Goal: Task Accomplishment & Management: Complete application form

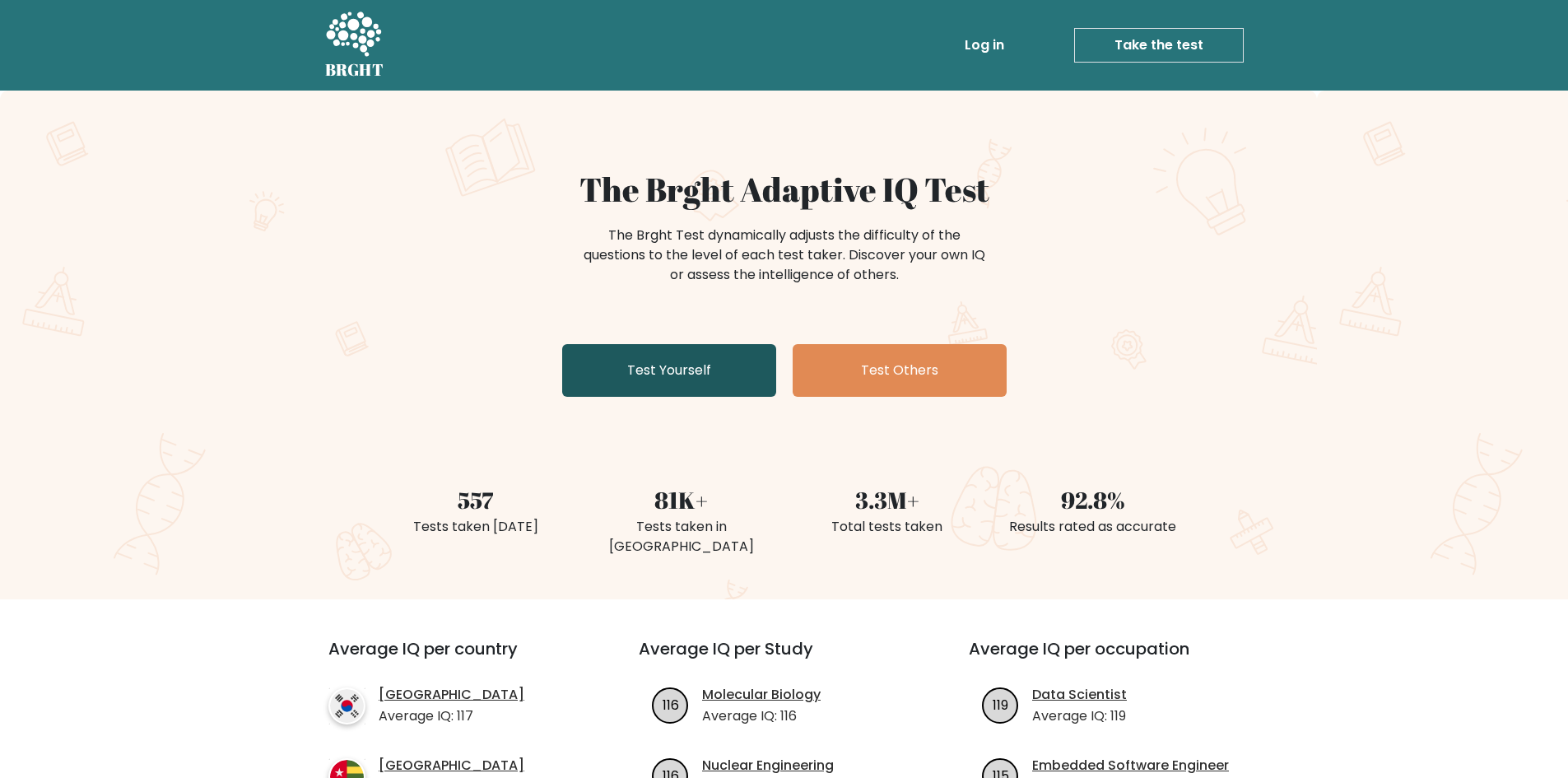
click at [670, 354] on link "Test Yourself" at bounding box center [670, 371] width 214 height 53
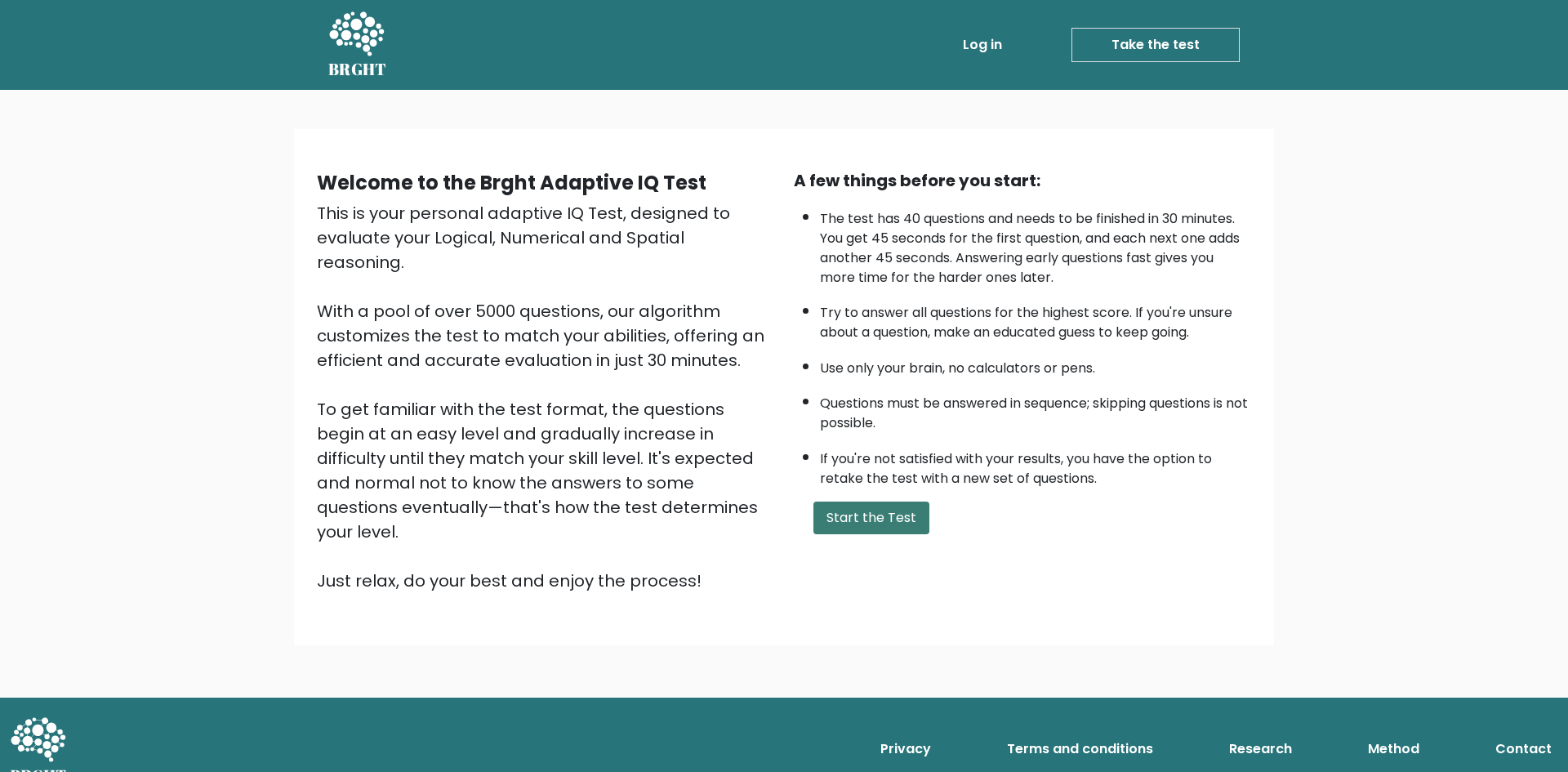
click at [873, 514] on button "Start the Test" at bounding box center [872, 517] width 116 height 33
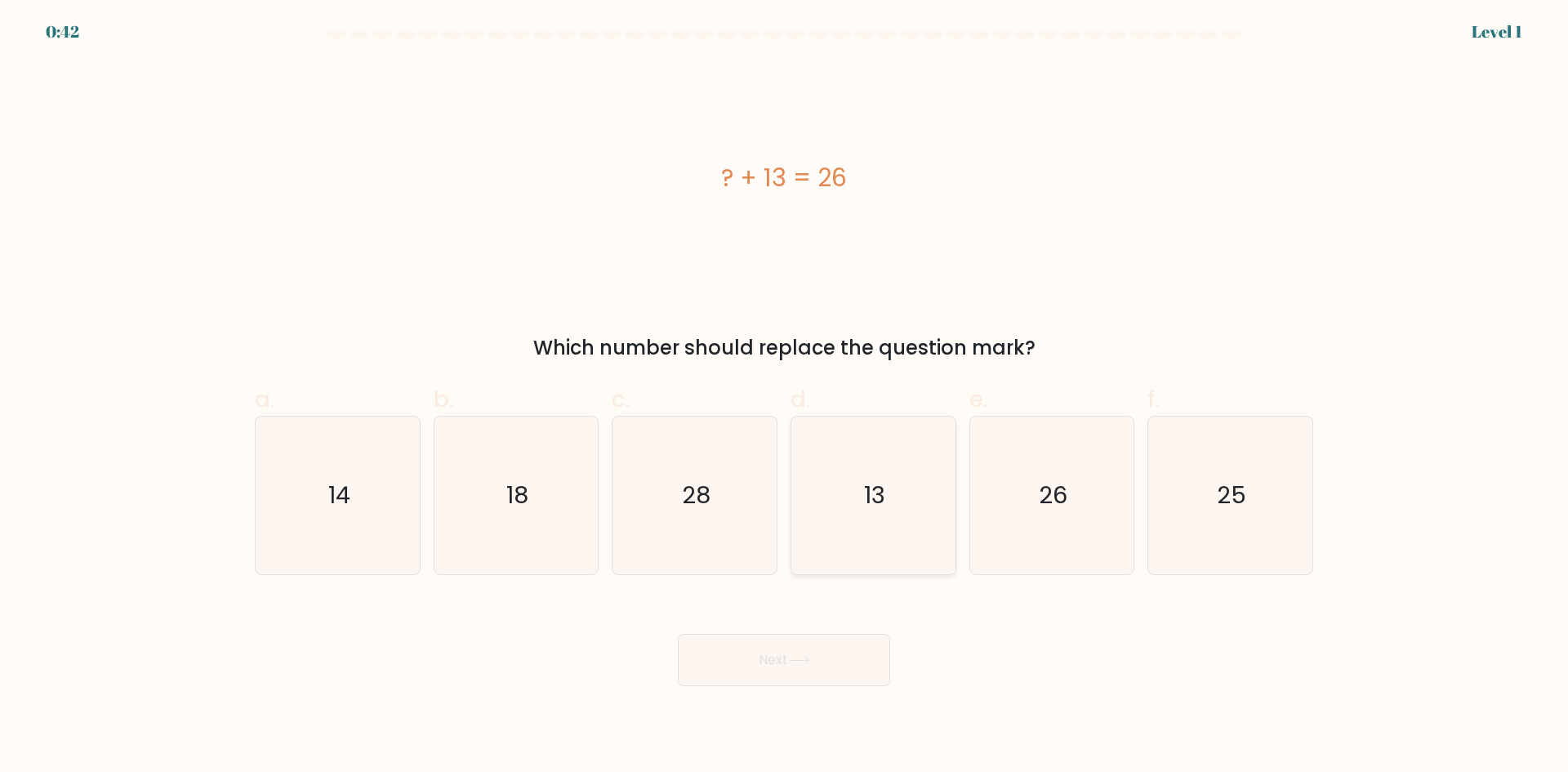
click at [944, 492] on icon "13" at bounding box center [874, 495] width 158 height 158
click at [785, 397] on input "d. 13" at bounding box center [784, 391] width 1 height 10
radio input "true"
click at [805, 652] on button "Next" at bounding box center [784, 660] width 213 height 52
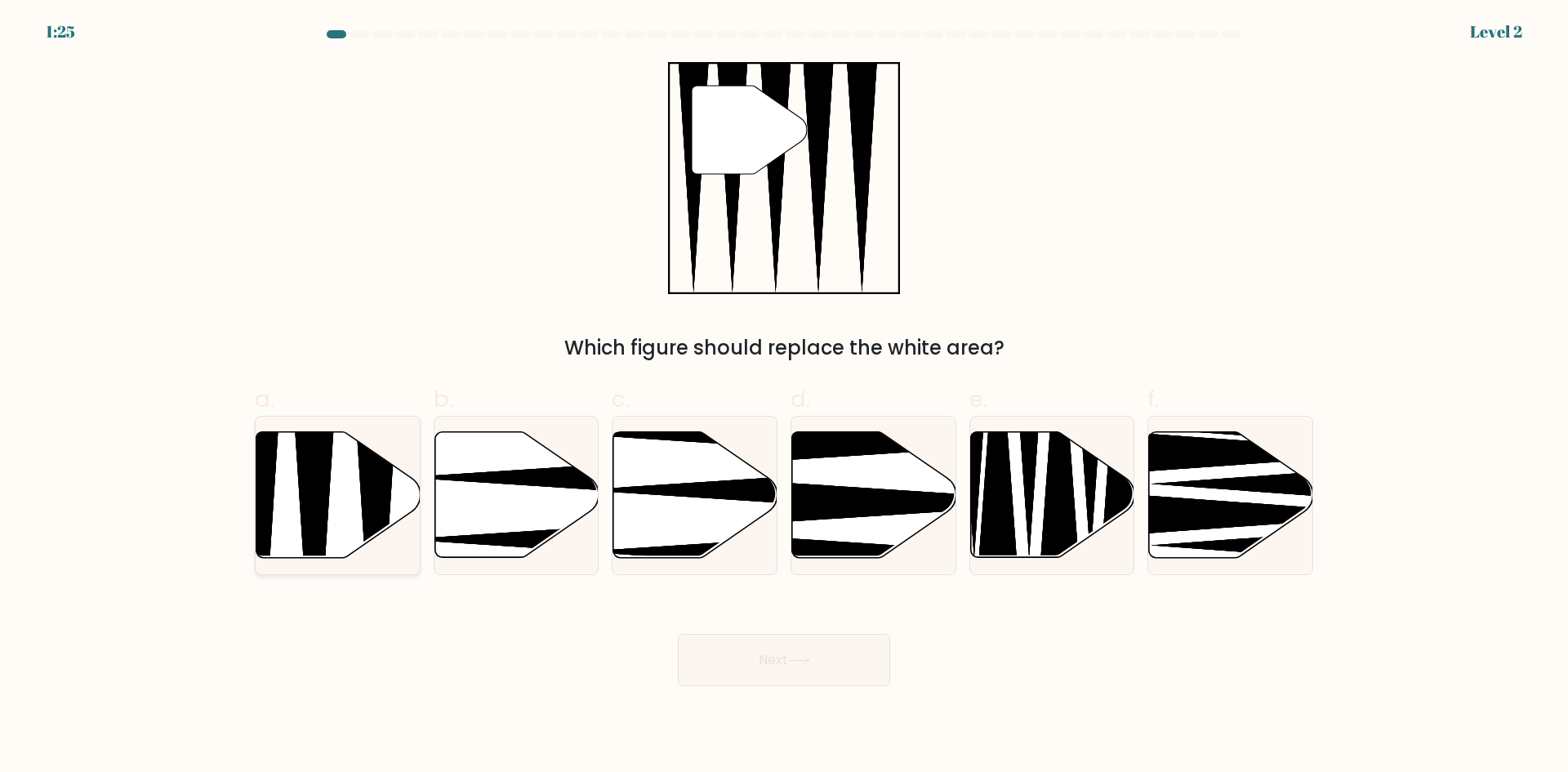
click at [350, 468] on icon at bounding box center [339, 495] width 164 height 126
click at [784, 397] on input "a." at bounding box center [784, 391] width 1 height 10
radio input "true"
click at [833, 644] on button "Next" at bounding box center [784, 660] width 213 height 52
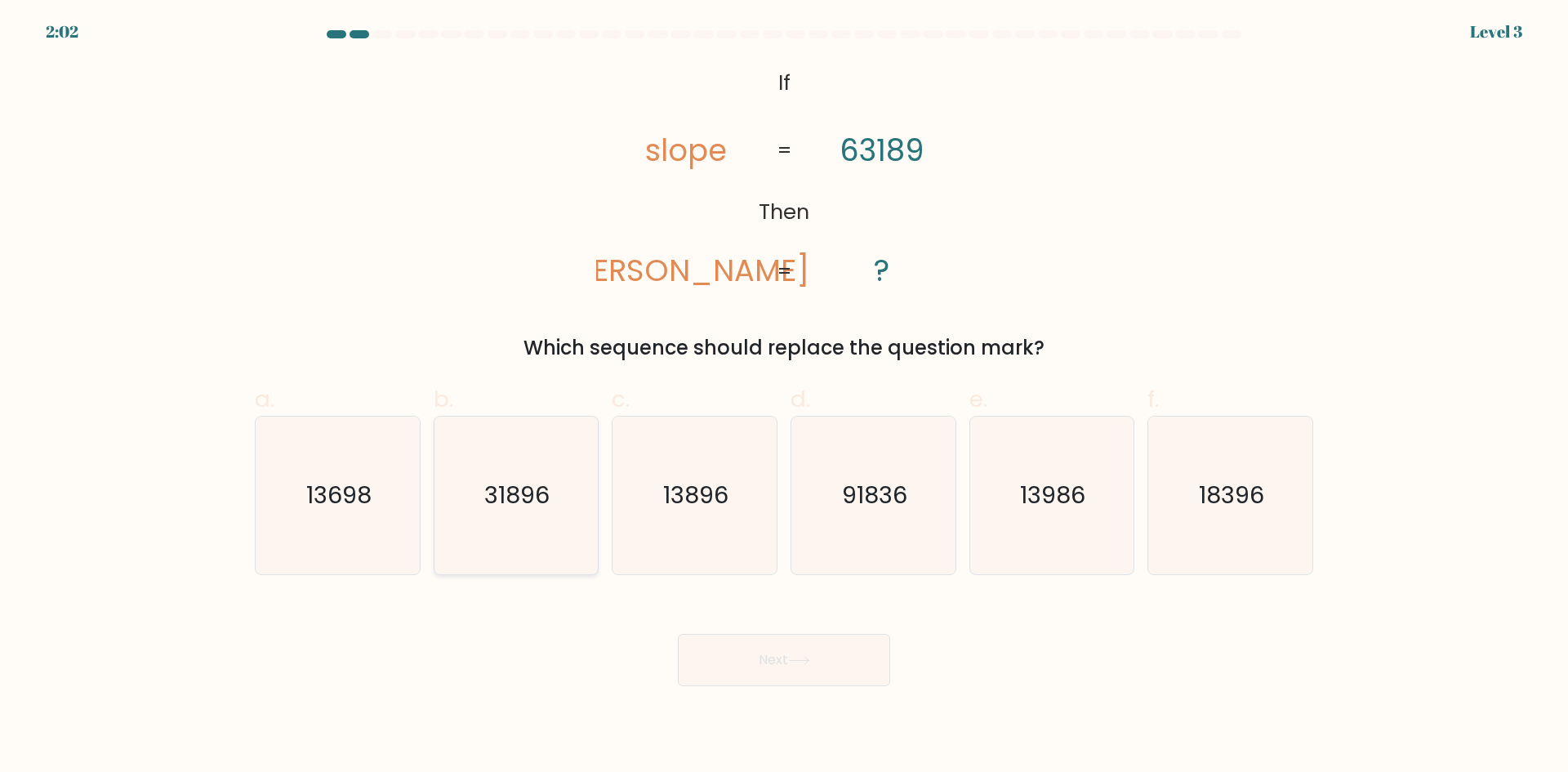
click at [509, 490] on text "31896" at bounding box center [518, 495] width 65 height 33
click at [784, 397] on input "b. 31896" at bounding box center [784, 391] width 1 height 10
radio input "true"
click at [757, 642] on button "Next" at bounding box center [784, 660] width 213 height 52
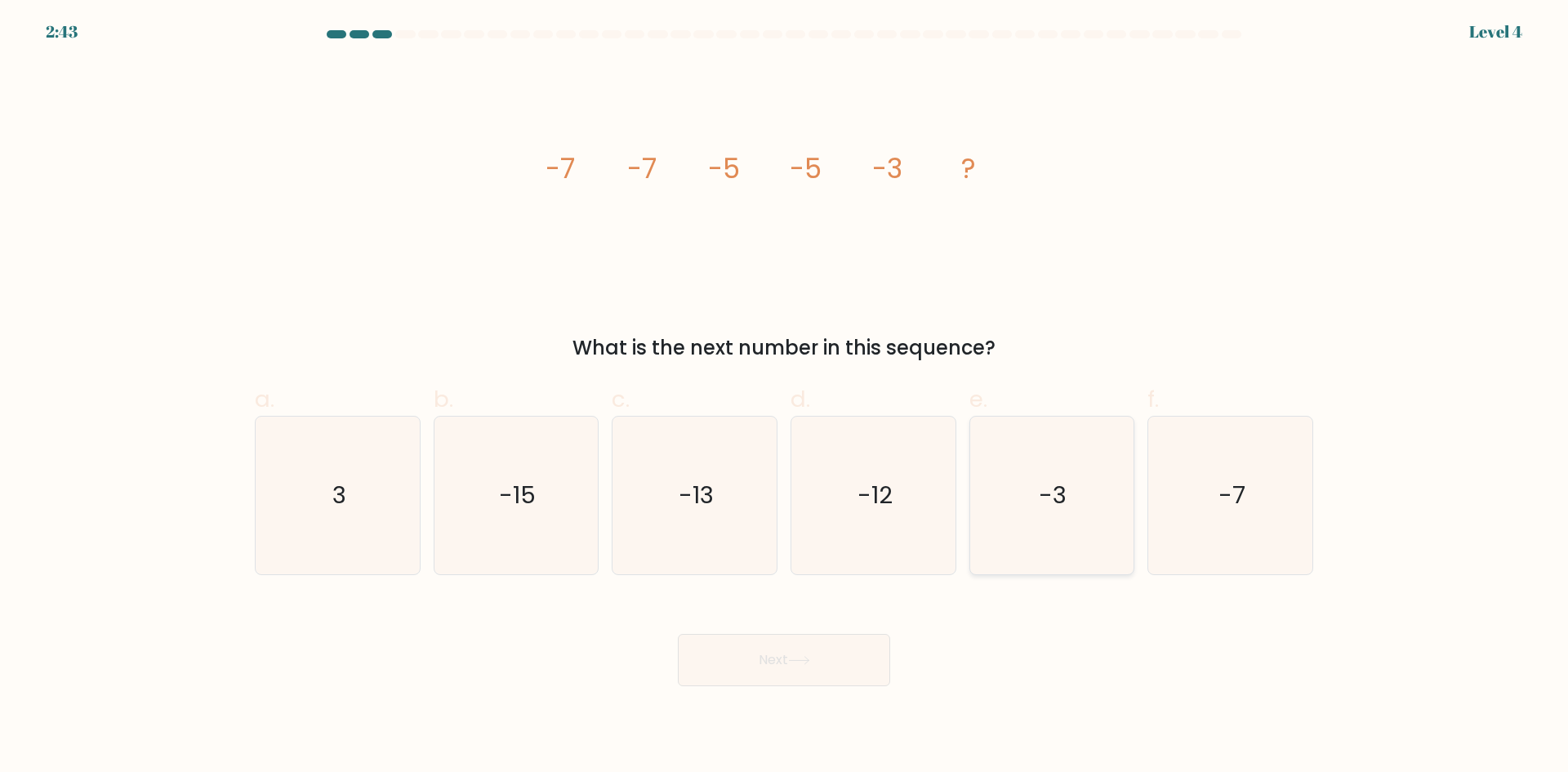
click at [986, 508] on icon "-3" at bounding box center [1051, 495] width 158 height 158
click at [785, 397] on input "e. -3" at bounding box center [784, 391] width 1 height 10
radio input "true"
click at [806, 653] on button "Next" at bounding box center [784, 660] width 213 height 52
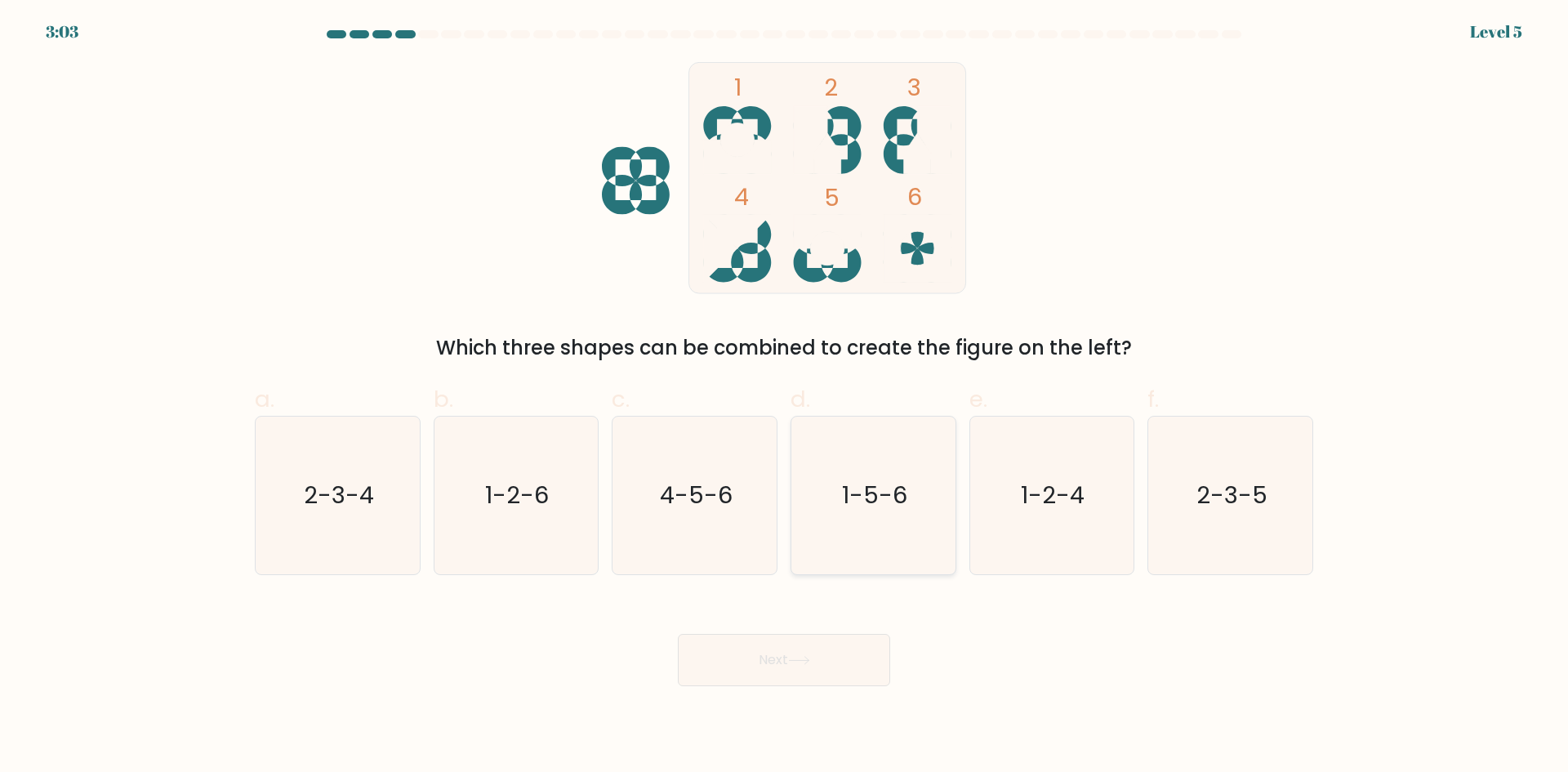
click at [887, 488] on text "1-5-6" at bounding box center [875, 495] width 65 height 33
click at [785, 397] on input "d. 1-5-6" at bounding box center [784, 391] width 1 height 10
radio input "true"
click at [782, 639] on button "Next" at bounding box center [784, 660] width 213 height 52
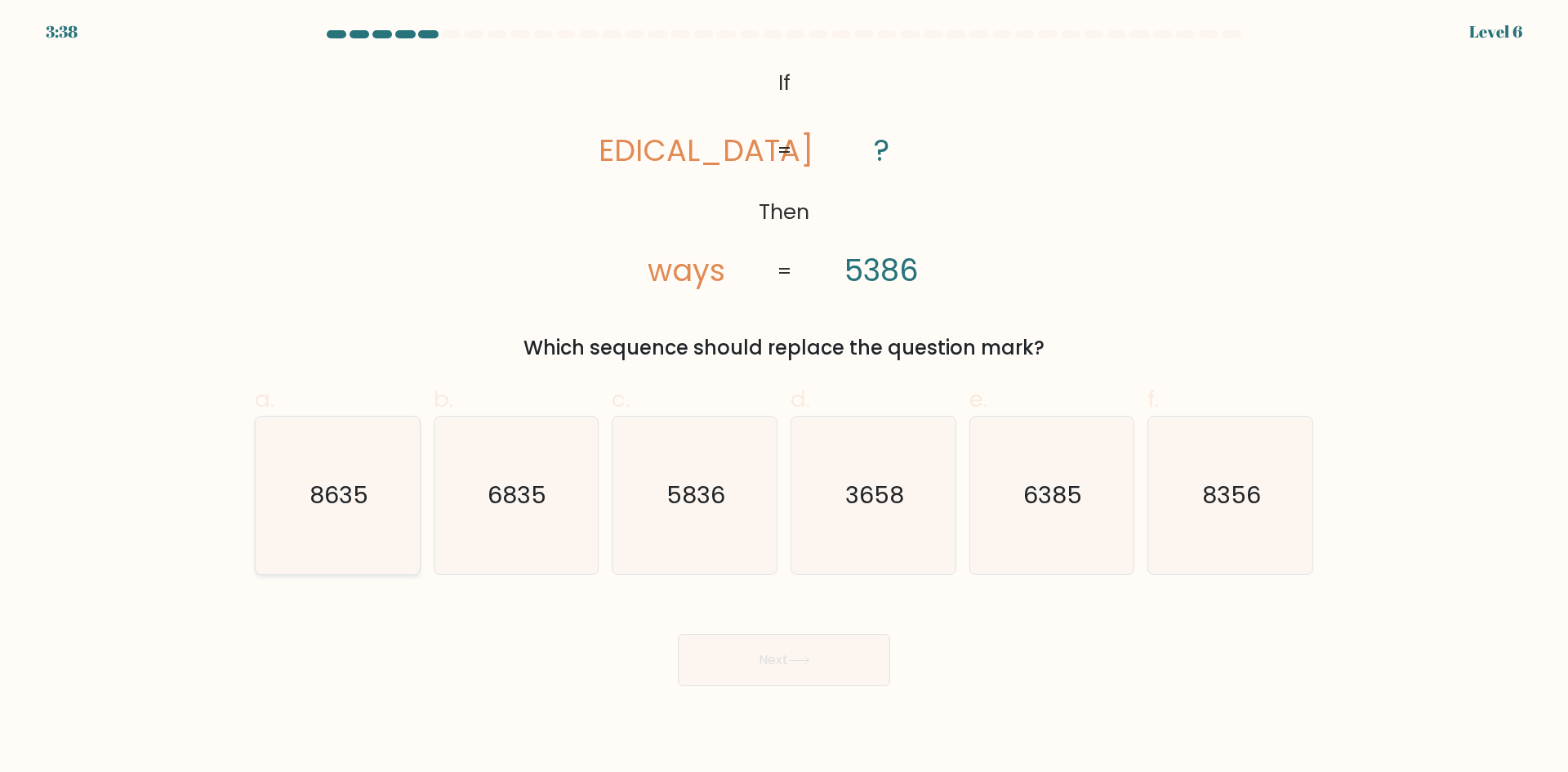
click at [359, 488] on text "8635" at bounding box center [339, 495] width 59 height 33
click at [784, 397] on input "a. 8635" at bounding box center [784, 391] width 1 height 10
radio input "true"
click at [1240, 522] on icon "8356" at bounding box center [1230, 495] width 158 height 158
click at [785, 397] on input "f. 8356" at bounding box center [784, 391] width 1 height 10
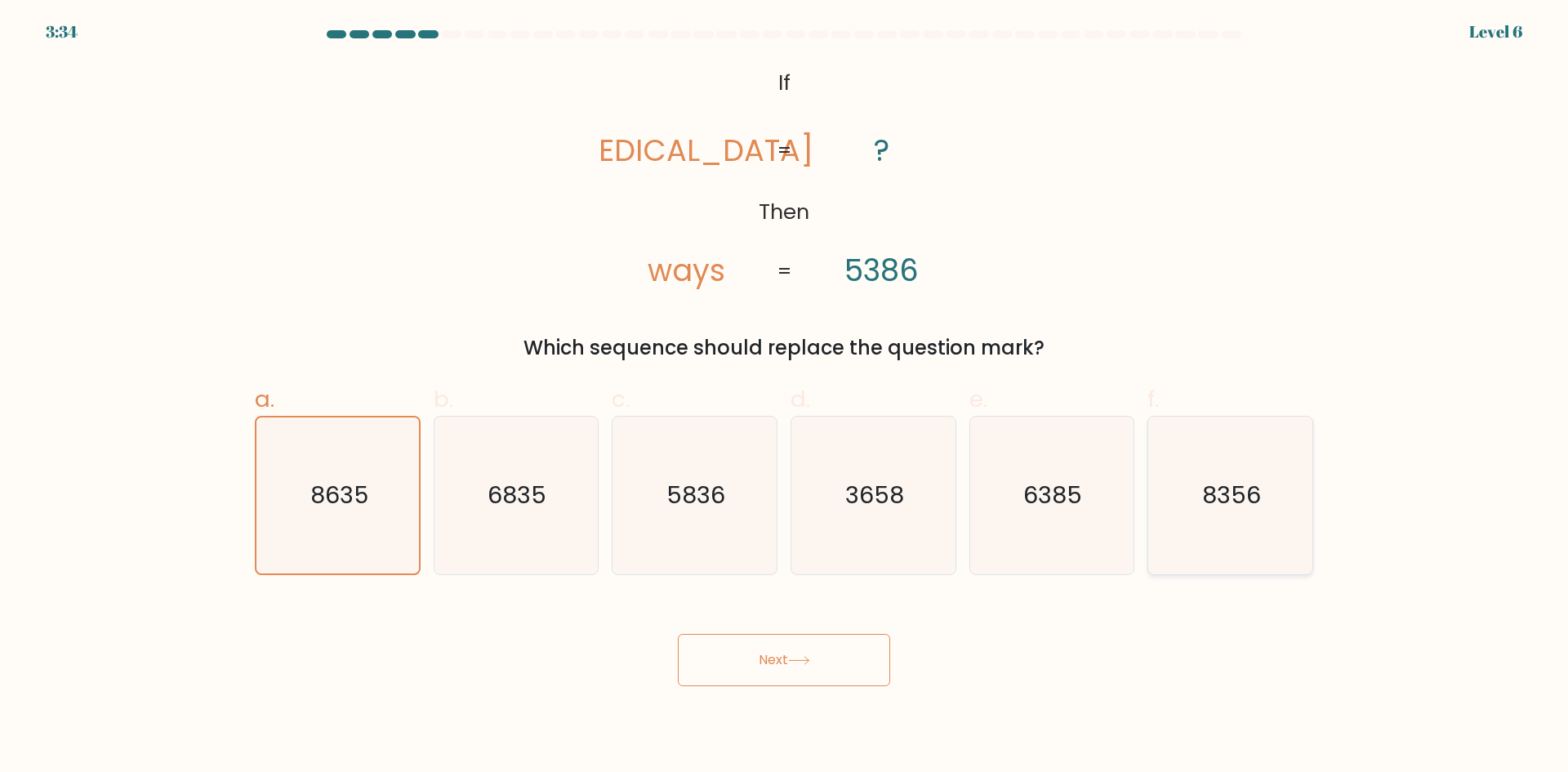
radio input "true"
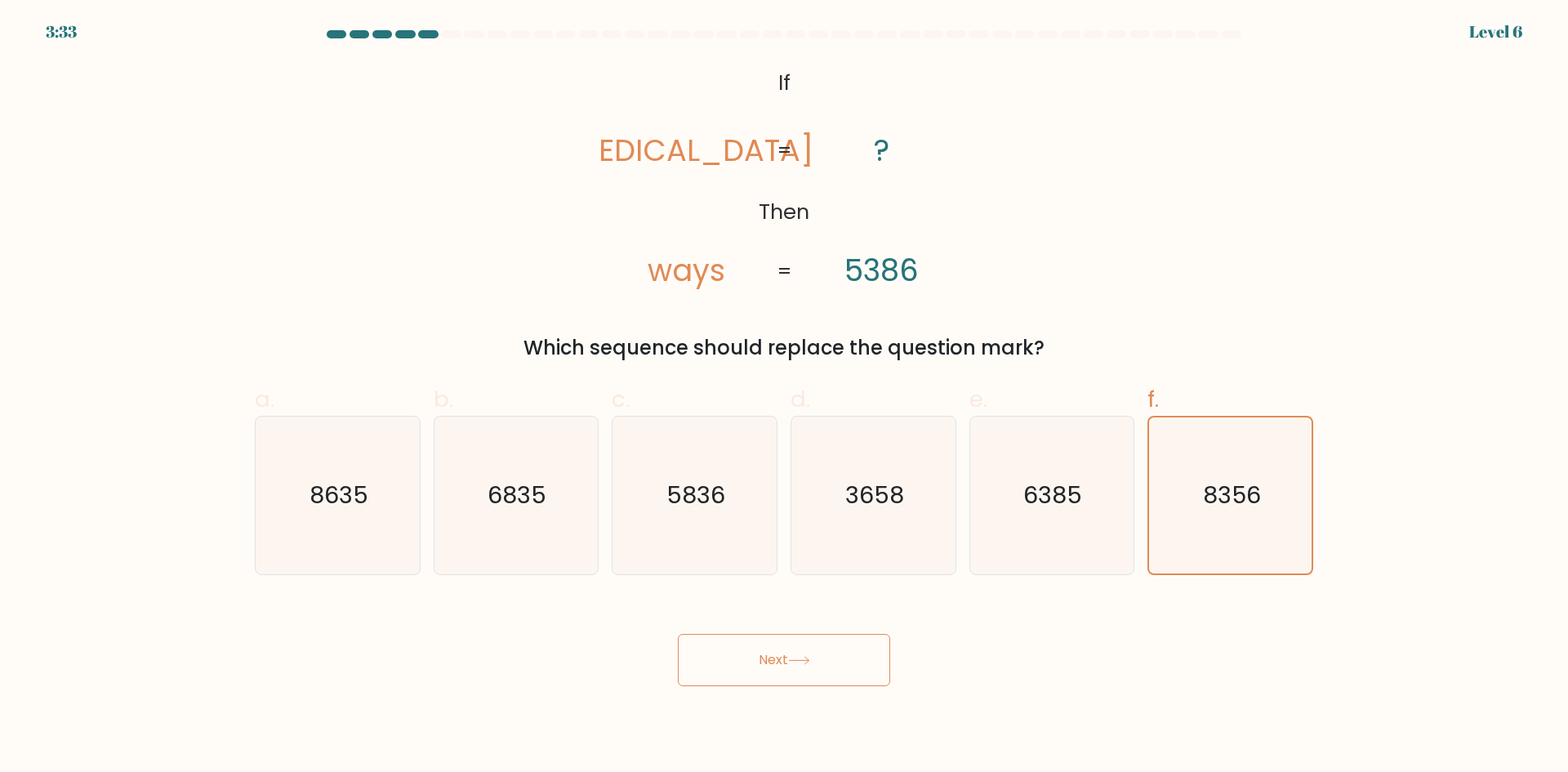
click at [802, 692] on body "3:33 Level 6 If" at bounding box center [784, 386] width 1568 height 772
click at [806, 669] on button "Next" at bounding box center [784, 660] width 213 height 52
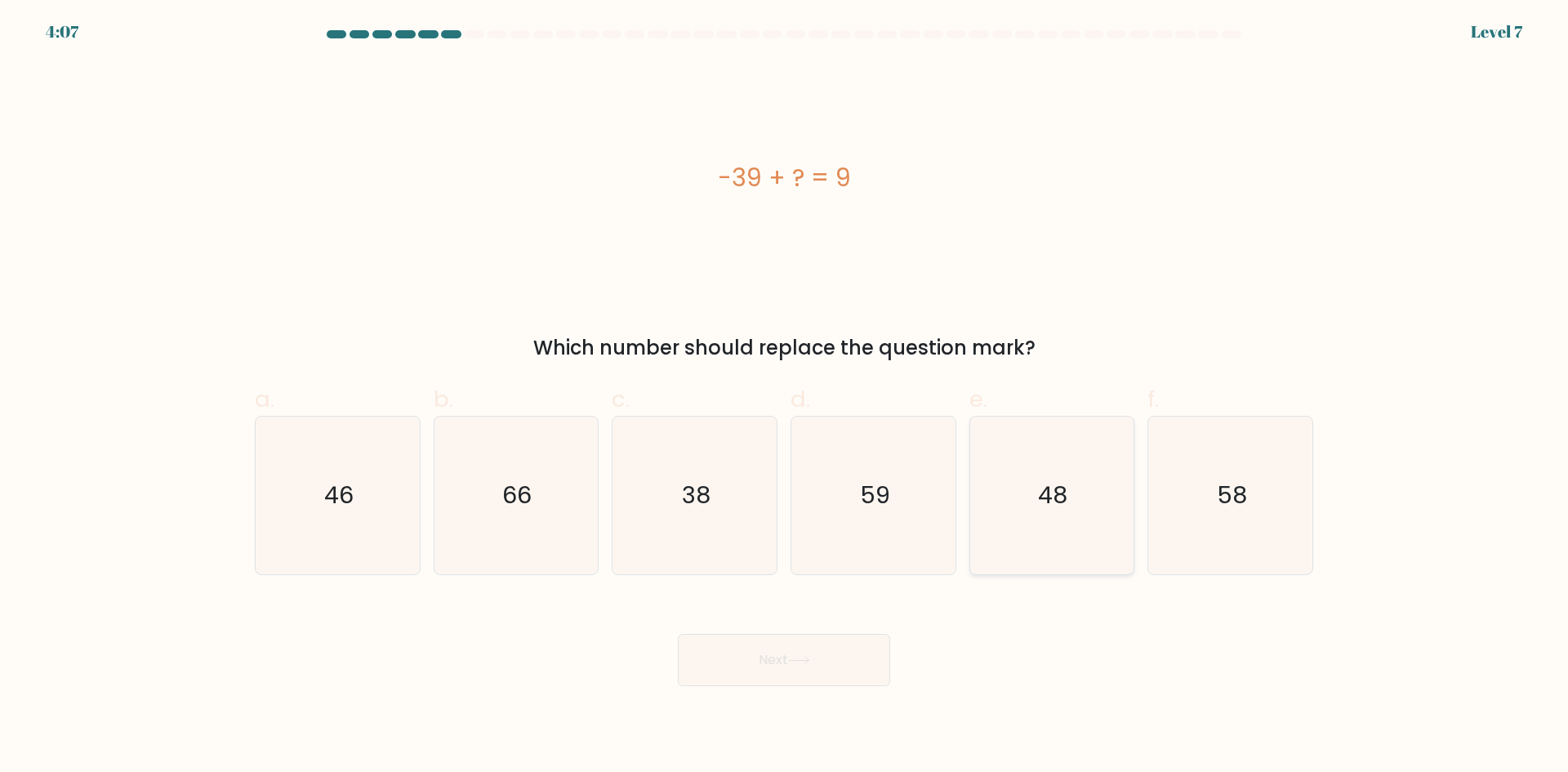
click at [1060, 514] on icon "48" at bounding box center [1051, 495] width 158 height 158
click at [785, 397] on input "e. 48" at bounding box center [784, 391] width 1 height 10
radio input "true"
click at [787, 663] on button "Next" at bounding box center [784, 660] width 213 height 52
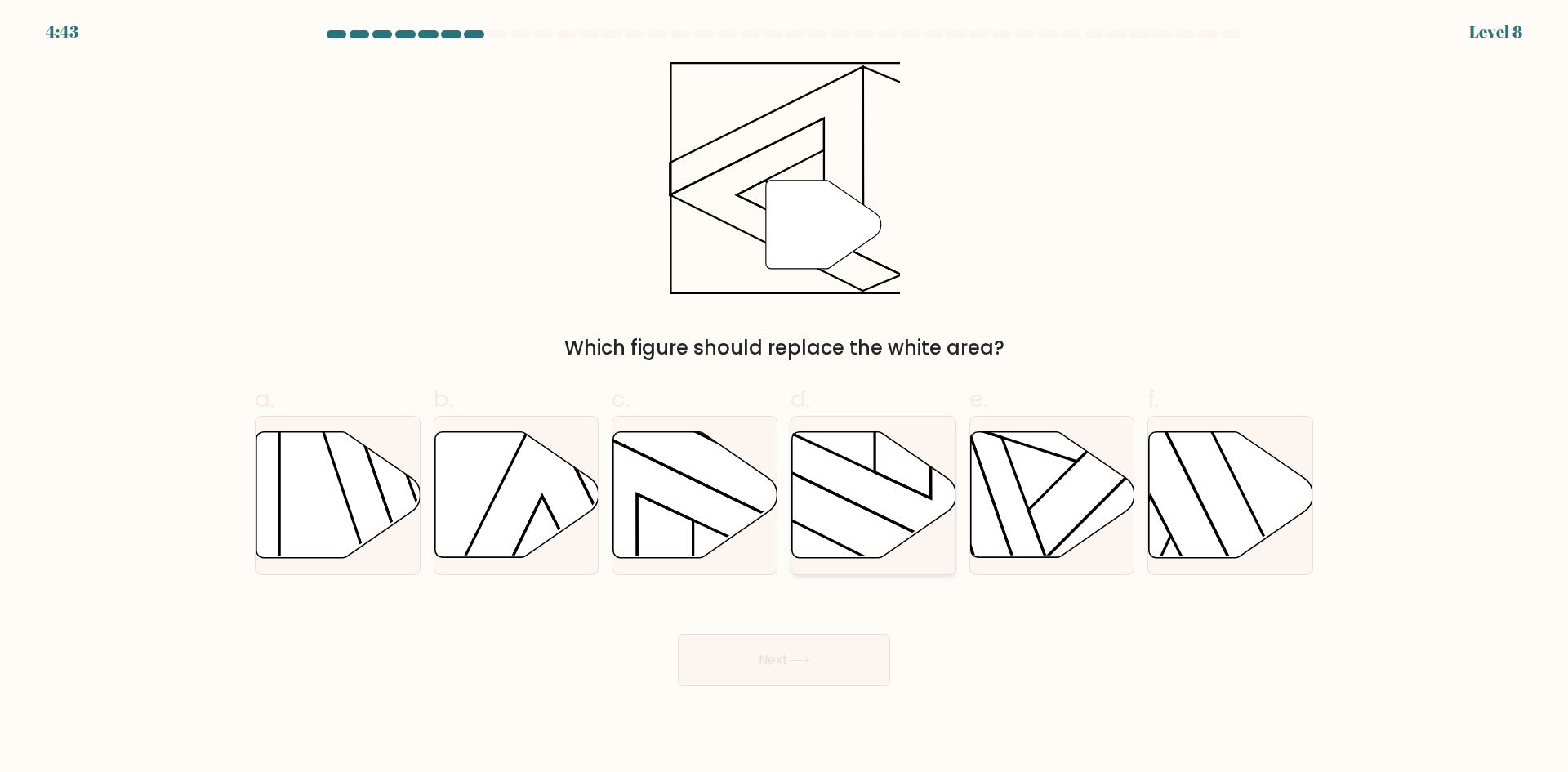
click at [858, 494] on icon at bounding box center [875, 495] width 164 height 126
click at [785, 397] on input "d." at bounding box center [784, 391] width 1 height 10
radio input "true"
click at [788, 659] on button "Next" at bounding box center [784, 660] width 213 height 52
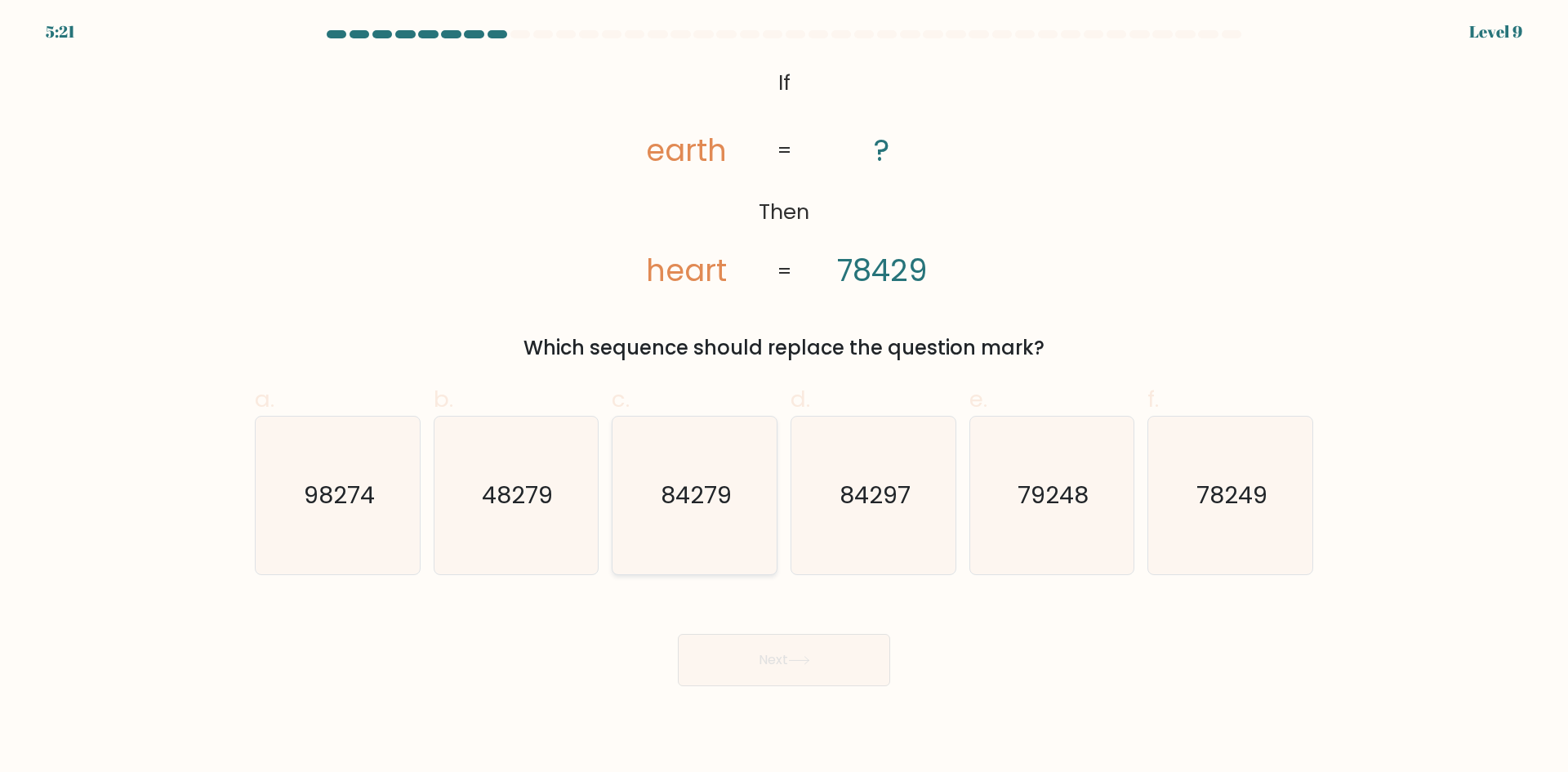
click at [721, 515] on icon "84279" at bounding box center [694, 495] width 158 height 158
click at [784, 397] on input "c. 84279" at bounding box center [784, 391] width 1 height 10
radio input "true"
drag, startPoint x: 875, startPoint y: 516, endPoint x: 824, endPoint y: 619, distance: 114.9
click at [874, 516] on icon "84297" at bounding box center [874, 495] width 158 height 158
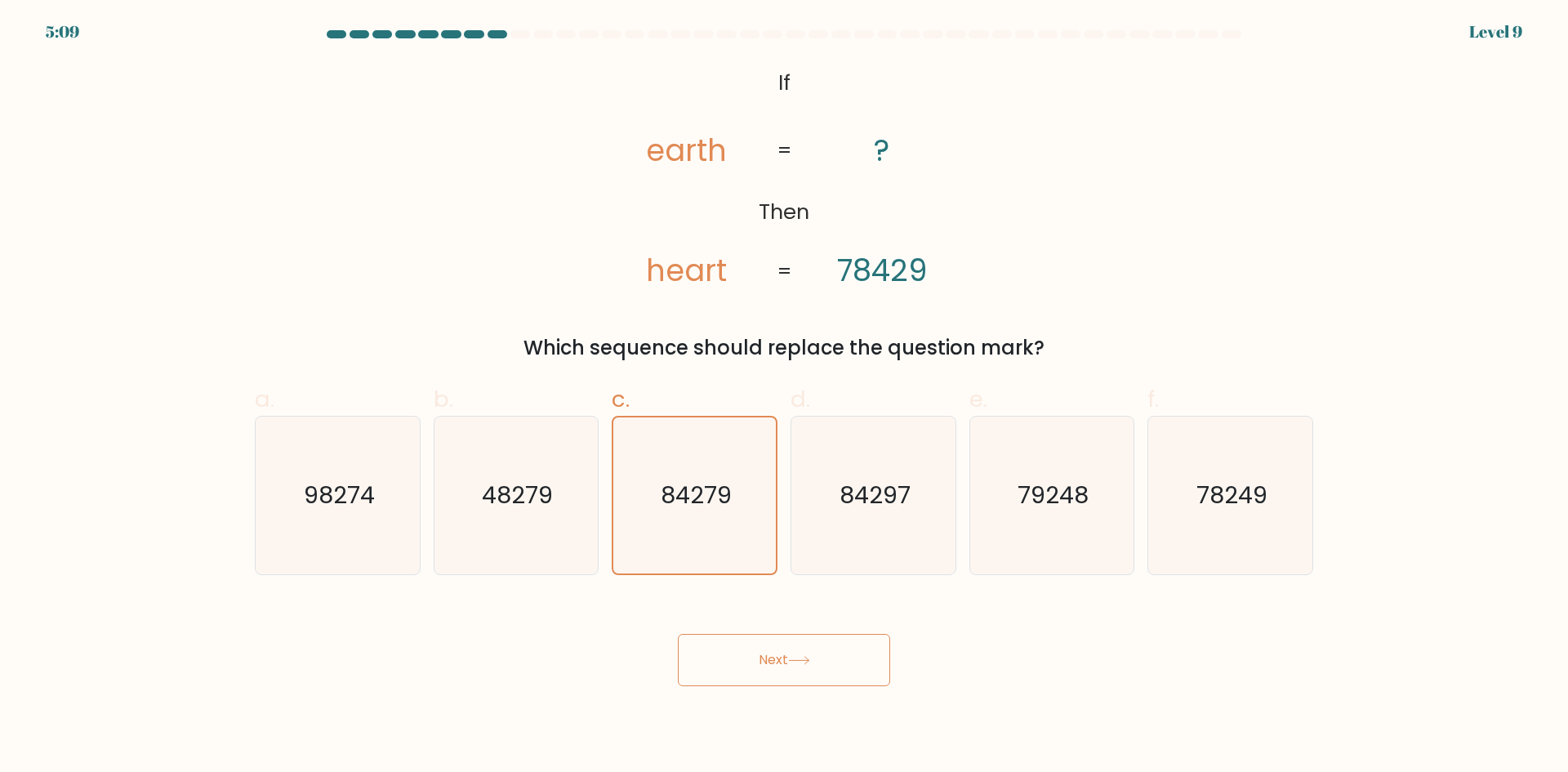
click at [785, 397] on input "d. 84297" at bounding box center [784, 391] width 1 height 10
radio input "true"
click at [776, 671] on button "Next" at bounding box center [784, 660] width 213 height 52
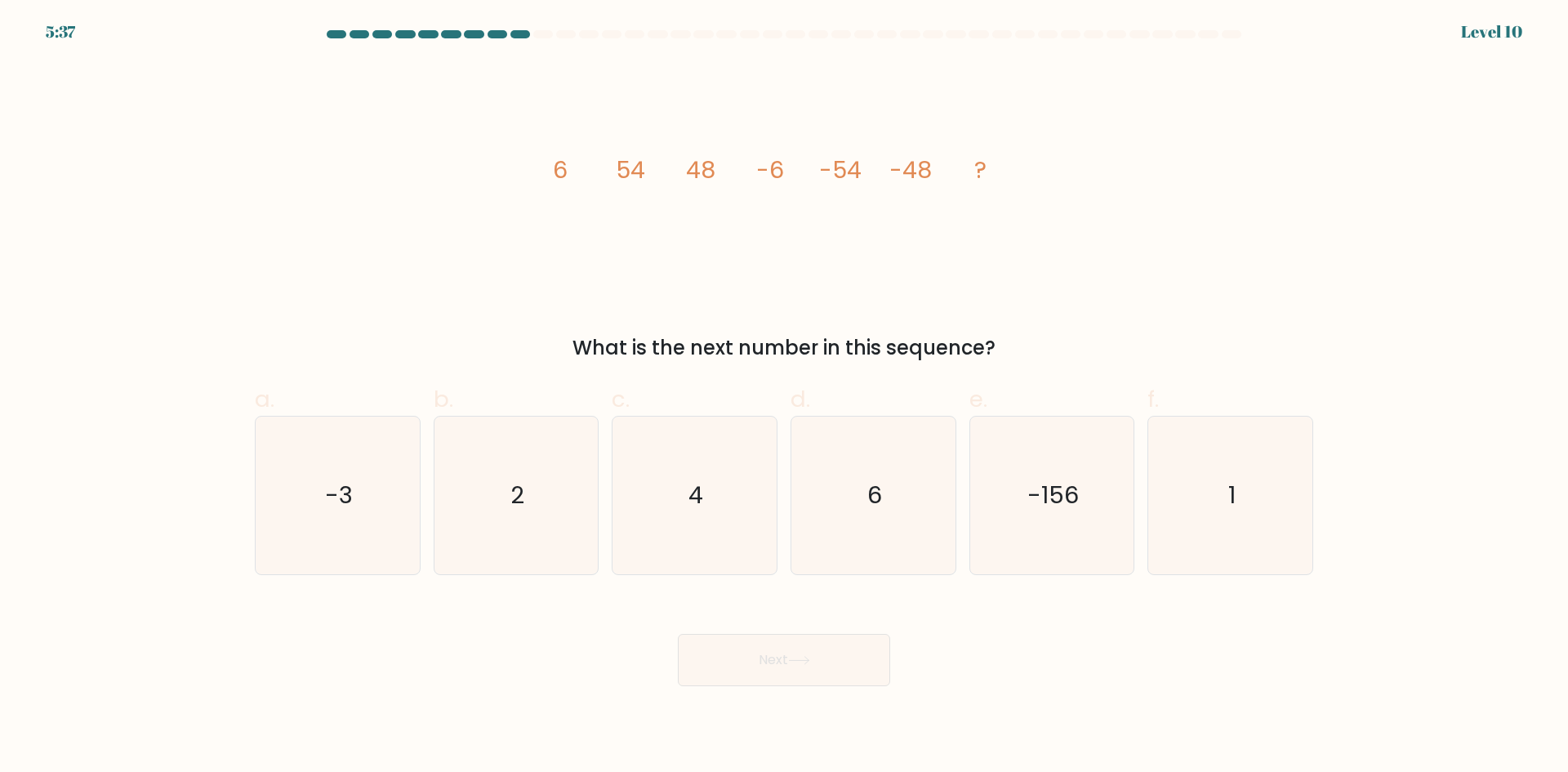
click at [684, 162] on icon "image/svg+xml 6 54 48 -6 -54 -48 ?" at bounding box center [784, 178] width 490 height 232
click at [702, 173] on tspan "48" at bounding box center [701, 170] width 30 height 33
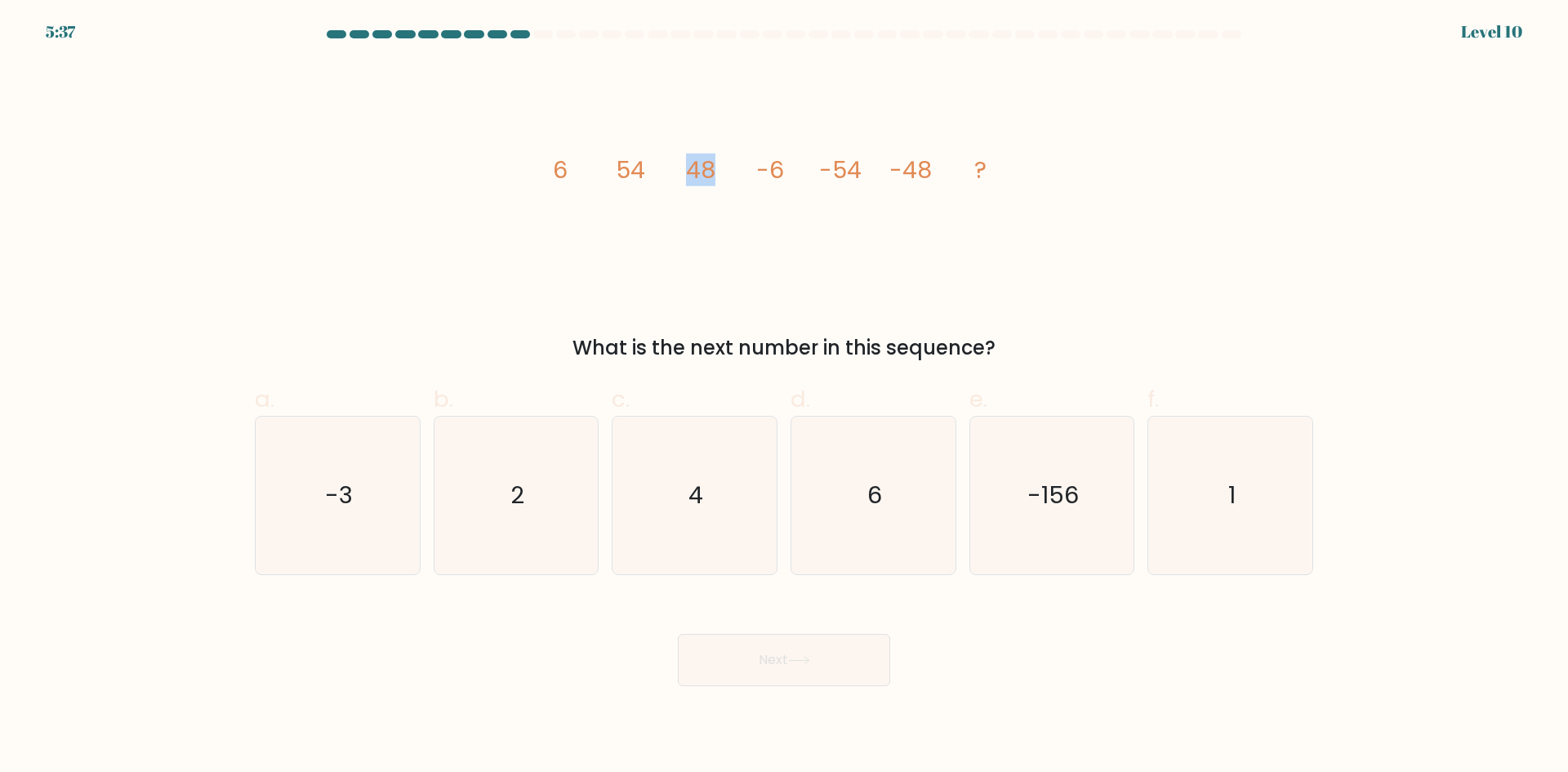
click at [702, 173] on tspan "48" at bounding box center [701, 170] width 30 height 33
click at [697, 174] on tspan "48" at bounding box center [701, 170] width 30 height 33
click at [692, 174] on tspan "48" at bounding box center [701, 170] width 30 height 33
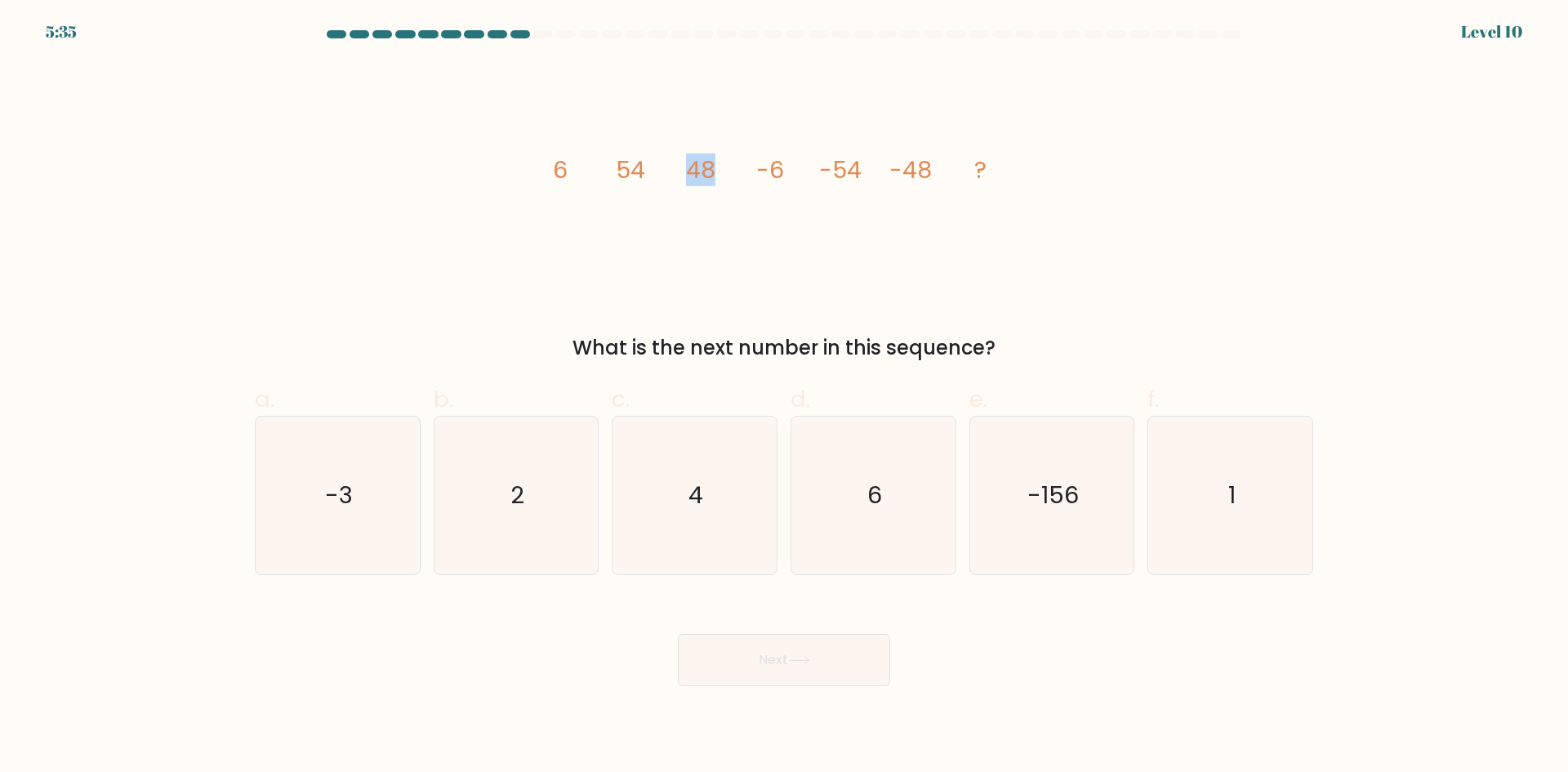
click at [692, 174] on tspan "48" at bounding box center [701, 170] width 30 height 33
click at [684, 174] on icon "image/svg+xml 6 54 48 -6 -54 -48 ?" at bounding box center [784, 178] width 490 height 232
click at [705, 166] on tspan "48" at bounding box center [701, 170] width 30 height 33
click at [705, 165] on tspan "48" at bounding box center [701, 170] width 30 height 33
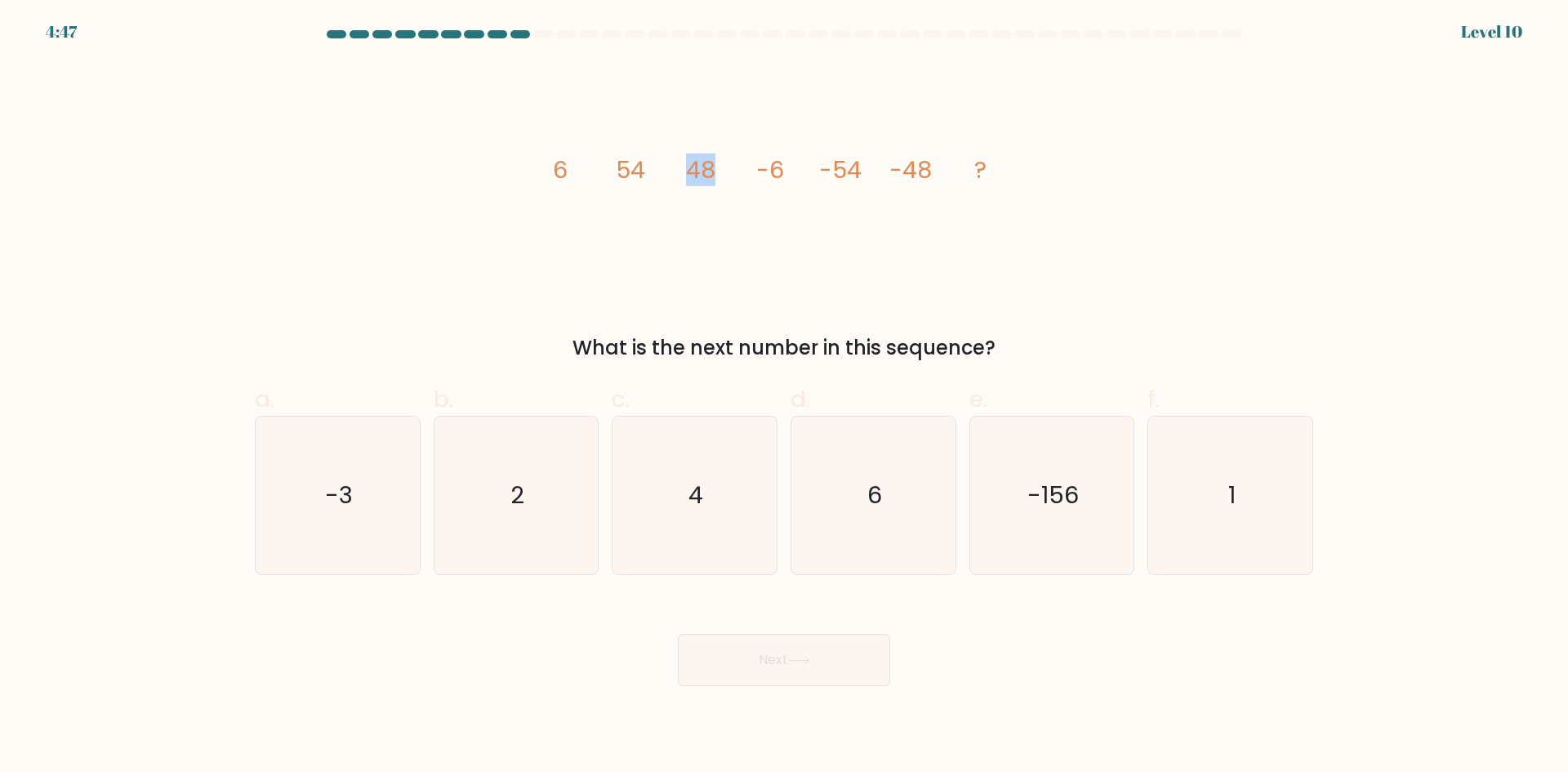
click at [697, 165] on tspan "48" at bounding box center [701, 170] width 30 height 33
click at [697, 164] on tspan "48" at bounding box center [701, 170] width 30 height 33
click at [695, 164] on tspan "48" at bounding box center [701, 170] width 30 height 33
click at [694, 164] on tspan "48" at bounding box center [701, 170] width 30 height 33
click at [706, 172] on tspan "48" at bounding box center [701, 170] width 30 height 33
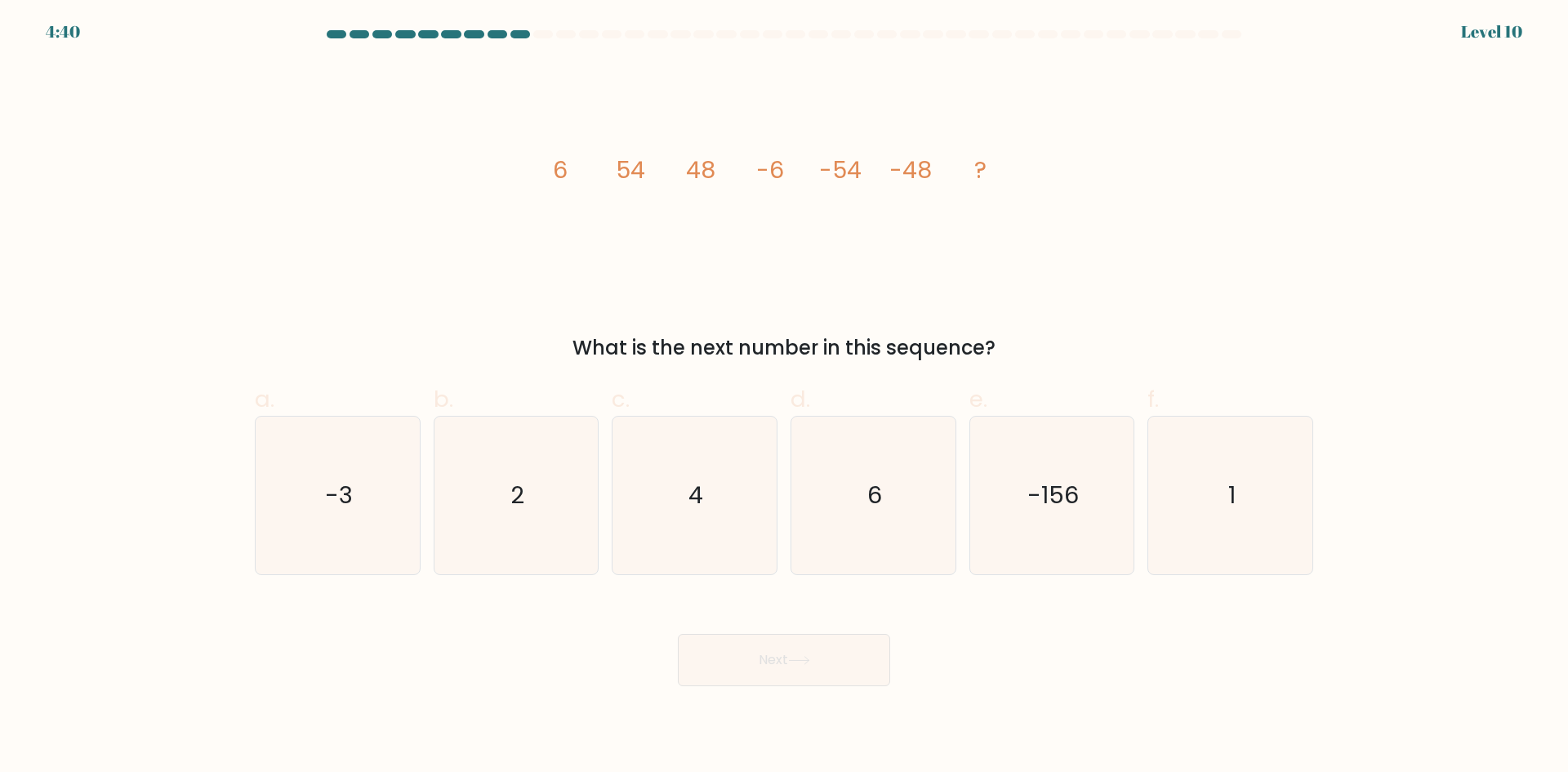
click at [619, 162] on tspan "54" at bounding box center [631, 170] width 30 height 33
click at [606, 167] on icon "image/svg+xml 6 54 48 -6 -54 -48 ?" at bounding box center [784, 178] width 490 height 232
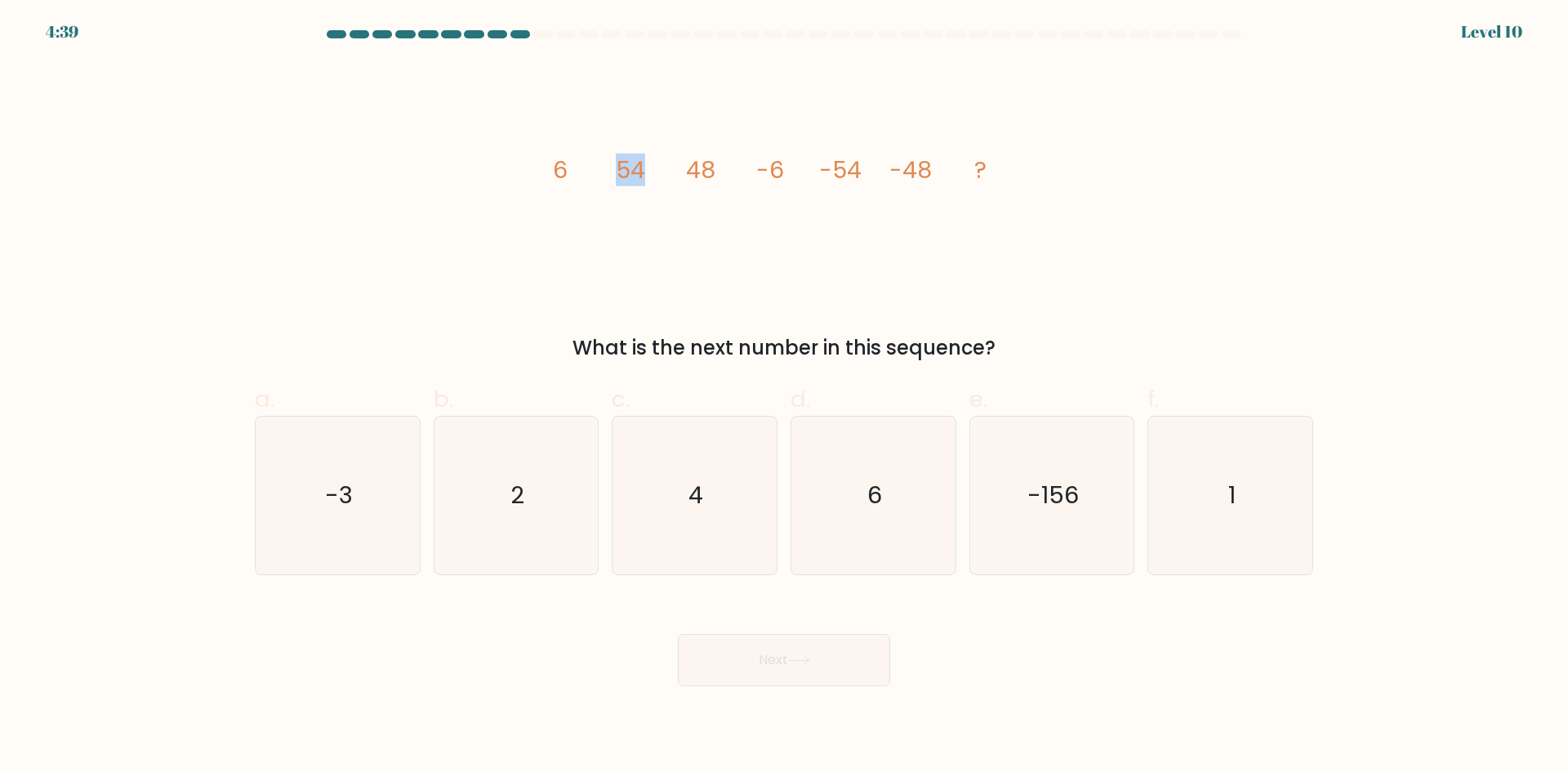
click at [595, 168] on icon "image/svg+xml 6 54 48 -6 -54 -48 ?" at bounding box center [784, 178] width 490 height 232
click at [589, 169] on icon "image/svg+xml 6 54 48 -6 -54 -48 ?" at bounding box center [784, 178] width 490 height 232
click at [589, 170] on icon "image/svg+xml 6 54 48 -6 -54 -48 ?" at bounding box center [784, 178] width 490 height 232
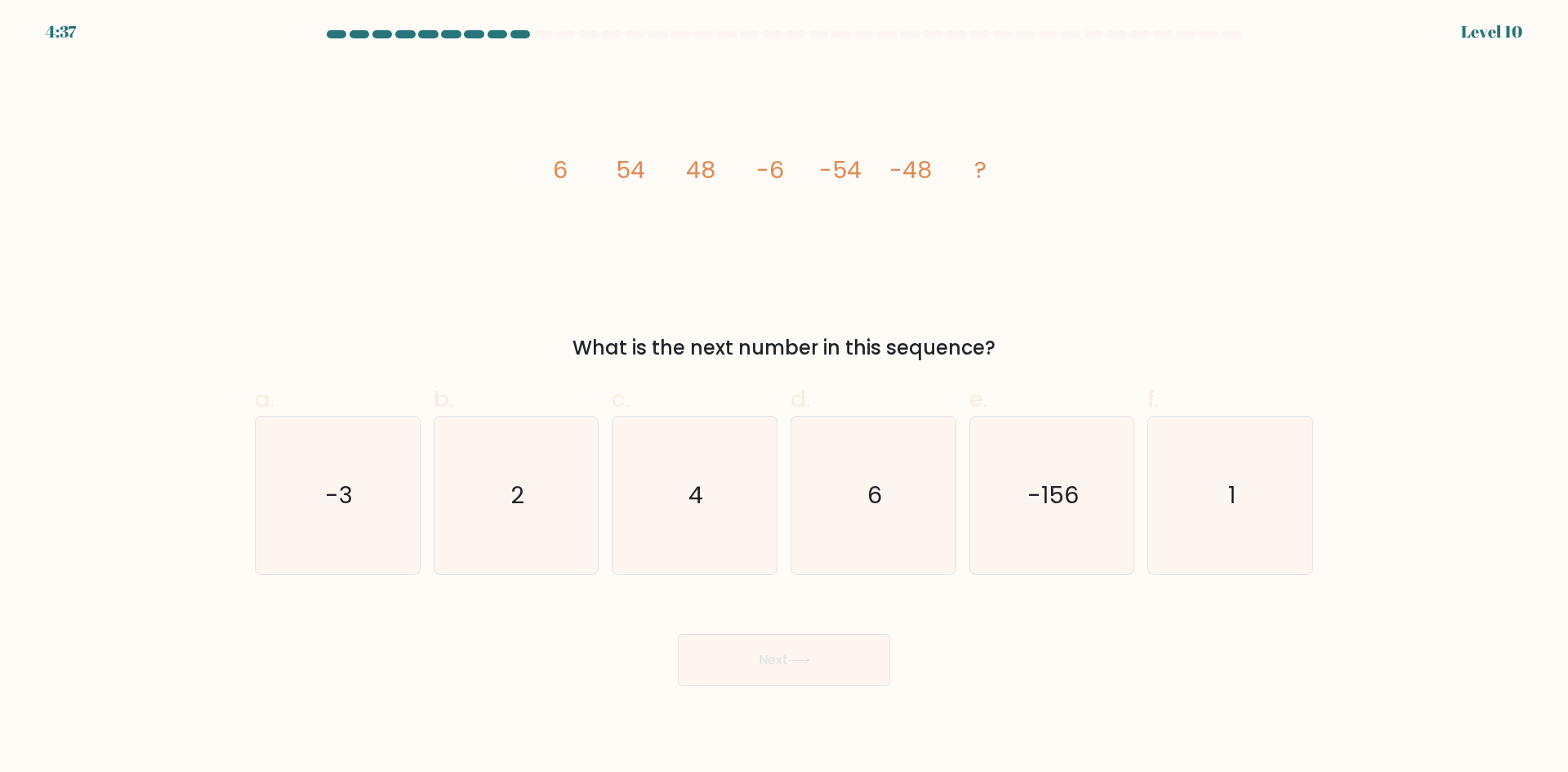
click at [584, 170] on icon "image/svg+xml 6 54 48 -6 -54 -48 ?" at bounding box center [784, 178] width 490 height 232
click at [875, 505] on text "6" at bounding box center [875, 495] width 15 height 33
click at [785, 397] on input "d. 6" at bounding box center [784, 391] width 1 height 10
radio input "true"
click at [817, 649] on button "Next" at bounding box center [784, 660] width 213 height 52
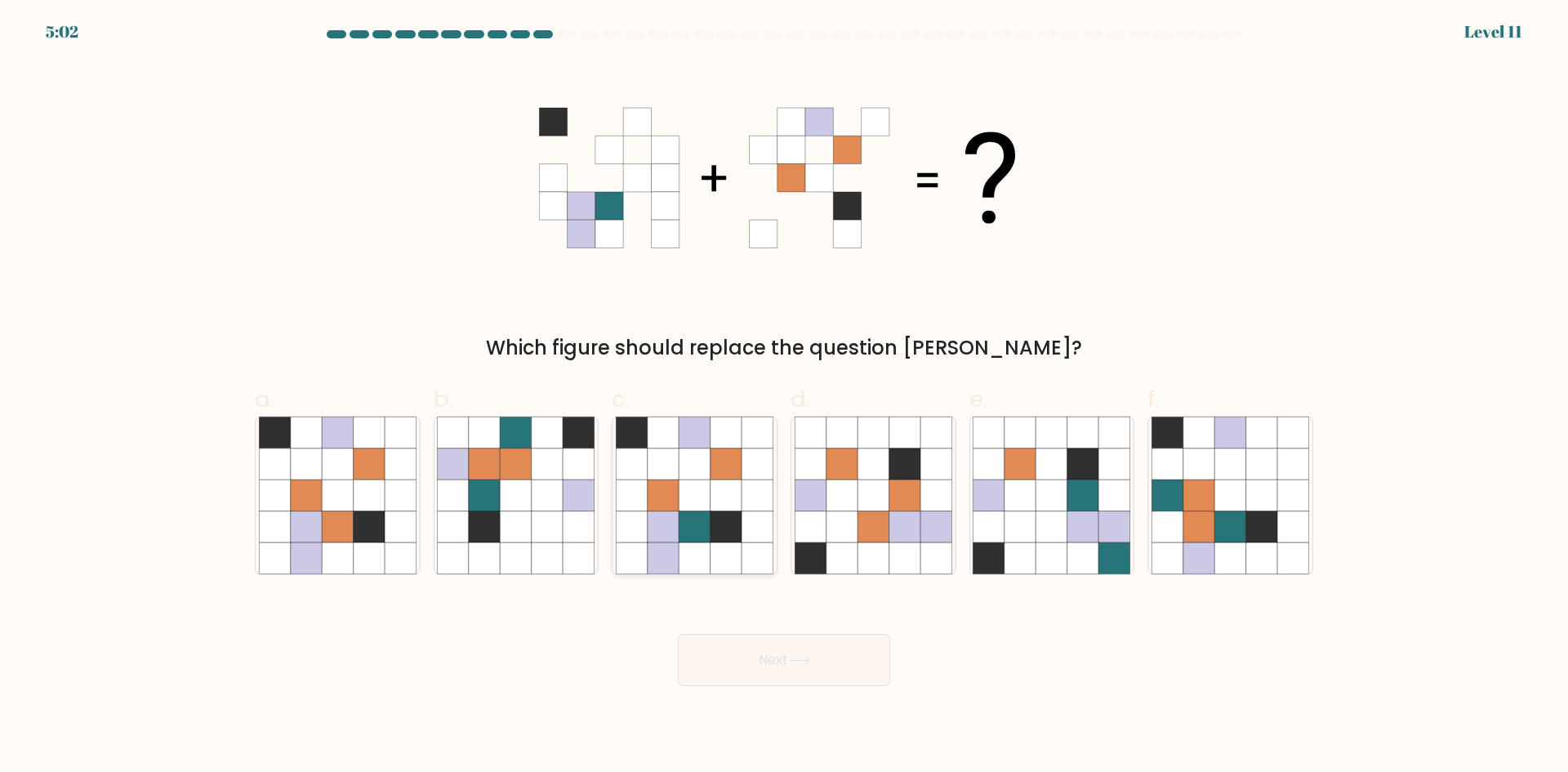
click at [697, 530] on icon at bounding box center [693, 526] width 31 height 31
click at [784, 397] on input "c." at bounding box center [784, 391] width 1 height 10
radio input "true"
click at [751, 662] on button "Next" at bounding box center [784, 660] width 213 height 52
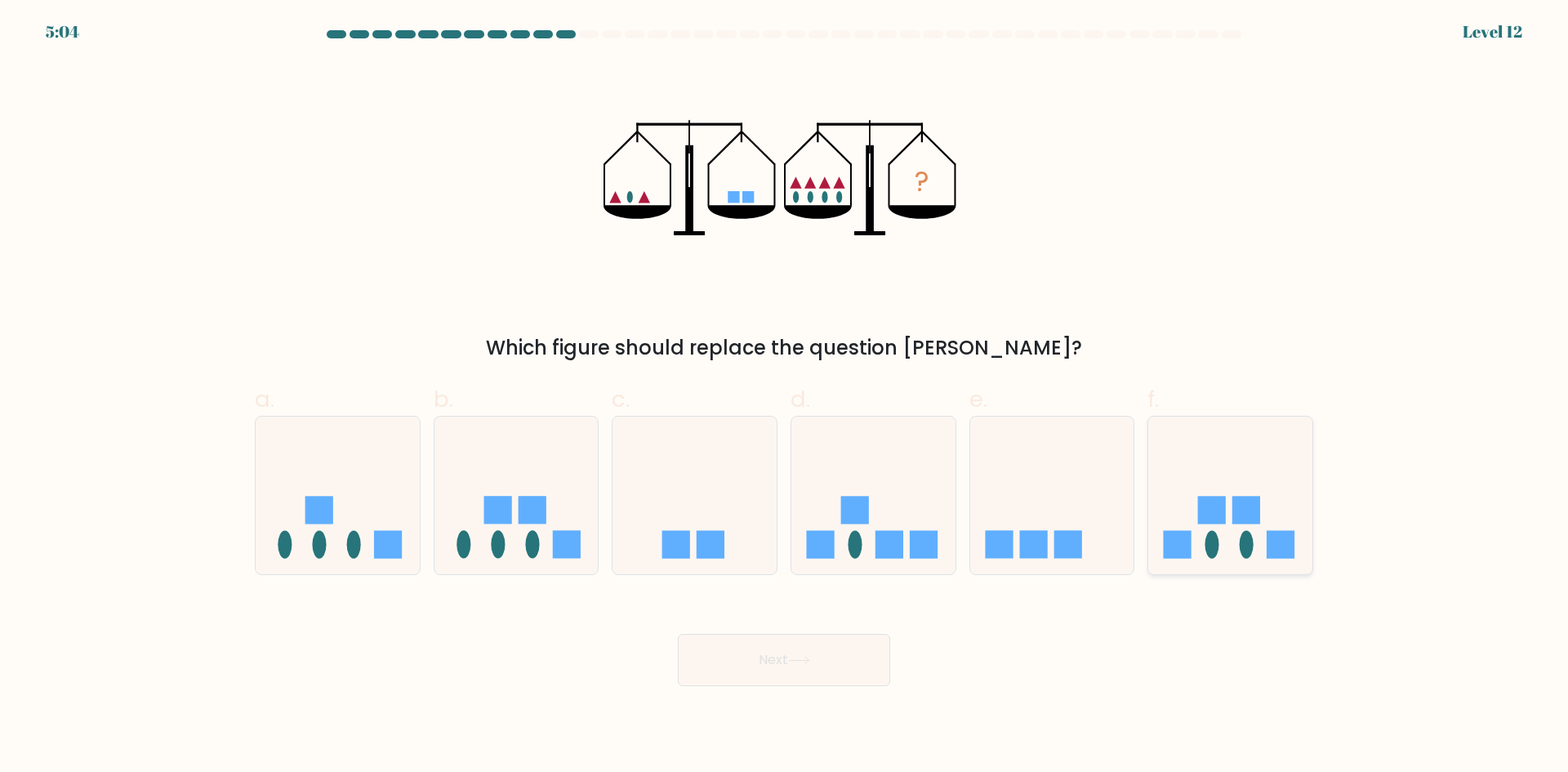
click at [1282, 520] on icon at bounding box center [1231, 495] width 164 height 135
click at [785, 397] on input "f." at bounding box center [784, 391] width 1 height 10
radio input "true"
click at [825, 666] on button "Next" at bounding box center [784, 660] width 213 height 52
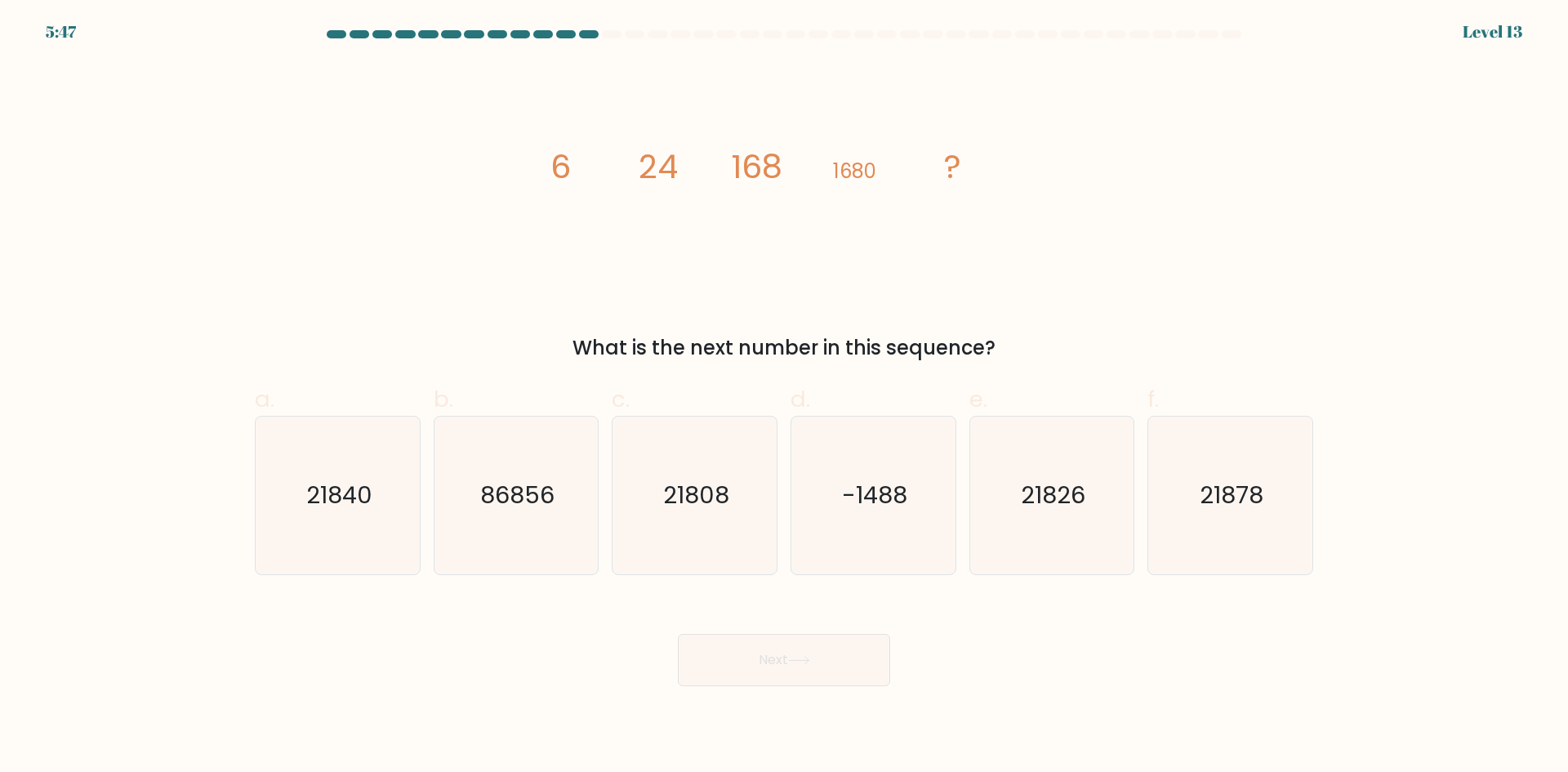
click at [670, 156] on tspan "24" at bounding box center [658, 166] width 39 height 46
click at [662, 160] on tspan "24" at bounding box center [658, 166] width 39 height 46
click at [727, 501] on text "21808" at bounding box center [696, 495] width 66 height 33
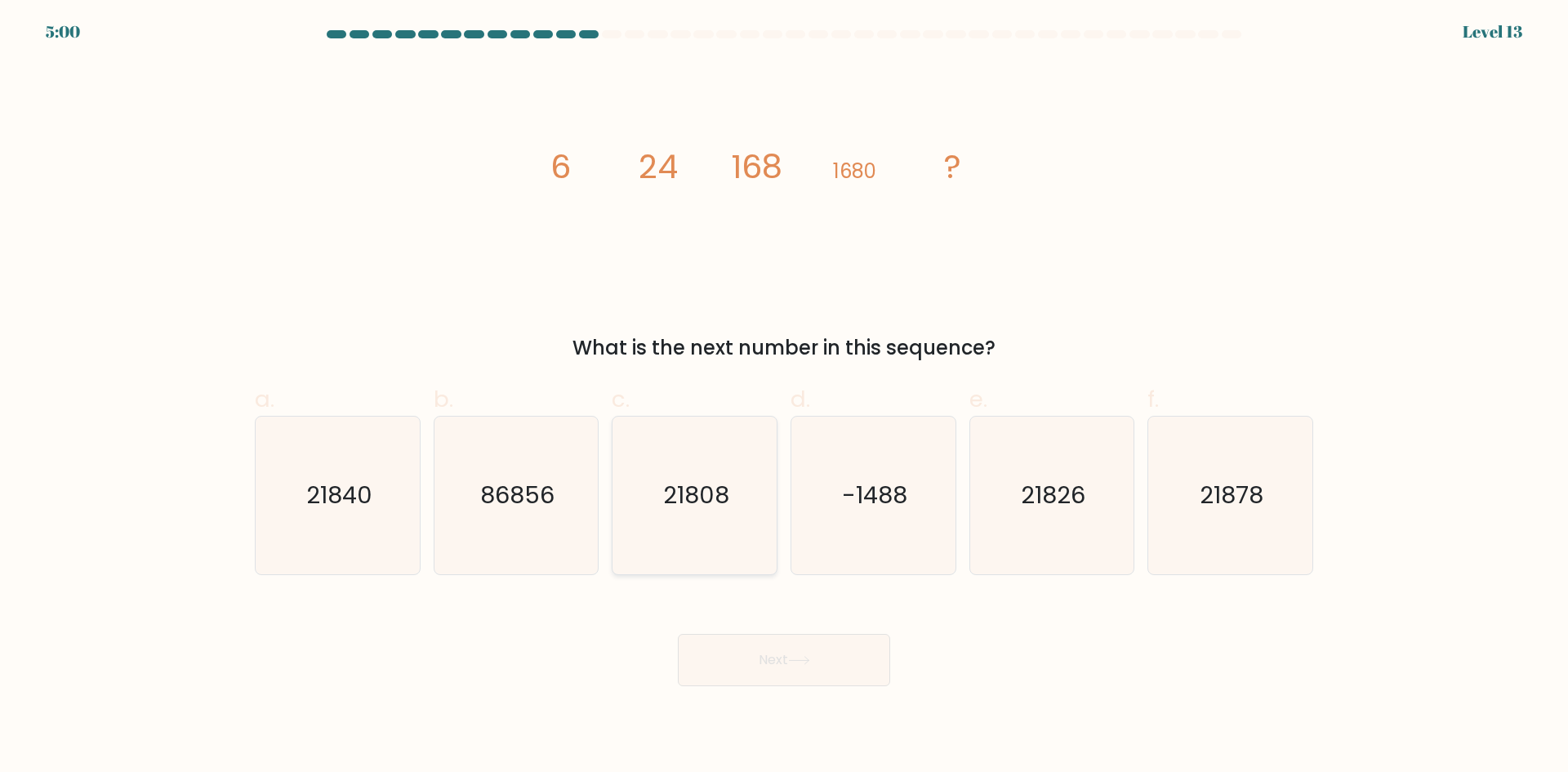
click at [784, 397] on input "c. 21808" at bounding box center [784, 391] width 1 height 10
radio input "true"
click at [357, 458] on icon "21840" at bounding box center [337, 495] width 158 height 158
click at [784, 397] on input "a. 21840" at bounding box center [784, 391] width 1 height 10
radio input "true"
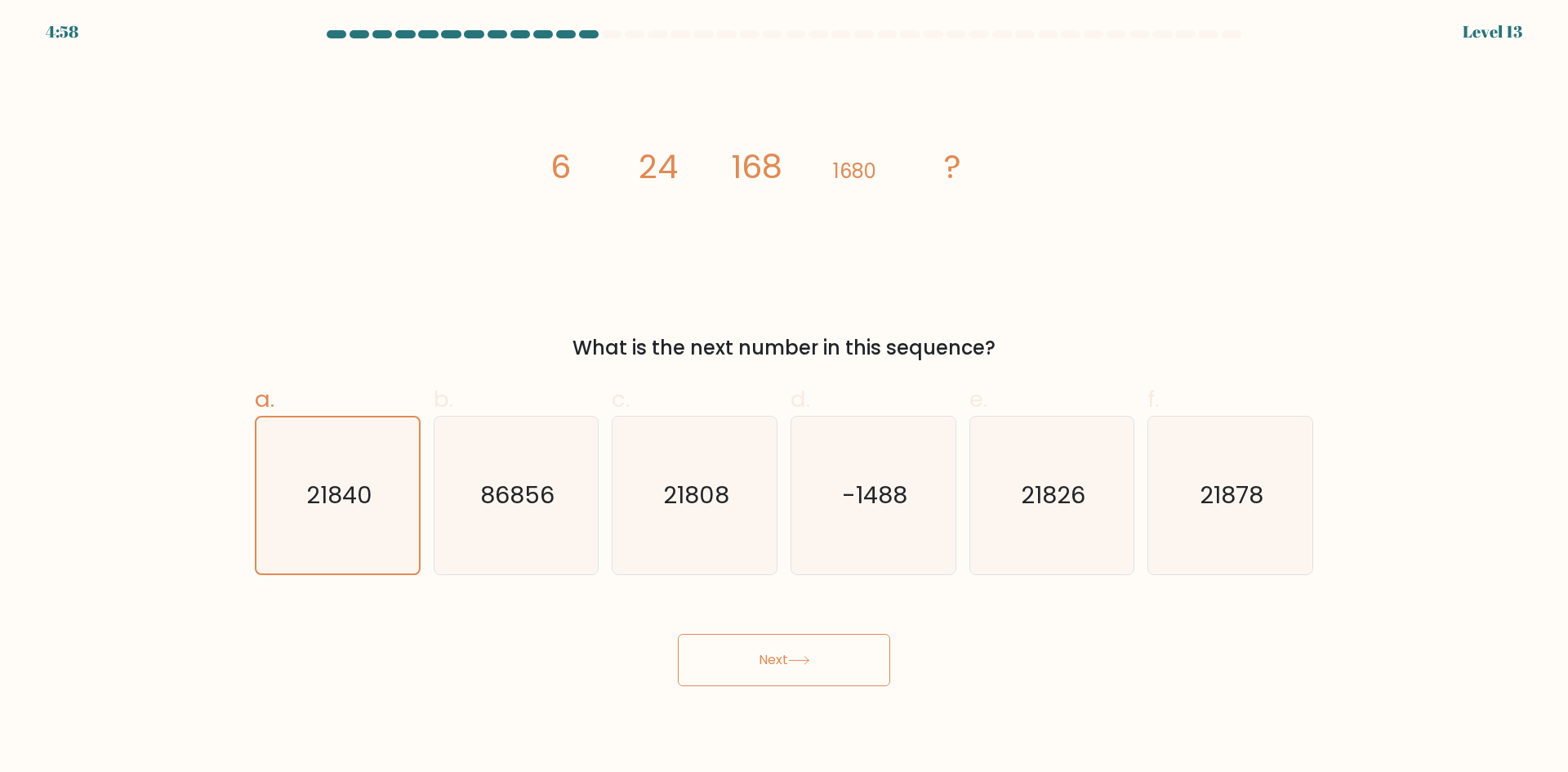
click at [758, 692] on body "4:58 Level 13" at bounding box center [784, 386] width 1568 height 772
click at [749, 657] on button "Next" at bounding box center [784, 660] width 213 height 52
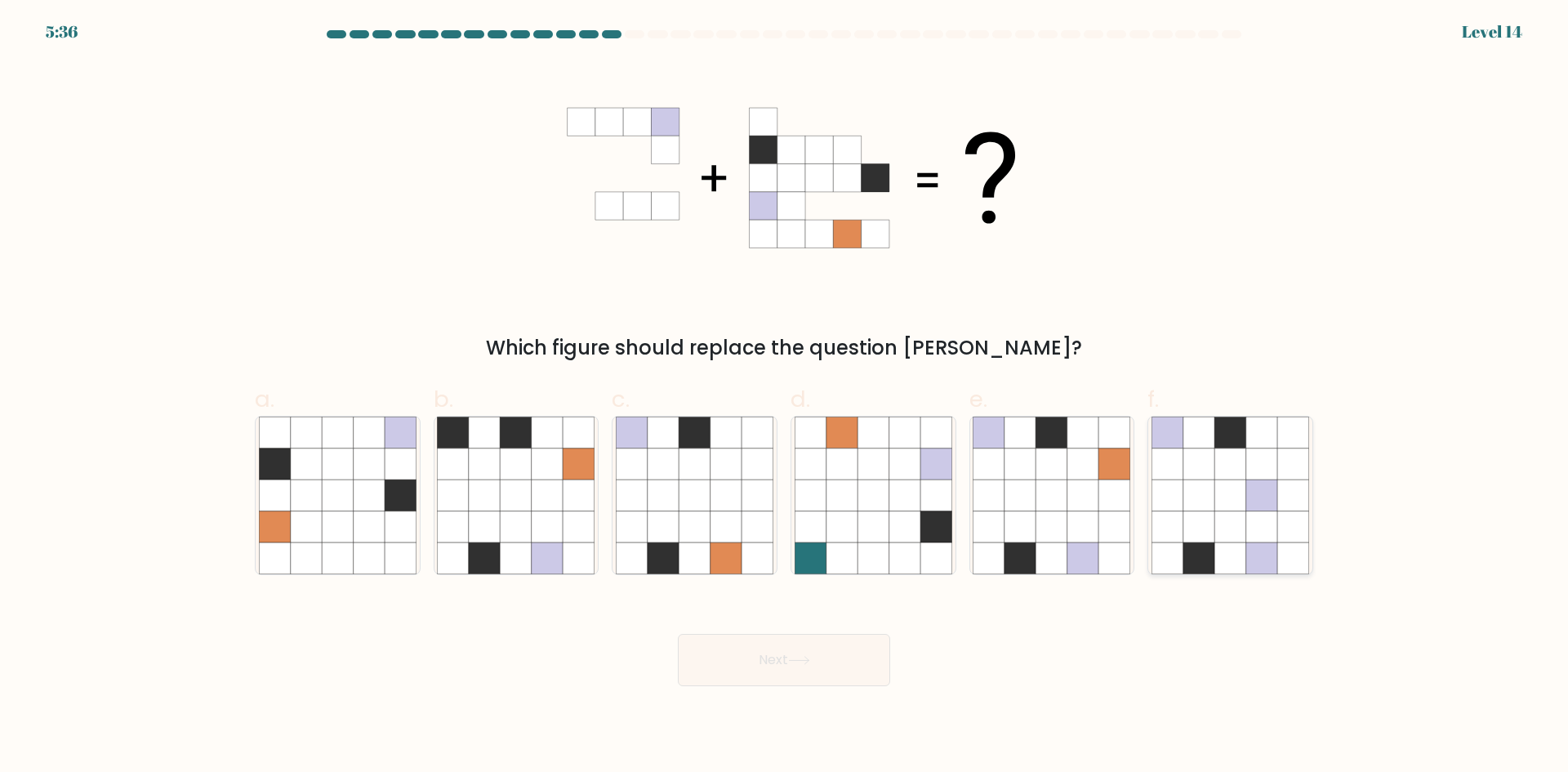
click at [1226, 498] on icon at bounding box center [1229, 495] width 31 height 31
click at [785, 397] on input "f." at bounding box center [784, 391] width 1 height 10
radio input "true"
click at [299, 461] on icon at bounding box center [306, 463] width 31 height 31
click at [784, 397] on input "a." at bounding box center [784, 391] width 1 height 10
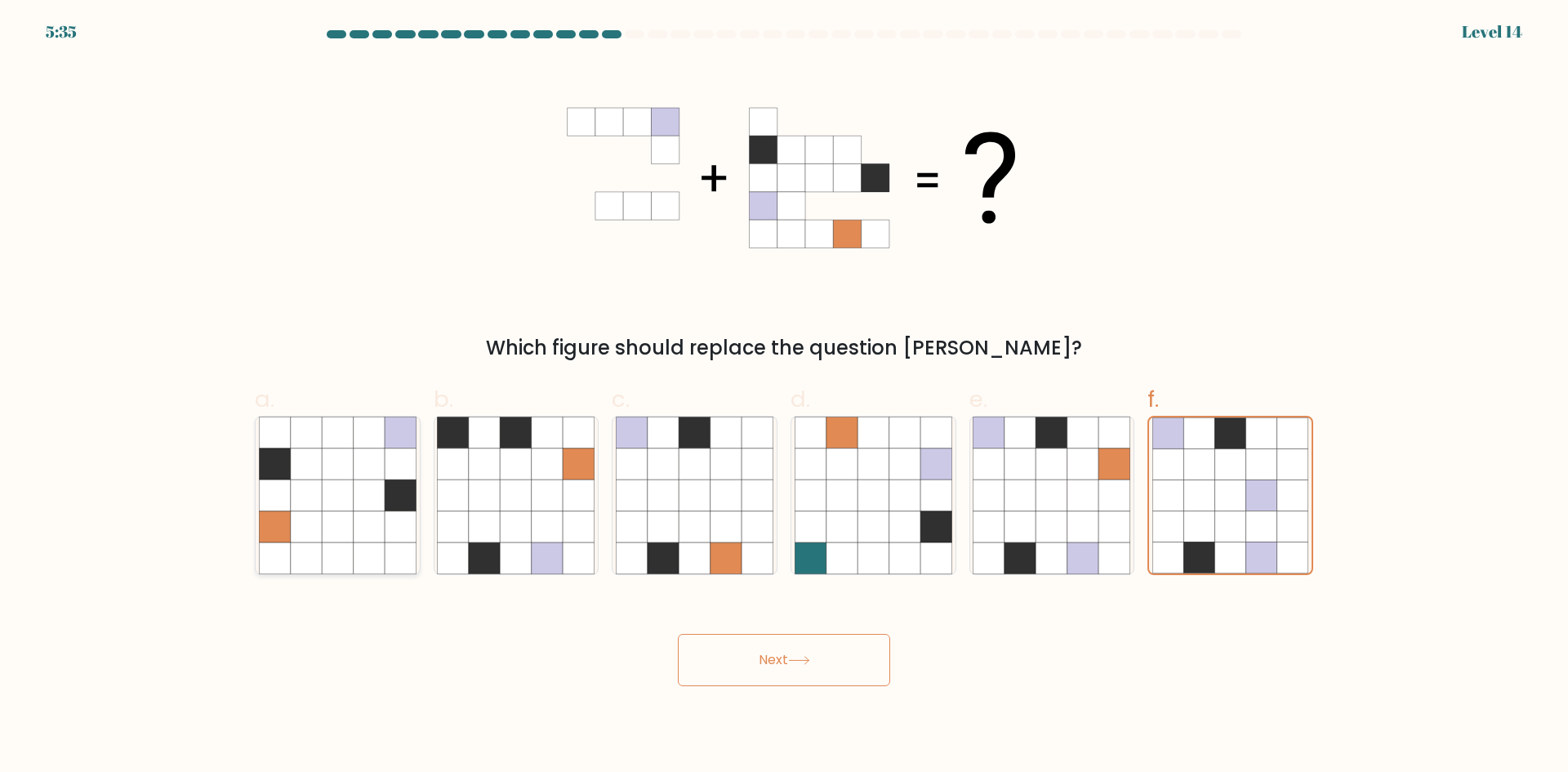
radio input "true"
click at [1038, 517] on icon at bounding box center [1052, 526] width 31 height 31
click at [785, 397] on input "e." at bounding box center [784, 391] width 1 height 10
radio input "true"
click at [774, 650] on button "Next" at bounding box center [784, 660] width 213 height 52
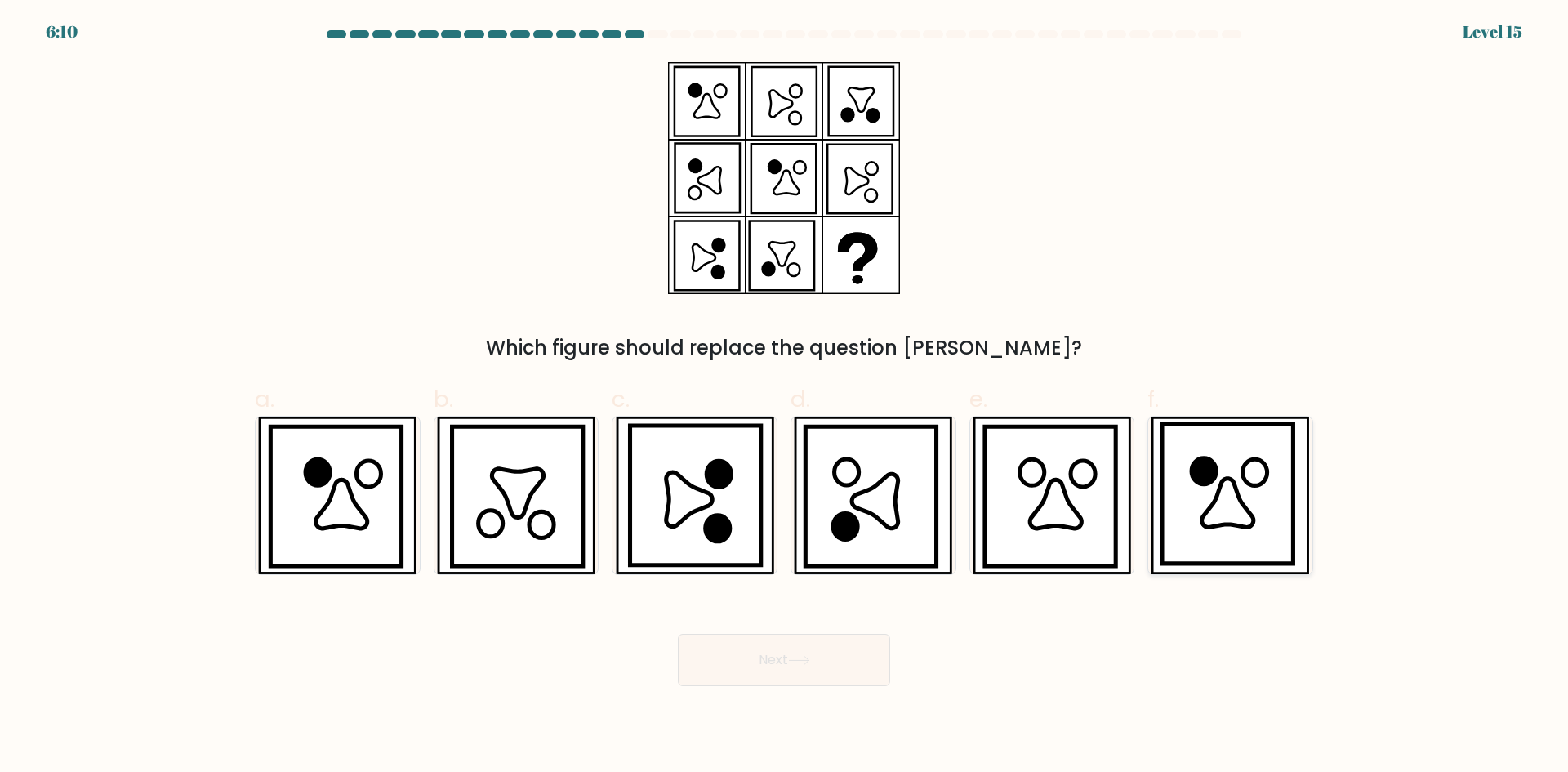
click at [1259, 471] on icon at bounding box center [1227, 494] width 131 height 140
click at [785, 397] on input "f." at bounding box center [784, 391] width 1 height 10
radio input "true"
click at [1066, 479] on icon at bounding box center [1051, 497] width 131 height 140
click at [785, 397] on input "e." at bounding box center [784, 391] width 1 height 10
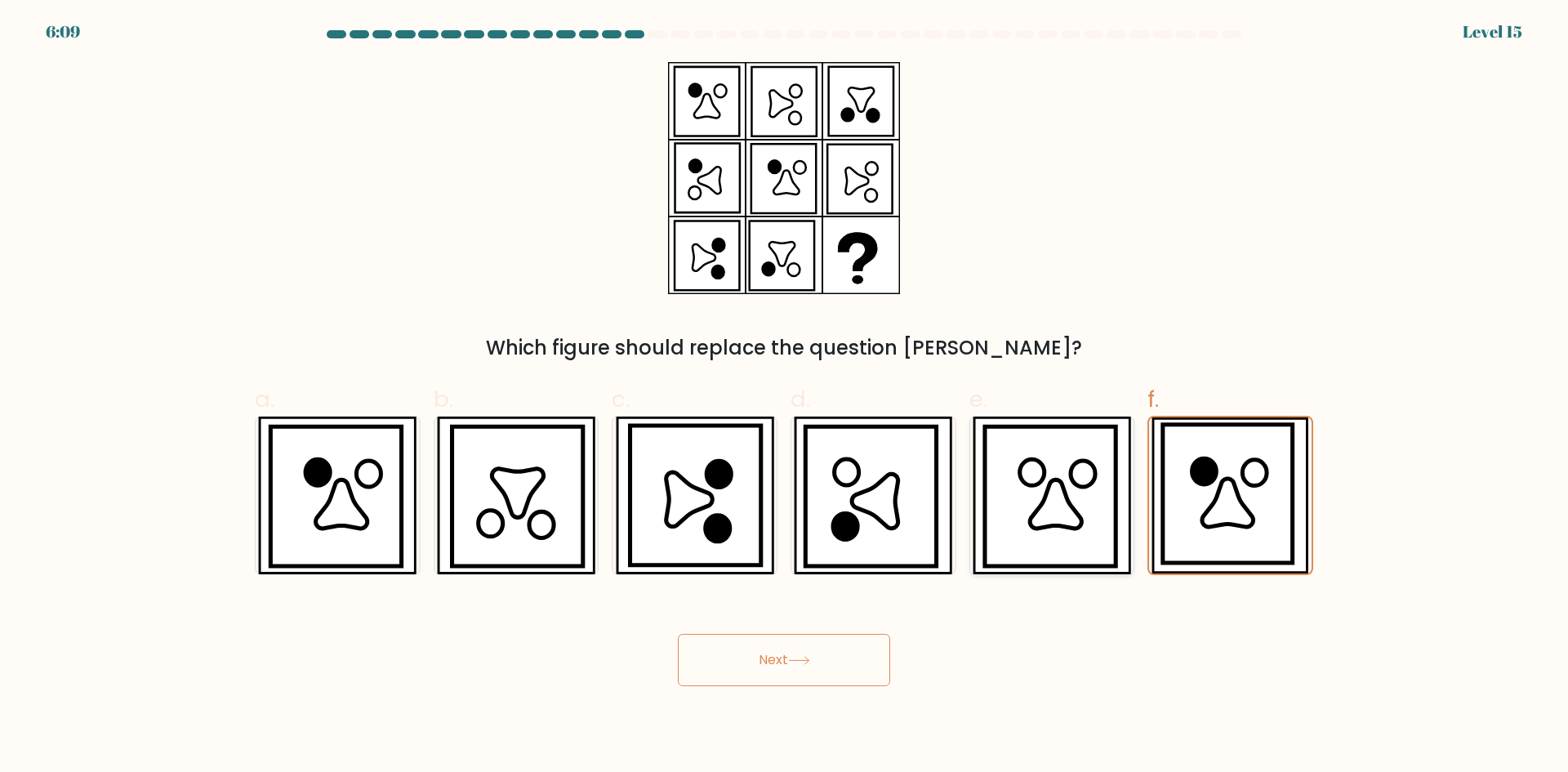
radio input "true"
click at [506, 484] on icon at bounding box center [517, 493] width 51 height 49
click at [784, 397] on input "b." at bounding box center [784, 391] width 1 height 10
radio input "true"
click at [872, 501] on icon at bounding box center [875, 501] width 47 height 55
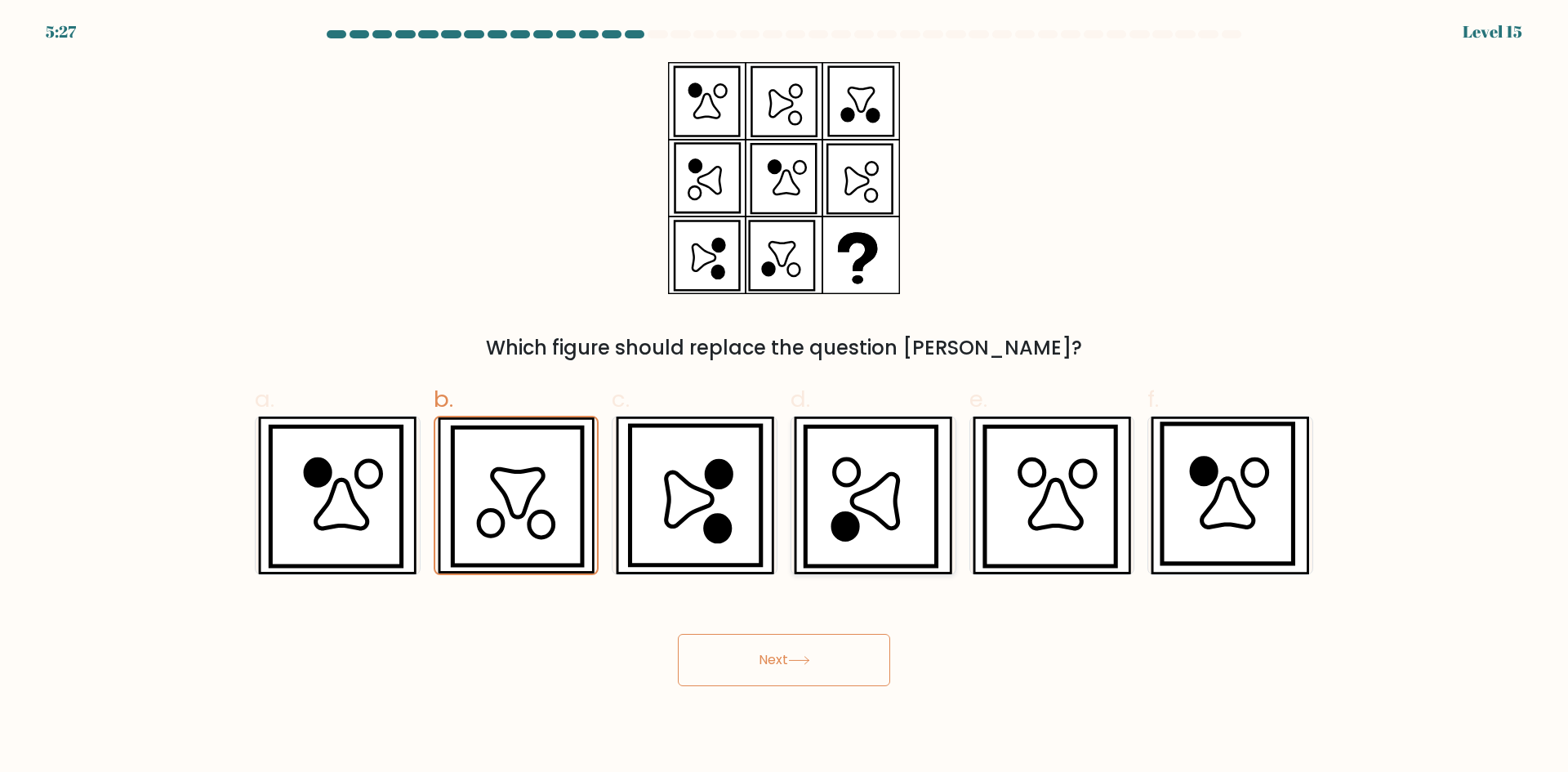
click at [785, 397] on input "d." at bounding box center [784, 391] width 1 height 10
radio input "true"
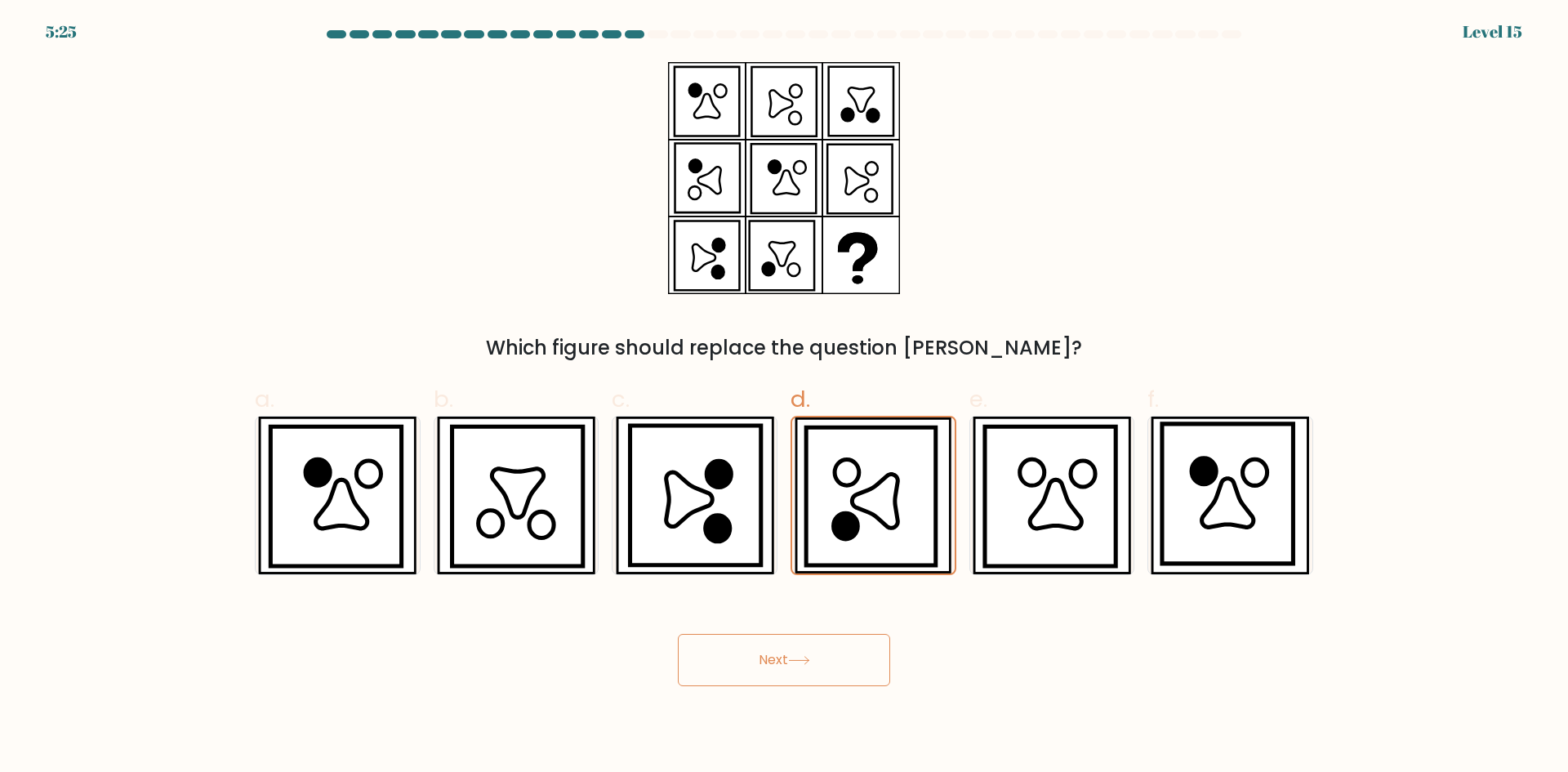
click at [763, 671] on button "Next" at bounding box center [784, 660] width 213 height 52
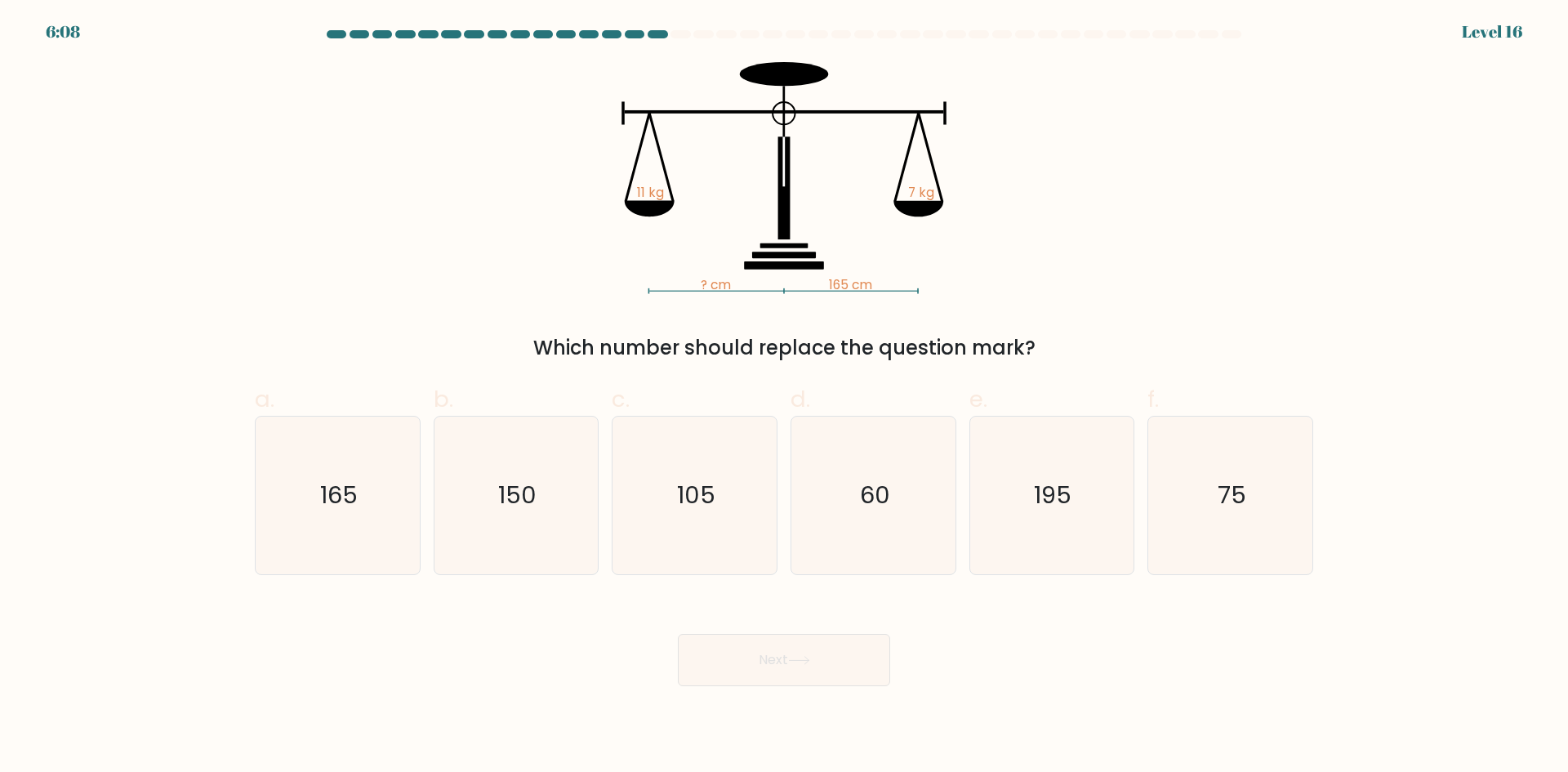
click at [918, 193] on tspan "7 kg" at bounding box center [921, 192] width 26 height 17
click at [904, 193] on icon "? cm 165 cm 11 kg 7 kg" at bounding box center [784, 178] width 490 height 232
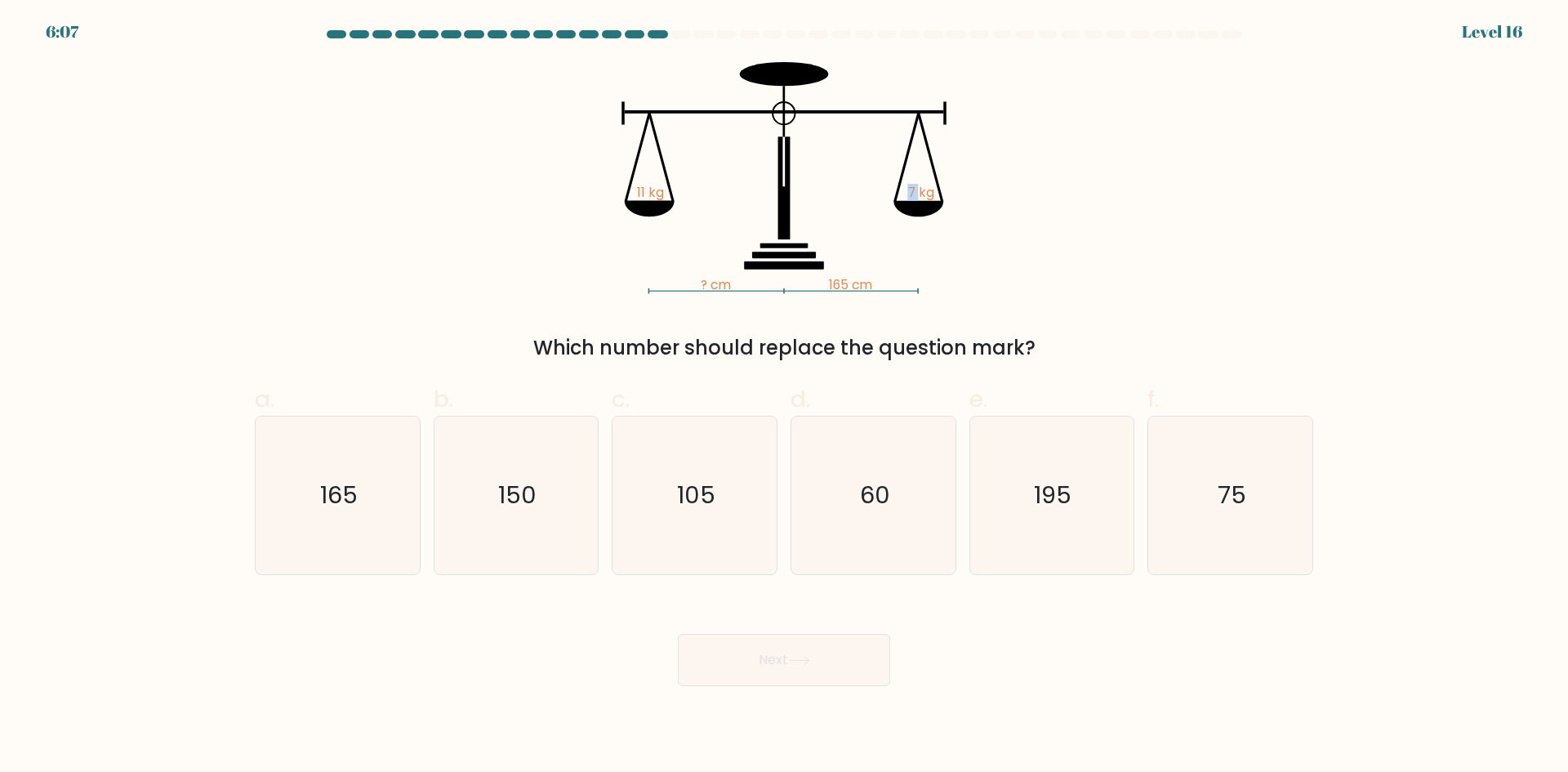
click at [904, 193] on icon "? cm 165 cm 11 kg 7 kg" at bounding box center [784, 178] width 490 height 232
click at [893, 193] on icon "? cm 165 cm 11 kg 7 kg" at bounding box center [784, 178] width 490 height 232
click at [842, 280] on tspan "165 cm" at bounding box center [850, 285] width 43 height 17
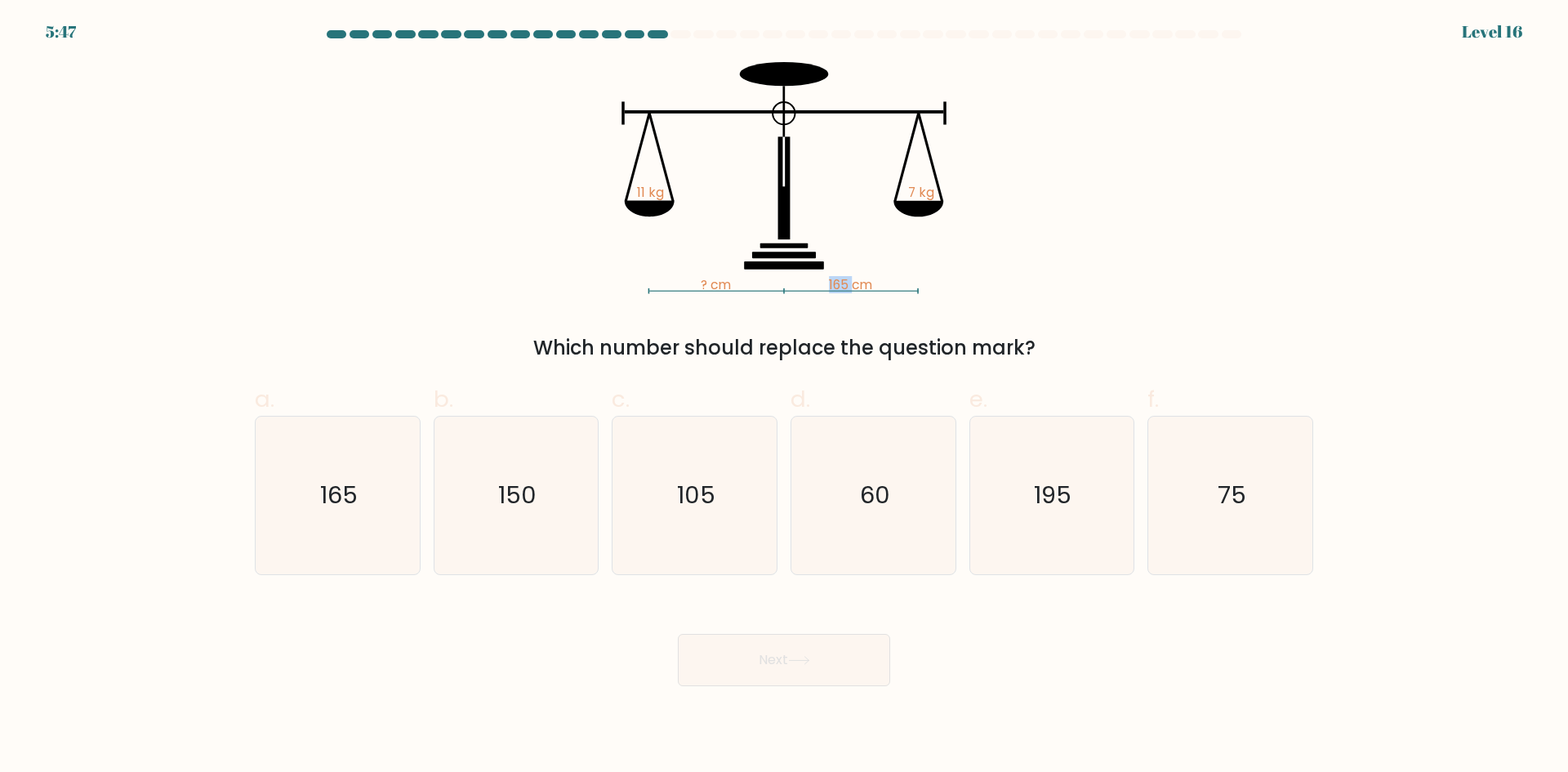
click at [842, 280] on tspan "165 cm" at bounding box center [850, 285] width 43 height 17
click at [841, 280] on tspan "165 cm" at bounding box center [850, 285] width 43 height 17
click at [834, 281] on tspan "165 cm" at bounding box center [850, 285] width 43 height 17
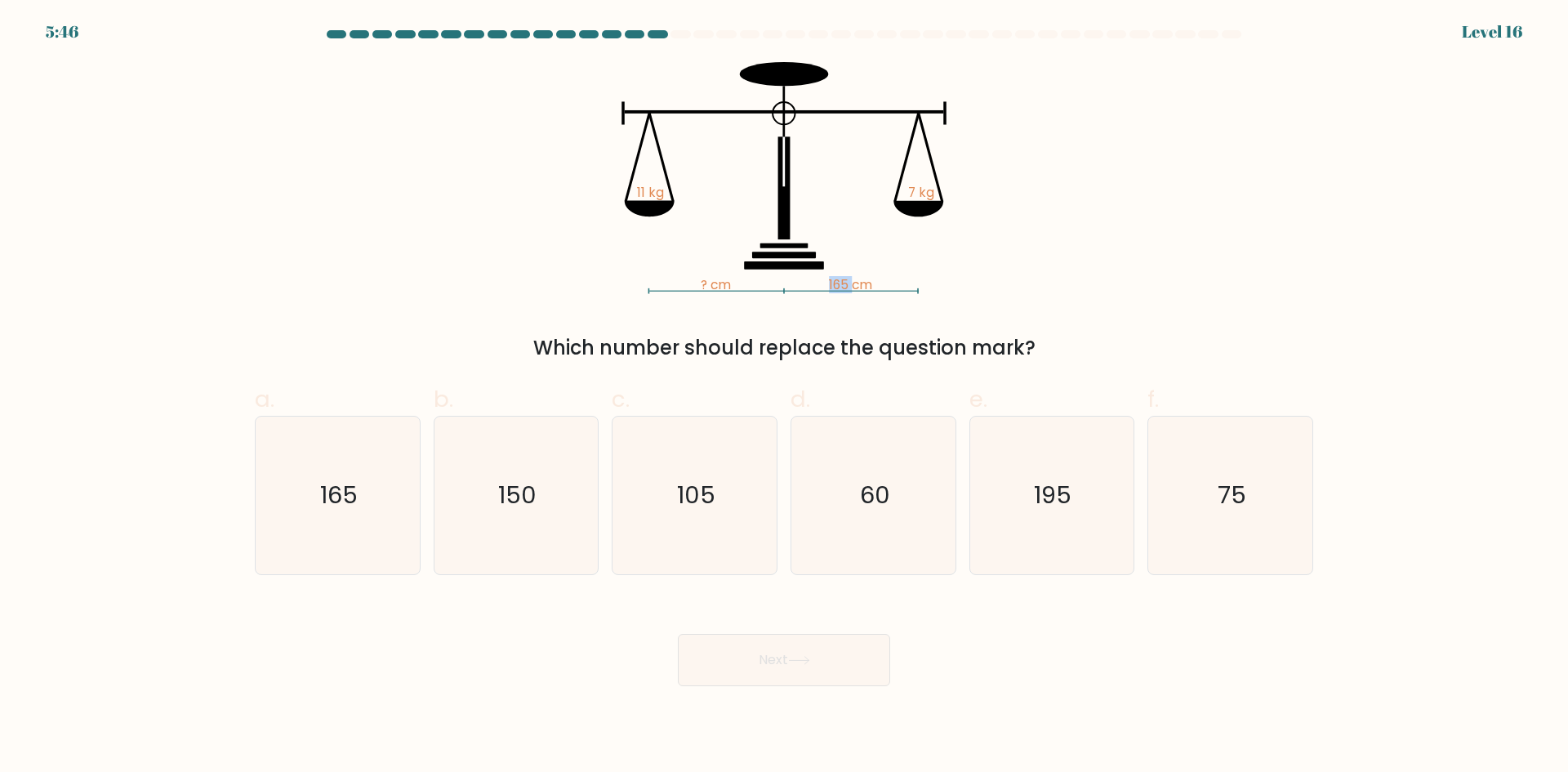
click at [834, 281] on tspan "165 cm" at bounding box center [850, 285] width 43 height 17
click at [824, 282] on icon "? cm 165 cm 11 kg 7 kg" at bounding box center [784, 178] width 490 height 232
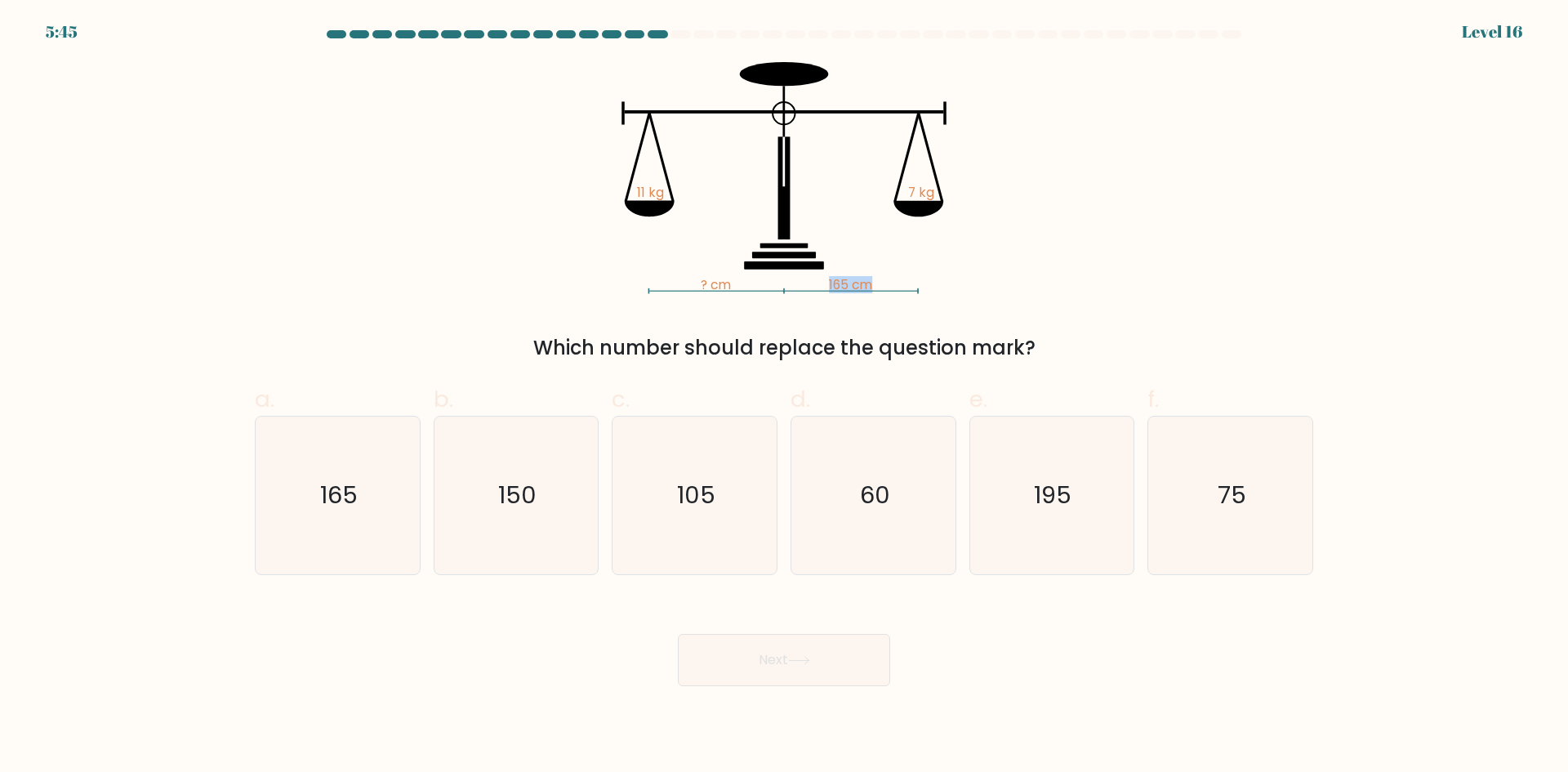
click at [824, 282] on icon "? cm 165 cm 11 kg 7 kg" at bounding box center [784, 178] width 490 height 232
click at [822, 282] on icon "? cm 165 cm 11 kg 7 kg" at bounding box center [784, 178] width 490 height 232
click at [787, 283] on icon "? cm 165 cm 11 kg 7 kg" at bounding box center [784, 178] width 490 height 232
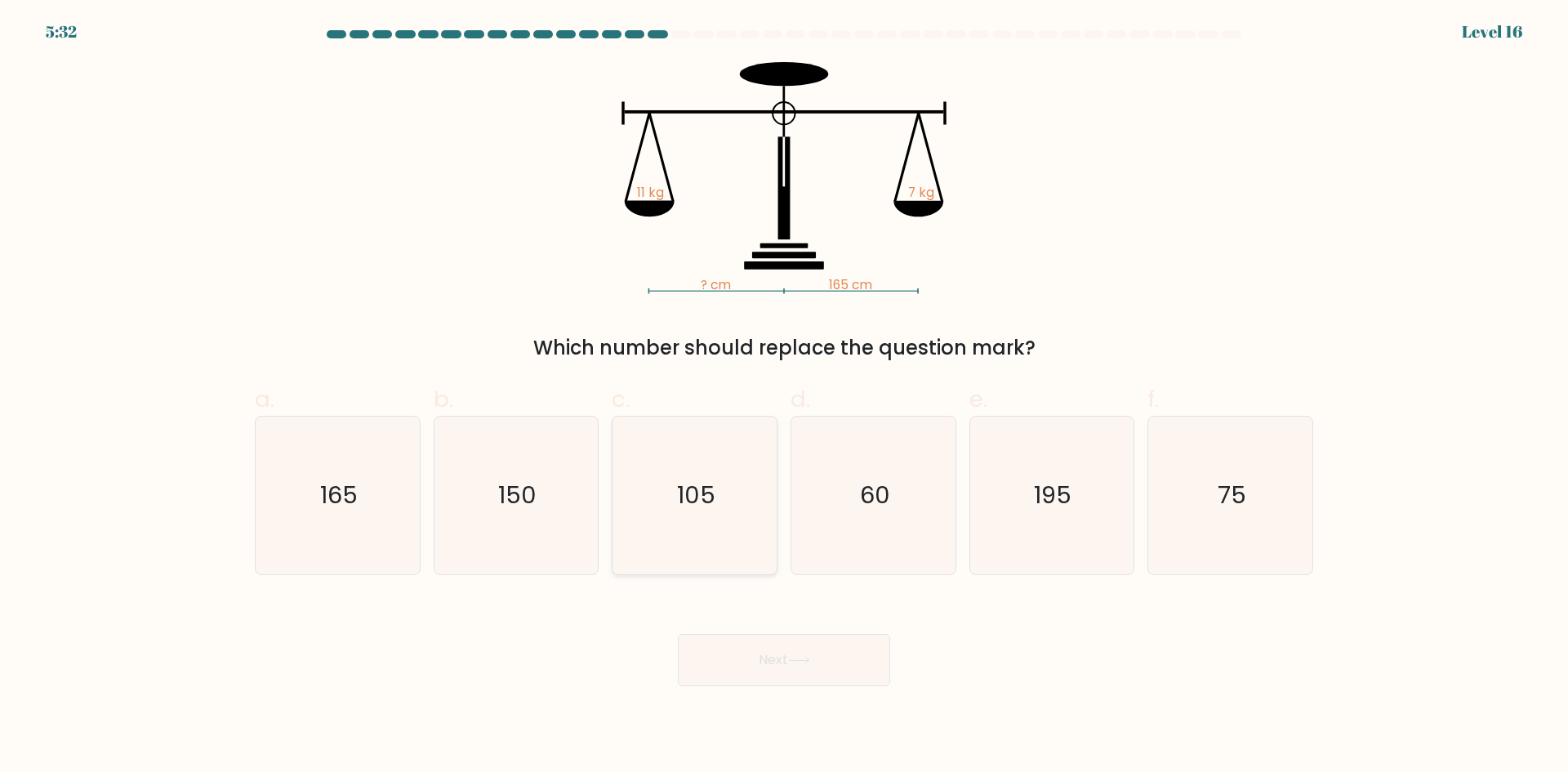
click at [693, 470] on icon "105" at bounding box center [694, 495] width 158 height 158
click at [784, 397] on input "c. 105" at bounding box center [784, 391] width 1 height 10
radio input "true"
click at [775, 652] on button "Next" at bounding box center [784, 660] width 213 height 52
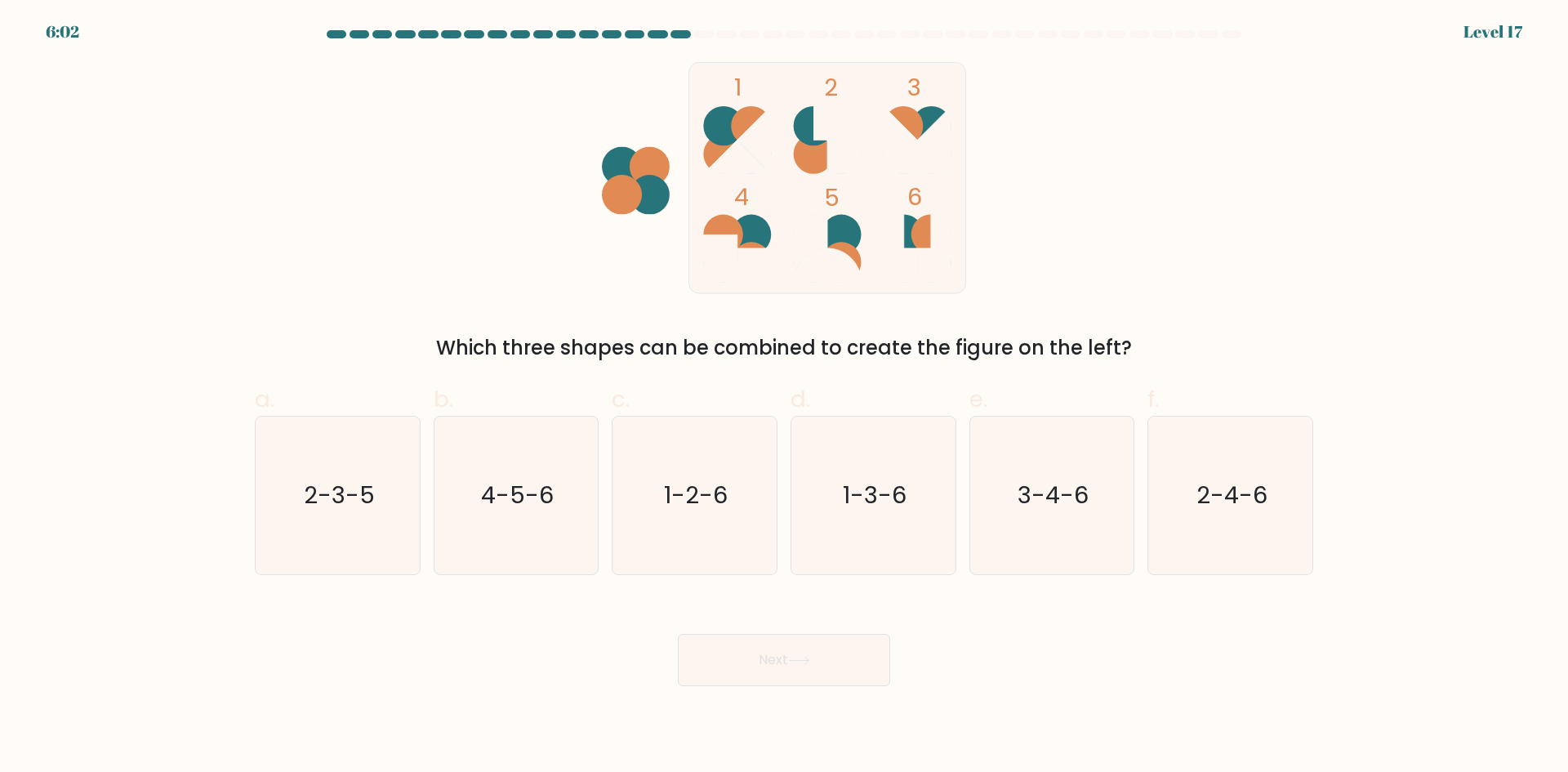
click at [740, 146] on icon at bounding box center [737, 157] width 68 height 34
click at [729, 142] on ellipse at bounding box center [723, 126] width 40 height 39
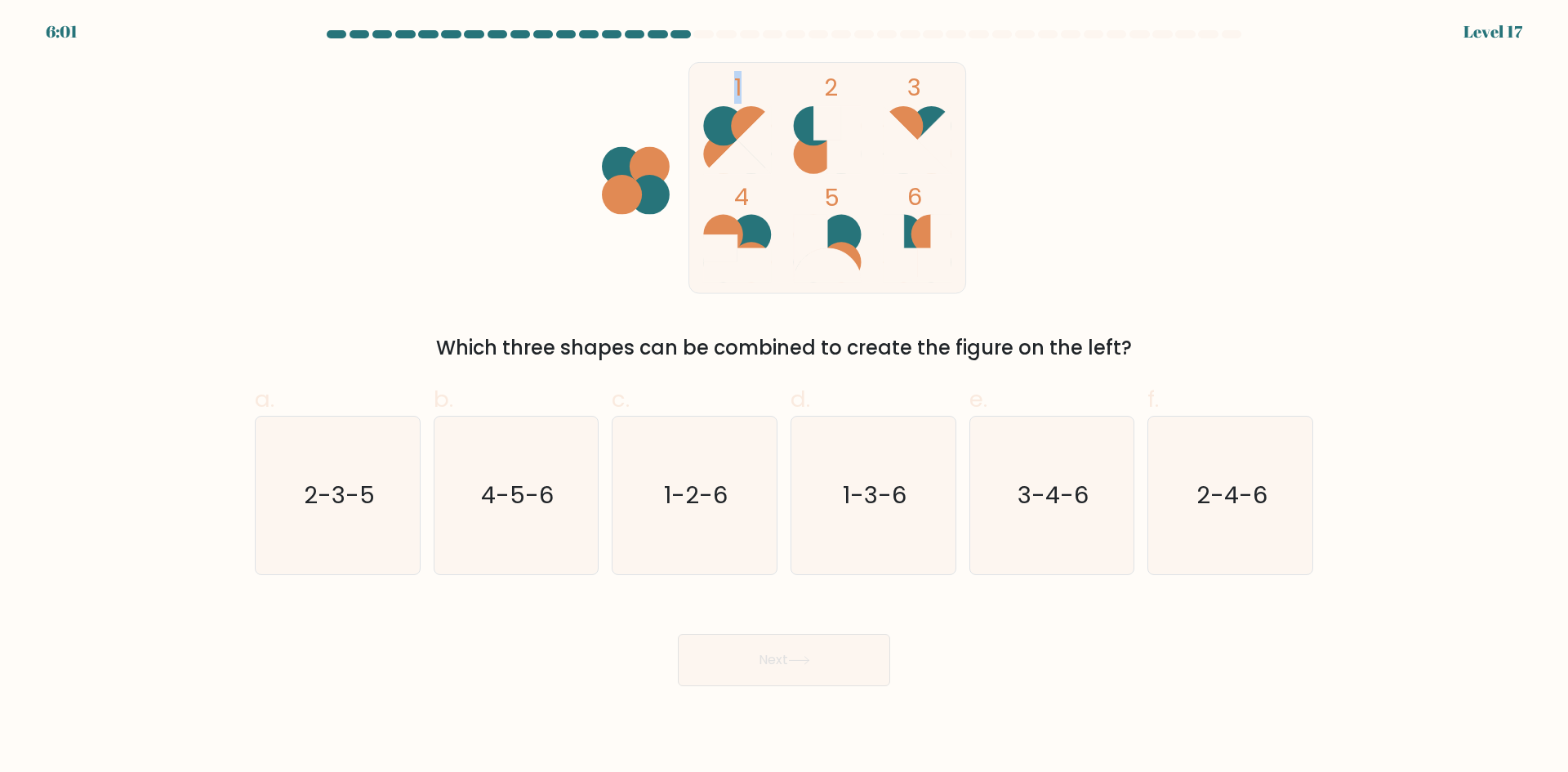
click at [729, 142] on ellipse at bounding box center [723, 126] width 40 height 39
click at [722, 141] on ellipse at bounding box center [723, 126] width 40 height 39
click at [716, 141] on ellipse at bounding box center [723, 126] width 40 height 39
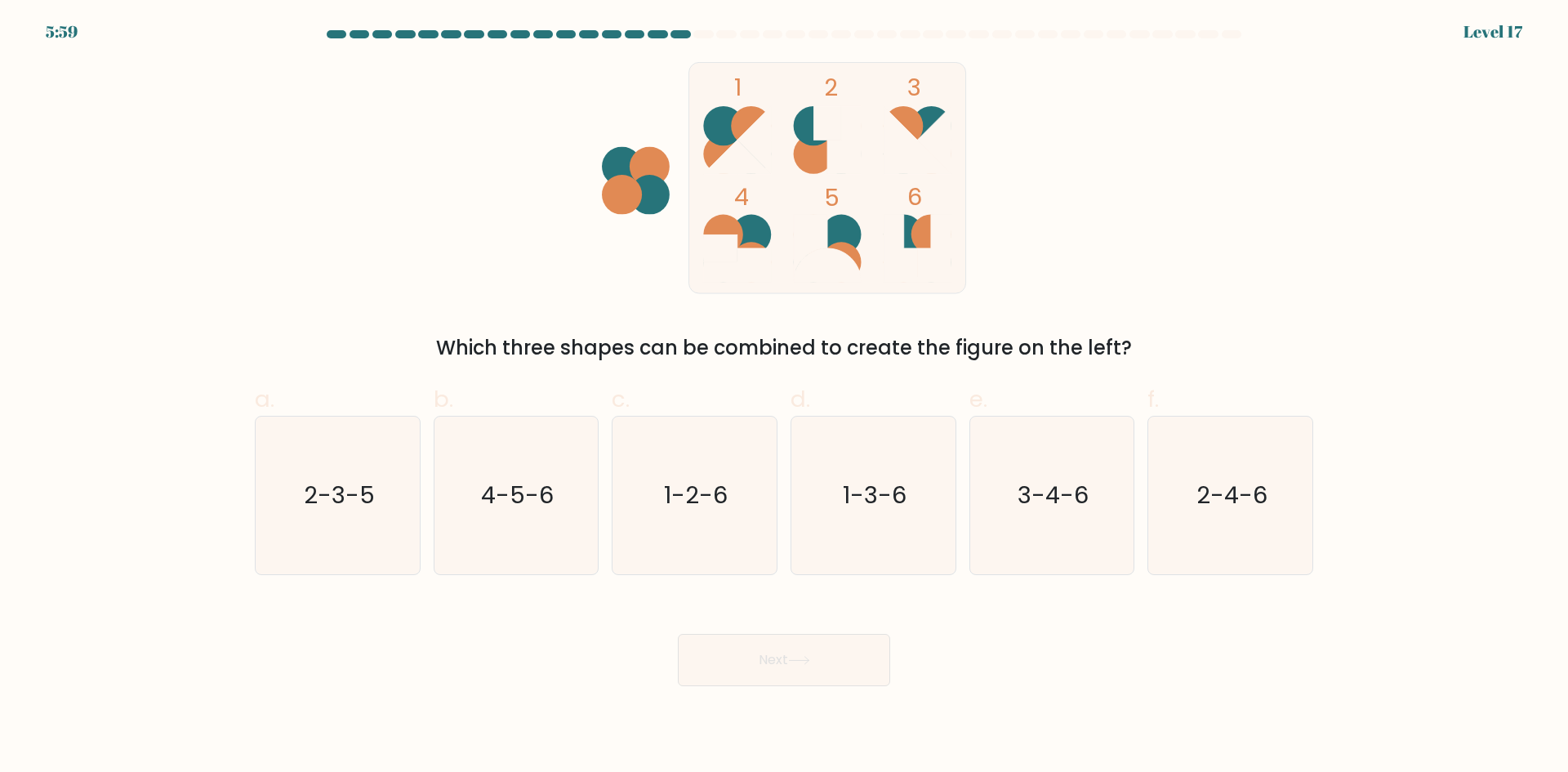
click at [710, 141] on ellipse at bounding box center [723, 154] width 40 height 39
click at [1229, 516] on icon "2-4-6" at bounding box center [1230, 495] width 158 height 158
click at [785, 397] on input "f. 2-4-6" at bounding box center [784, 391] width 1 height 10
radio input "true"
click at [822, 639] on button "Next" at bounding box center [784, 660] width 213 height 52
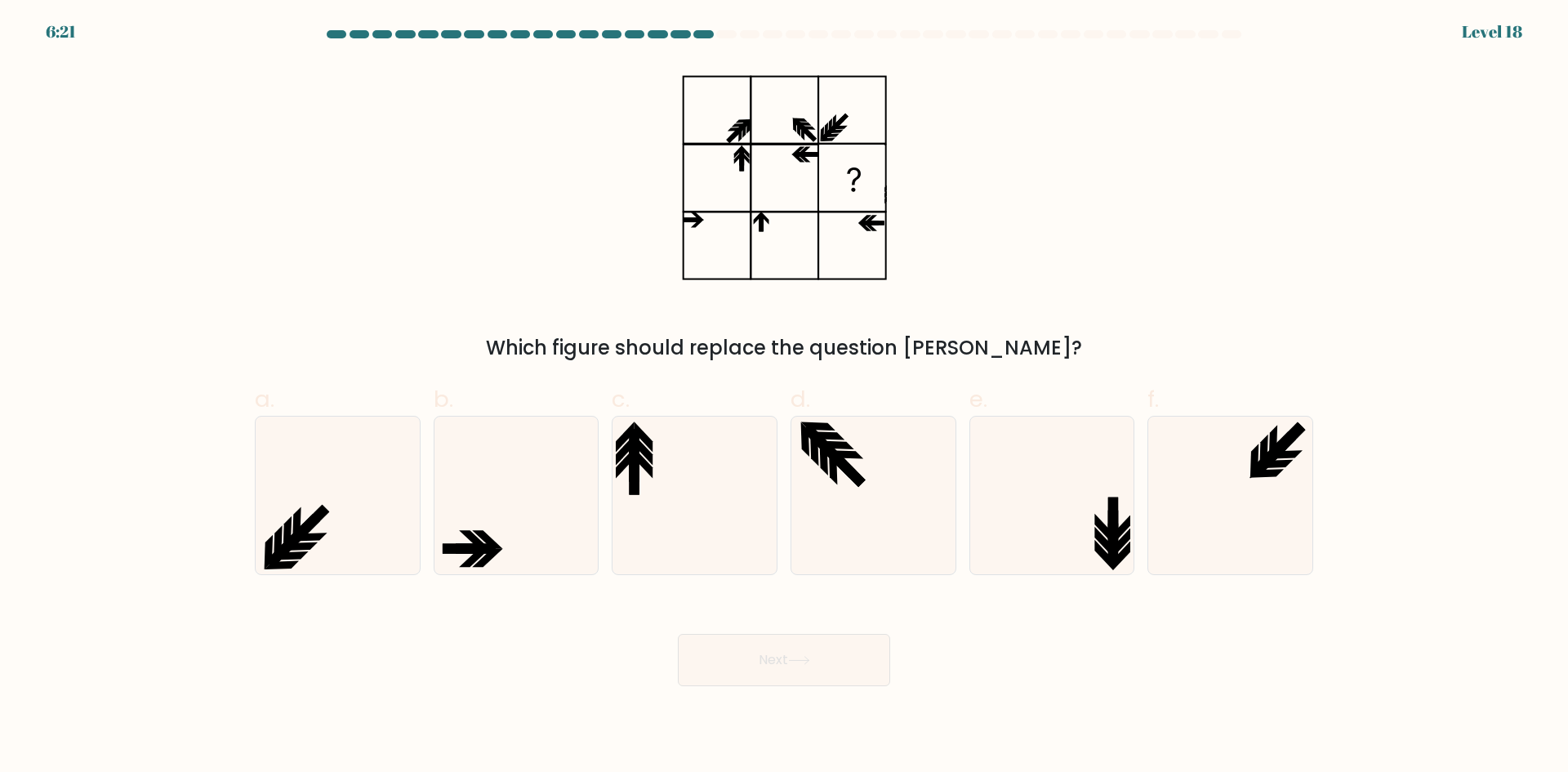
click at [776, 164] on icon at bounding box center [785, 178] width 205 height 232
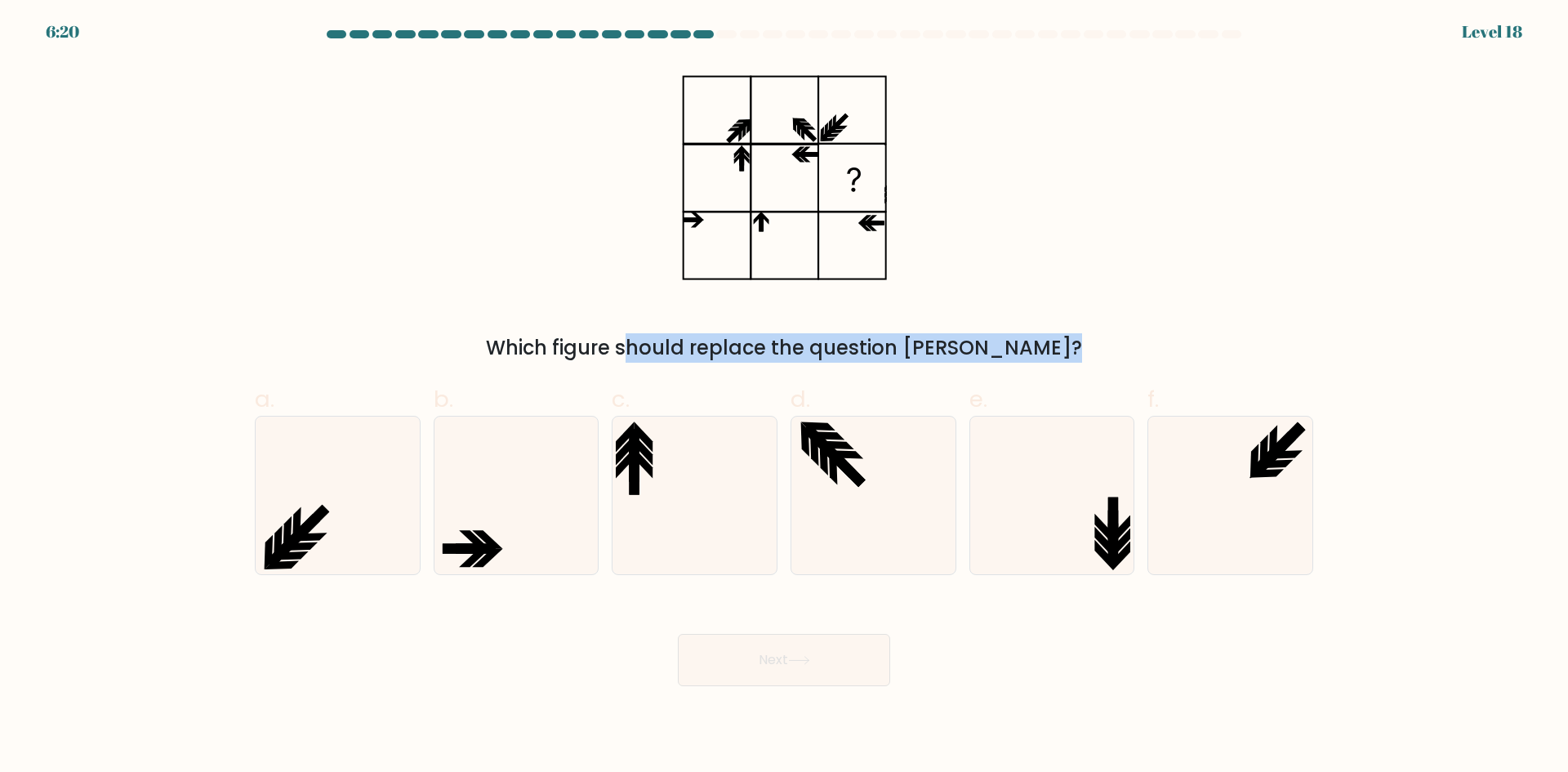
click at [776, 164] on icon at bounding box center [785, 178] width 205 height 232
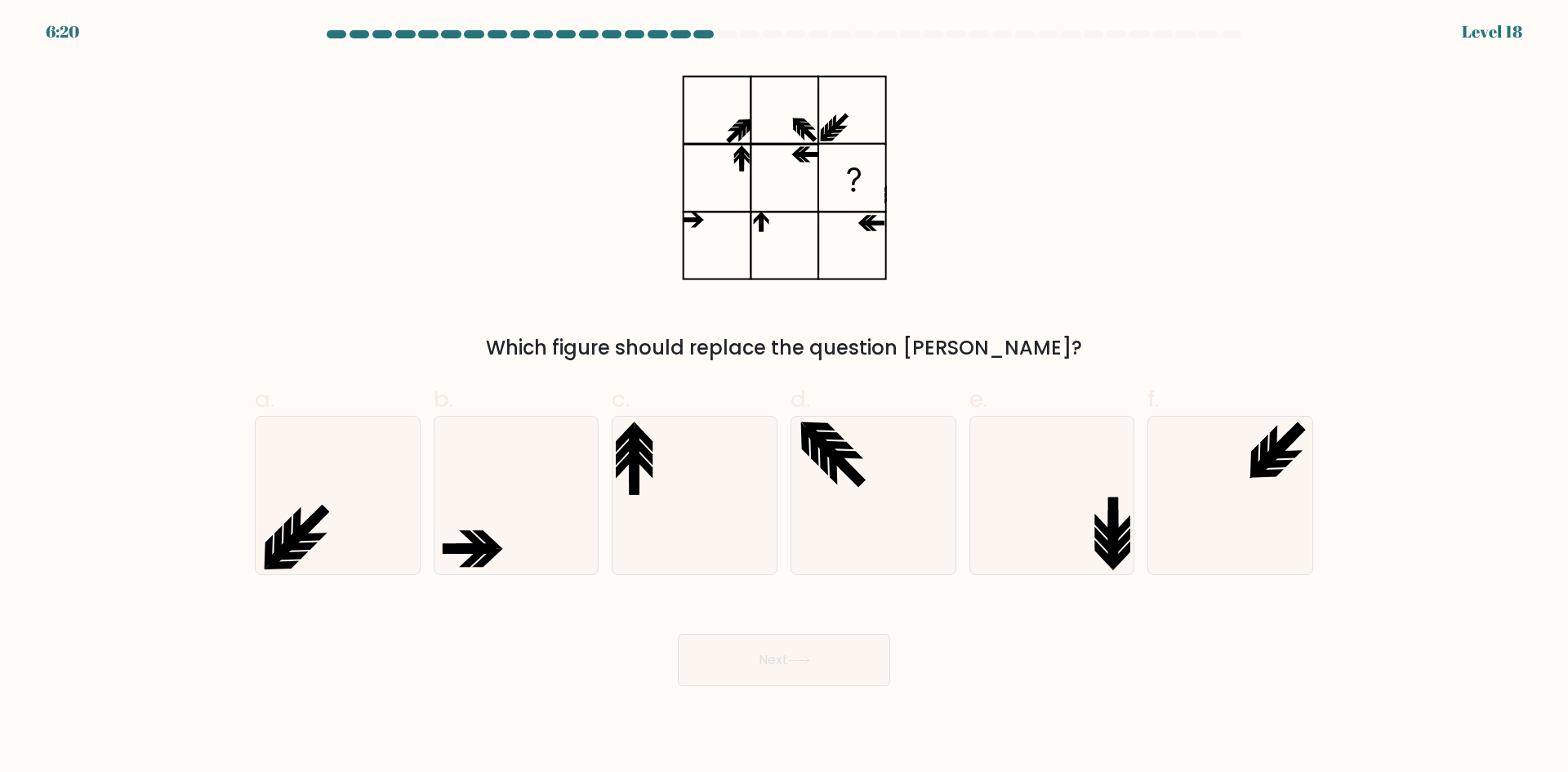
click at [774, 164] on icon at bounding box center [785, 178] width 205 height 232
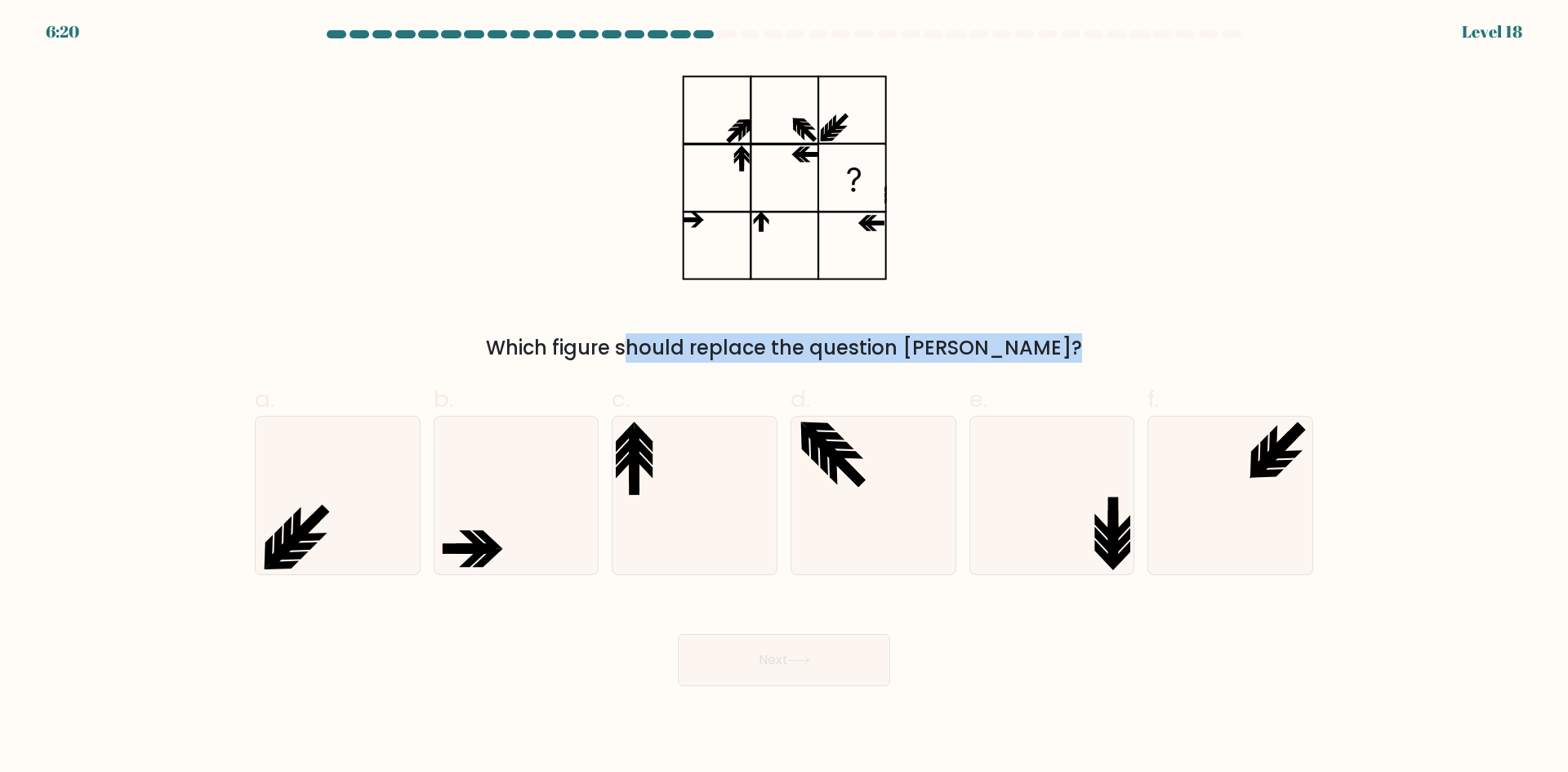
click at [774, 164] on icon at bounding box center [785, 178] width 205 height 232
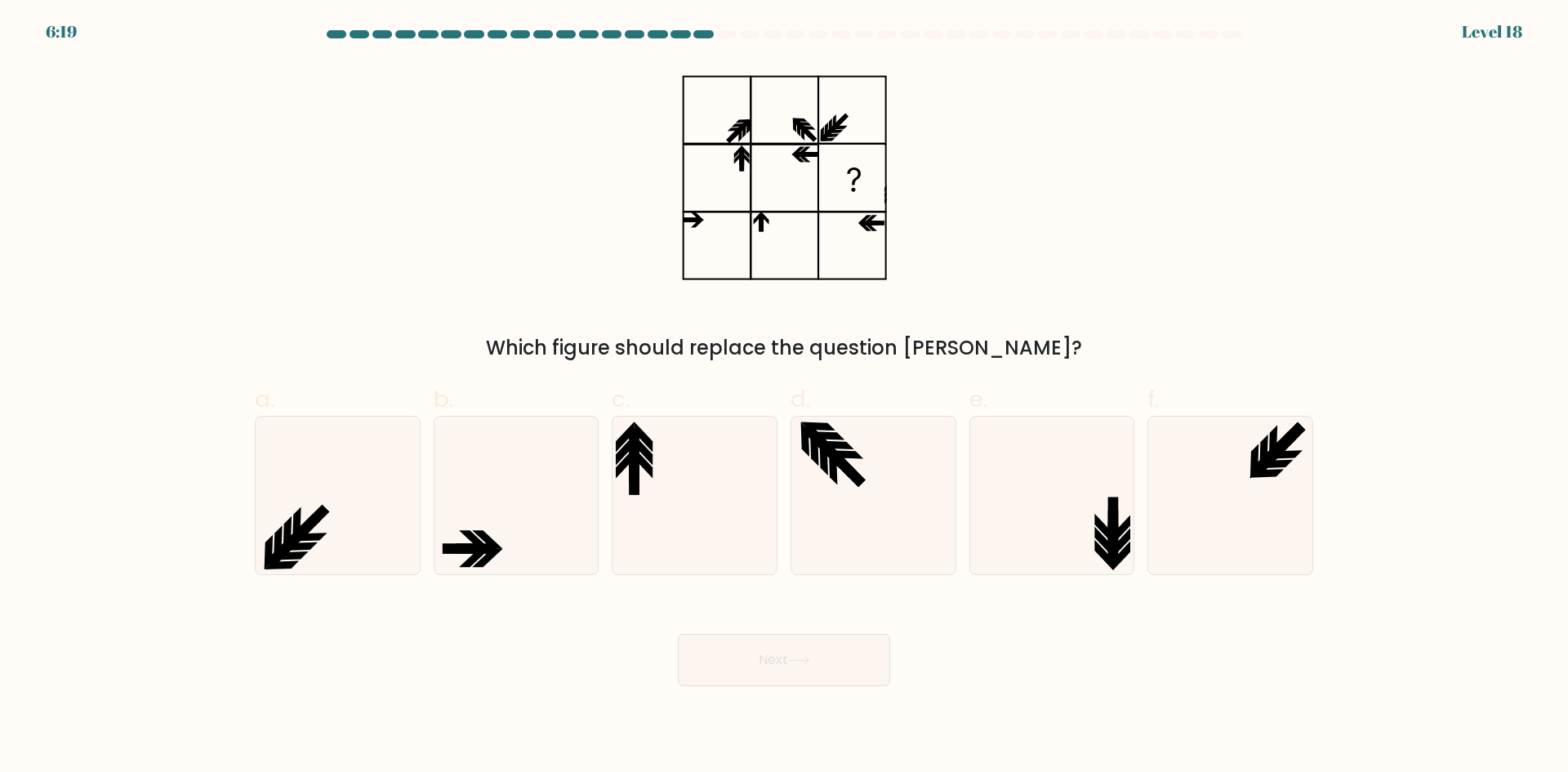
click at [763, 163] on icon at bounding box center [785, 178] width 205 height 232
click at [763, 162] on icon at bounding box center [785, 178] width 205 height 232
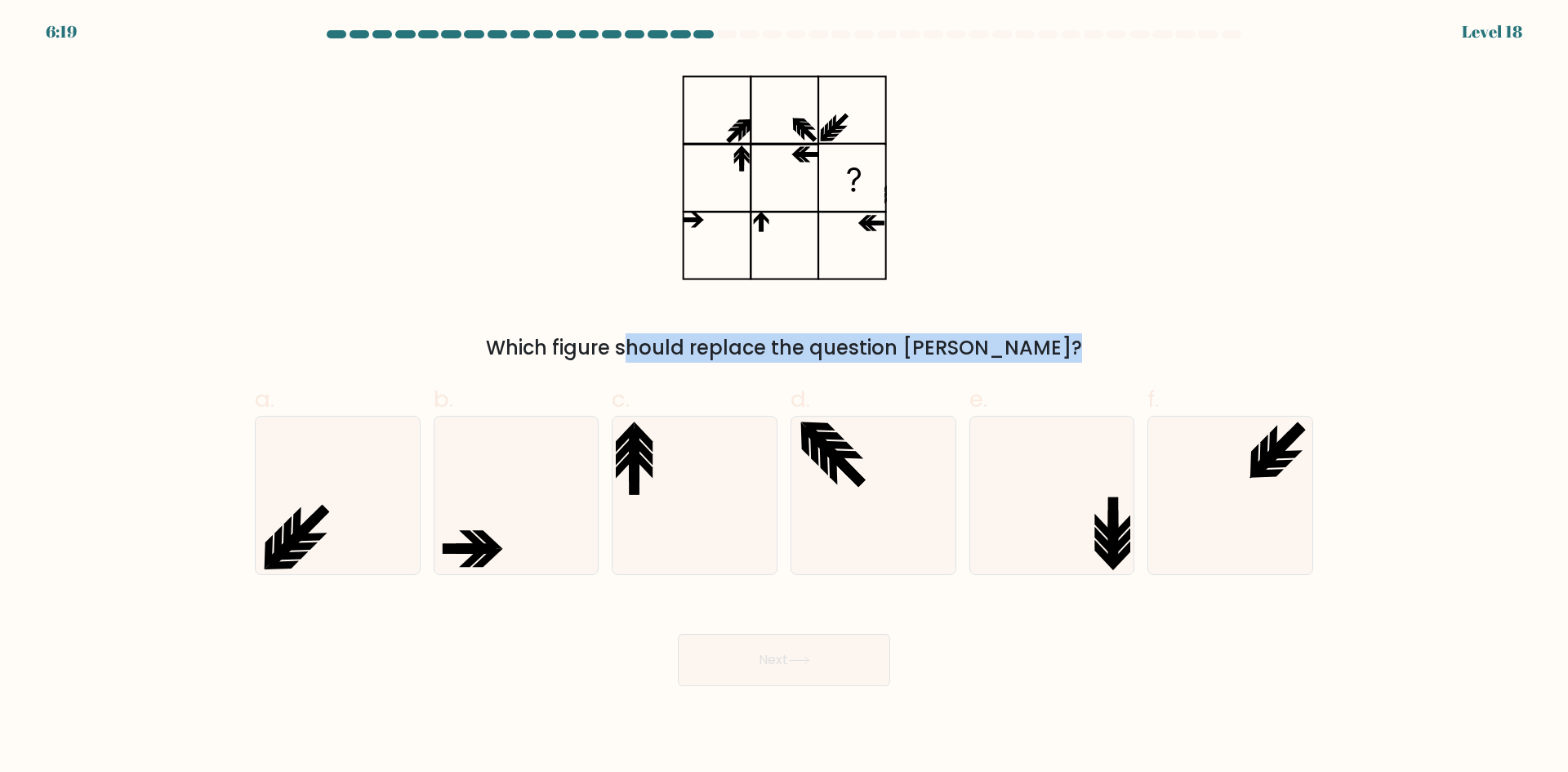
click at [763, 162] on icon at bounding box center [785, 178] width 205 height 232
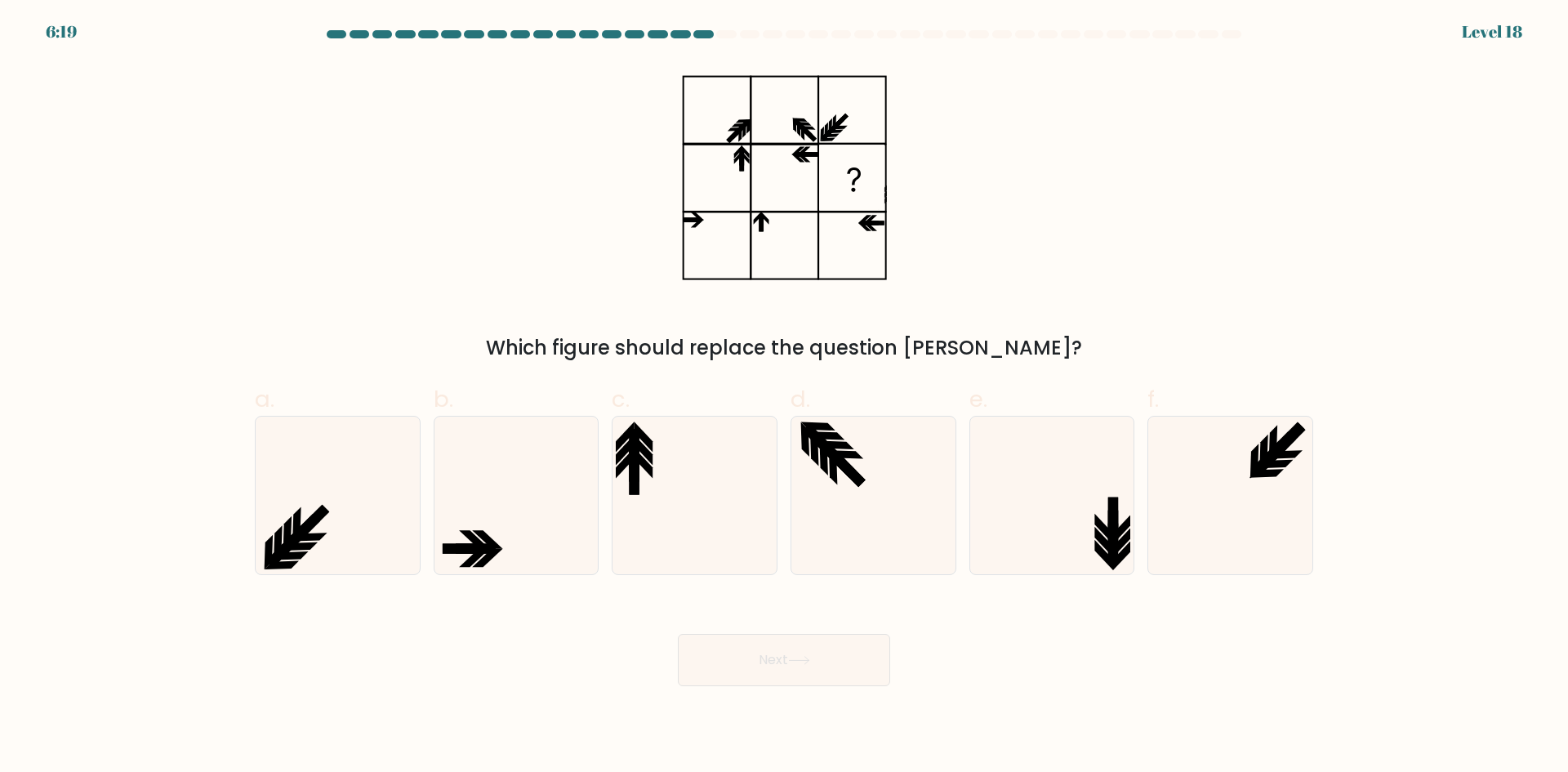
click at [757, 161] on icon at bounding box center [785, 178] width 205 height 232
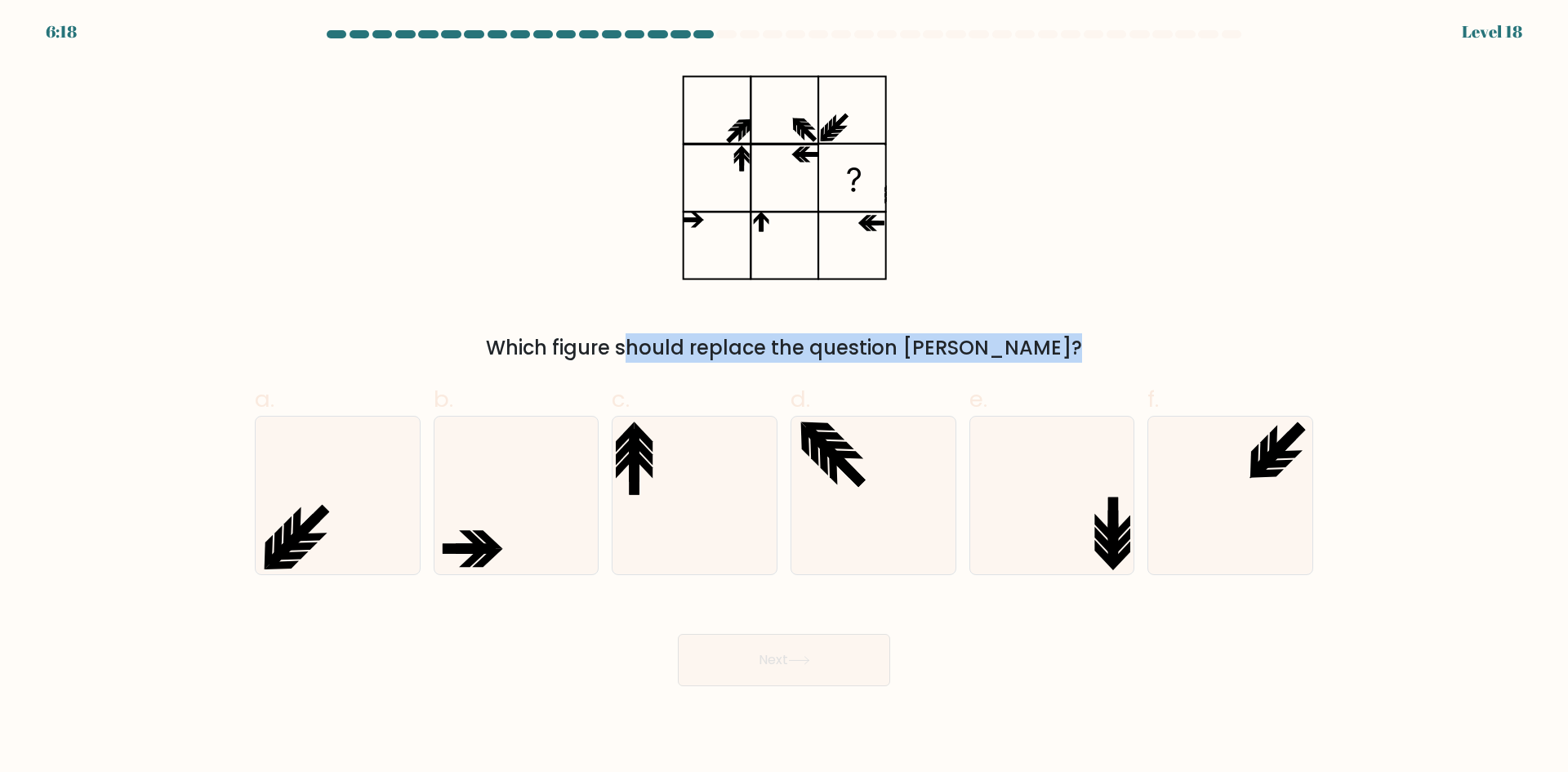
click at [757, 161] on icon at bounding box center [785, 178] width 205 height 232
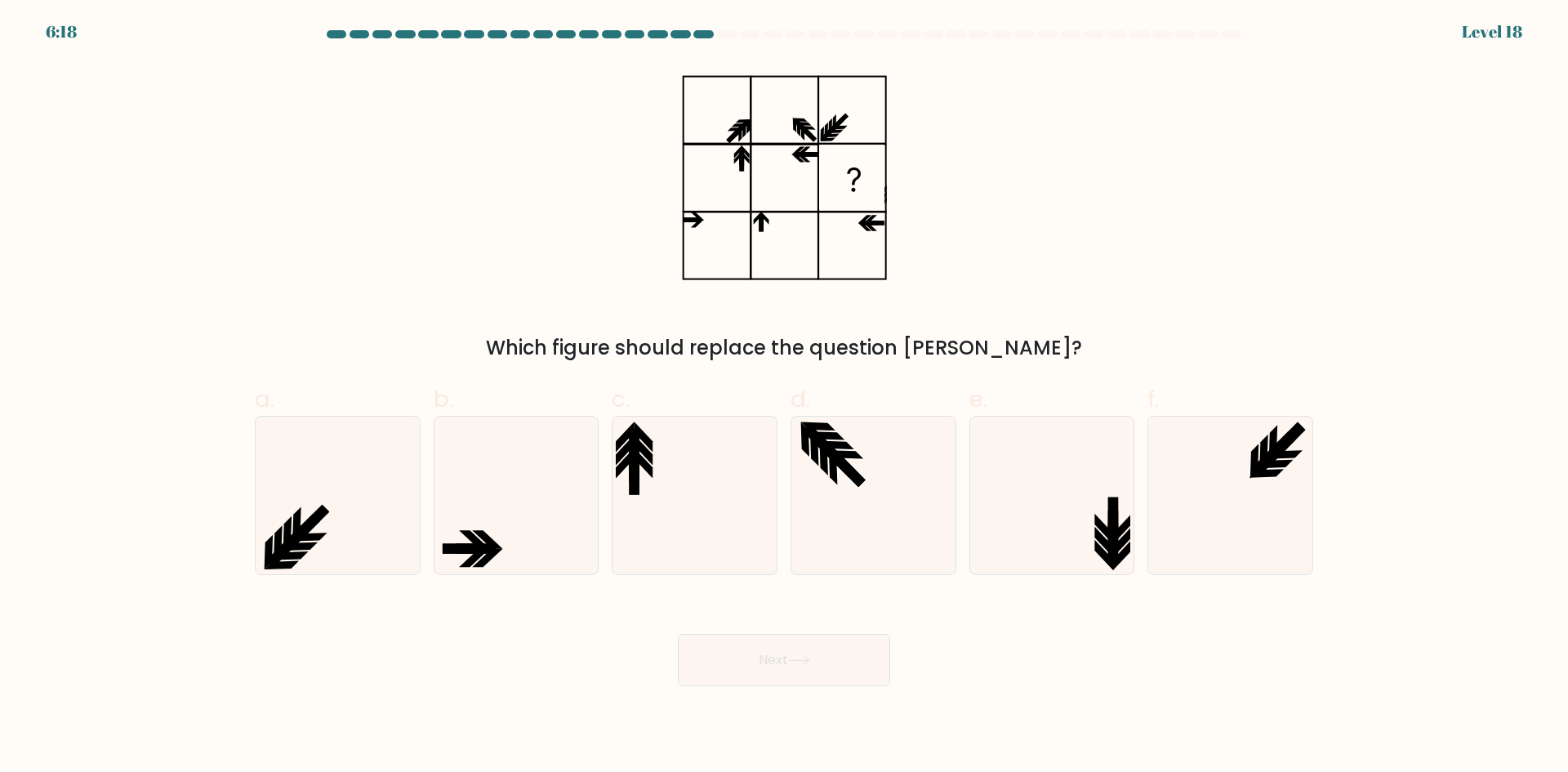
click at [751, 161] on icon at bounding box center [785, 178] width 205 height 232
click at [749, 164] on rect at bounding box center [717, 178] width 68 height 67
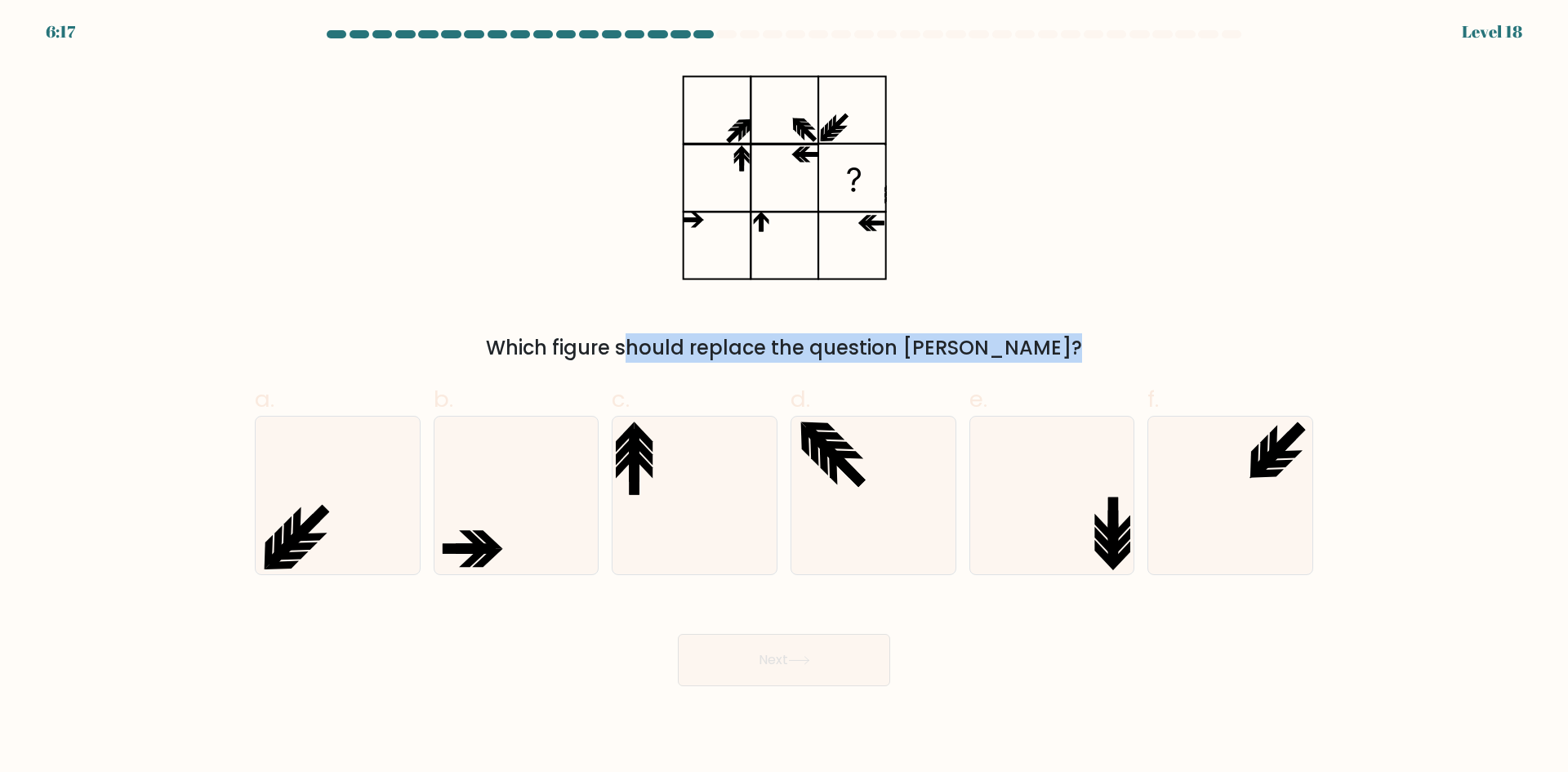
click at [749, 164] on rect at bounding box center [717, 178] width 68 height 67
click at [749, 164] on icon at bounding box center [785, 178] width 205 height 232
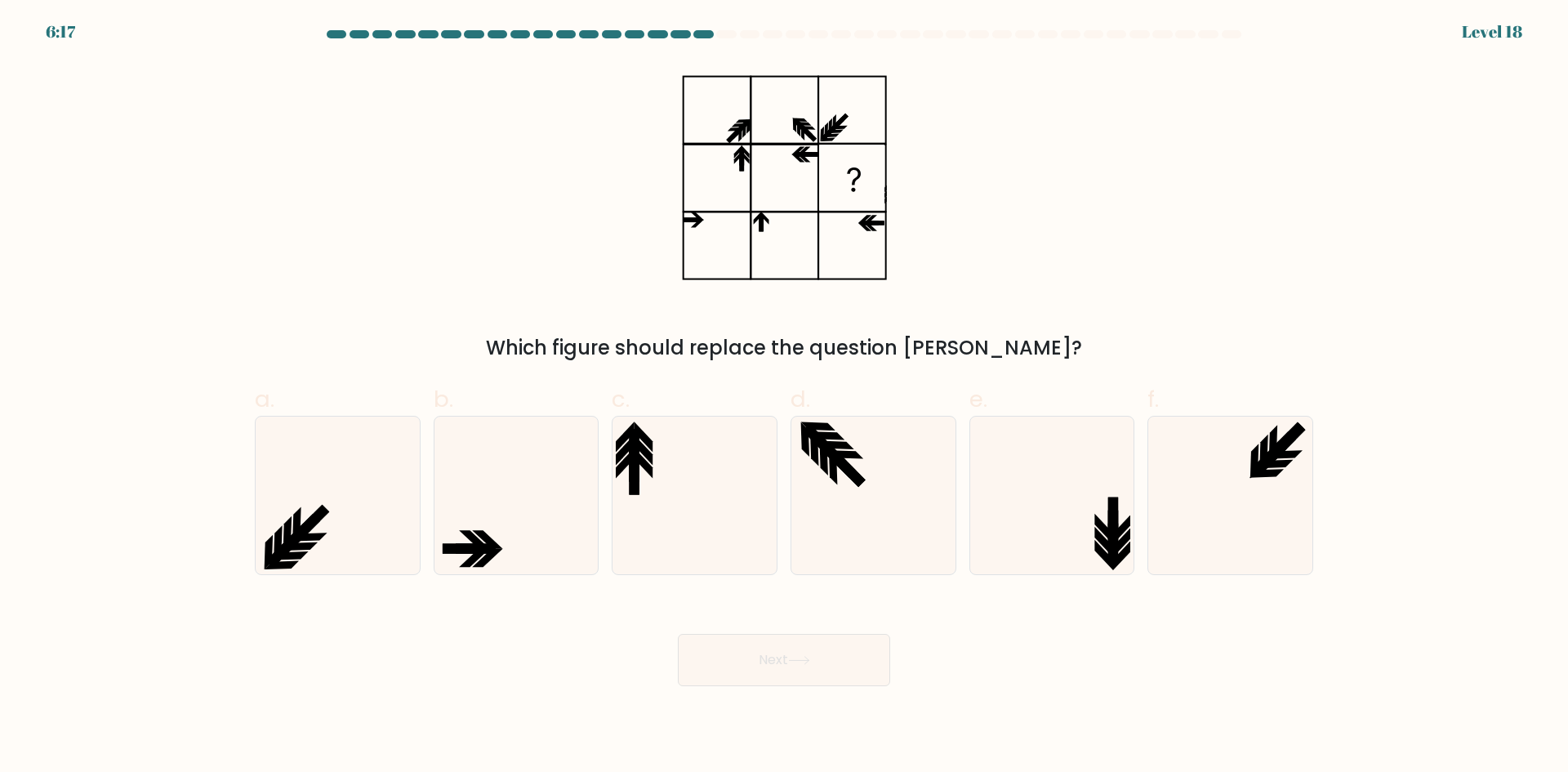
click at [741, 163] on icon at bounding box center [741, 162] width 4 height 17
click at [1001, 497] on icon at bounding box center [1051, 495] width 158 height 158
click at [785, 397] on input "e." at bounding box center [784, 391] width 1 height 10
radio input "true"
click at [786, 653] on button "Next" at bounding box center [784, 660] width 213 height 52
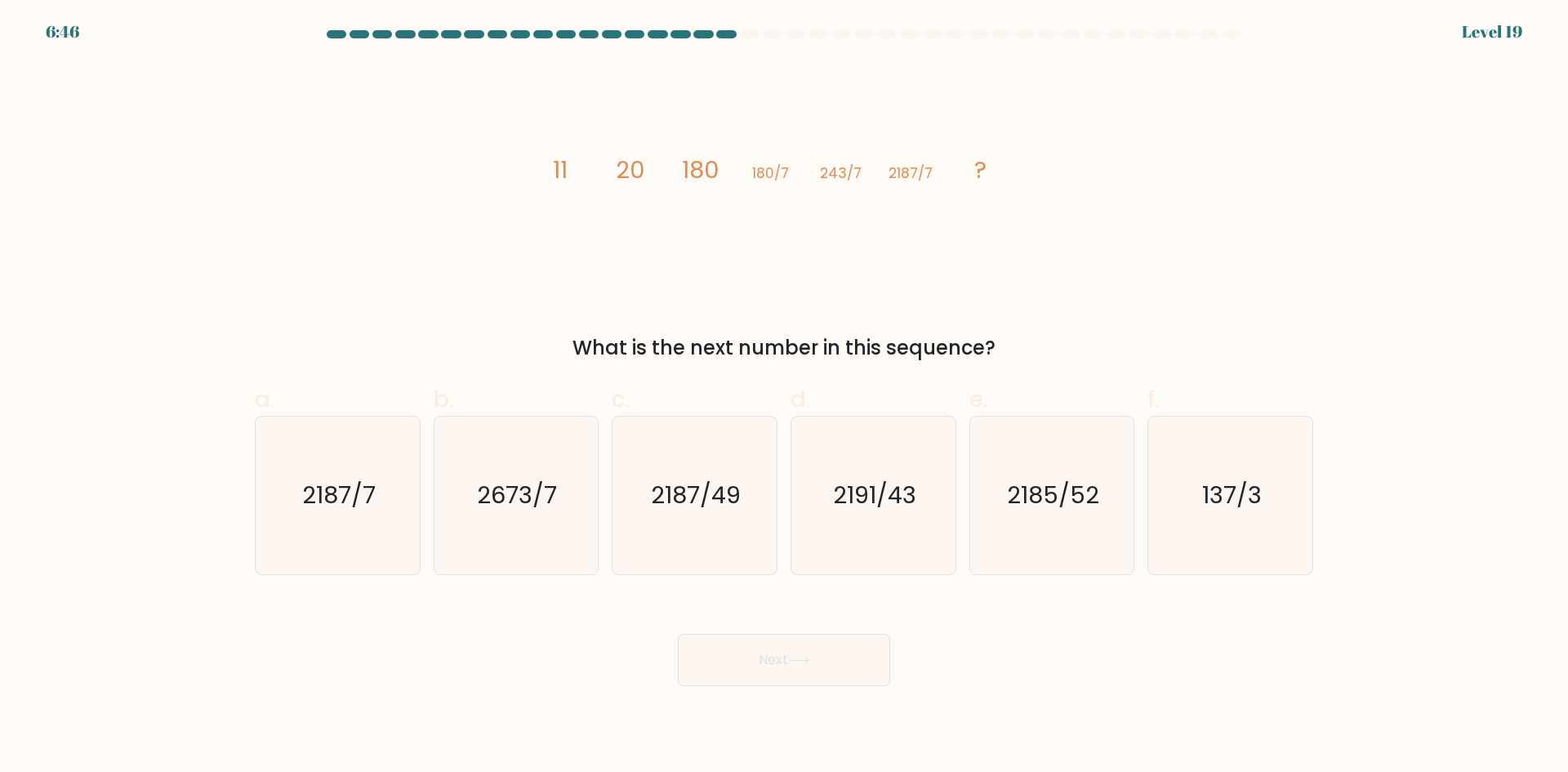
click at [558, 164] on tspan "11" at bounding box center [561, 170] width 15 height 33
click at [617, 167] on tspan "20" at bounding box center [630, 170] width 29 height 33
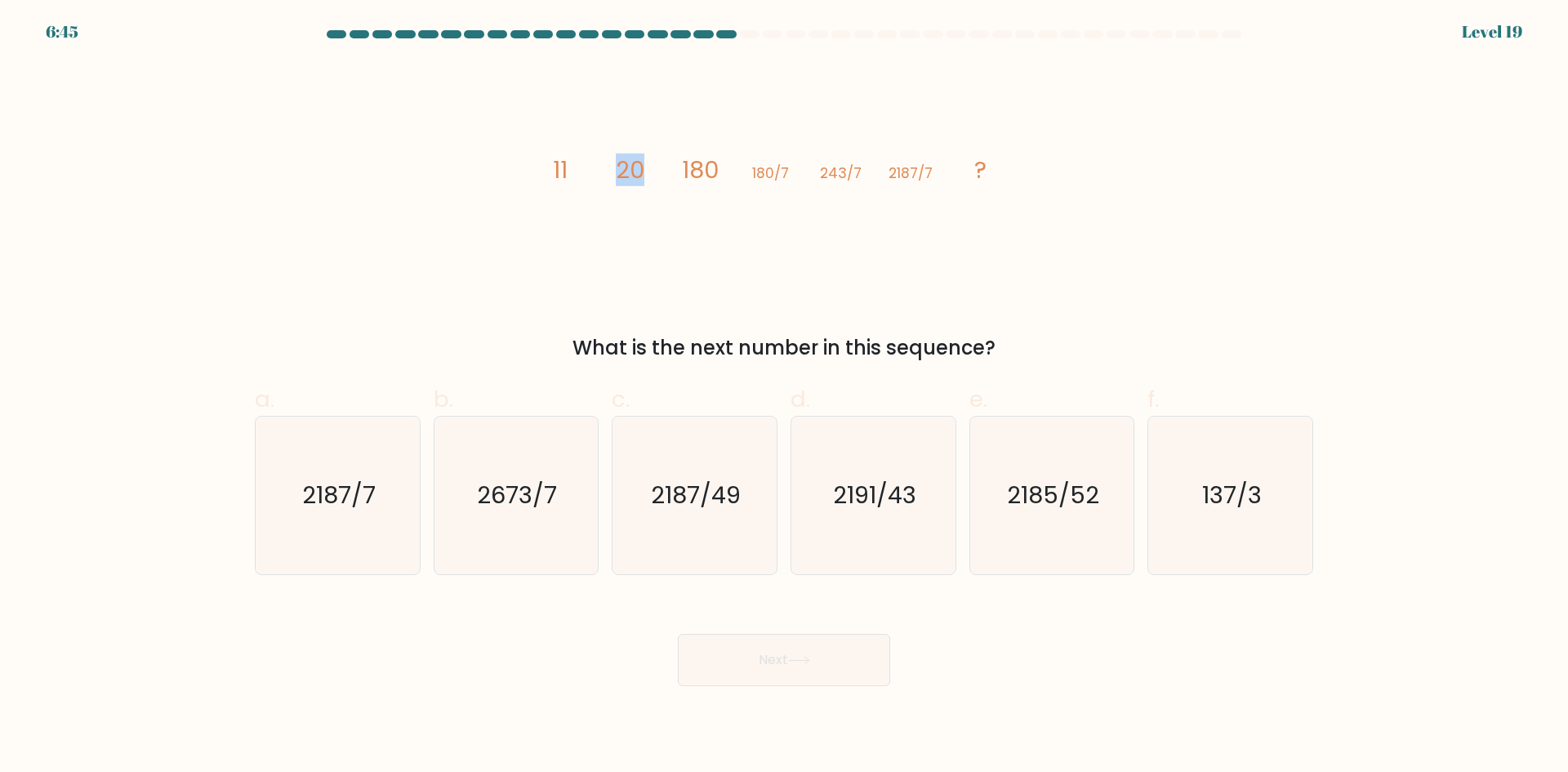
click at [617, 167] on tspan "20" at bounding box center [630, 170] width 29 height 33
click at [567, 165] on tspan "11" at bounding box center [561, 170] width 15 height 33
click at [623, 155] on tspan "20" at bounding box center [630, 170] width 29 height 33
click at [623, 156] on tspan "20" at bounding box center [630, 170] width 29 height 33
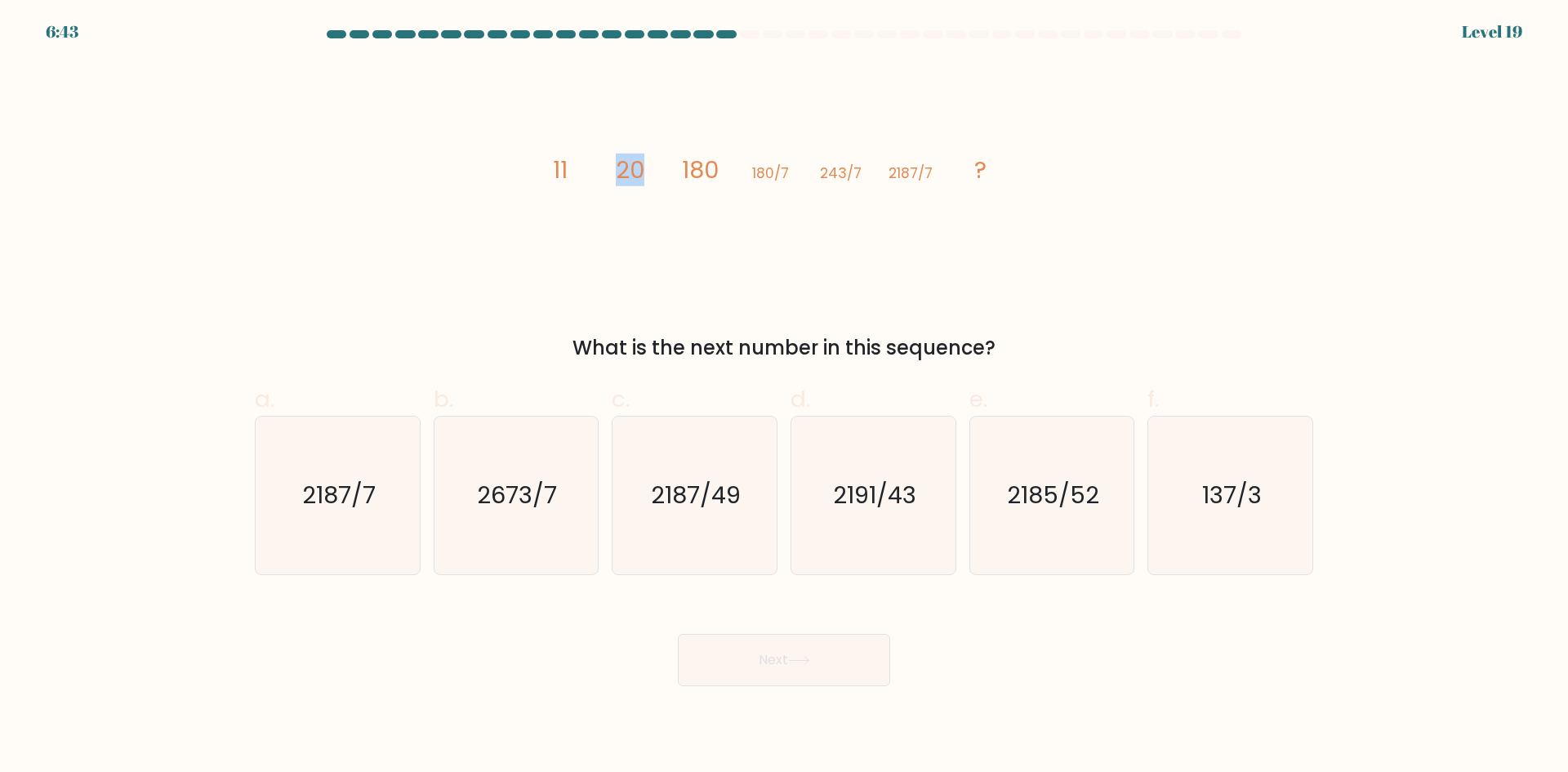
click at [632, 161] on tspan "20" at bounding box center [630, 170] width 29 height 33
click at [625, 161] on tspan "20" at bounding box center [630, 170] width 29 height 33
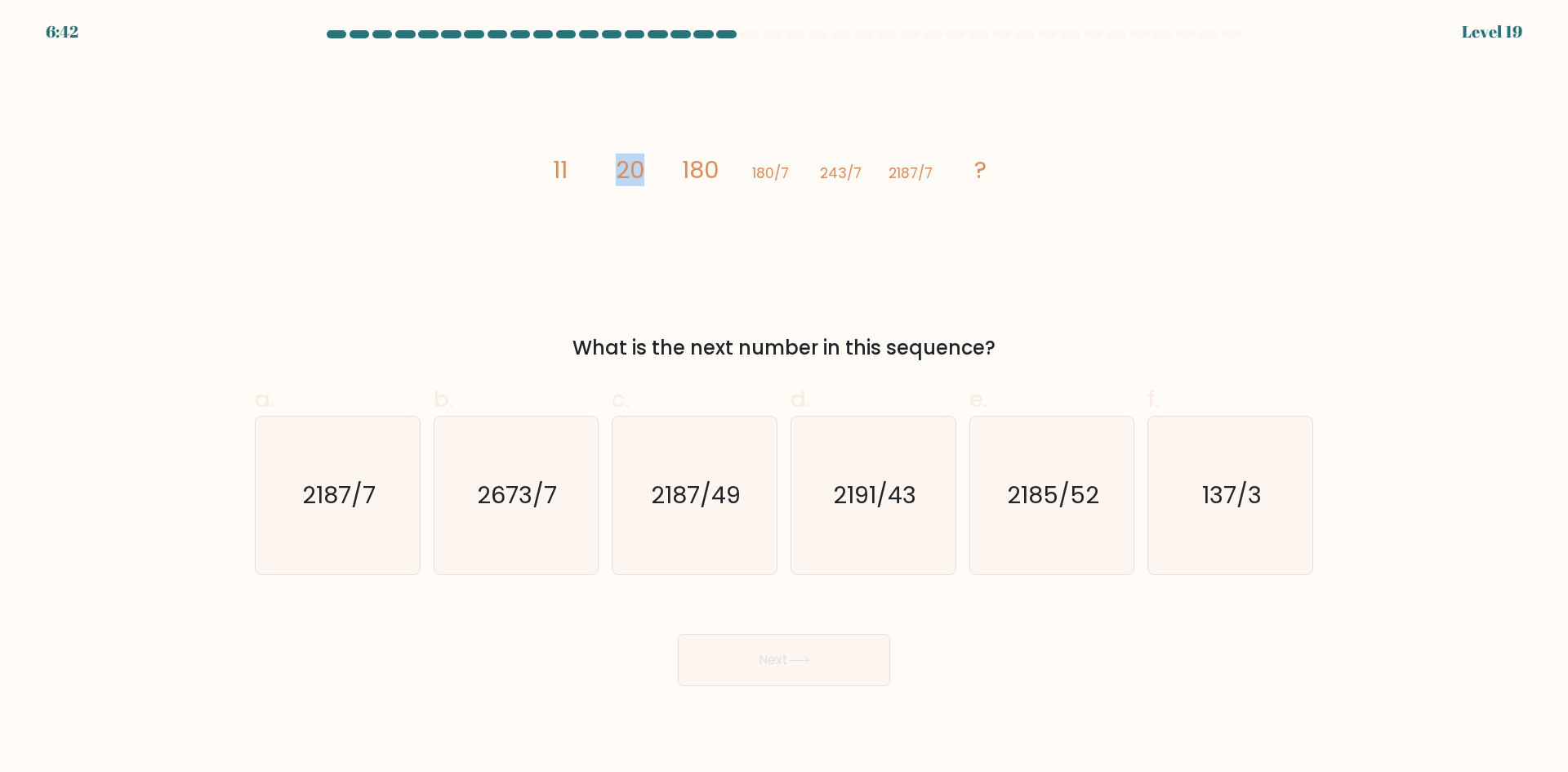
click at [623, 161] on tspan "20" at bounding box center [630, 170] width 29 height 33
click at [623, 161] on tspan "20" at bounding box center [630, 170] width 29 height 33
click at [616, 161] on icon "image/svg+xml 11 20 180 180/7 243/7 2187/7 ?" at bounding box center [784, 178] width 490 height 232
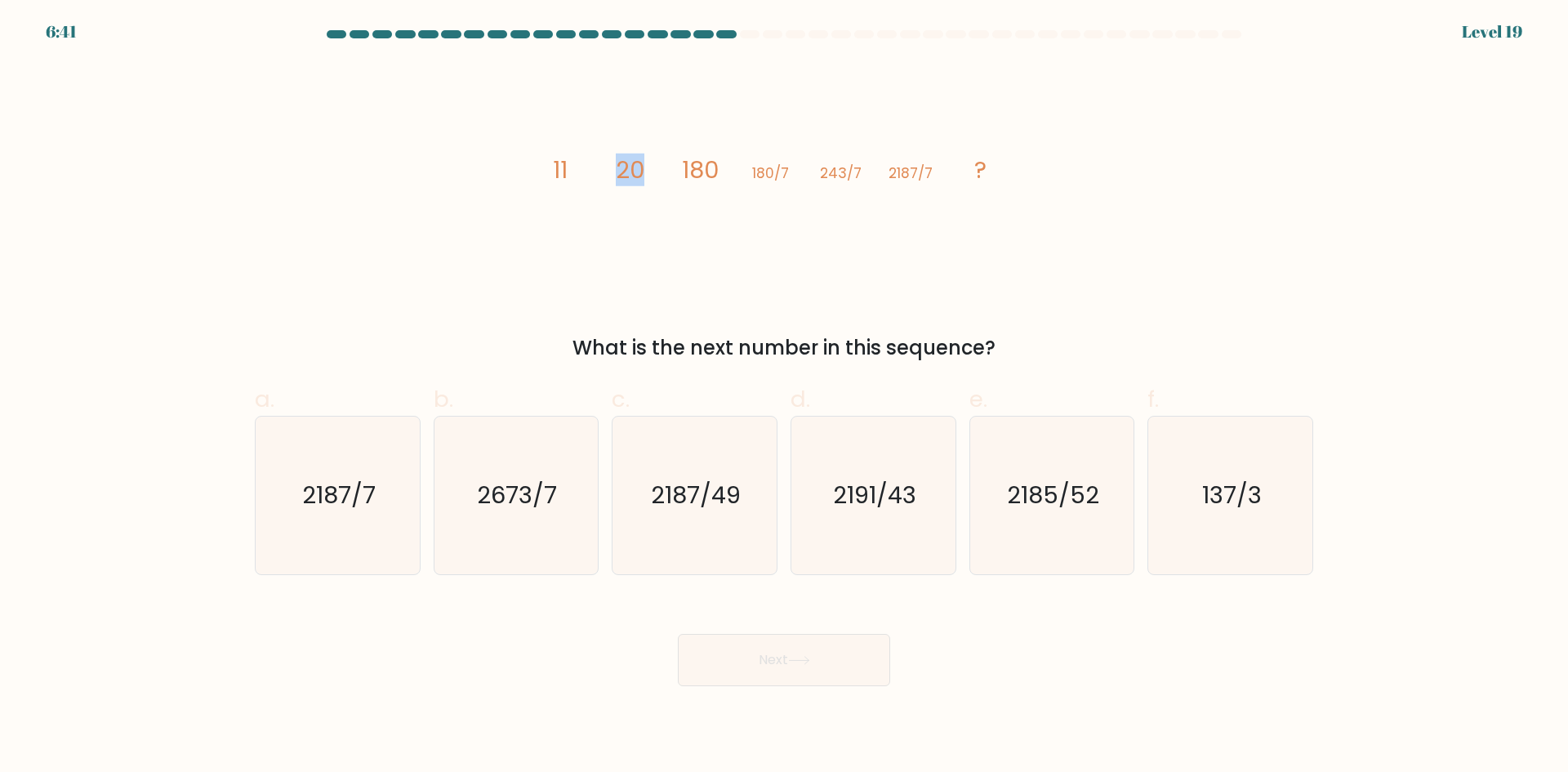
click at [616, 161] on icon "image/svg+xml 11 20 180 180/7 243/7 2187/7 ?" at bounding box center [784, 178] width 490 height 232
click at [616, 161] on icon "image/svg+xml 11 20 180 180/7 243/7 2187/7 ?" at bounding box center [784, 178] width 490 height 232
click at [611, 161] on icon "image/svg+xml 11 20 180 180/7 243/7 2187/7 ?" at bounding box center [784, 178] width 490 height 232
click at [599, 161] on icon "image/svg+xml 11 20 180 180/7 243/7 2187/7 ?" at bounding box center [784, 178] width 490 height 232
click at [834, 171] on tspan "243/7" at bounding box center [841, 173] width 42 height 20
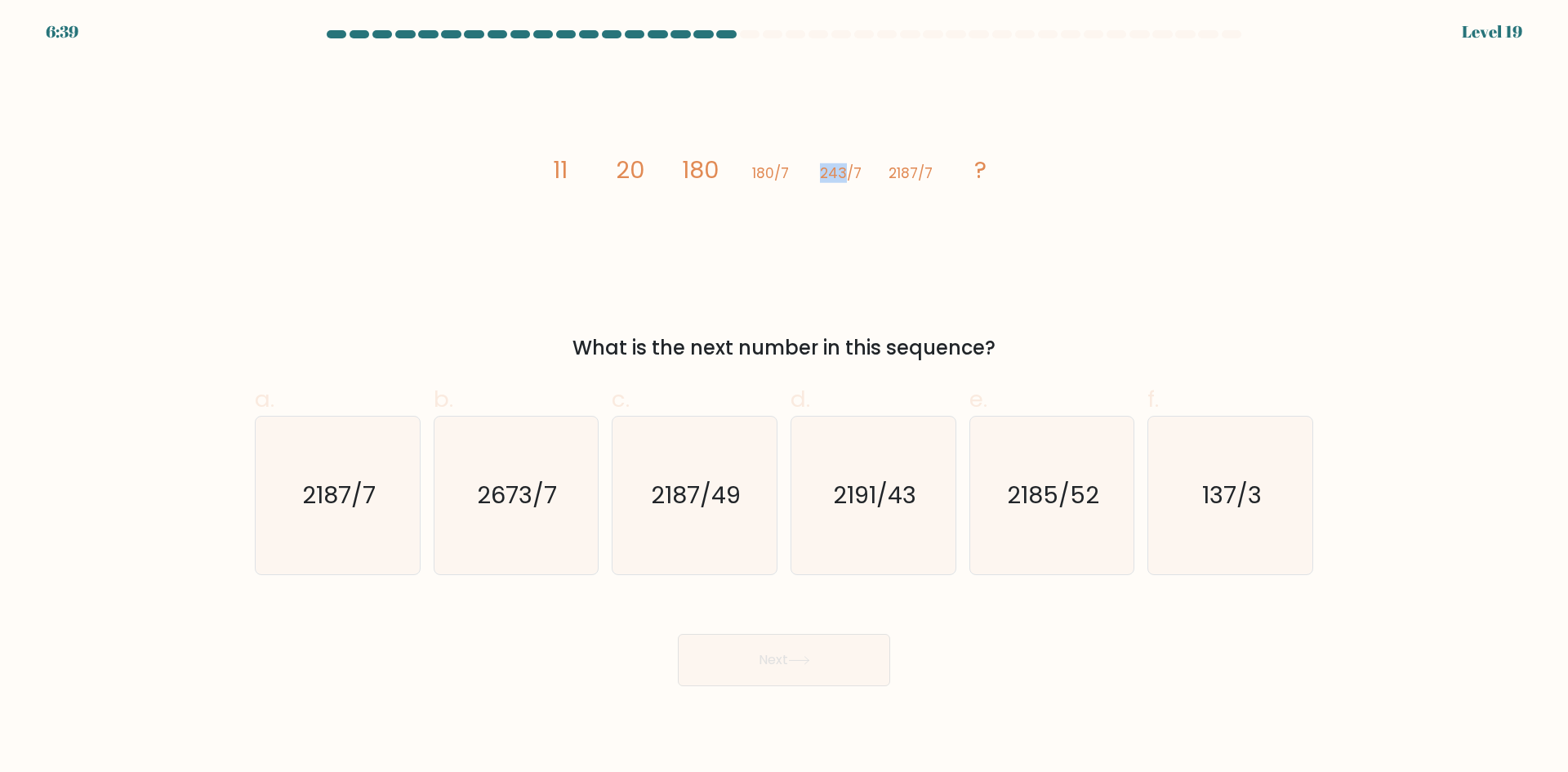
click at [834, 171] on tspan "243/7" at bounding box center [841, 173] width 42 height 20
click at [825, 171] on tspan "243/7" at bounding box center [841, 173] width 42 height 20
click at [785, 167] on tspan "180/7" at bounding box center [770, 173] width 36 height 20
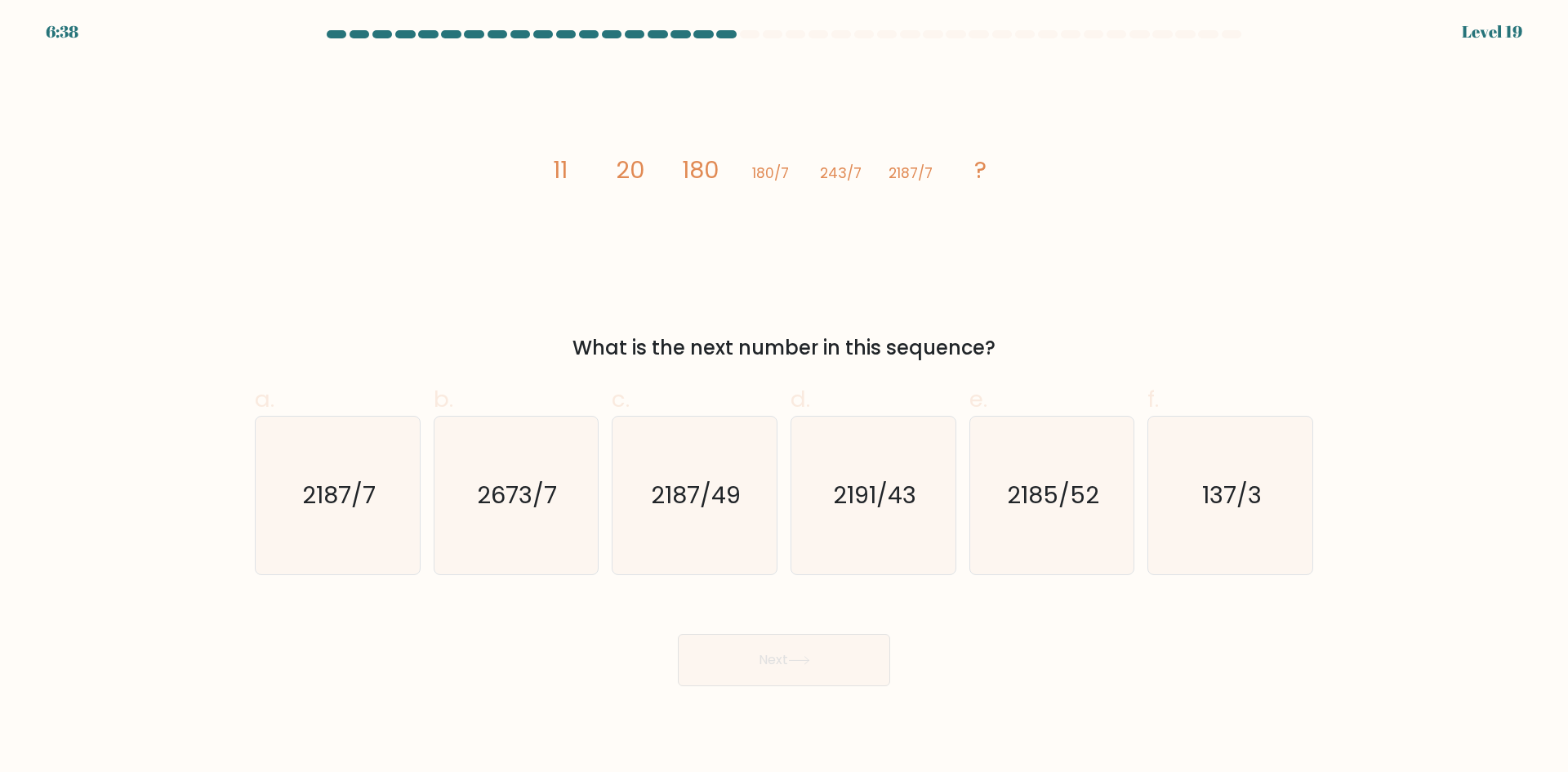
click at [785, 167] on tspan "180/7" at bounding box center [770, 173] width 36 height 20
click at [813, 172] on icon "image/svg+xml 11 20 180 180/7 243/7 2187/7 ?" at bounding box center [784, 178] width 490 height 232
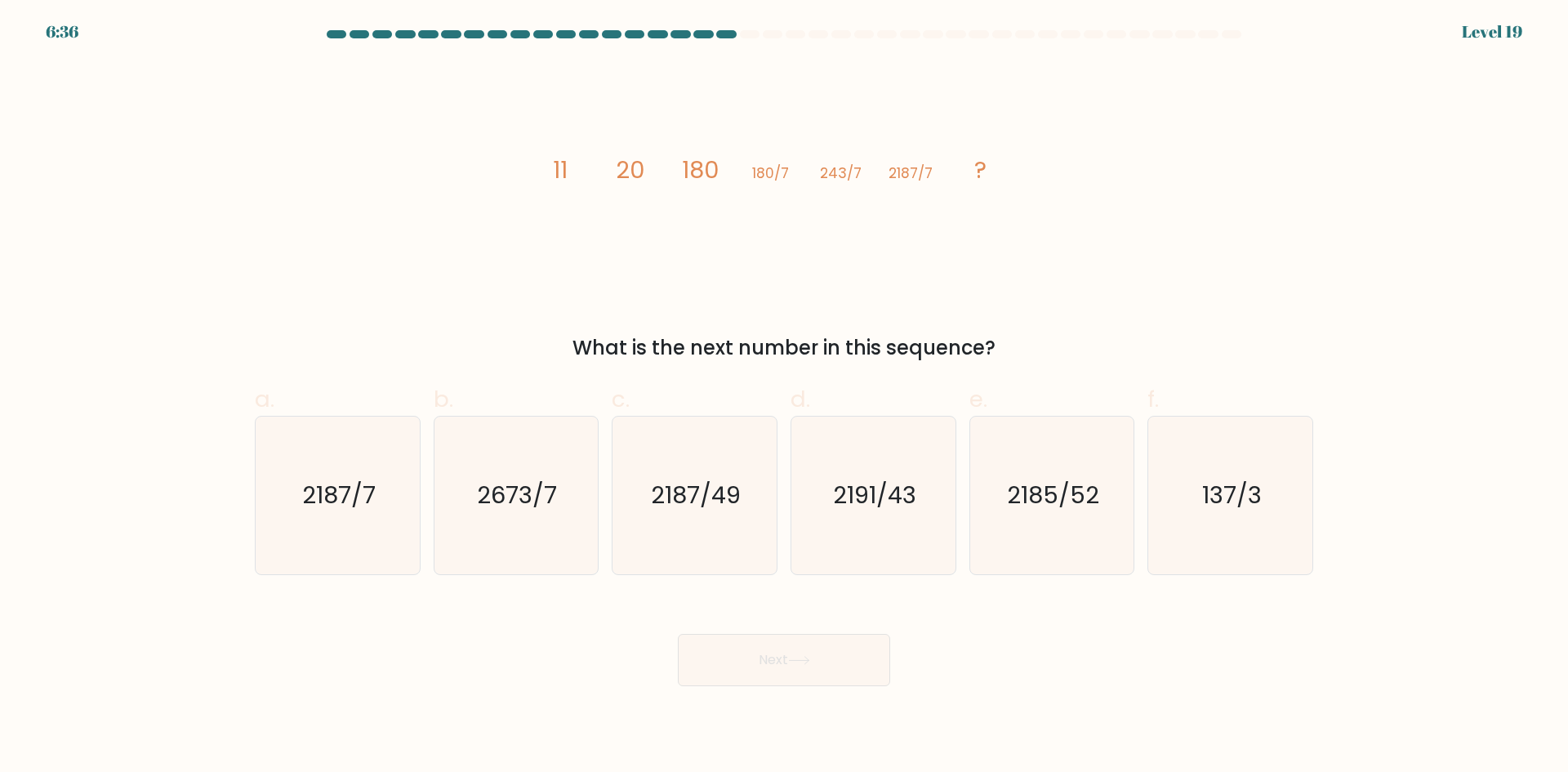
click at [790, 171] on icon "image/svg+xml 11 20 180 180/7 243/7 2187/7 ?" at bounding box center [784, 178] width 490 height 232
click at [702, 165] on tspan "180" at bounding box center [700, 170] width 36 height 33
drag, startPoint x: 702, startPoint y: 165, endPoint x: 693, endPoint y: 167, distance: 9.2
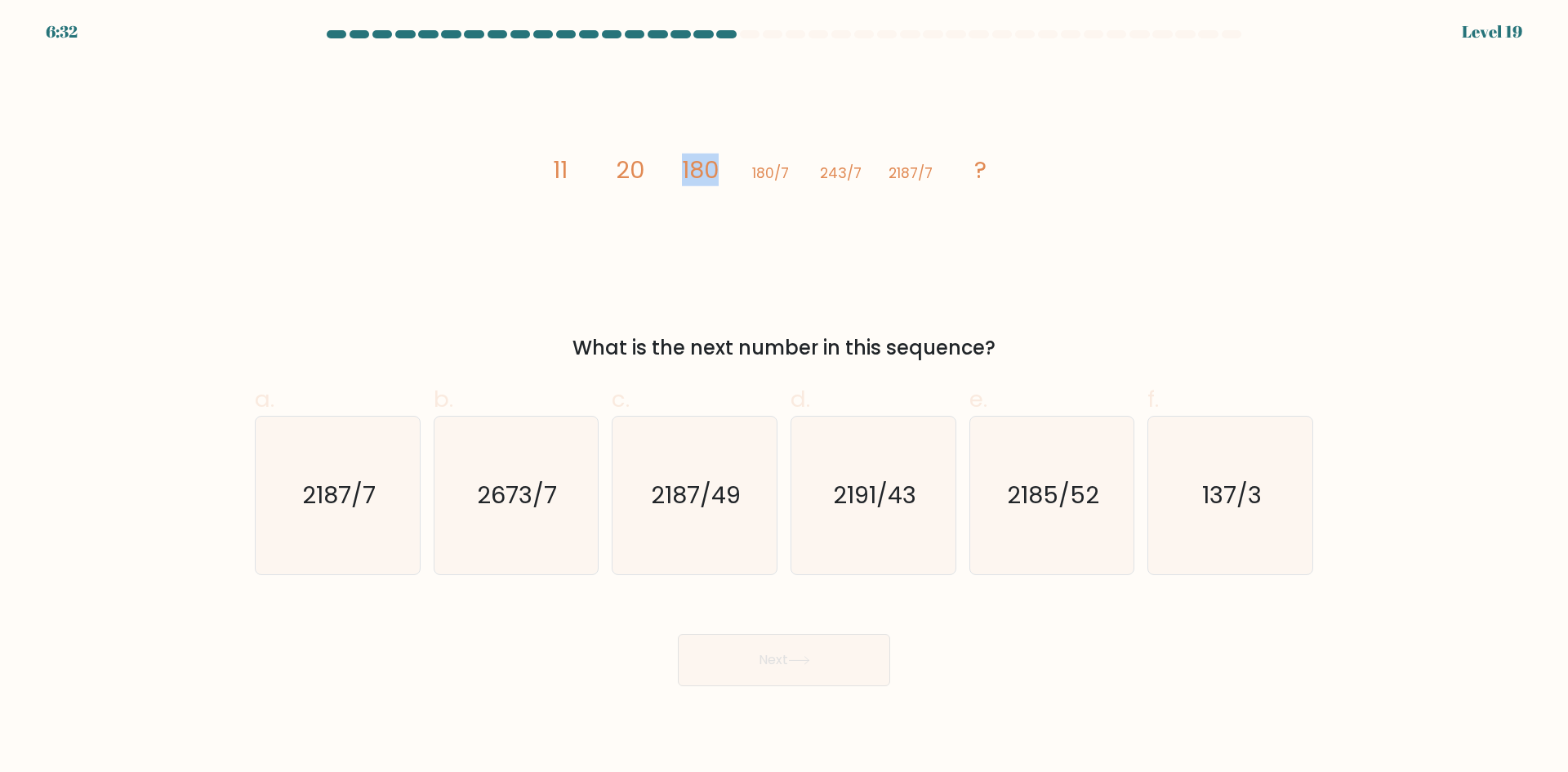
click at [700, 165] on tspan "180" at bounding box center [700, 170] width 36 height 33
click at [693, 167] on tspan "180" at bounding box center [700, 170] width 36 height 33
click at [662, 169] on icon "image/svg+xml 11 20 180 180/7 243/7 2187/7 ?" at bounding box center [784, 178] width 490 height 232
click at [648, 172] on icon "image/svg+xml 11 20 180 180/7 243/7 2187/7 ?" at bounding box center [784, 178] width 490 height 232
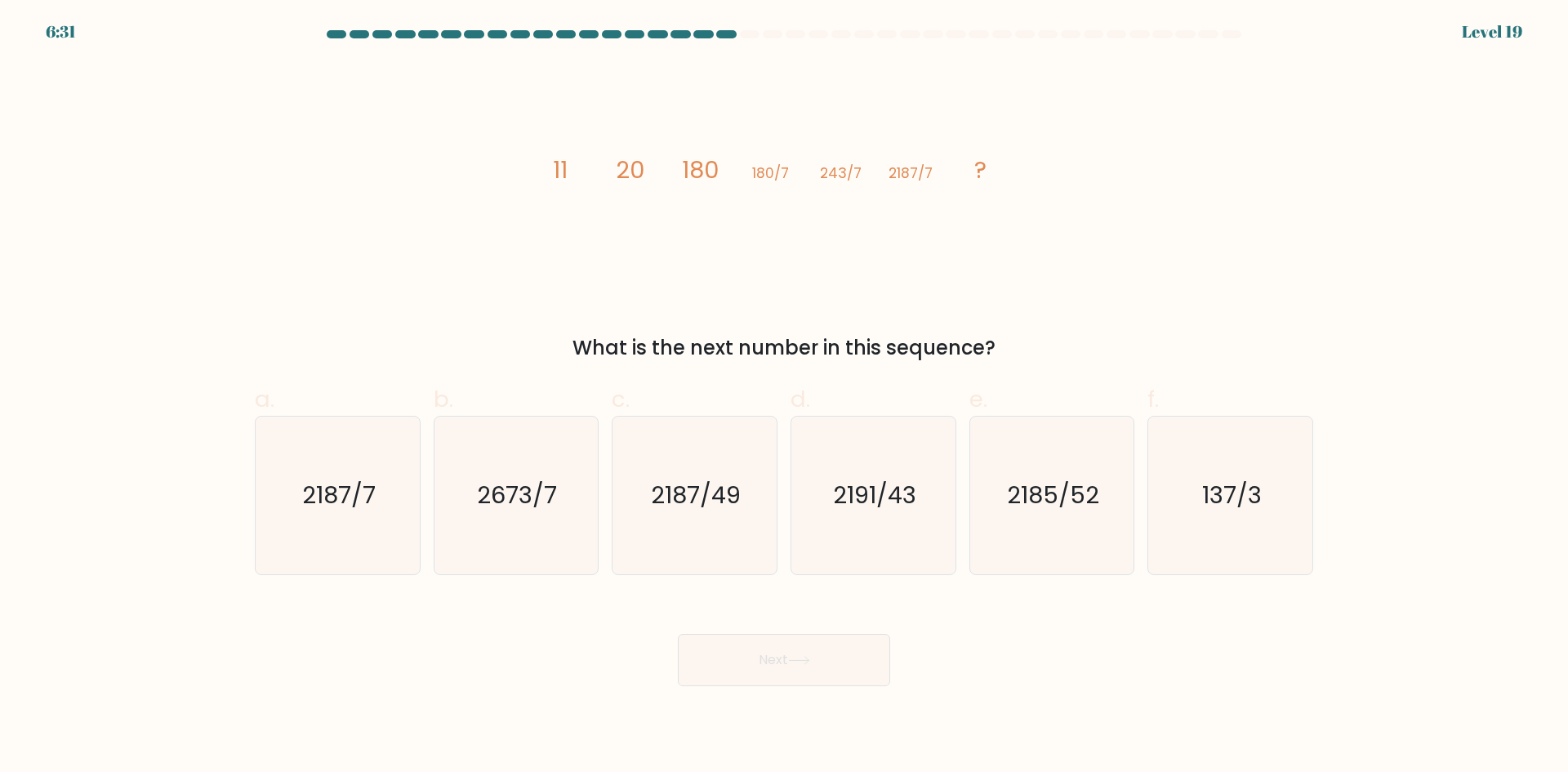
click at [648, 172] on icon "image/svg+xml 11 20 180 180/7 243/7 2187/7 ?" at bounding box center [784, 178] width 490 height 232
click at [632, 172] on tspan "20" at bounding box center [630, 170] width 29 height 33
click at [669, 174] on icon "image/svg+xml 11 20 180 180/7 243/7 2187/7 ?" at bounding box center [784, 178] width 490 height 232
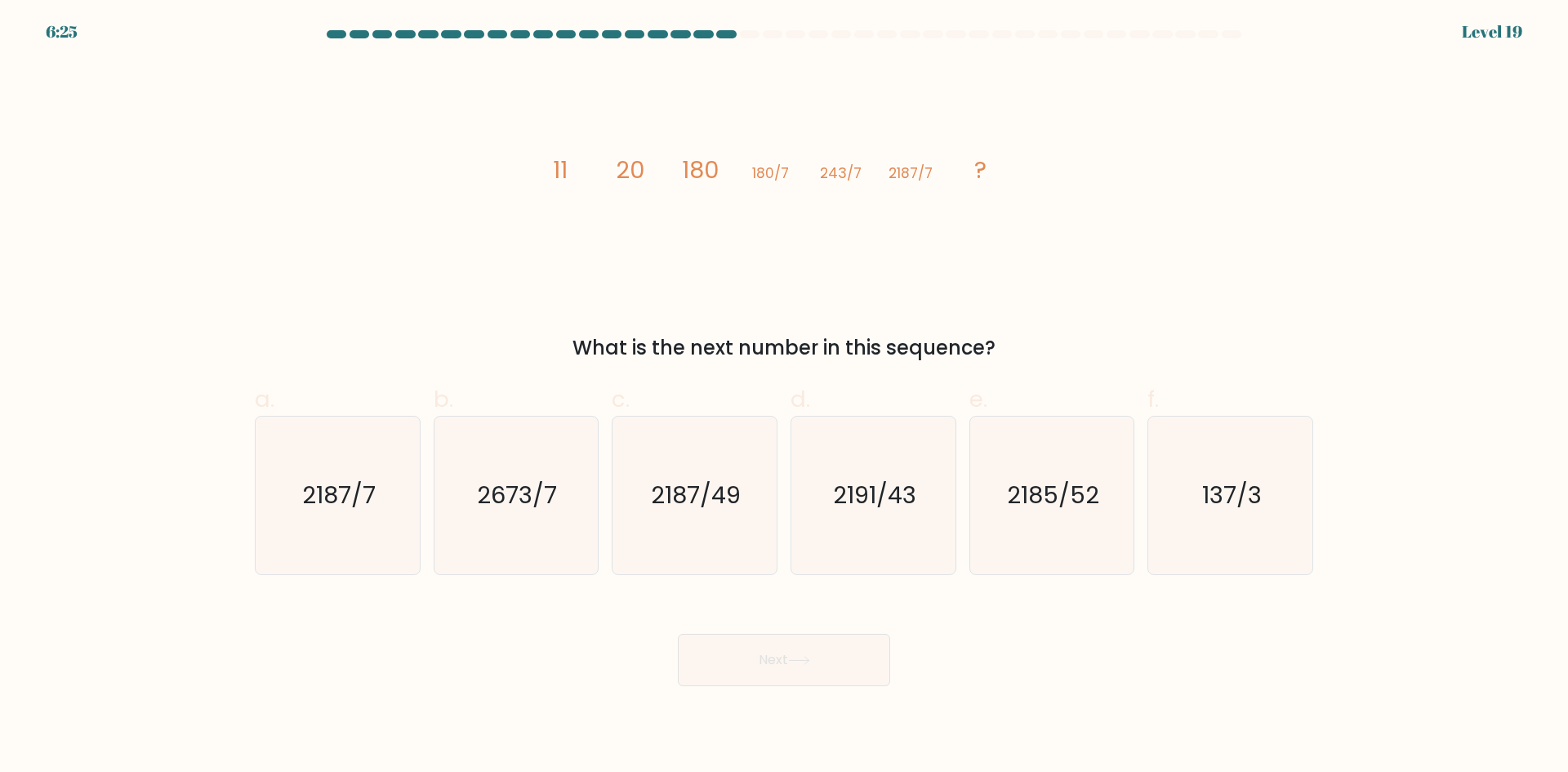
click at [619, 159] on tspan "20" at bounding box center [630, 170] width 29 height 33
click at [625, 173] on tspan "20" at bounding box center [630, 170] width 29 height 33
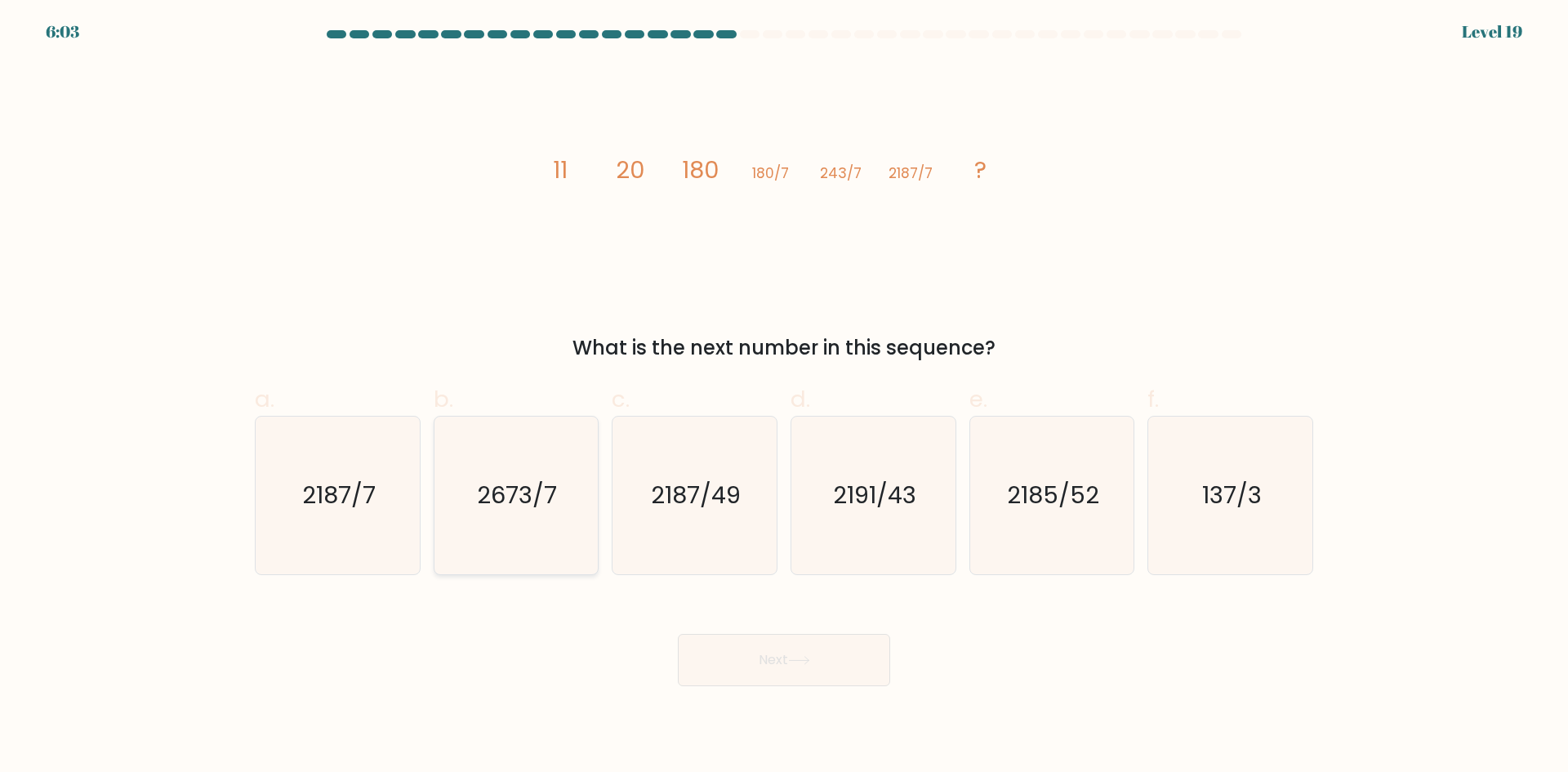
click at [546, 521] on icon "2673/7" at bounding box center [515, 495] width 158 height 158
click at [784, 397] on input "b. 2673/7" at bounding box center [784, 391] width 1 height 10
radio input "true"
click at [344, 451] on icon "2187/7" at bounding box center [337, 495] width 158 height 158
click at [784, 397] on input "a. 2187/7" at bounding box center [784, 391] width 1 height 10
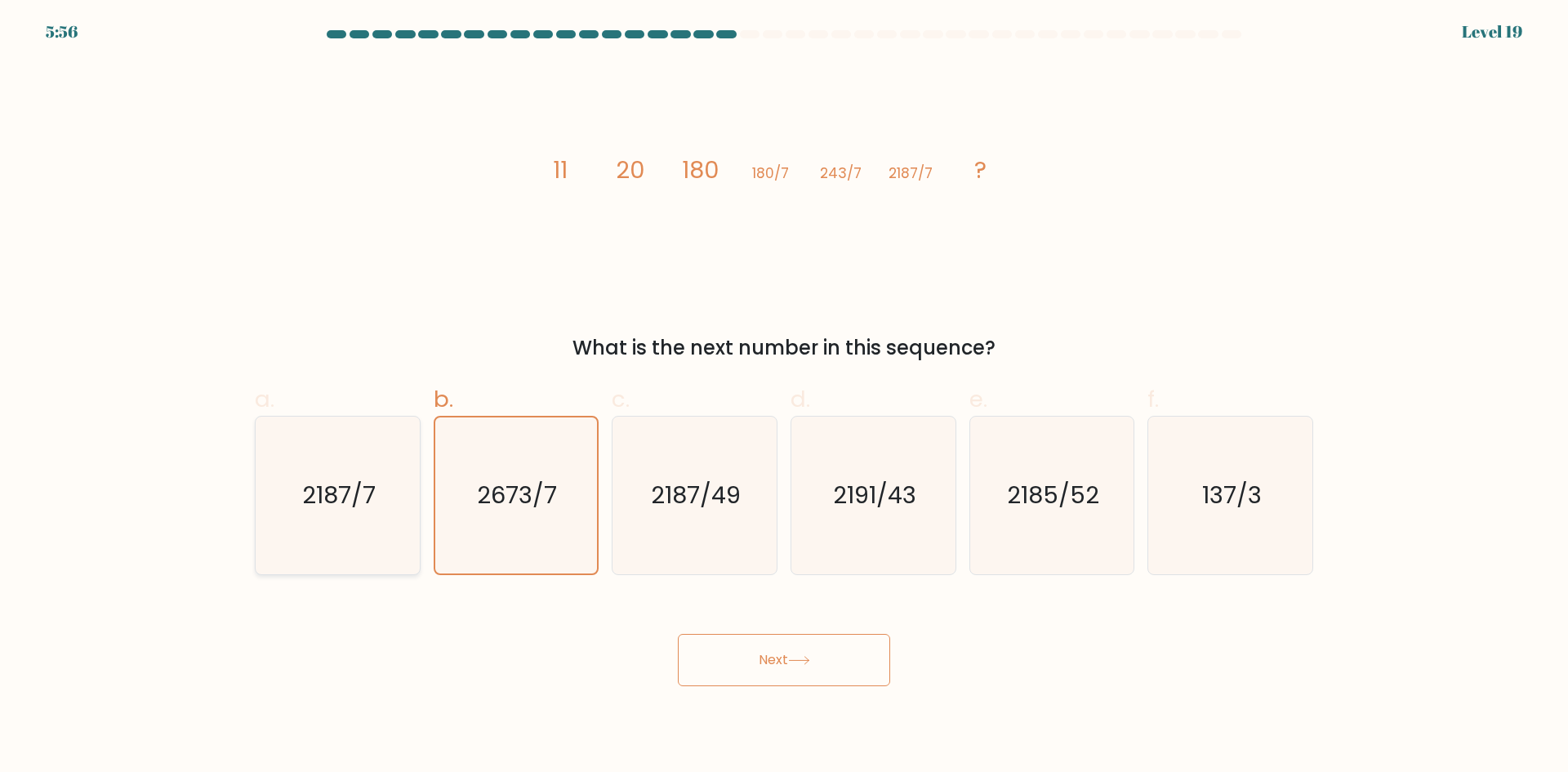
radio input "true"
click at [518, 468] on icon "2673/7" at bounding box center [515, 495] width 158 height 158
click at [784, 397] on input "b. 2673/7" at bounding box center [784, 391] width 1 height 10
radio input "true"
click at [767, 653] on button "Next" at bounding box center [784, 660] width 213 height 52
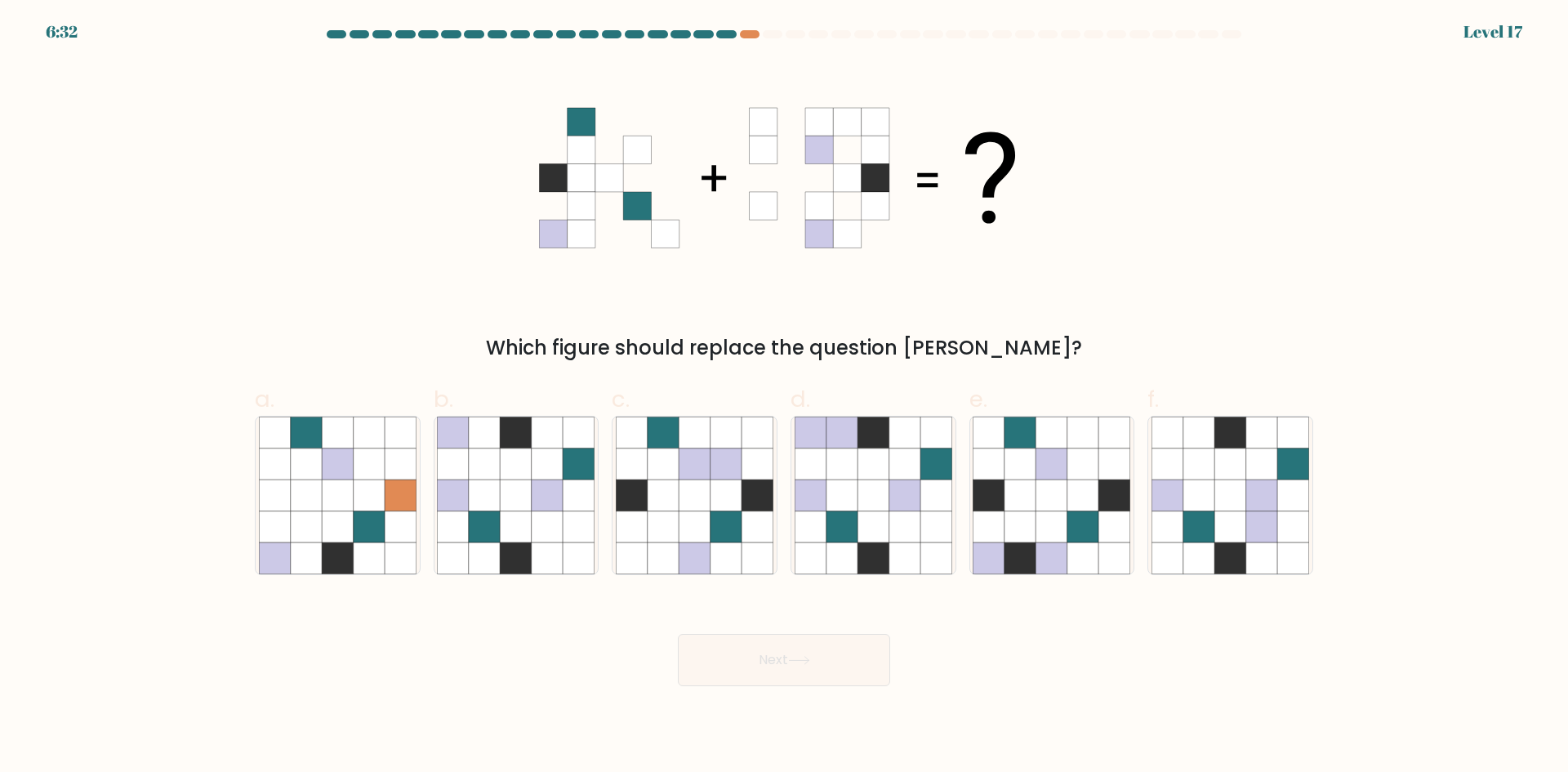
click at [629, 207] on icon at bounding box center [637, 206] width 28 height 28
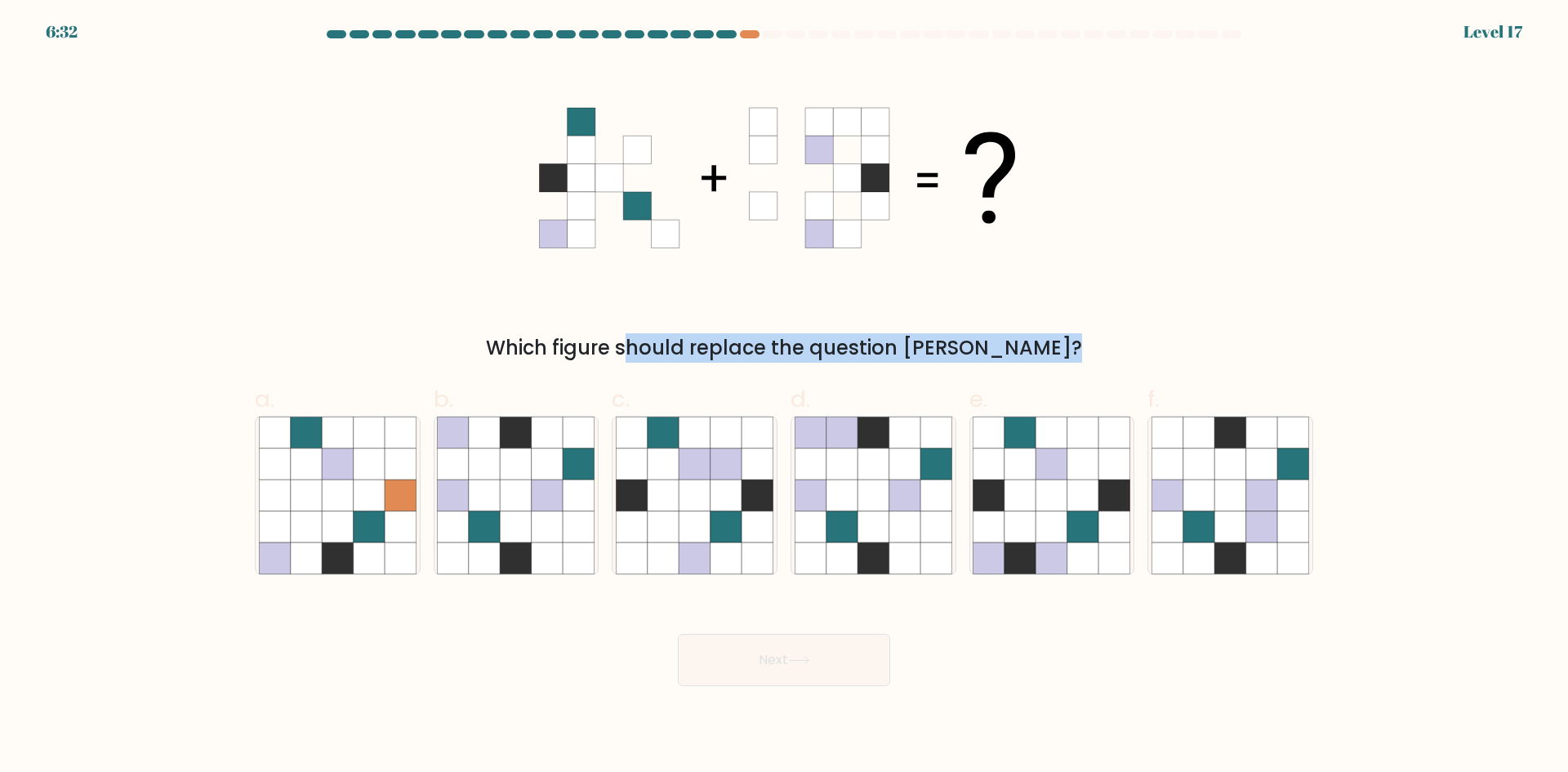
click at [629, 207] on icon at bounding box center [637, 206] width 28 height 28
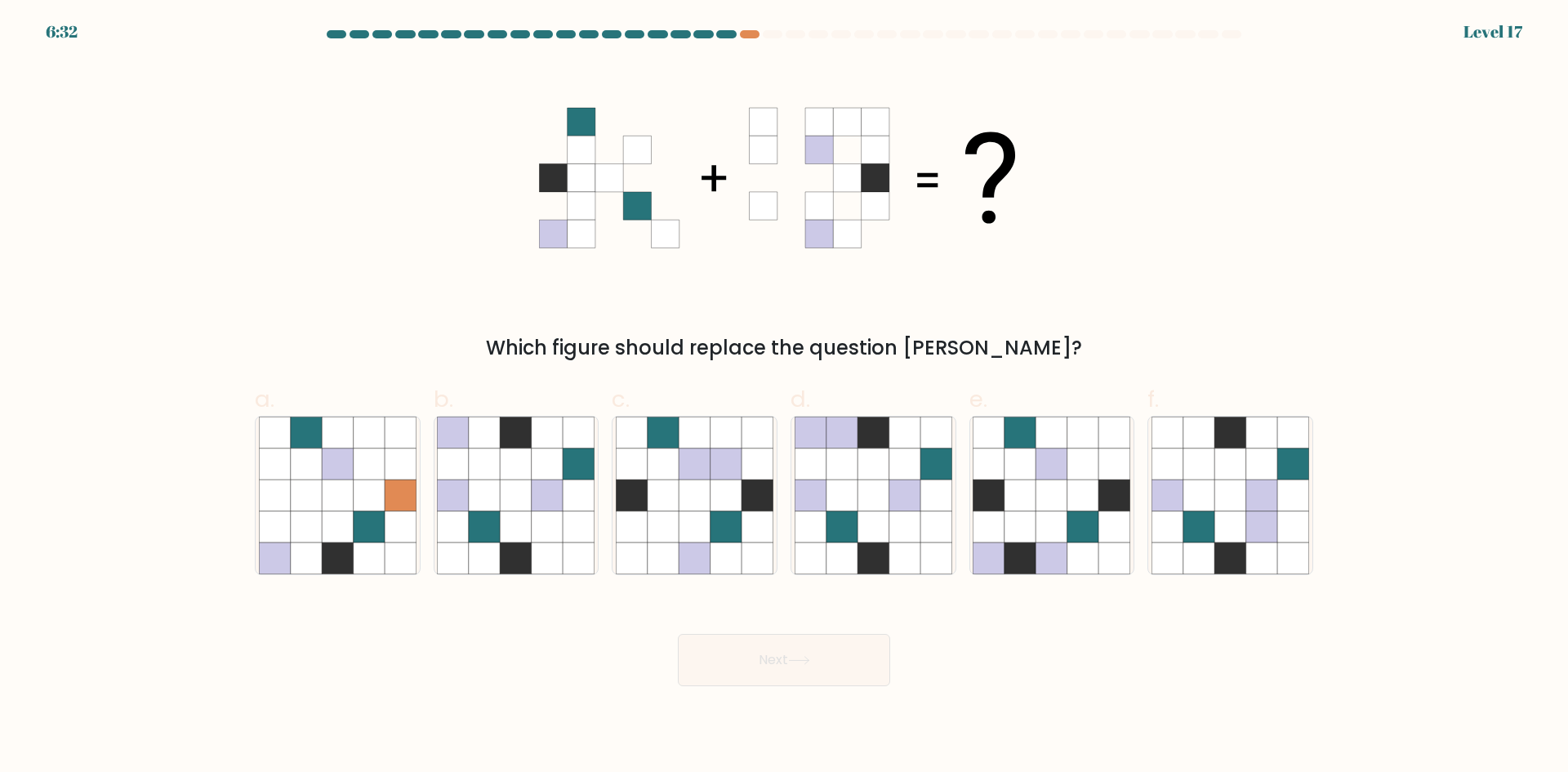
click at [609, 209] on icon at bounding box center [609, 206] width 28 height 28
click at [503, 479] on icon at bounding box center [516, 463] width 31 height 31
click at [784, 397] on input "b." at bounding box center [784, 391] width 1 height 10
radio input "true"
click at [1060, 530] on icon at bounding box center [1052, 526] width 31 height 31
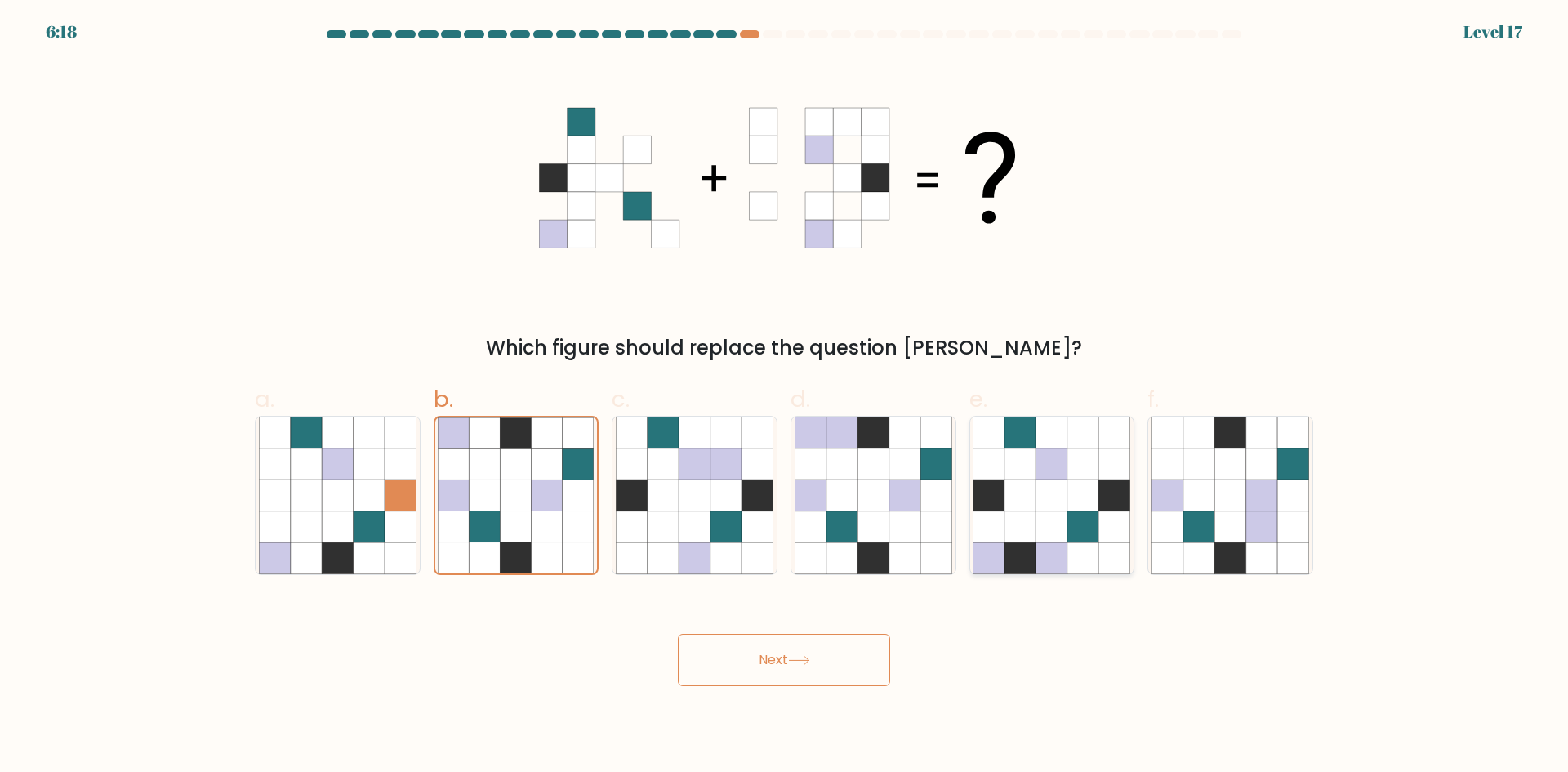
click at [785, 397] on input "e." at bounding box center [784, 391] width 1 height 10
radio input "true"
click at [502, 478] on icon at bounding box center [516, 463] width 31 height 31
click at [784, 397] on input "b." at bounding box center [784, 391] width 1 height 10
radio input "true"
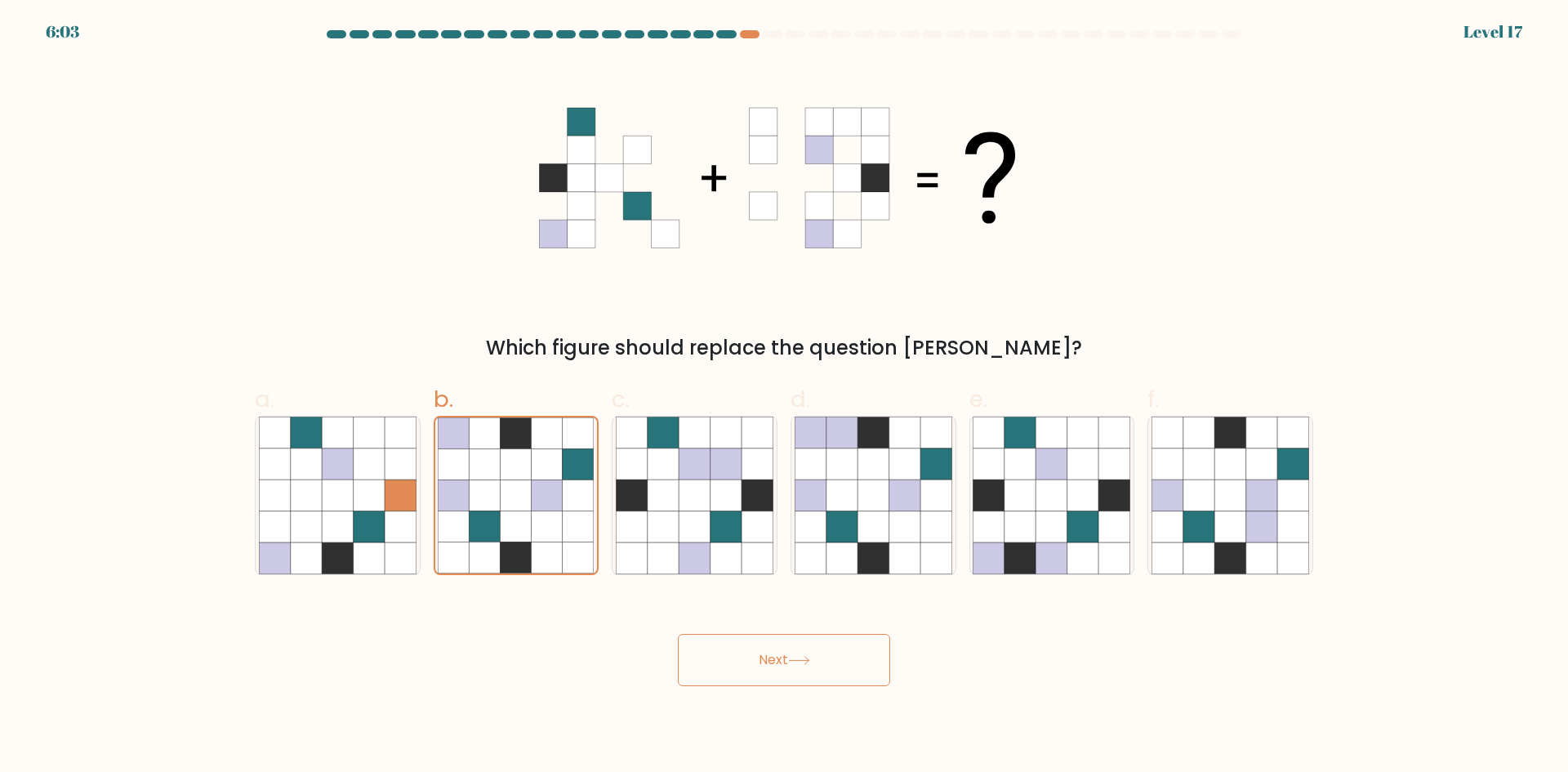
click at [744, 665] on button "Next" at bounding box center [784, 660] width 213 height 52
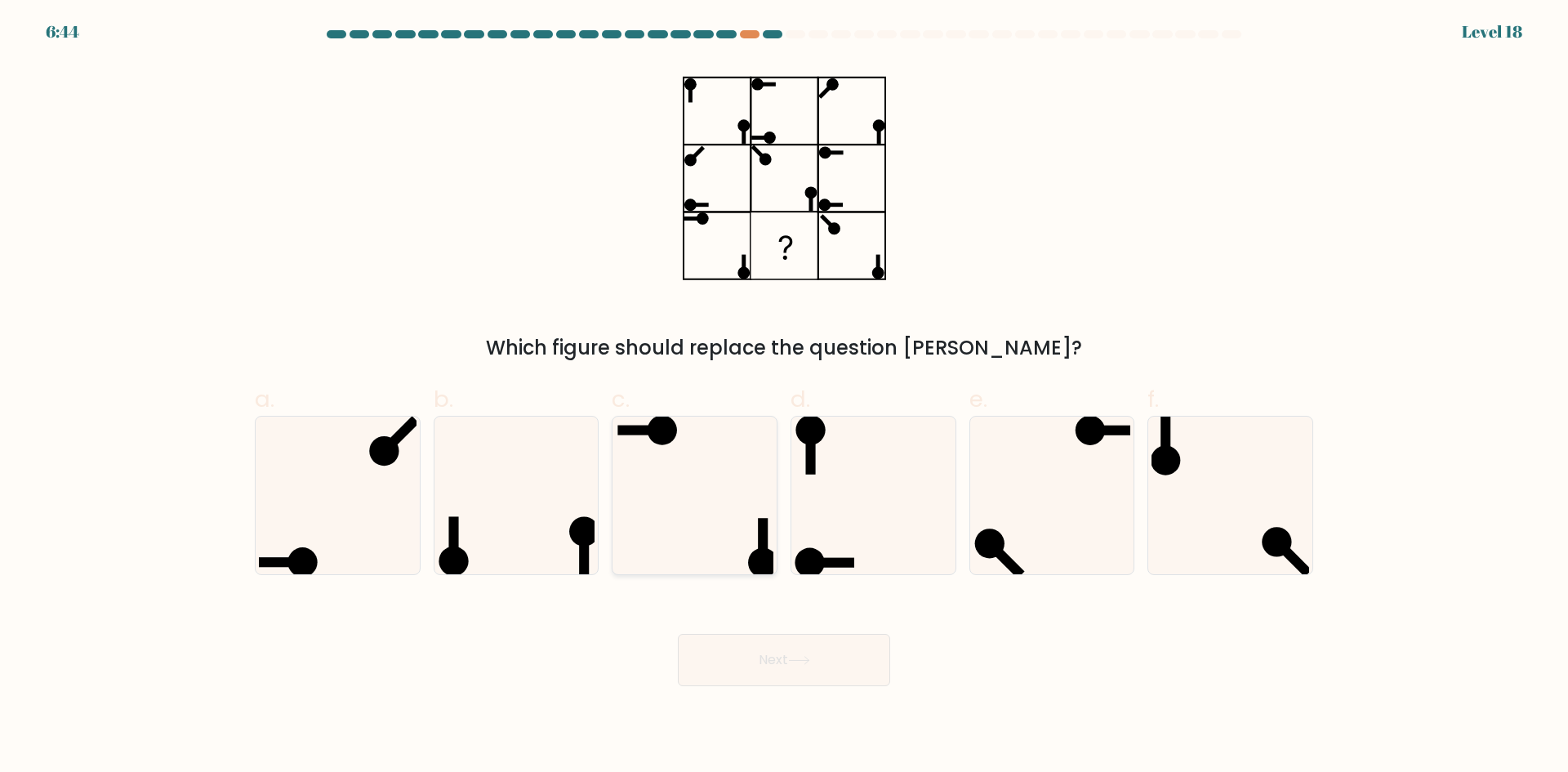
click at [698, 467] on icon at bounding box center [694, 495] width 158 height 158
click at [784, 397] on input "c." at bounding box center [784, 391] width 1 height 10
radio input "true"
click at [857, 466] on icon at bounding box center [874, 495] width 158 height 158
click at [785, 397] on input "d." at bounding box center [784, 391] width 1 height 10
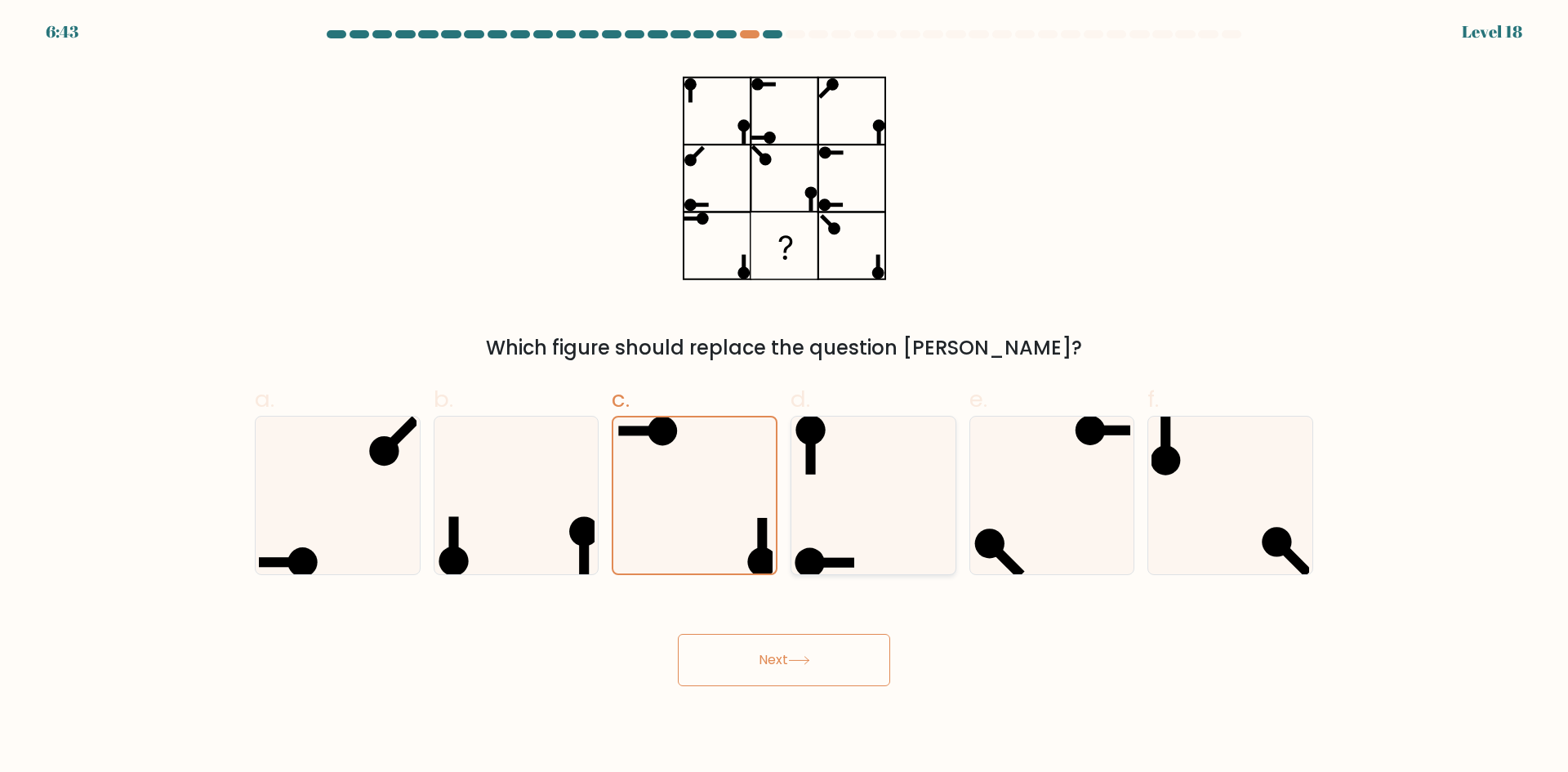
radio input "true"
click at [674, 464] on icon at bounding box center [694, 495] width 158 height 158
click at [784, 397] on input "c." at bounding box center [784, 391] width 1 height 10
radio input "true"
click at [851, 517] on icon at bounding box center [874, 495] width 158 height 158
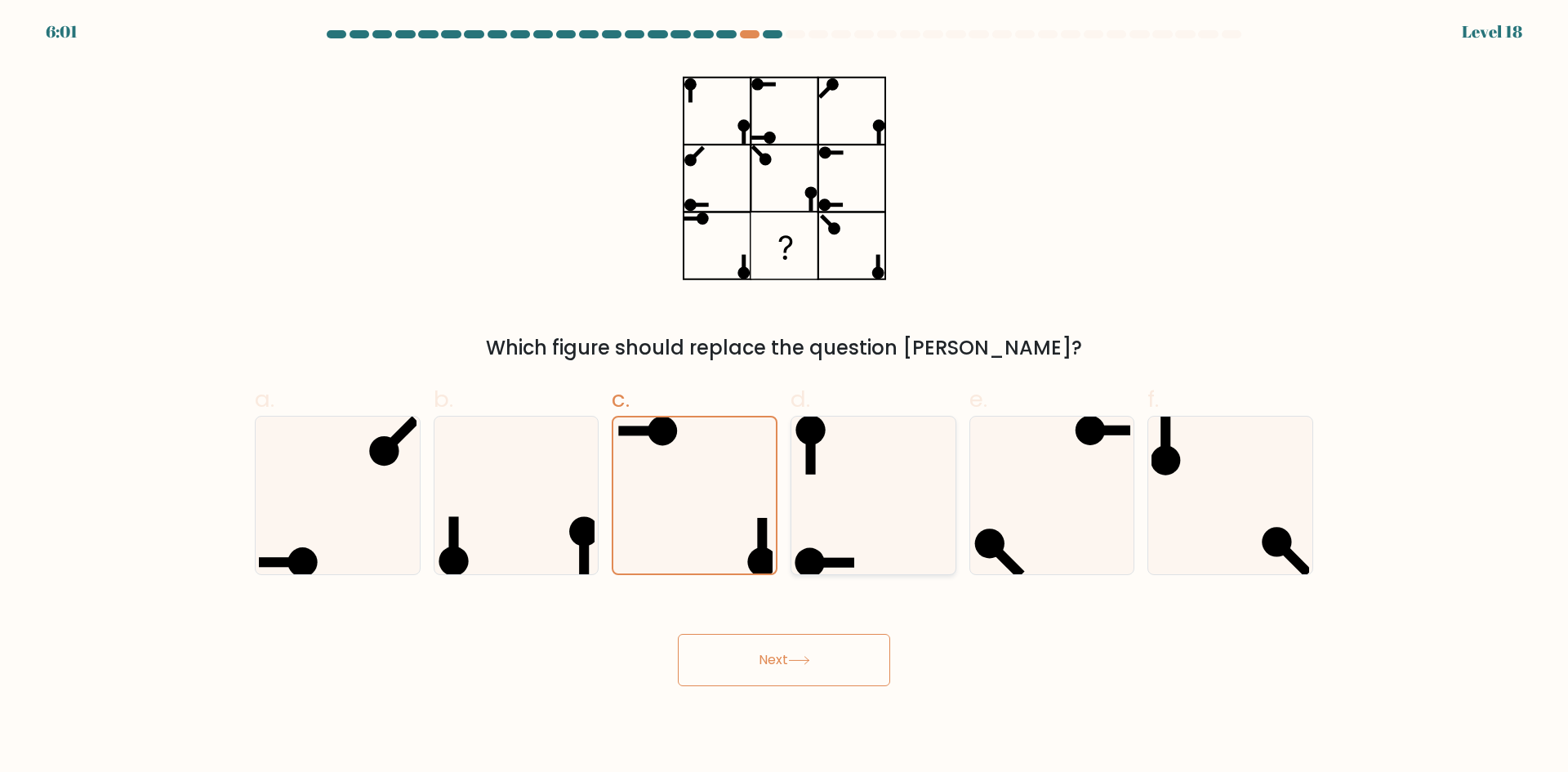
click at [785, 397] on input "d." at bounding box center [784, 391] width 1 height 10
radio input "true"
click at [780, 639] on button "Next" at bounding box center [784, 660] width 213 height 52
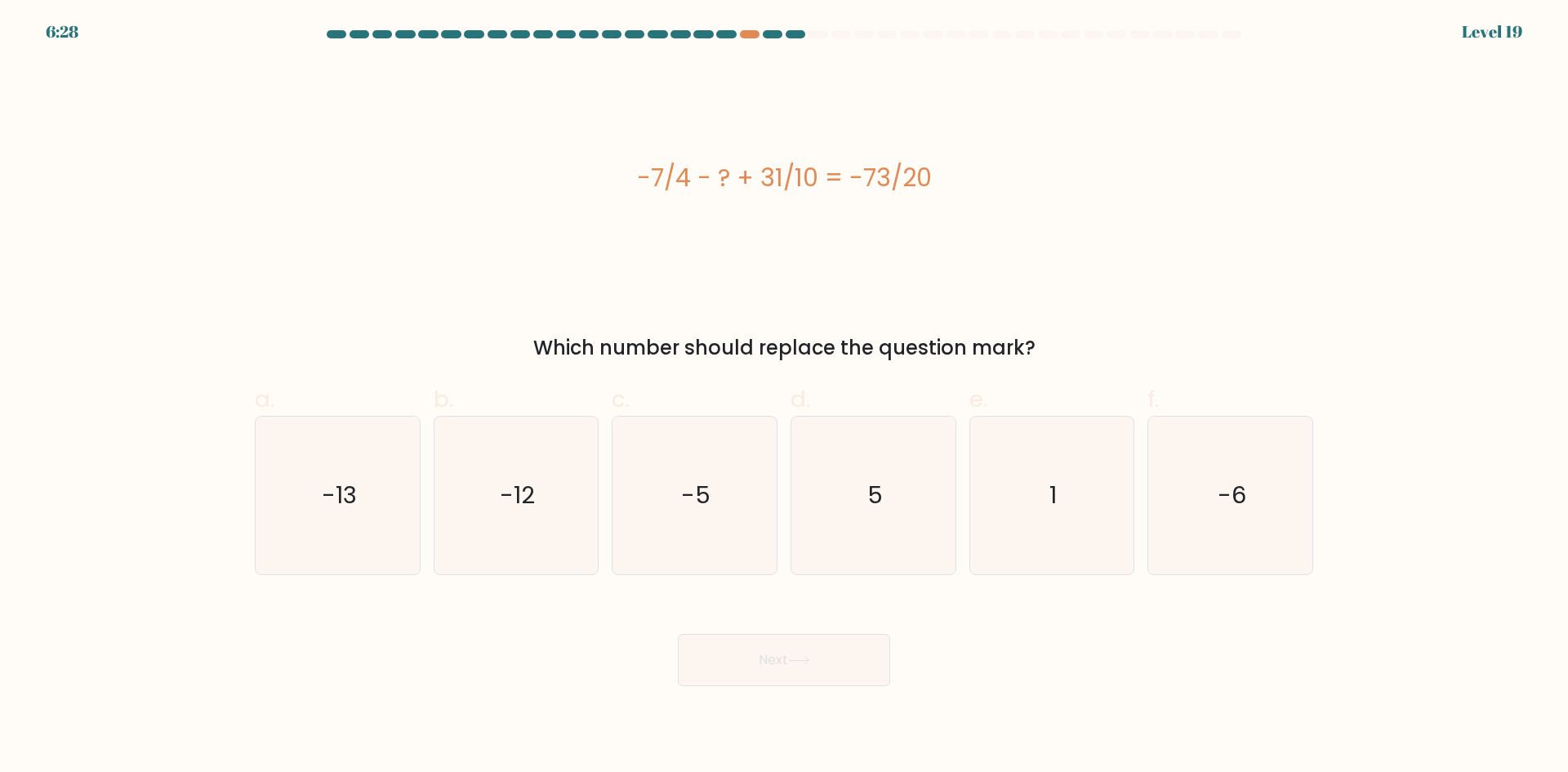
click at [783, 173] on div "-7/4 - ? + 31/10 = -73/20" at bounding box center [784, 177] width 1058 height 36
click at [777, 173] on div "-7/4 - ? + 31/10 = -73/20" at bounding box center [784, 177] width 1058 height 36
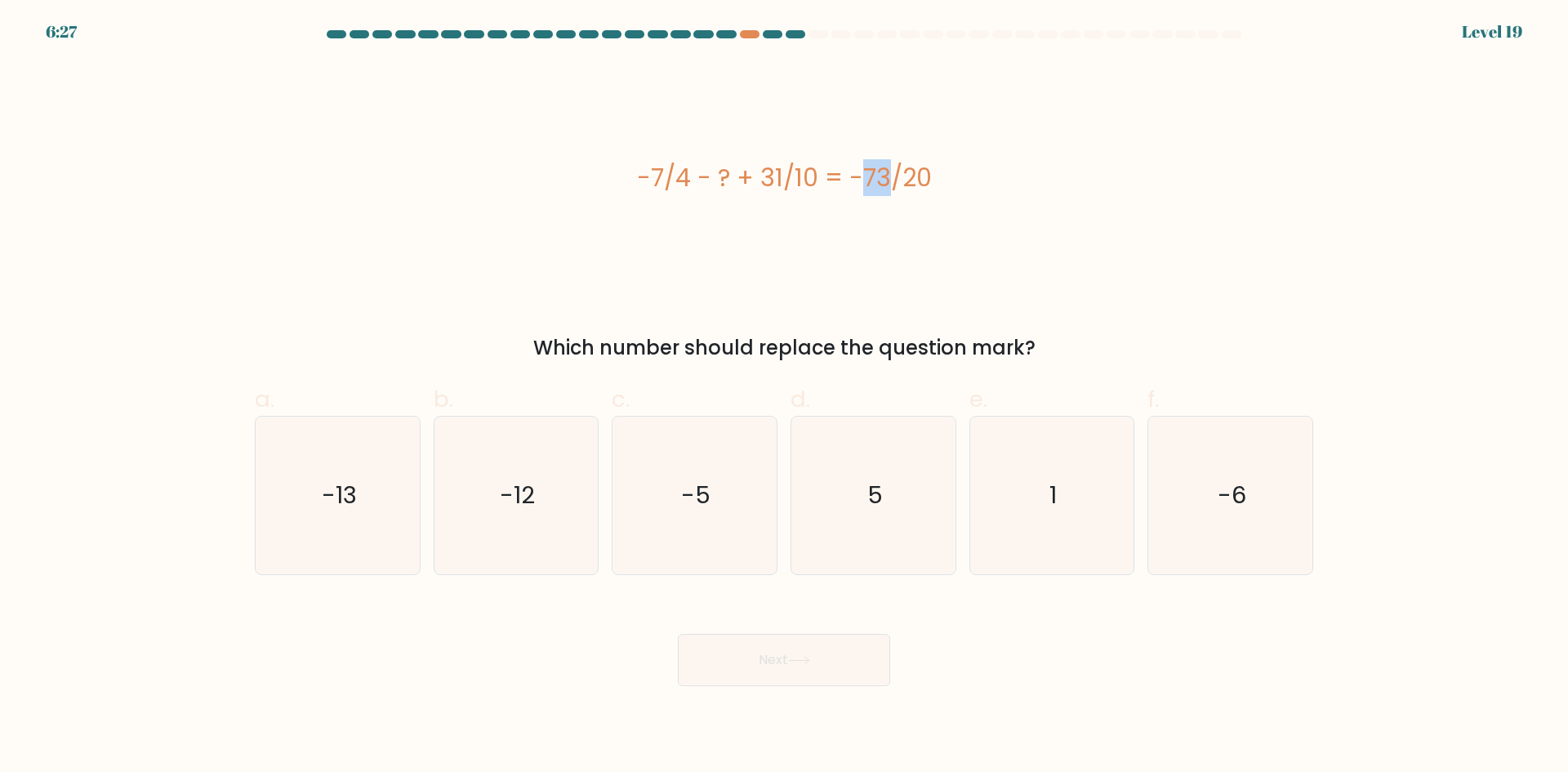
click at [777, 173] on div "-7/4 - ? + 31/10 = -73/20" at bounding box center [784, 177] width 1058 height 36
click at [768, 173] on div "-7/4 - ? + 31/10 = -73/20" at bounding box center [784, 177] width 1058 height 36
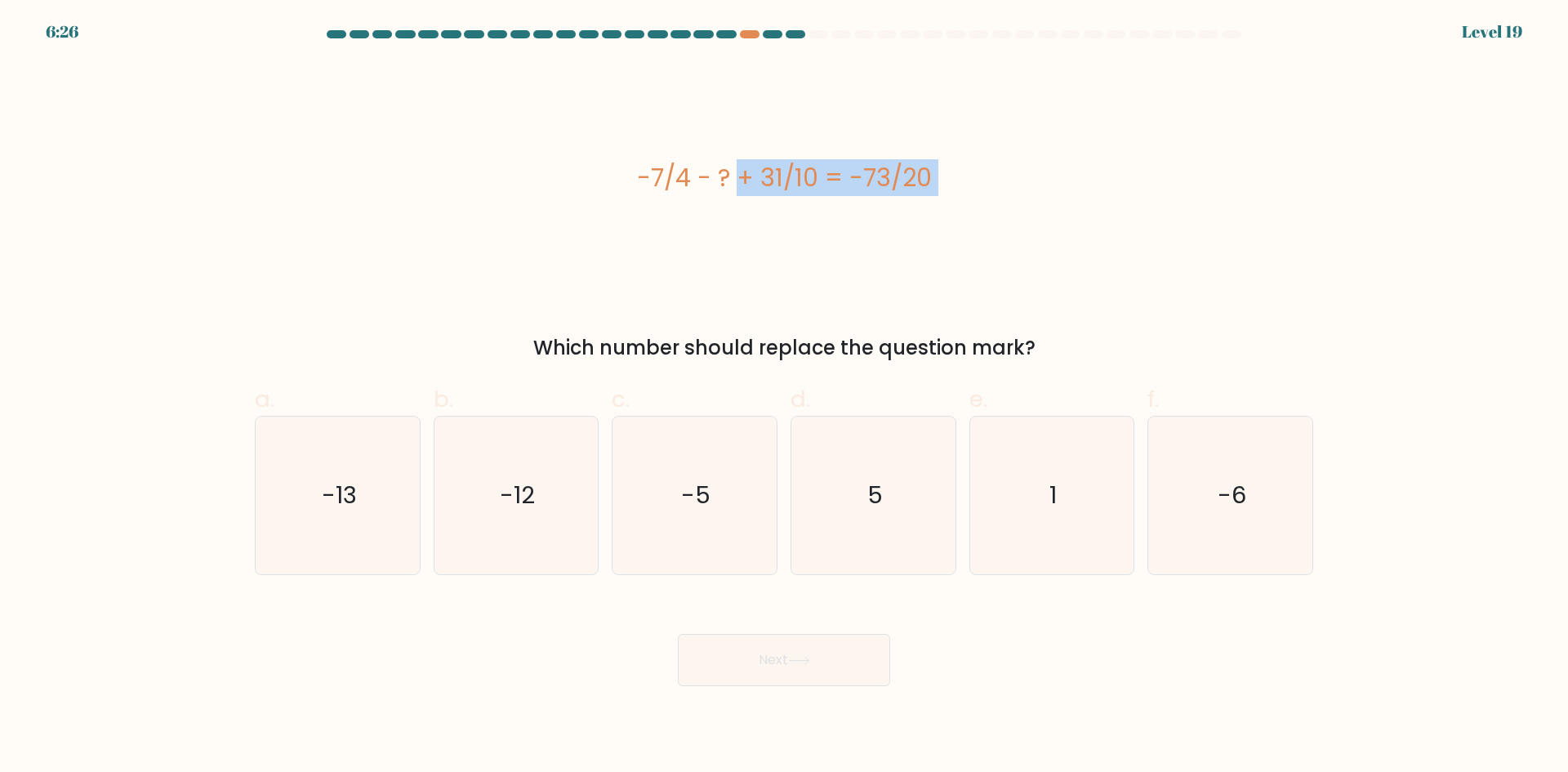
click at [768, 173] on div "-7/4 - ? + 31/10 = -73/20" at bounding box center [784, 177] width 1058 height 36
click at [757, 173] on div "-7/4 - ? + 31/10 = -73/20" at bounding box center [784, 177] width 1058 height 36
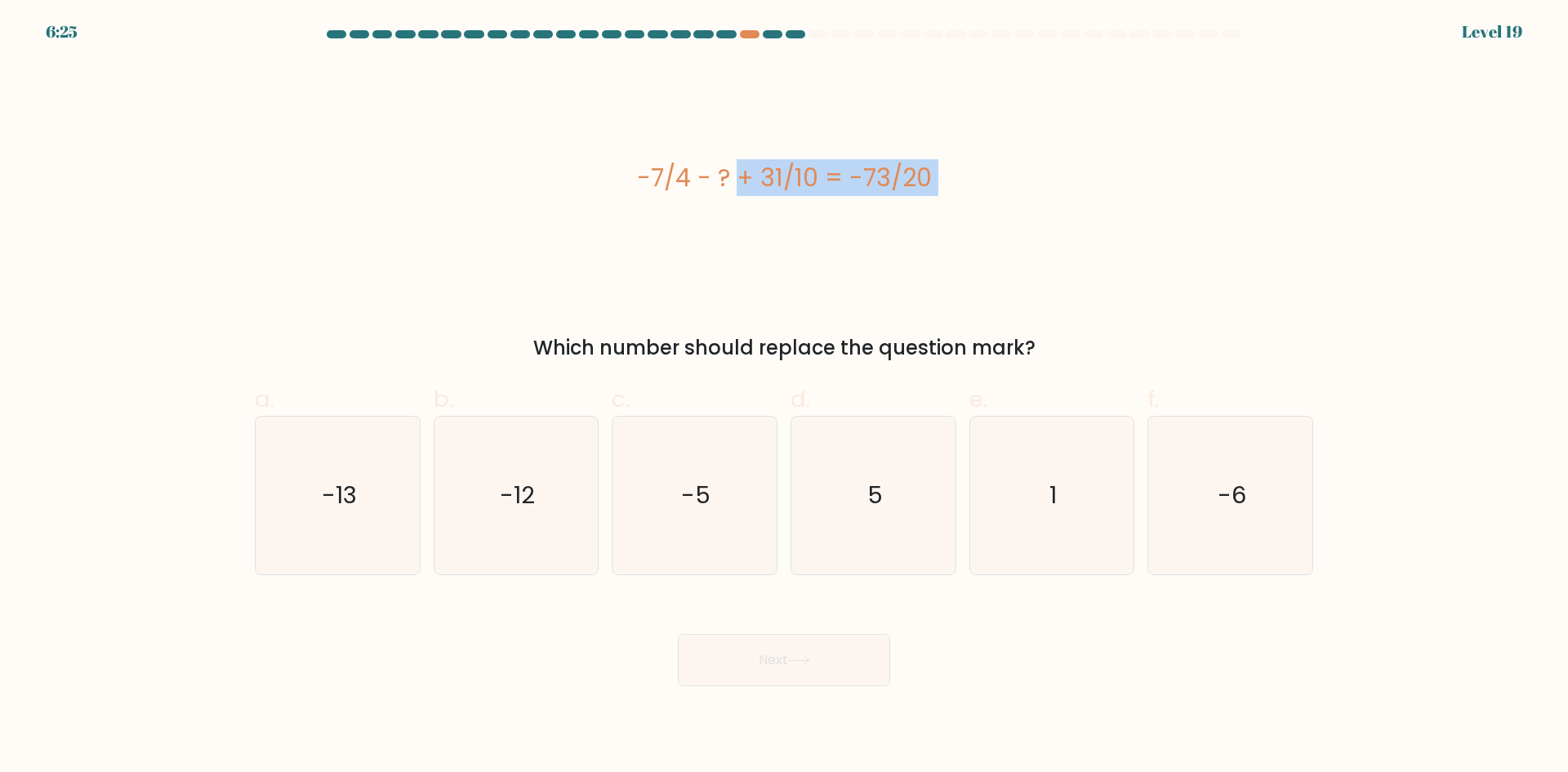
click at [757, 173] on div "-7/4 - ? + 31/10 = -73/20" at bounding box center [784, 177] width 1058 height 36
click at [752, 173] on div "-7/4 - ? + 31/10 = -73/20" at bounding box center [784, 177] width 1058 height 36
click at [743, 174] on div "-7/4 - ? + 31/10 = -73/20" at bounding box center [784, 177] width 1058 height 36
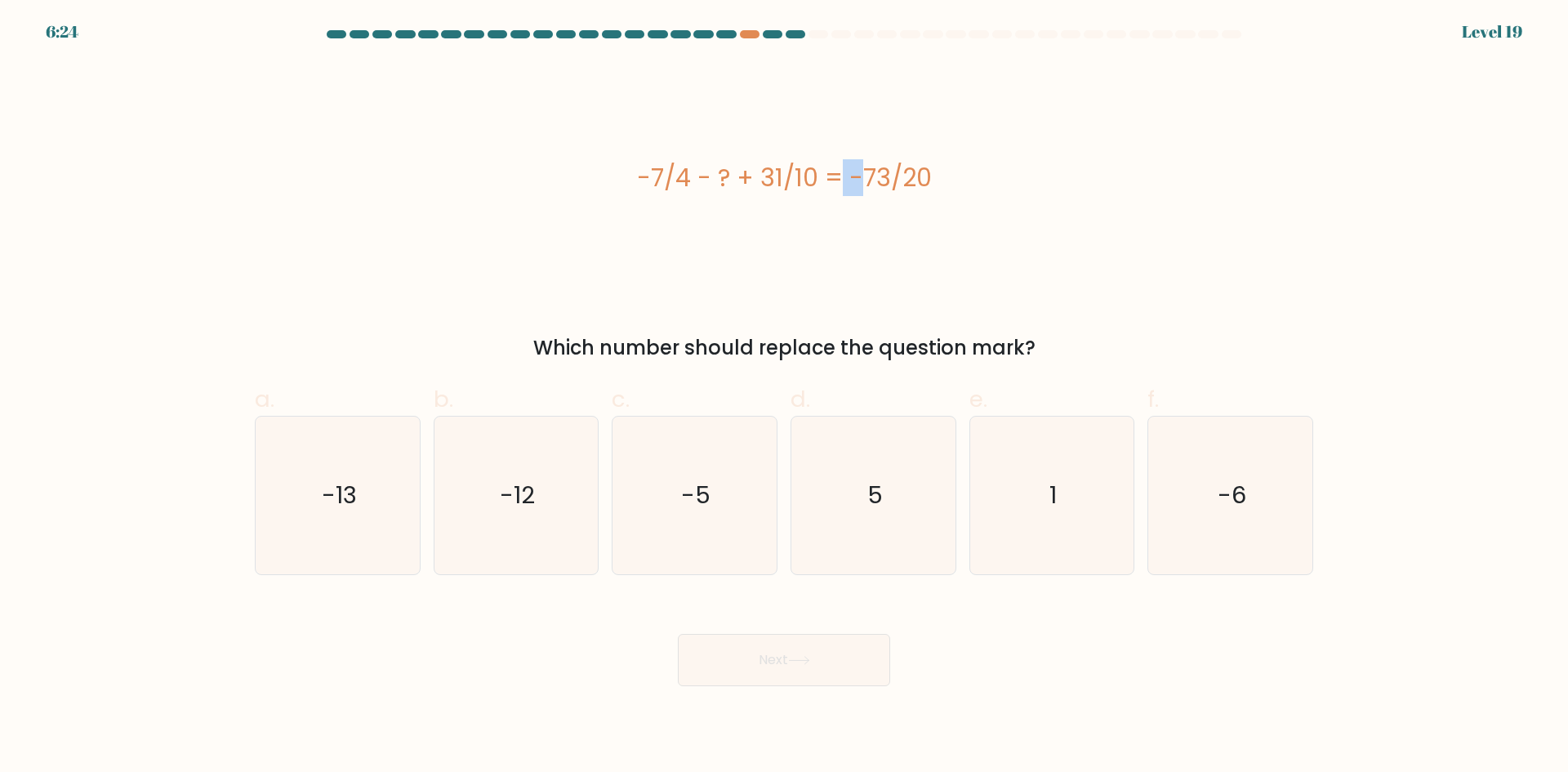
click at [743, 174] on div "-7/4 - ? + 31/10 = -73/20" at bounding box center [784, 177] width 1058 height 36
click at [730, 175] on div "-7/4 - ? + 31/10 = -73/20" at bounding box center [784, 177] width 1058 height 36
click at [782, 366] on form "a. 5" at bounding box center [784, 358] width 1568 height 656
click at [789, 356] on div "Which number should replace the question mark?" at bounding box center [784, 348] width 1039 height 30
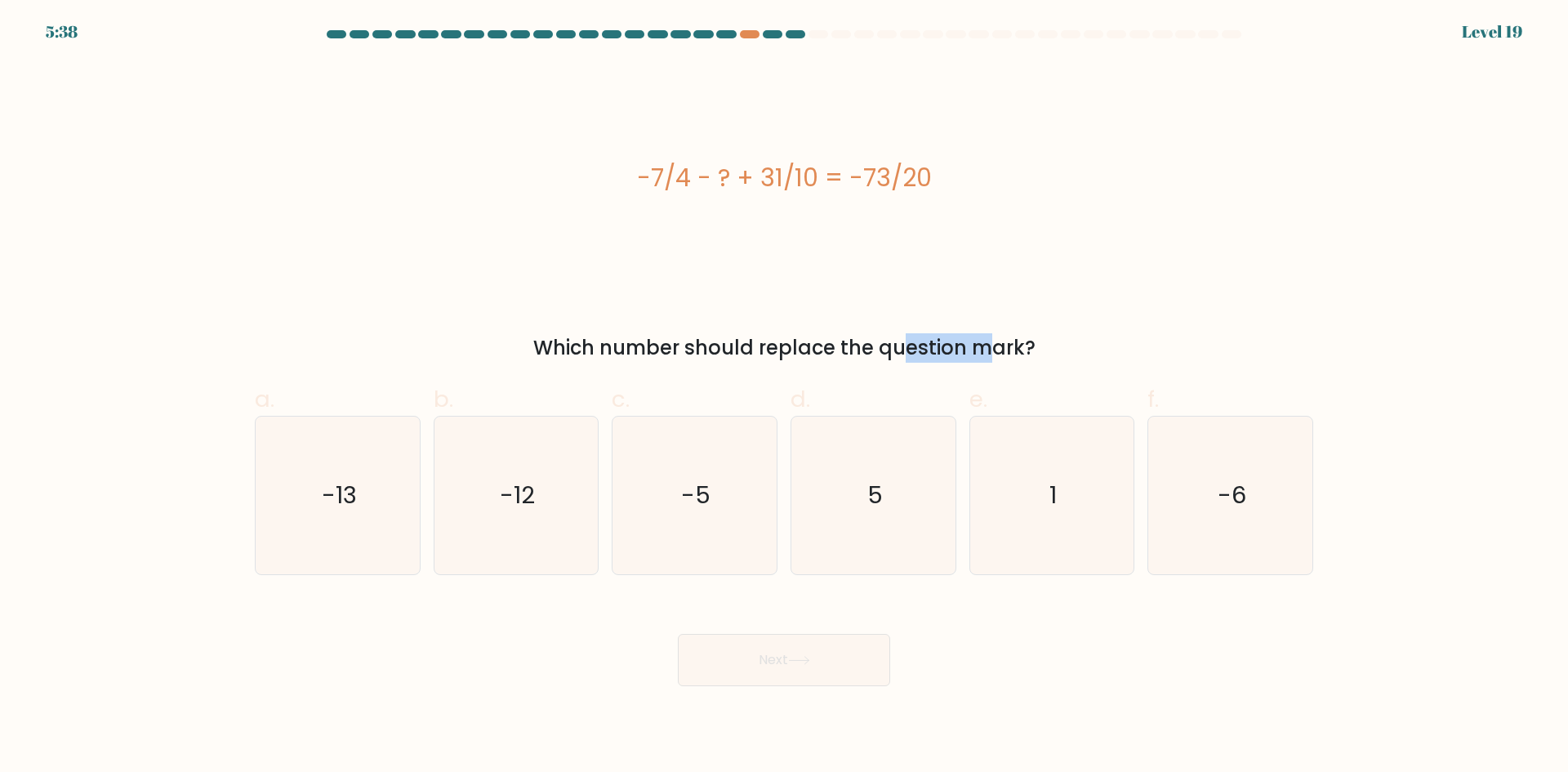
click at [789, 356] on div "Which number should replace the question mark?" at bounding box center [784, 348] width 1039 height 30
click at [770, 356] on div "Which number should replace the question mark?" at bounding box center [784, 348] width 1039 height 30
click at [888, 350] on div "Which number should replace the question mark?" at bounding box center [784, 348] width 1039 height 30
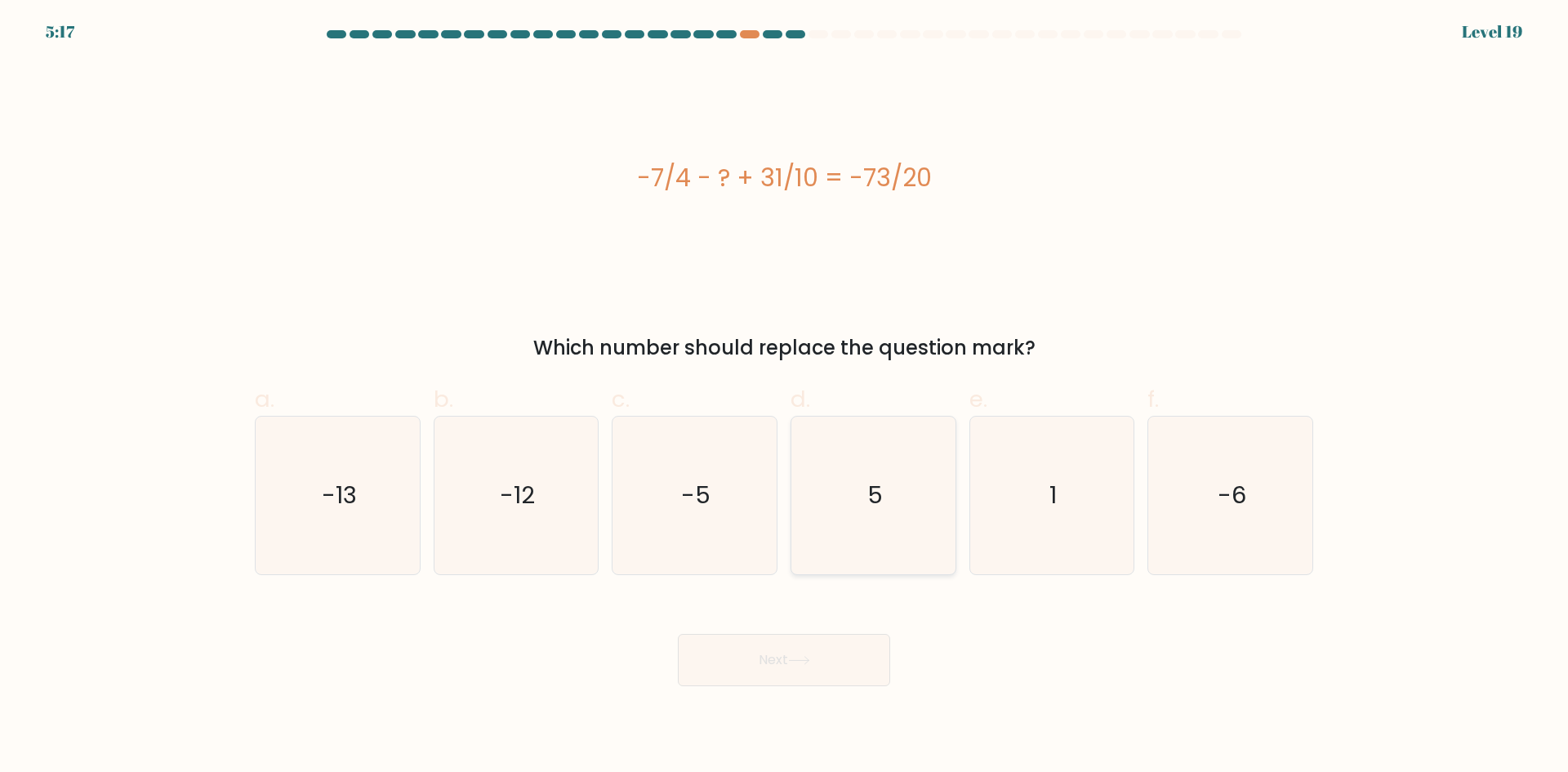
click at [854, 501] on icon "5" at bounding box center [874, 495] width 158 height 158
click at [785, 397] on input "d. 5" at bounding box center [784, 391] width 1 height 10
radio input "true"
click at [761, 665] on button "Next" at bounding box center [784, 660] width 213 height 52
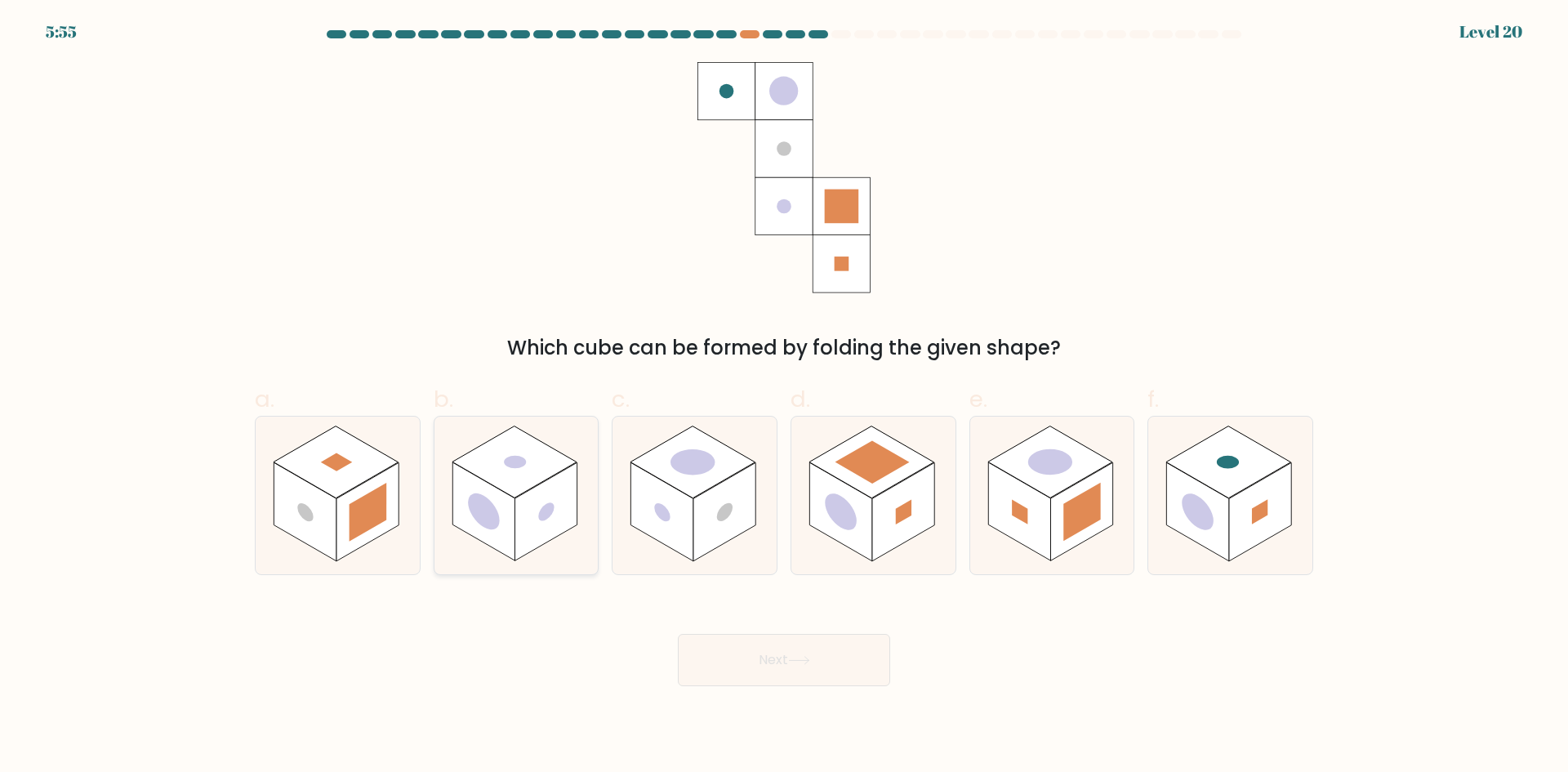
click at [536, 494] on rect at bounding box center [545, 512] width 63 height 99
click at [784, 397] on input "b." at bounding box center [784, 391] width 1 height 10
radio input "true"
click at [691, 493] on rect at bounding box center [693, 461] width 125 height 72
click at [784, 397] on input "c." at bounding box center [784, 391] width 1 height 10
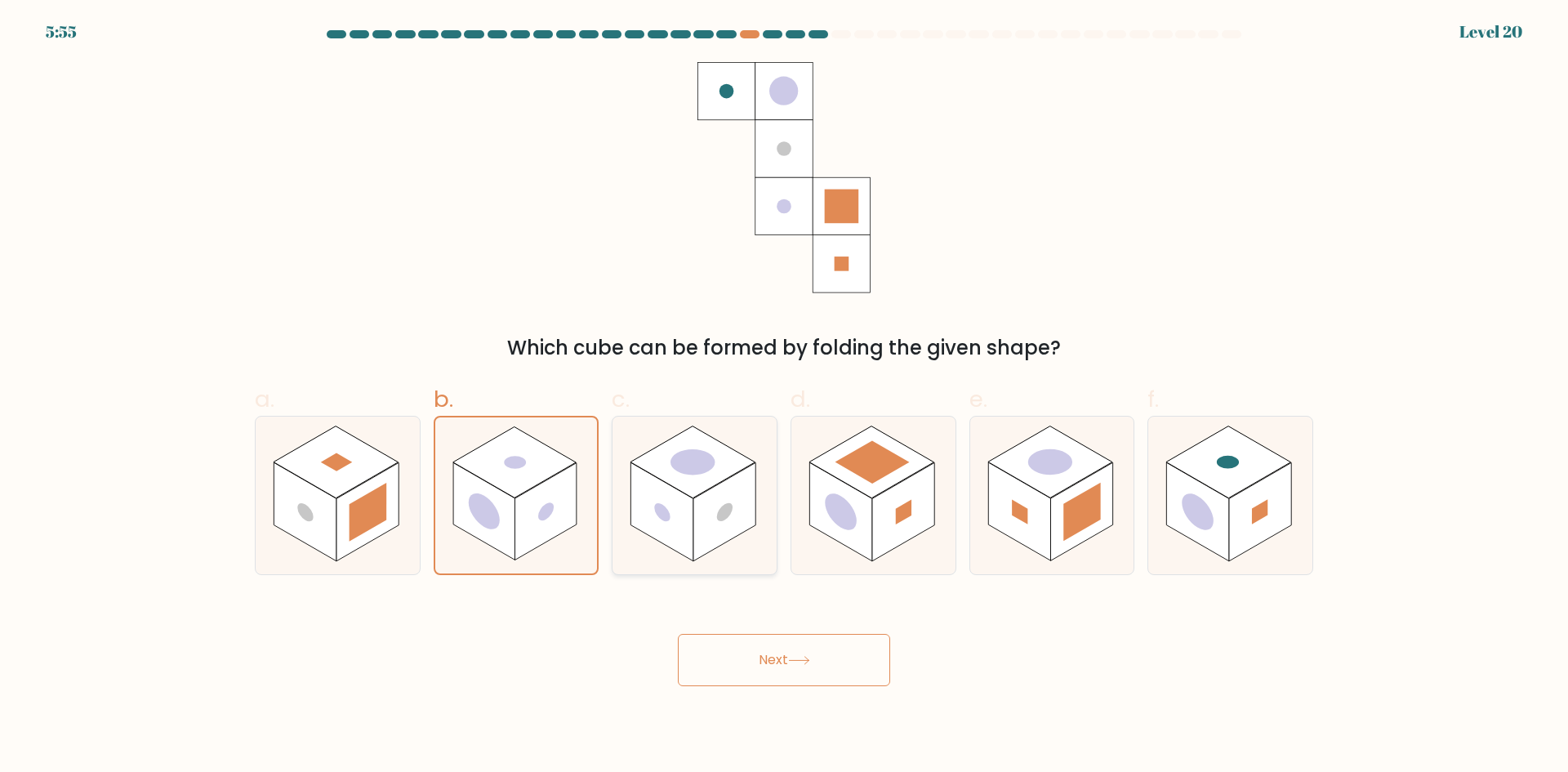
radio input "true"
click at [1274, 504] on rect at bounding box center [1260, 512] width 63 height 99
click at [785, 397] on input "f." at bounding box center [784, 391] width 1 height 10
radio input "true"
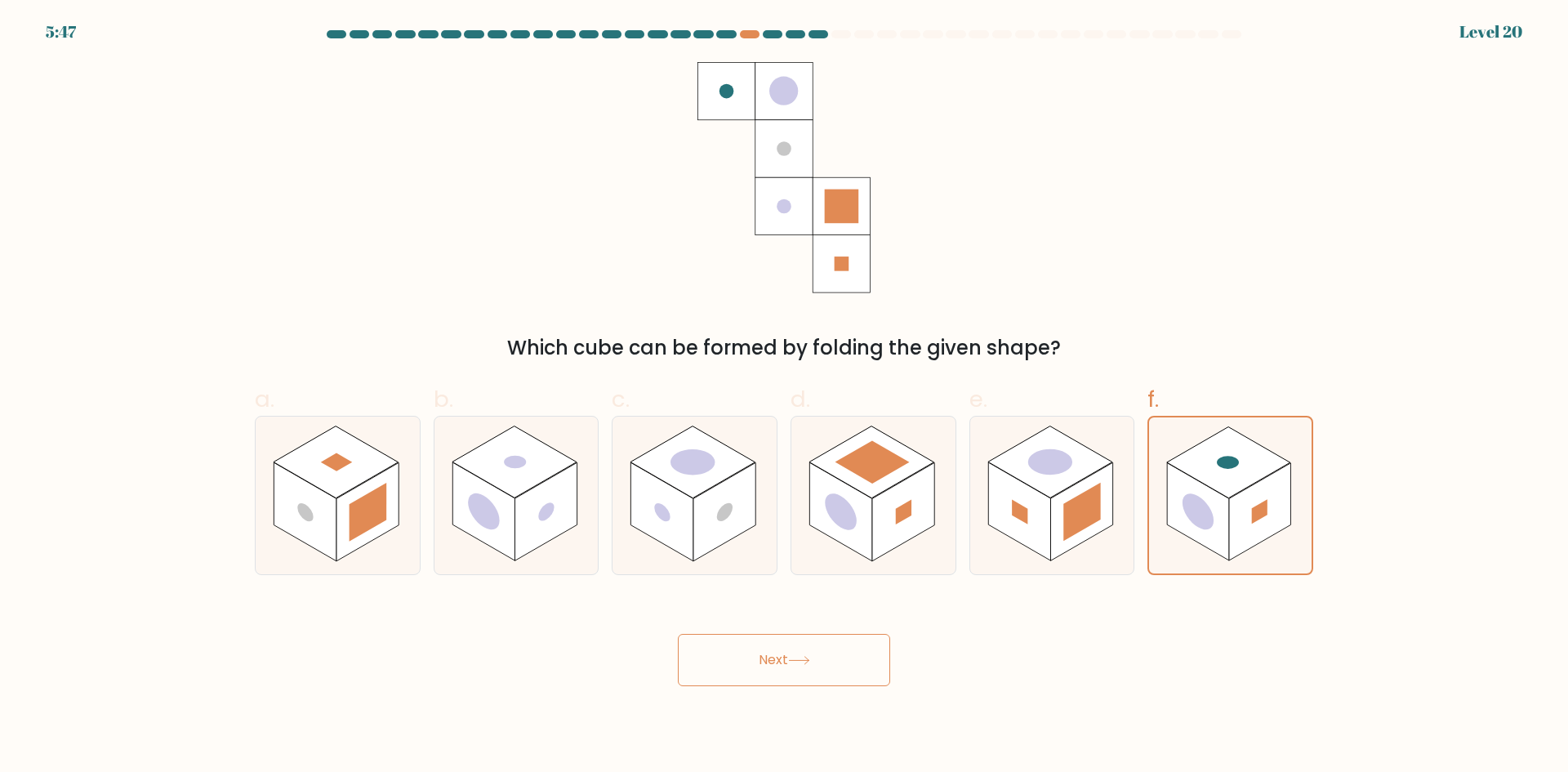
click at [899, 353] on div "Which cube can be formed by folding the given shape?" at bounding box center [784, 348] width 1039 height 30
click at [772, 657] on button "Next" at bounding box center [784, 660] width 213 height 52
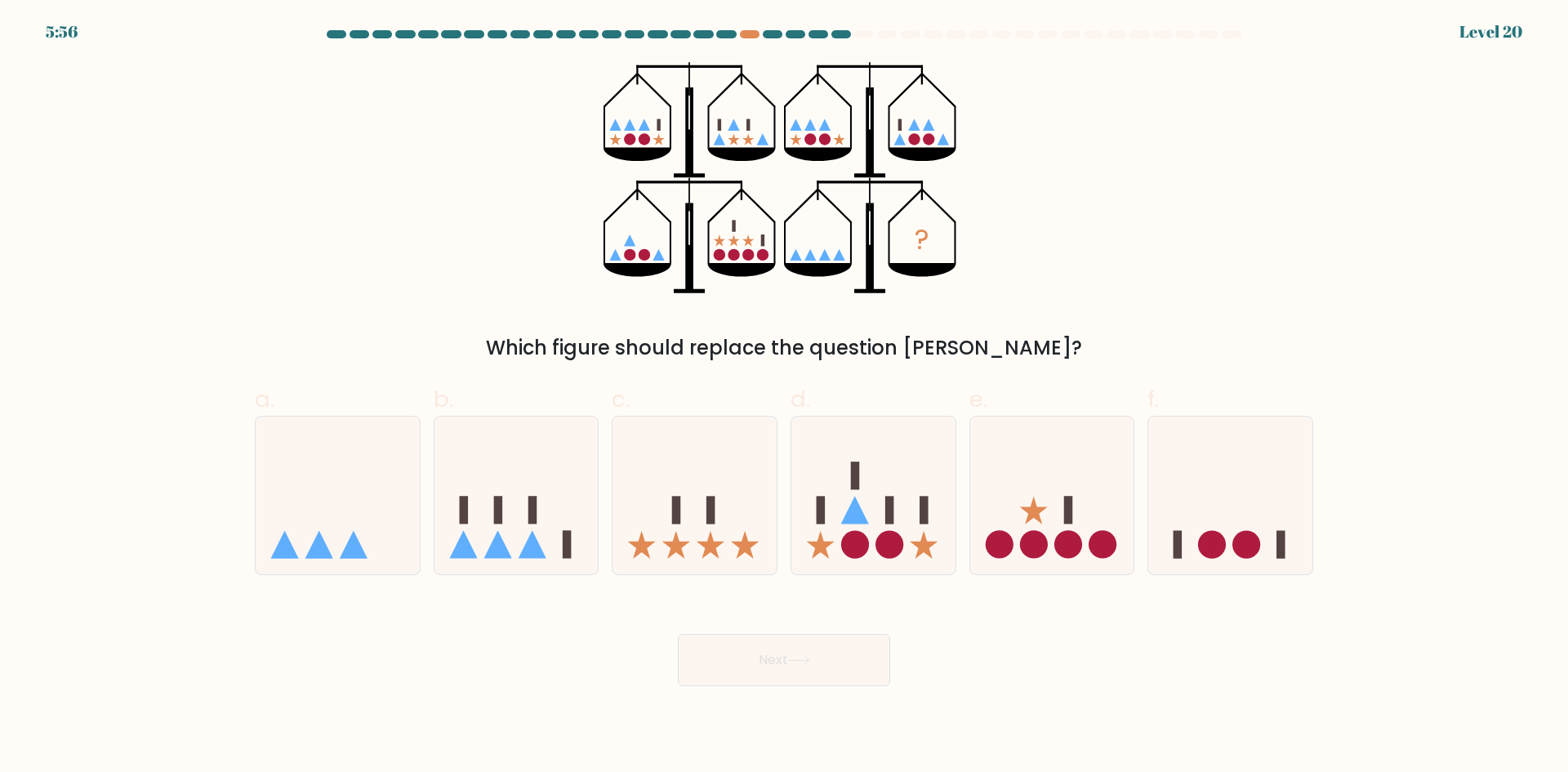
click at [639, 132] on icon "?" at bounding box center [785, 178] width 362 height 232
click at [630, 133] on icon "?" at bounding box center [785, 178] width 362 height 232
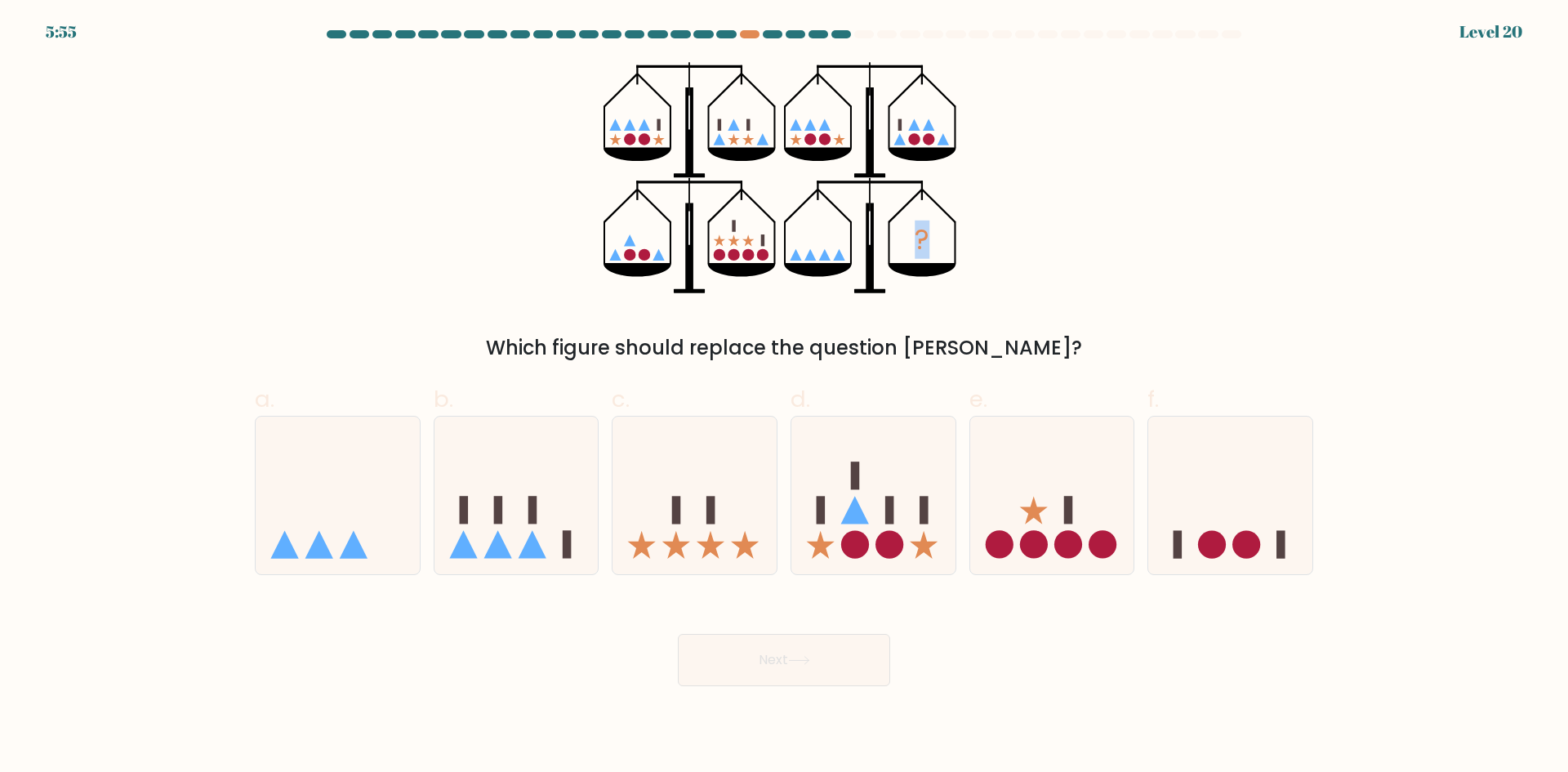
click at [630, 133] on icon "?" at bounding box center [785, 178] width 362 height 232
drag, startPoint x: 630, startPoint y: 133, endPoint x: 619, endPoint y: 133, distance: 11.0
click at [626, 133] on icon "?" at bounding box center [785, 178] width 362 height 232
click at [619, 133] on icon "?" at bounding box center [785, 178] width 362 height 232
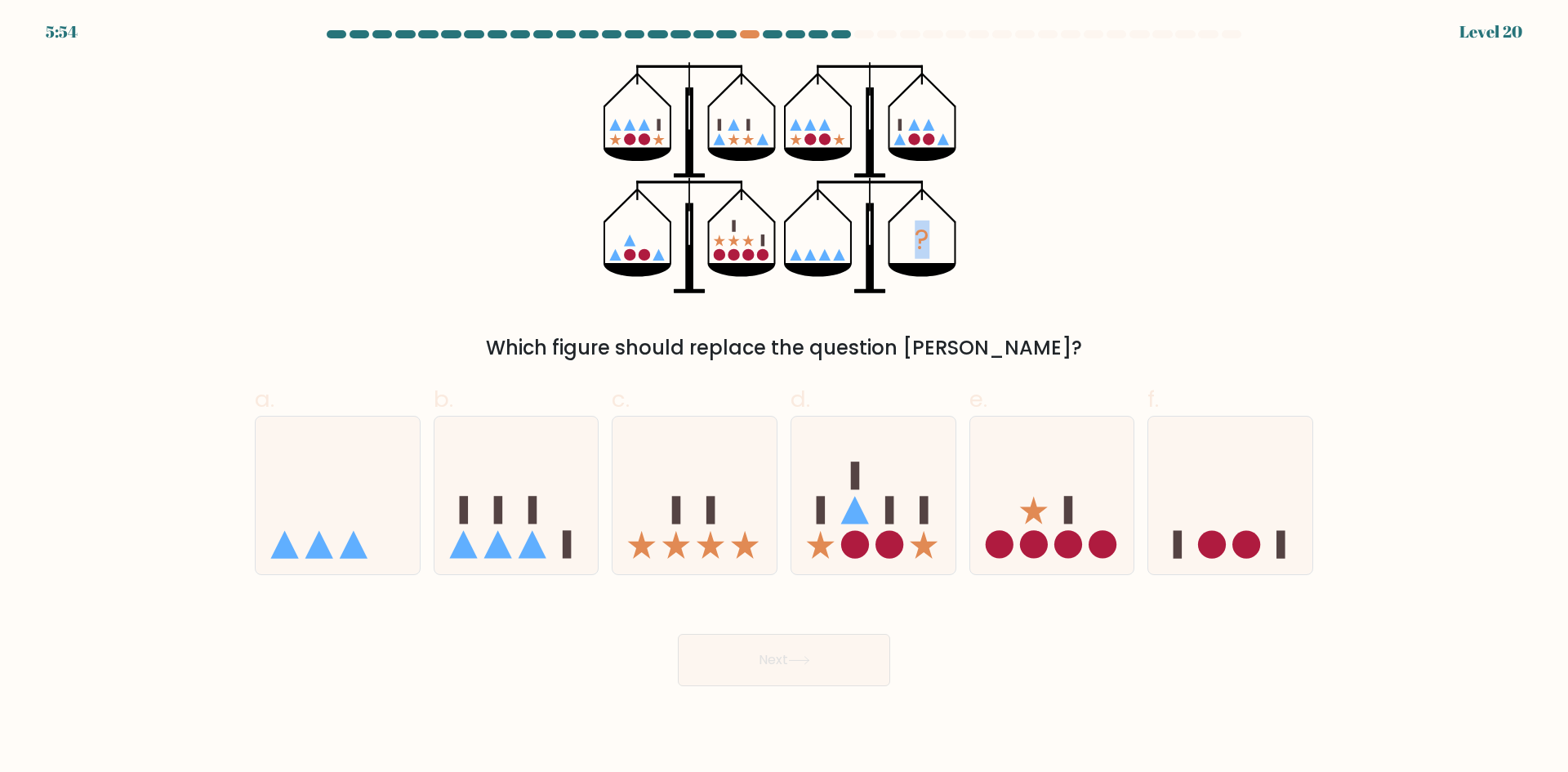
click at [619, 133] on icon "?" at bounding box center [785, 178] width 362 height 232
click at [612, 133] on icon "?" at bounding box center [785, 178] width 362 height 232
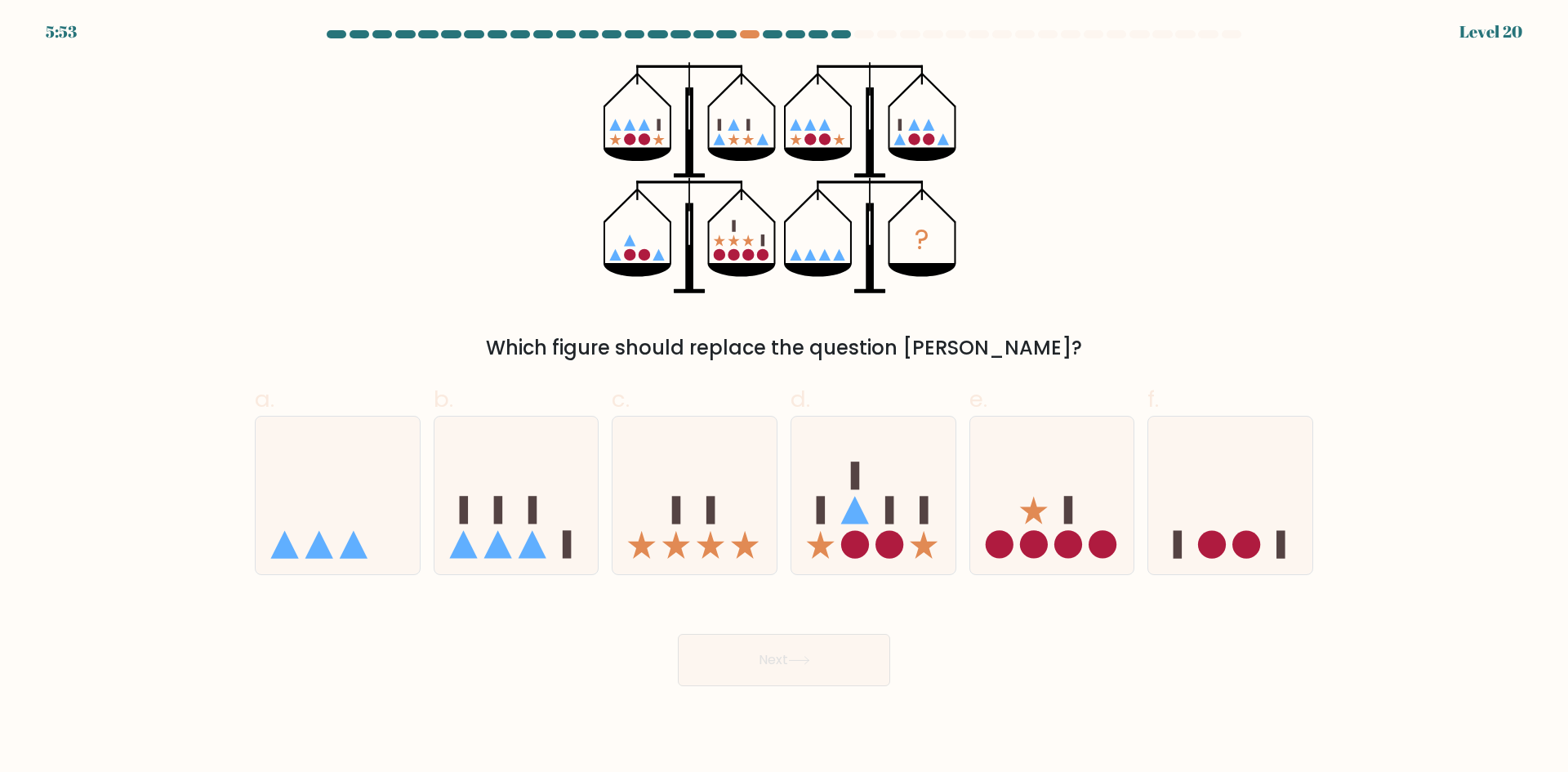
click at [605, 133] on icon at bounding box center [605, 127] width 2 height 42
click at [591, 135] on div "? Which figure should replace the question mark?" at bounding box center [784, 213] width 1078 height 301
click at [518, 490] on icon at bounding box center [517, 495] width 164 height 135
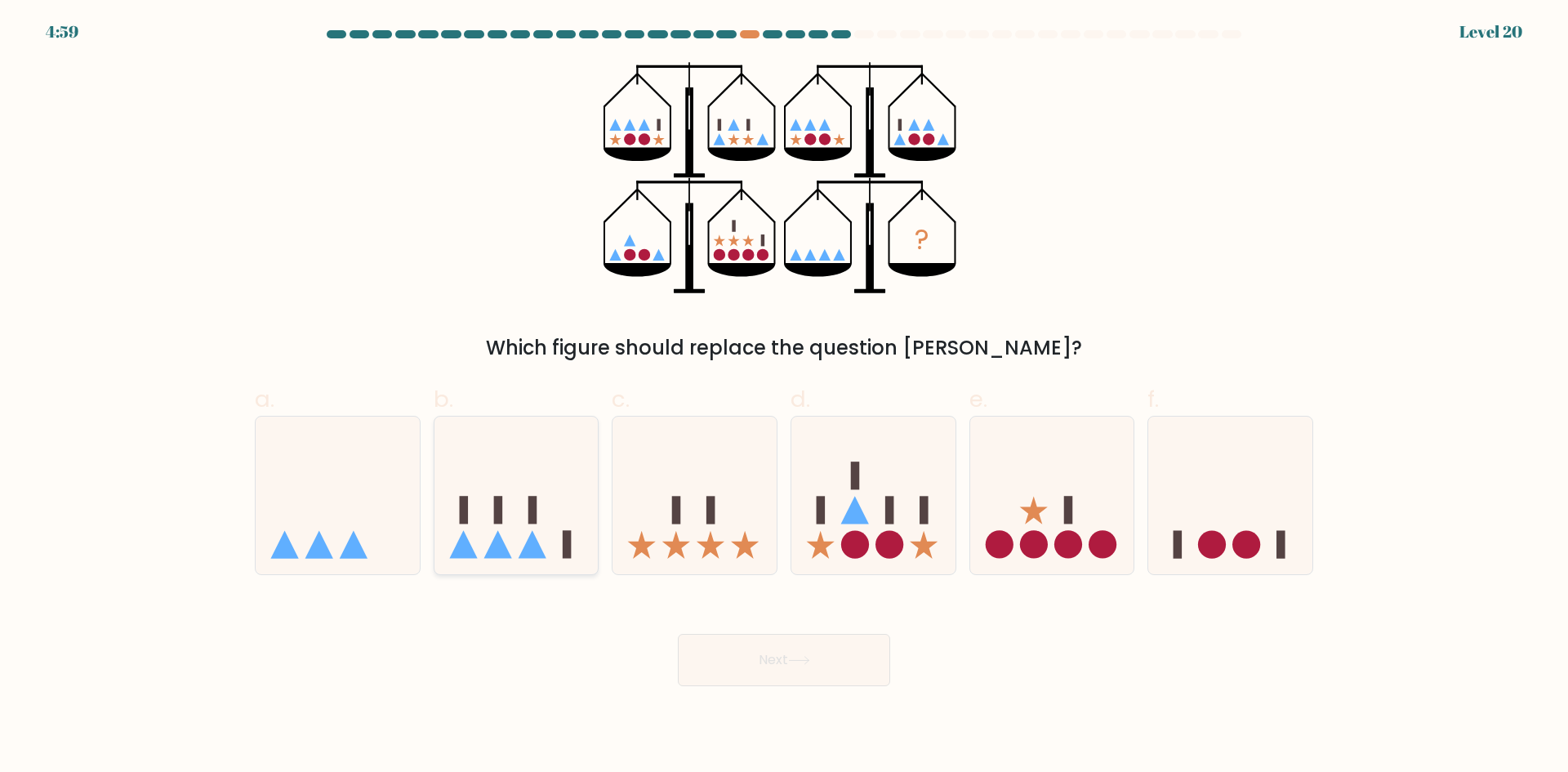
click at [784, 397] on input "b." at bounding box center [784, 391] width 1 height 10
radio input "true"
click at [876, 477] on icon at bounding box center [874, 495] width 164 height 135
click at [785, 397] on input "d." at bounding box center [784, 391] width 1 height 10
radio input "true"
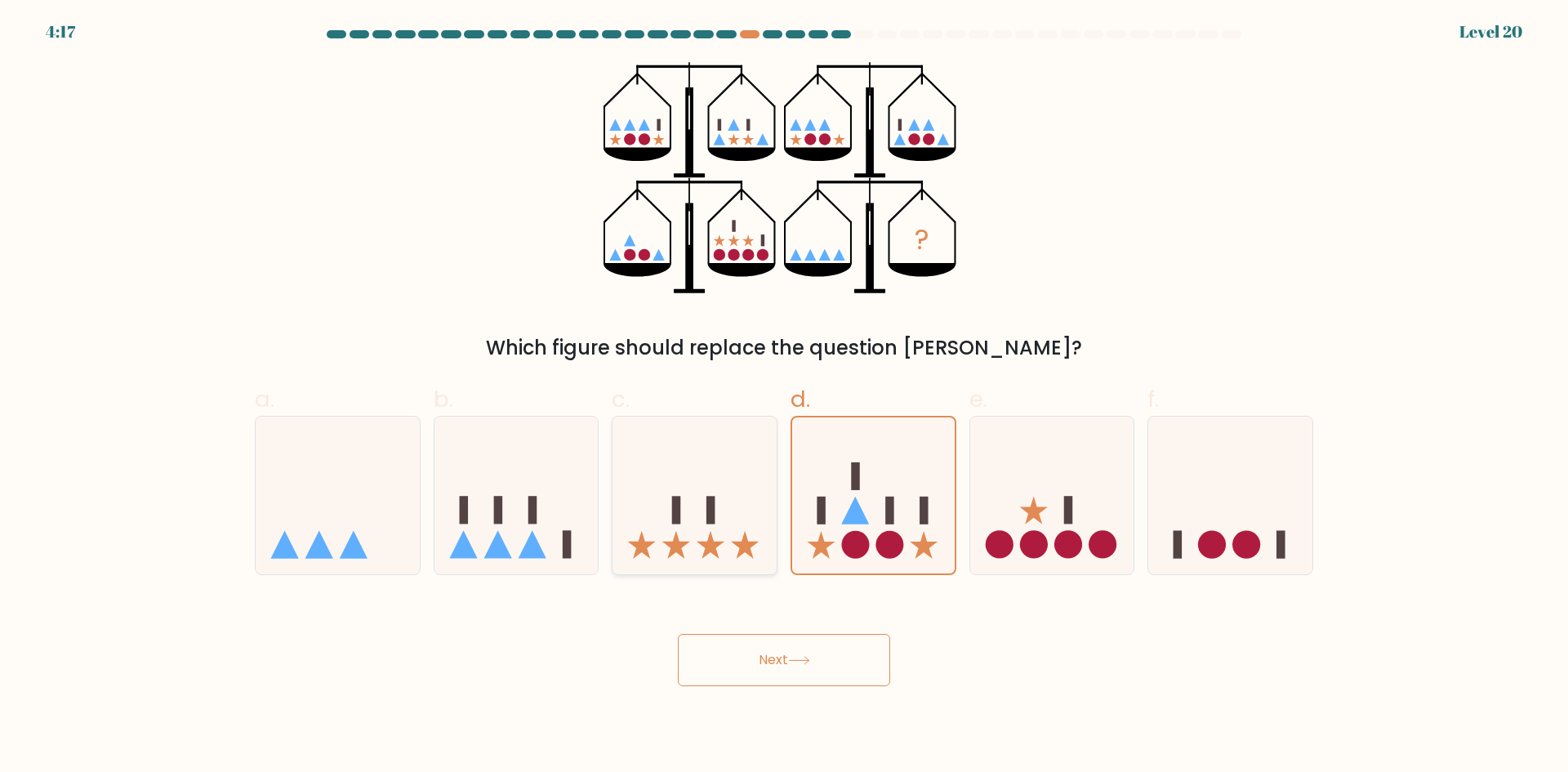
click at [730, 519] on icon at bounding box center [694, 495] width 164 height 135
click at [784, 397] on input "c." at bounding box center [784, 391] width 1 height 10
radio input "true"
click at [828, 521] on icon at bounding box center [874, 495] width 164 height 135
click at [785, 397] on input "d." at bounding box center [784, 391] width 1 height 10
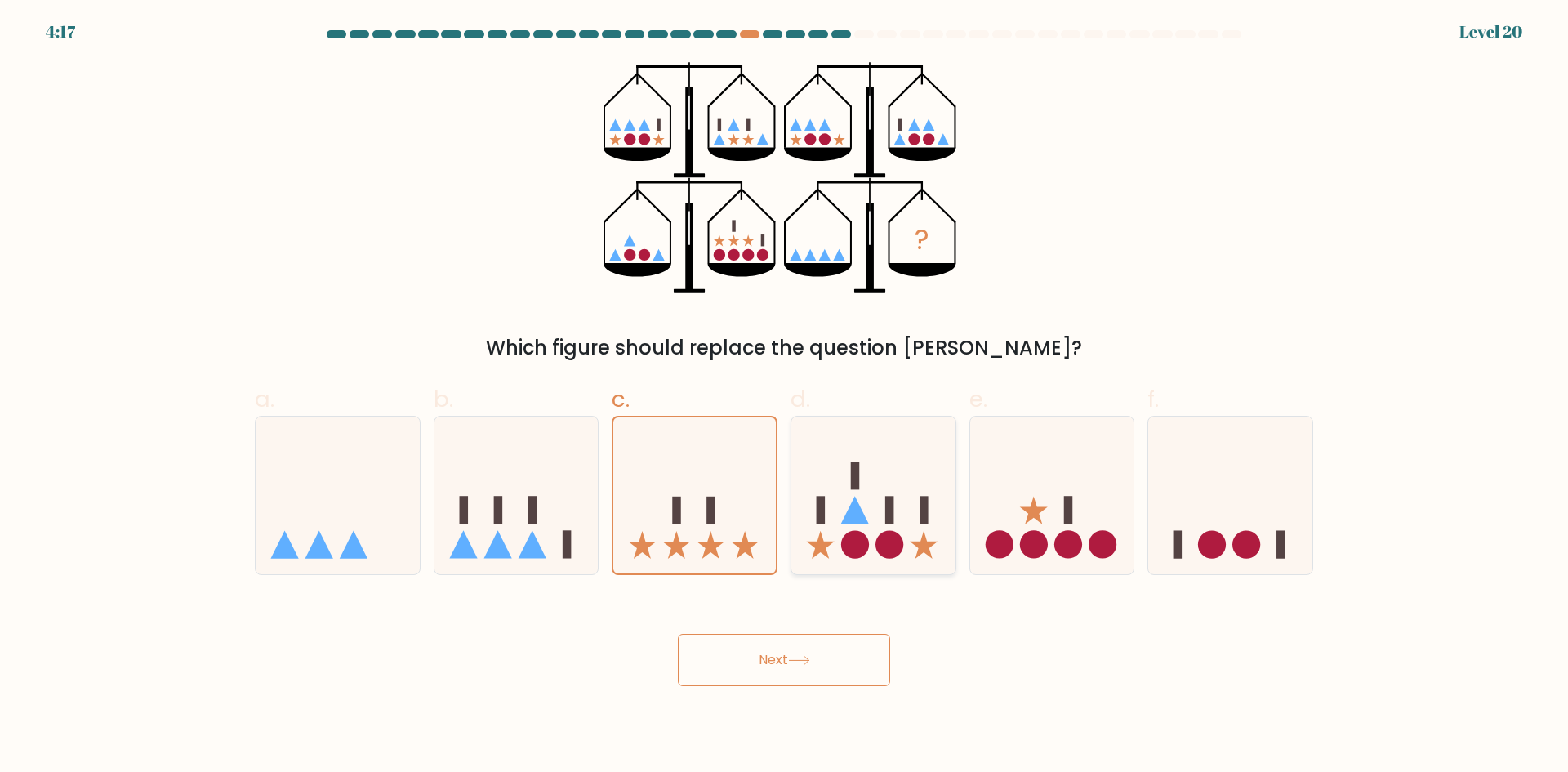
radio input "true"
click at [693, 501] on icon at bounding box center [694, 495] width 164 height 135
click at [784, 397] on input "c." at bounding box center [784, 391] width 1 height 10
radio input "true"
click at [903, 498] on icon at bounding box center [874, 495] width 164 height 135
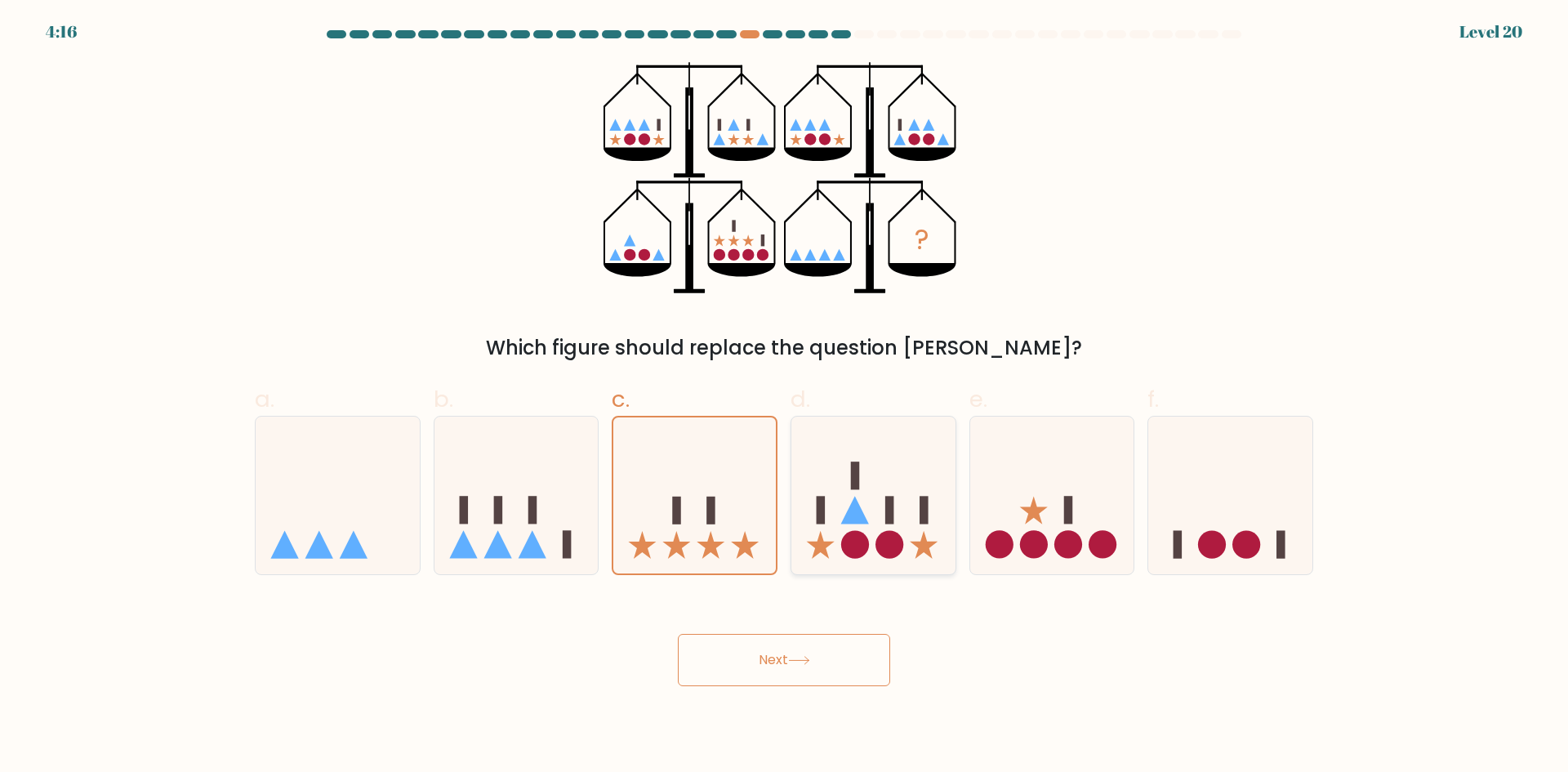
click at [785, 397] on input "d." at bounding box center [784, 391] width 1 height 10
radio input "true"
click at [697, 471] on icon at bounding box center [694, 495] width 164 height 135
click at [784, 397] on input "c." at bounding box center [784, 391] width 1 height 10
radio input "true"
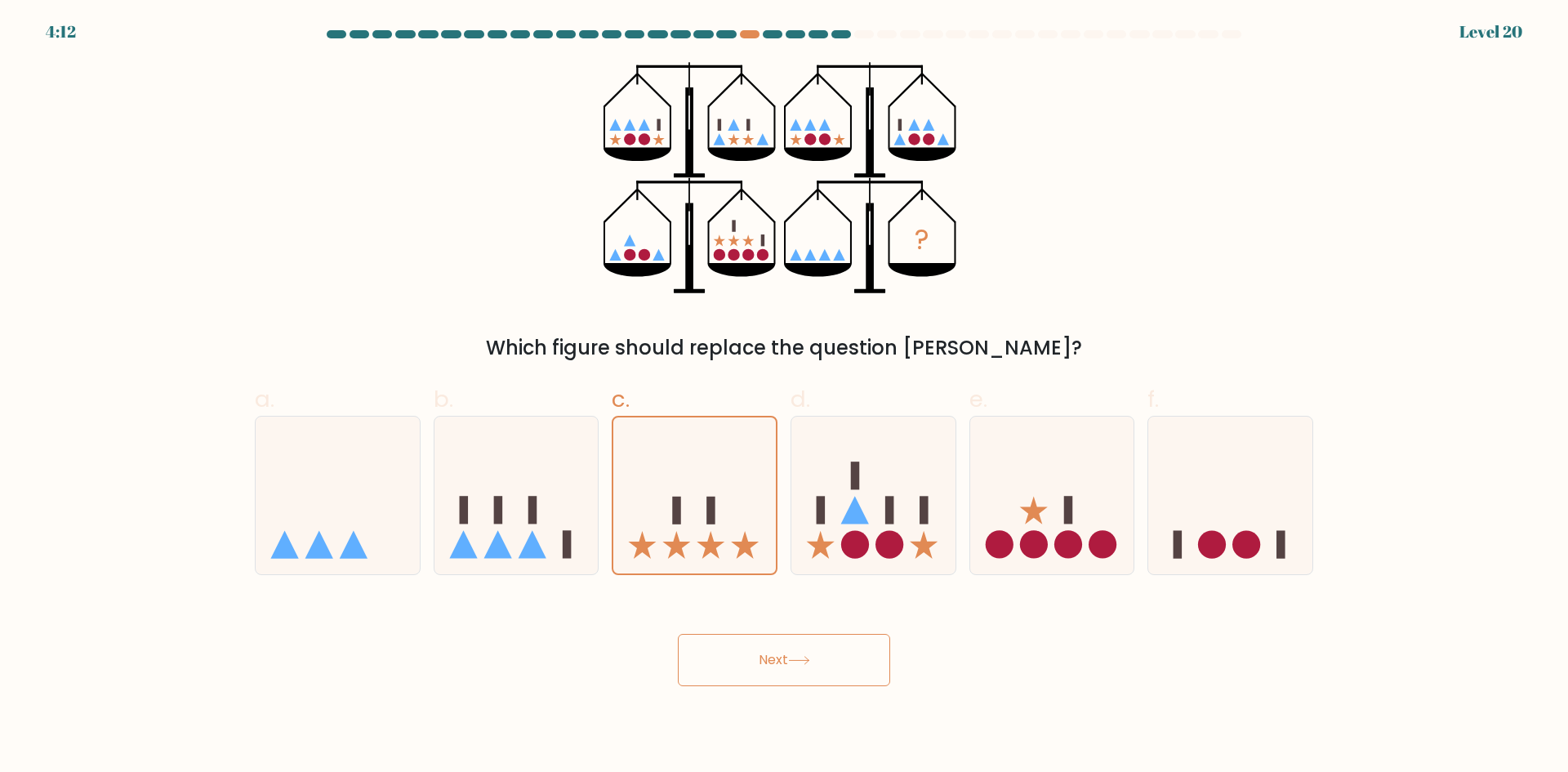
drag, startPoint x: 804, startPoint y: 657, endPoint x: 809, endPoint y: 631, distance: 26.5
click at [803, 656] on icon at bounding box center [800, 661] width 22 height 9
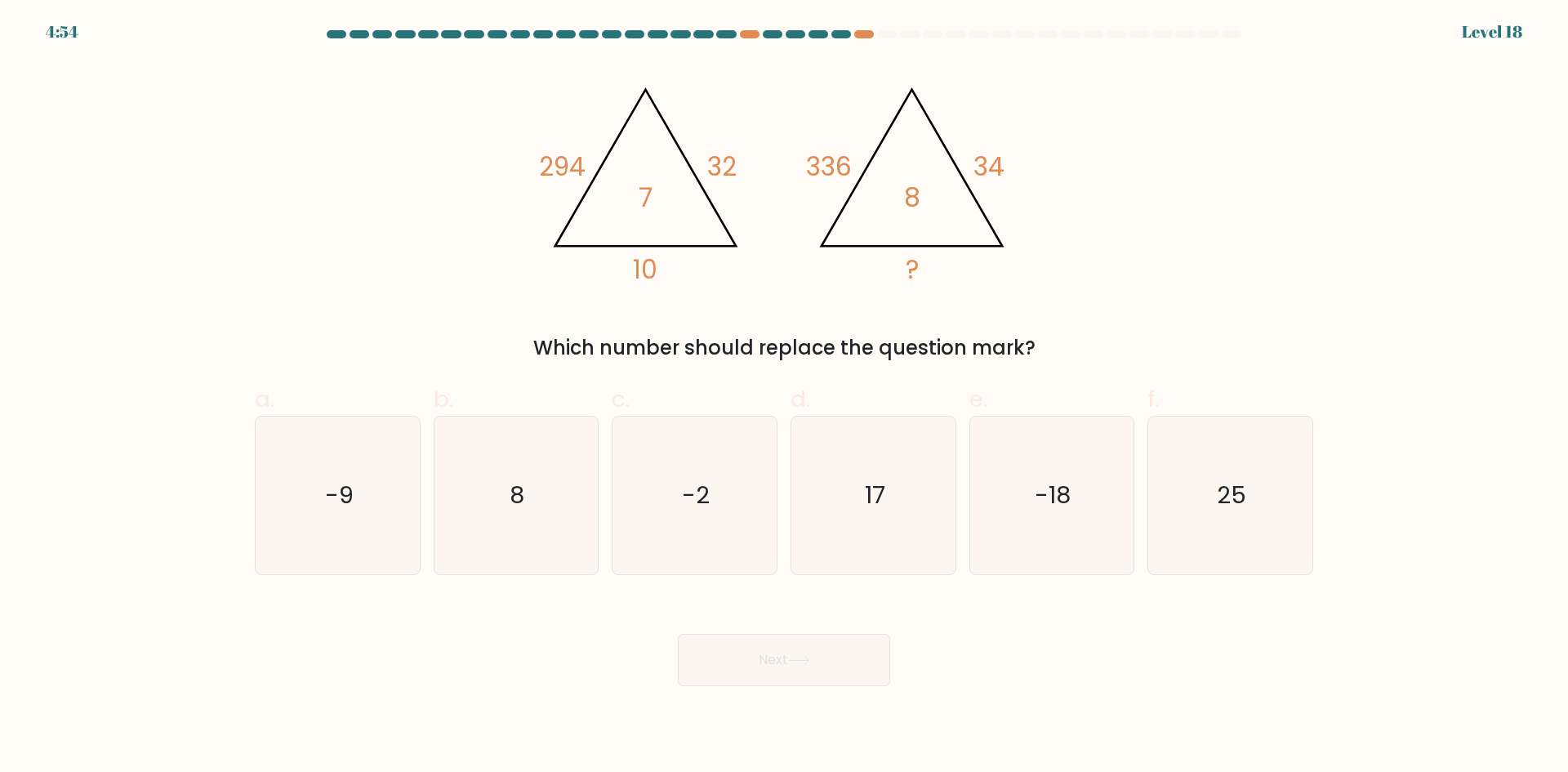
click at [578, 162] on tspan "294" at bounding box center [563, 166] width 47 height 36
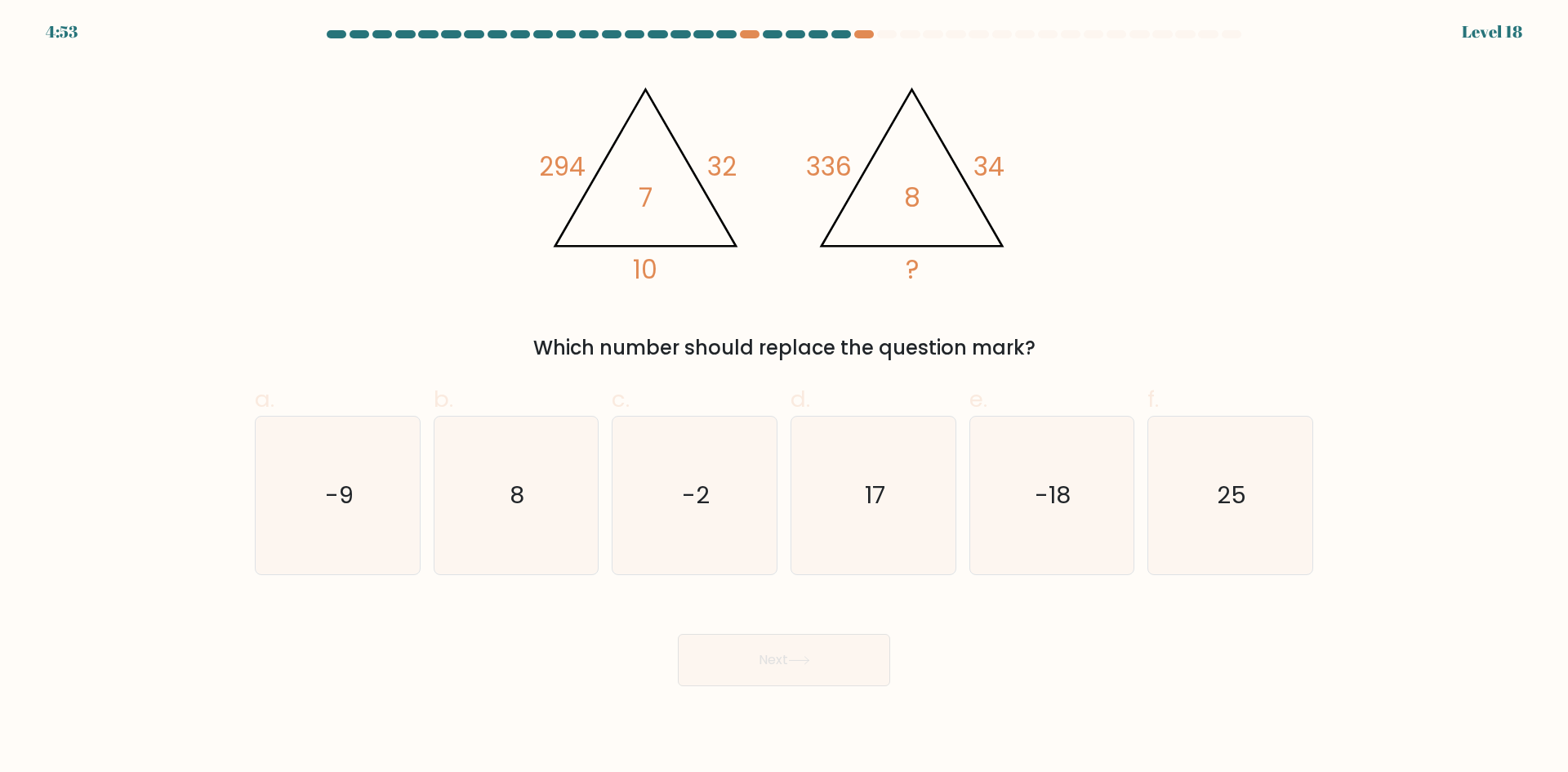
click at [651, 188] on tspan "7" at bounding box center [645, 198] width 14 height 36
click at [643, 191] on tspan "7" at bounding box center [645, 198] width 14 height 36
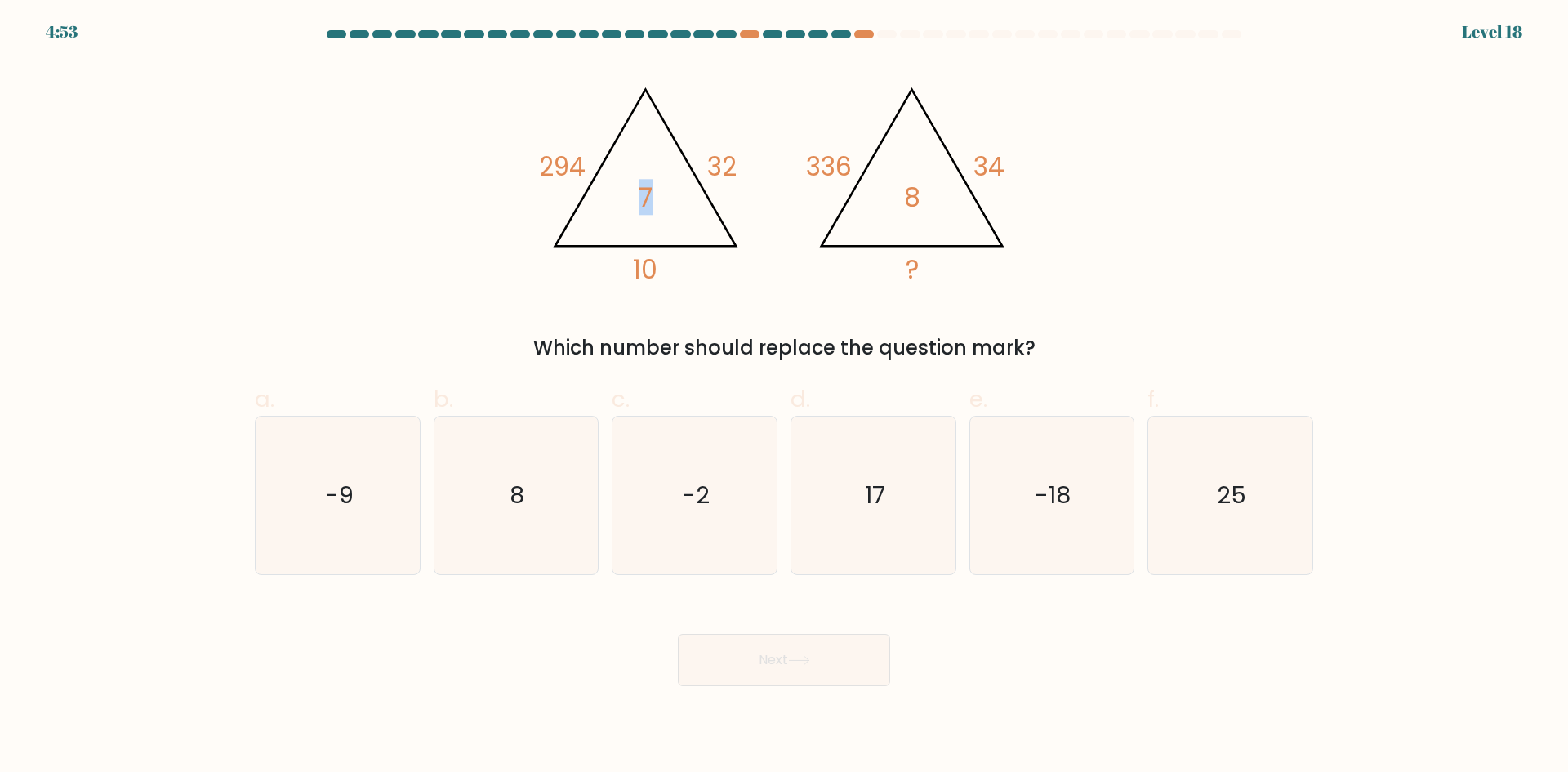
click at [643, 191] on tspan "7" at bounding box center [645, 198] width 14 height 36
click at [632, 193] on icon "@import url('https://fonts.googleapis.com/css?family=Abril+Fatface:400,100,100i…" at bounding box center [784, 178] width 490 height 232
click at [649, 197] on tspan "7" at bounding box center [645, 198] width 14 height 36
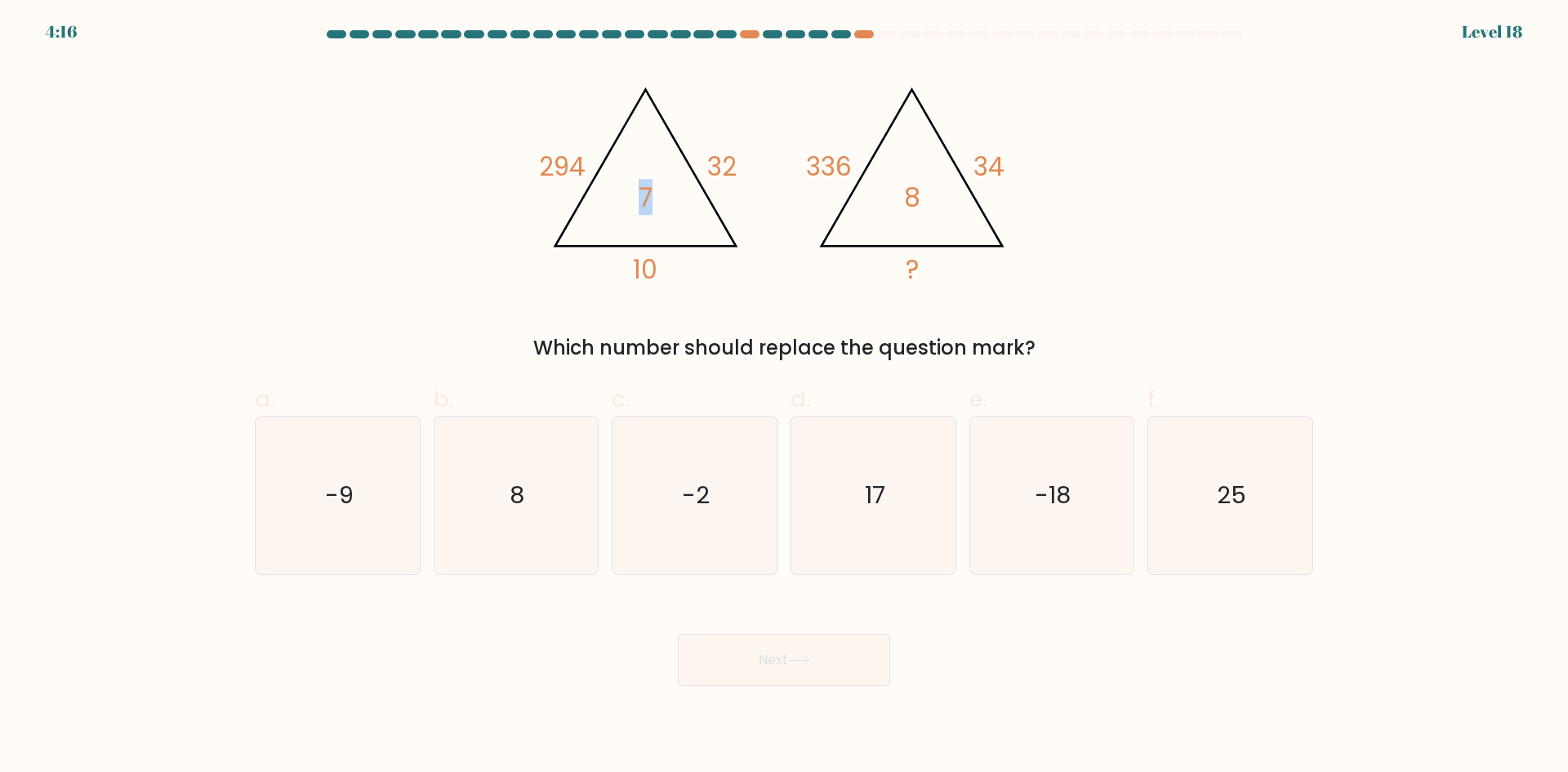
click at [649, 197] on tspan "7" at bounding box center [645, 198] width 14 height 36
click at [645, 199] on tspan "7" at bounding box center [645, 198] width 14 height 36
click at [642, 200] on tspan "7" at bounding box center [645, 198] width 14 height 36
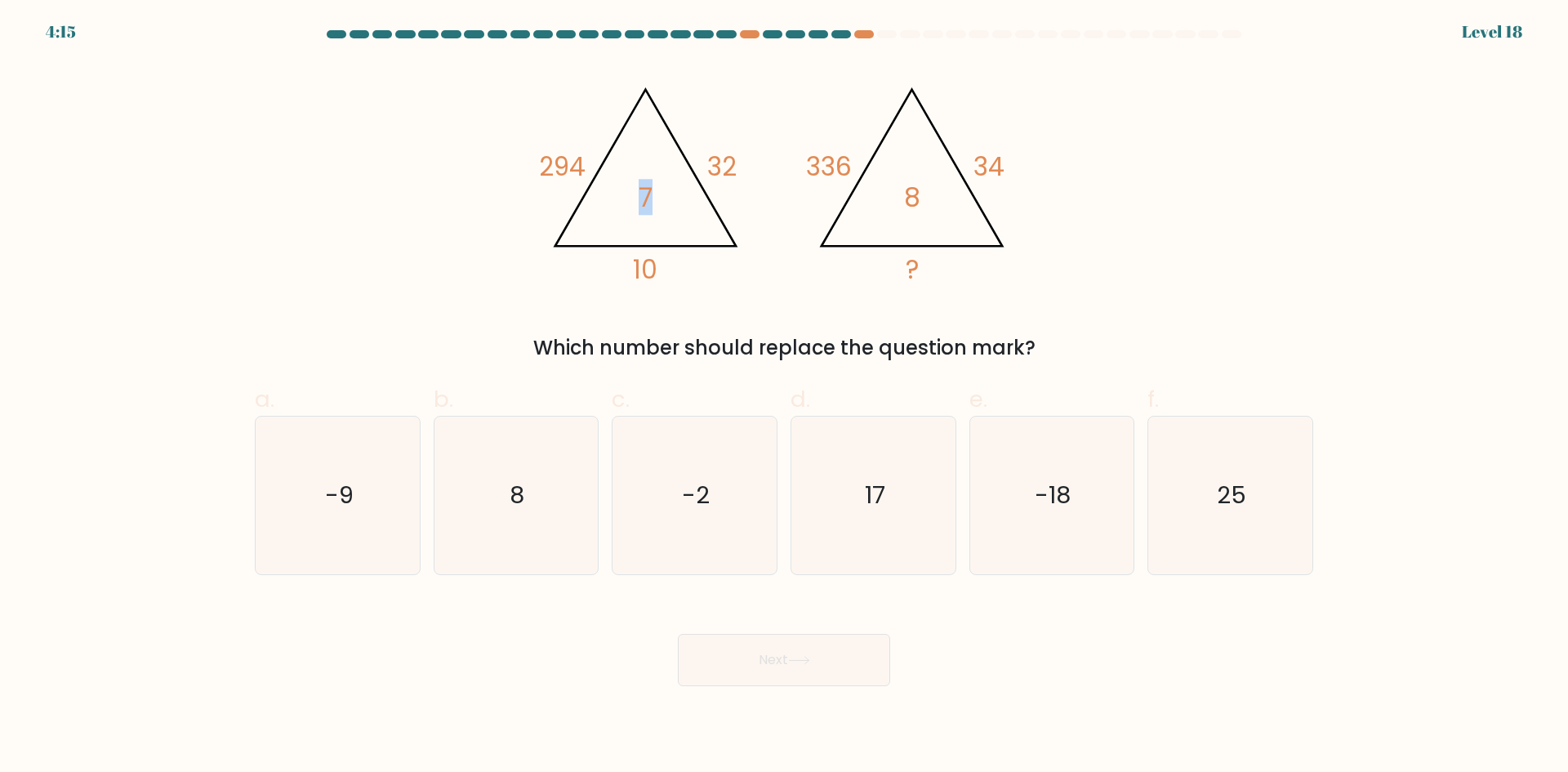
click at [642, 200] on tspan "7" at bounding box center [645, 198] width 14 height 36
click at [637, 200] on icon "@import url('https://fonts.googleapis.com/css?family=Abril+Fatface:400,100,100i…" at bounding box center [784, 178] width 490 height 232
click at [734, 169] on tspan "32" at bounding box center [722, 166] width 30 height 36
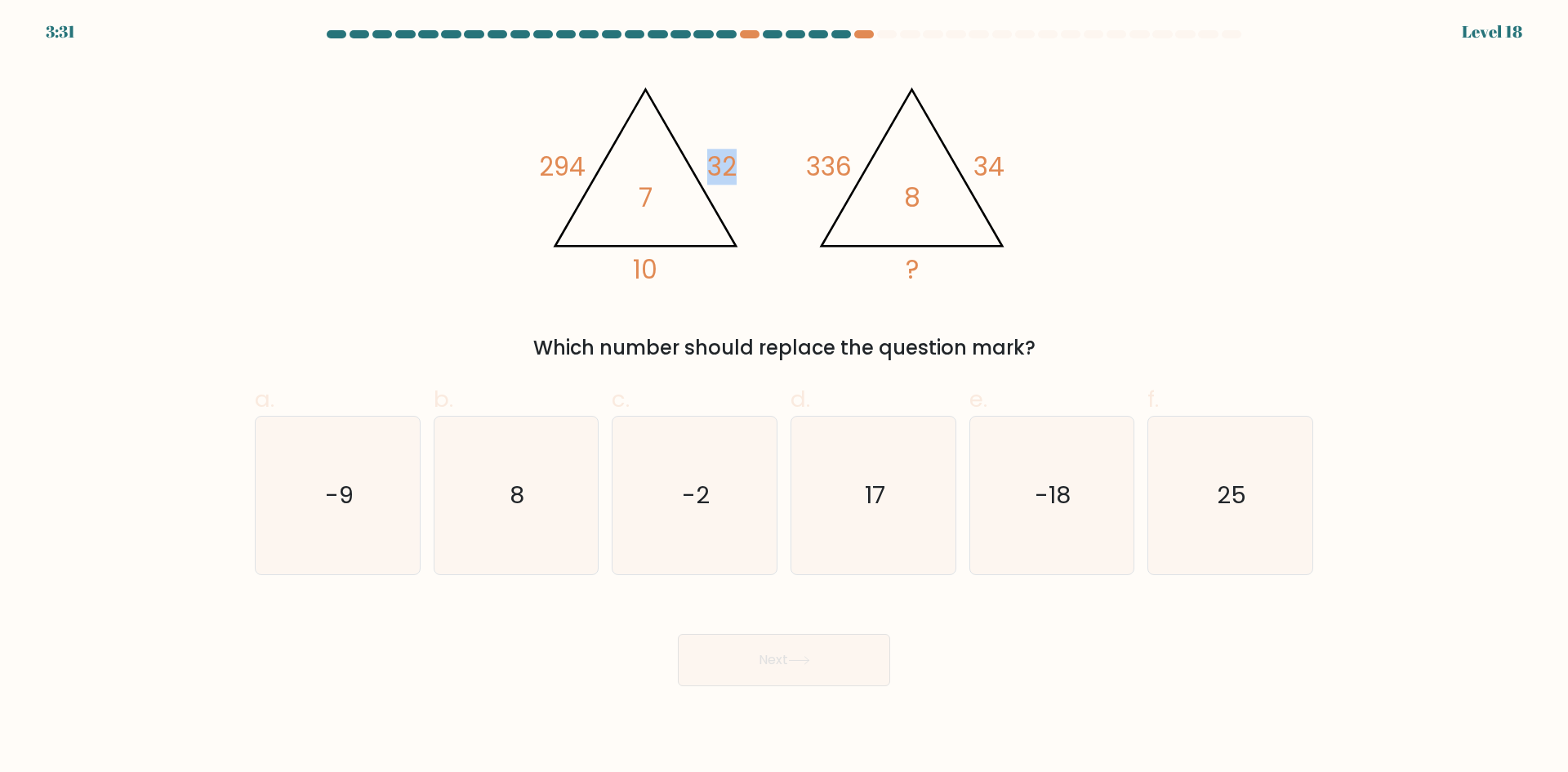
click at [727, 168] on tspan "32" at bounding box center [722, 166] width 30 height 36
click at [713, 167] on tspan "32" at bounding box center [722, 166] width 30 height 36
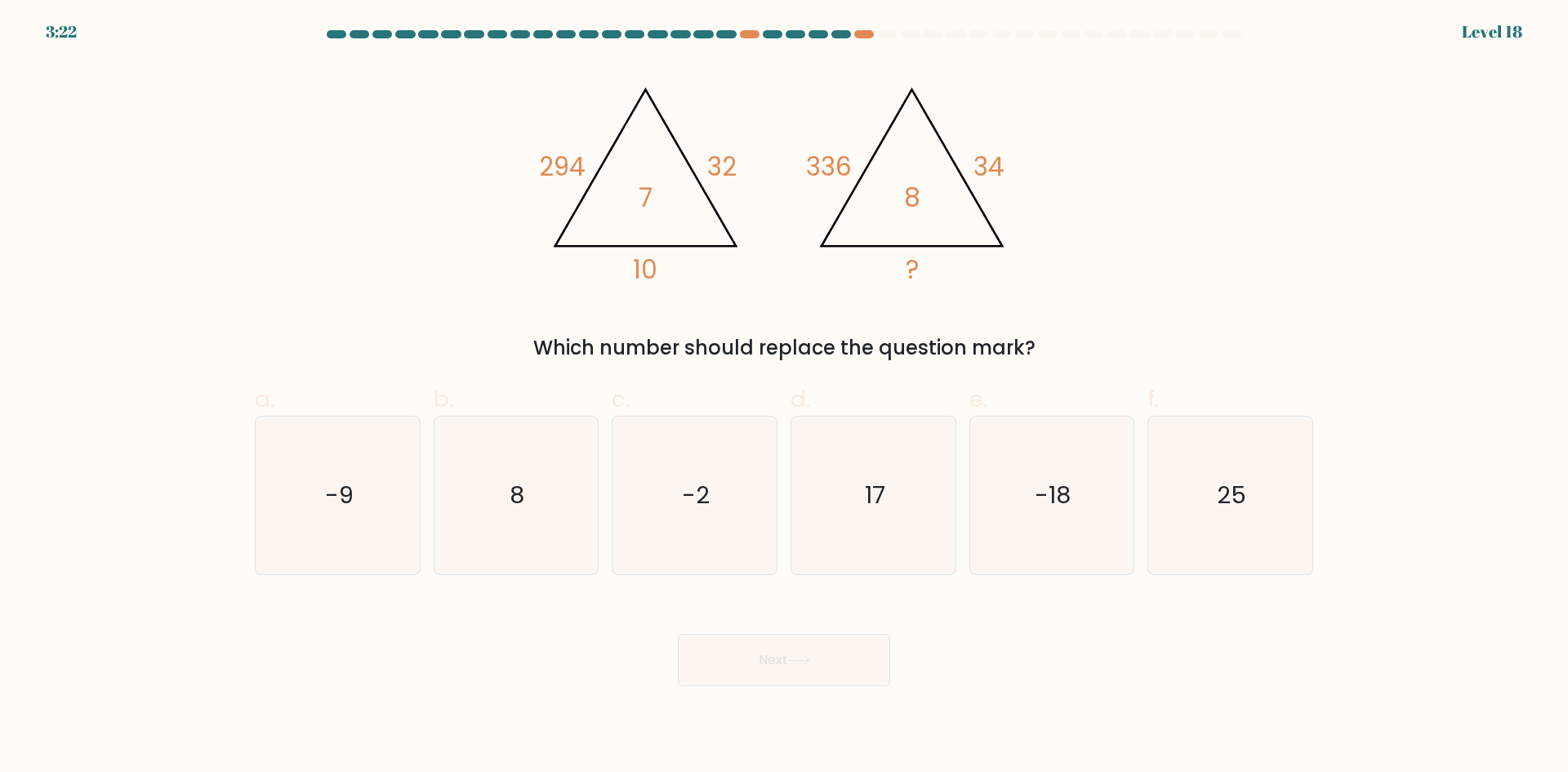
click at [638, 269] on tspan "10" at bounding box center [645, 270] width 24 height 36
click at [637, 269] on tspan "10" at bounding box center [645, 270] width 24 height 36
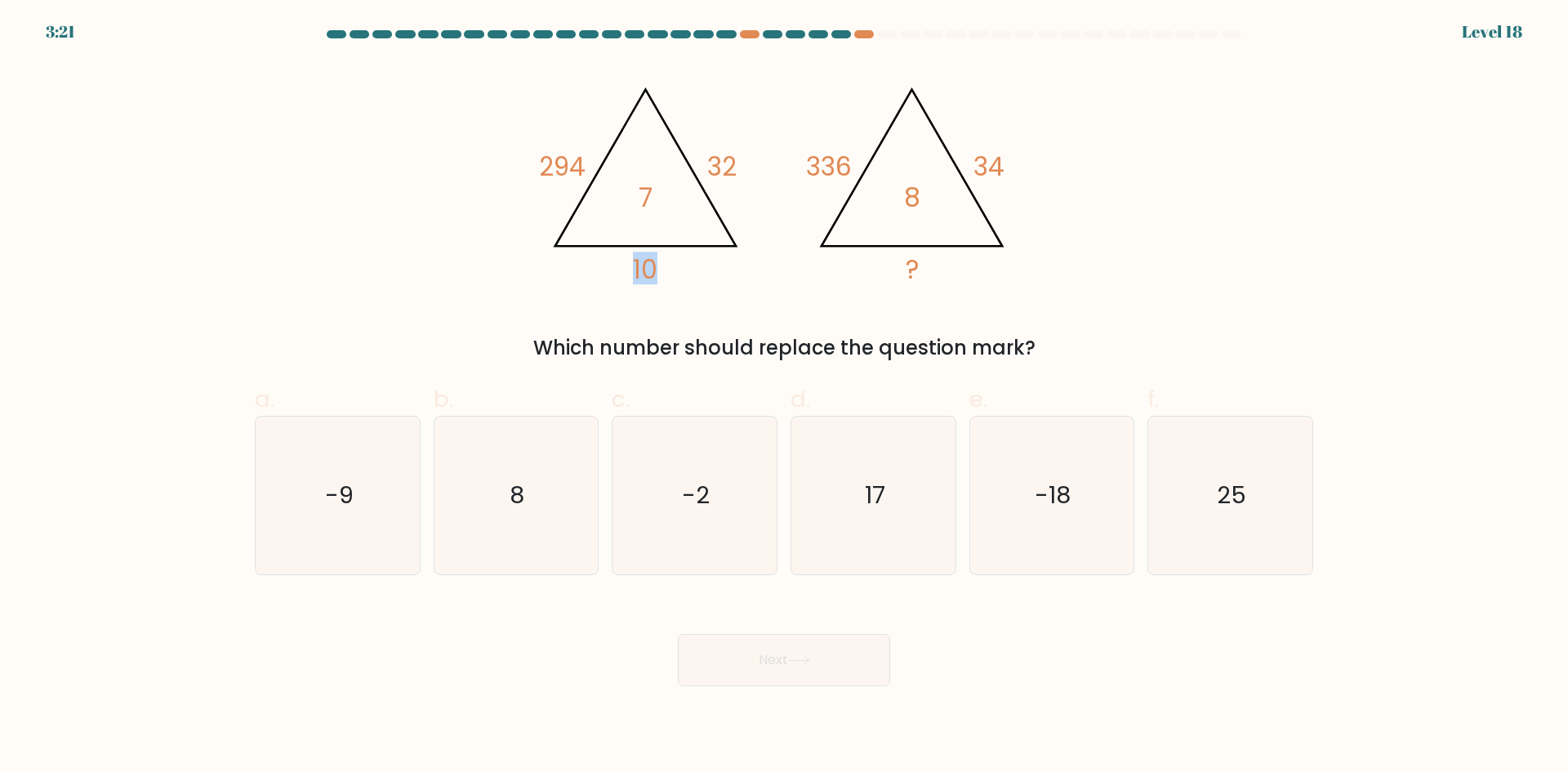
click at [637, 269] on tspan "10" at bounding box center [645, 270] width 24 height 36
click at [636, 269] on tspan "10" at bounding box center [645, 270] width 24 height 36
click at [631, 267] on icon "@import url('https://fonts.googleapis.com/css?family=Abril+Fatface:400,100,100i…" at bounding box center [784, 178] width 490 height 232
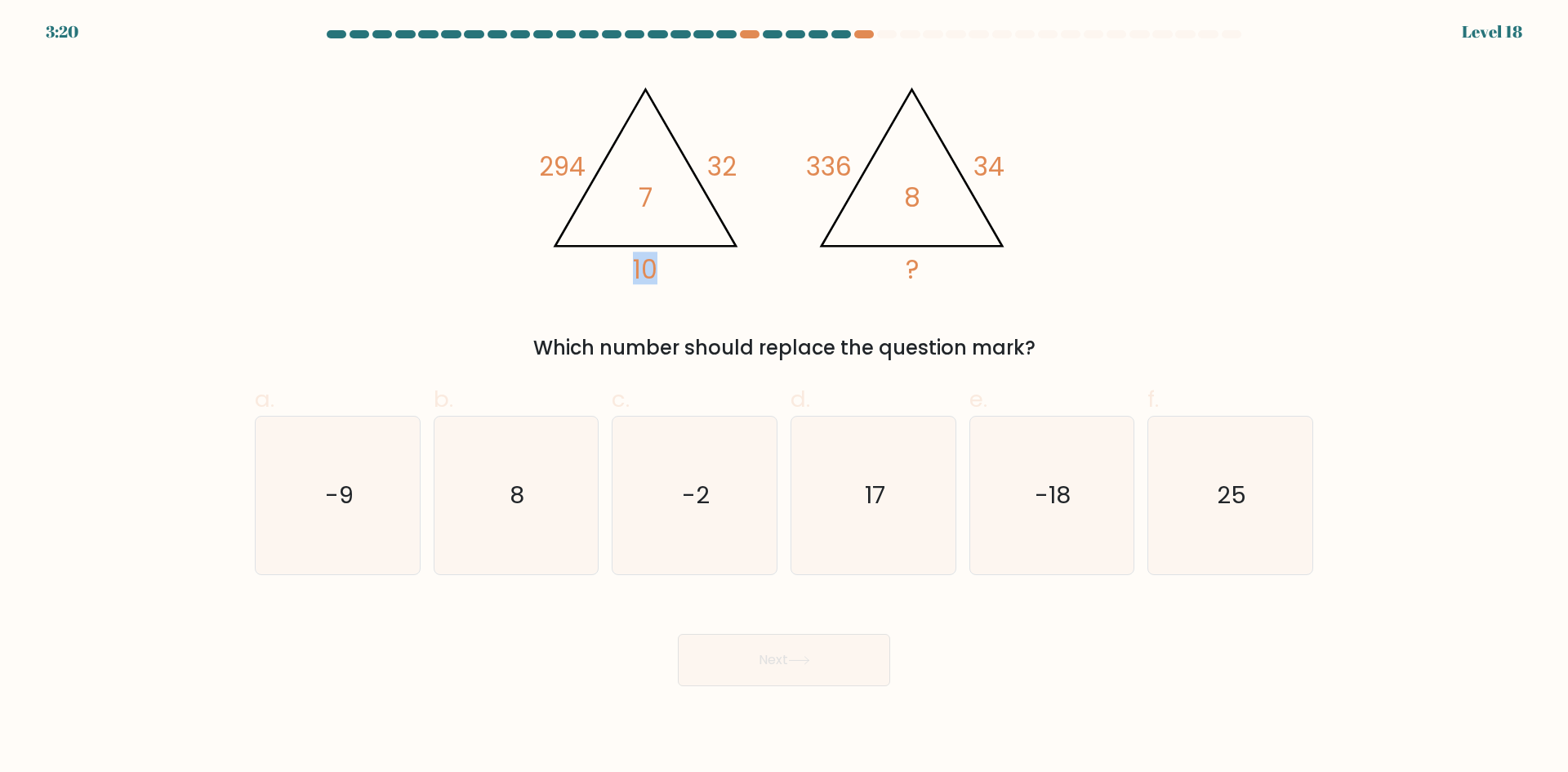
click at [631, 267] on icon "@import url('https://fonts.googleapis.com/css?family=Abril+Fatface:400,100,100i…" at bounding box center [784, 178] width 490 height 232
click at [619, 265] on icon "@import url('https://fonts.googleapis.com/css?family=Abril+Fatface:400,100,100i…" at bounding box center [784, 178] width 490 height 232
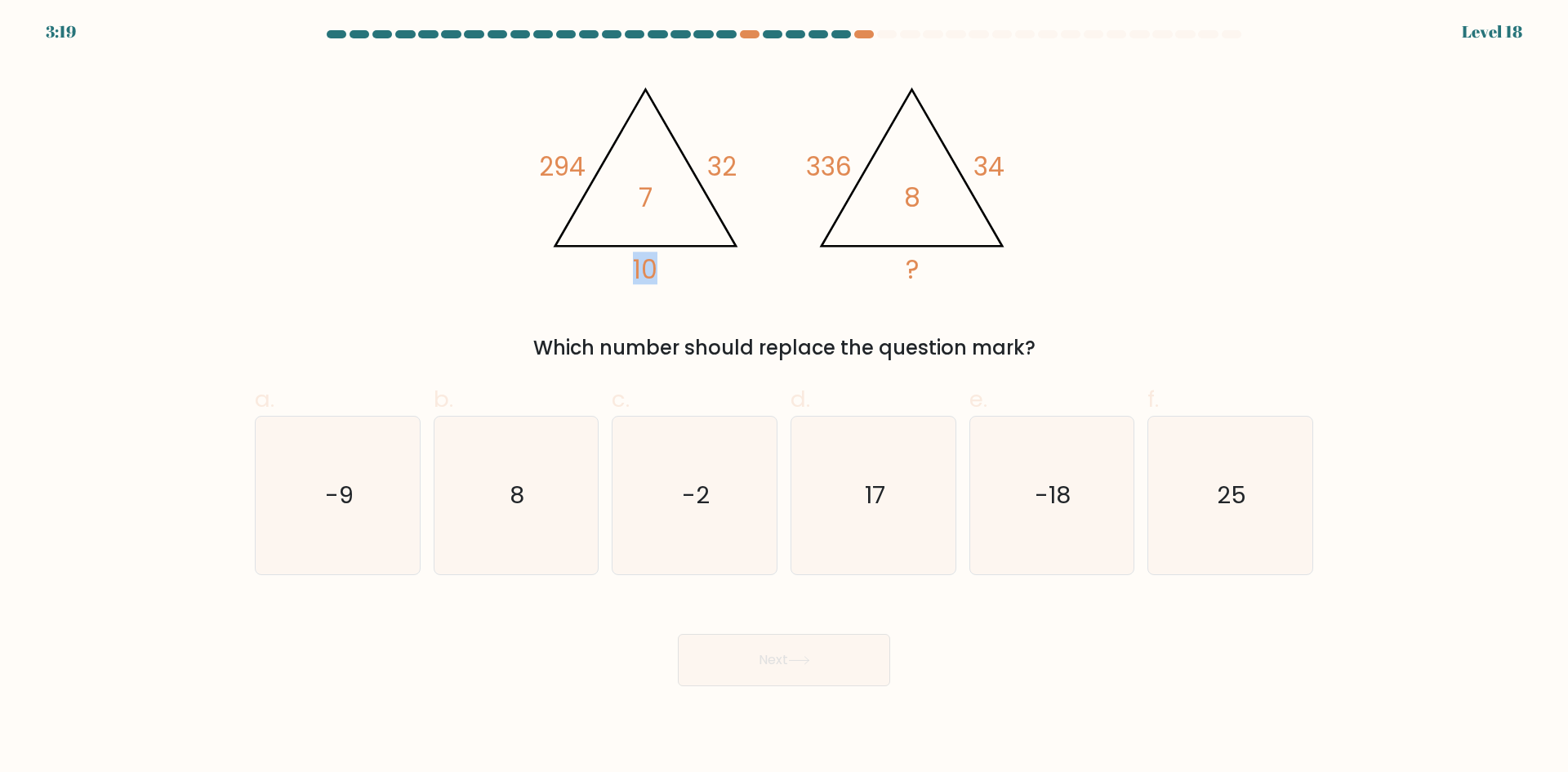
click at [615, 265] on icon "@import url('https://fonts.googleapis.com/css?family=Abril+Fatface:400,100,100i…" at bounding box center [784, 178] width 490 height 232
drag, startPoint x: 615, startPoint y: 265, endPoint x: 605, endPoint y: 263, distance: 10.2
click at [612, 264] on icon "@import url('https://fonts.googleapis.com/css?family=Abril+Fatface:400,100,100i…" at bounding box center [784, 178] width 490 height 232
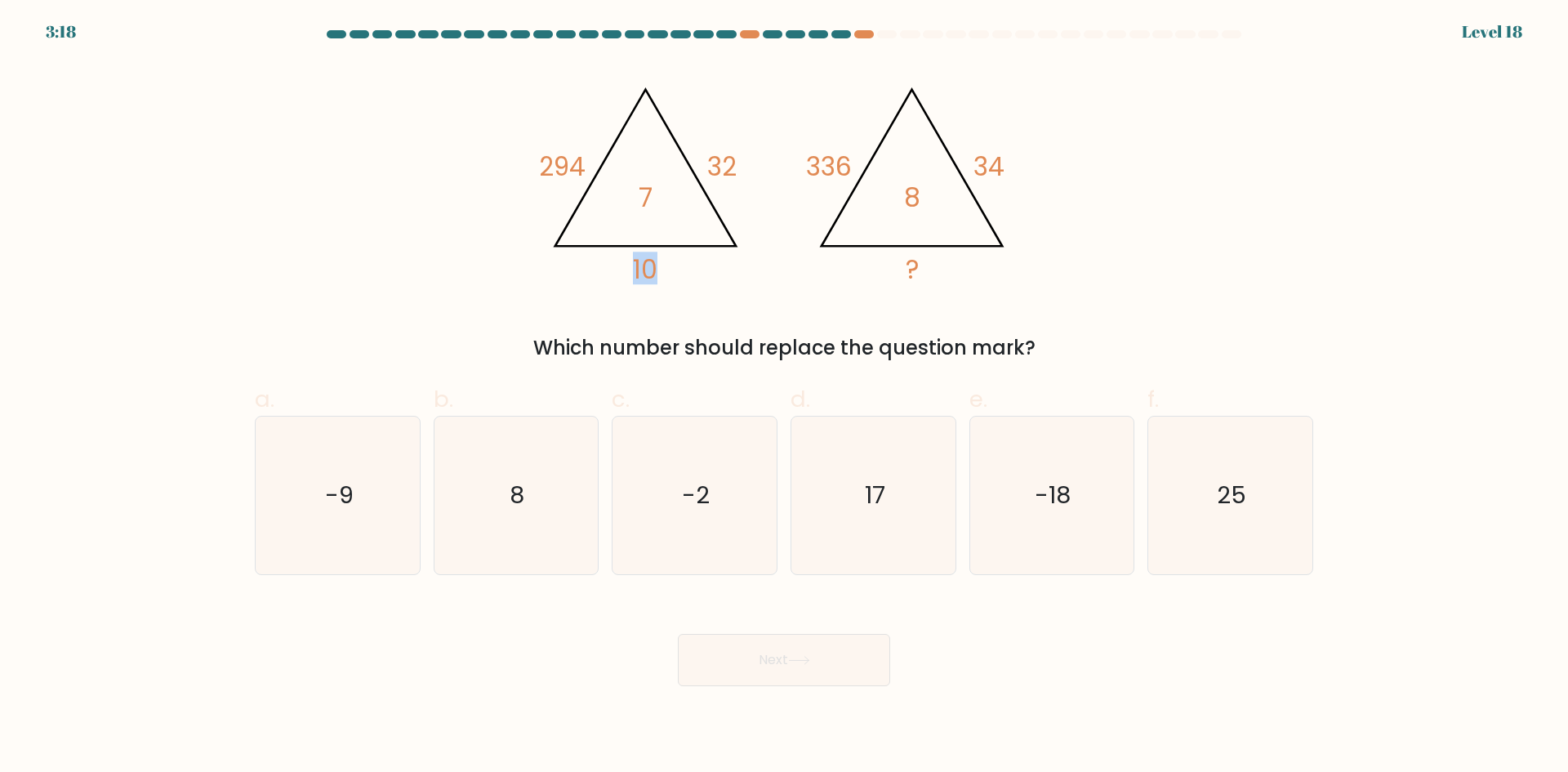
click at [605, 263] on icon "@import url('https://fonts.googleapis.com/css?family=Abril+Fatface:400,100,100i…" at bounding box center [784, 178] width 490 height 232
click at [733, 170] on tspan "32" at bounding box center [722, 166] width 30 height 36
click at [735, 174] on tspan "32" at bounding box center [722, 166] width 30 height 36
click at [729, 179] on tspan "32" at bounding box center [722, 166] width 30 height 36
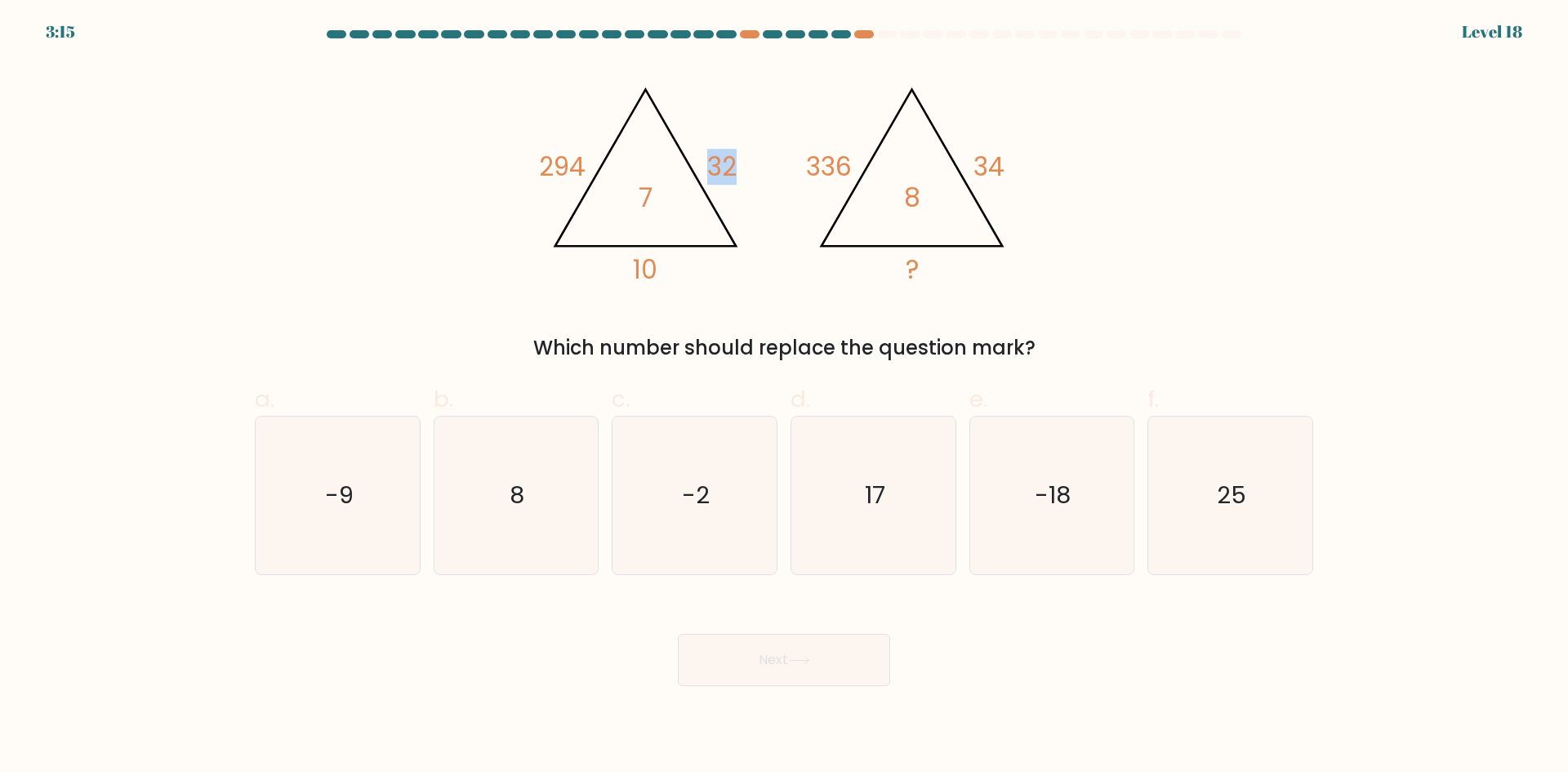
click at [728, 180] on tspan "32" at bounding box center [722, 166] width 30 height 36
click at [721, 179] on tspan "32" at bounding box center [722, 166] width 30 height 36
click at [645, 206] on tspan "7" at bounding box center [645, 198] width 14 height 36
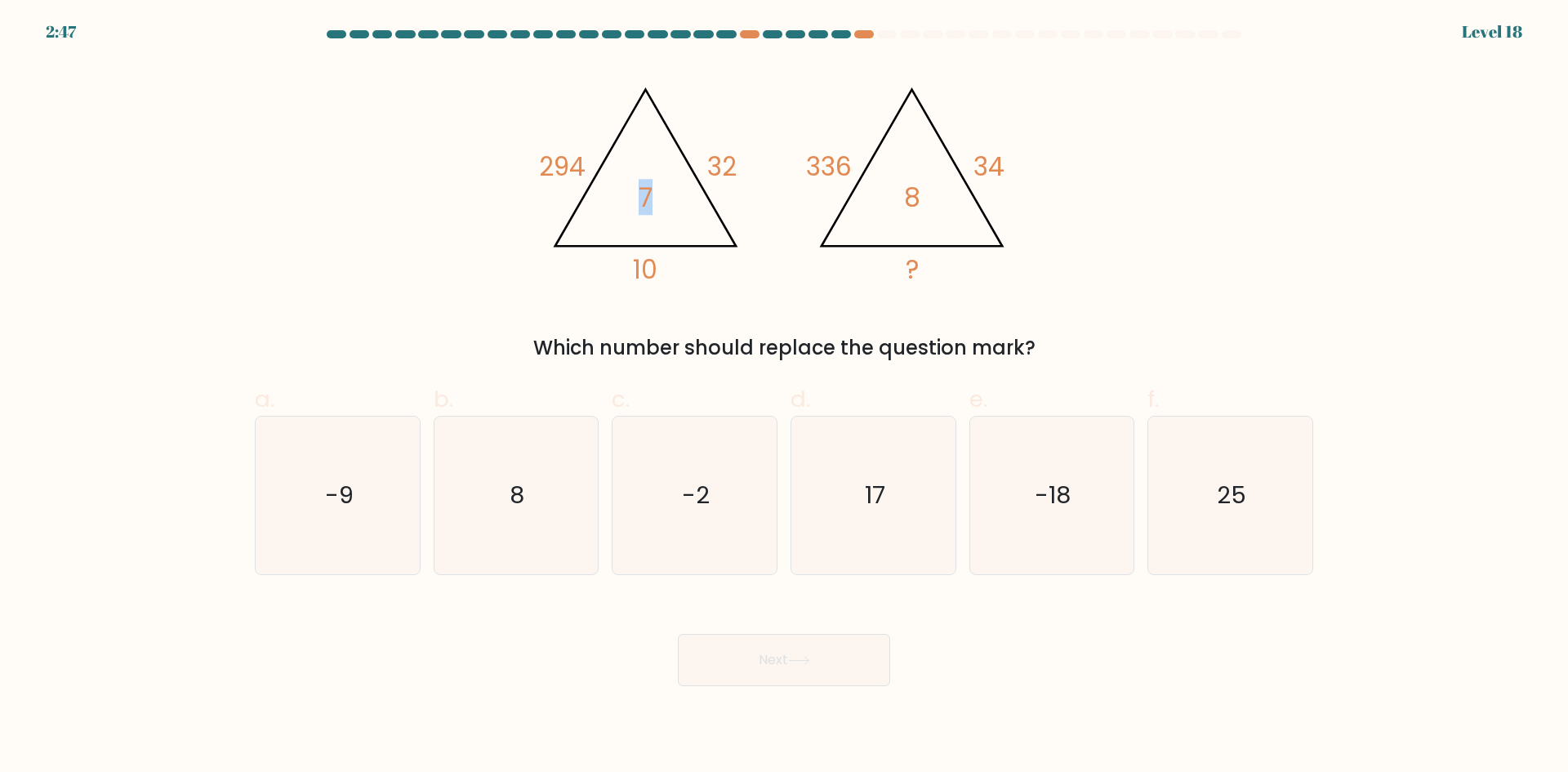
click at [641, 206] on tspan "7" at bounding box center [645, 198] width 14 height 36
click at [633, 206] on icon "@import url('https://fonts.googleapis.com/css?family=Abril+Fatface:400,100,100i…" at bounding box center [784, 178] width 490 height 232
click at [846, 540] on icon "17" at bounding box center [874, 495] width 158 height 158
click at [785, 397] on input "d. 17" at bounding box center [784, 391] width 1 height 10
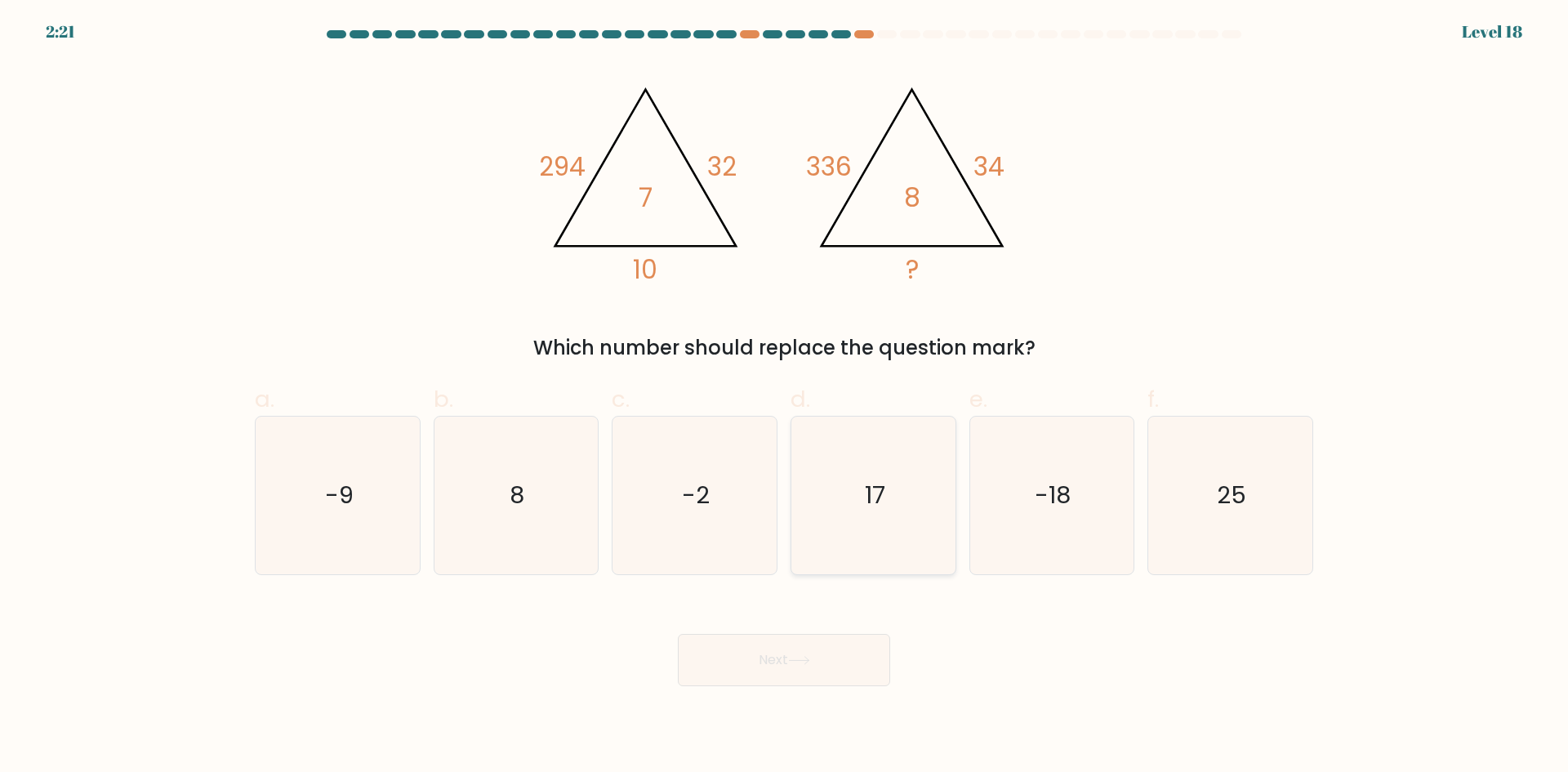
radio input "true"
click at [766, 656] on button "Next" at bounding box center [784, 660] width 213 height 52
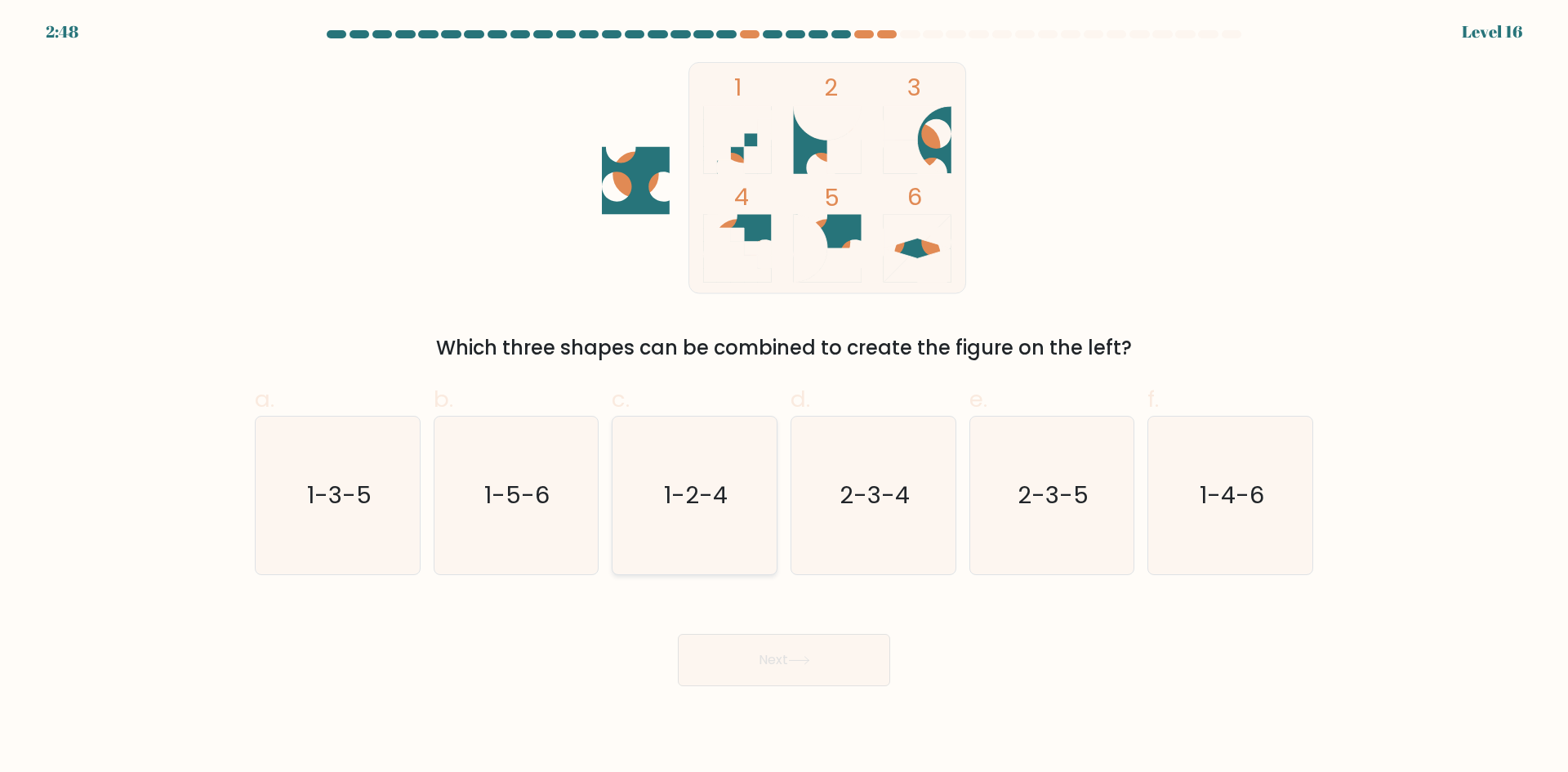
click at [730, 487] on icon "1-2-4" at bounding box center [694, 495] width 158 height 158
click at [784, 397] on input "c. 1-2-4" at bounding box center [784, 391] width 1 height 10
radio input "true"
click at [857, 511] on text "2-3-4" at bounding box center [875, 495] width 70 height 33
click at [785, 397] on input "d. 2-3-4" at bounding box center [784, 391] width 1 height 10
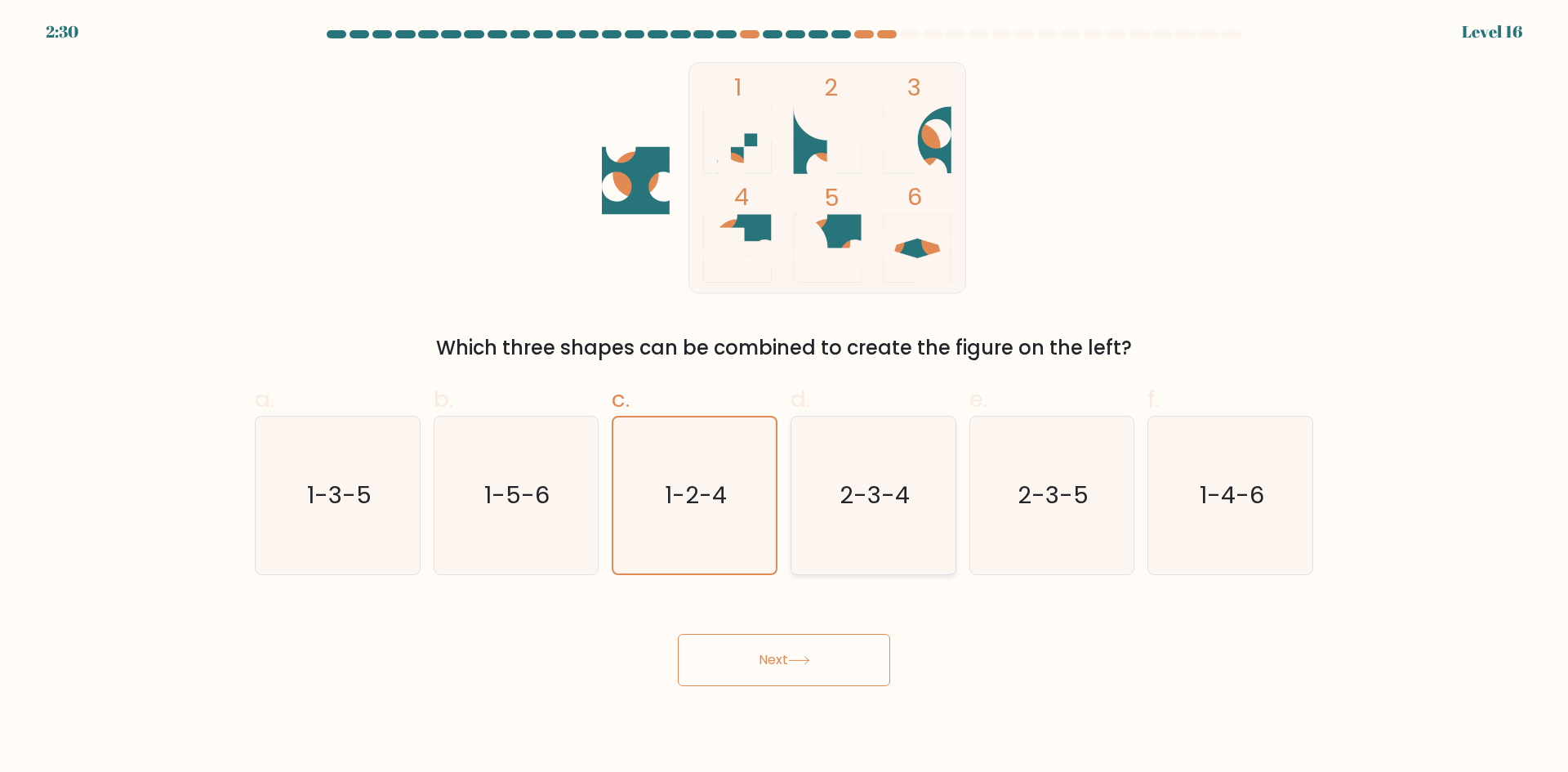
radio input "true"
click at [1028, 516] on icon "2-3-5" at bounding box center [1051, 495] width 158 height 158
click at [785, 397] on input "e. 2-3-5" at bounding box center [784, 391] width 1 height 10
radio input "true"
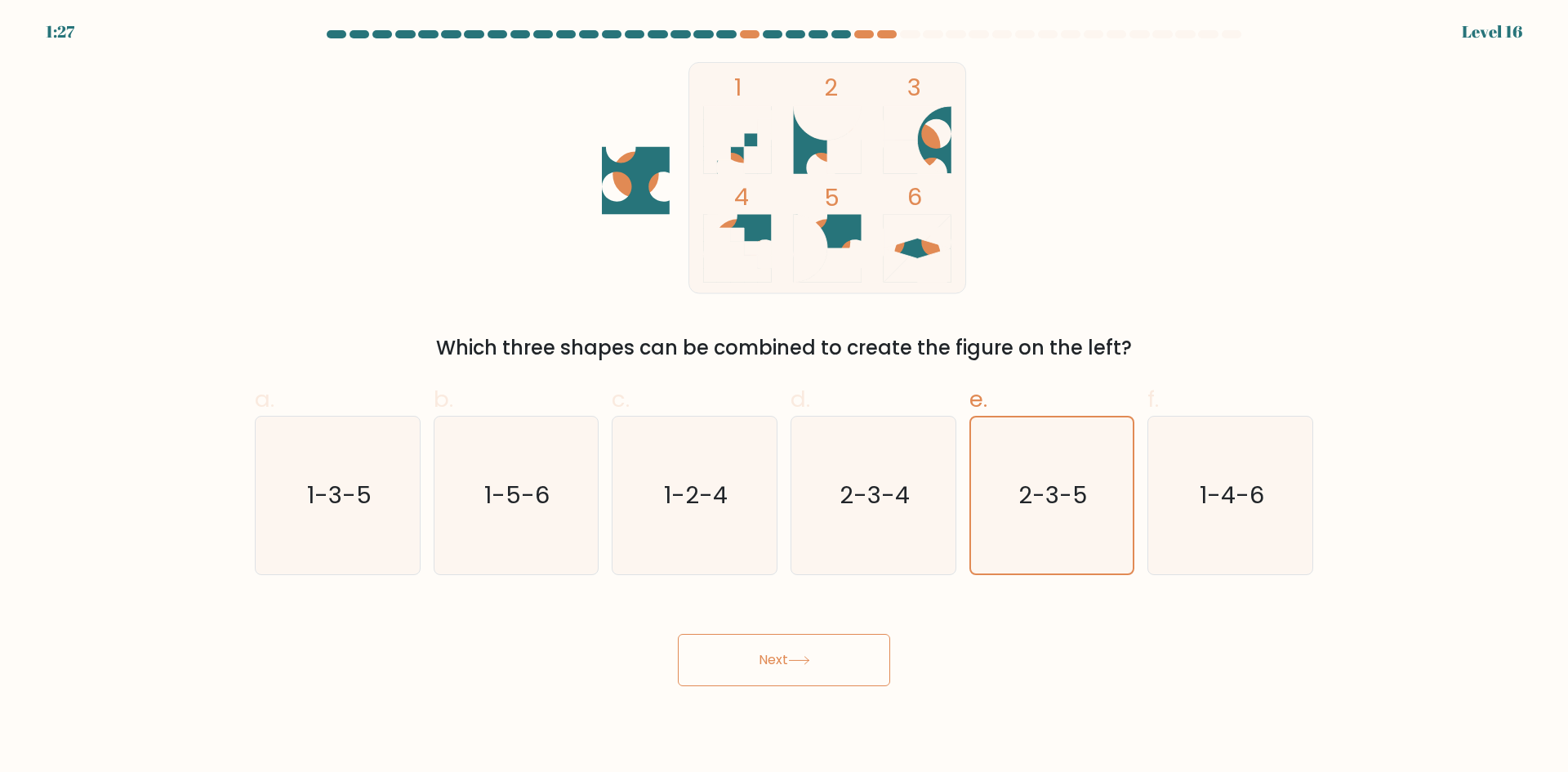
click at [823, 645] on button "Next" at bounding box center [784, 660] width 213 height 52
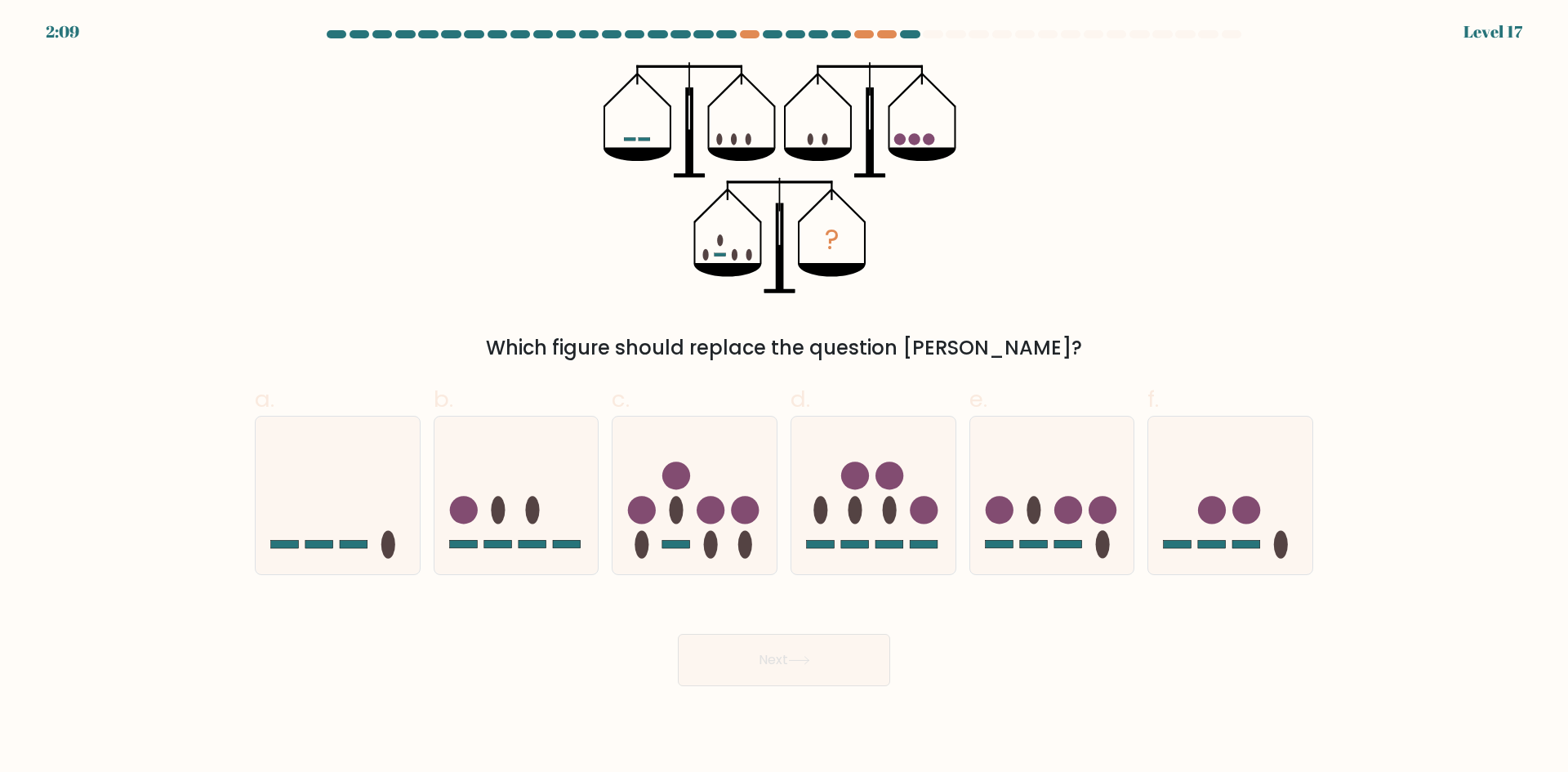
click at [735, 136] on ellipse at bounding box center [734, 139] width 6 height 11
click at [722, 134] on icon "?" at bounding box center [785, 178] width 362 height 232
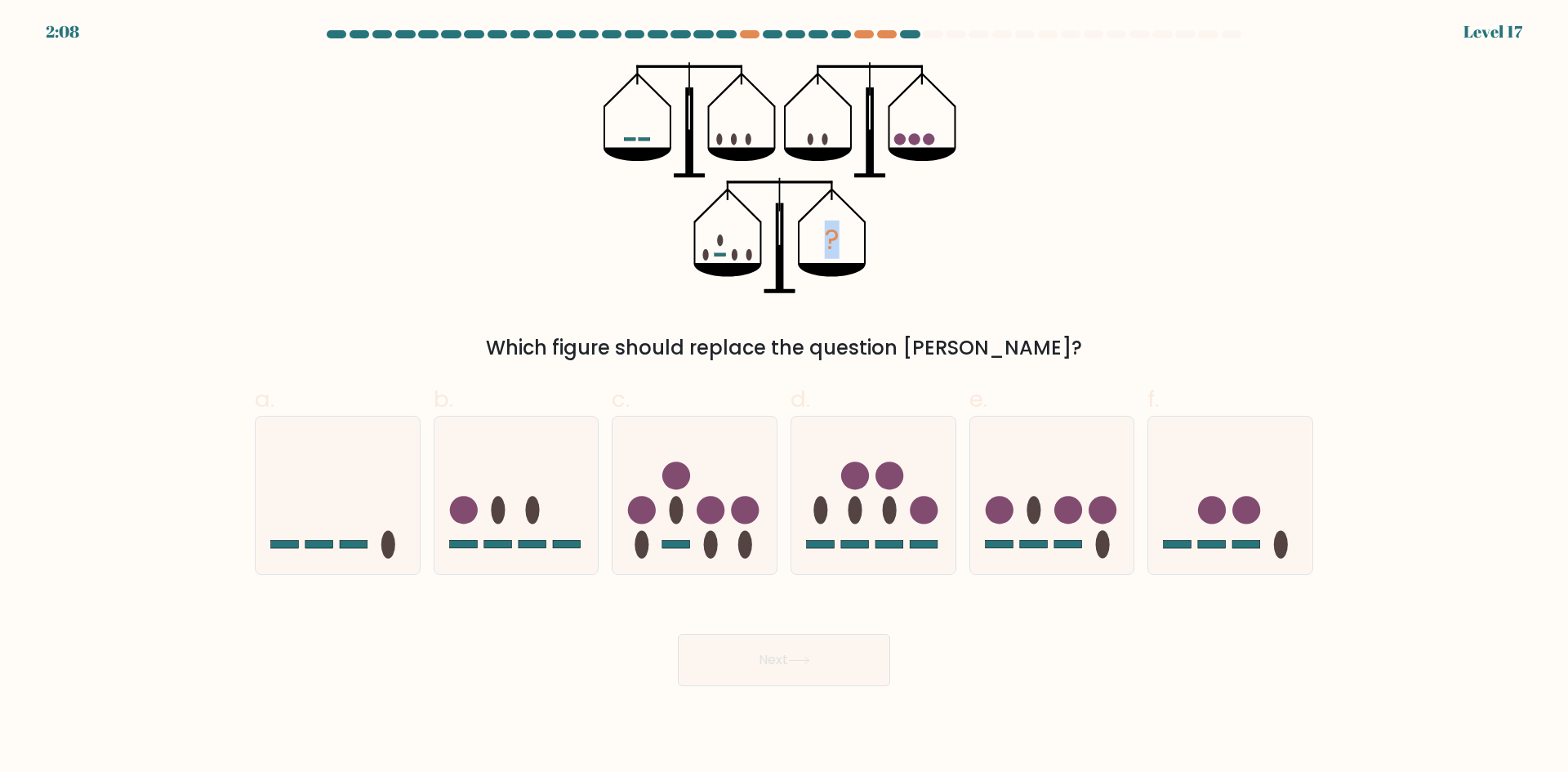
click at [722, 134] on icon "?" at bounding box center [785, 178] width 362 height 232
drag, startPoint x: 722, startPoint y: 134, endPoint x: 711, endPoint y: 134, distance: 11.0
click at [721, 134] on icon "?" at bounding box center [785, 178] width 362 height 232
click at [711, 134] on icon "?" at bounding box center [785, 178] width 362 height 232
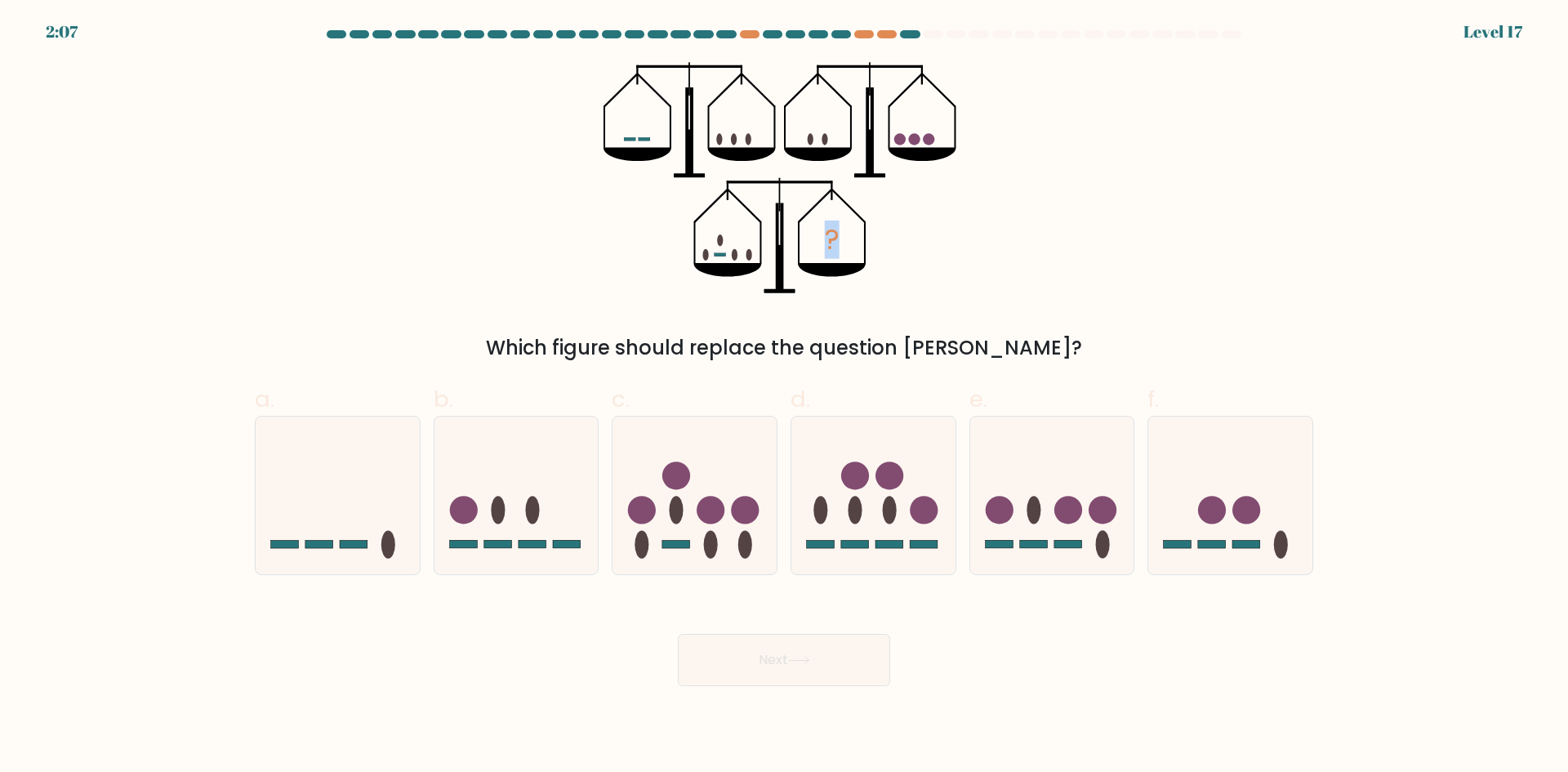
click at [711, 134] on icon "?" at bounding box center [785, 178] width 362 height 232
click at [700, 136] on icon "?" at bounding box center [785, 178] width 362 height 232
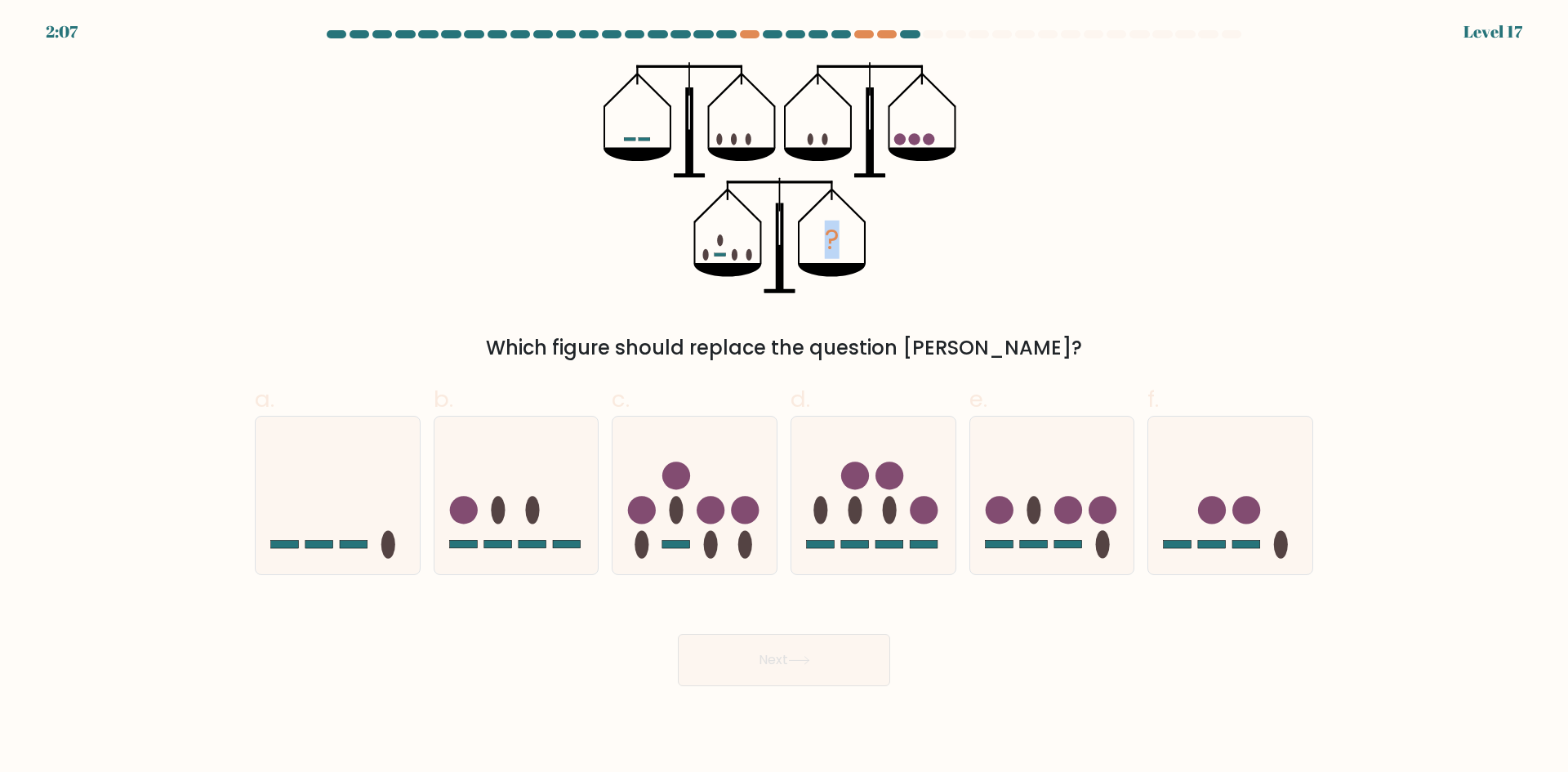
click at [700, 136] on icon "?" at bounding box center [785, 178] width 362 height 232
click at [683, 138] on icon "?" at bounding box center [785, 178] width 362 height 232
click at [340, 455] on icon at bounding box center [338, 495] width 164 height 135
click at [784, 397] on input "a." at bounding box center [784, 391] width 1 height 10
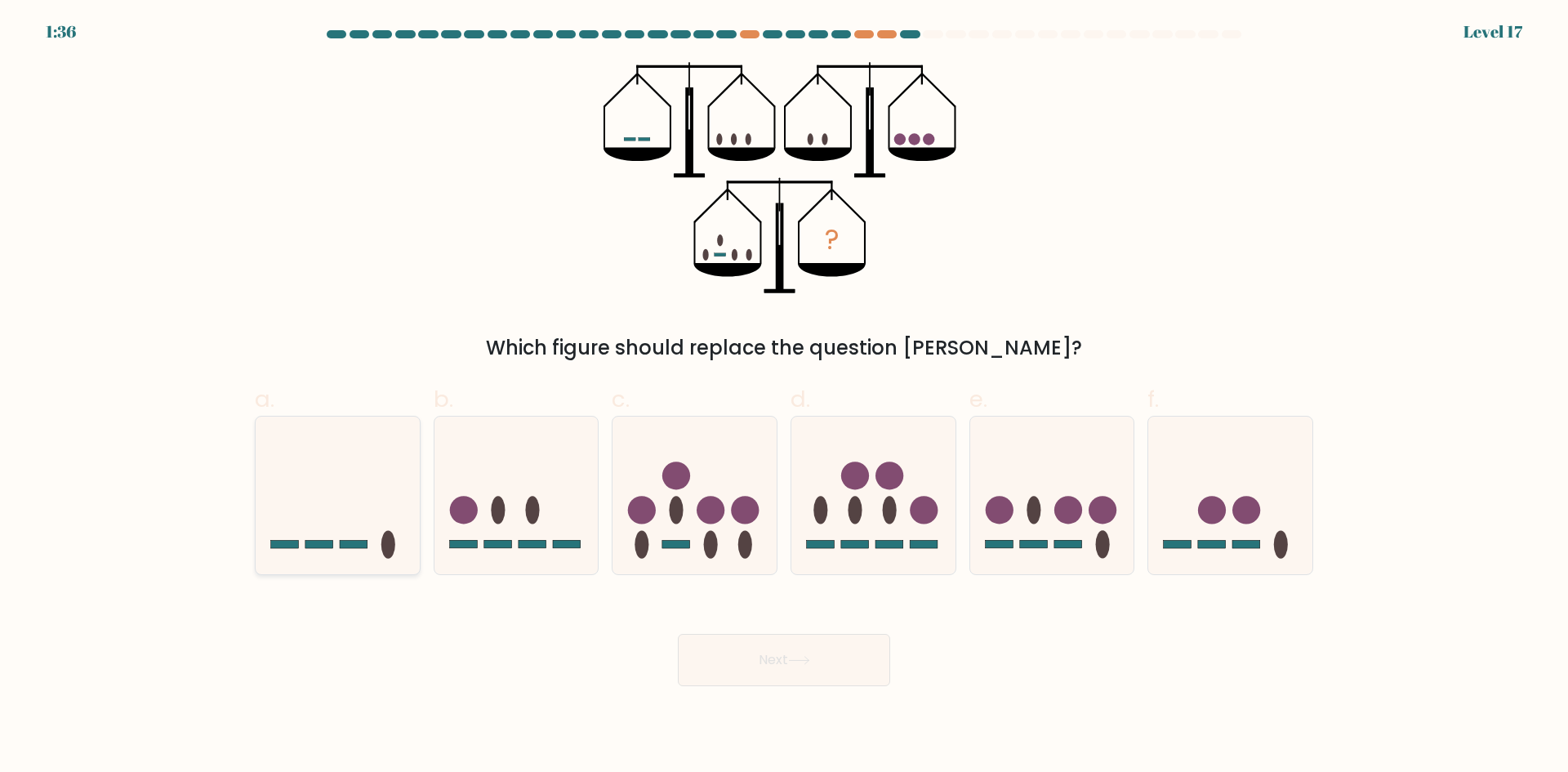
radio input "true"
click at [723, 670] on button "Next" at bounding box center [784, 660] width 213 height 52
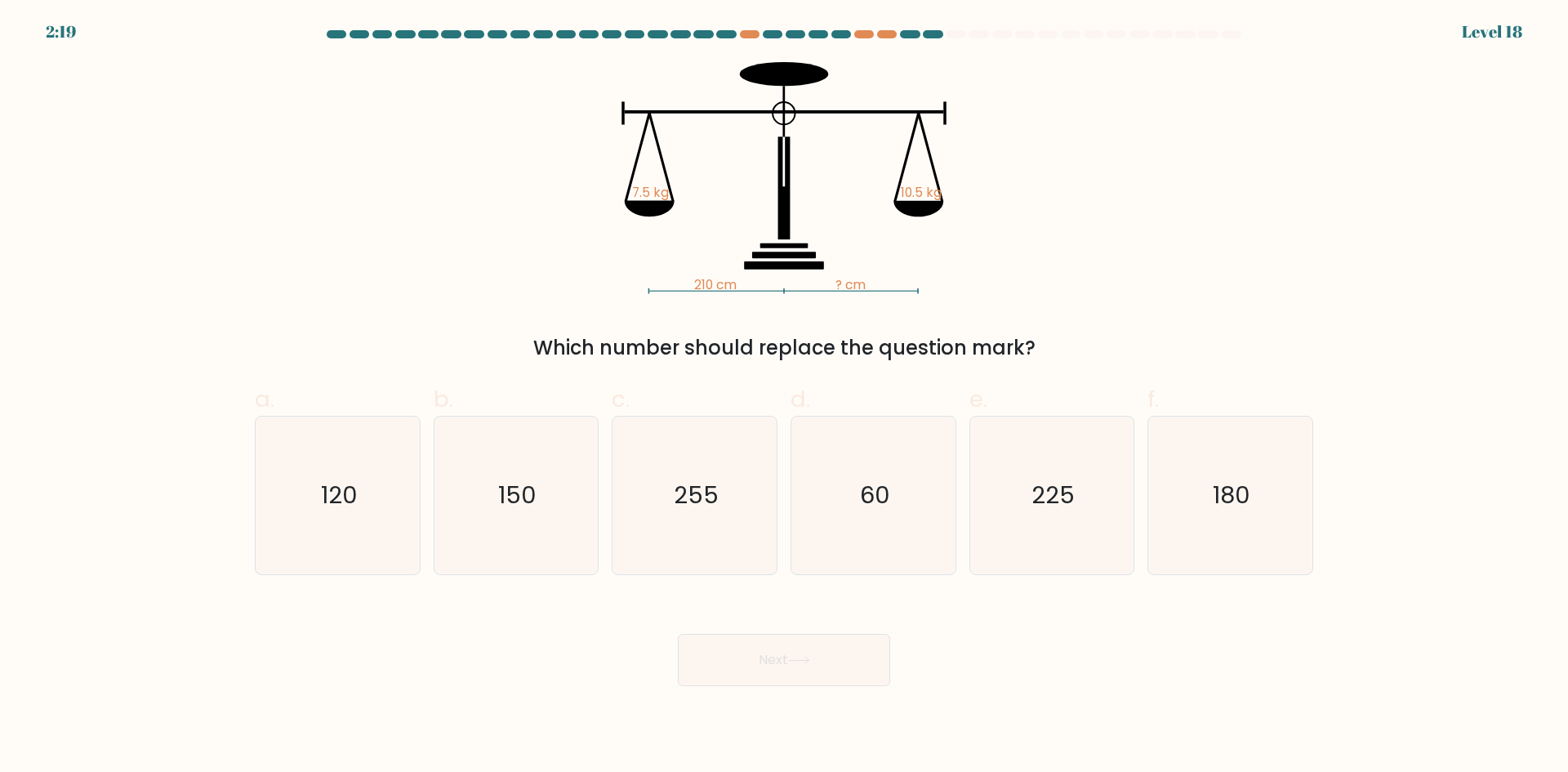
click at [651, 191] on tspan "7.5 kg" at bounding box center [650, 192] width 36 height 17
click at [643, 194] on tspan "7.5 kg" at bounding box center [650, 192] width 36 height 17
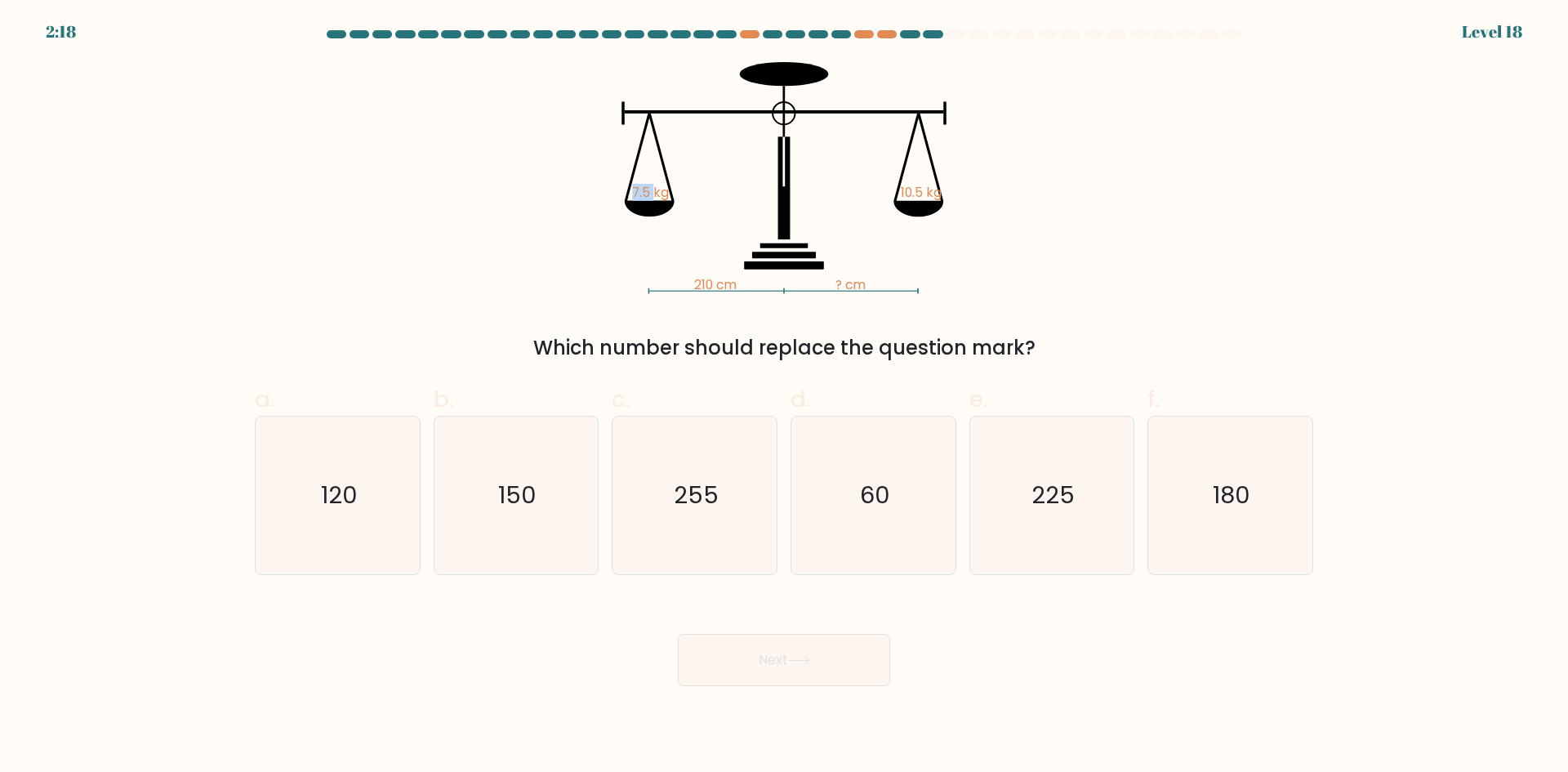
click at [643, 194] on tspan "7.5 kg" at bounding box center [650, 192] width 36 height 17
click at [635, 195] on tspan "7.5 kg" at bounding box center [650, 192] width 36 height 17
click at [845, 281] on tspan "? cm" at bounding box center [850, 285] width 30 height 17
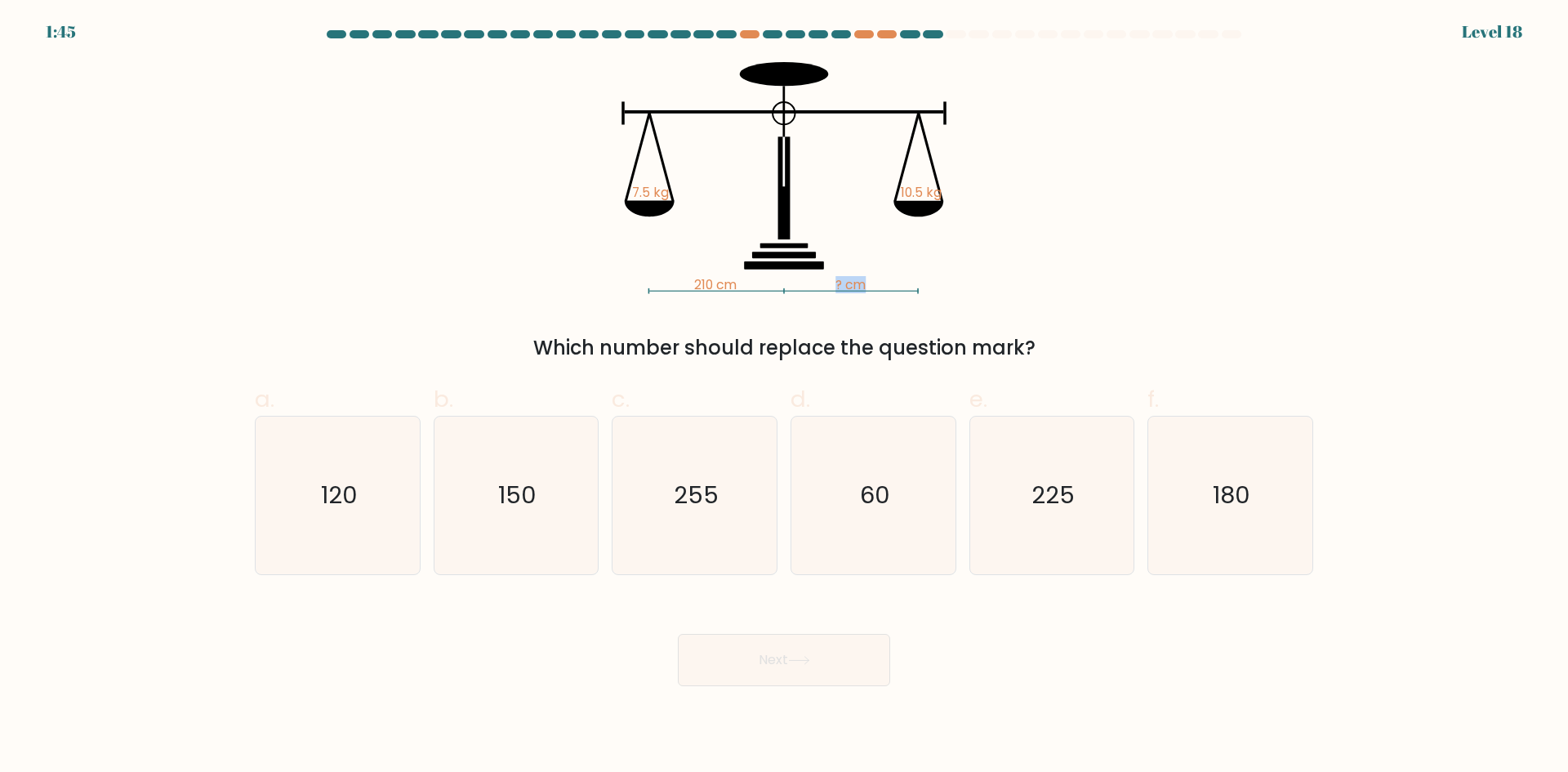
click at [843, 282] on tspan "? cm" at bounding box center [850, 285] width 30 height 17
click at [836, 284] on tspan "? cm" at bounding box center [850, 285] width 30 height 17
click at [835, 287] on tspan "? cm" at bounding box center [850, 285] width 30 height 17
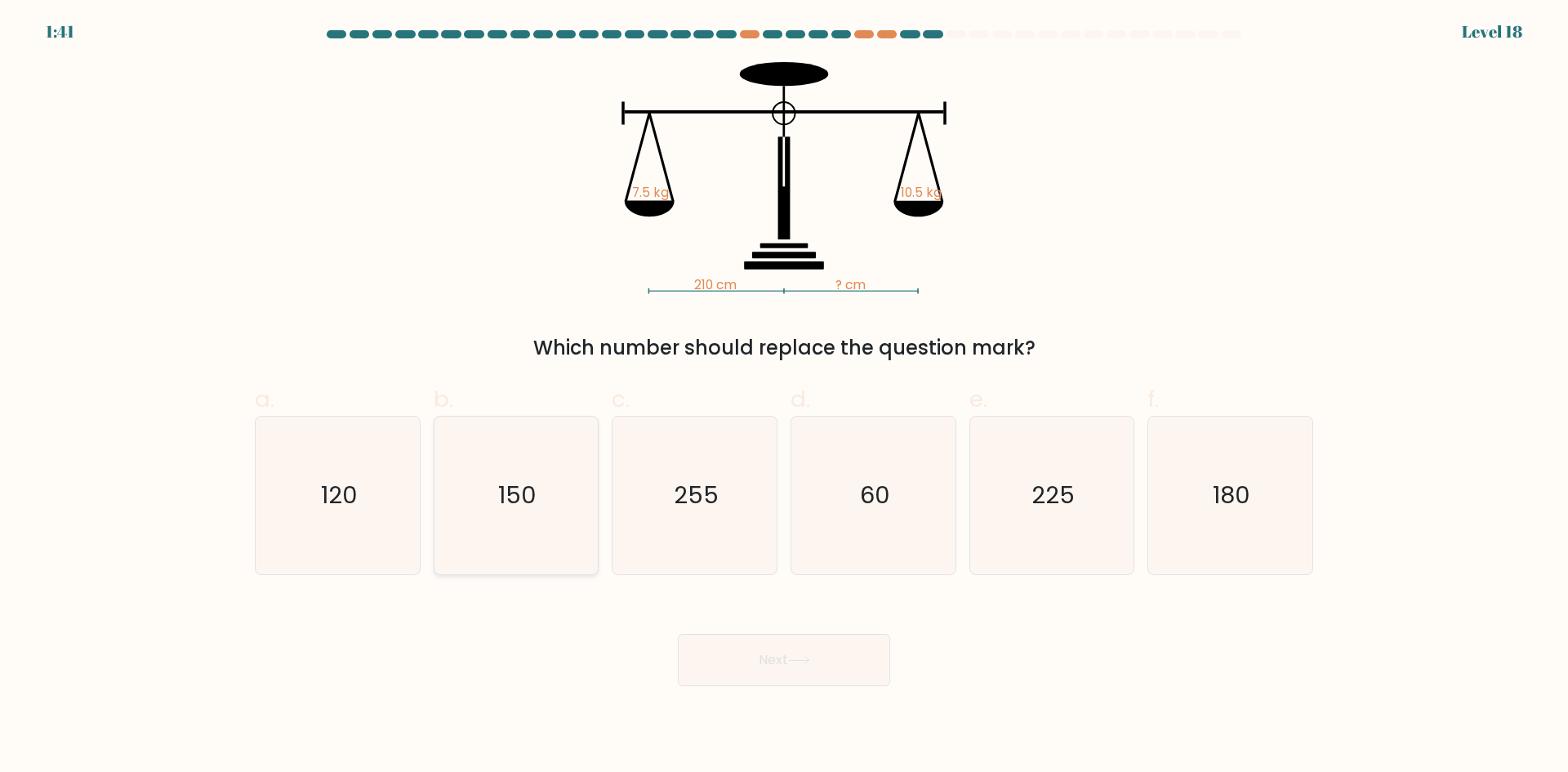
click at [514, 547] on icon "150" at bounding box center [515, 495] width 158 height 158
click at [784, 397] on input "b. 150" at bounding box center [784, 391] width 1 height 10
radio input "true"
click at [766, 659] on button "Next" at bounding box center [784, 660] width 213 height 52
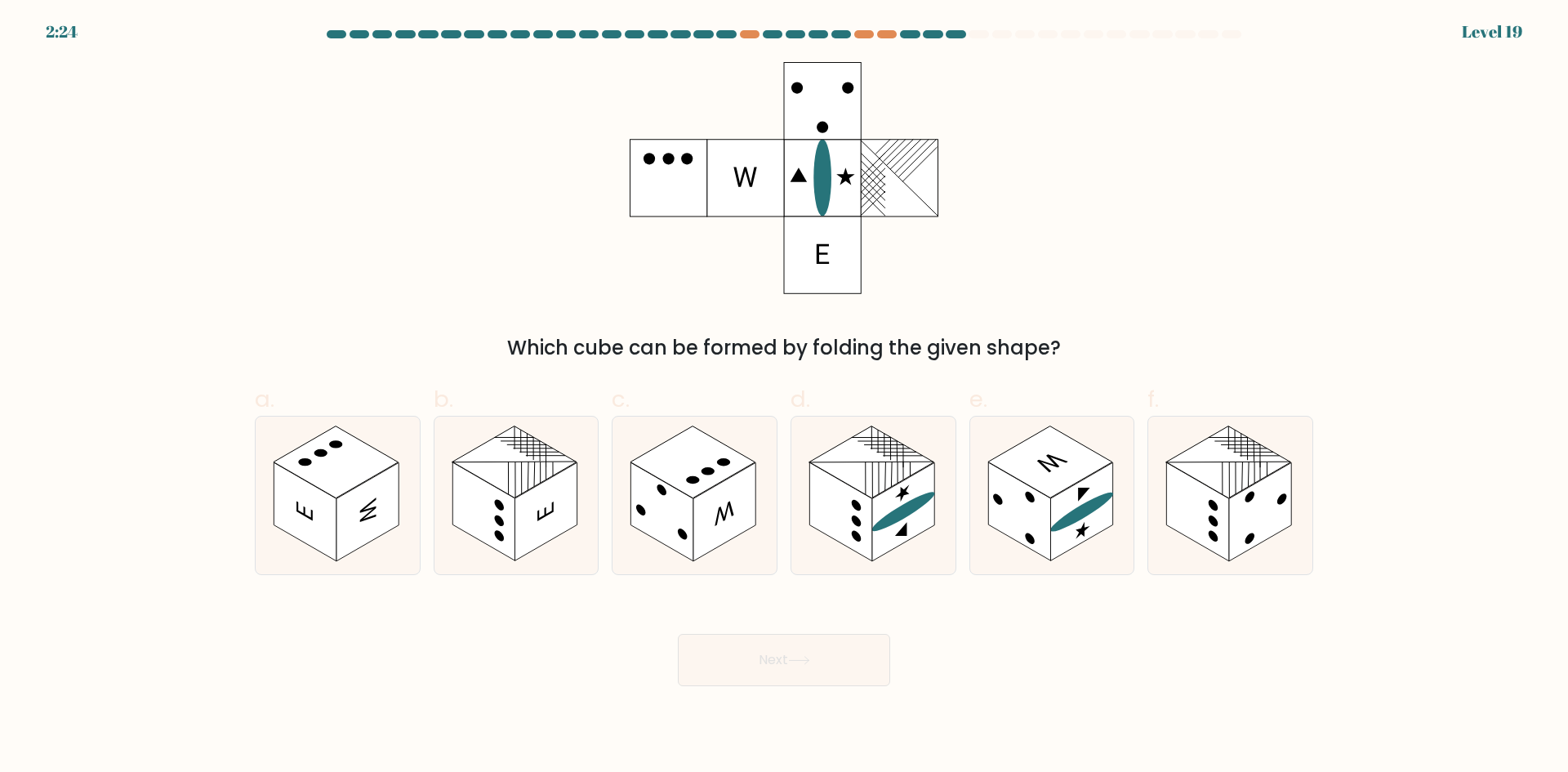
click at [827, 190] on ellipse at bounding box center [822, 177] width 18 height 77
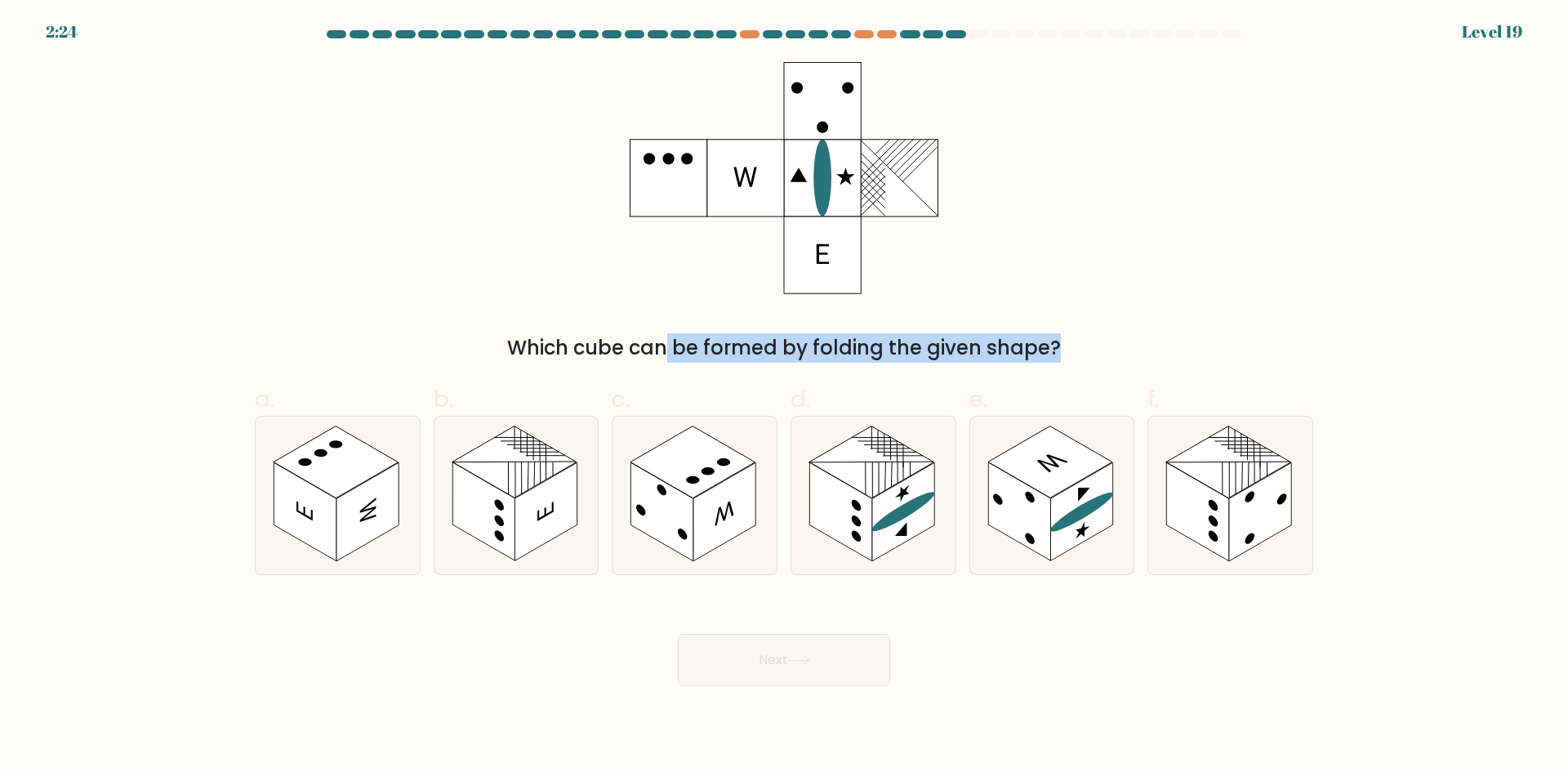
click at [827, 190] on ellipse at bounding box center [822, 177] width 18 height 77
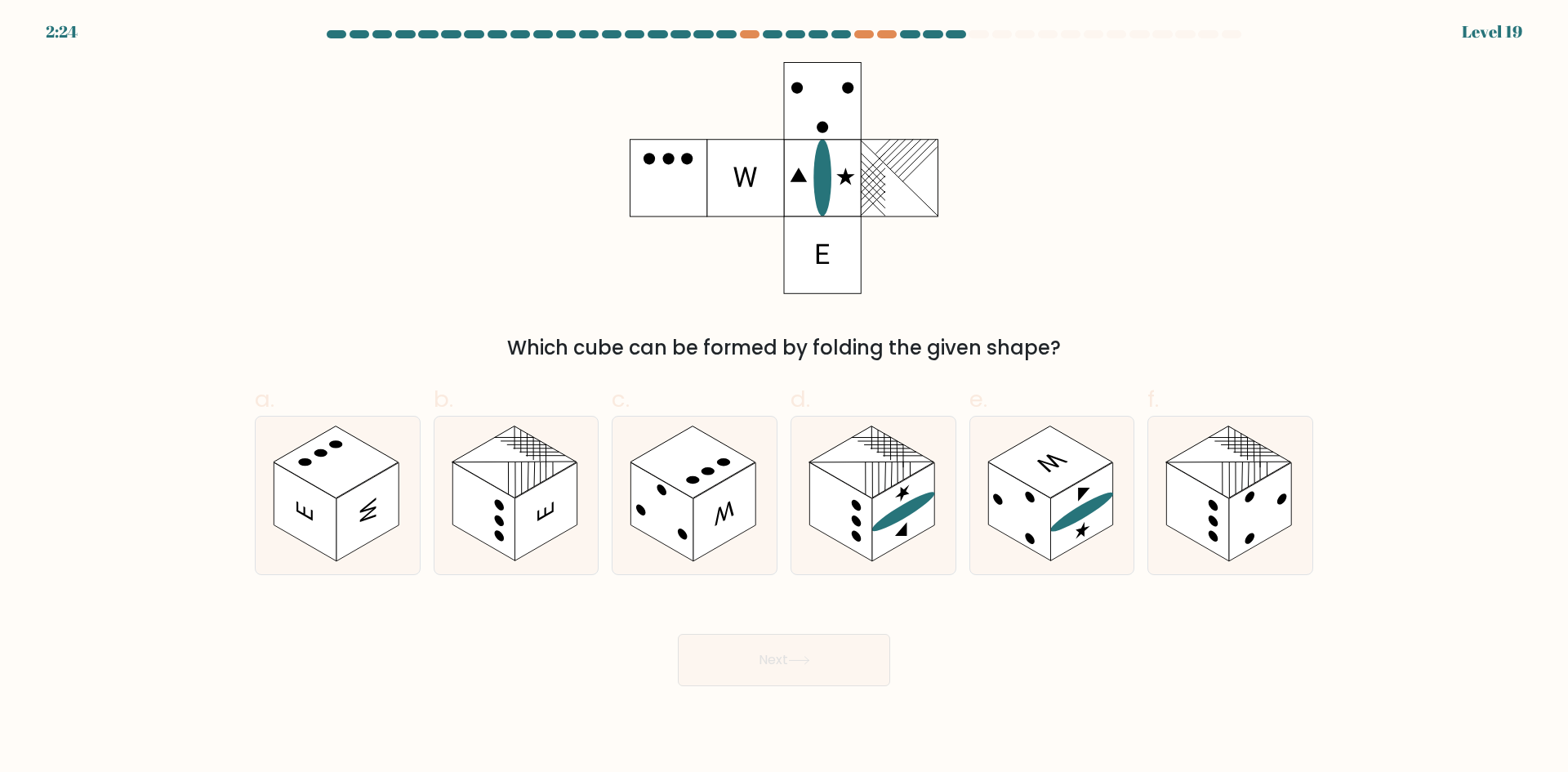
click at [823, 215] on ellipse at bounding box center [822, 177] width 18 height 77
click at [1043, 479] on rect at bounding box center [1051, 461] width 125 height 72
click at [785, 397] on input "e." at bounding box center [784, 391] width 1 height 10
radio input "true"
click at [842, 483] on icon at bounding box center [874, 495] width 164 height 158
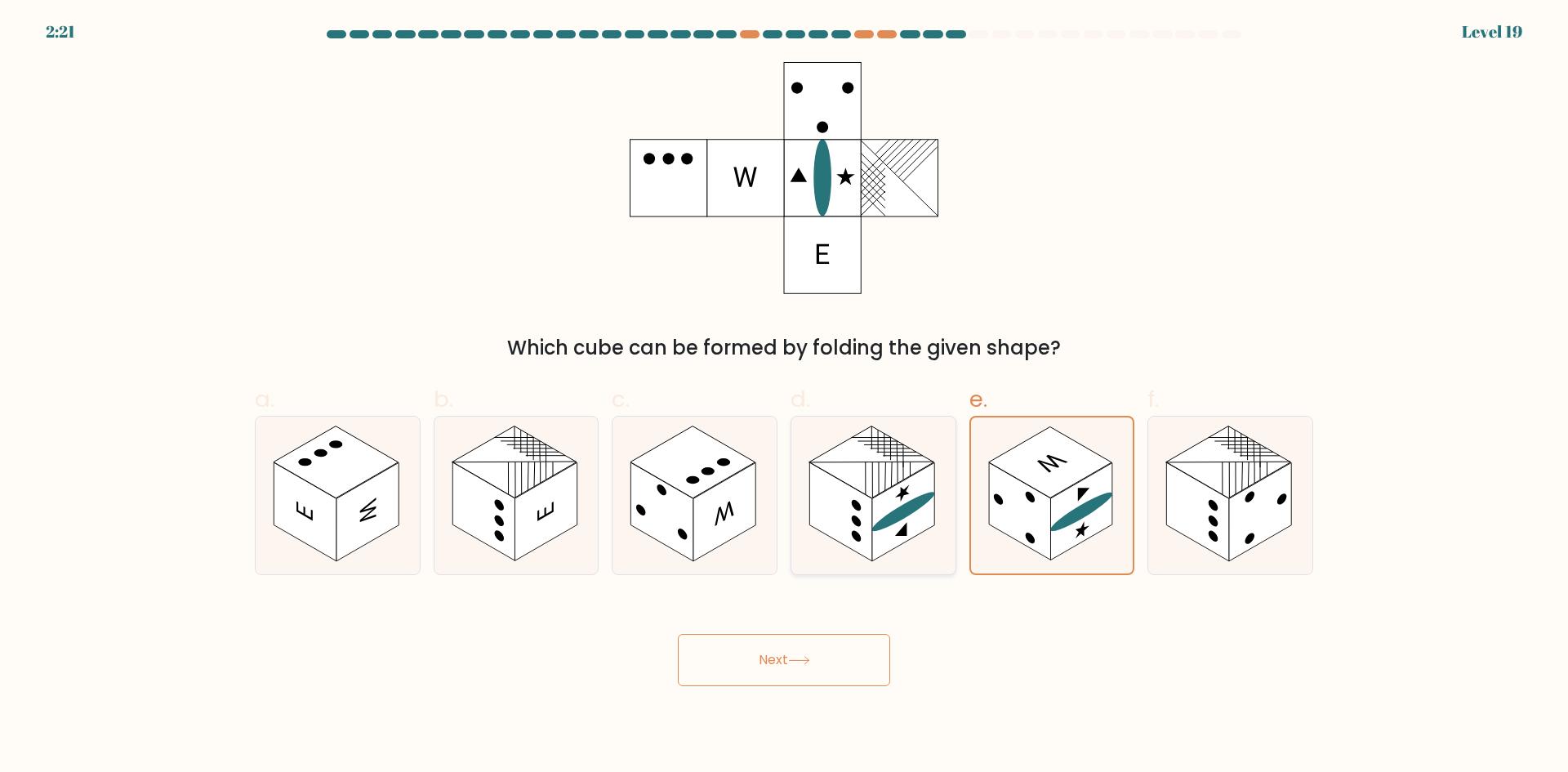
click at [785, 397] on input "d." at bounding box center [784, 391] width 1 height 10
radio input "true"
click at [1037, 487] on rect at bounding box center [1051, 461] width 125 height 72
click at [785, 397] on input "e." at bounding box center [784, 391] width 1 height 10
radio input "true"
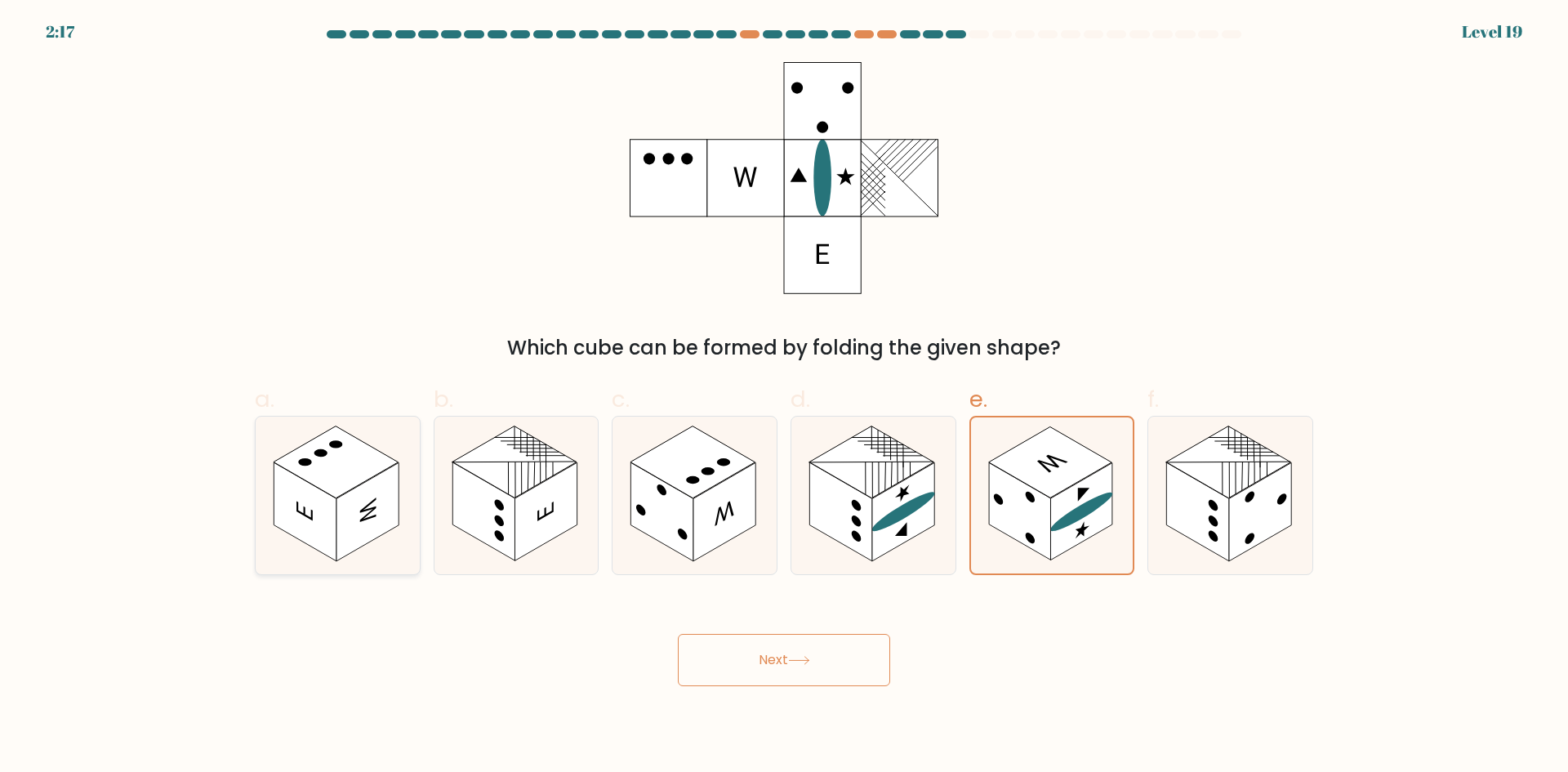
click at [305, 456] on rect at bounding box center [336, 461] width 125 height 72
click at [784, 397] on input "a." at bounding box center [784, 391] width 1 height 10
radio input "true"
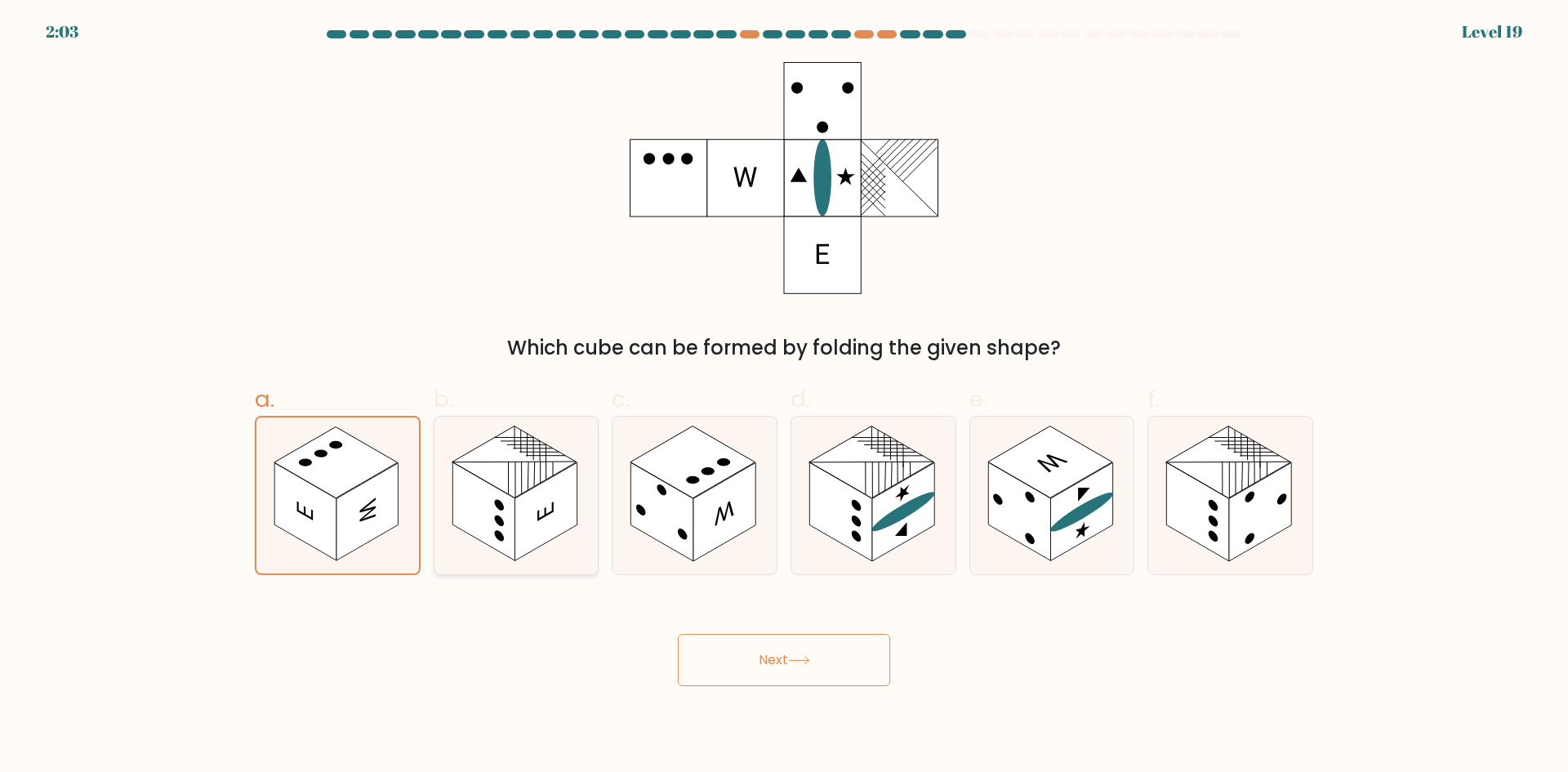
click at [508, 503] on rect at bounding box center [483, 512] width 63 height 99
click at [784, 397] on input "b." at bounding box center [784, 391] width 1 height 10
radio input "true"
click at [783, 672] on button "Next" at bounding box center [784, 660] width 213 height 52
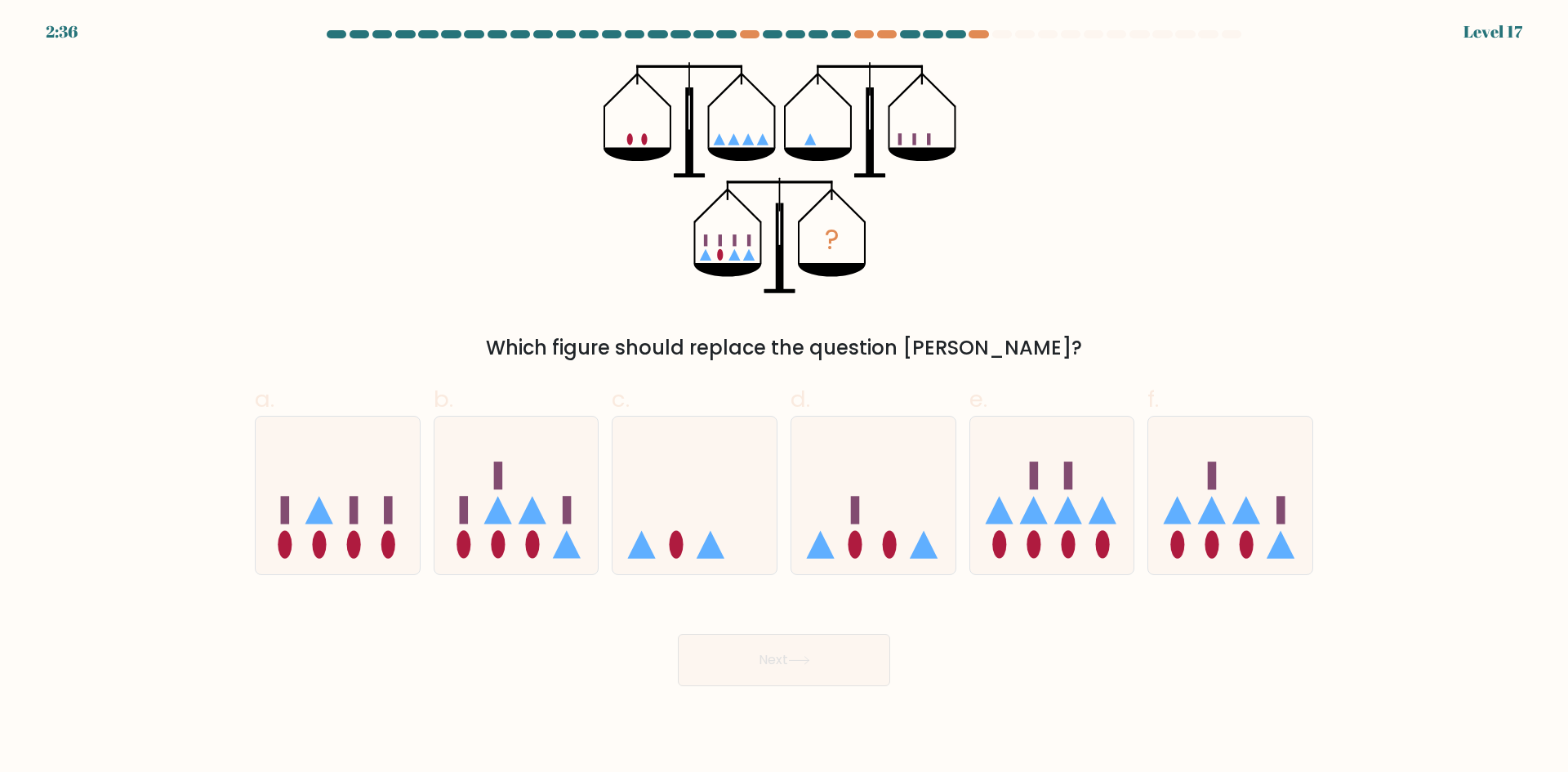
click at [743, 138] on icon "?" at bounding box center [785, 178] width 362 height 232
click at [733, 139] on icon at bounding box center [734, 139] width 11 height 11
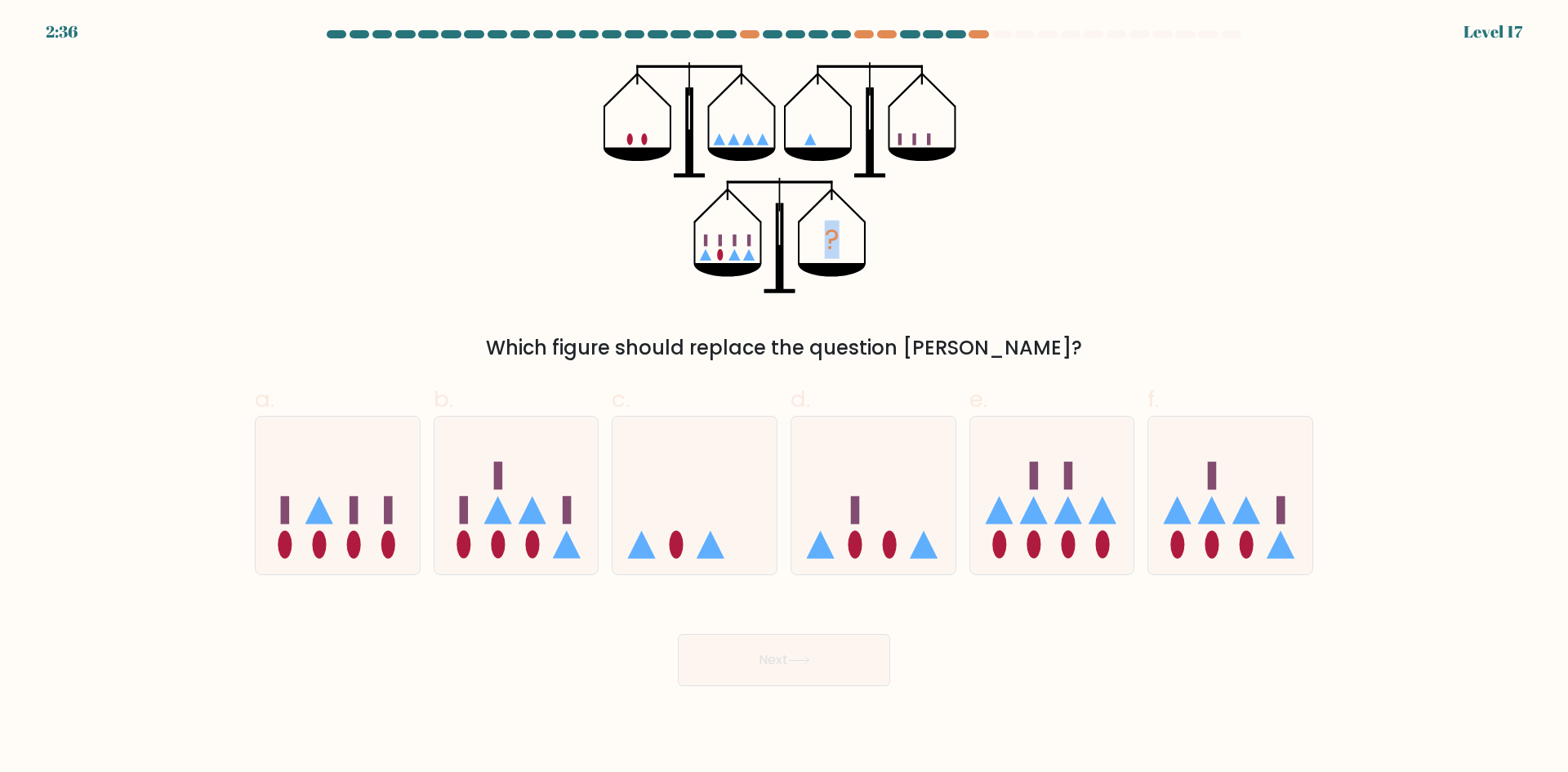
click at [733, 139] on icon at bounding box center [734, 139] width 11 height 11
click at [724, 140] on icon "?" at bounding box center [785, 178] width 362 height 232
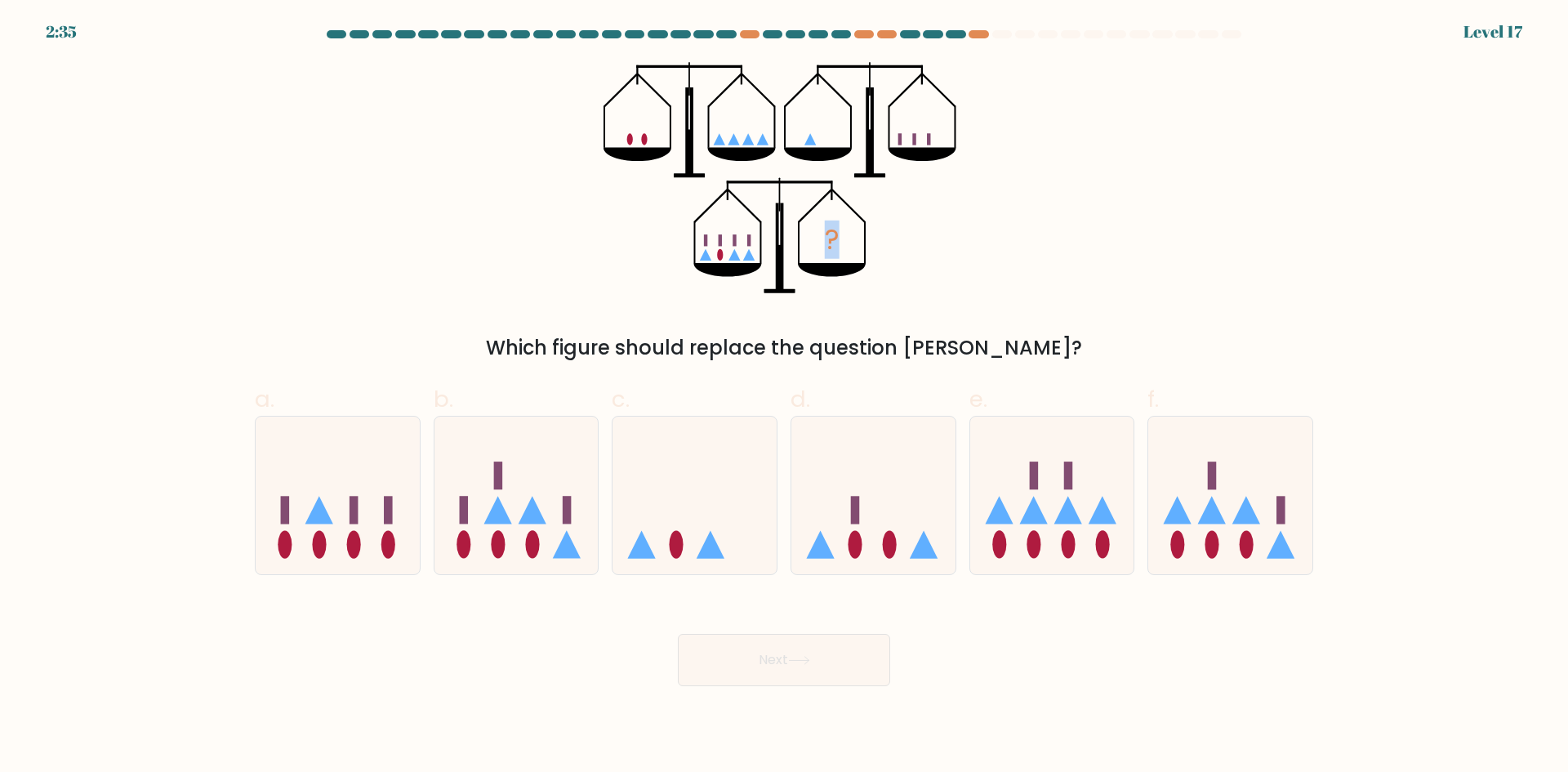
click at [724, 140] on icon "?" at bounding box center [785, 178] width 362 height 232
click at [717, 141] on icon at bounding box center [719, 139] width 11 height 11
click at [699, 144] on icon "?" at bounding box center [785, 178] width 362 height 232
click at [854, 501] on rect at bounding box center [856, 511] width 9 height 28
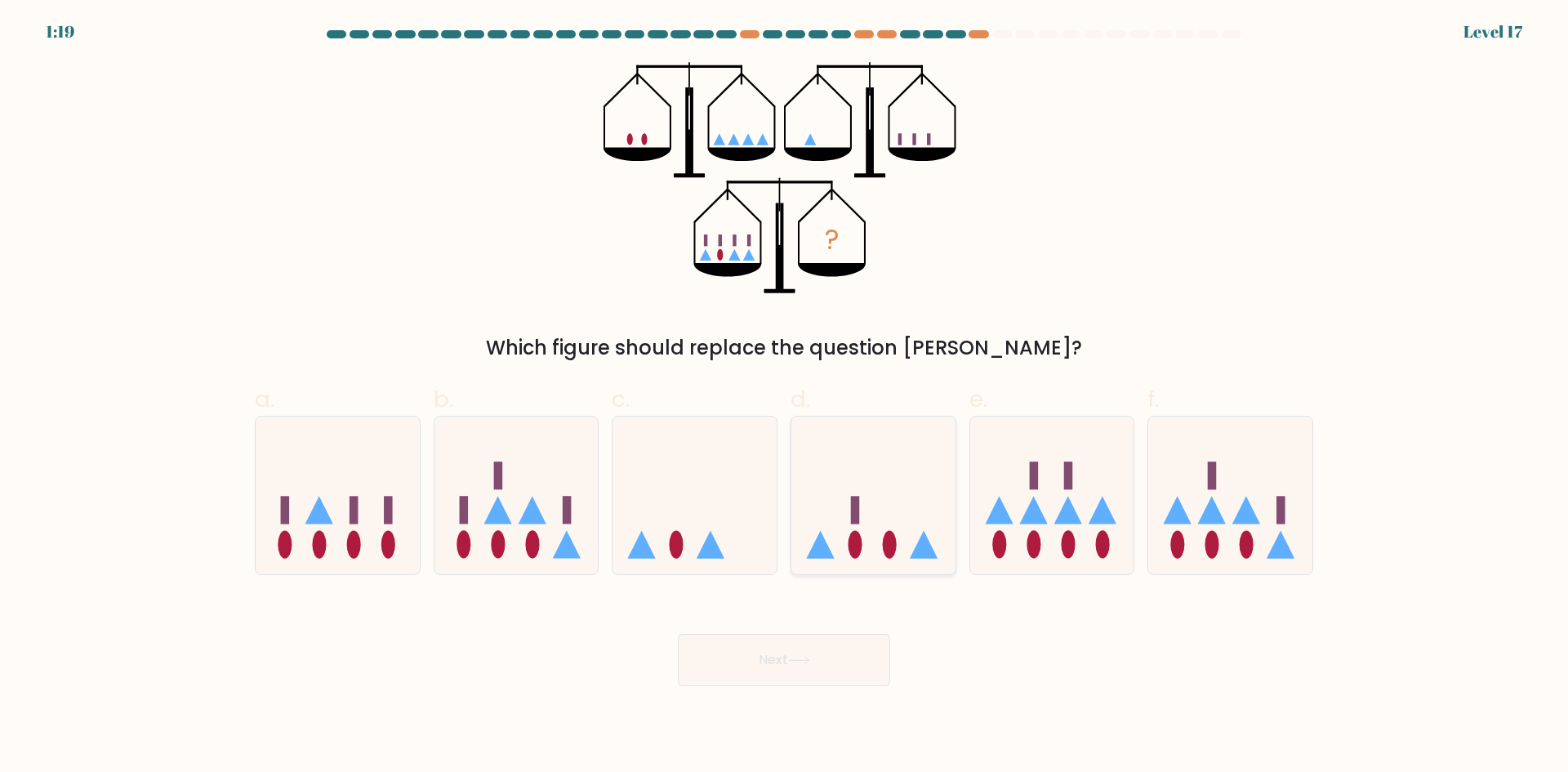
click at [785, 397] on input "d." at bounding box center [784, 391] width 1 height 10
radio input "true"
click at [746, 645] on button "Next" at bounding box center [784, 660] width 213 height 52
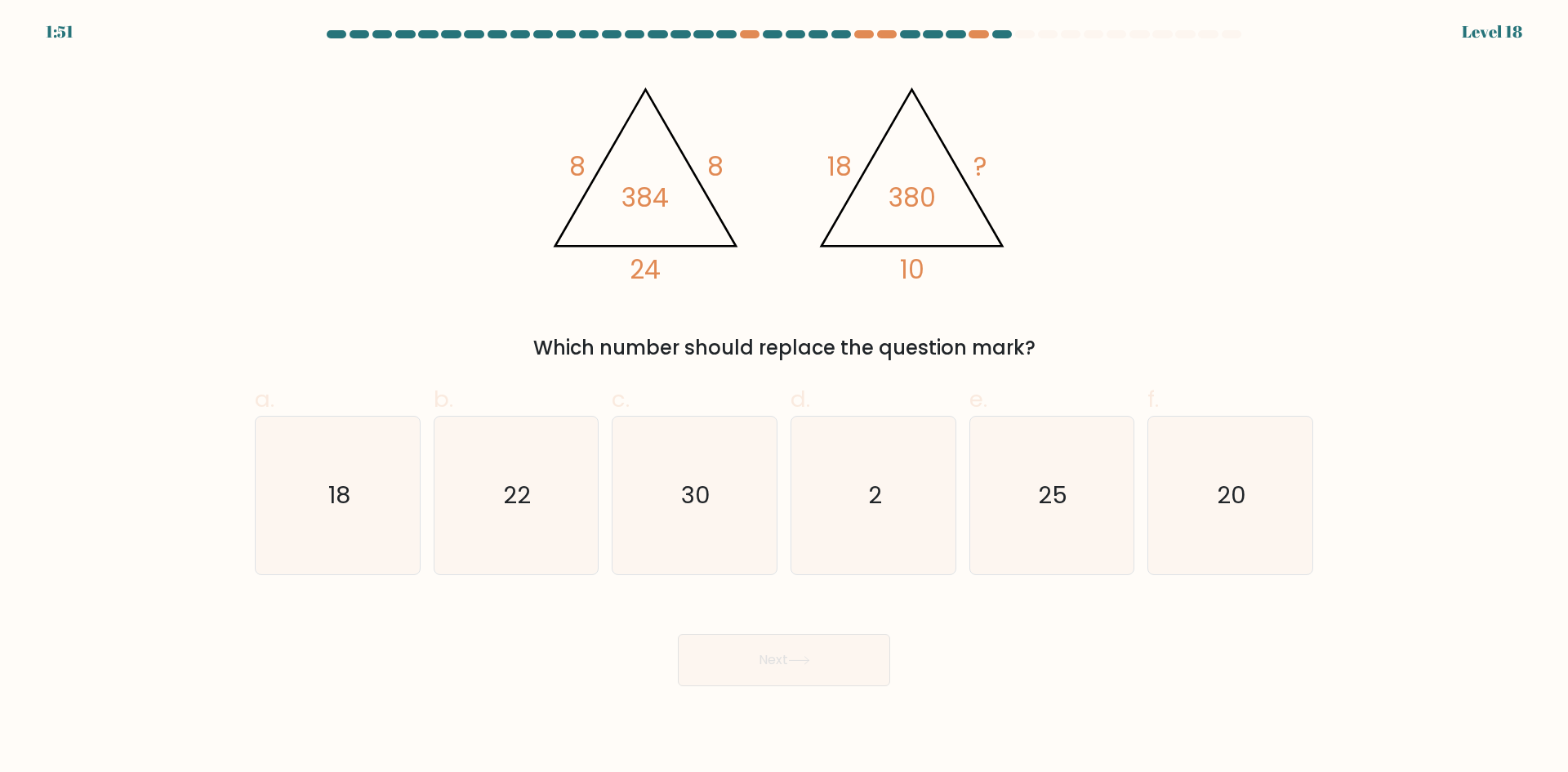
click at [646, 201] on tspan "384" at bounding box center [645, 198] width 48 height 36
click at [638, 201] on tspan "384" at bounding box center [645, 198] width 48 height 36
click at [627, 202] on tspan "384" at bounding box center [645, 198] width 48 height 36
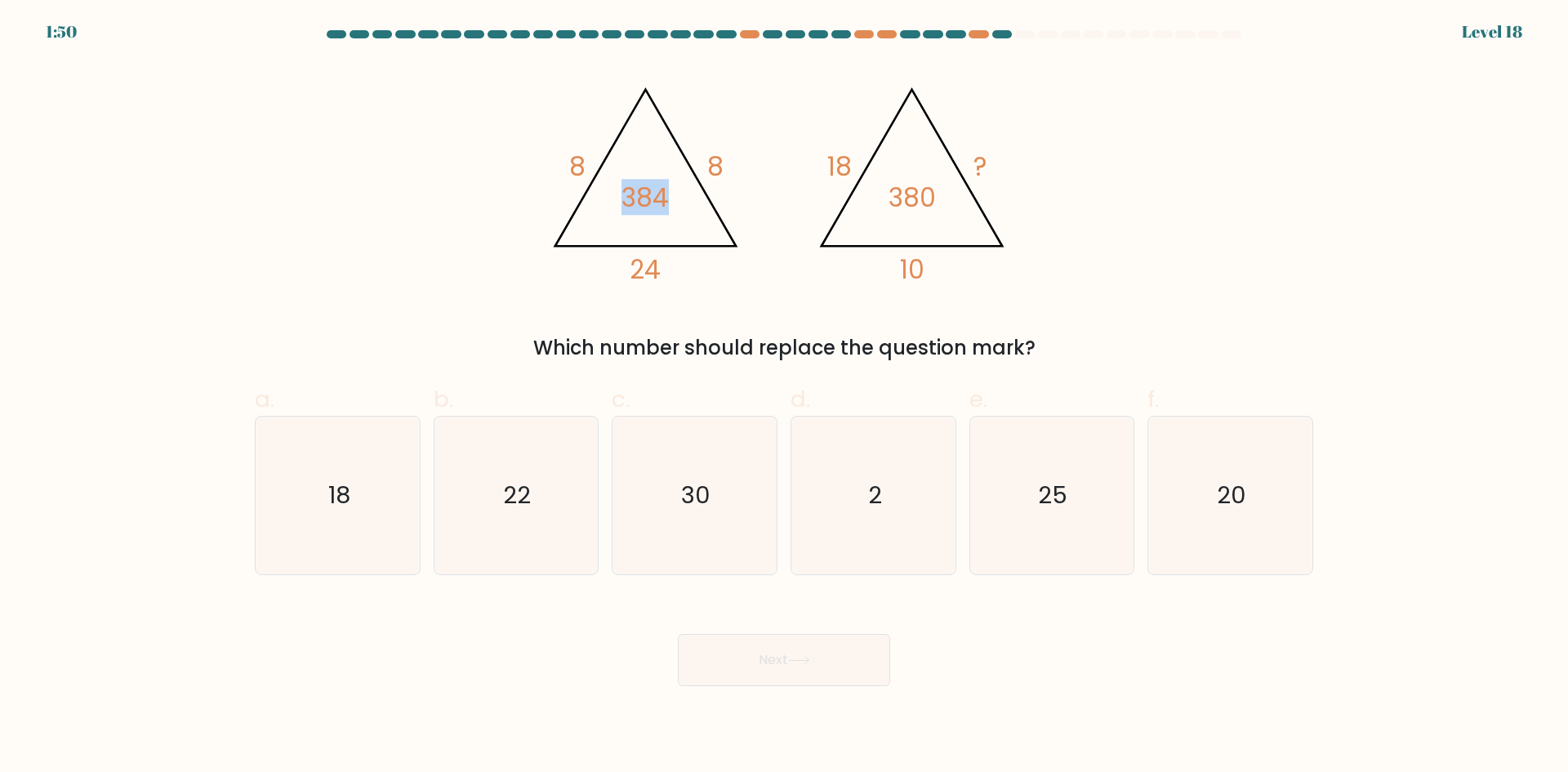
click at [627, 202] on tspan "384" at bounding box center [645, 198] width 48 height 36
click at [657, 203] on tspan "384" at bounding box center [645, 198] width 48 height 36
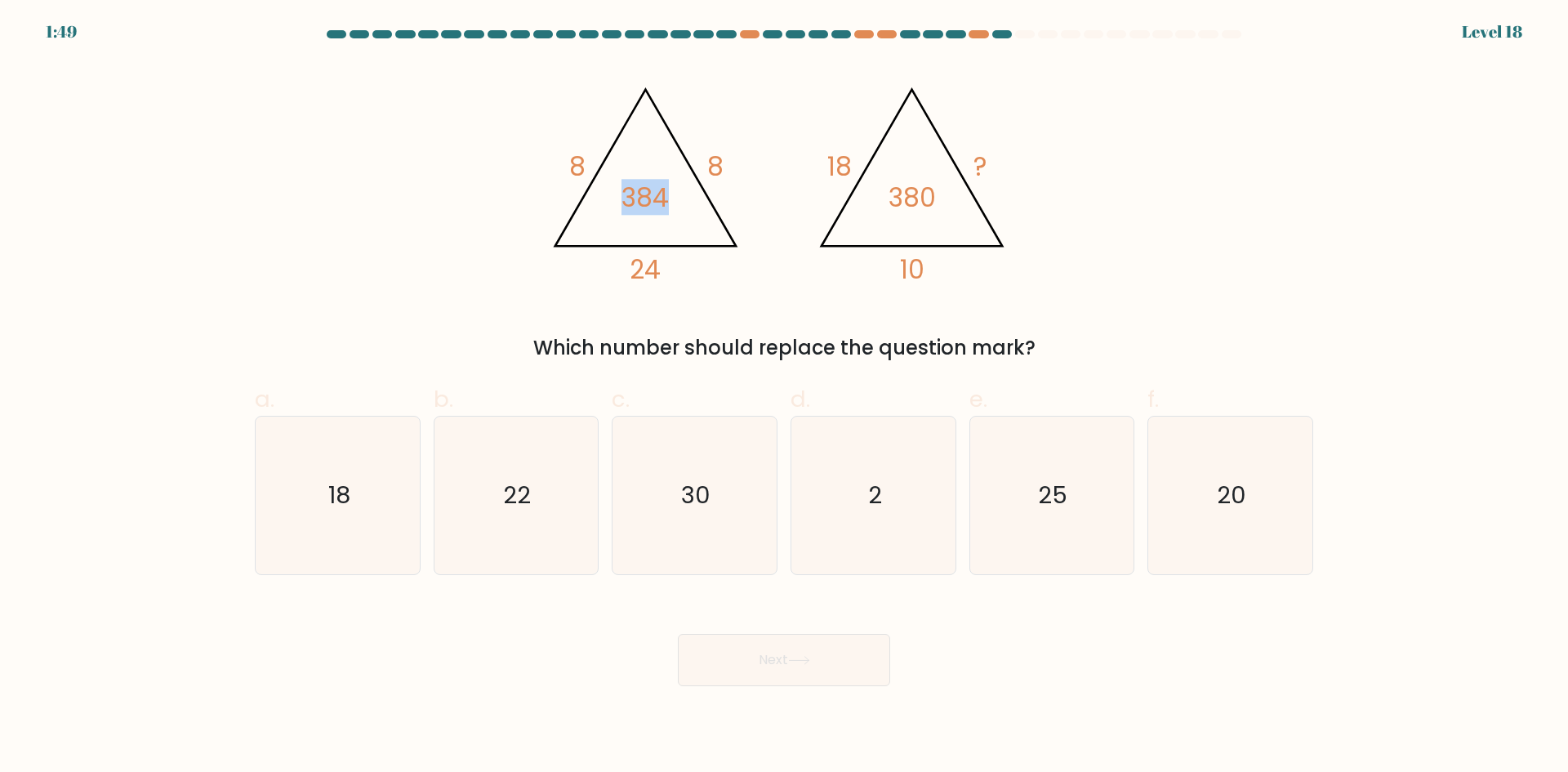
click at [641, 204] on tspan "384" at bounding box center [645, 198] width 48 height 36
click at [625, 207] on tspan "384" at bounding box center [645, 198] width 48 height 36
click at [650, 200] on tspan "384" at bounding box center [645, 198] width 48 height 36
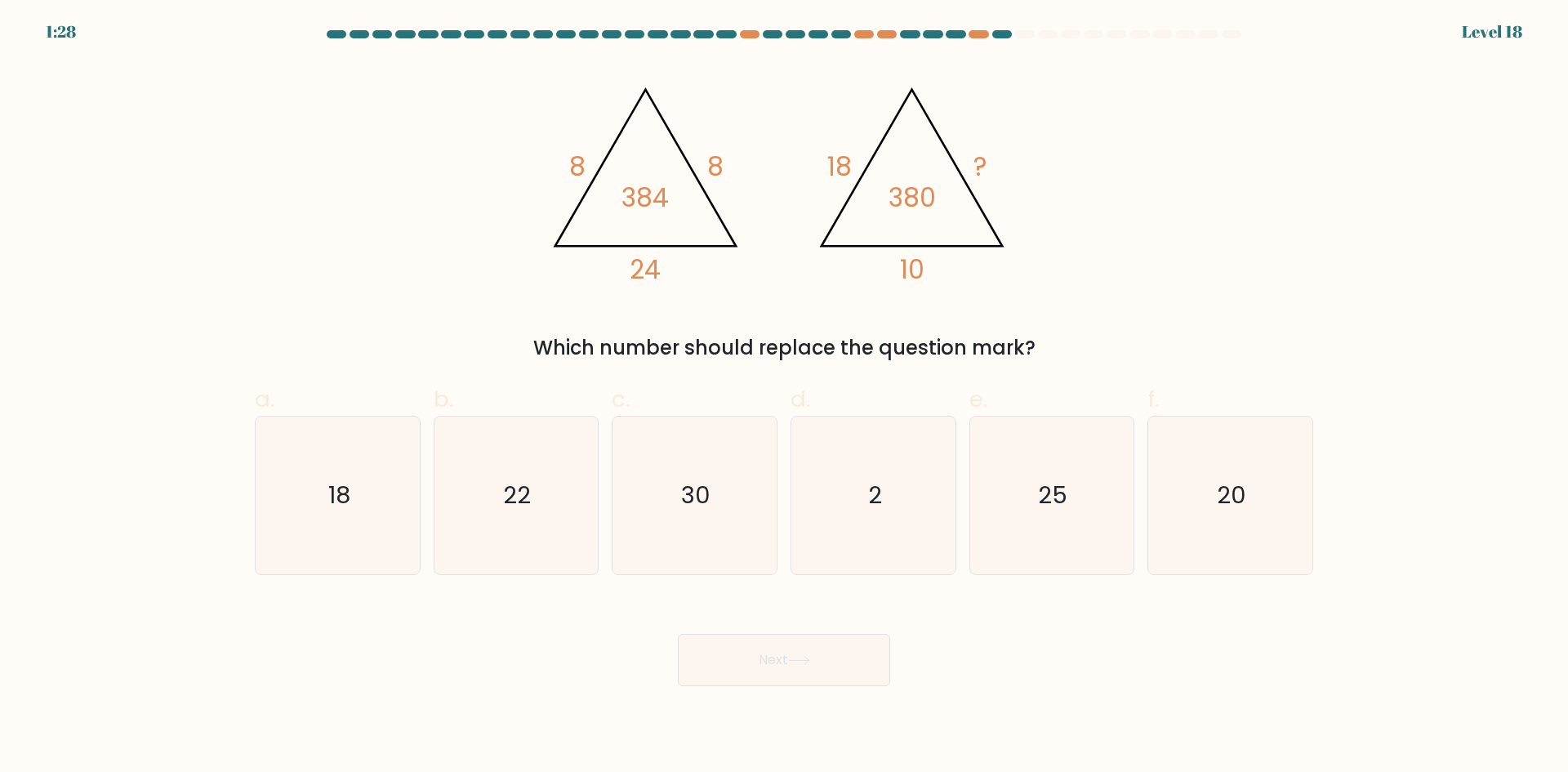
click at [650, 200] on tspan "384" at bounding box center [645, 198] width 48 height 36
click at [644, 196] on tspan "384" at bounding box center [645, 198] width 48 height 36
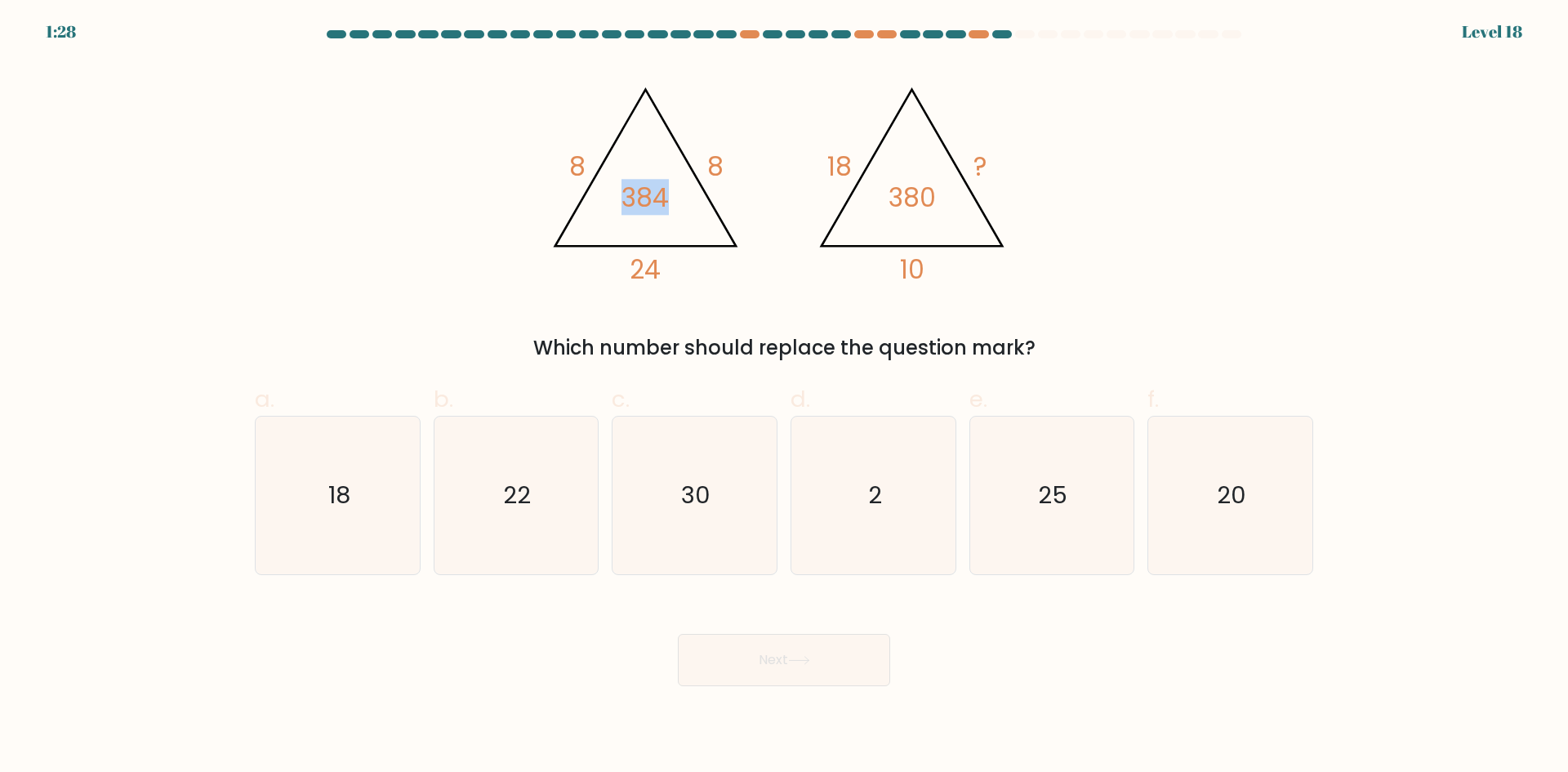
click at [638, 194] on tspan "384" at bounding box center [645, 198] width 48 height 36
click at [638, 192] on tspan "384" at bounding box center [645, 198] width 48 height 36
click at [912, 265] on tspan "10" at bounding box center [912, 270] width 24 height 36
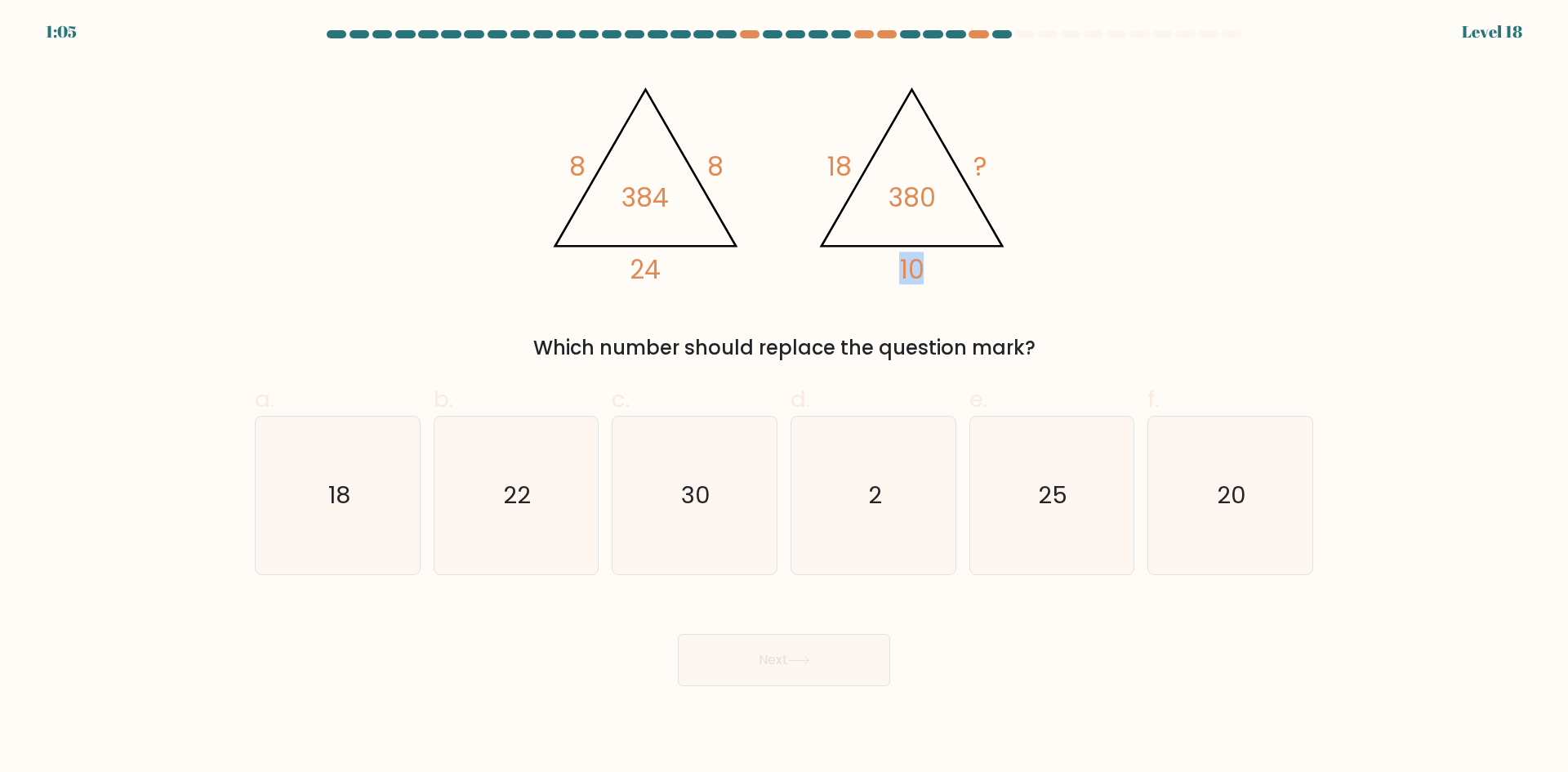
click at [906, 268] on tspan "10" at bounding box center [912, 270] width 24 height 36
click at [896, 268] on icon "@import url('https://fonts.googleapis.com/css?family=Abril+Fatface:400,100,100i…" at bounding box center [784, 178] width 490 height 232
click at [1193, 488] on icon "20" at bounding box center [1230, 495] width 158 height 158
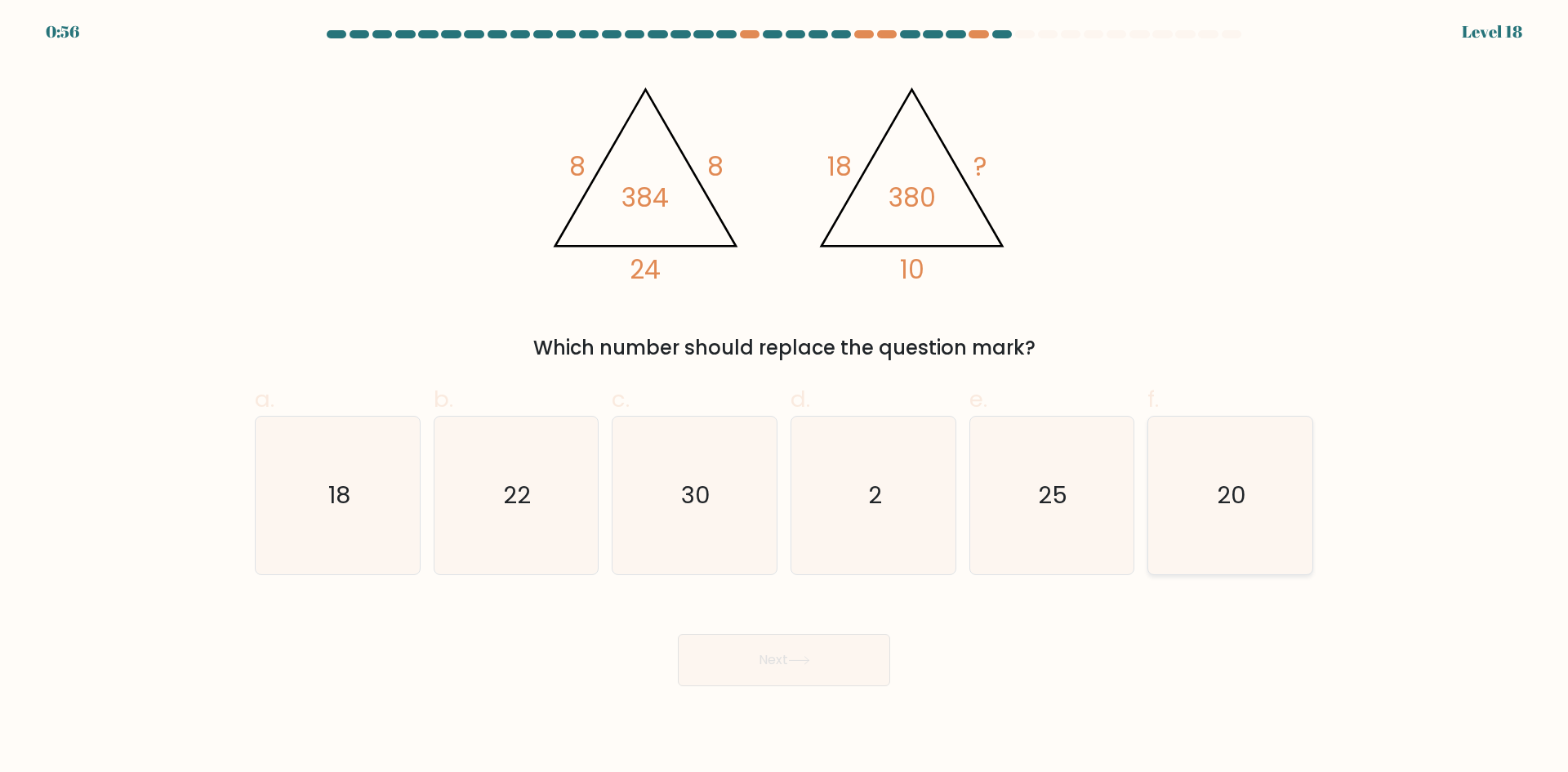
click at [785, 397] on input "f. 20" at bounding box center [784, 391] width 1 height 10
radio input "true"
click at [820, 667] on button "Next" at bounding box center [784, 660] width 213 height 52
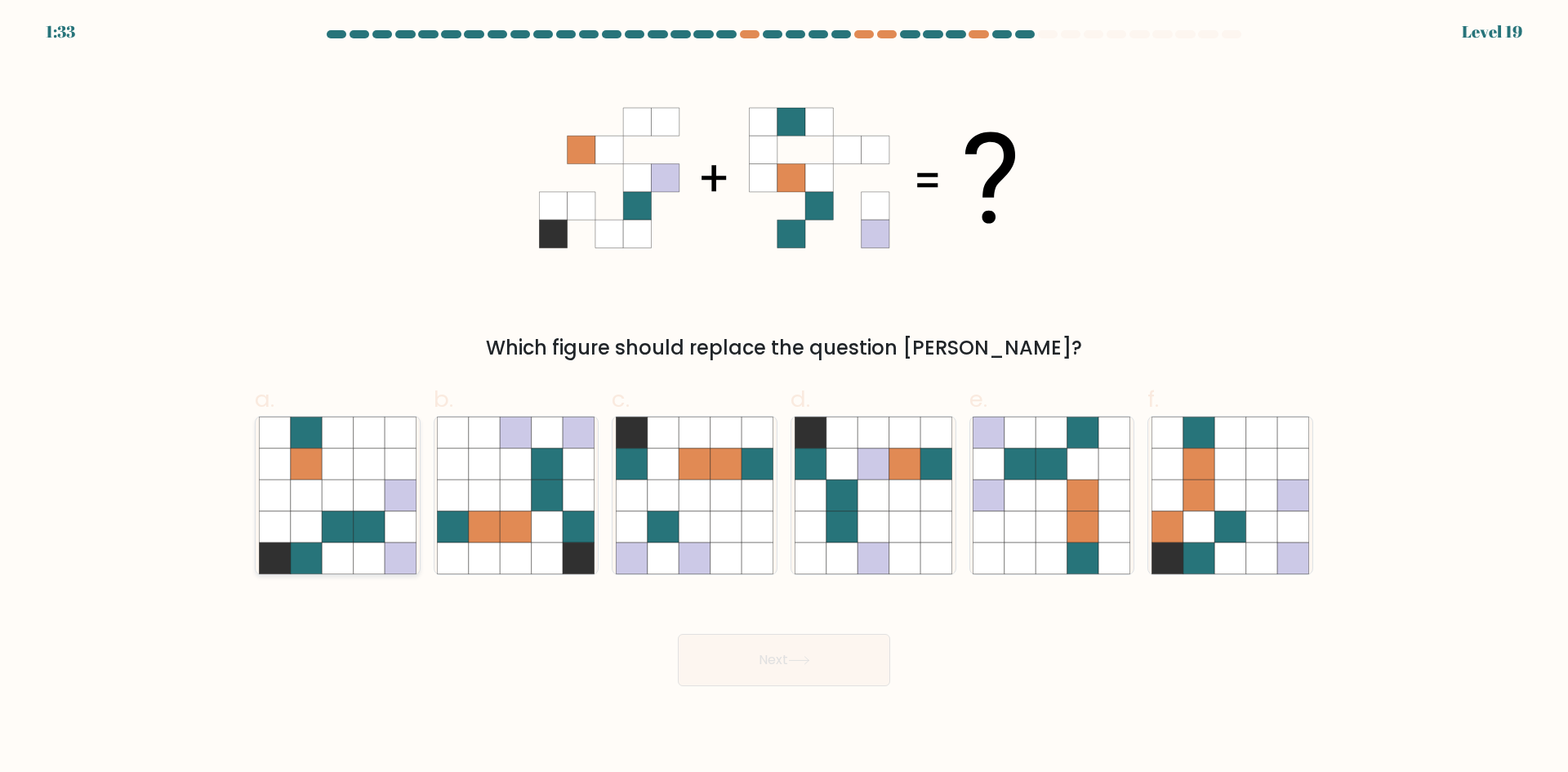
click at [344, 490] on icon at bounding box center [337, 495] width 31 height 31
click at [784, 397] on input "a." at bounding box center [784, 391] width 1 height 10
radio input "true"
click at [529, 488] on icon at bounding box center [516, 495] width 31 height 31
click at [784, 397] on input "b." at bounding box center [784, 391] width 1 height 10
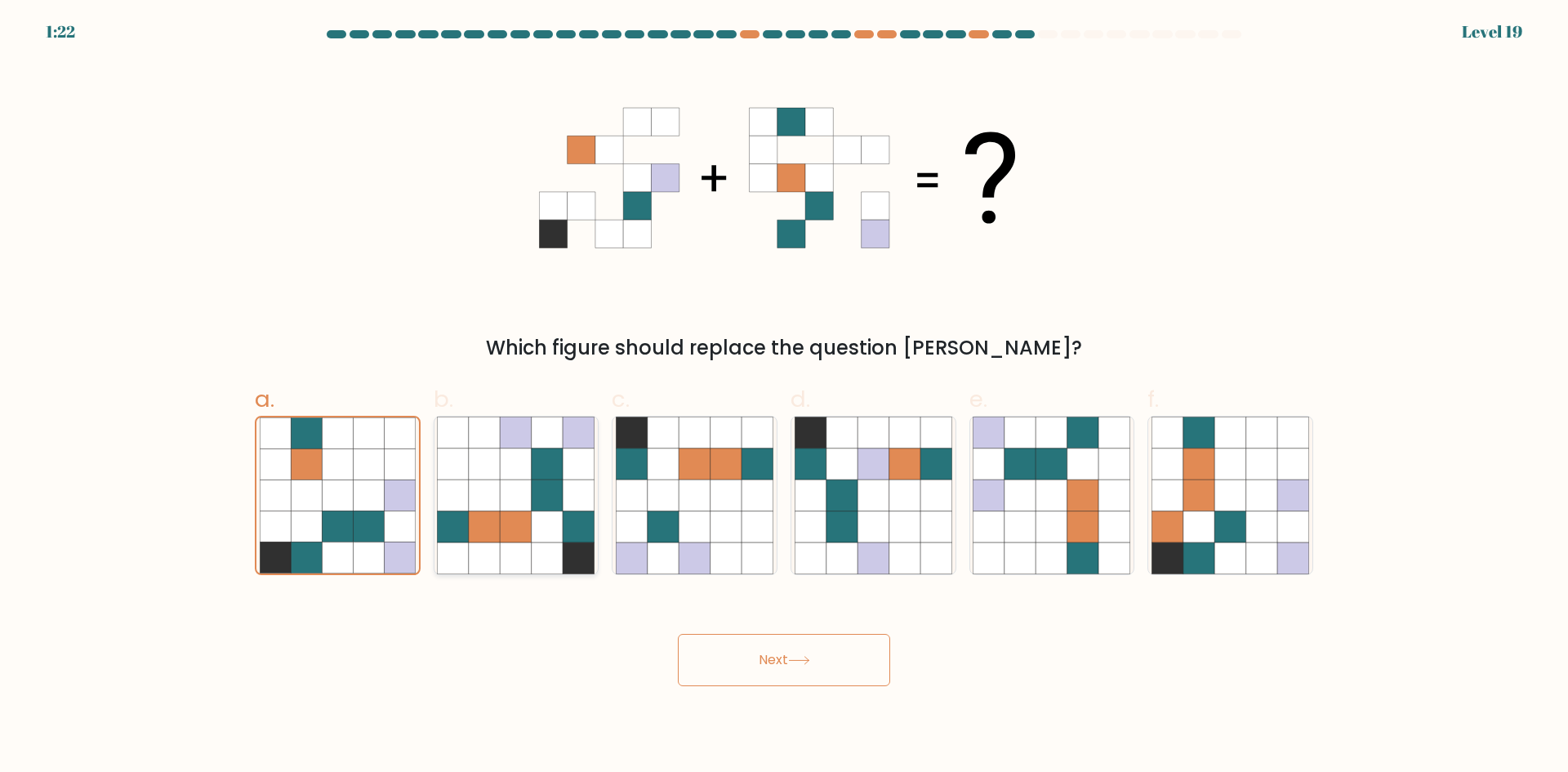
radio input "true"
click at [743, 657] on button "Next" at bounding box center [784, 660] width 213 height 52
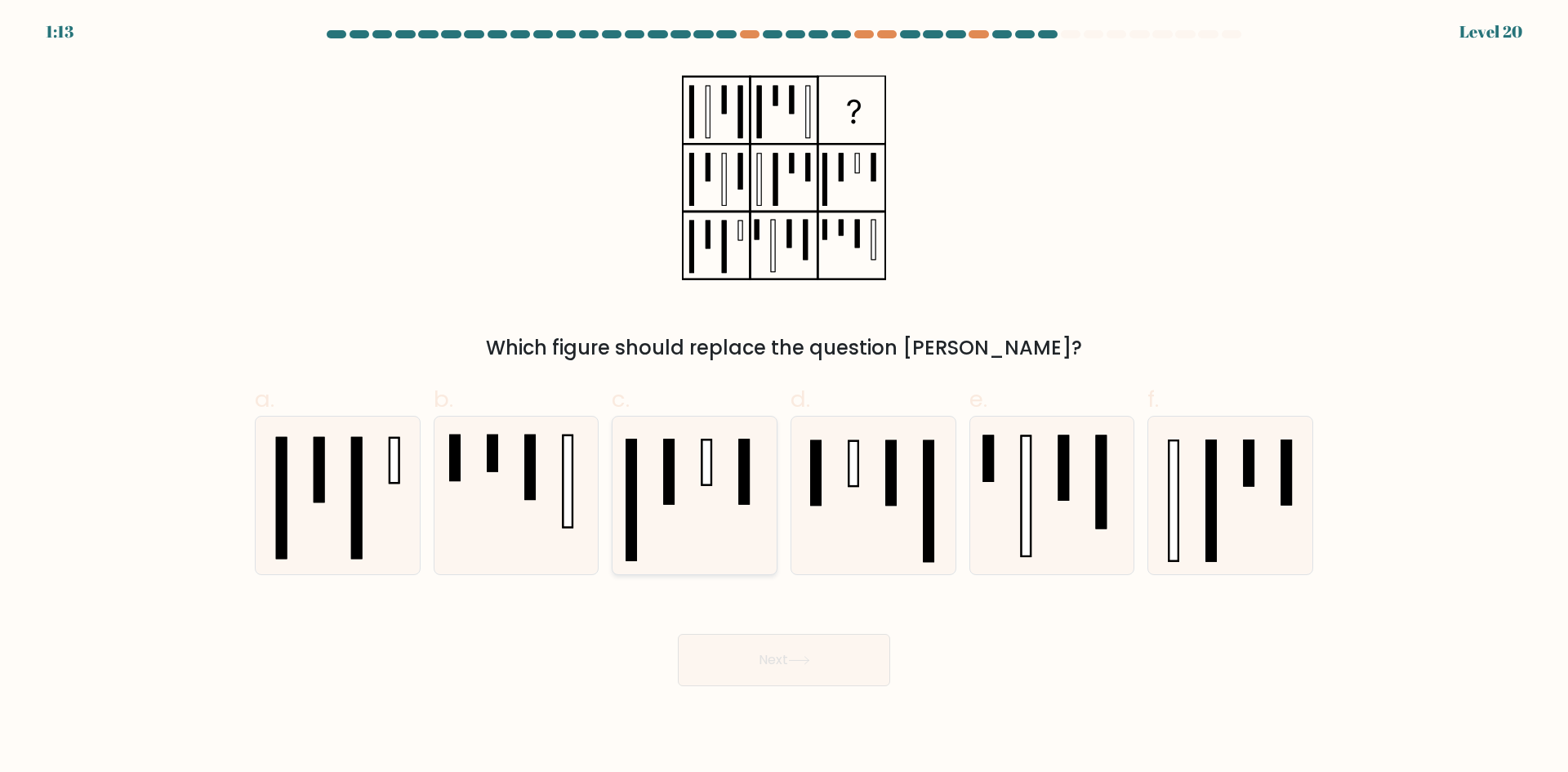
click at [692, 482] on icon at bounding box center [694, 495] width 158 height 158
click at [784, 397] on input "c." at bounding box center [784, 391] width 1 height 10
radio input "true"
click at [846, 661] on button "Next" at bounding box center [784, 660] width 213 height 52
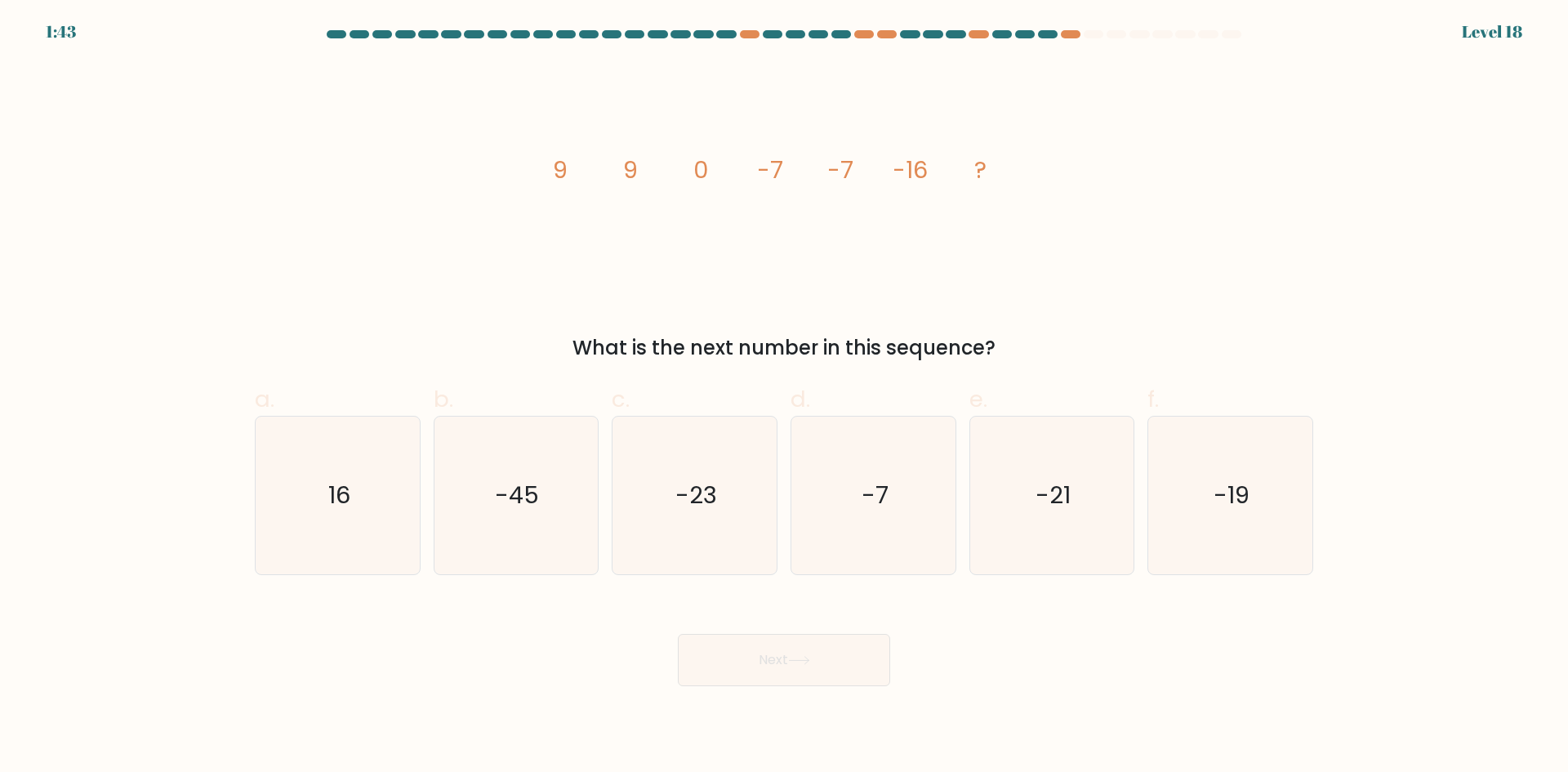
click at [695, 174] on tspan "0" at bounding box center [701, 170] width 15 height 33
click at [708, 180] on icon "image/svg+xml 9 9 0 -7 -7 -16 ?" at bounding box center [784, 178] width 490 height 232
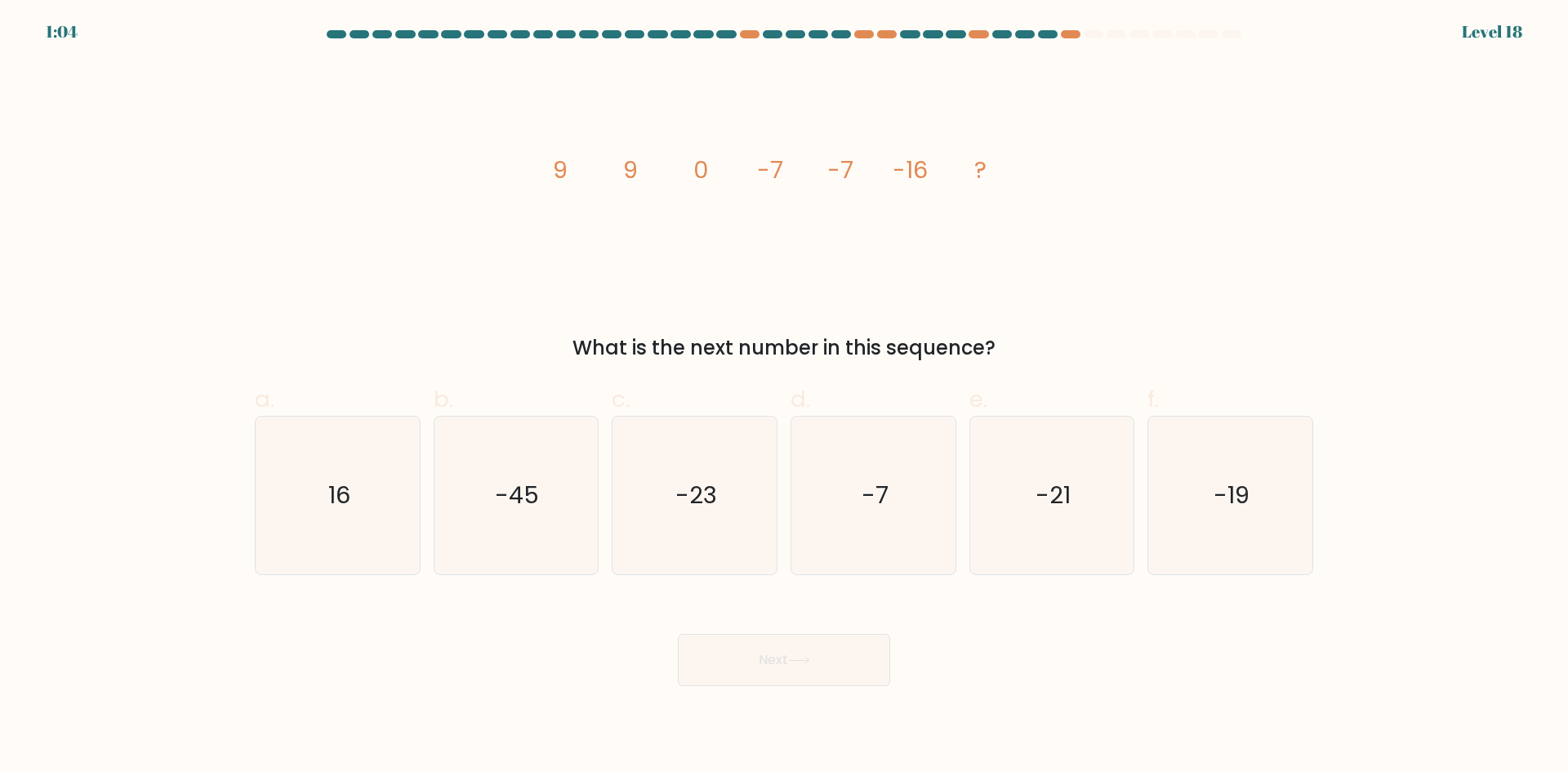
click at [917, 166] on tspan "-16" at bounding box center [911, 170] width 35 height 33
click at [908, 166] on tspan "-16" at bounding box center [911, 170] width 35 height 33
click at [697, 505] on text "-23" at bounding box center [696, 495] width 42 height 33
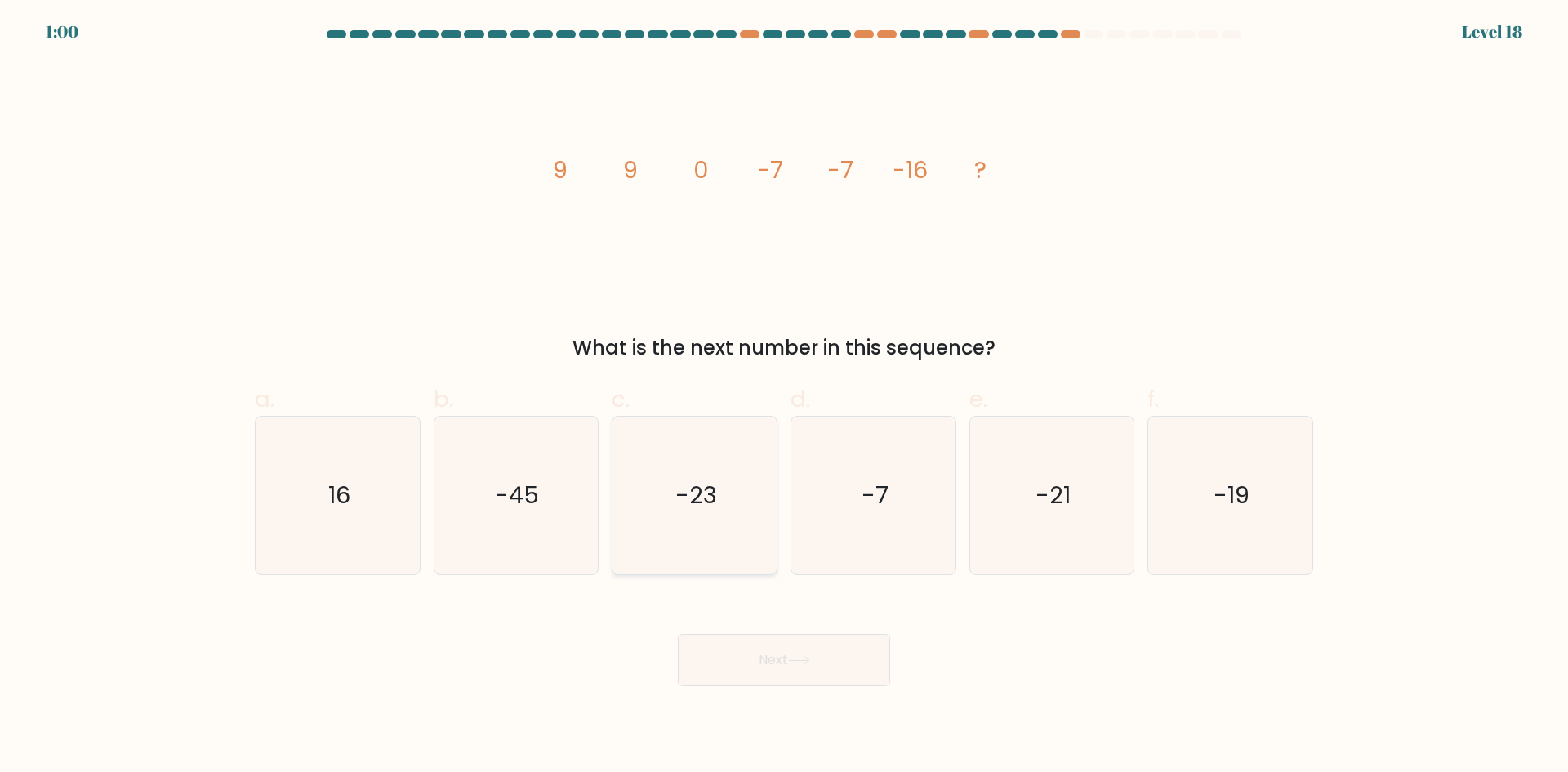
click at [784, 397] on input "c. -23" at bounding box center [784, 391] width 1 height 10
radio input "true"
drag, startPoint x: 758, startPoint y: 650, endPoint x: 766, endPoint y: 669, distance: 20.6
click at [764, 670] on button "Next" at bounding box center [784, 660] width 213 height 52
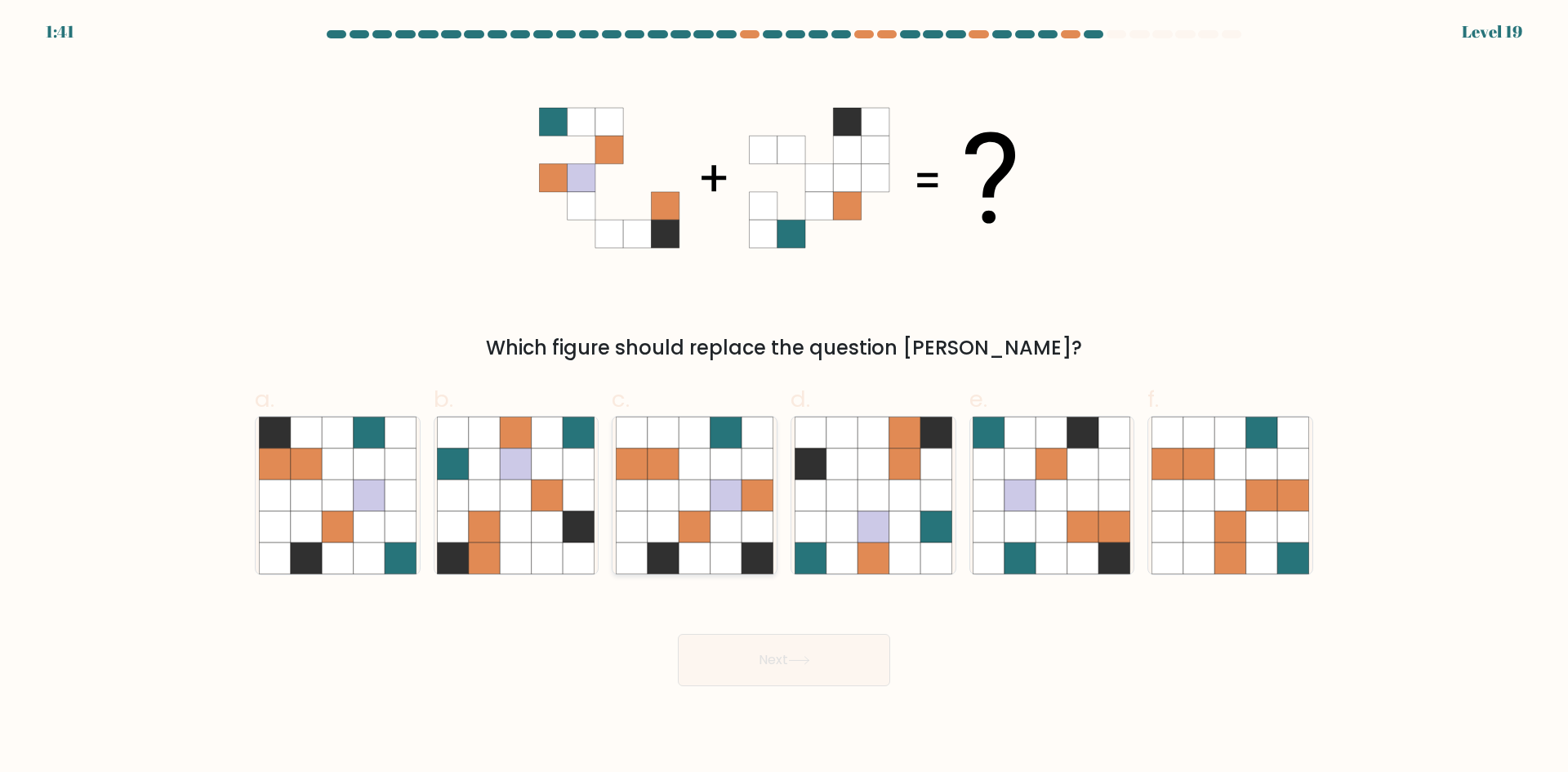
click at [686, 501] on icon at bounding box center [693, 495] width 31 height 31
click at [784, 397] on input "c." at bounding box center [784, 391] width 1 height 10
radio input "true"
click at [853, 474] on icon at bounding box center [842, 463] width 31 height 31
click at [785, 397] on input "d." at bounding box center [784, 391] width 1 height 10
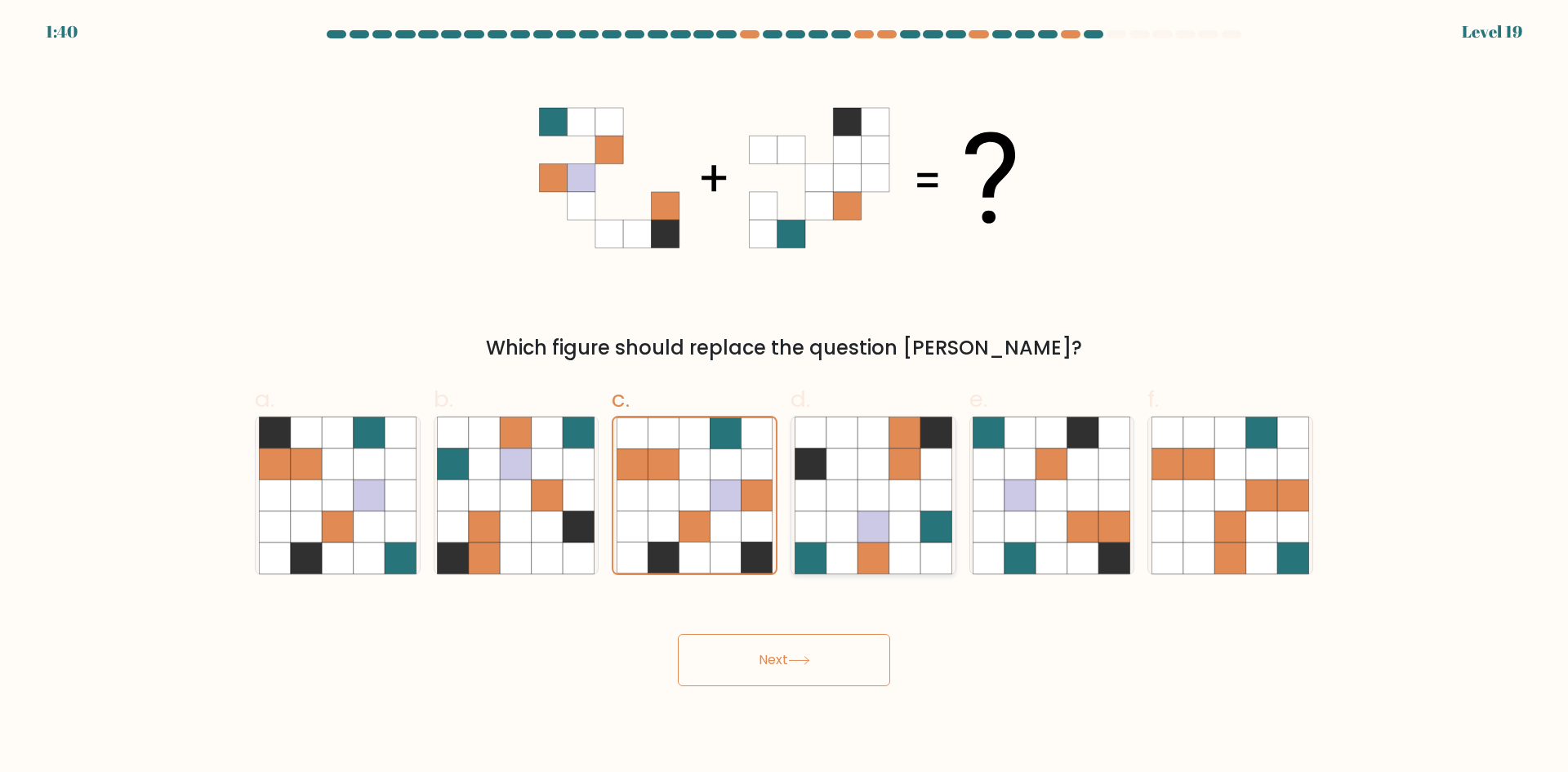
radio input "true"
click at [693, 447] on icon at bounding box center [693, 431] width 31 height 31
click at [784, 397] on input "c." at bounding box center [784, 391] width 1 height 10
radio input "true"
click at [538, 455] on icon at bounding box center [547, 463] width 31 height 31
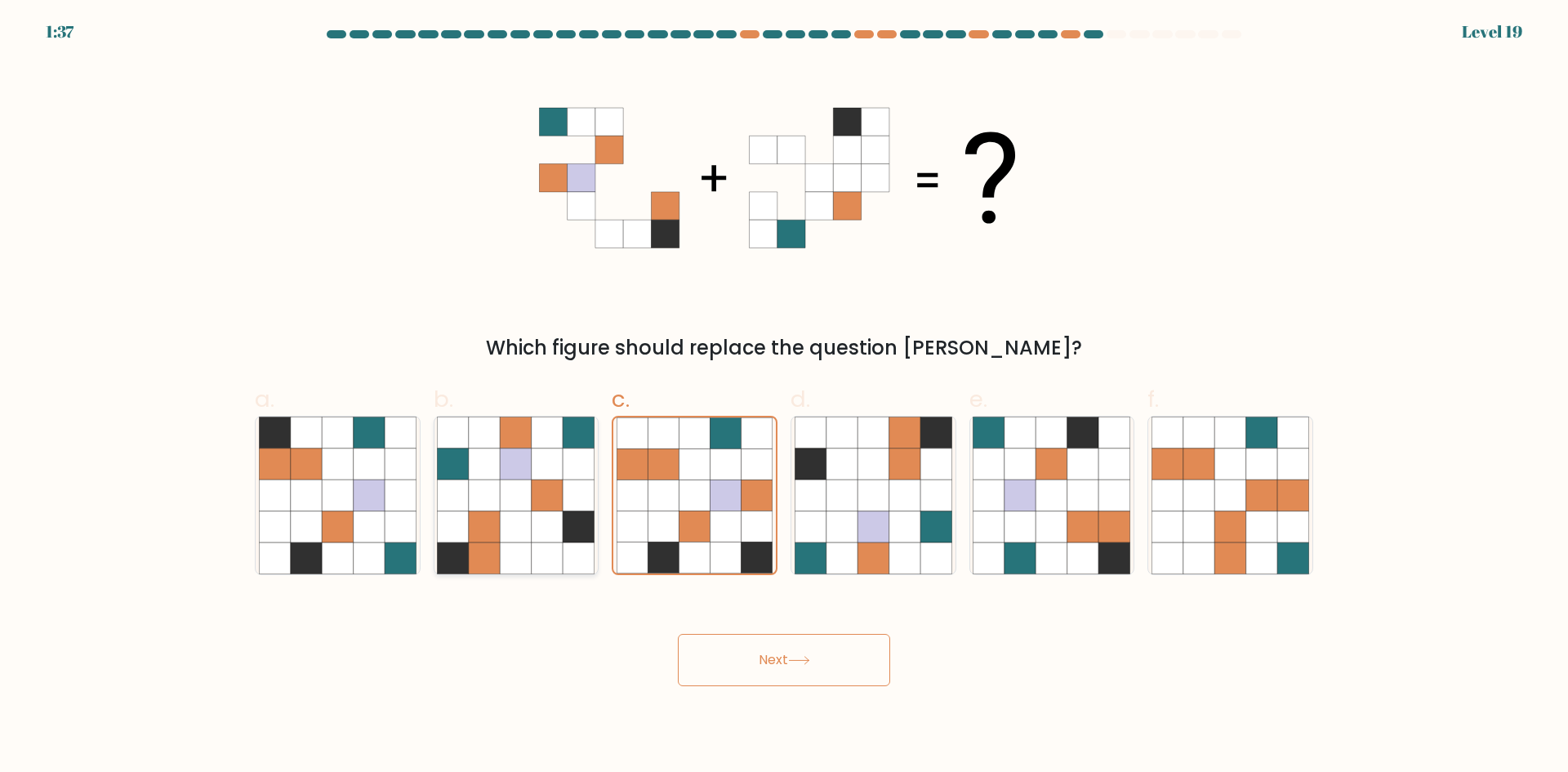
click at [784, 397] on input "b." at bounding box center [784, 391] width 1 height 10
radio input "true"
drag, startPoint x: 331, startPoint y: 447, endPoint x: 315, endPoint y: 445, distance: 16.1
click at [311, 445] on icon at bounding box center [337, 495] width 158 height 158
click at [784, 397] on input "a." at bounding box center [784, 391] width 1 height 10
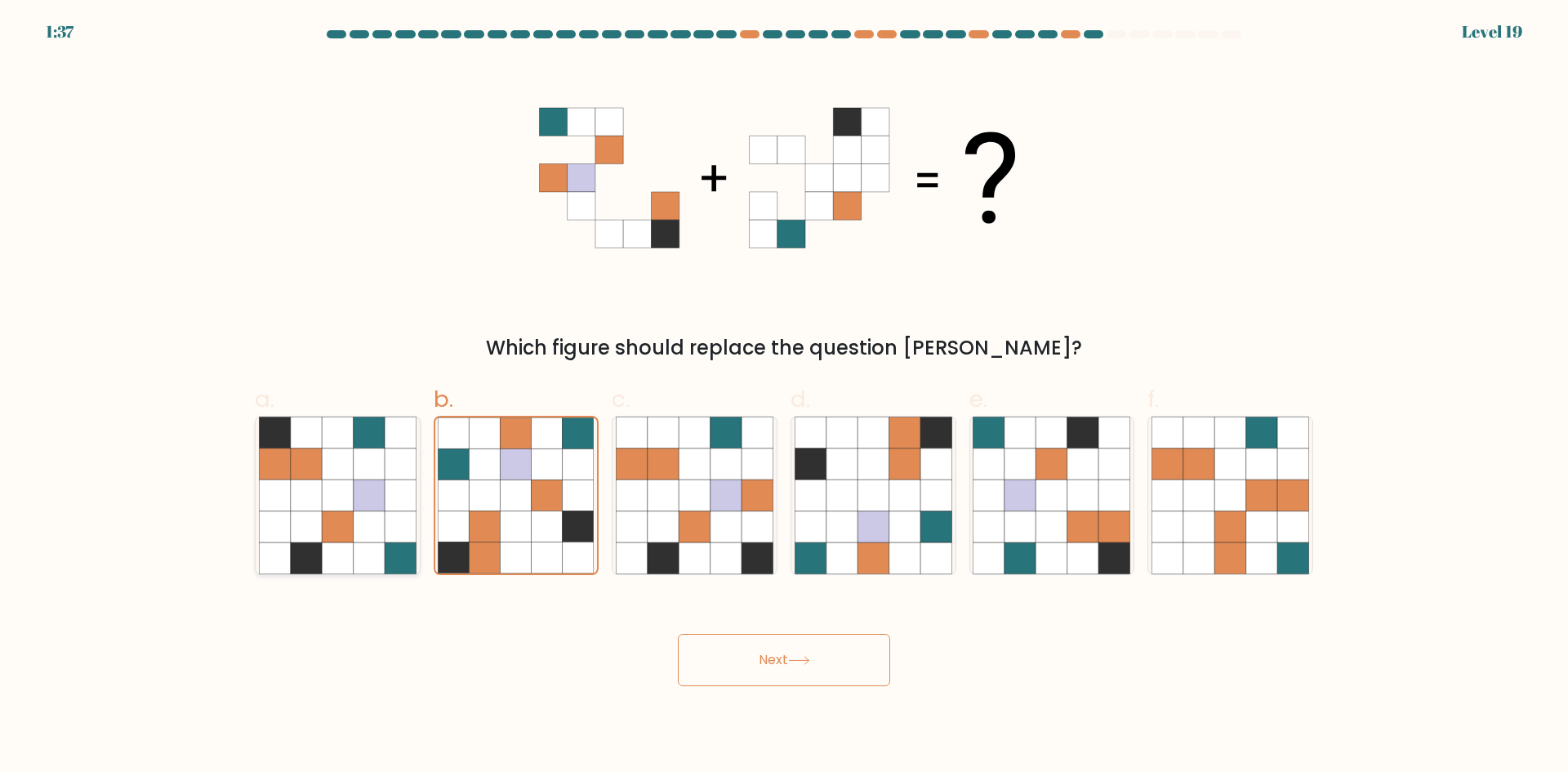
radio input "true"
click at [529, 491] on icon at bounding box center [516, 495] width 31 height 31
click at [784, 397] on input "b." at bounding box center [784, 391] width 1 height 10
radio input "true"
click at [772, 619] on div "Next" at bounding box center [784, 640] width 1078 height 91
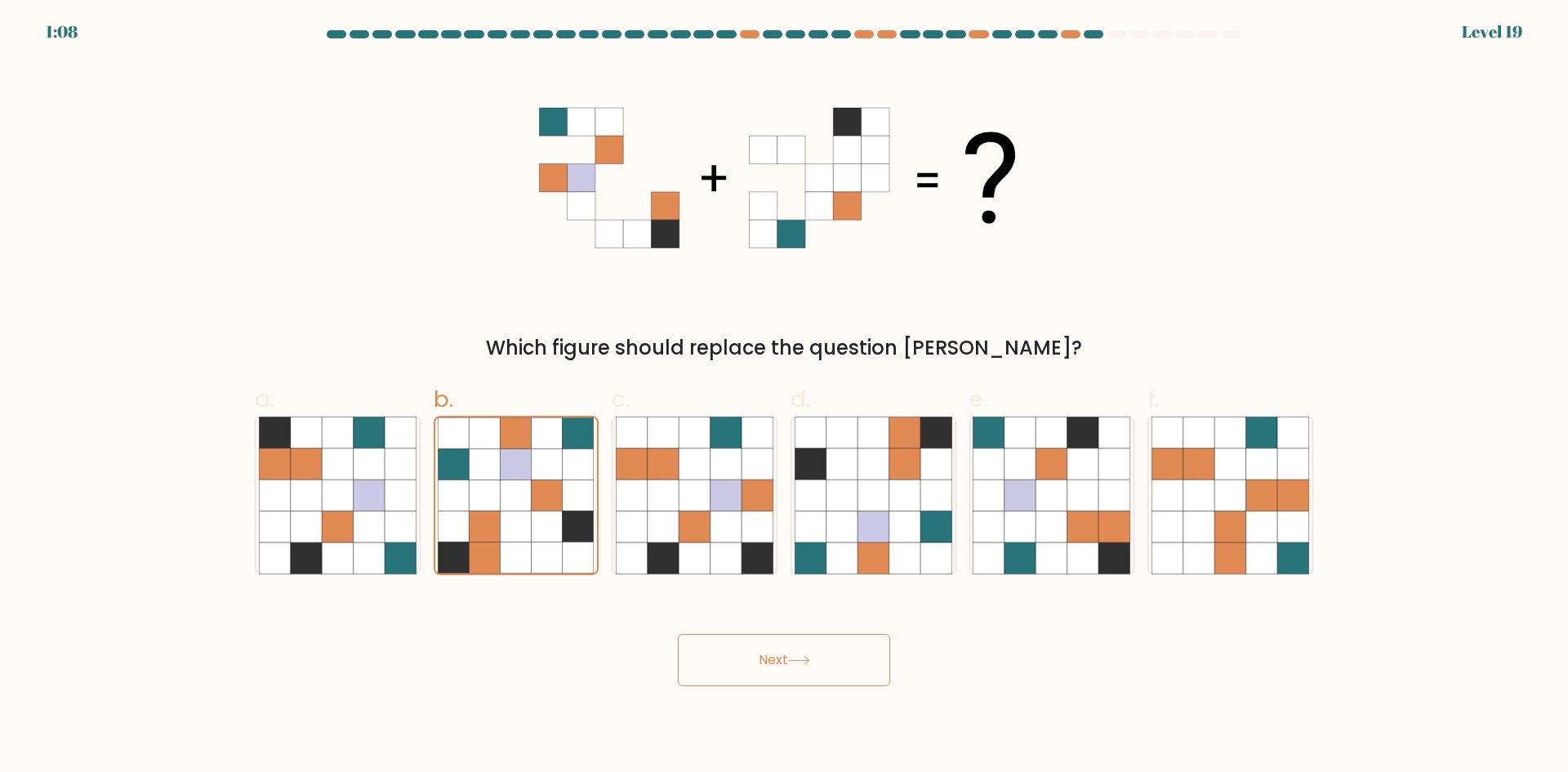
click at [779, 635] on button "Next" at bounding box center [784, 660] width 213 height 52
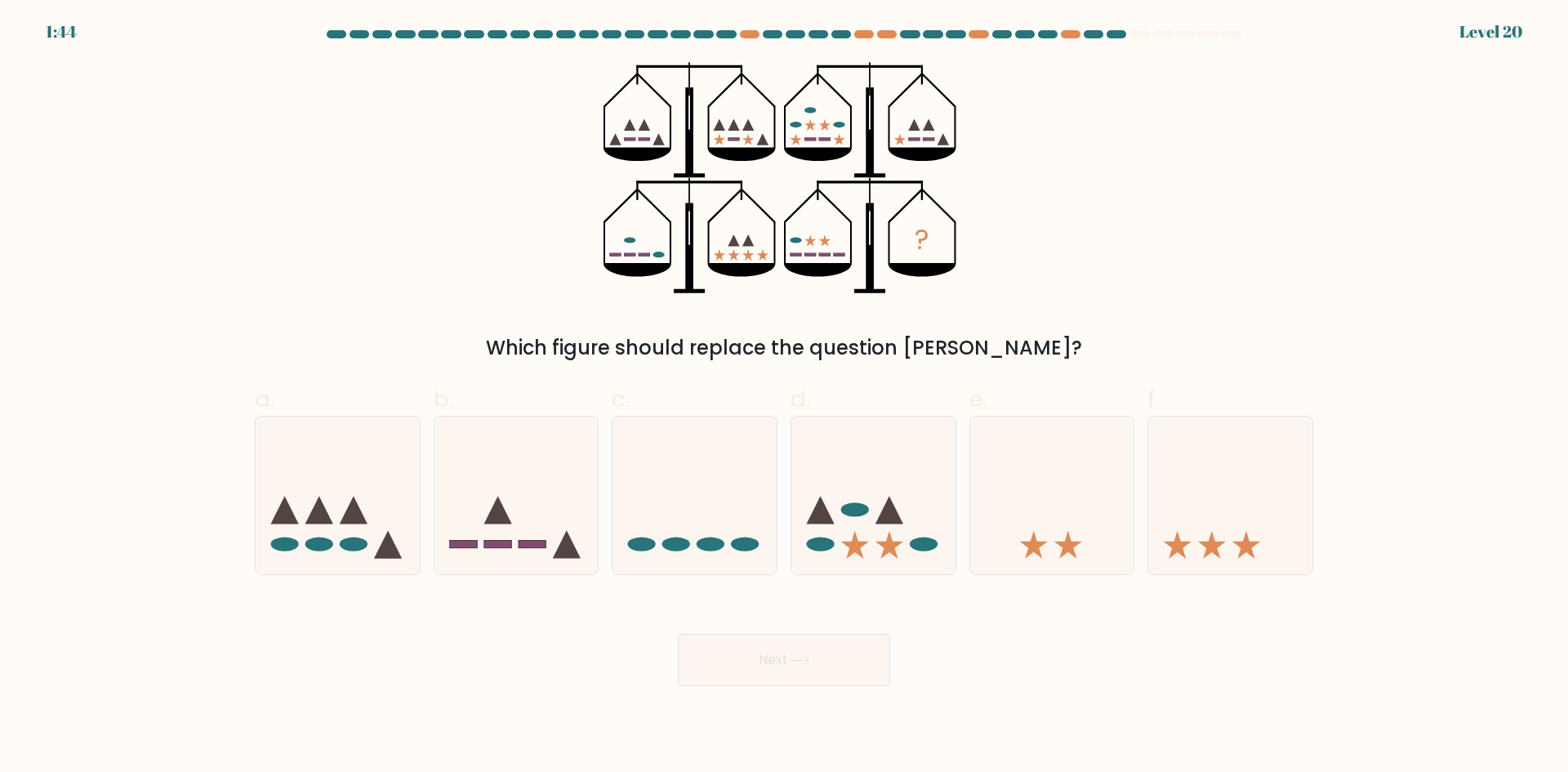
click at [815, 251] on icon "?" at bounding box center [785, 178] width 362 height 232
click at [777, 344] on div "Which figure should replace the question mark?" at bounding box center [784, 348] width 1039 height 30
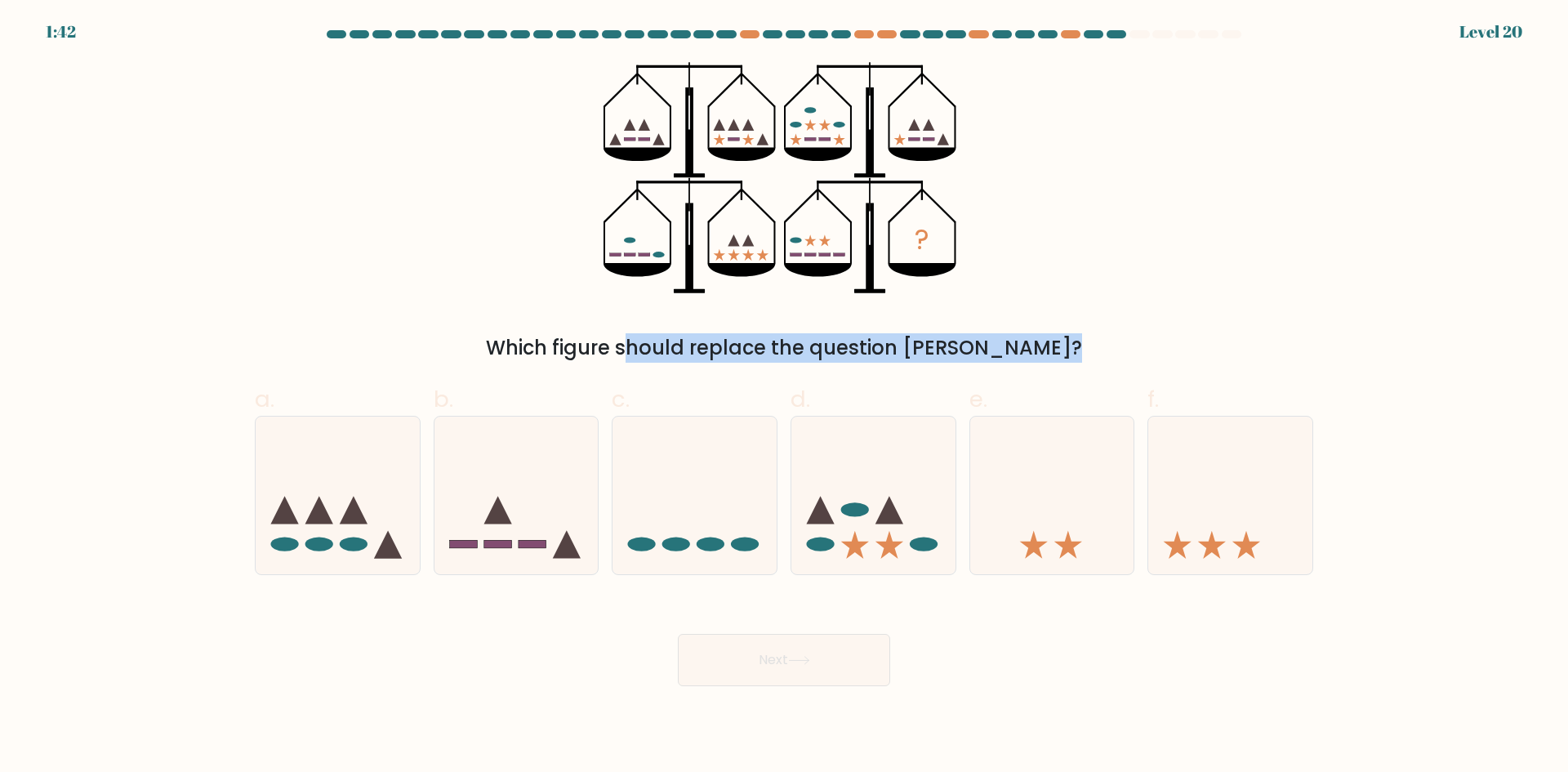
click at [777, 344] on div "Which figure should replace the question mark?" at bounding box center [784, 348] width 1039 height 30
click at [784, 344] on div "Which figure should replace the question mark?" at bounding box center [784, 348] width 1039 height 30
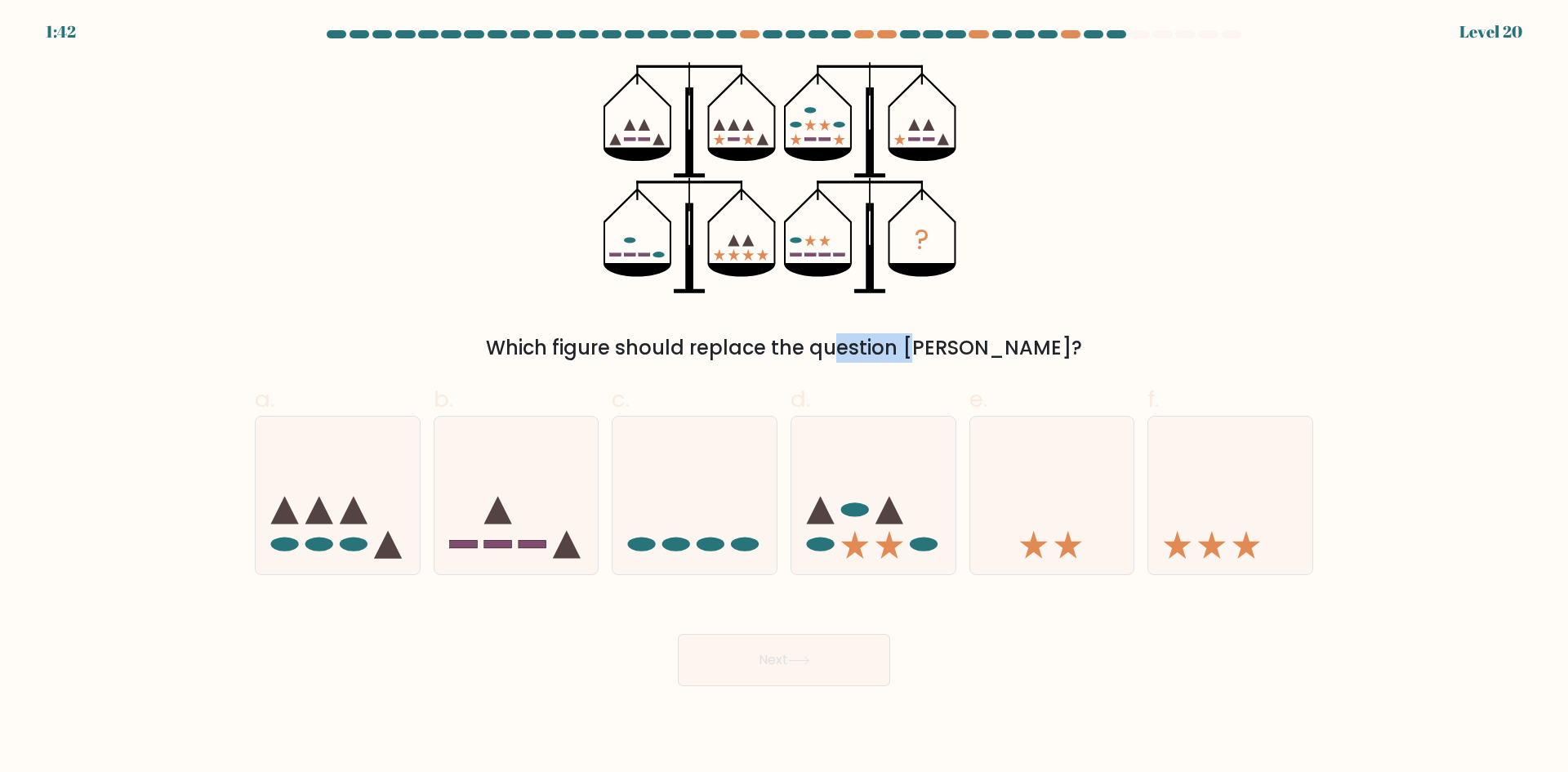
click at [784, 344] on div "Which figure should replace the question mark?" at bounding box center [784, 348] width 1039 height 30
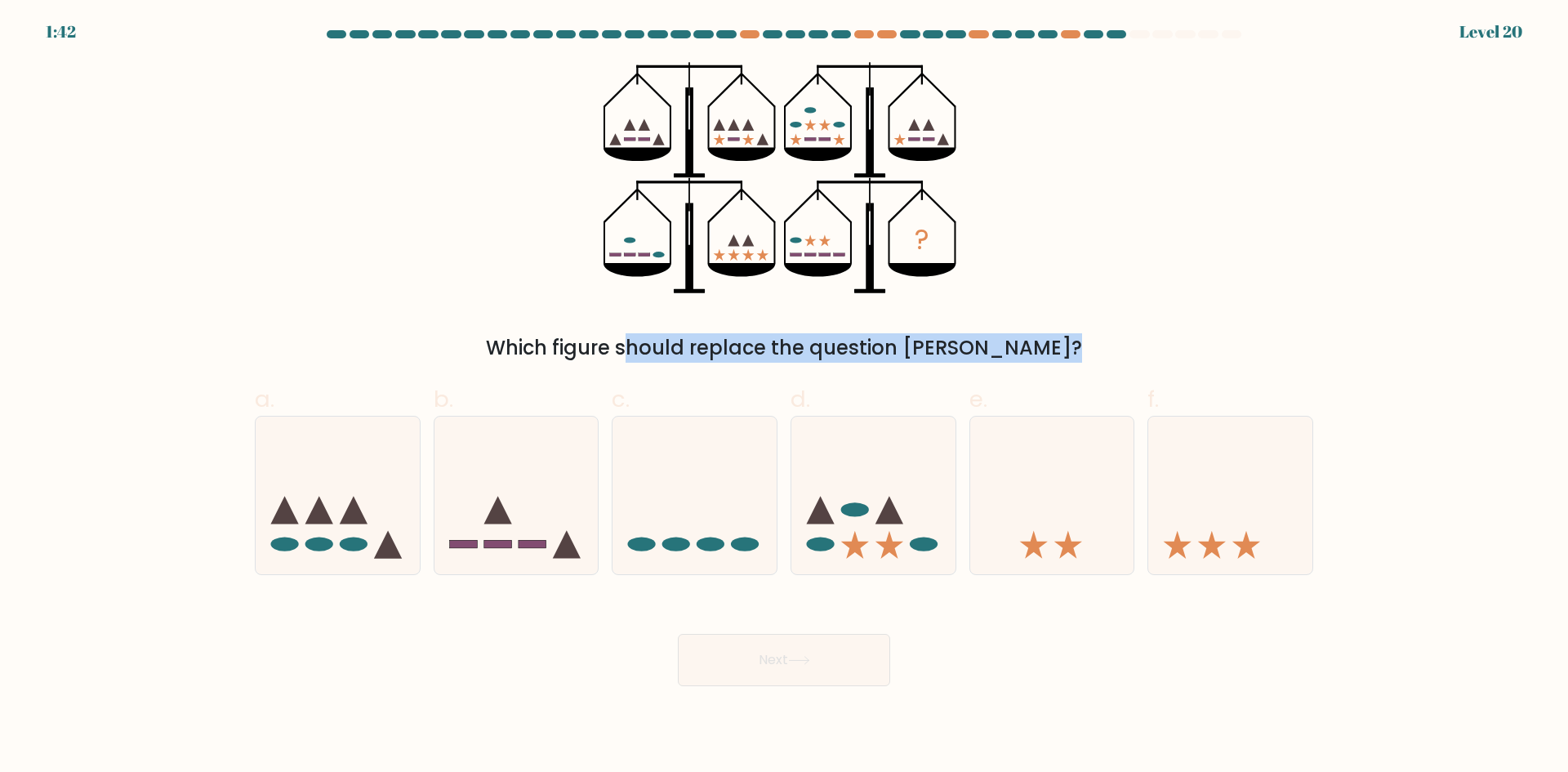
click at [784, 344] on div "Which figure should replace the question mark?" at bounding box center [784, 348] width 1039 height 30
click at [776, 344] on div "Which figure should replace the question mark?" at bounding box center [784, 348] width 1039 height 30
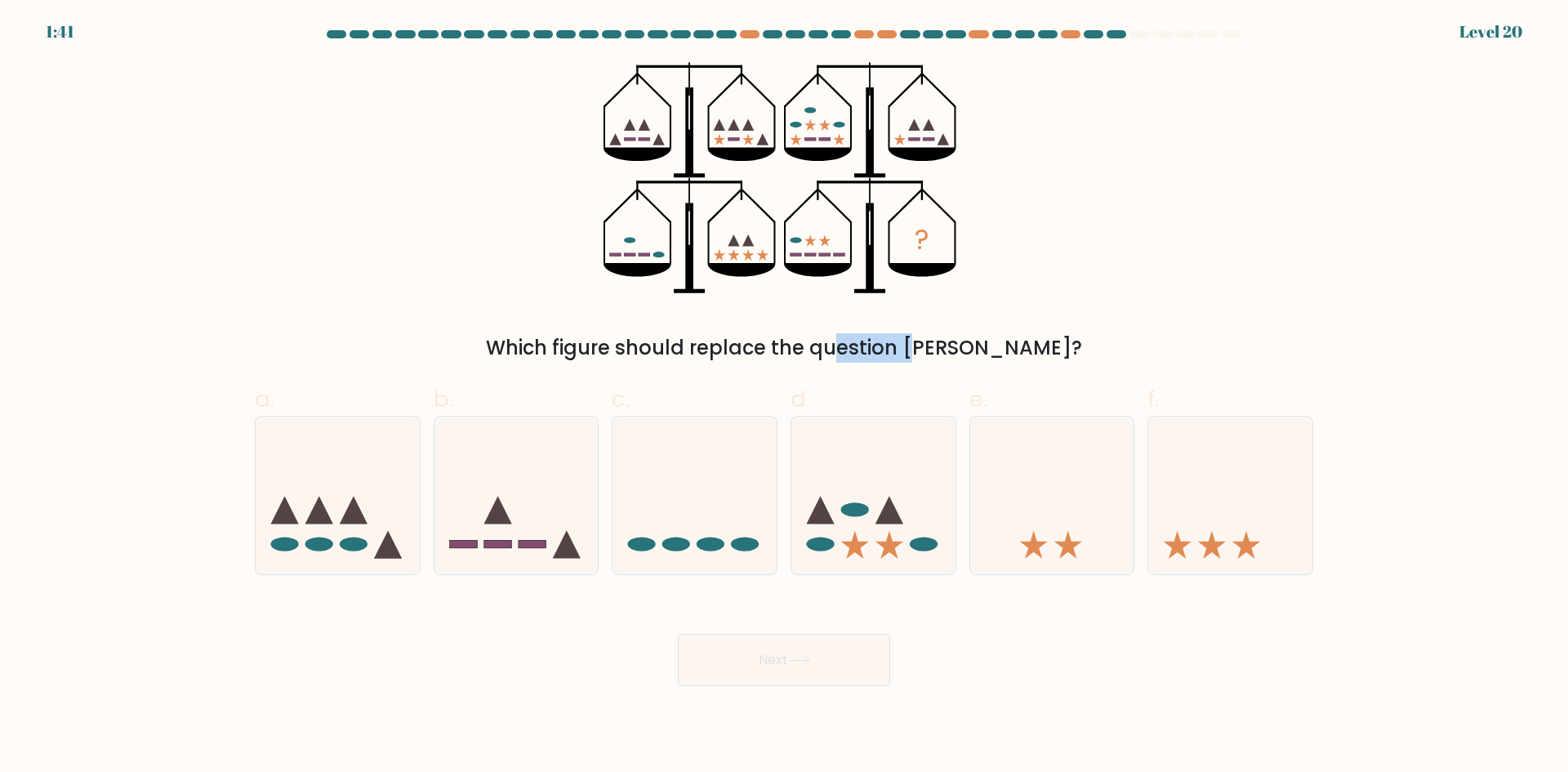
click at [776, 344] on div "Which figure should replace the question mark?" at bounding box center [784, 348] width 1039 height 30
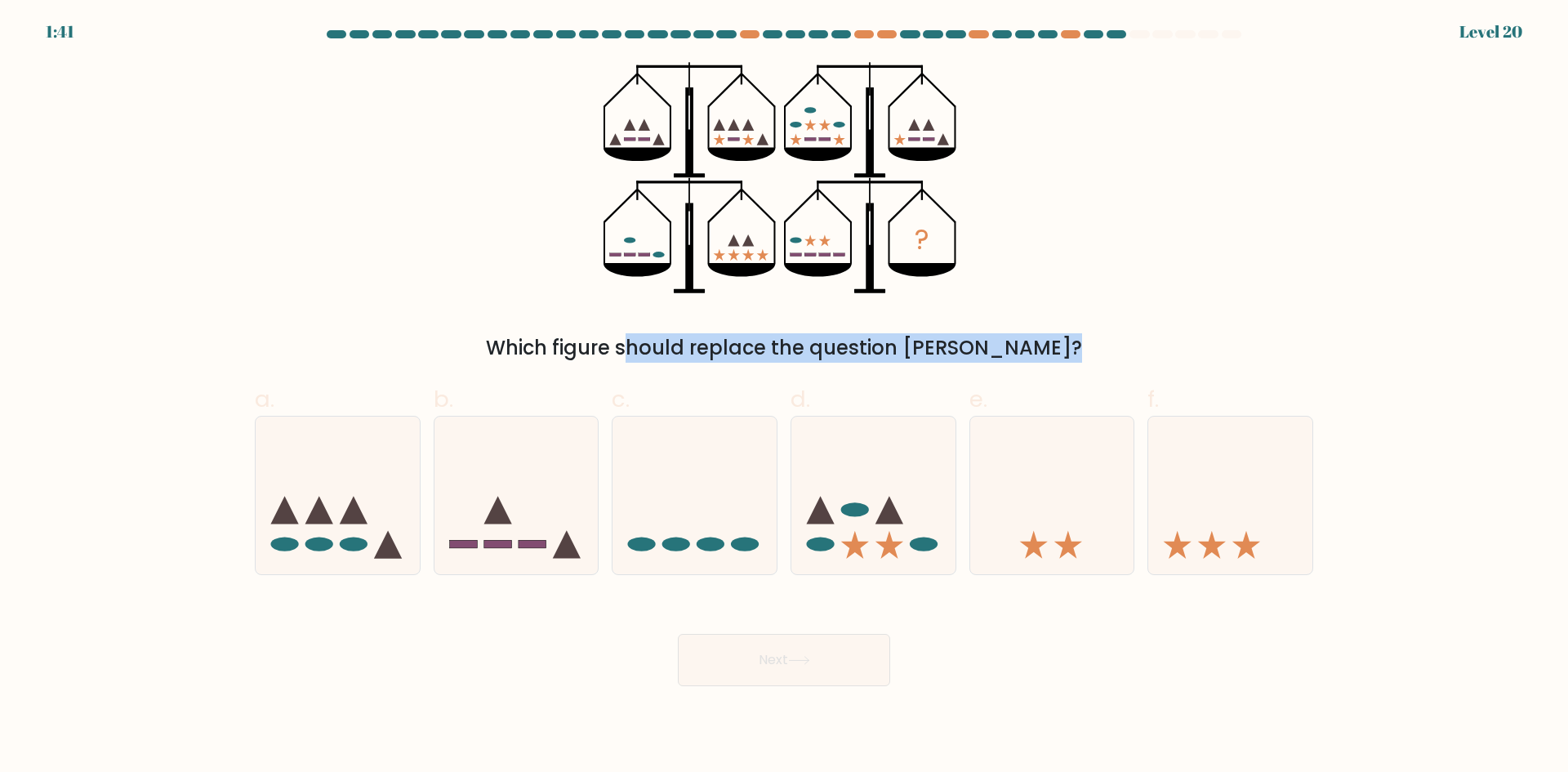
click at [776, 344] on div "Which figure should replace the question mark?" at bounding box center [784, 348] width 1039 height 30
click at [785, 344] on div "Which figure should replace the question mark?" at bounding box center [784, 348] width 1039 height 30
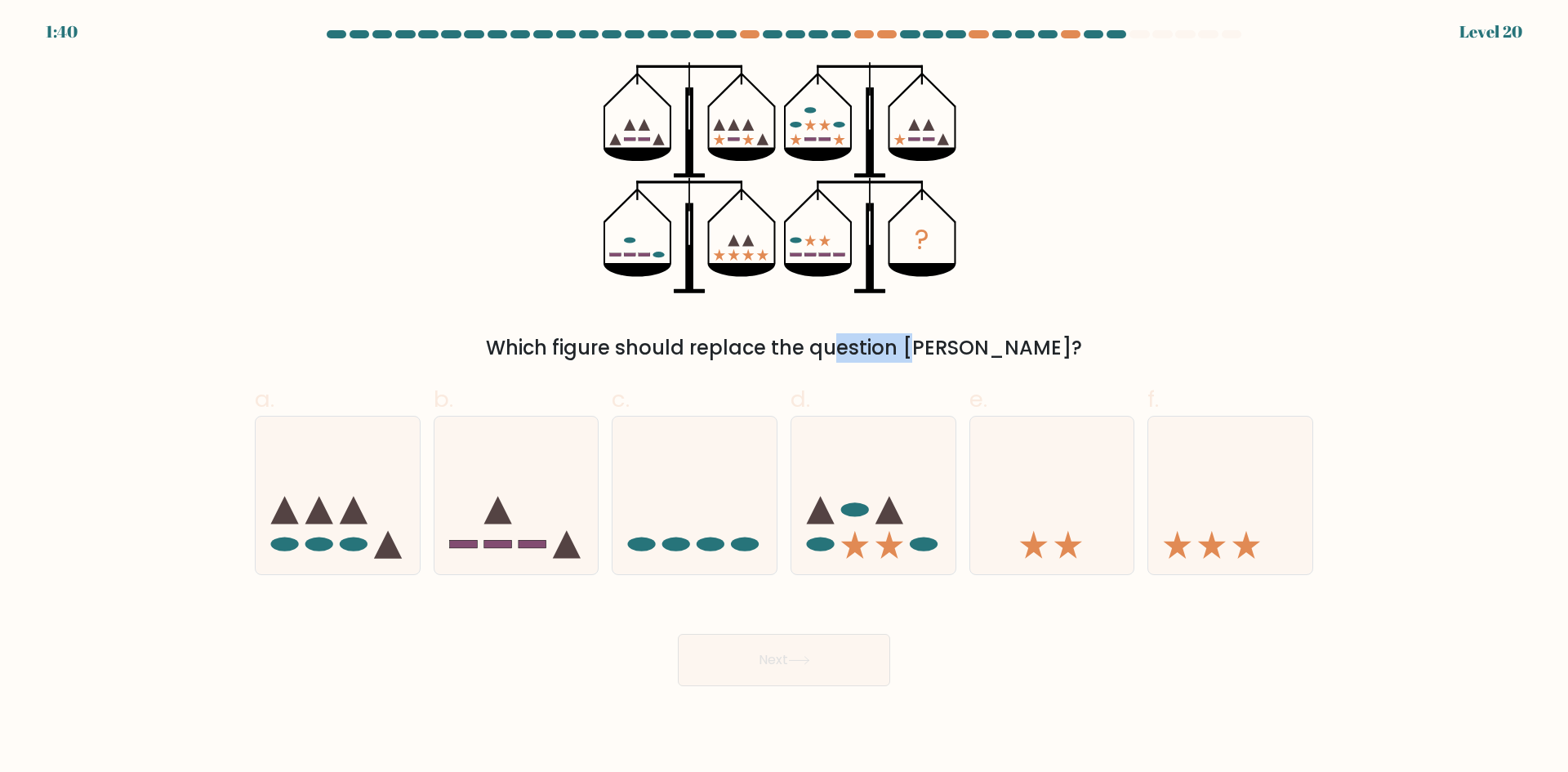
click at [785, 344] on div "Which figure should replace the question mark?" at bounding box center [784, 348] width 1039 height 30
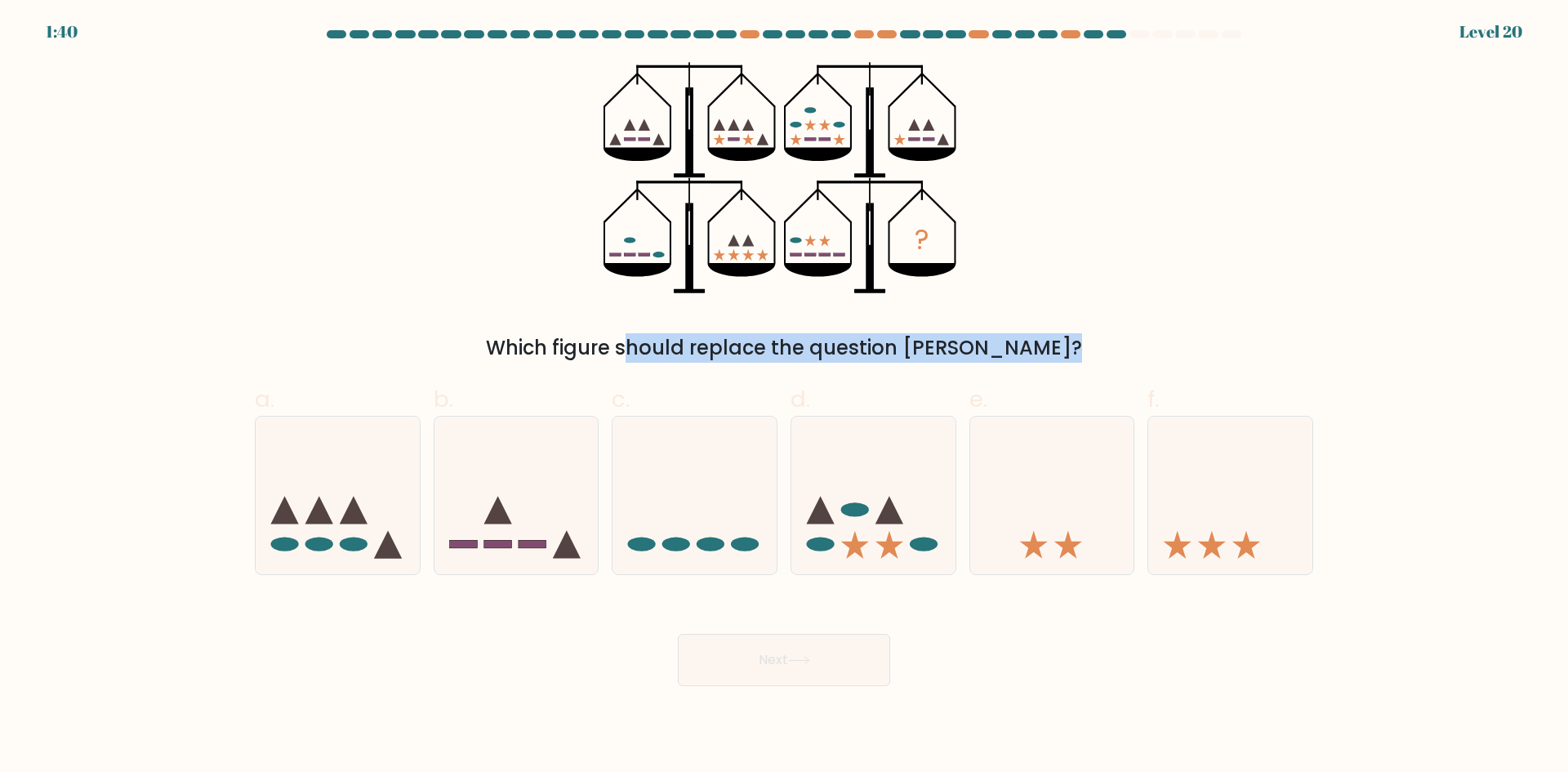
click at [785, 344] on div "Which figure should replace the question mark?" at bounding box center [784, 348] width 1039 height 30
click at [775, 345] on div "Which figure should replace the question mark?" at bounding box center [784, 348] width 1039 height 30
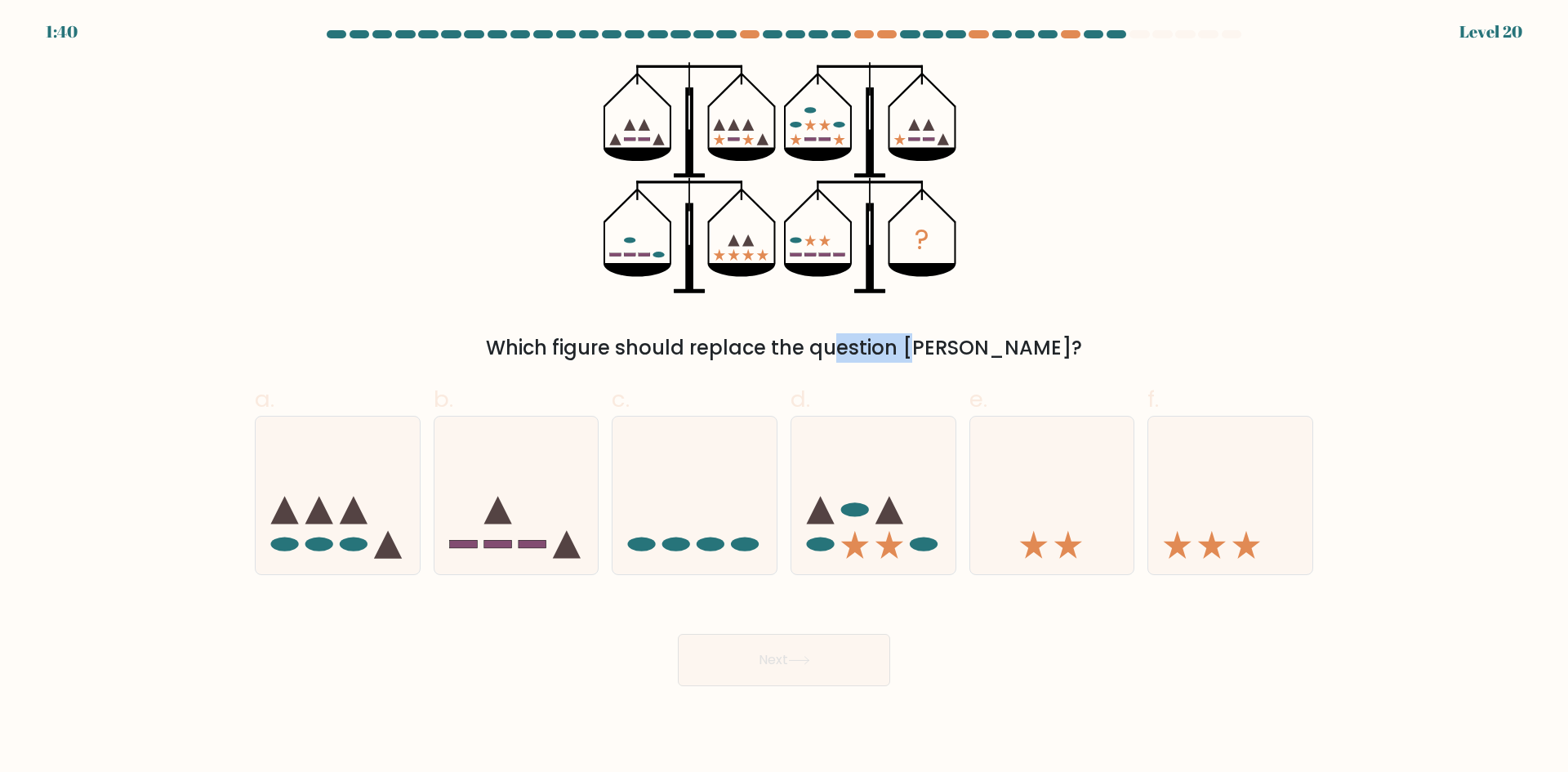
click at [775, 345] on div "Which figure should replace the question mark?" at bounding box center [784, 348] width 1039 height 30
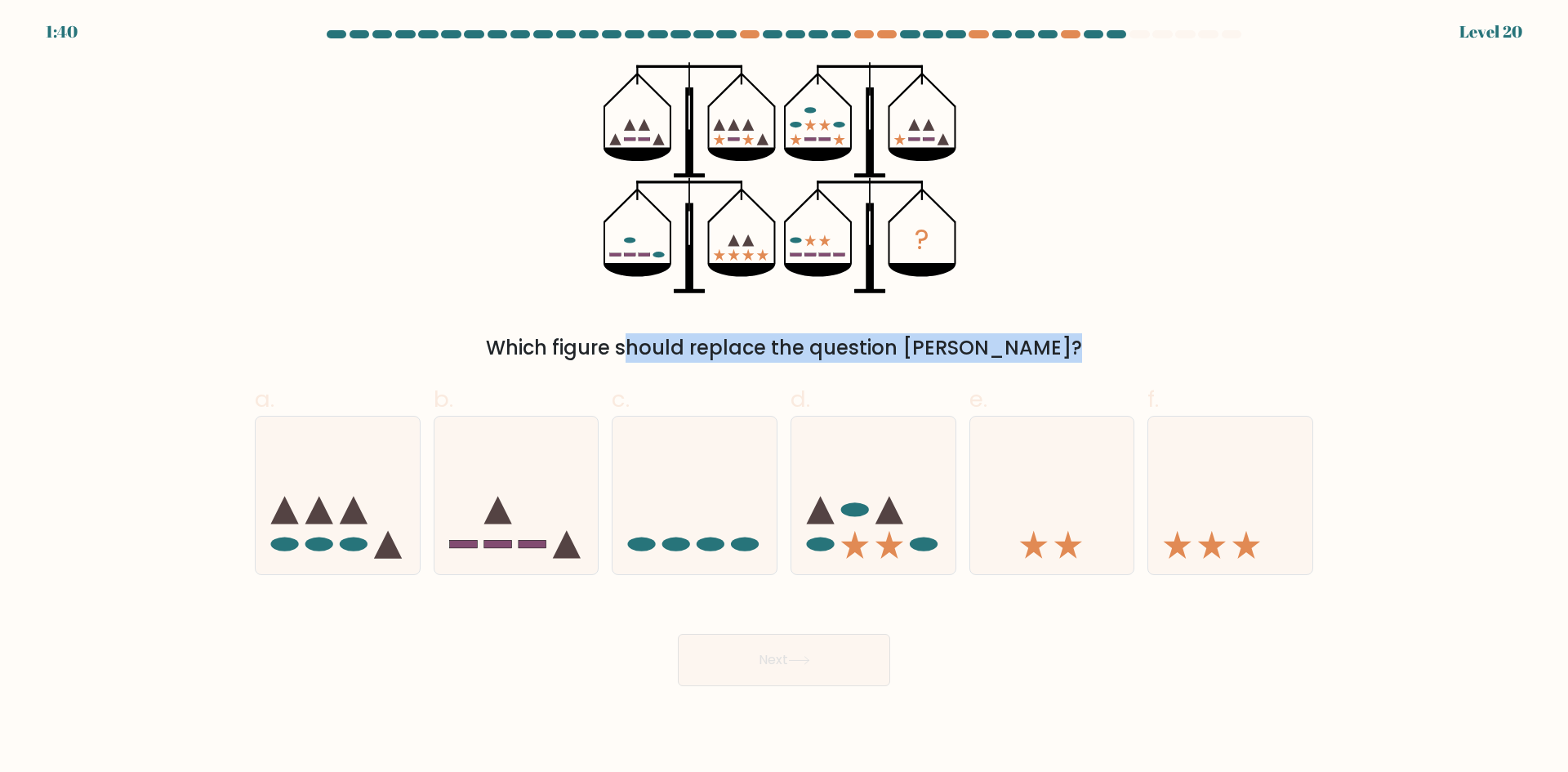
click at [775, 345] on div "Which figure should replace the question mark?" at bounding box center [784, 348] width 1039 height 30
drag, startPoint x: 775, startPoint y: 345, endPoint x: 764, endPoint y: 347, distance: 11.2
click at [773, 345] on div "Which figure should replace the question mark?" at bounding box center [784, 348] width 1039 height 30
click at [764, 347] on div "Which figure should replace the question mark?" at bounding box center [784, 348] width 1039 height 30
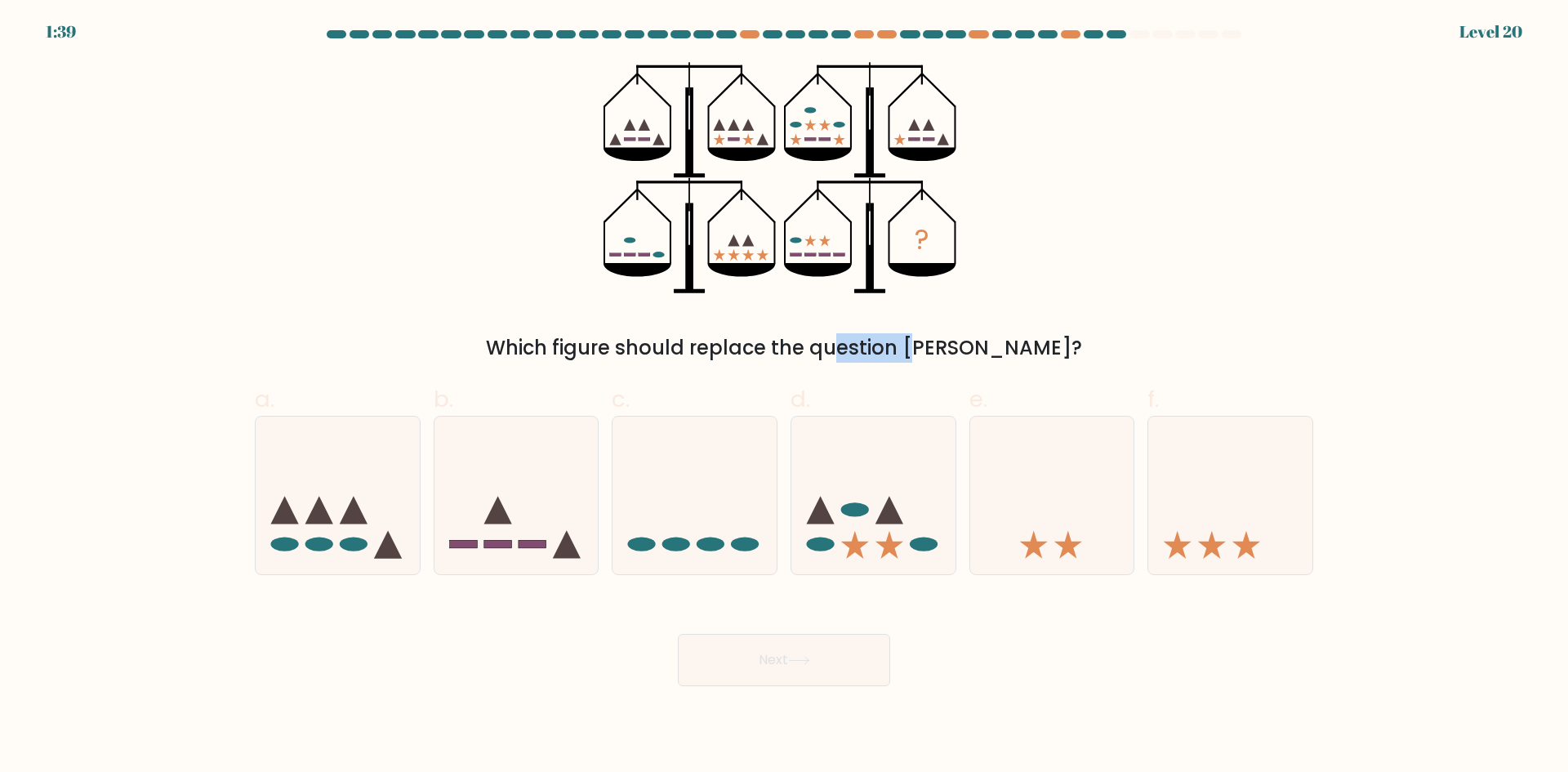
click at [764, 347] on div "Which figure should replace the question mark?" at bounding box center [784, 348] width 1039 height 30
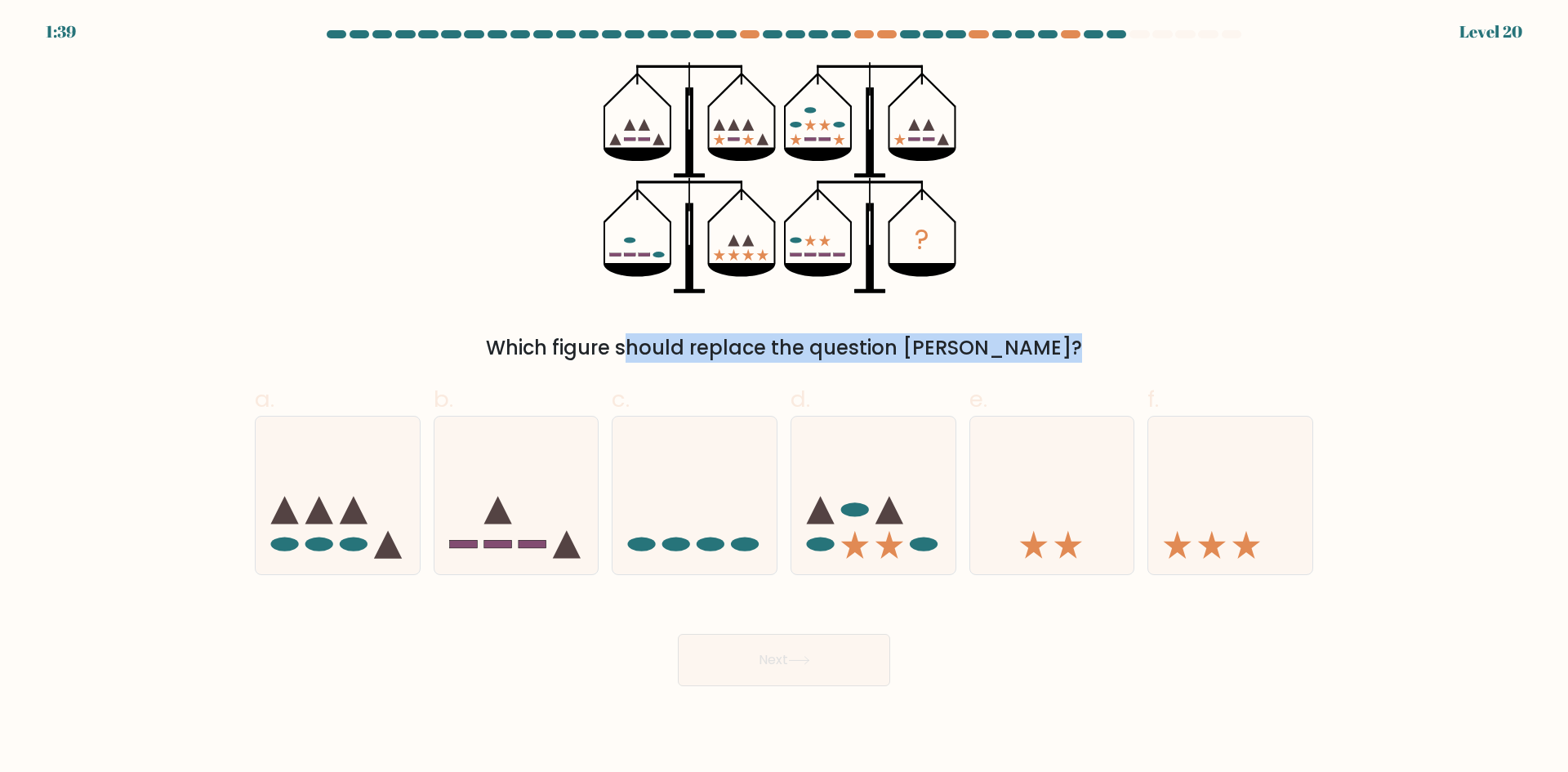
click at [764, 347] on div "Which figure should replace the question mark?" at bounding box center [784, 348] width 1039 height 30
click at [758, 347] on div "Which figure should replace the question mark?" at bounding box center [784, 348] width 1039 height 30
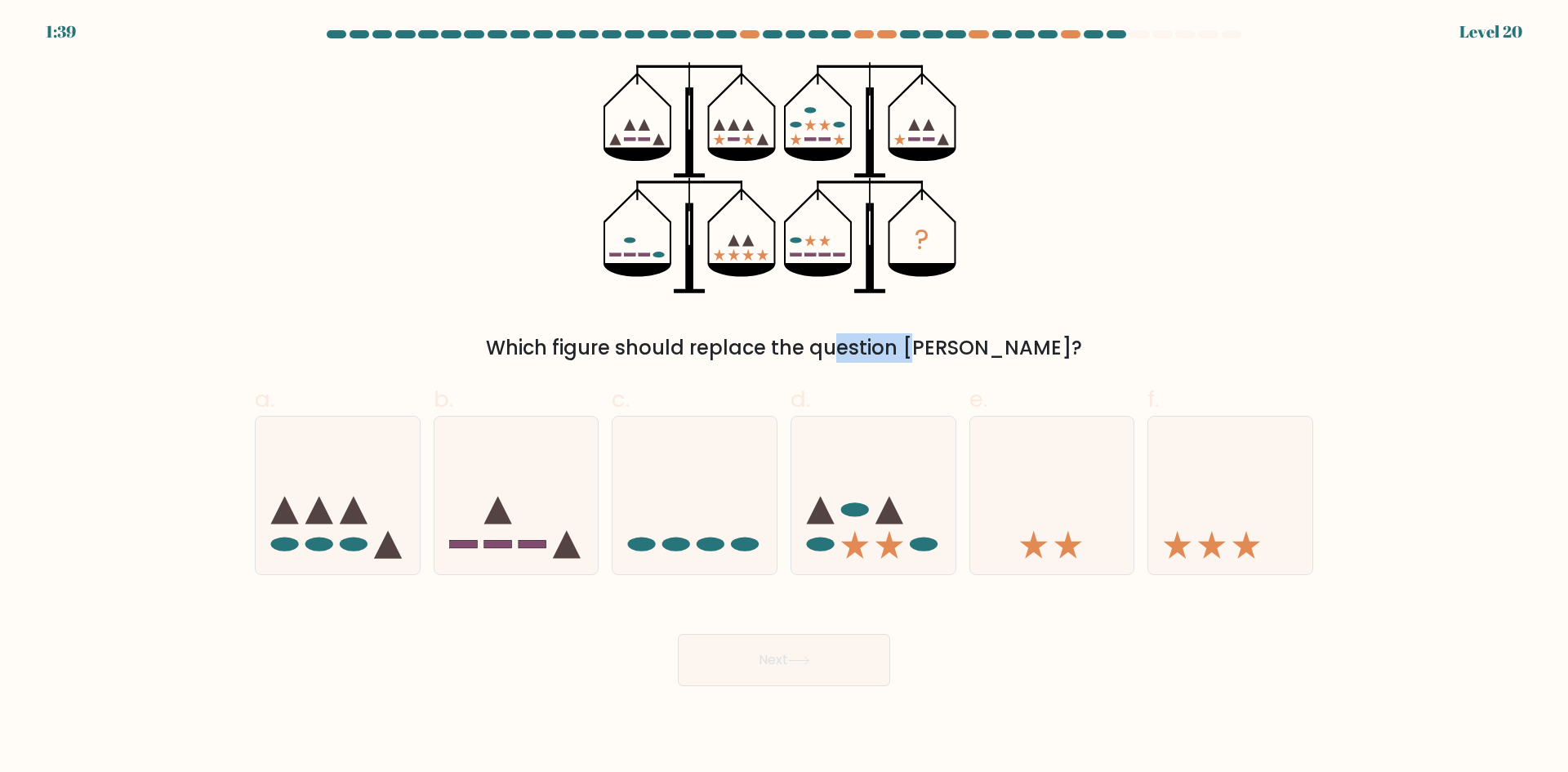
click at [758, 347] on div "Which figure should replace the question mark?" at bounding box center [784, 348] width 1039 height 30
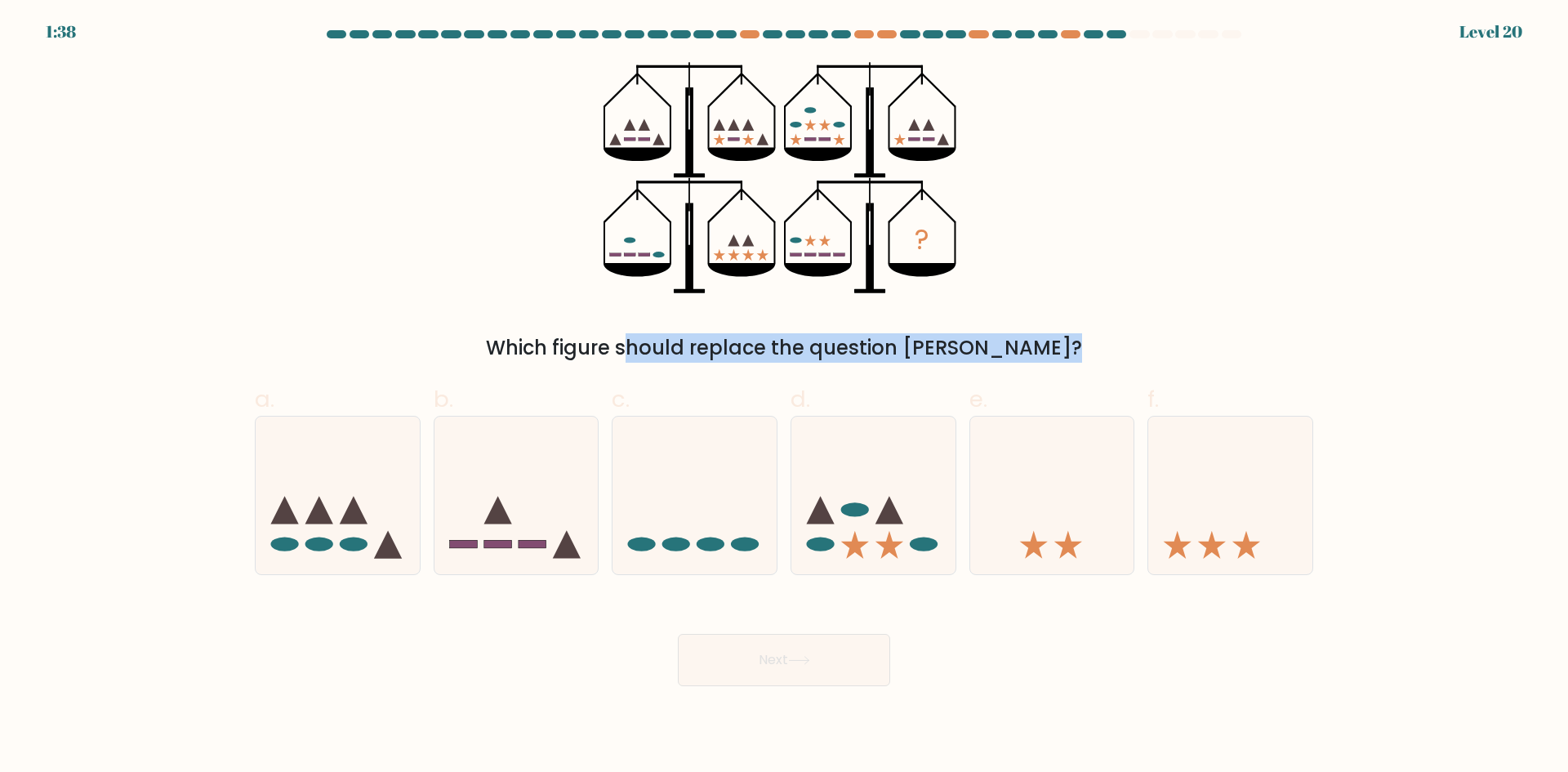
click at [758, 347] on div "Which figure should replace the question mark?" at bounding box center [784, 348] width 1039 height 30
click at [752, 347] on div "Which figure should replace the question mark?" at bounding box center [784, 348] width 1039 height 30
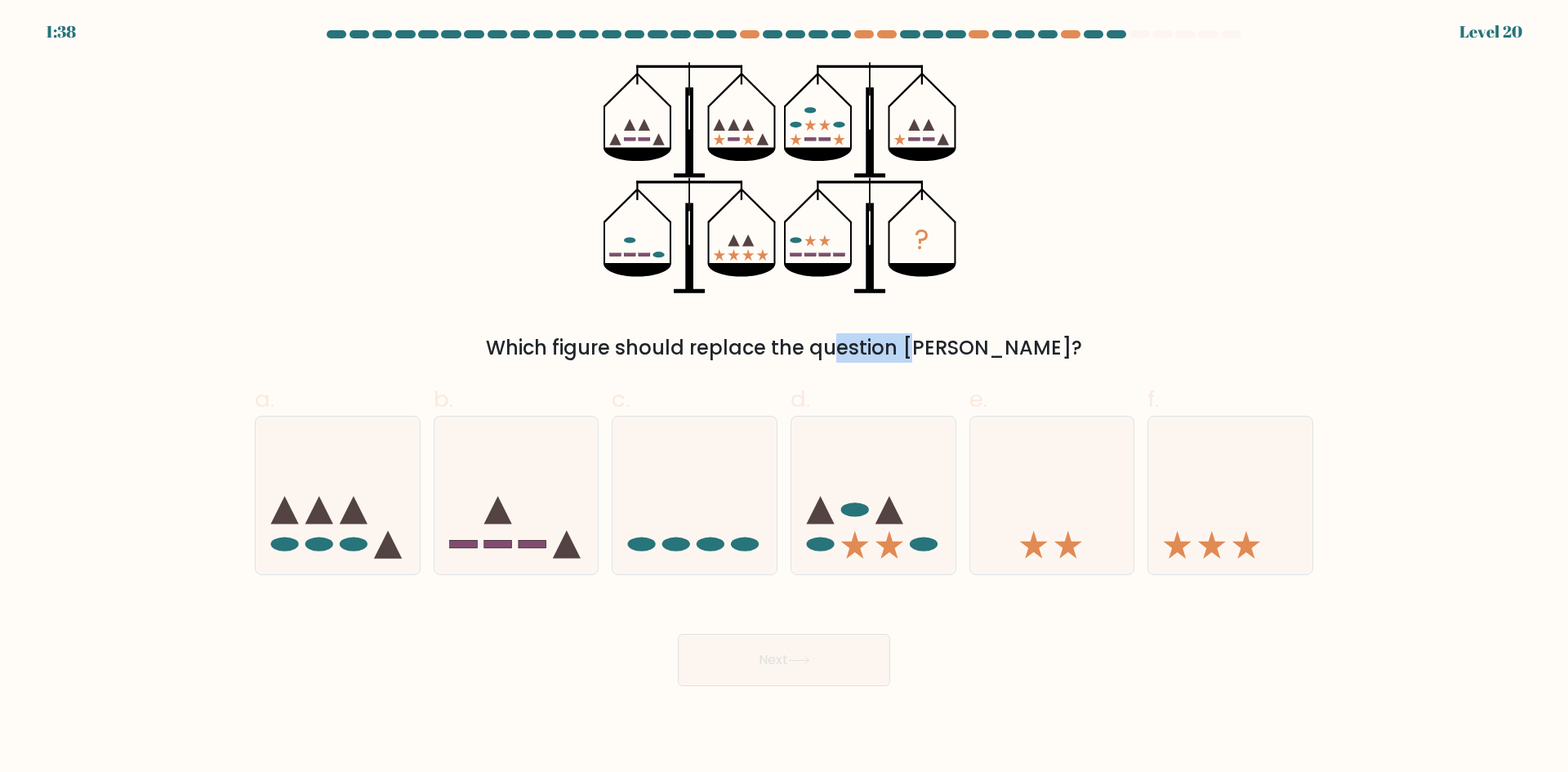
click at [752, 347] on div "Which figure should replace the question mark?" at bounding box center [784, 348] width 1039 height 30
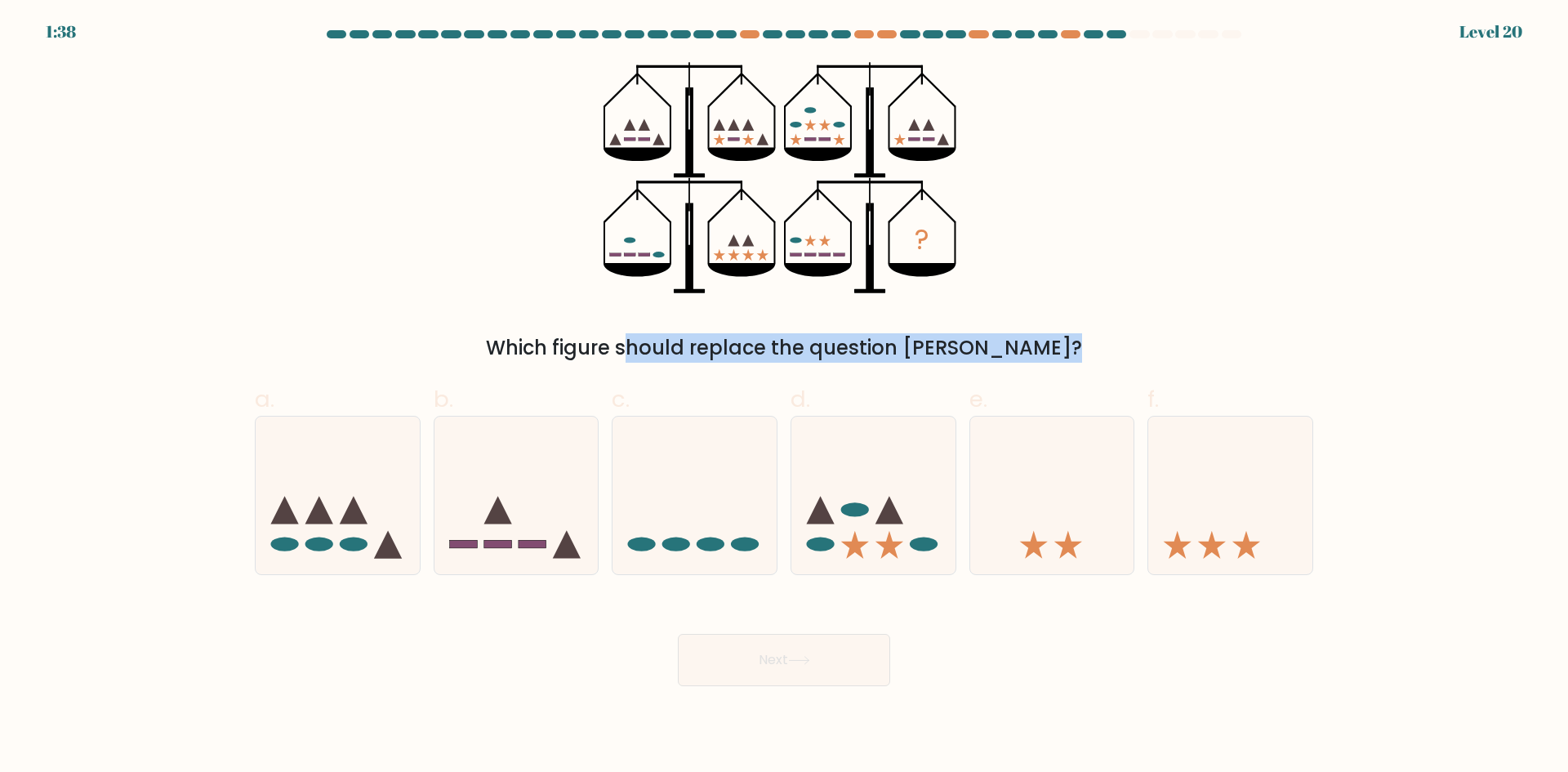
click at [751, 347] on div "Which figure should replace the question mark?" at bounding box center [784, 348] width 1039 height 30
click at [748, 347] on div "Which figure should replace the question mark?" at bounding box center [784, 348] width 1039 height 30
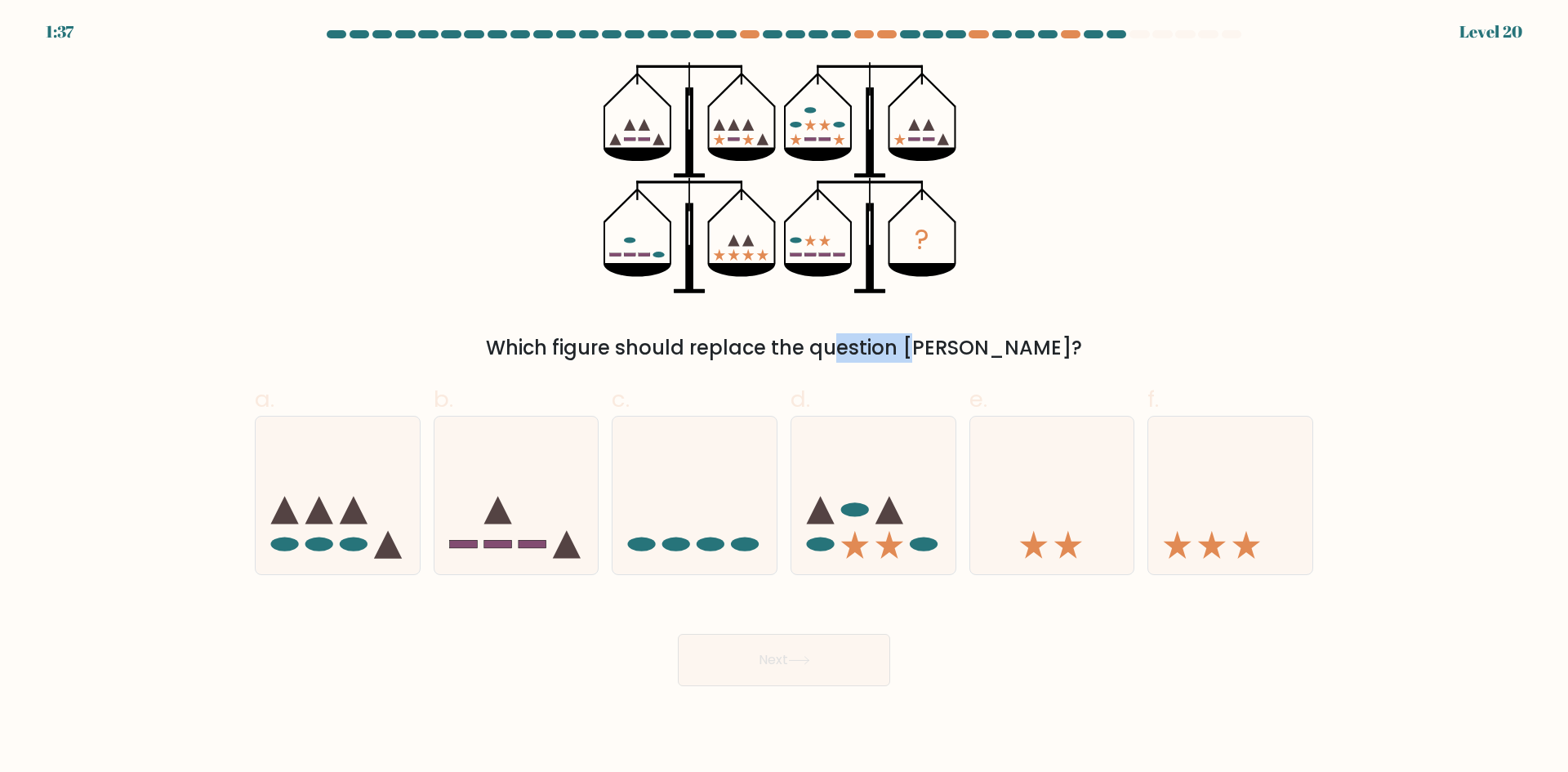
click at [748, 347] on div "Which figure should replace the question mark?" at bounding box center [784, 348] width 1039 height 30
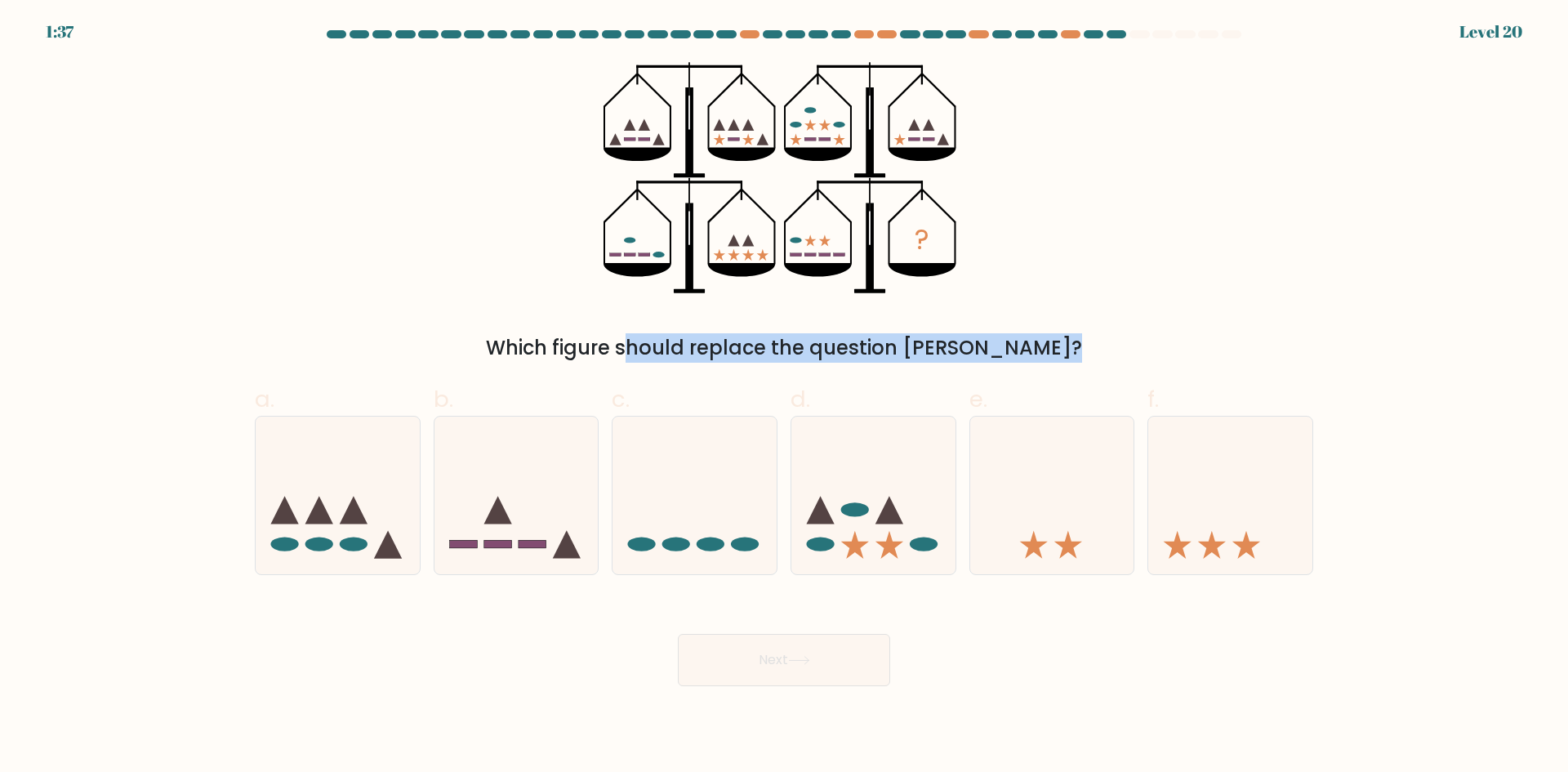
click at [748, 347] on div "Which figure should replace the question mark?" at bounding box center [784, 348] width 1039 height 30
click at [740, 347] on div "Which figure should replace the question mark?" at bounding box center [784, 348] width 1039 height 30
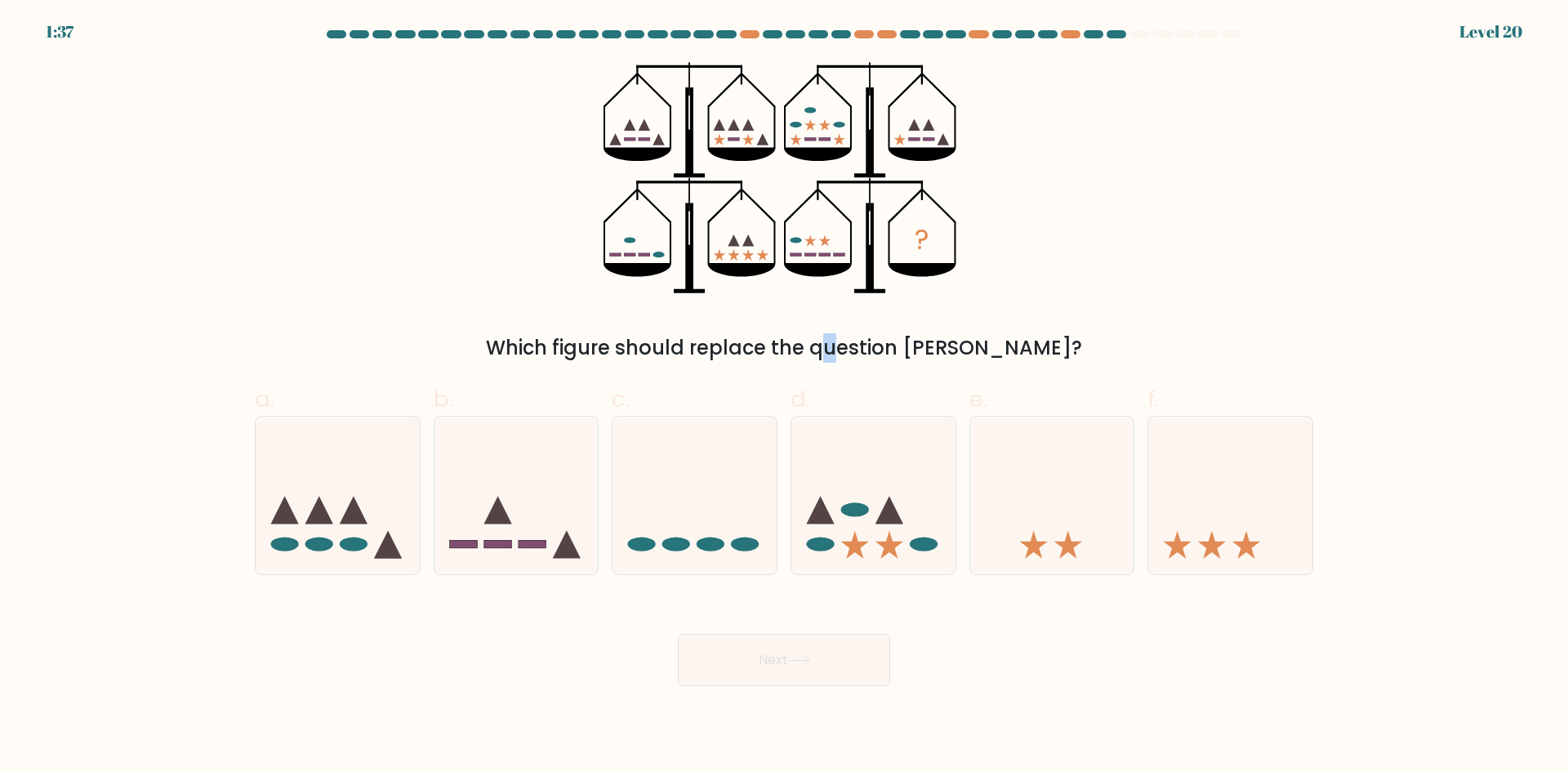
click at [740, 347] on div "Which figure should replace the question mark?" at bounding box center [784, 348] width 1039 height 30
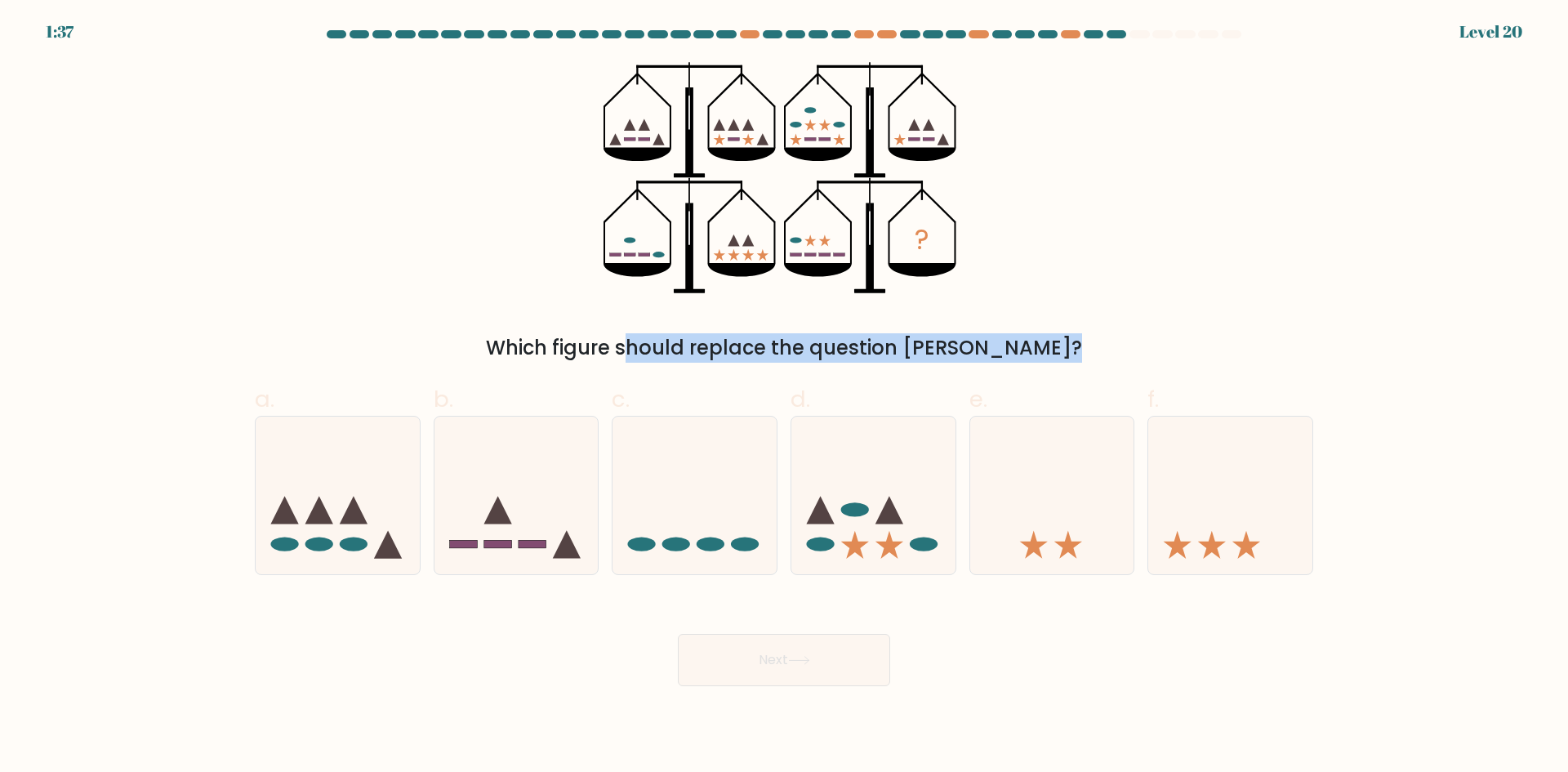
click at [740, 347] on div "Which figure should replace the question mark?" at bounding box center [784, 348] width 1039 height 30
click at [734, 347] on div "Which figure should replace the question mark?" at bounding box center [784, 348] width 1039 height 30
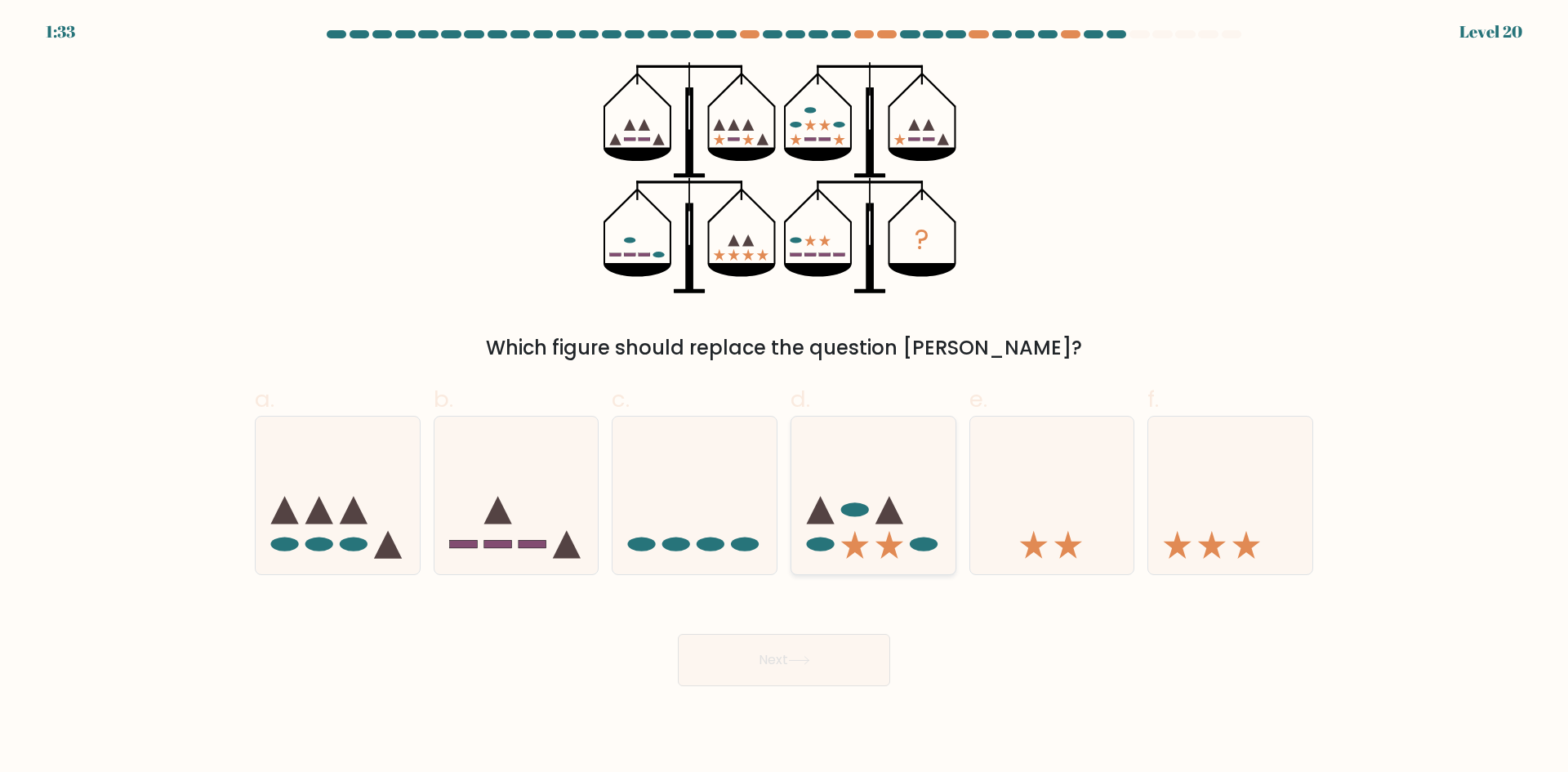
click at [862, 493] on icon at bounding box center [874, 495] width 164 height 135
click at [785, 397] on input "d." at bounding box center [784, 391] width 1 height 10
radio input "true"
click at [750, 666] on button "Next" at bounding box center [784, 660] width 213 height 52
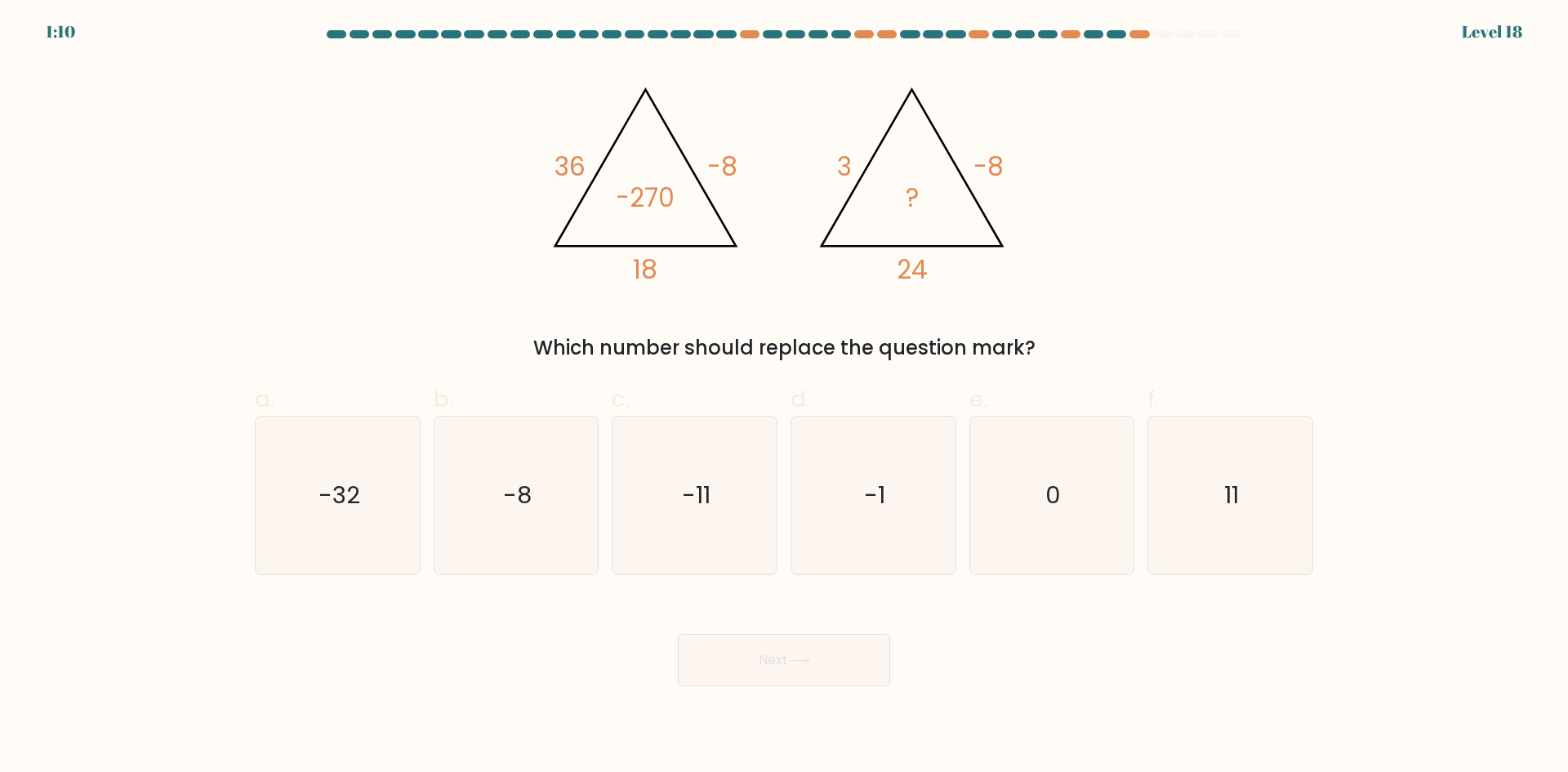
click at [736, 168] on tspan "-8" at bounding box center [722, 166] width 30 height 36
click at [728, 168] on tspan "-8" at bounding box center [722, 166] width 30 height 36
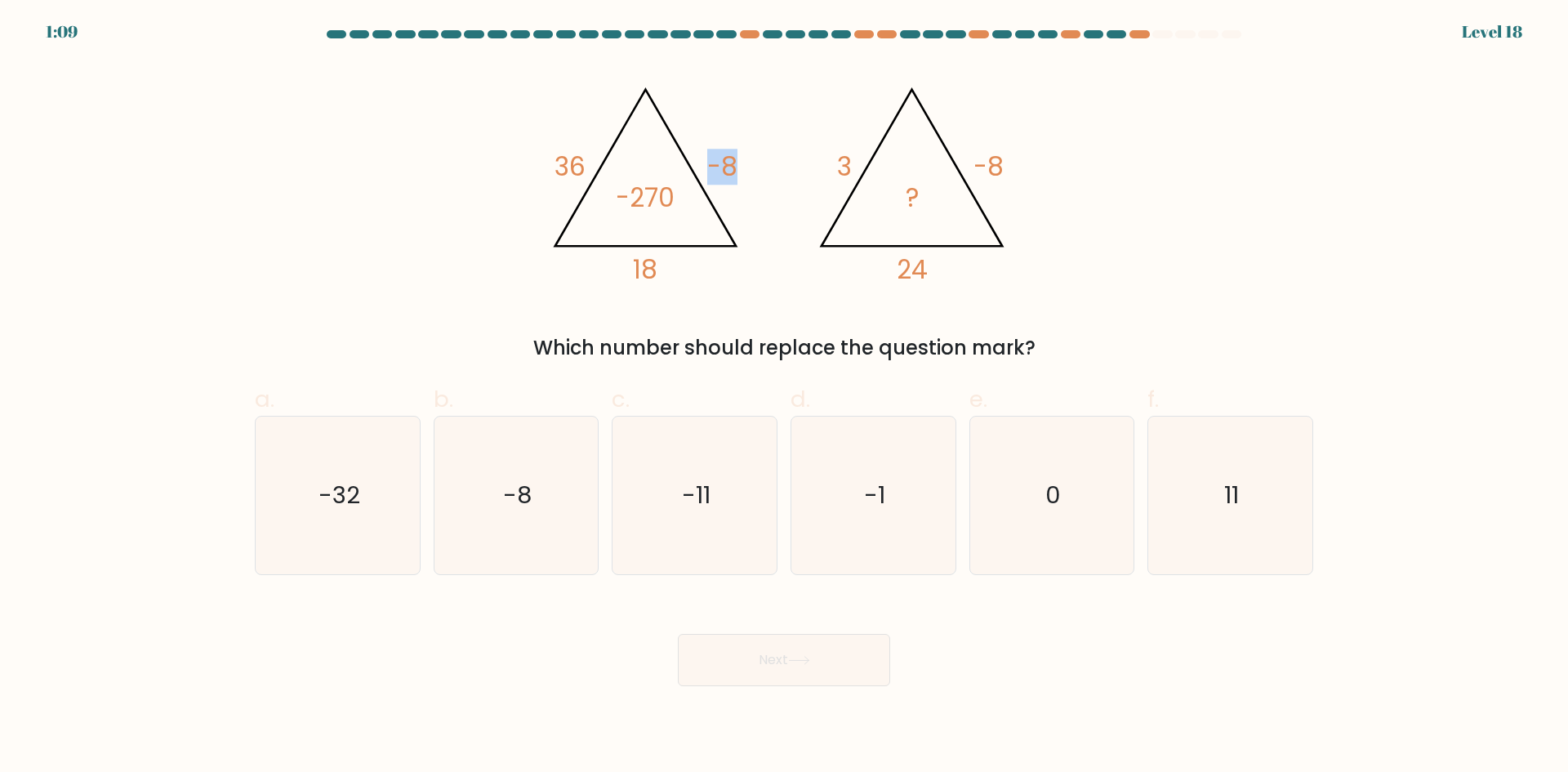
click at [728, 168] on tspan "-8" at bounding box center [722, 166] width 30 height 36
click at [715, 168] on tspan "-8" at bounding box center [722, 166] width 30 height 36
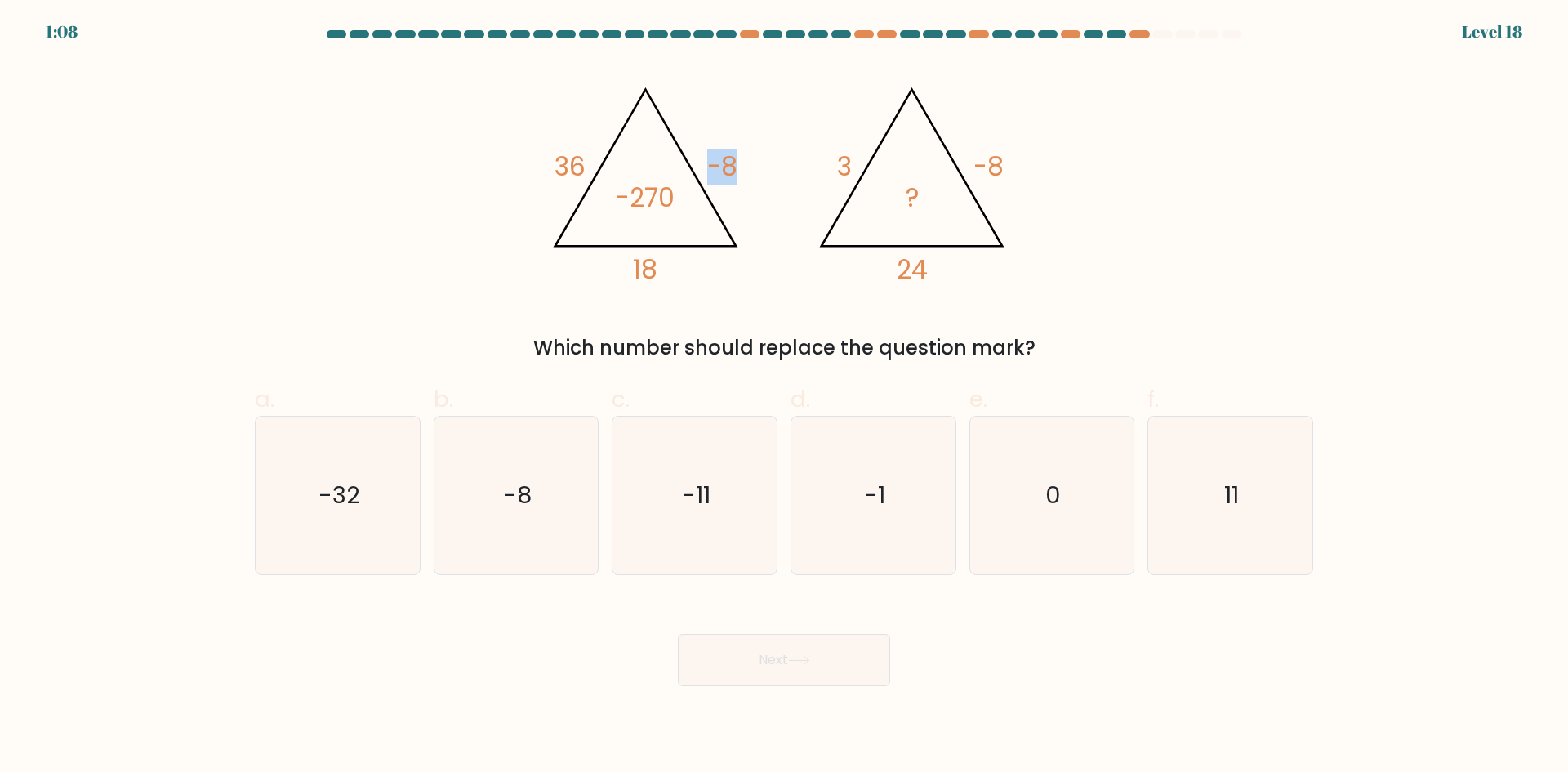
click at [710, 168] on tspan "-8" at bounding box center [722, 166] width 30 height 36
click at [695, 169] on icon "@import url('https://fonts.googleapis.com/css?family=Abril+Fatface:400,100,100i…" at bounding box center [784, 178] width 490 height 232
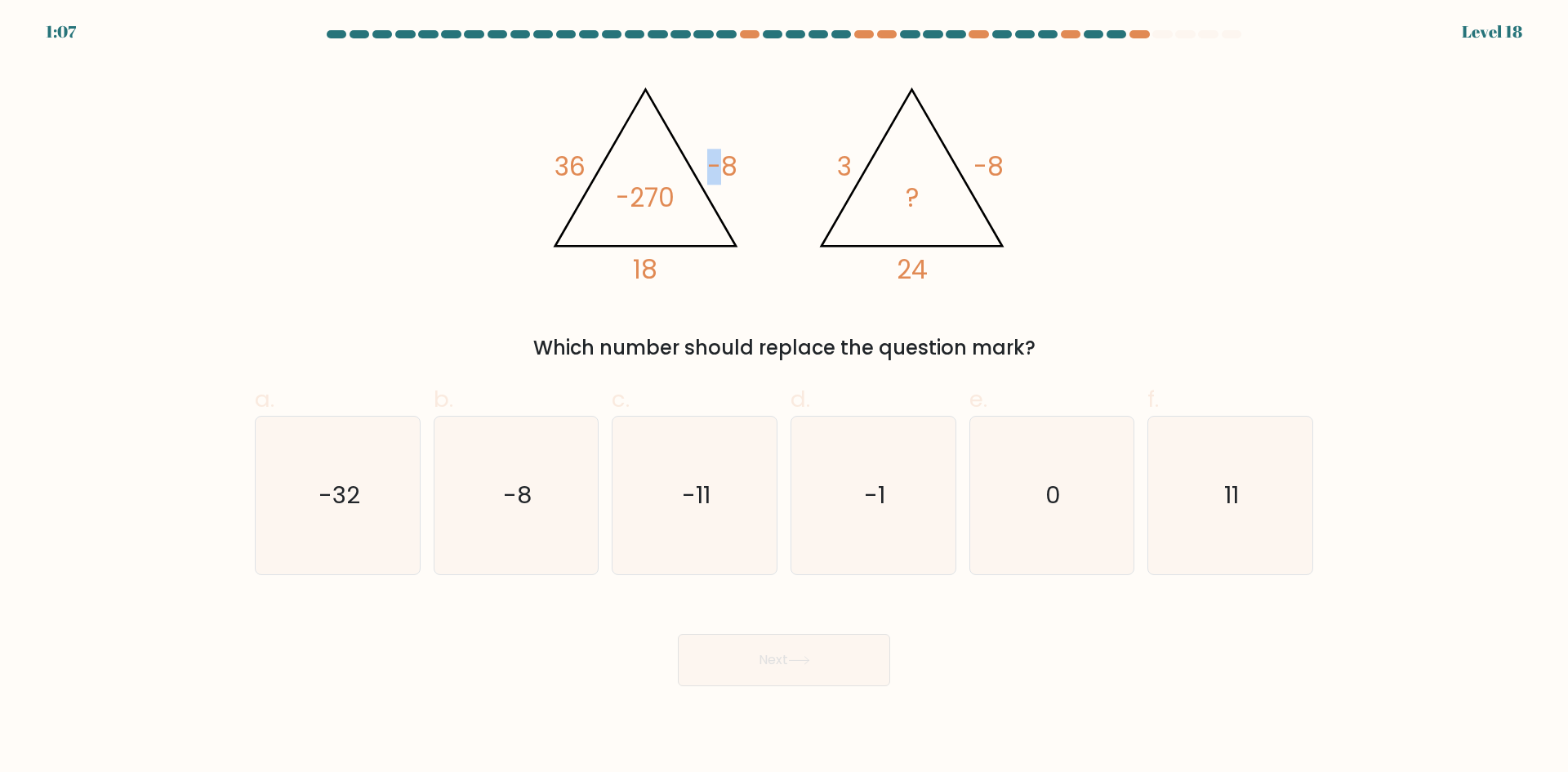
click at [695, 169] on icon "@import url('https://fonts.googleapis.com/css?family=Abril+Fatface:400,100,100i…" at bounding box center [784, 178] width 490 height 232
click at [663, 181] on tspan "-270" at bounding box center [645, 198] width 59 height 36
click at [664, 181] on tspan "-270" at bounding box center [645, 198] width 59 height 36
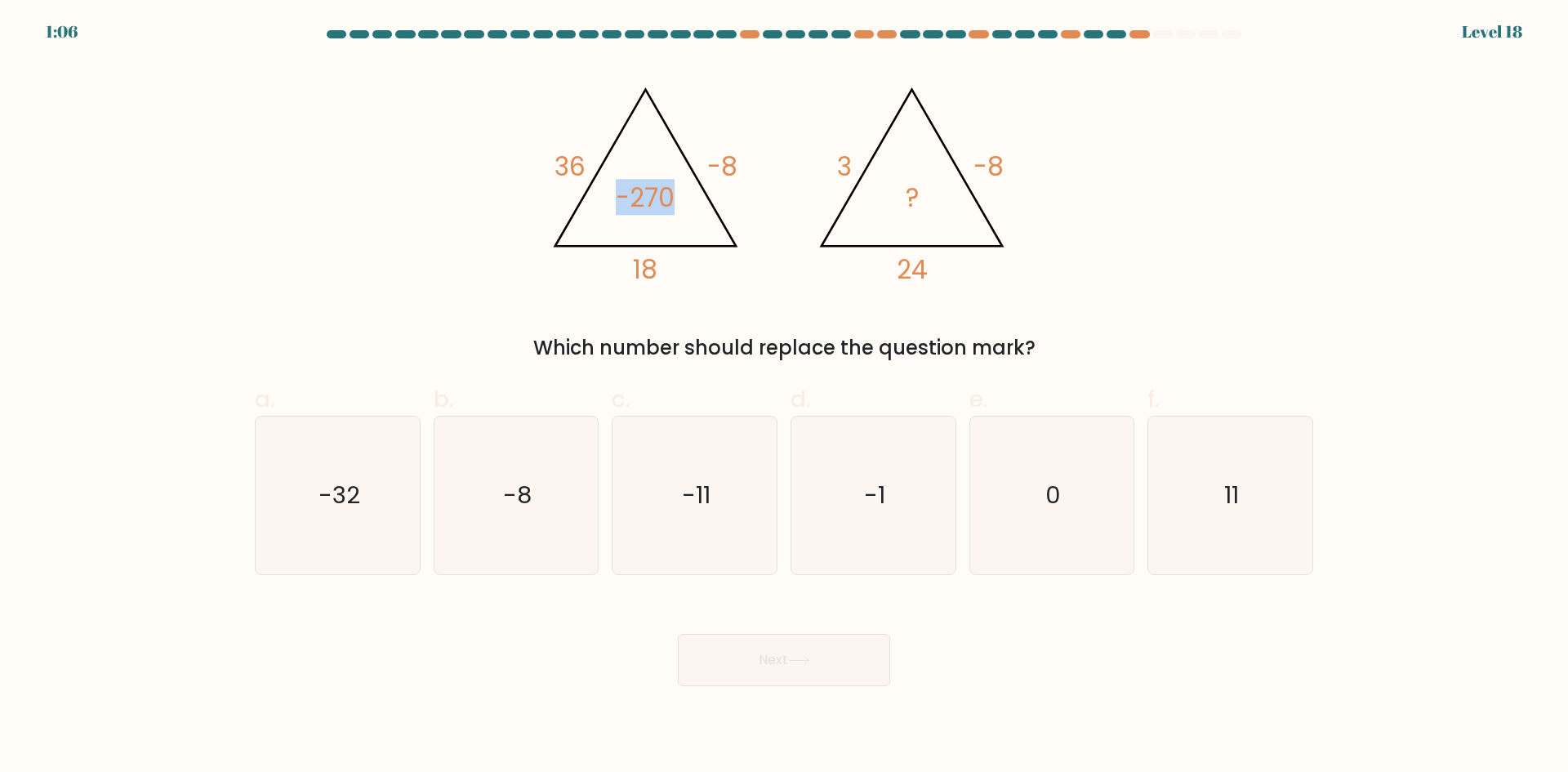
click at [664, 181] on tspan "-270" at bounding box center [645, 198] width 59 height 36
click at [651, 185] on tspan "-270" at bounding box center [645, 198] width 59 height 36
click at [645, 186] on tspan "-270" at bounding box center [645, 198] width 59 height 36
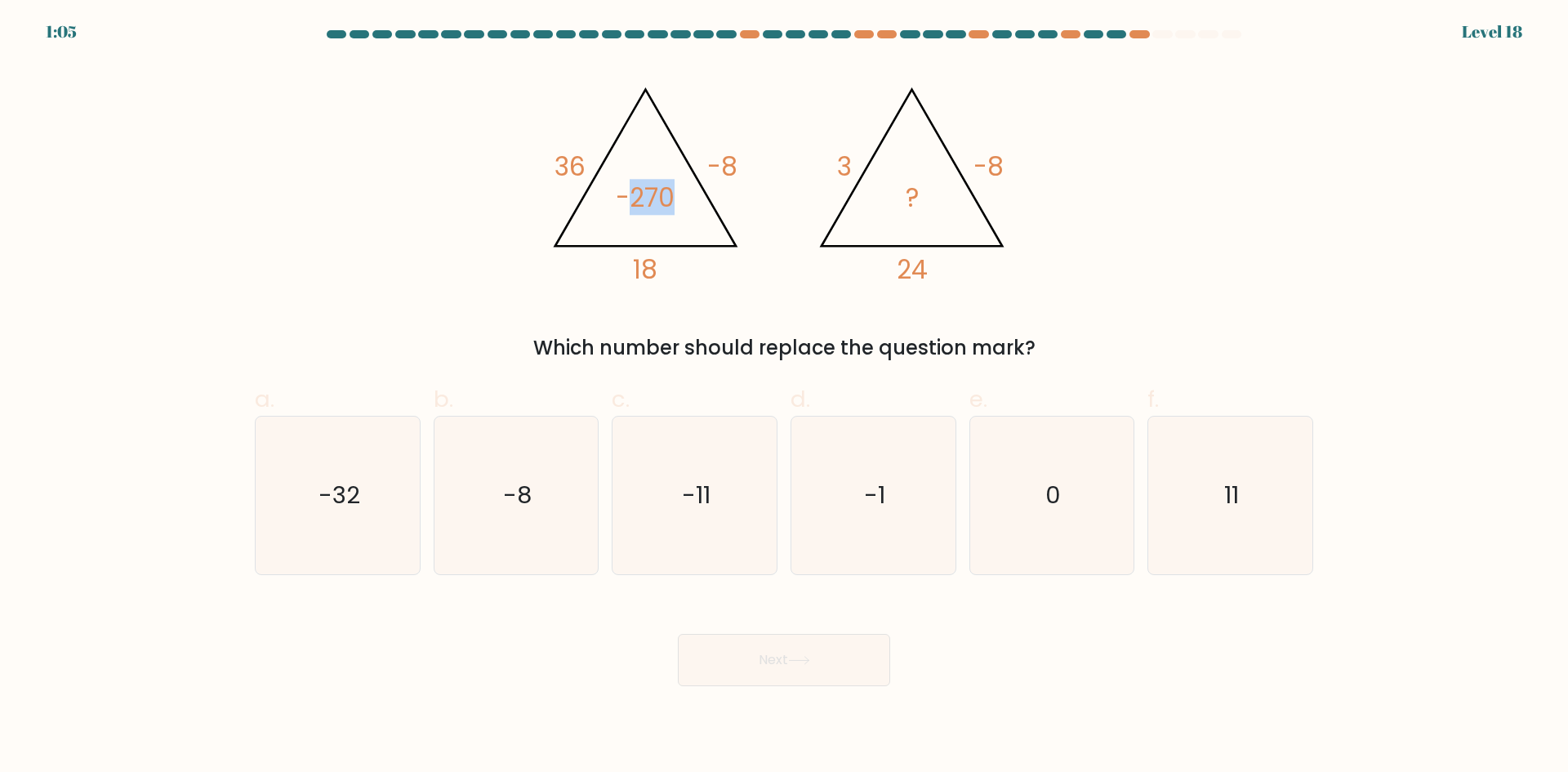
click at [645, 186] on tspan "-270" at bounding box center [645, 198] width 59 height 36
click at [636, 187] on tspan "-270" at bounding box center [645, 198] width 59 height 36
click at [641, 188] on tspan "-270" at bounding box center [645, 198] width 59 height 36
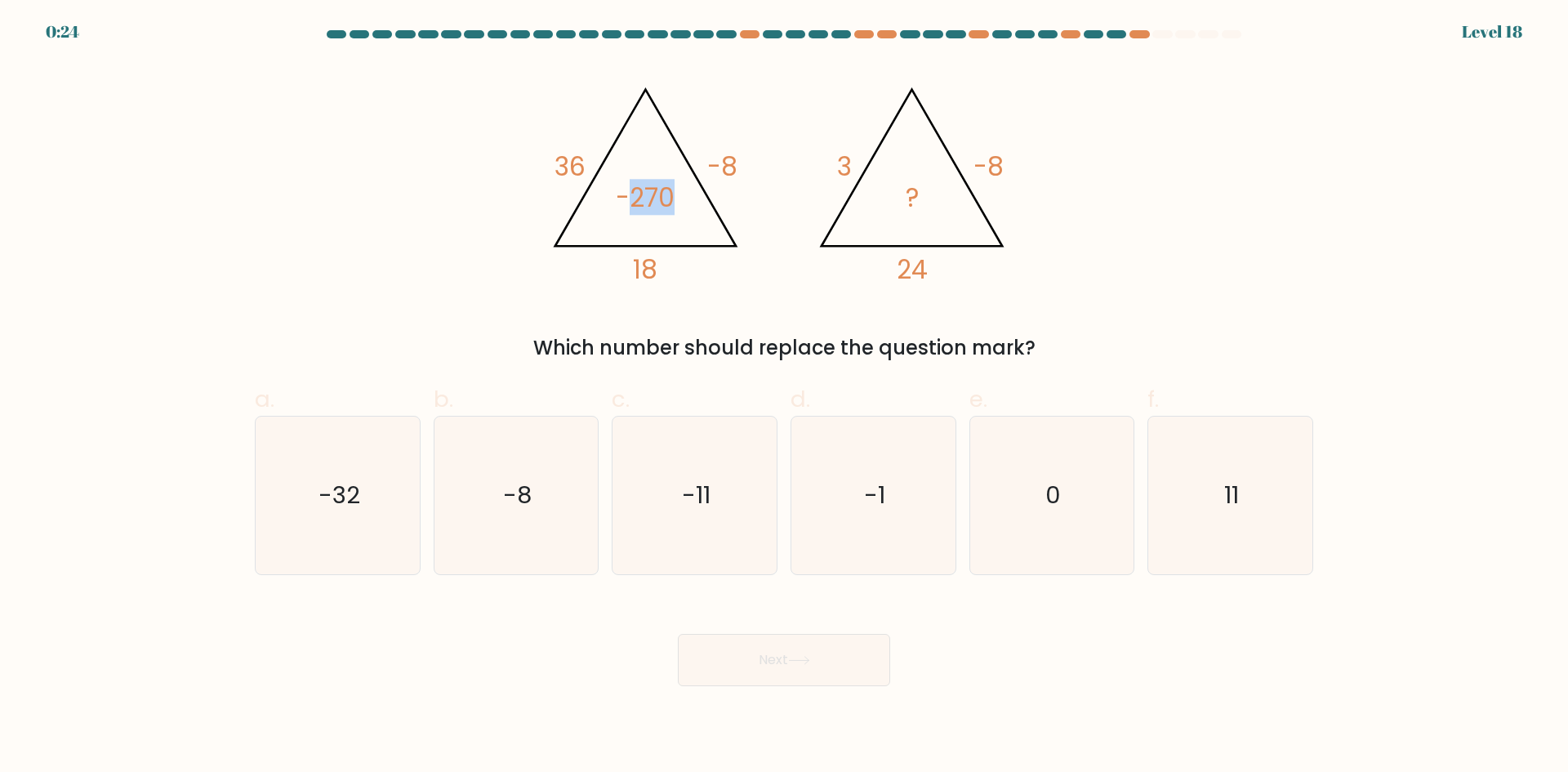
click at [641, 188] on tspan "-270" at bounding box center [645, 198] width 59 height 36
click at [634, 188] on tspan "-270" at bounding box center [645, 198] width 59 height 36
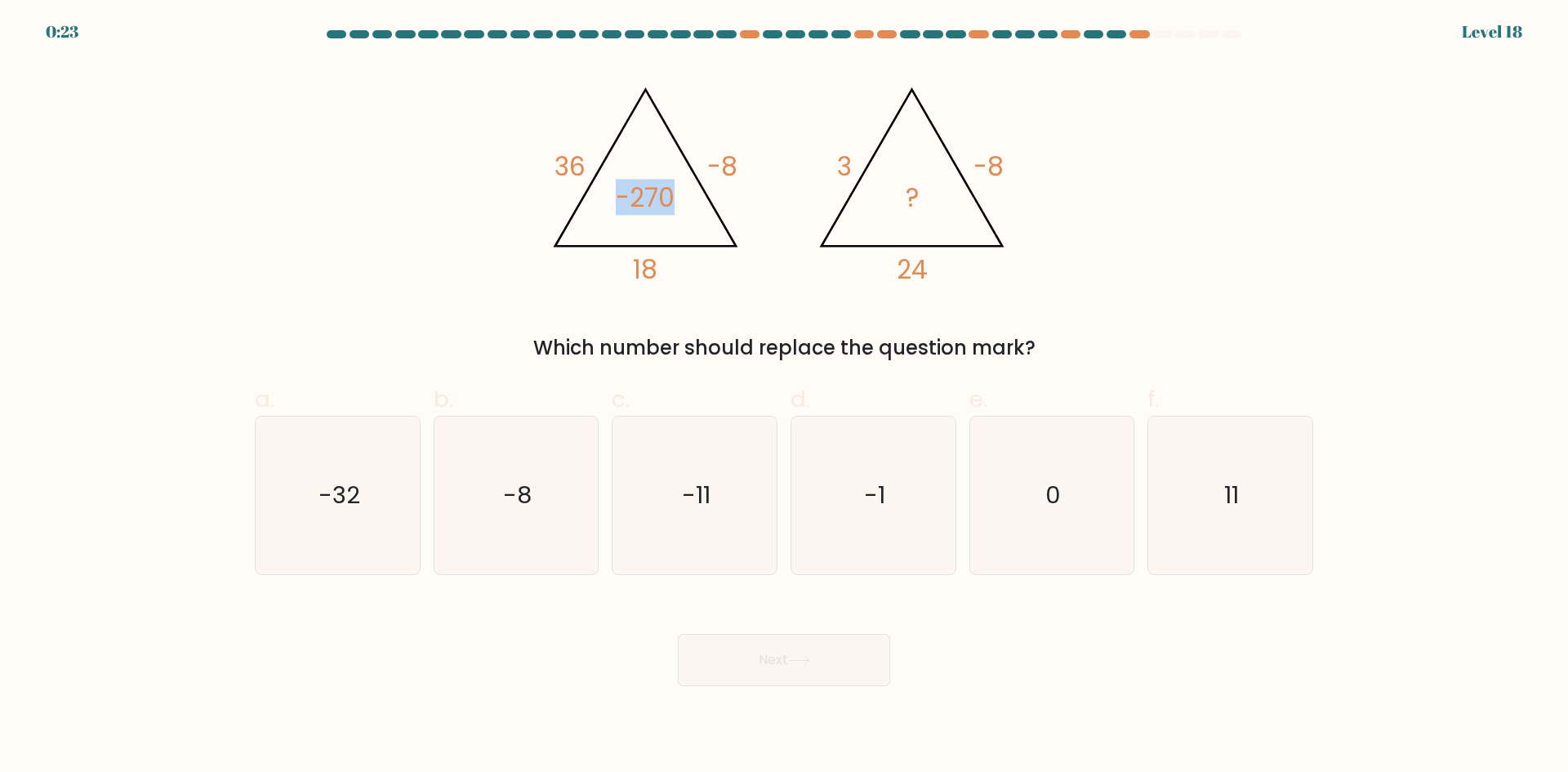
click at [634, 188] on tspan "-270" at bounding box center [645, 198] width 59 height 36
click at [627, 188] on tspan "-270" at bounding box center [645, 198] width 59 height 36
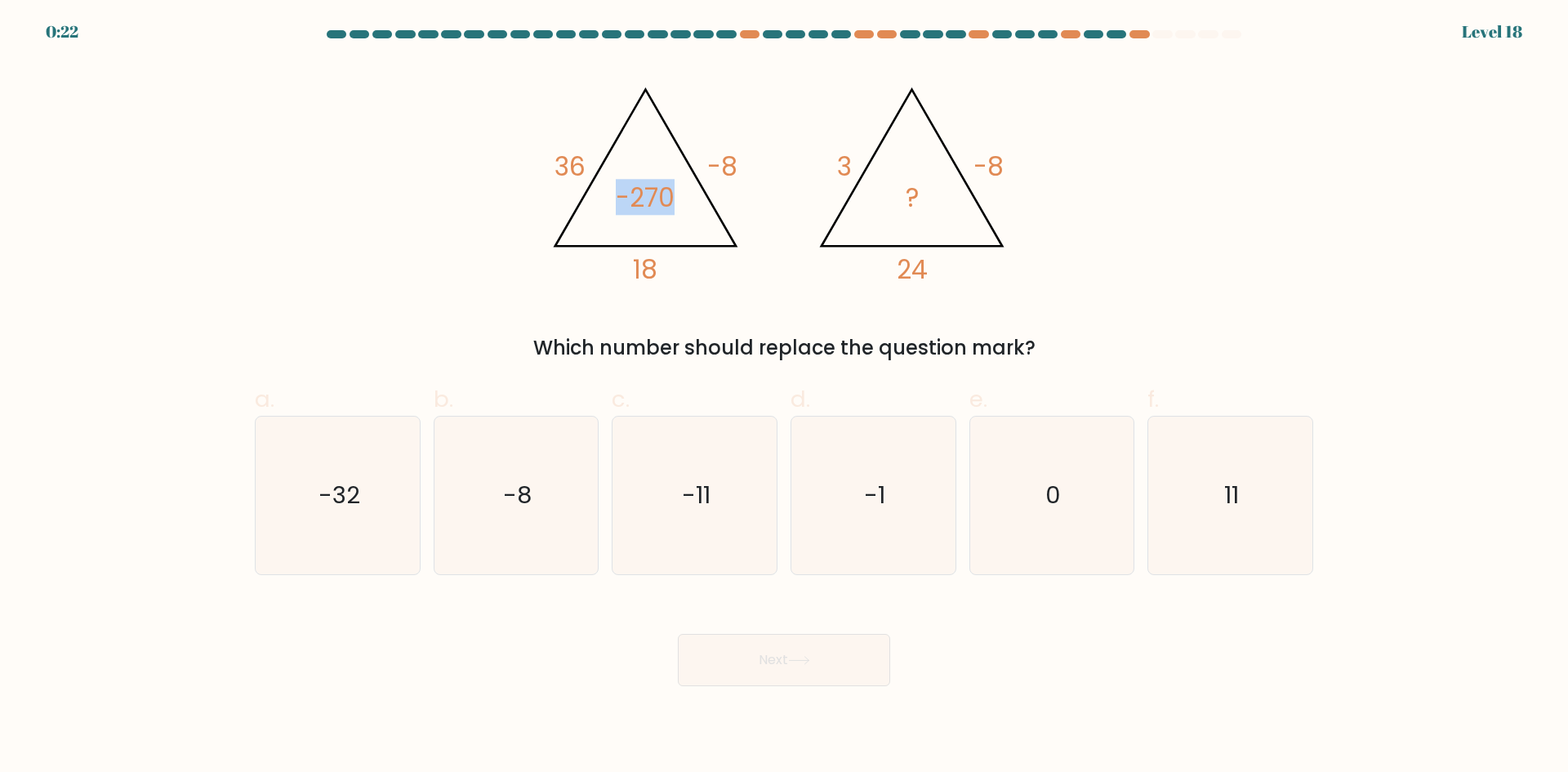
click at [619, 188] on tspan "-270" at bounding box center [645, 198] width 59 height 36
click at [636, 192] on tspan "-270" at bounding box center [645, 198] width 59 height 36
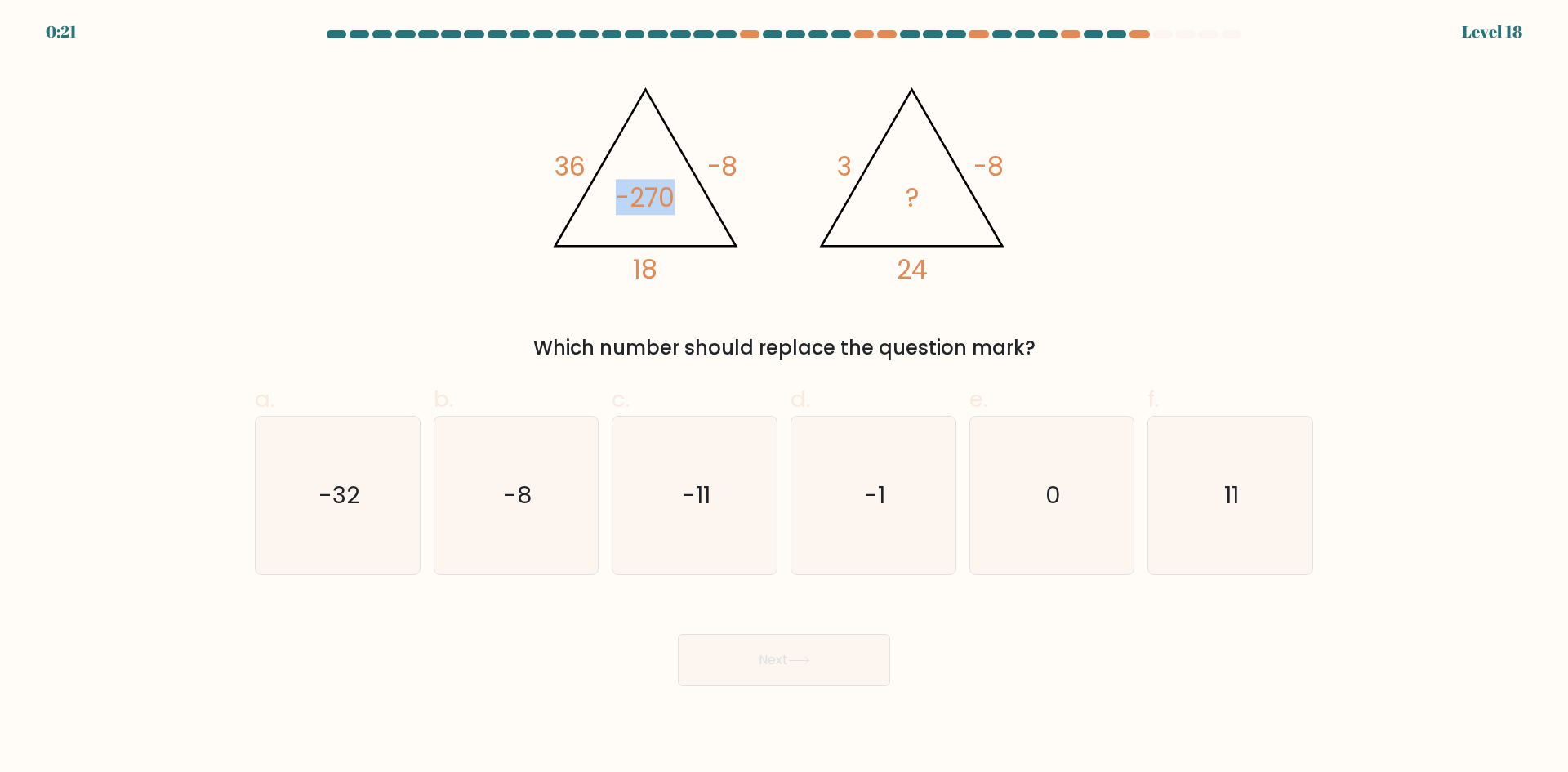
click at [636, 192] on tspan "-270" at bounding box center [645, 198] width 59 height 36
click at [615, 196] on icon "@import url('https://fonts.googleapis.com/css?family=Abril+Fatface:400,100,100i…" at bounding box center [784, 178] width 490 height 232
click at [625, 189] on tspan "-270" at bounding box center [645, 198] width 59 height 36
click at [625, 201] on tspan "-270" at bounding box center [645, 198] width 59 height 36
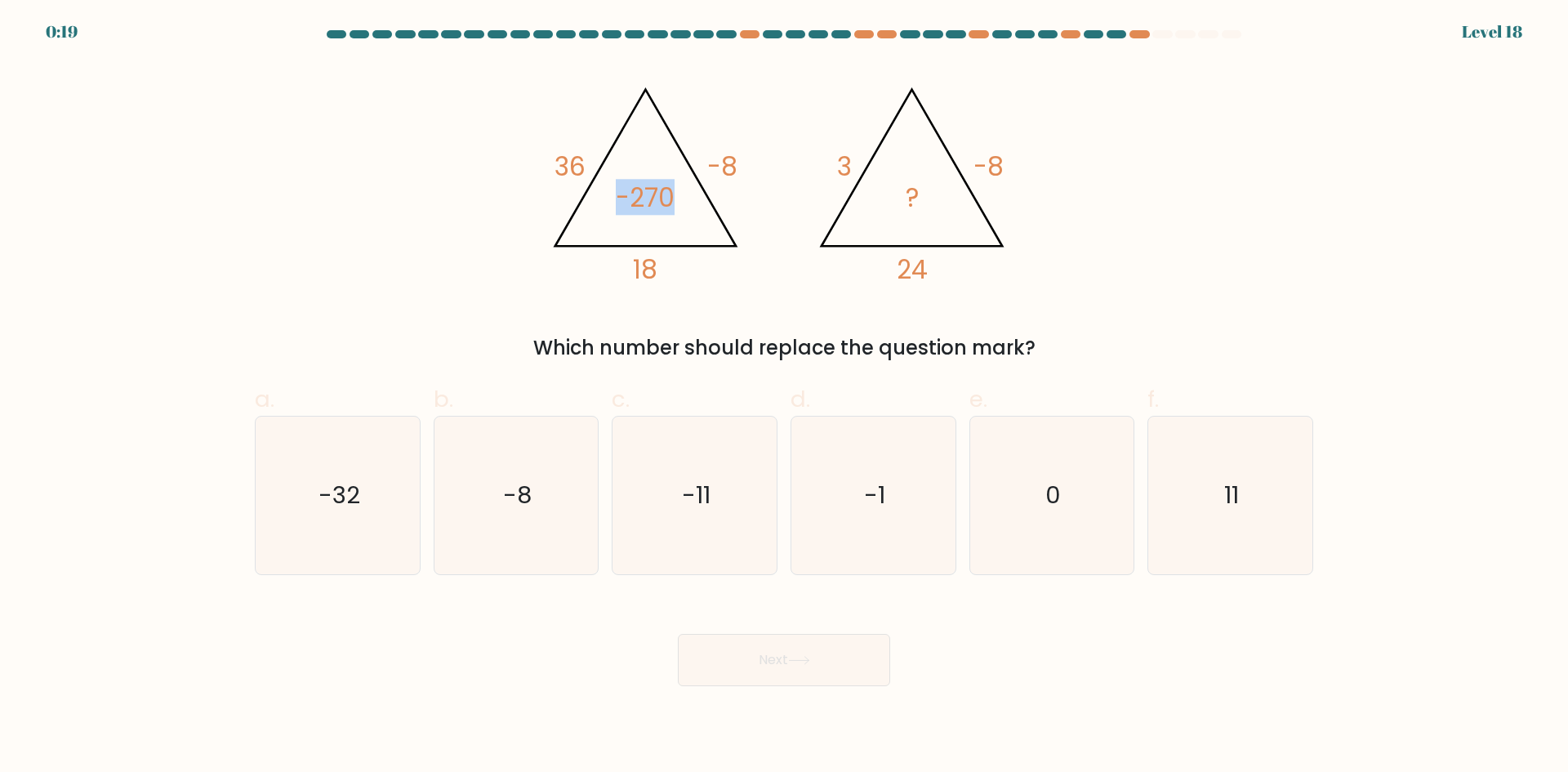
click at [625, 201] on tspan "-270" at bounding box center [645, 198] width 59 height 36
click at [608, 198] on icon "@import url('https://fonts.googleapis.com/css?family=Abril+Fatface:400,100,100i…" at bounding box center [784, 178] width 490 height 232
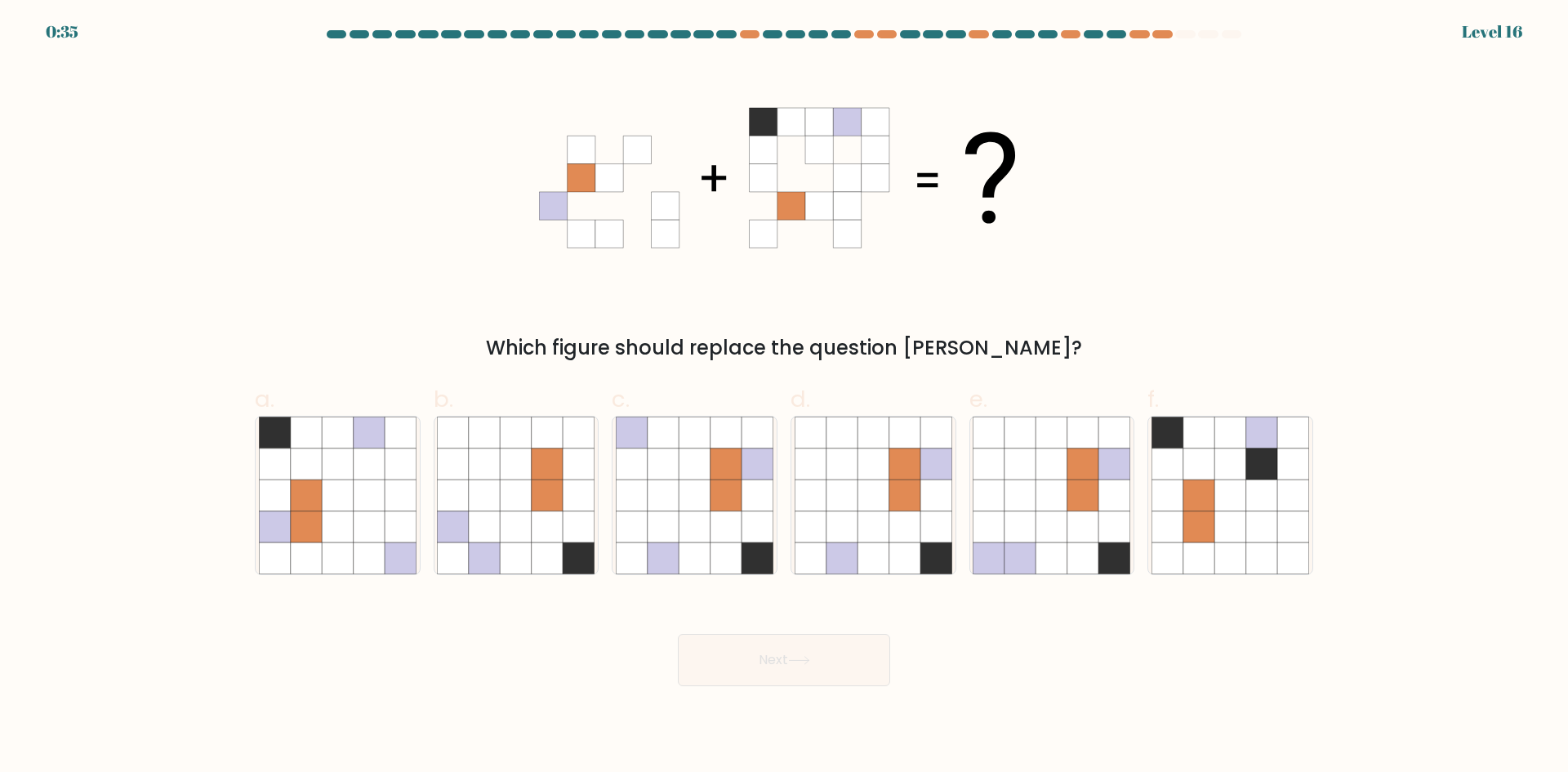
click at [1180, 34] on div at bounding box center [1184, 34] width 20 height 8
click at [870, 472] on icon at bounding box center [873, 463] width 31 height 31
click at [785, 397] on input "d." at bounding box center [784, 391] width 1 height 10
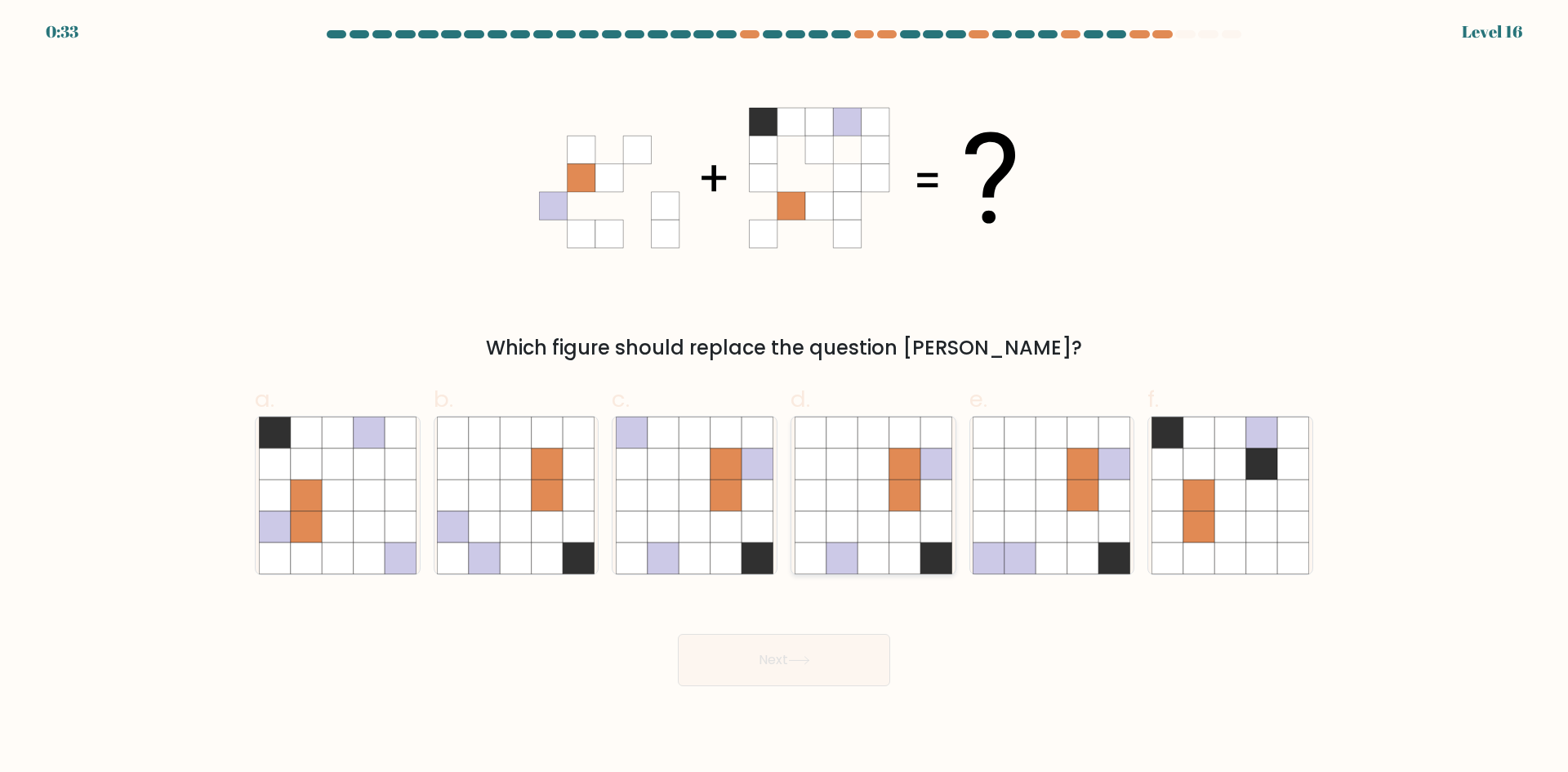
radio input "true"
click at [696, 469] on icon at bounding box center [693, 463] width 31 height 31
click at [784, 397] on input "c." at bounding box center [784, 391] width 1 height 10
radio input "true"
click at [835, 482] on icon at bounding box center [842, 495] width 31 height 31
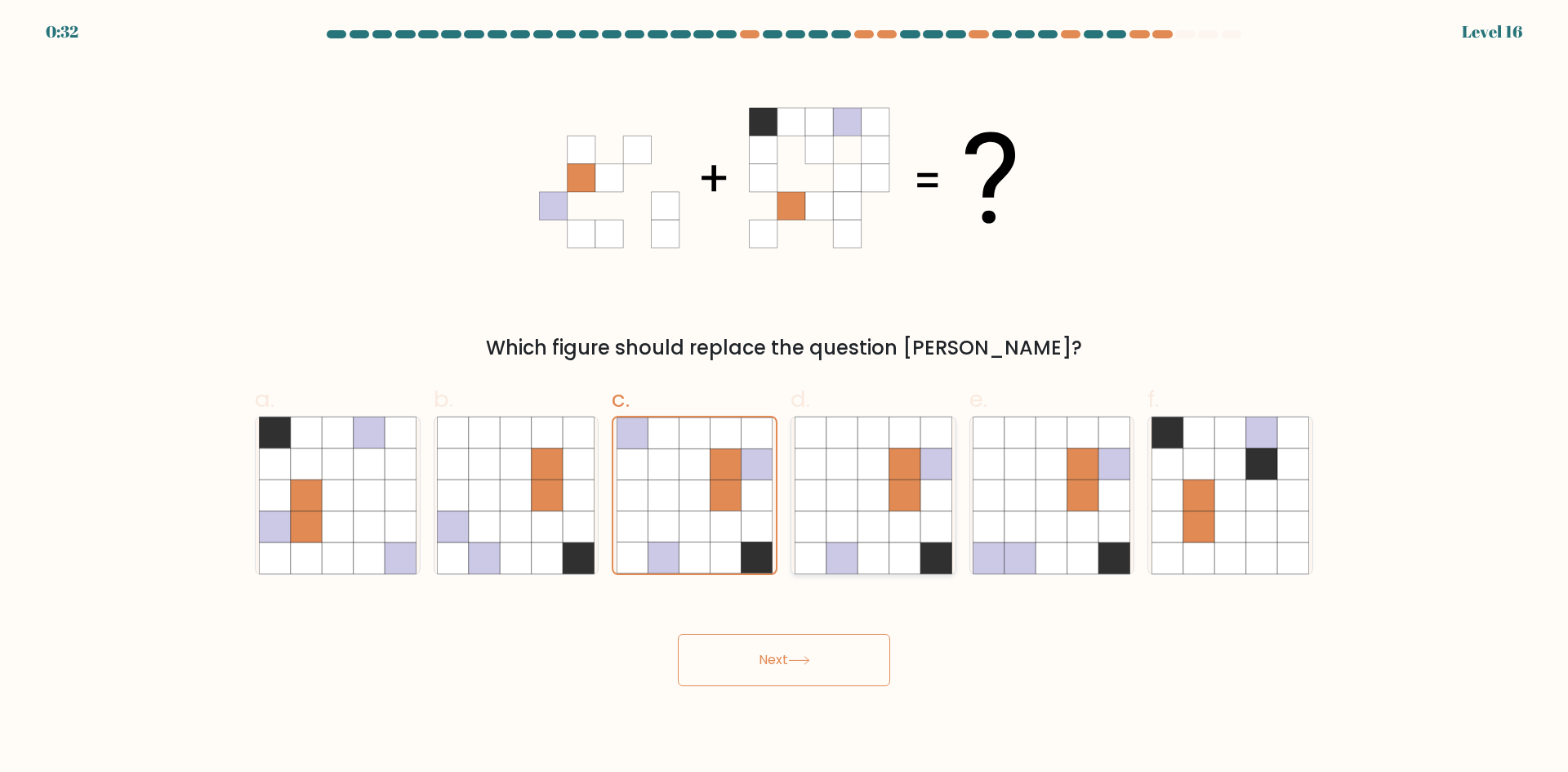
click at [785, 397] on input "d." at bounding box center [784, 391] width 1 height 10
radio input "true"
click at [695, 479] on icon at bounding box center [693, 463] width 31 height 31
click at [784, 397] on input "c." at bounding box center [784, 391] width 1 height 10
radio input "true"
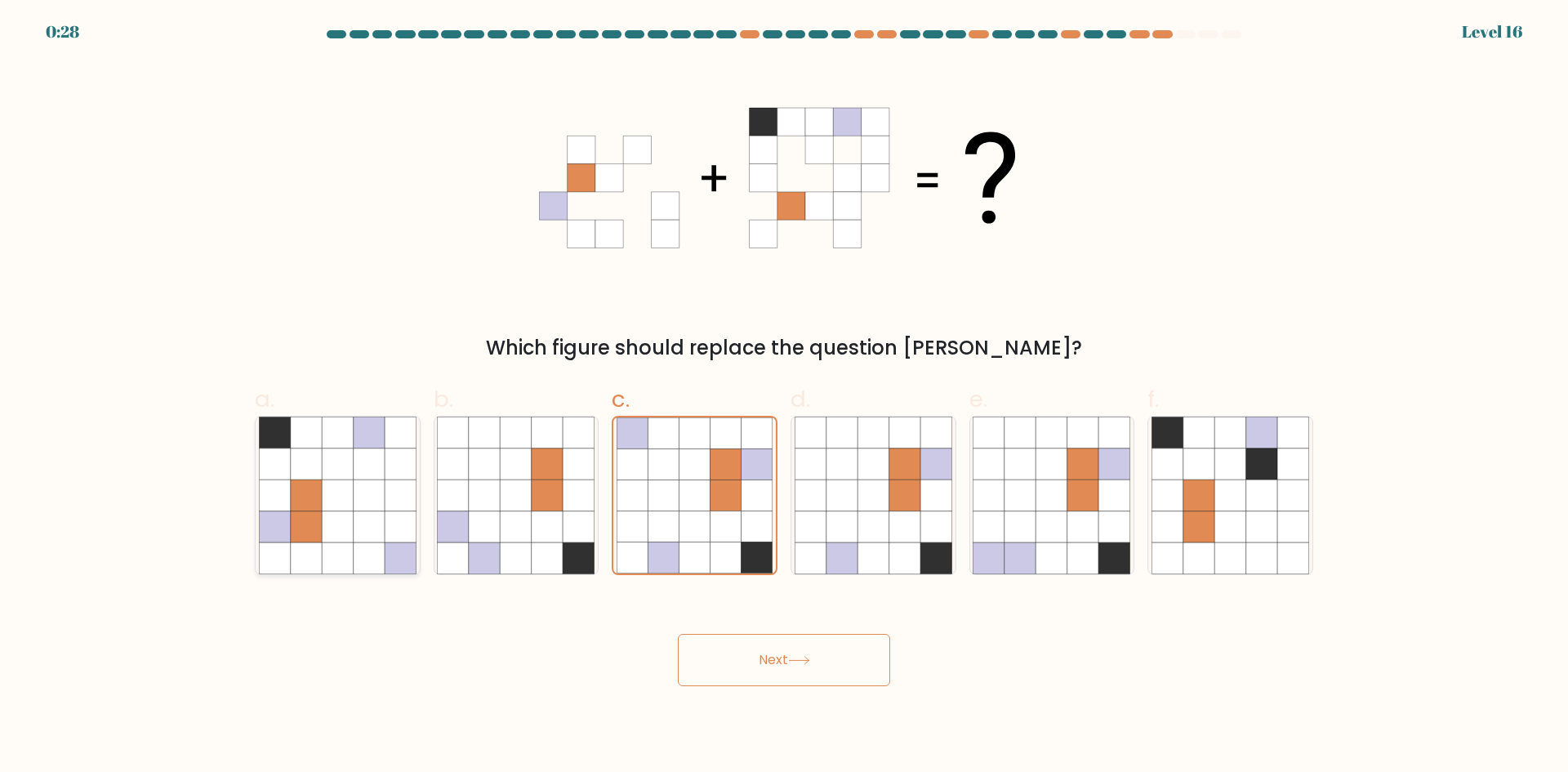
click at [337, 509] on icon at bounding box center [337, 495] width 31 height 31
click at [784, 397] on input "a." at bounding box center [784, 391] width 1 height 10
radio input "true"
click at [708, 540] on icon at bounding box center [693, 526] width 31 height 31
click at [784, 397] on input "c." at bounding box center [784, 391] width 1 height 10
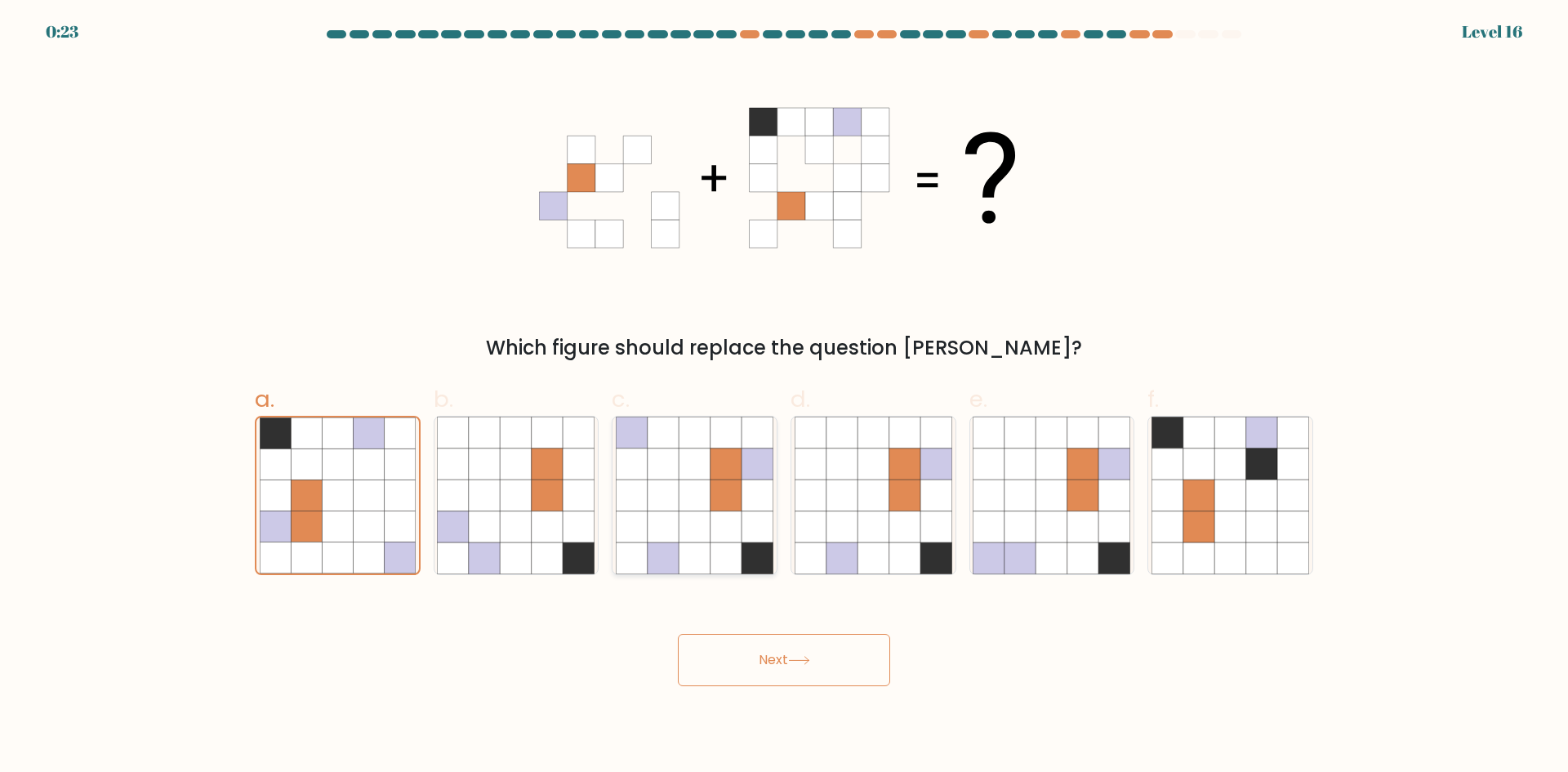
radio input "true"
click at [867, 516] on icon at bounding box center [873, 526] width 31 height 31
click at [785, 397] on input "d." at bounding box center [784, 391] width 1 height 10
radio input "true"
click at [795, 649] on button "Next" at bounding box center [784, 660] width 213 height 52
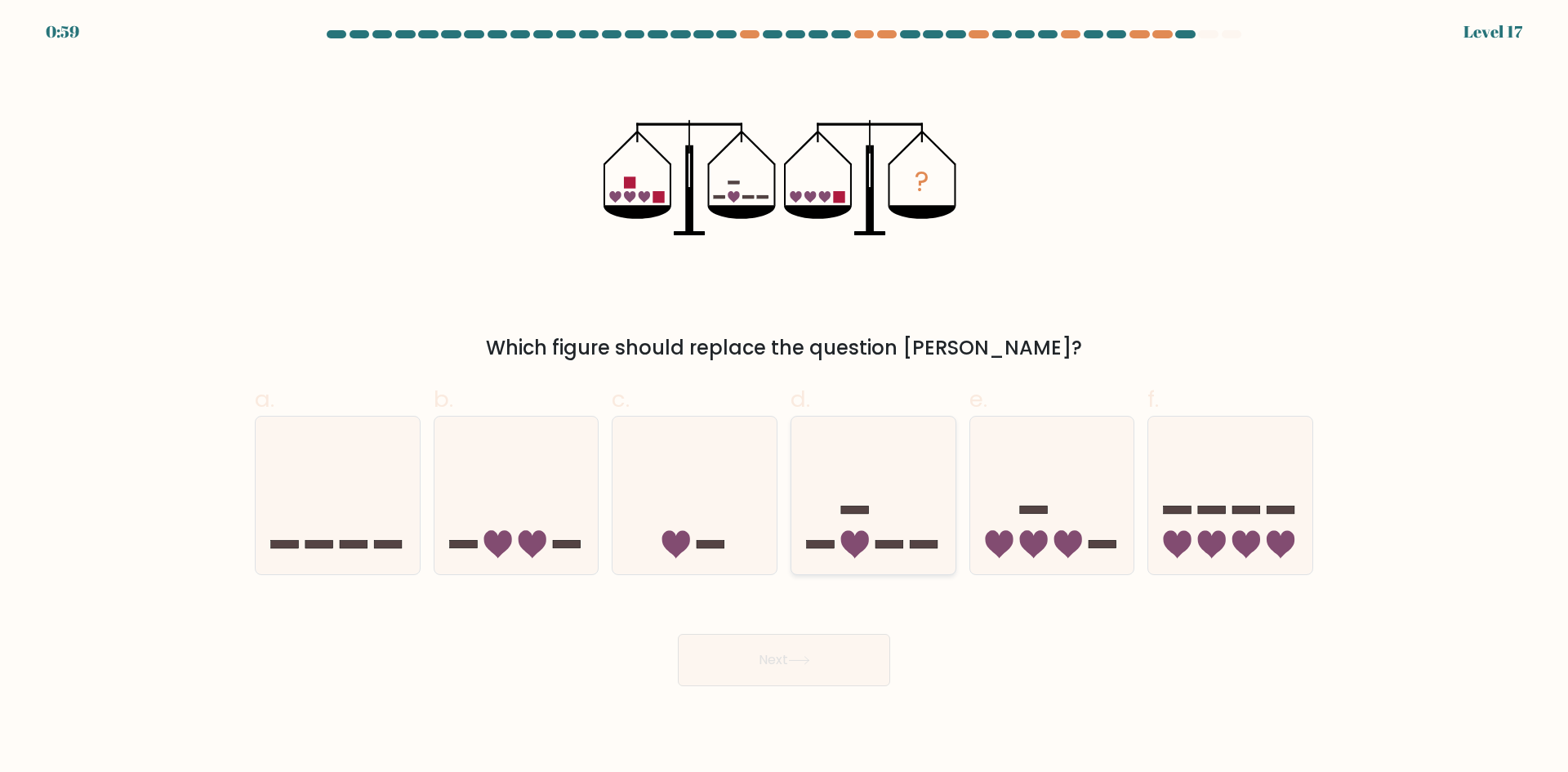
click at [850, 501] on icon at bounding box center [874, 495] width 164 height 135
click at [785, 397] on input "d." at bounding box center [784, 391] width 1 height 10
radio input "true"
click at [1010, 501] on icon at bounding box center [1053, 495] width 164 height 135
click at [785, 397] on input "e." at bounding box center [784, 391] width 1 height 10
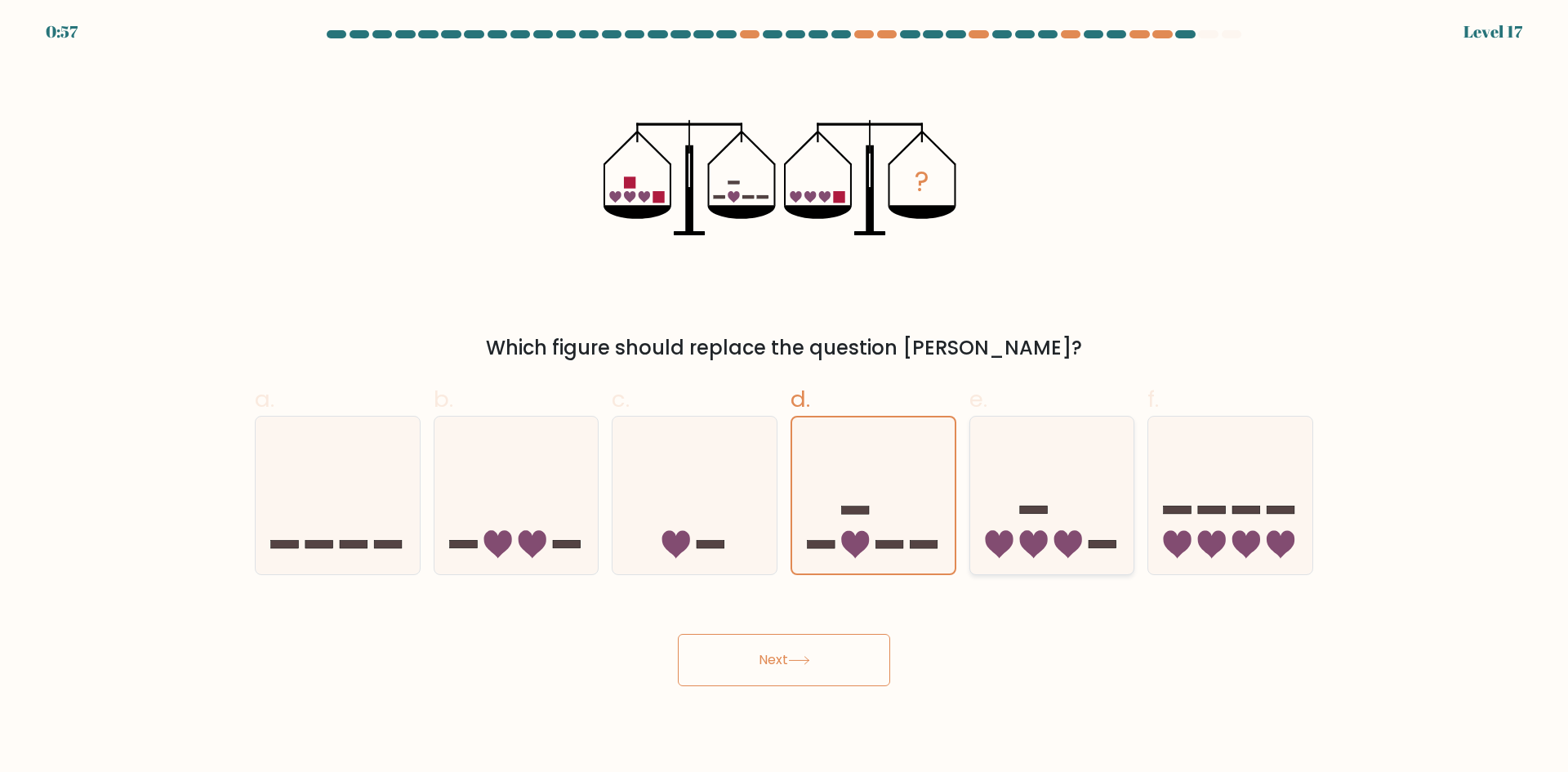
radio input "true"
click at [773, 661] on button "Next" at bounding box center [784, 660] width 213 height 52
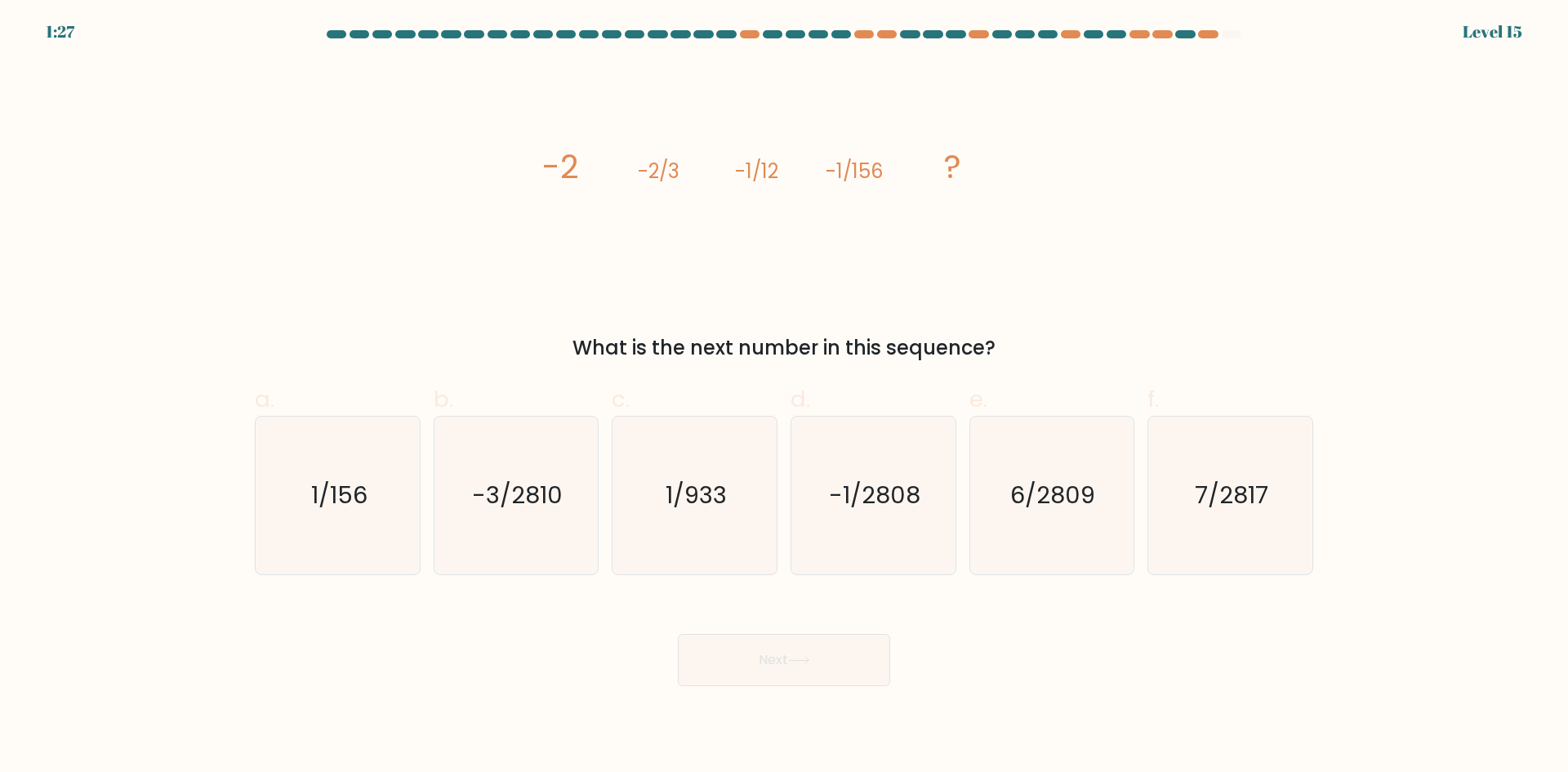
click at [677, 170] on tspan "-2/3" at bounding box center [659, 171] width 42 height 27
click at [670, 170] on tspan "-2/3" at bounding box center [659, 171] width 42 height 27
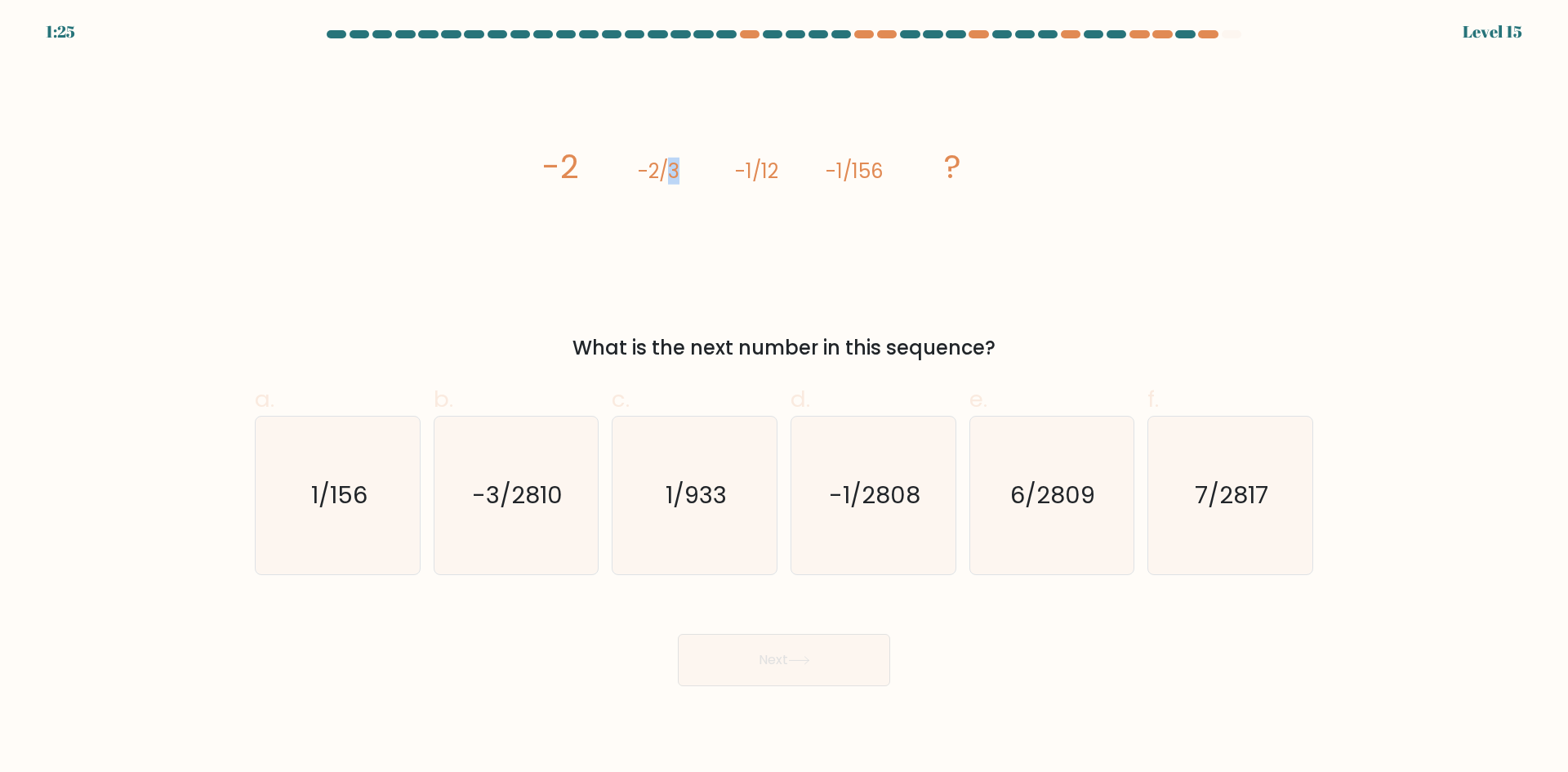
click at [670, 170] on tspan "-2/3" at bounding box center [659, 171] width 42 height 27
click at [661, 170] on tspan "-2/3" at bounding box center [659, 171] width 42 height 27
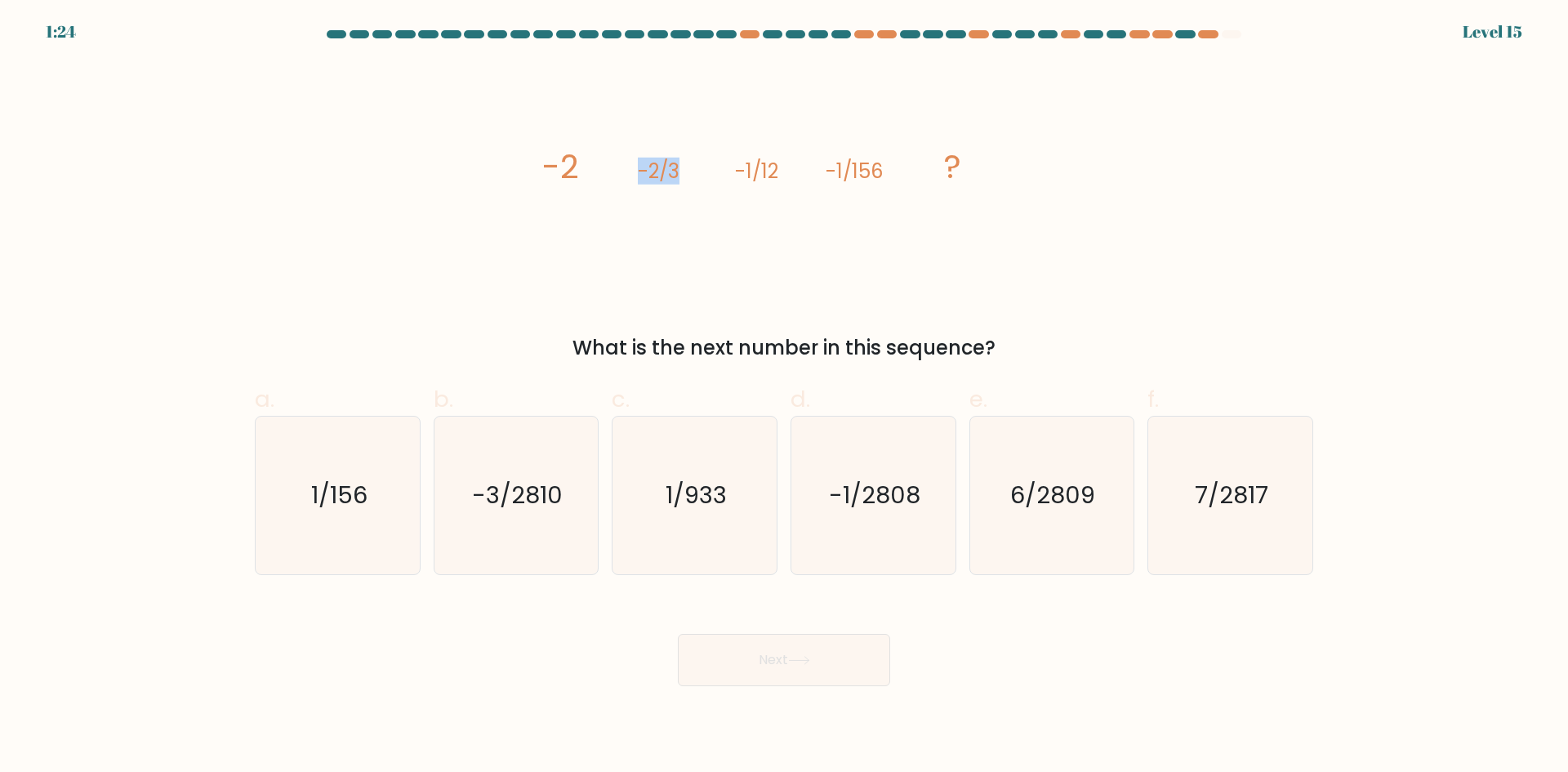
click at [651, 169] on tspan "-2/3" at bounding box center [659, 171] width 42 height 27
click at [643, 169] on tspan "-2/3" at bounding box center [659, 171] width 42 height 27
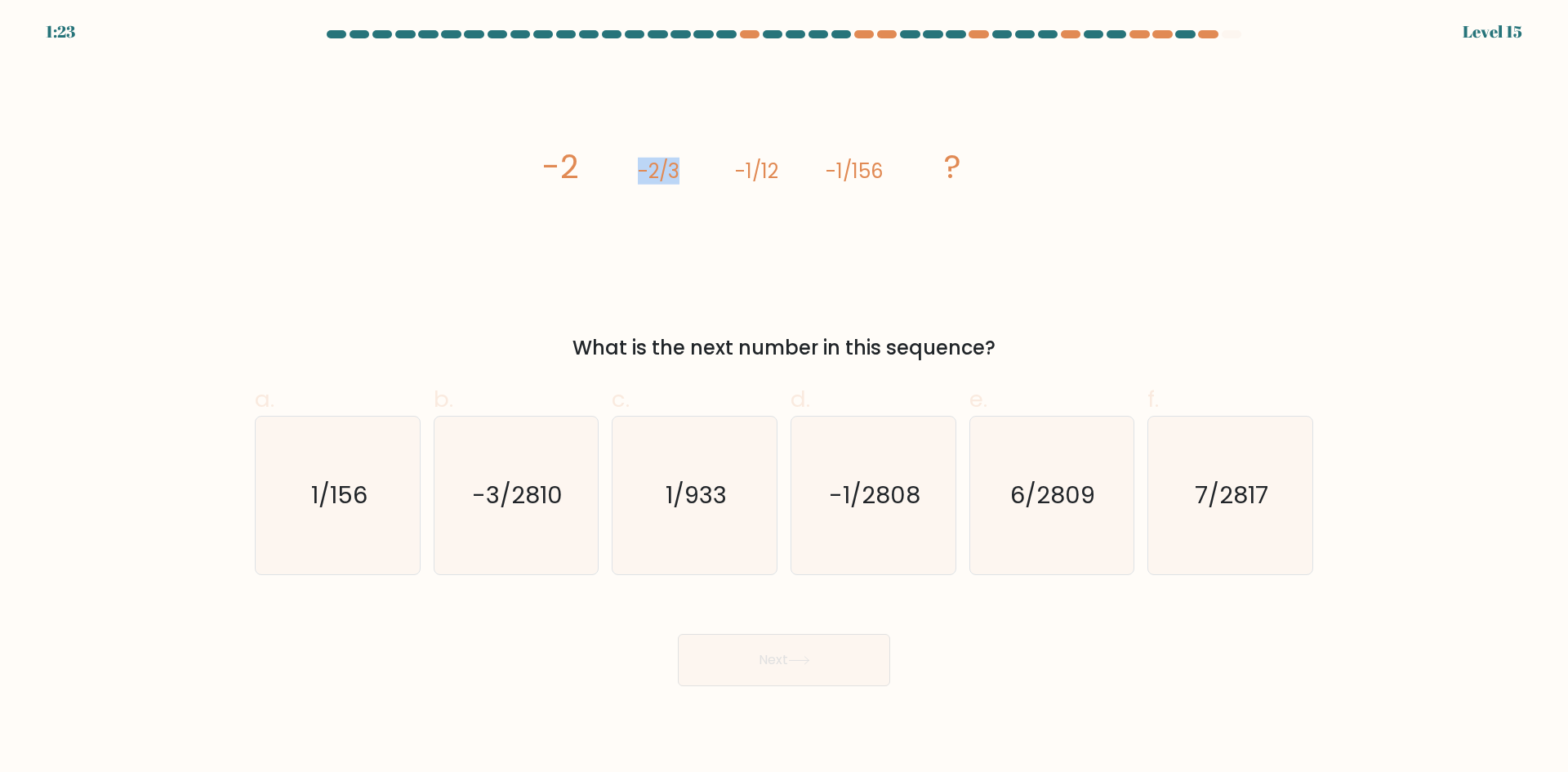
click at [643, 169] on tspan "-2/3" at bounding box center [659, 171] width 42 height 27
click at [630, 169] on icon "image/svg+xml -2 -2/3 -1/12 -1/156 ?" at bounding box center [784, 178] width 490 height 232
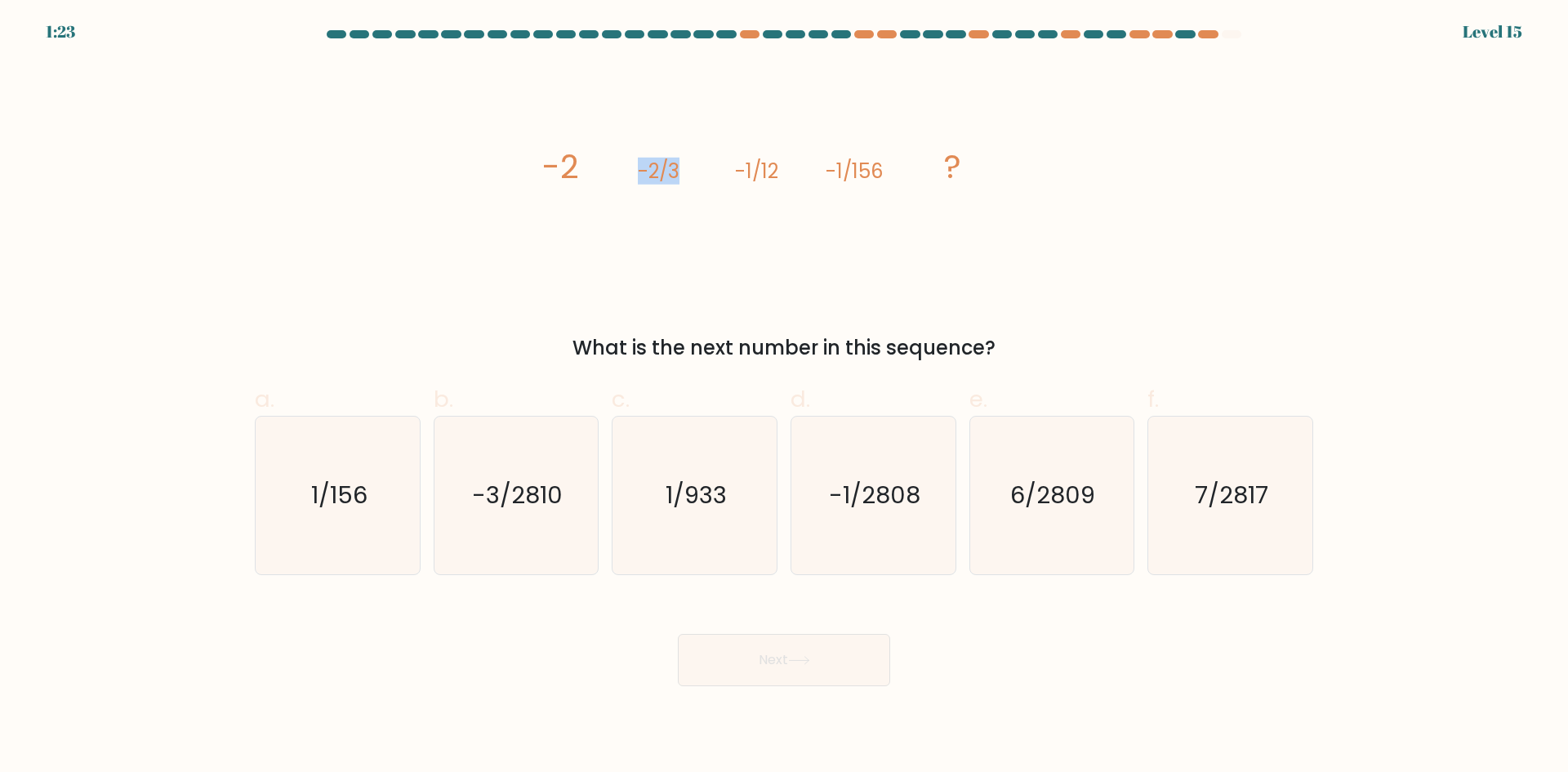
click at [630, 169] on icon "image/svg+xml -2 -2/3 -1/12 -1/156 ?" at bounding box center [784, 178] width 490 height 232
click at [639, 169] on tspan "-2/3" at bounding box center [659, 171] width 42 height 27
click at [651, 172] on tspan "-2/3" at bounding box center [659, 171] width 42 height 27
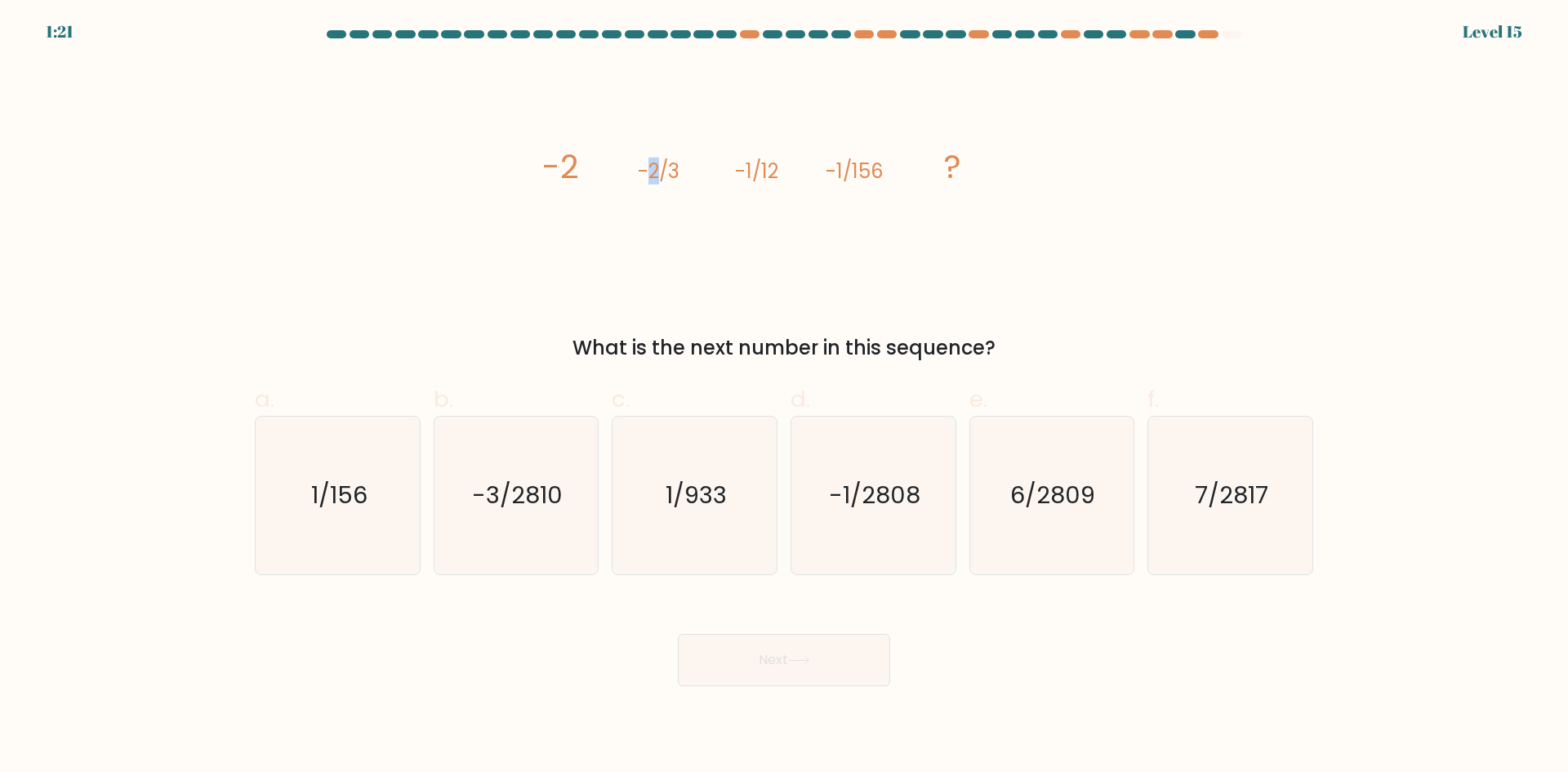
click at [651, 172] on tspan "-2/3" at bounding box center [659, 171] width 42 height 27
click at [643, 171] on tspan "-2/3" at bounding box center [659, 171] width 42 height 27
click at [670, 168] on tspan "-2/3" at bounding box center [659, 171] width 42 height 27
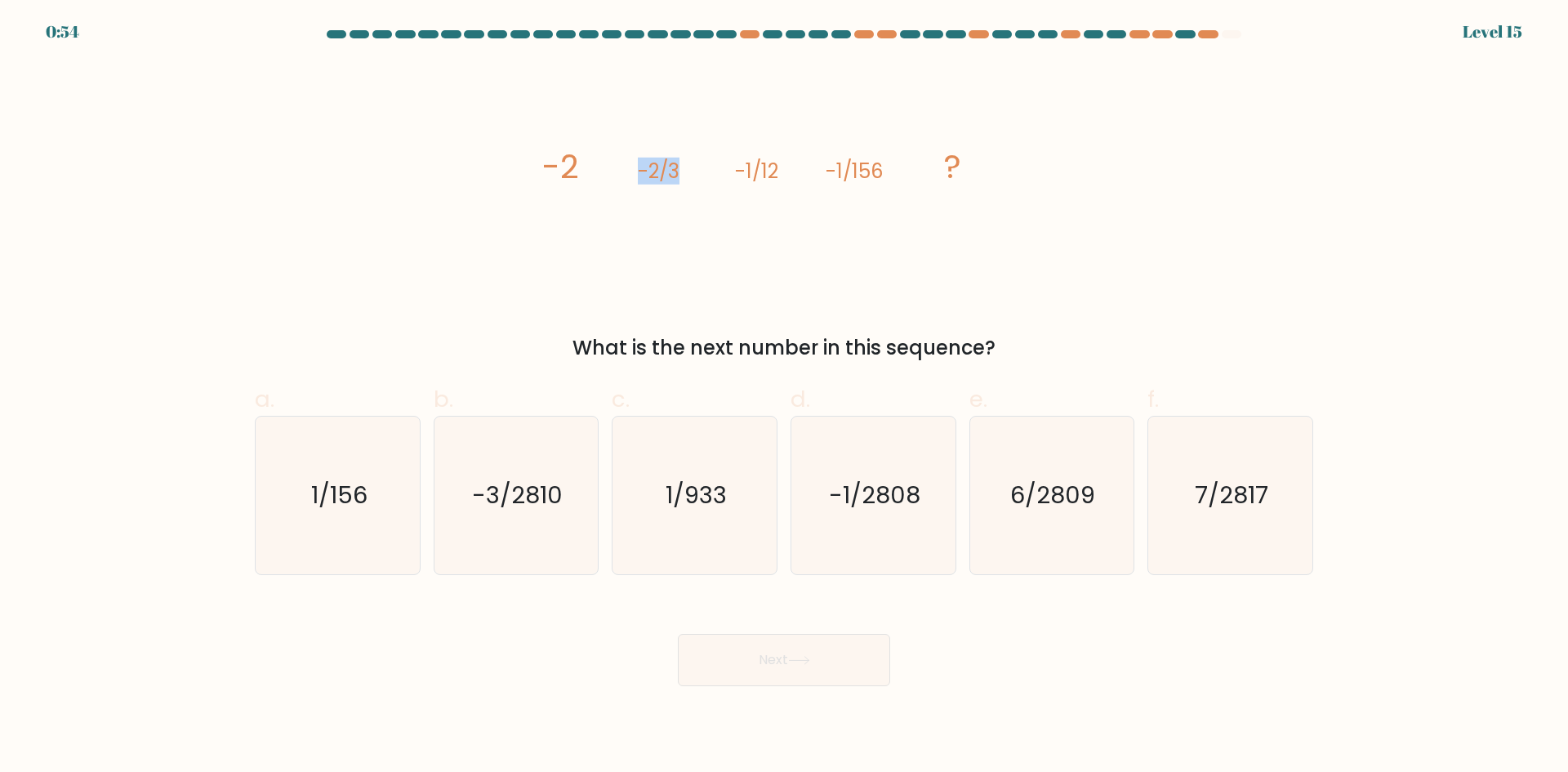
click at [670, 168] on tspan "-2/3" at bounding box center [659, 171] width 42 height 27
click at [676, 173] on tspan "-2/3" at bounding box center [659, 171] width 42 height 27
click at [698, 191] on icon "image/svg+xml -2 -2/3 -1/12 -1/156 ?" at bounding box center [784, 178] width 490 height 232
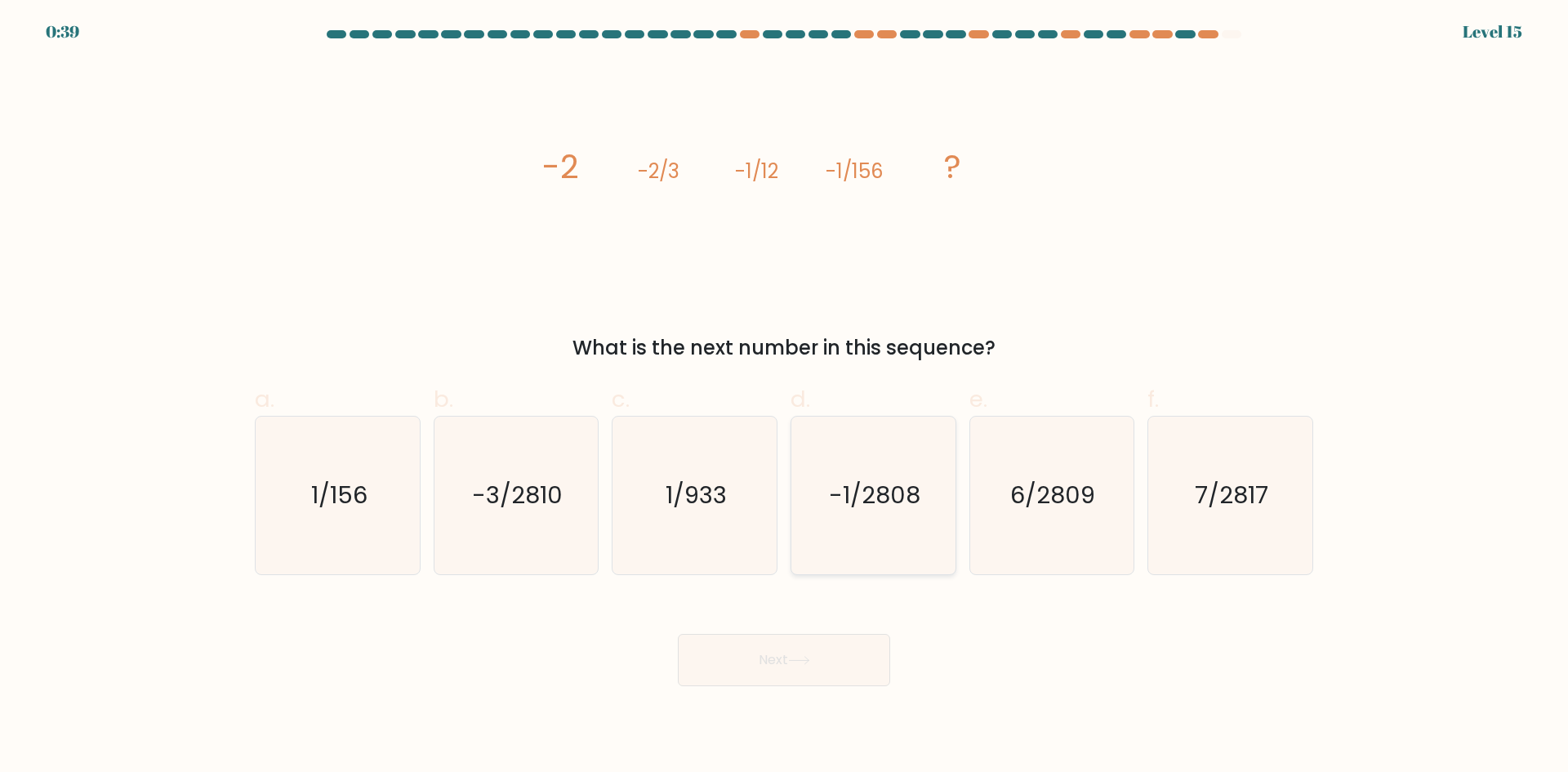
click at [888, 522] on icon "-1/2808" at bounding box center [874, 495] width 158 height 158
click at [785, 397] on input "d. -1/2808" at bounding box center [784, 391] width 1 height 10
radio input "true"
click at [533, 511] on text "-3/2810" at bounding box center [517, 495] width 91 height 33
click at [784, 397] on input "b. -3/2810" at bounding box center [784, 391] width 1 height 10
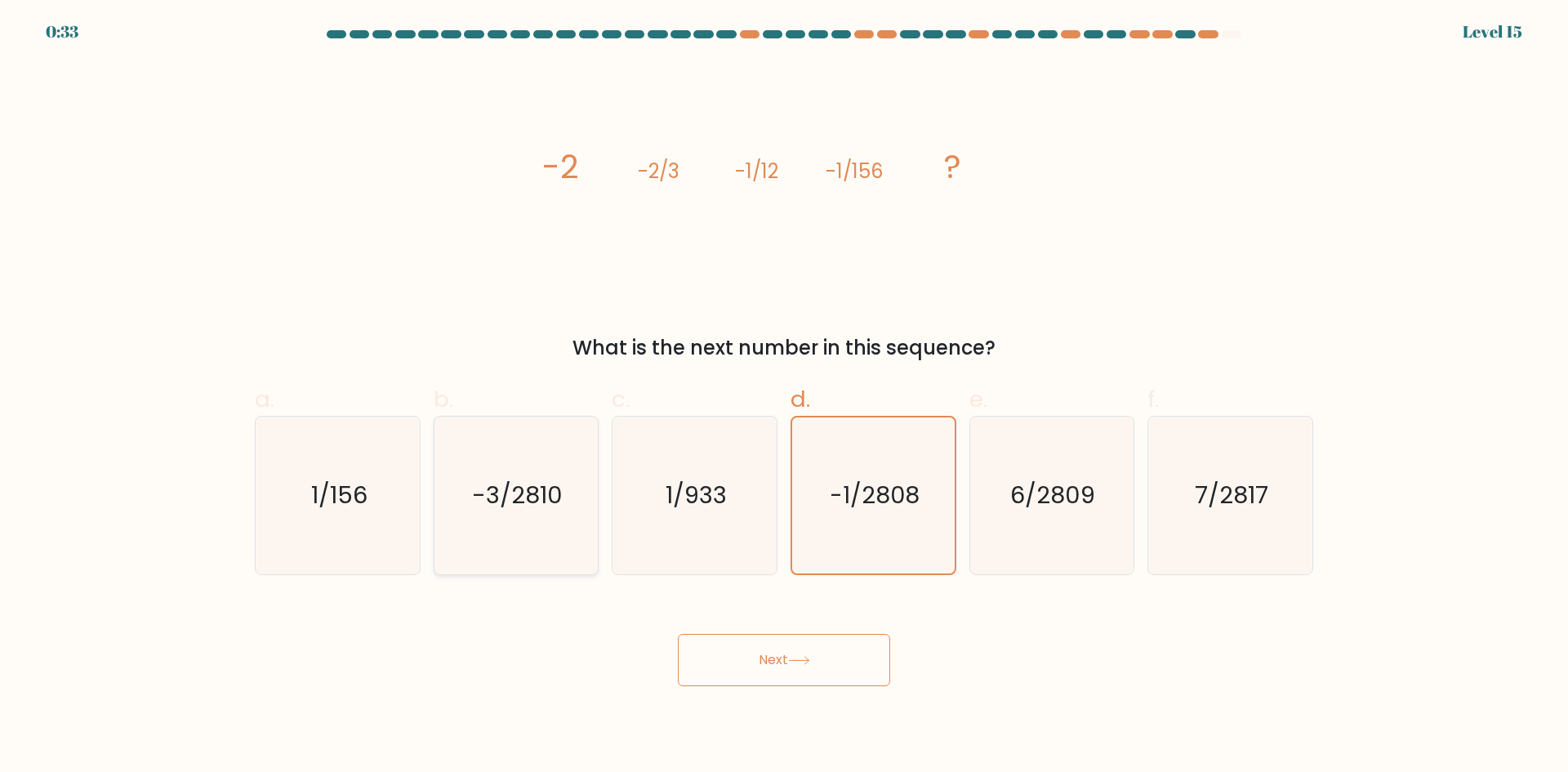
radio input "true"
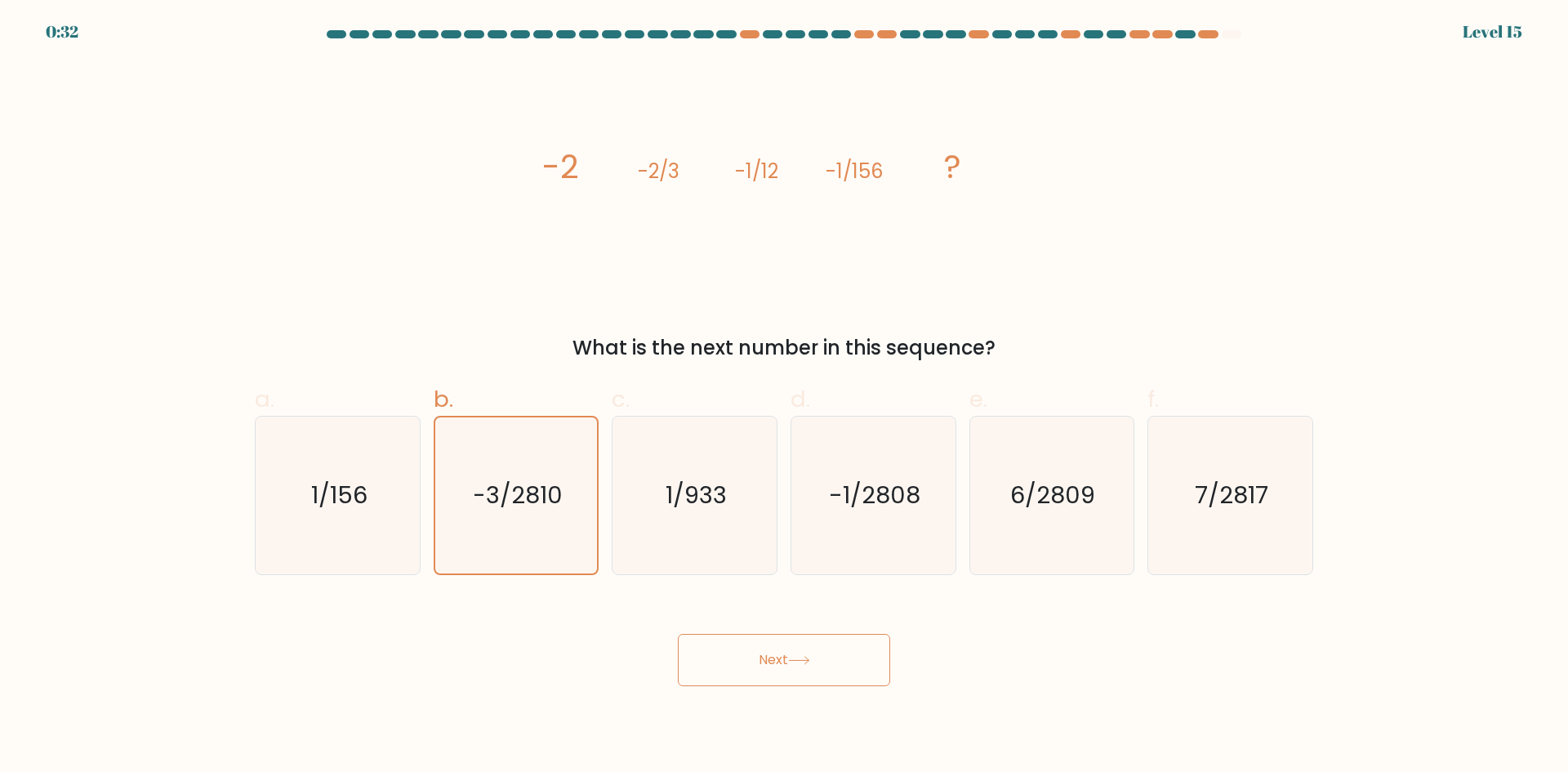
click at [763, 653] on button "Next" at bounding box center [784, 660] width 213 height 52
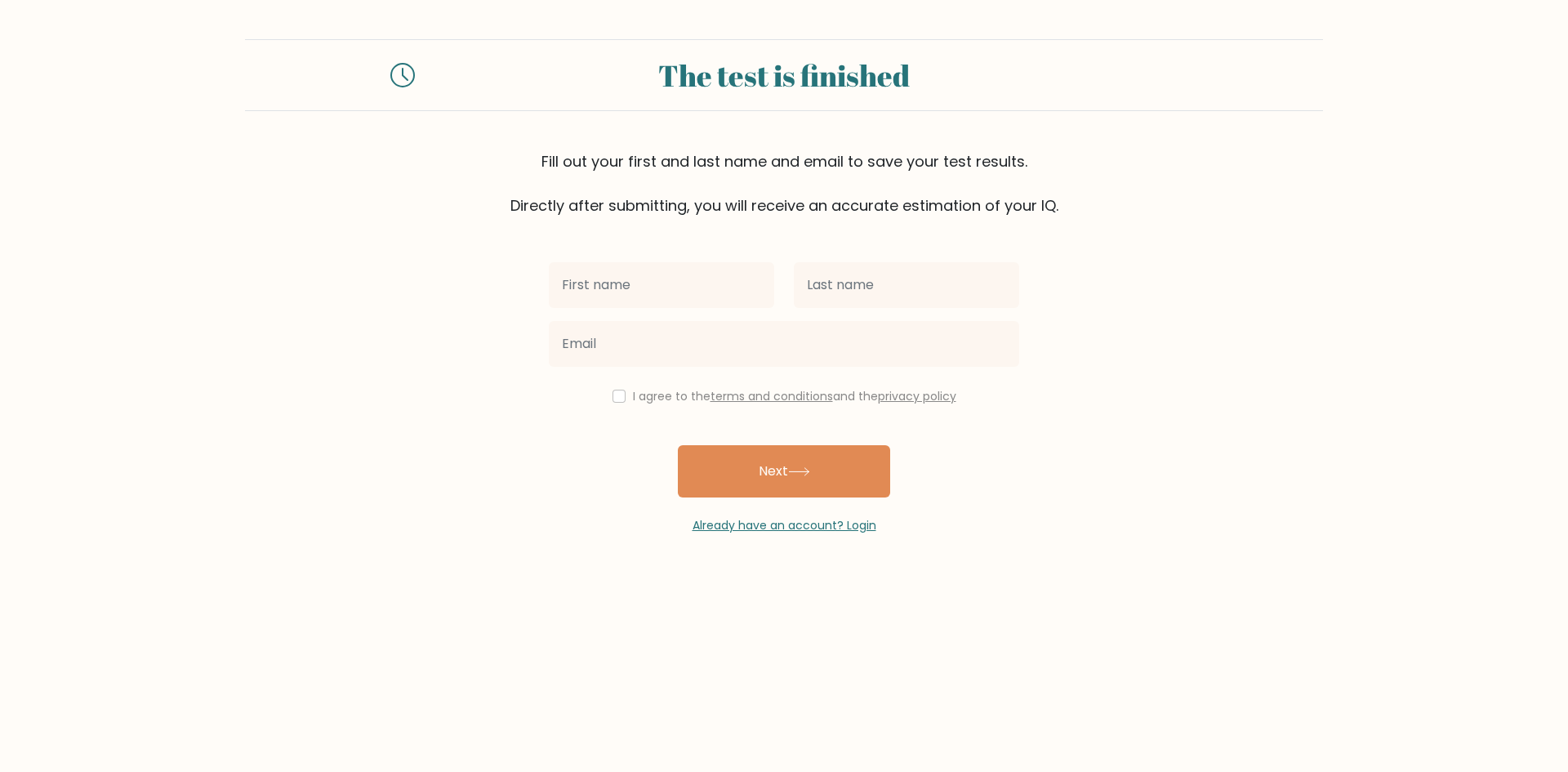
click at [641, 288] on input "text" at bounding box center [662, 285] width 226 height 46
click at [638, 295] on input "text" at bounding box center [662, 285] width 226 height 46
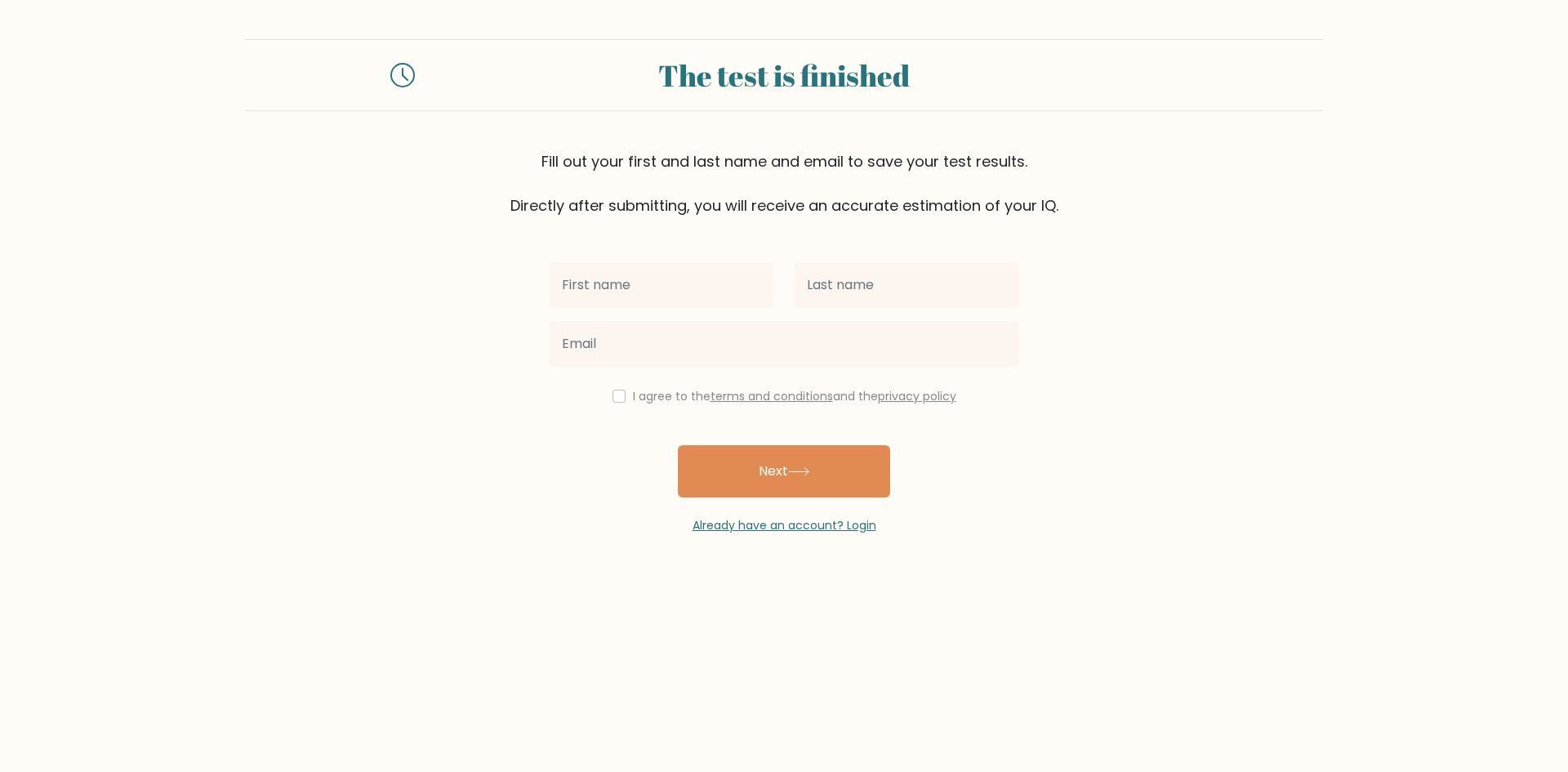
click at [638, 295] on input "text" at bounding box center [662, 285] width 226 height 46
click at [627, 293] on input "text" at bounding box center [662, 285] width 226 height 46
type input "dm"
click at [850, 299] on input "text" at bounding box center [907, 285] width 226 height 46
type input "th vahxo"
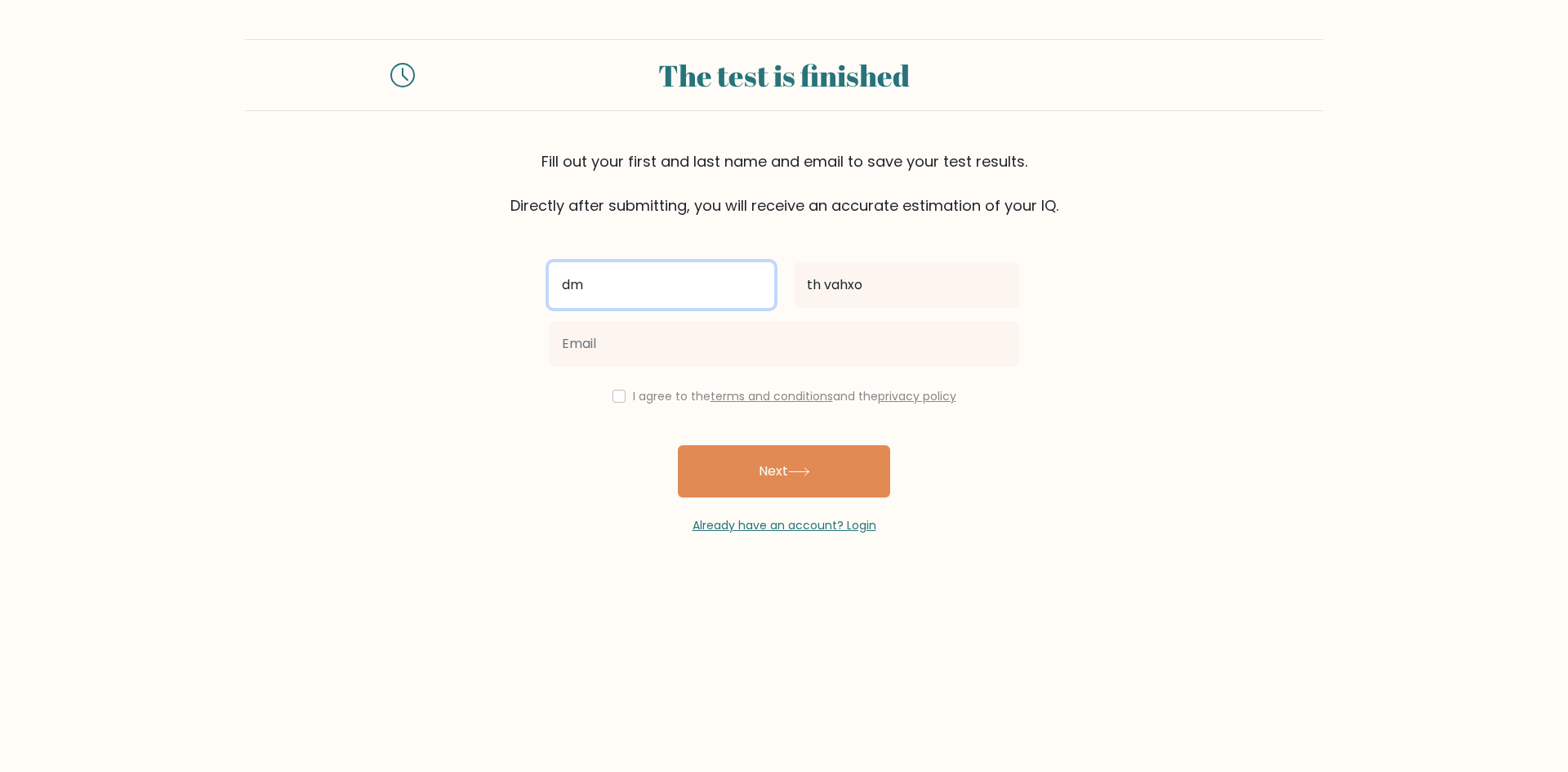
drag, startPoint x: 686, startPoint y: 291, endPoint x: 508, endPoint y: 274, distance: 178.8
click at [508, 274] on form "The test is finished Fill out your first and last name and email to save your t…" at bounding box center [784, 287] width 1568 height 495
type input "t met [PERSON_NAME]"
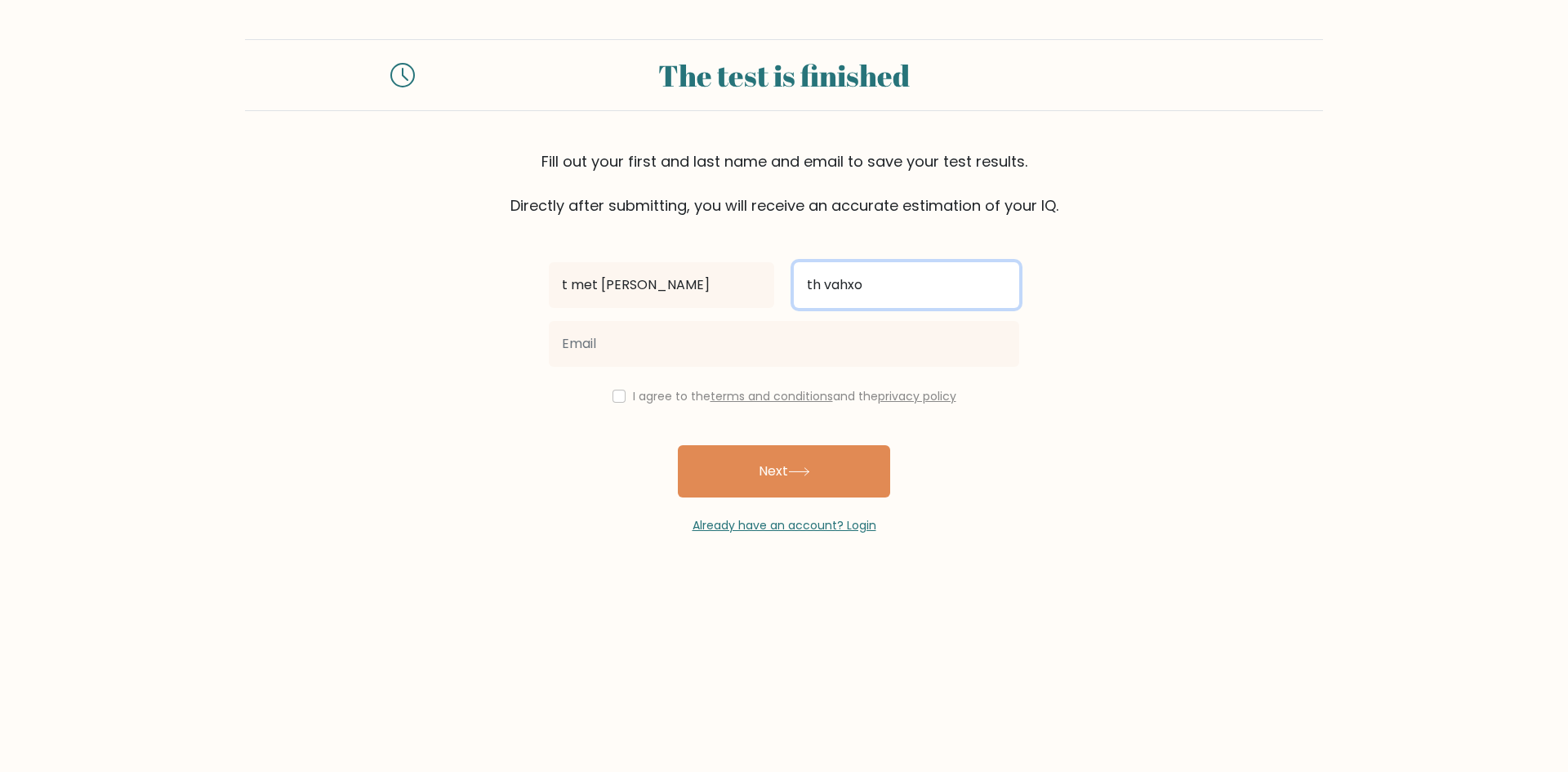
click at [807, 280] on input "th vahxo" at bounding box center [907, 285] width 226 height 46
click at [949, 297] on input "dm th vahxo" at bounding box center [907, 285] width 226 height 46
type input "dm th vahxo"
click at [999, 401] on div "I agree to the terms and conditions and the privacy policy" at bounding box center [784, 396] width 490 height 20
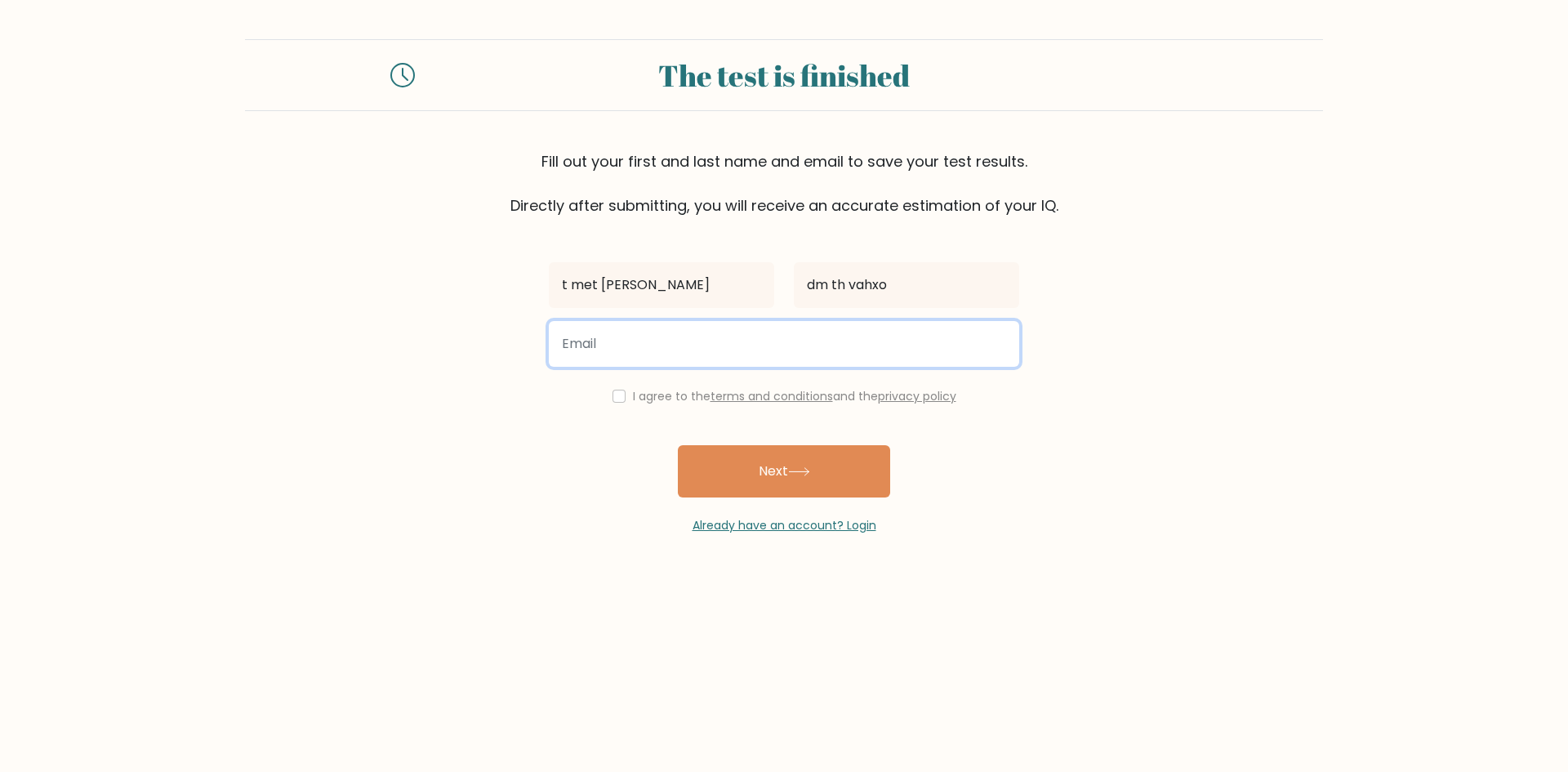
click at [887, 358] on input "email" at bounding box center [784, 344] width 470 height 46
type input "fakwjaw14@gmail.com"
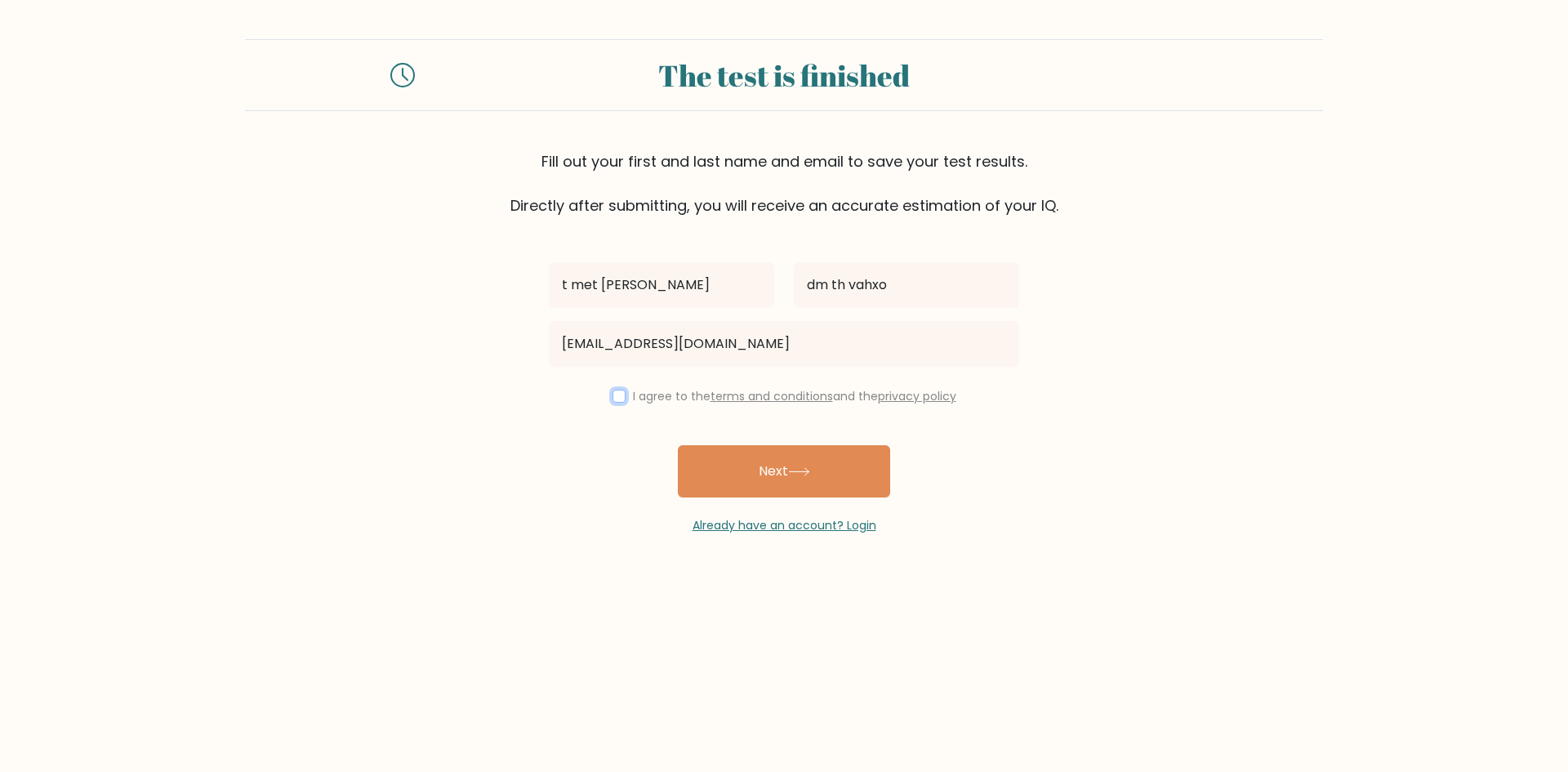
click at [616, 398] on input "checkbox" at bounding box center [619, 396] width 13 height 13
checkbox input "true"
click at [743, 468] on button "Next" at bounding box center [784, 471] width 213 height 52
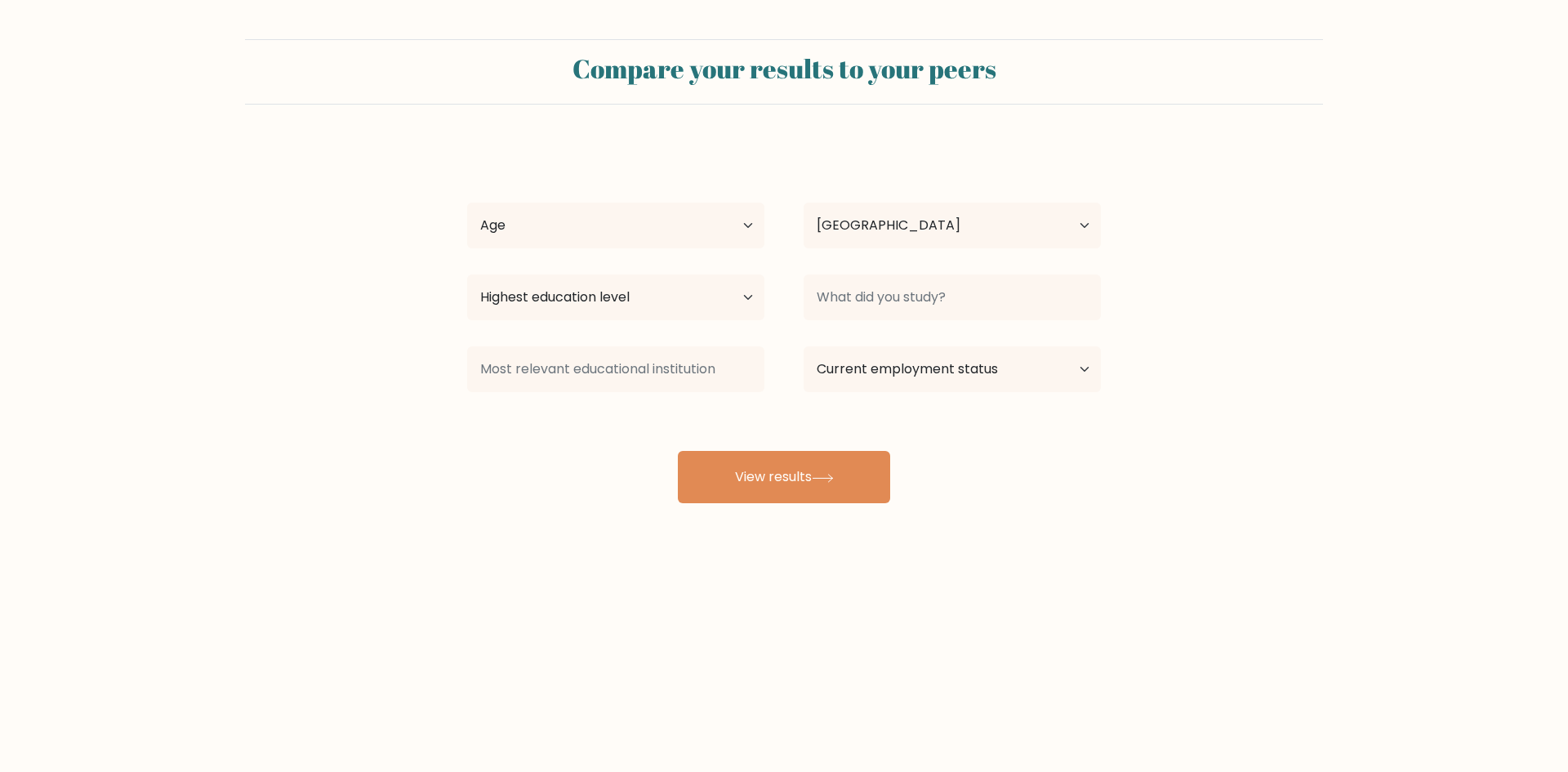
select select "VN"
click at [678, 226] on select "Age Under [DEMOGRAPHIC_DATA] [DEMOGRAPHIC_DATA] [DEMOGRAPHIC_DATA] [DEMOGRAPHIC…" at bounding box center [616, 225] width 298 height 46
select select "min_18"
click at [468, 203] on select "Age Under [DEMOGRAPHIC_DATA] [DEMOGRAPHIC_DATA] [DEMOGRAPHIC_DATA] [DEMOGRAPHIC…" at bounding box center [616, 225] width 298 height 46
click at [834, 230] on select "Country [GEOGRAPHIC_DATA] [GEOGRAPHIC_DATA] [GEOGRAPHIC_DATA] [US_STATE] [GEOGR…" at bounding box center [952, 225] width 298 height 46
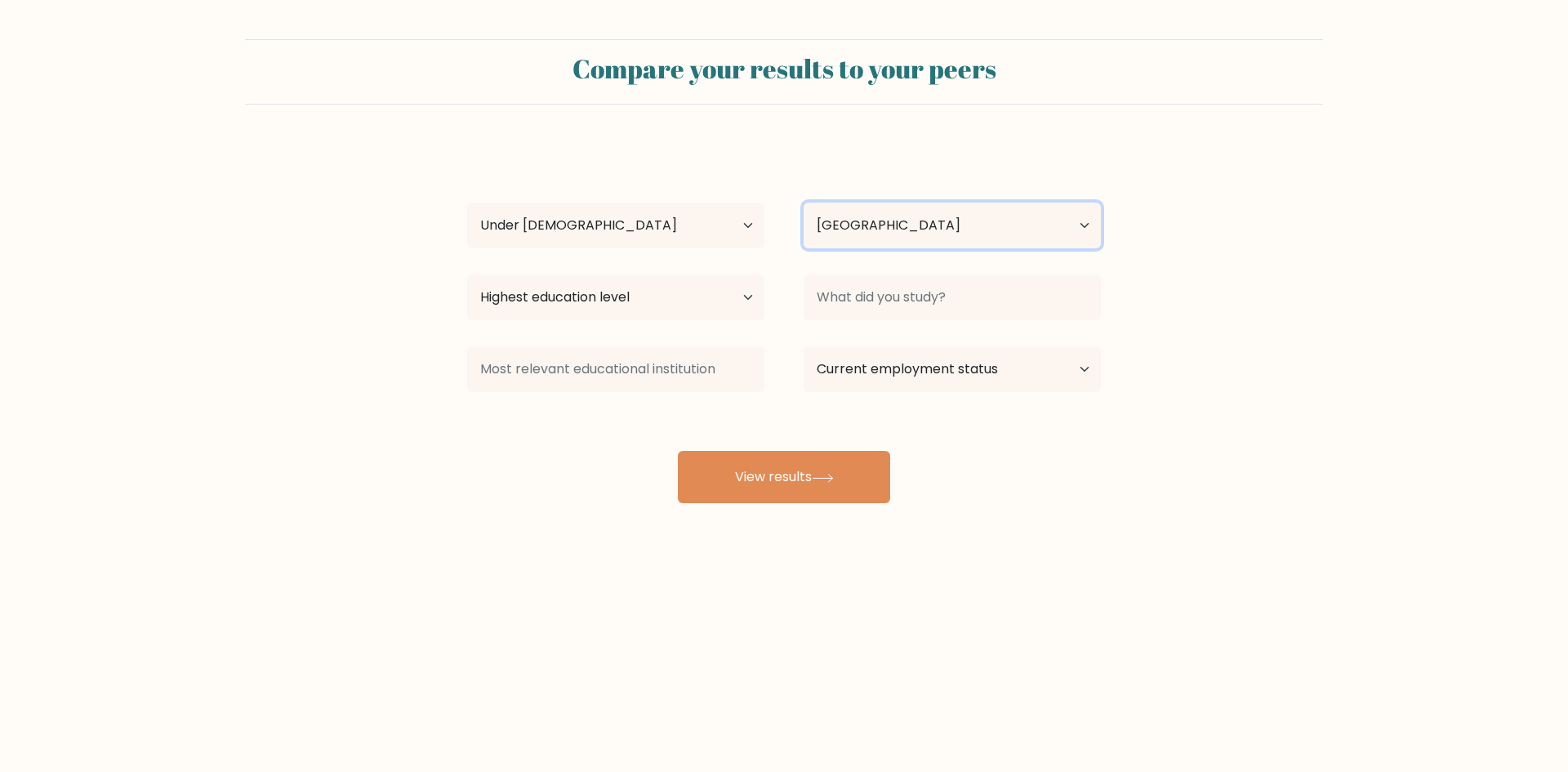
click at [867, 219] on select "Country [GEOGRAPHIC_DATA] [GEOGRAPHIC_DATA] [GEOGRAPHIC_DATA] [US_STATE] [GEOGR…" at bounding box center [952, 225] width 298 height 46
click at [683, 292] on select "Highest education level No schooling Primary Lower Secondary Upper Secondary Oc…" at bounding box center [616, 297] width 298 height 46
select select "upper_secondary"
click at [468, 274] on select "Highest education level No schooling Primary Lower Secondary Upper Secondary Oc…" at bounding box center [616, 297] width 298 height 46
click at [907, 259] on div "t met [PERSON_NAME] th vahxo Age Under [DEMOGRAPHIC_DATA] [DEMOGRAPHIC_DATA] [D…" at bounding box center [784, 323] width 653 height 359
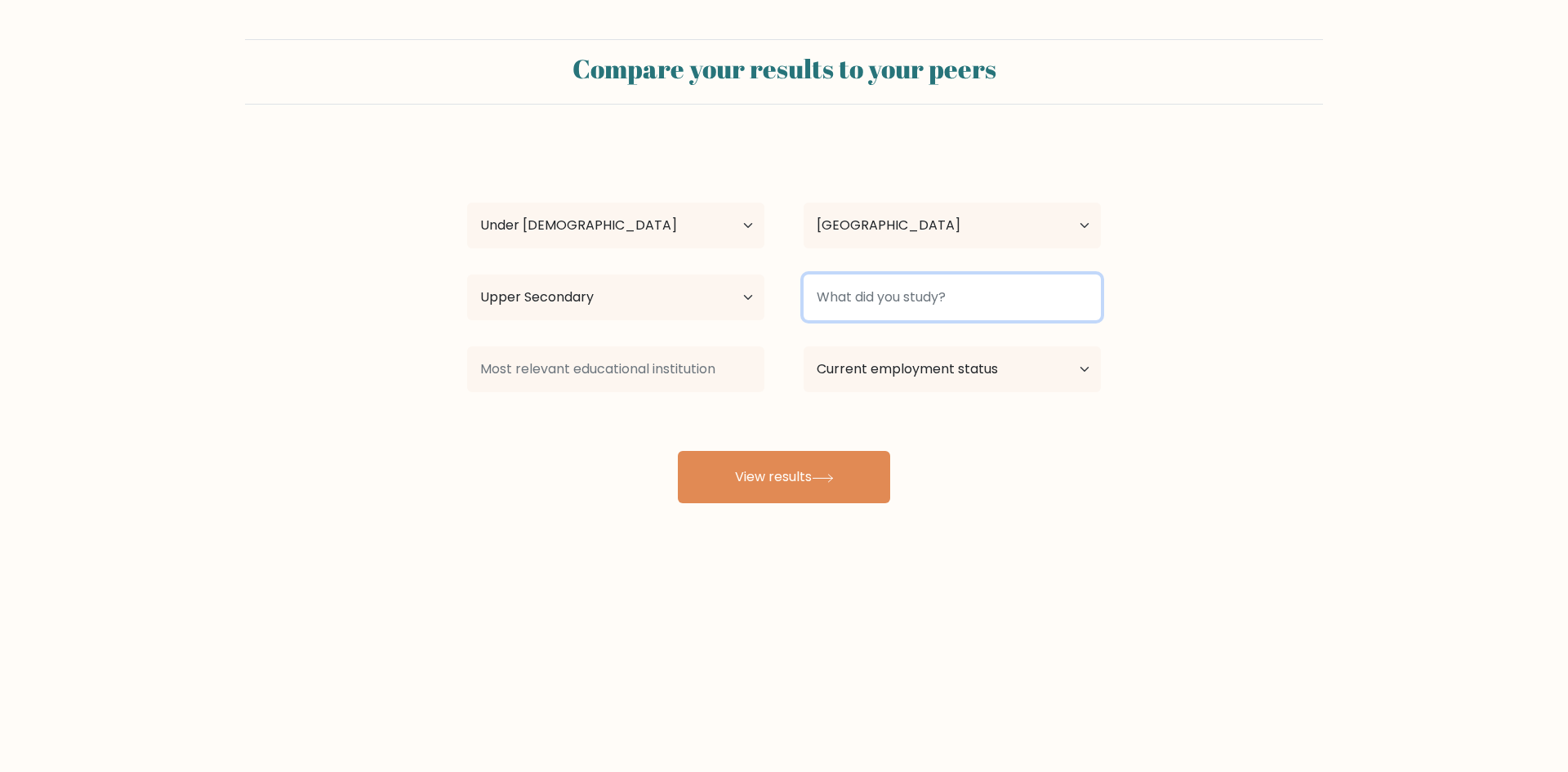
click at [908, 298] on input at bounding box center [952, 297] width 298 height 46
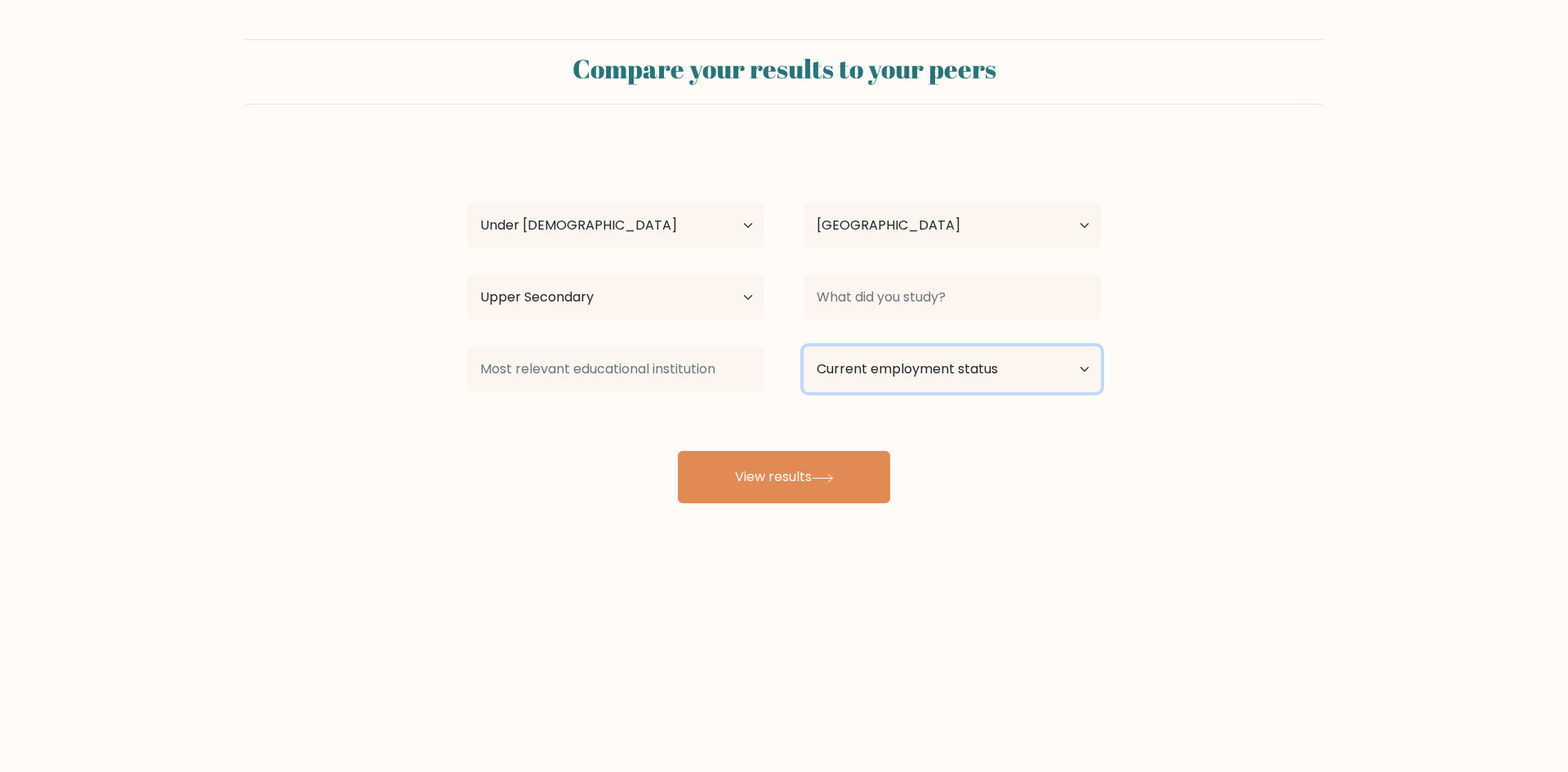
click at [893, 380] on select "Current employment status Employed Student Retired Other / prefer not to answer" at bounding box center [952, 369] width 298 height 46
select select "student"
click at [804, 346] on select "Current employment status Employed Student Retired Other / prefer not to answer" at bounding box center [952, 369] width 298 height 46
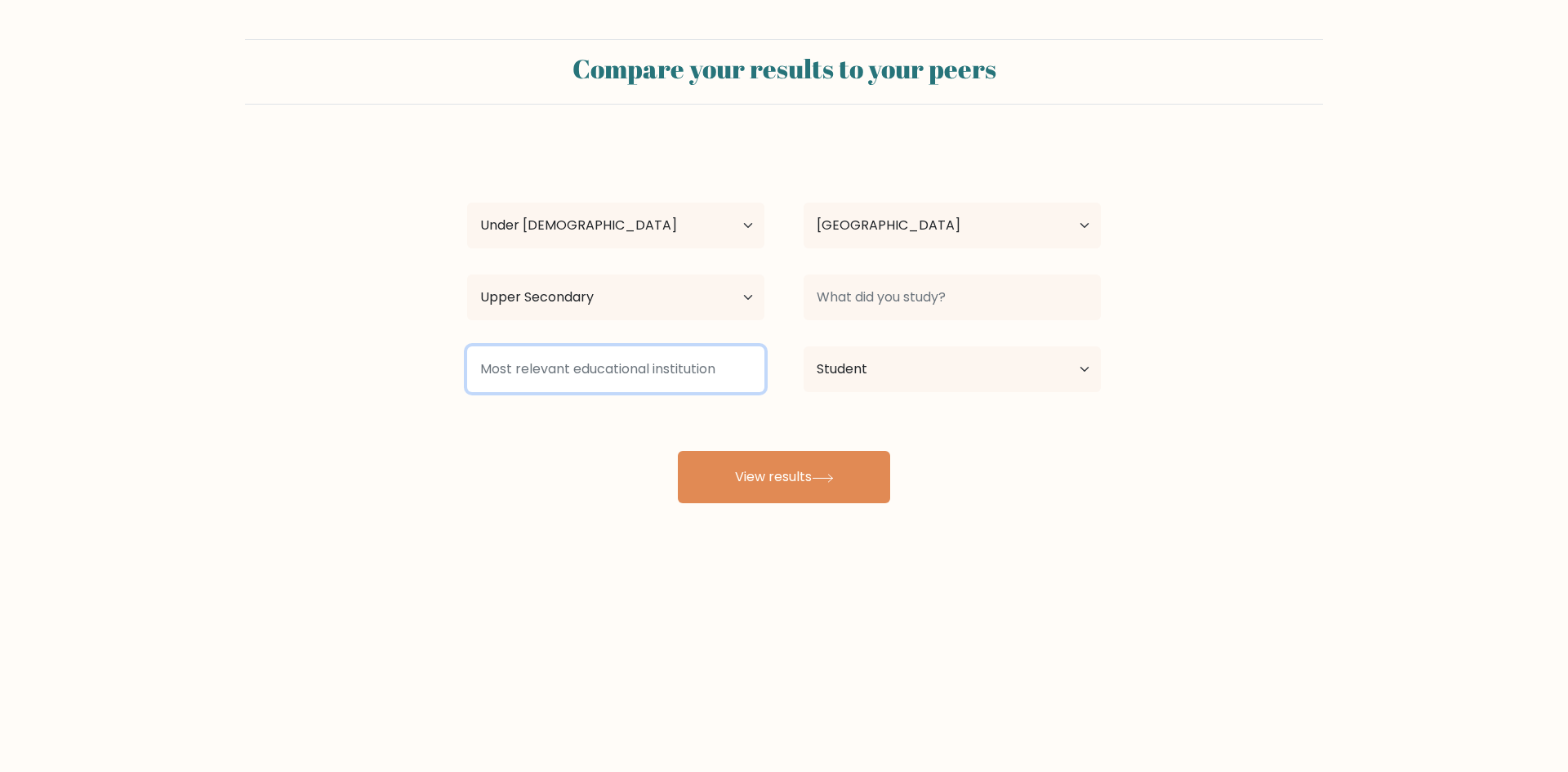
click at [646, 391] on input at bounding box center [616, 369] width 298 height 46
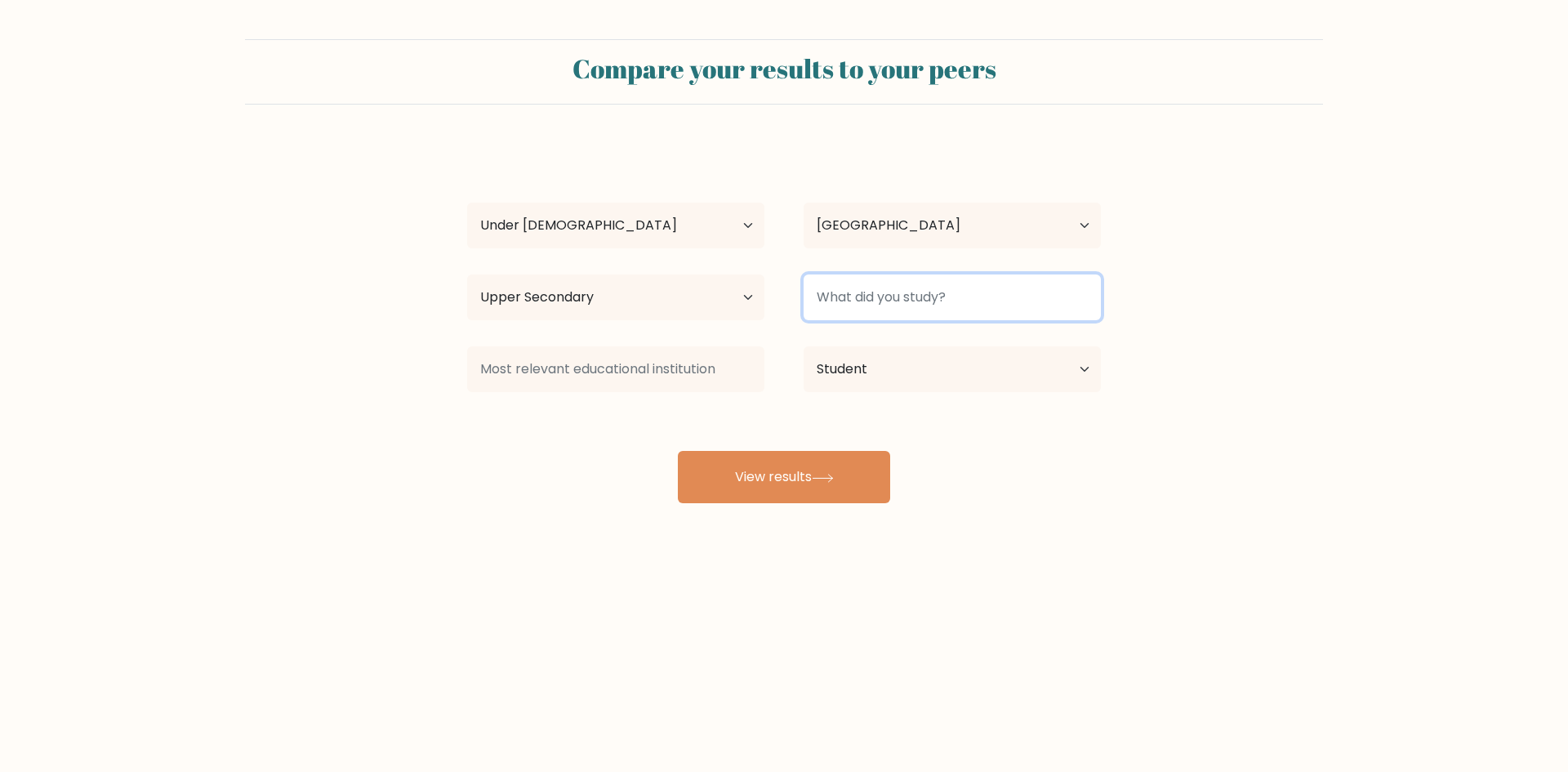
click at [889, 301] on input at bounding box center [952, 297] width 298 height 46
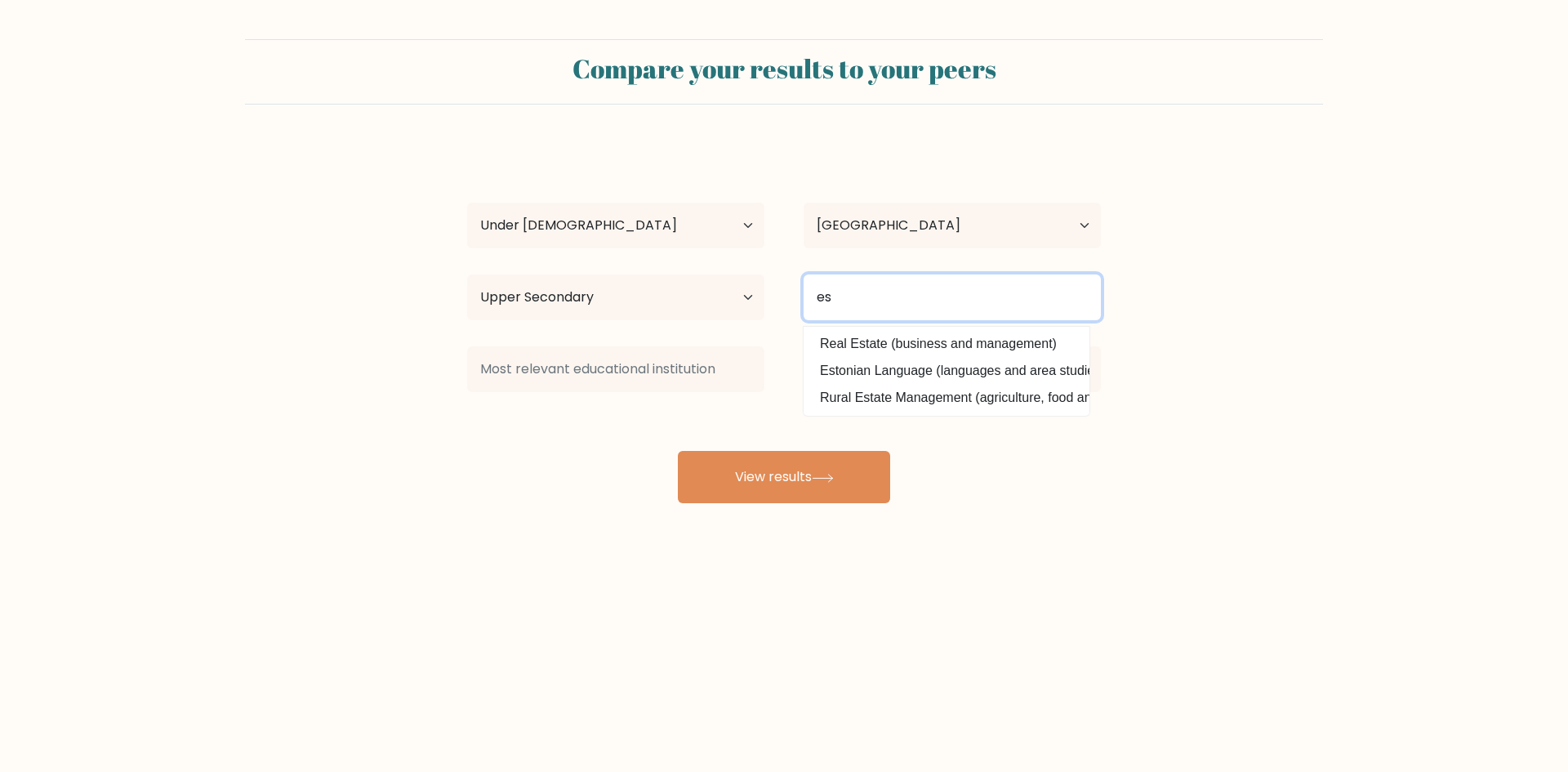
type input "e"
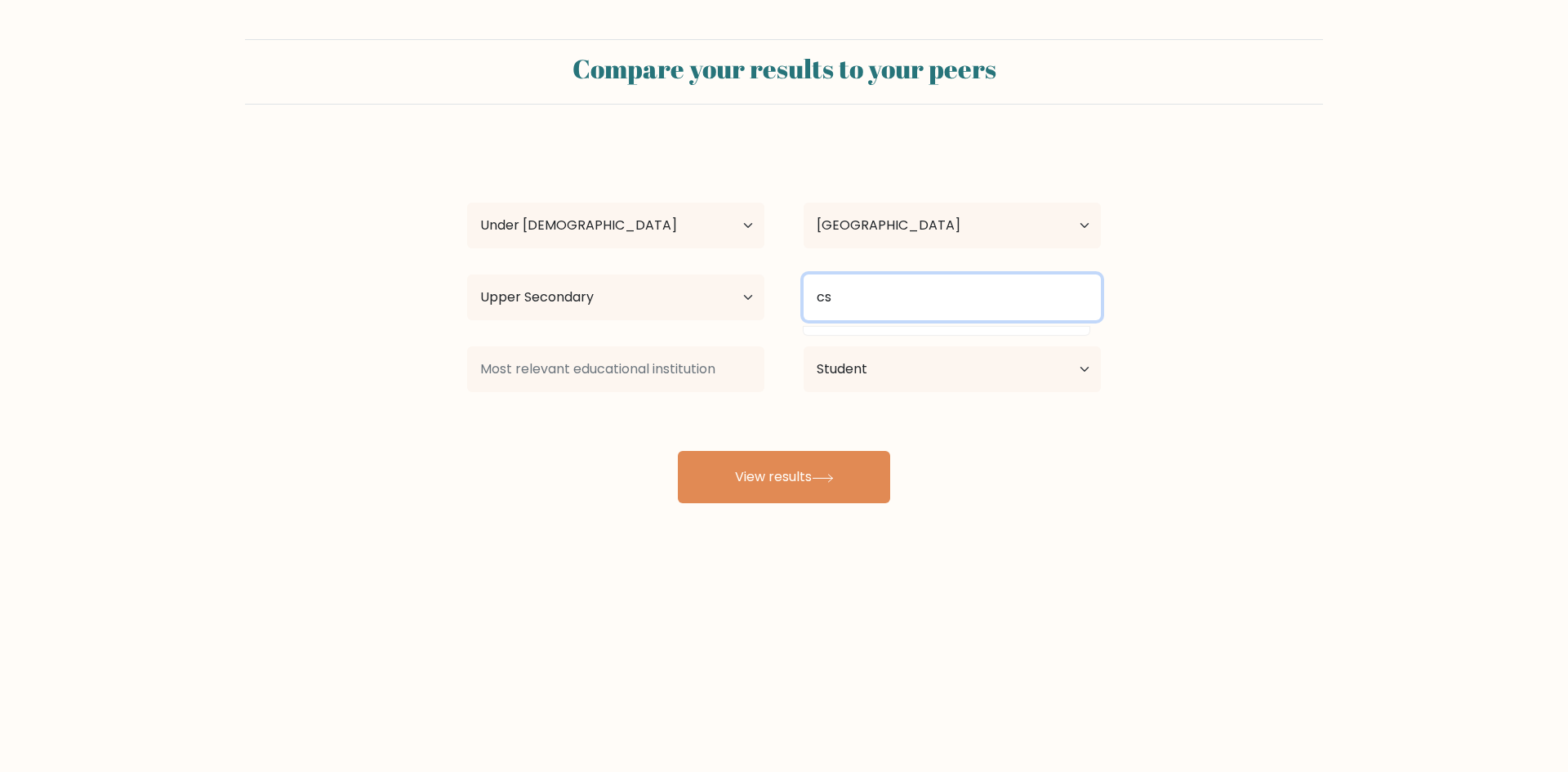
type input "cs"
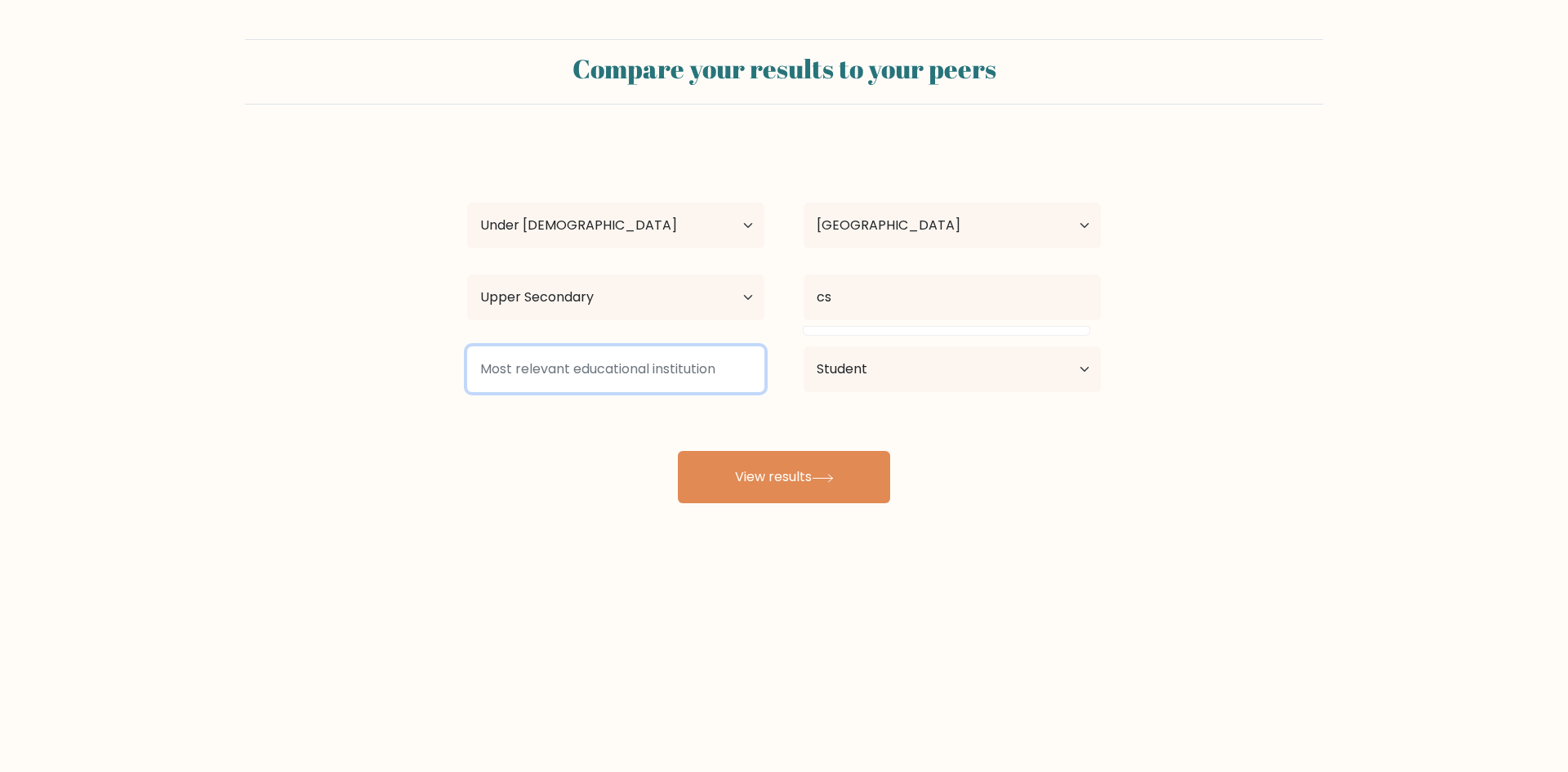
click at [729, 372] on input at bounding box center [616, 369] width 298 height 46
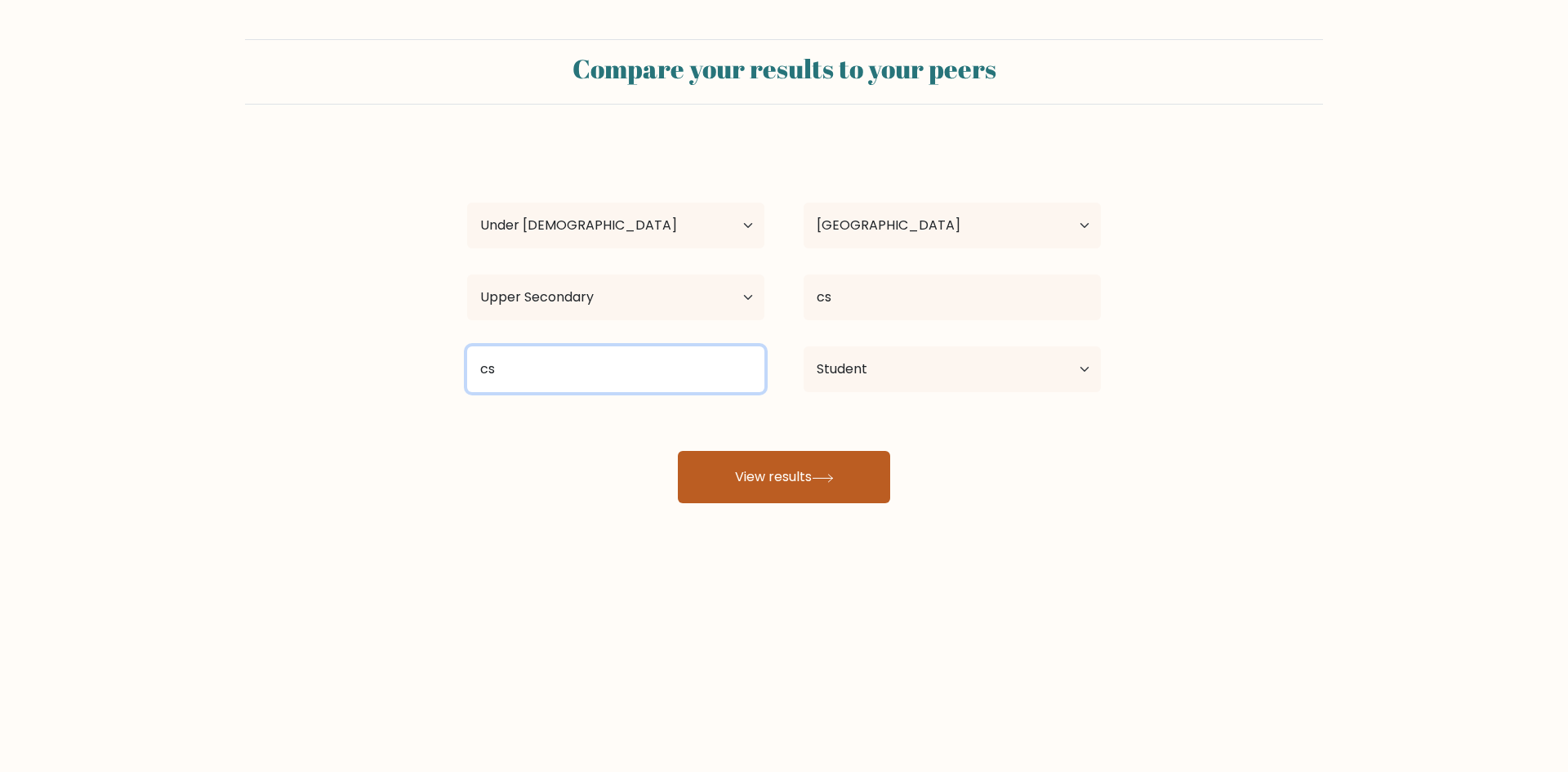
type input "cs"
drag, startPoint x: 767, startPoint y: 465, endPoint x: 777, endPoint y: 462, distance: 10.4
click at [768, 465] on button "View results" at bounding box center [784, 477] width 213 height 52
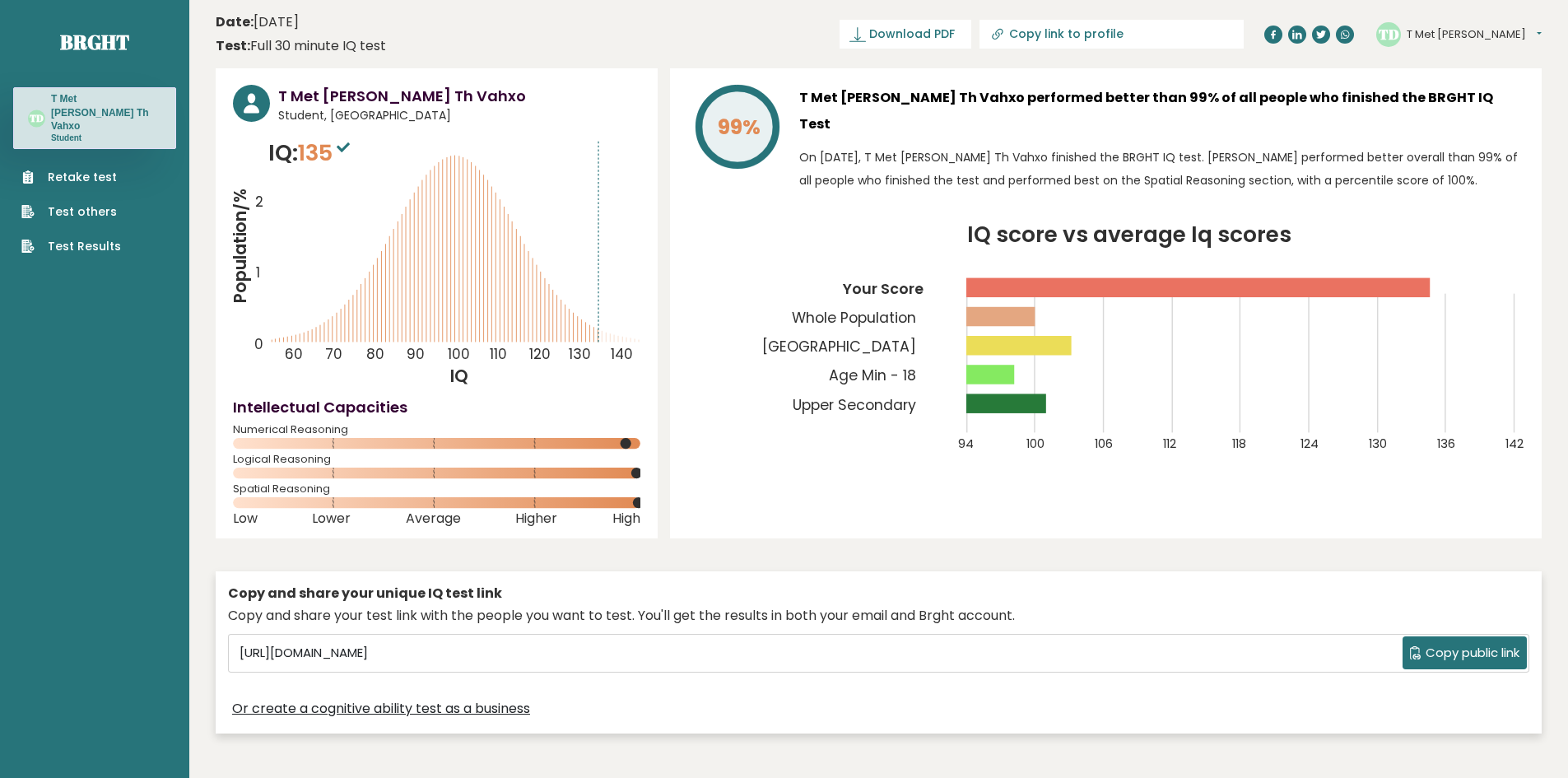
click at [848, 97] on h3 "T Met [PERSON_NAME] Th Vahxo performed better than 99% of all people who finish…" at bounding box center [1162, 111] width 725 height 53
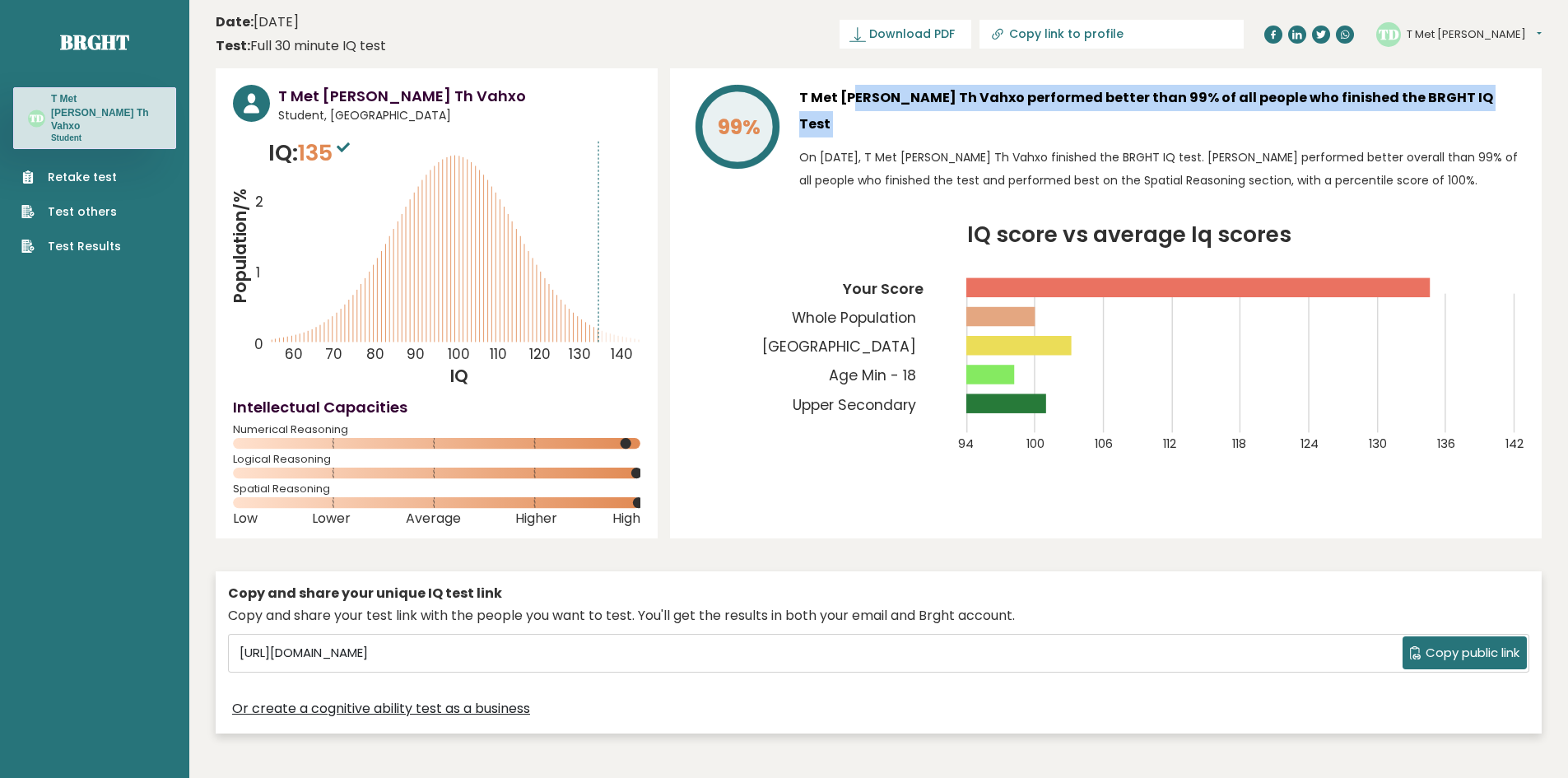
click at [848, 97] on h3 "T Met [PERSON_NAME] Th Vahxo performed better than 99% of all people who finish…" at bounding box center [1162, 111] width 725 height 53
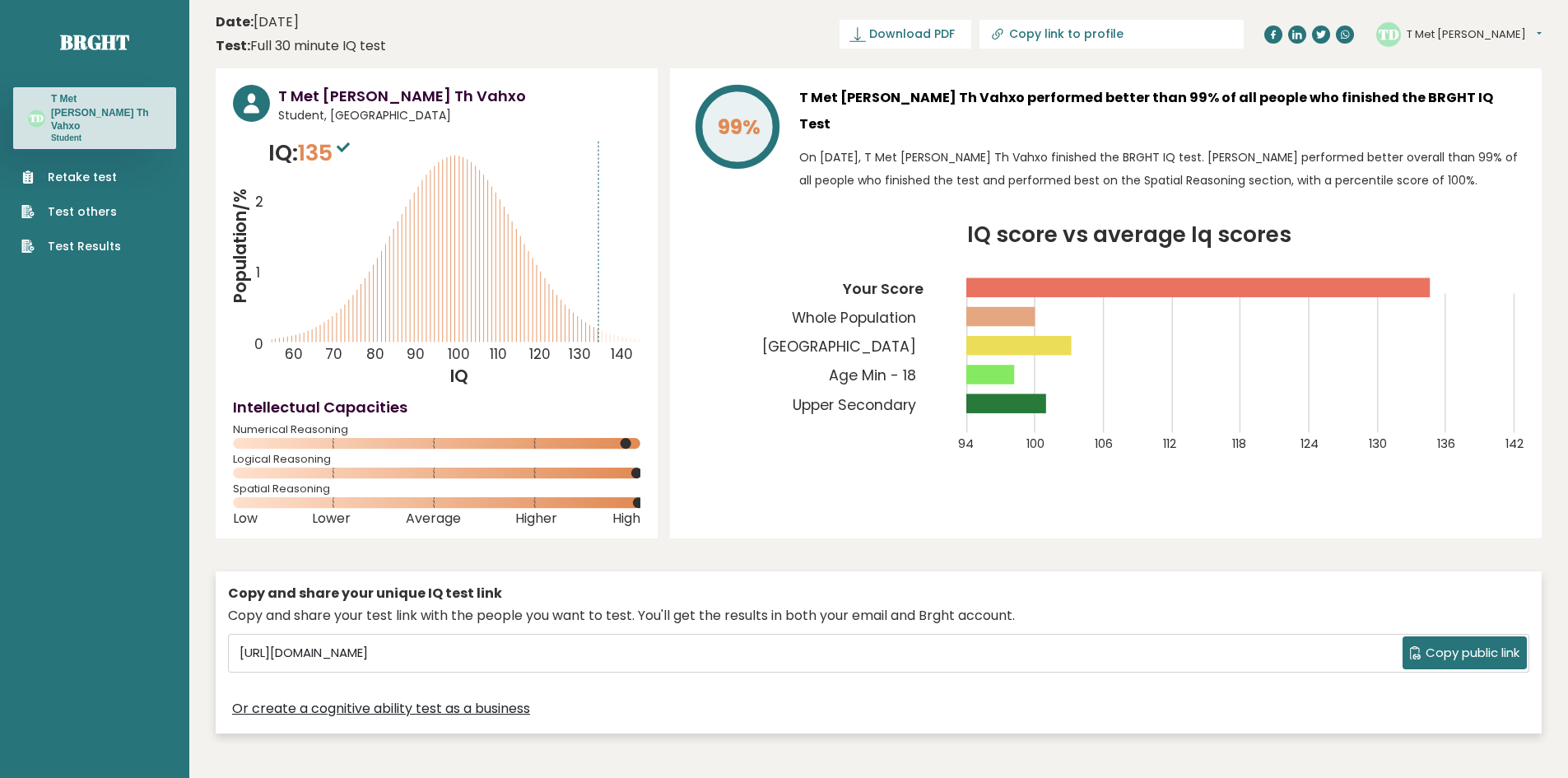
click at [866, 146] on p "On [DATE], T Met [PERSON_NAME] Th Vahxo finished the BRGHT IQ test. [PERSON_NAM…" at bounding box center [1162, 168] width 725 height 46
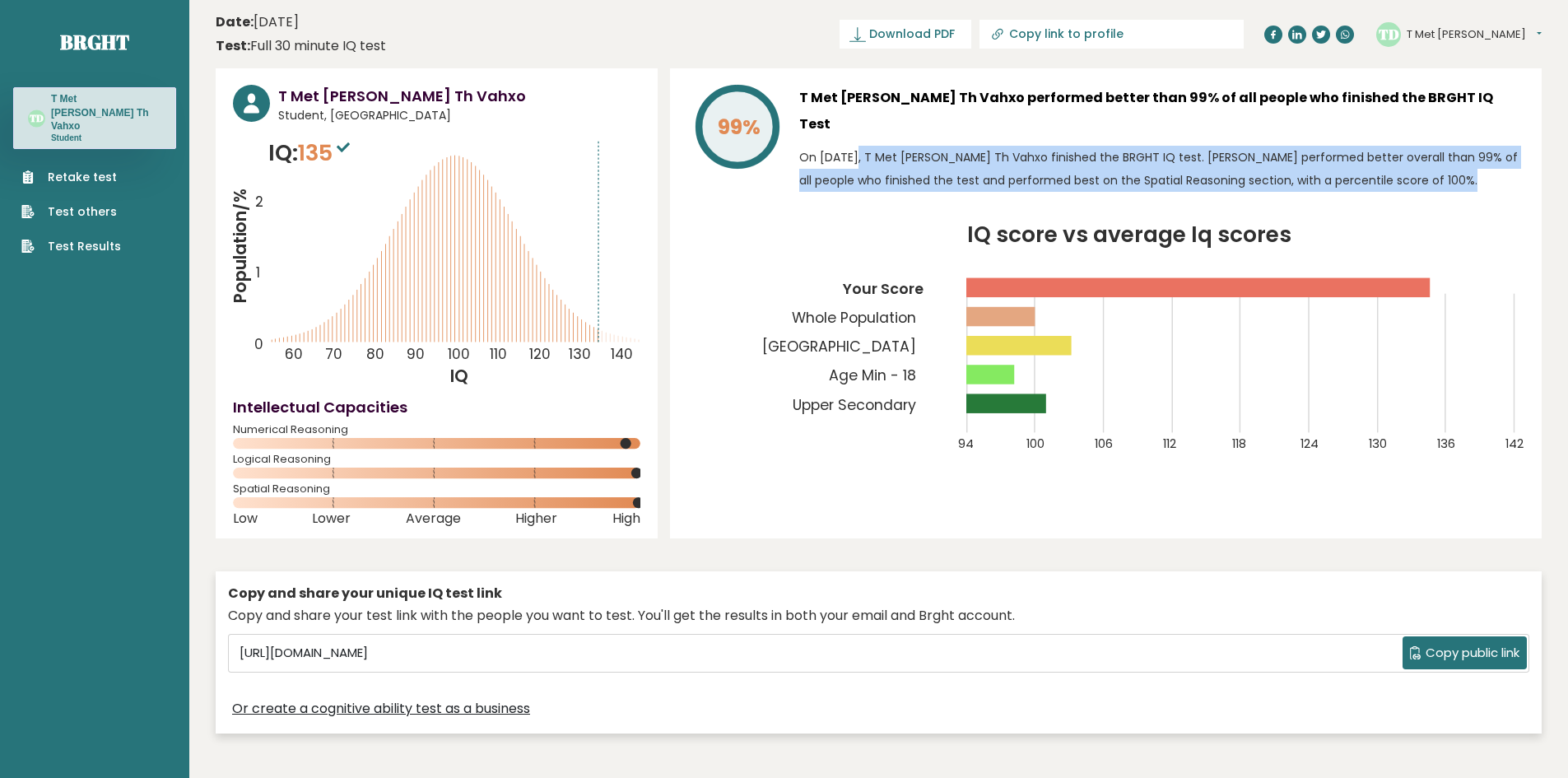
click at [866, 146] on p "On [DATE], T Met [PERSON_NAME] Th Vahxo finished the BRGHT IQ test. [PERSON_NAM…" at bounding box center [1162, 168] width 725 height 46
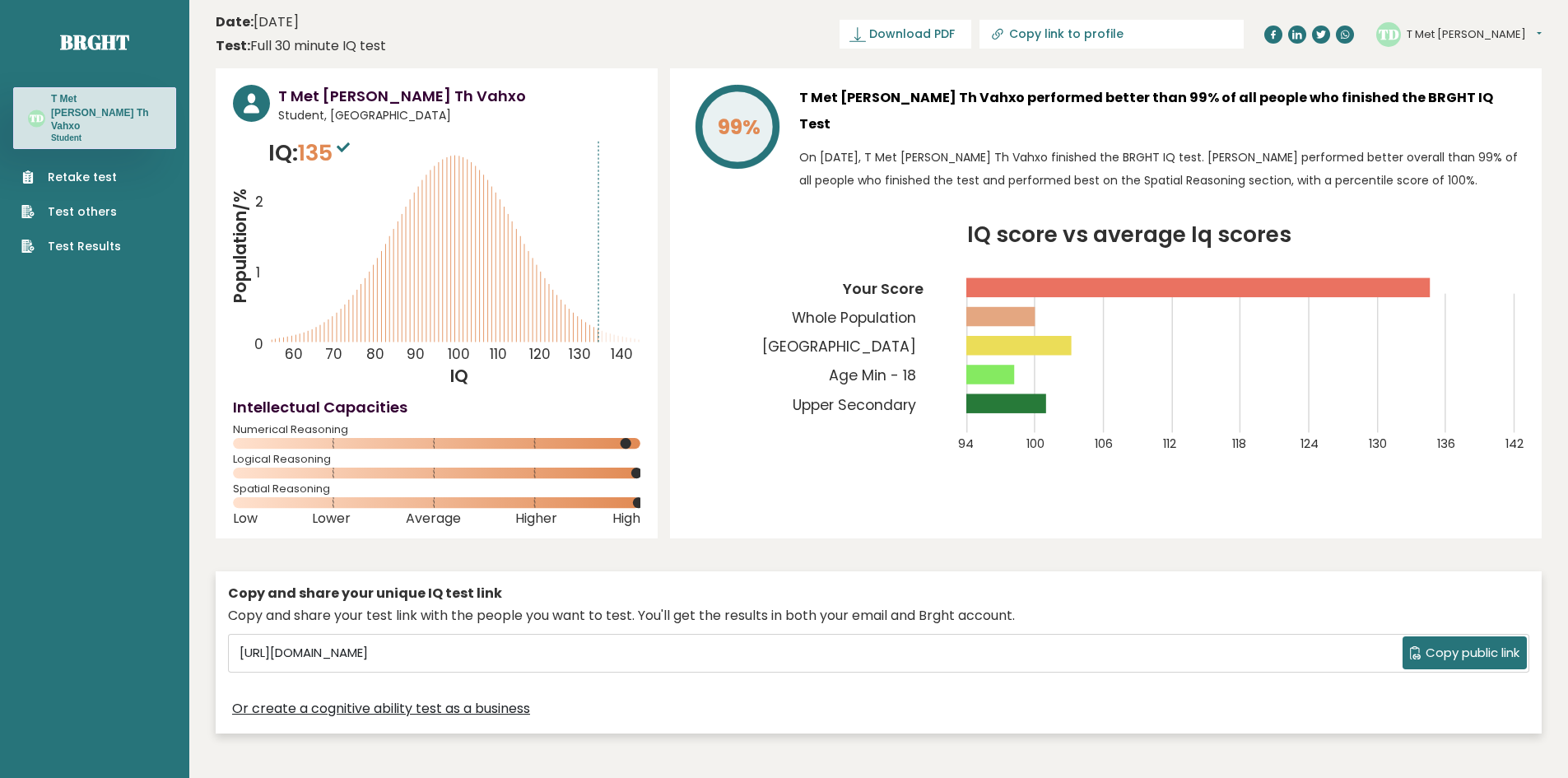
click at [861, 84] on div "99% T Met Lam Dm Th Vahxo performed better than 99% of all people who finished …" at bounding box center [1105, 304] width 872 height 470
click at [859, 89] on h3 "T Met [PERSON_NAME] Th Vahxo performed better than 99% of all people who finish…" at bounding box center [1162, 111] width 725 height 53
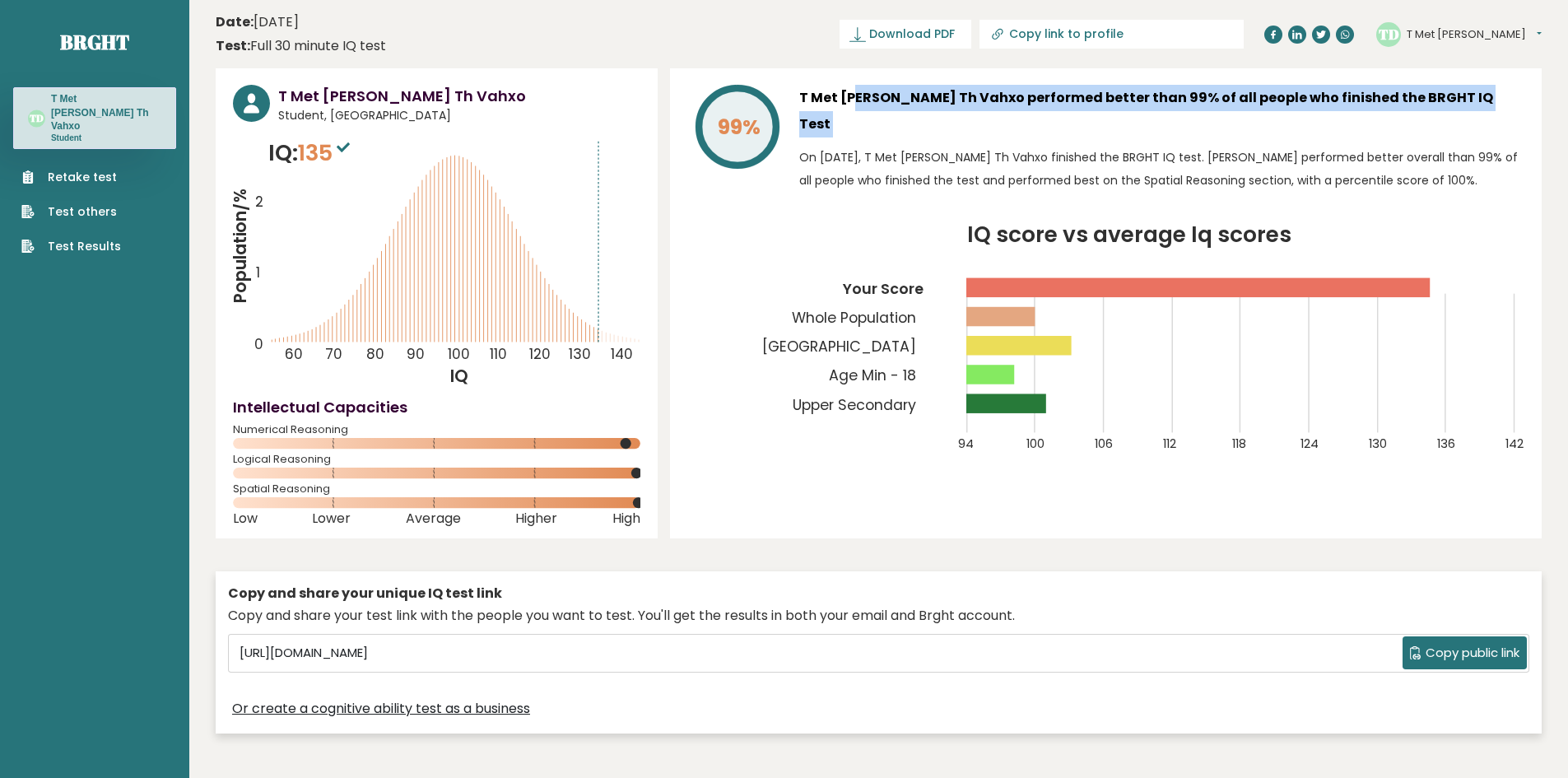
click at [859, 89] on h3 "T Met [PERSON_NAME] Th Vahxo performed better than 99% of all people who finish…" at bounding box center [1162, 111] width 725 height 53
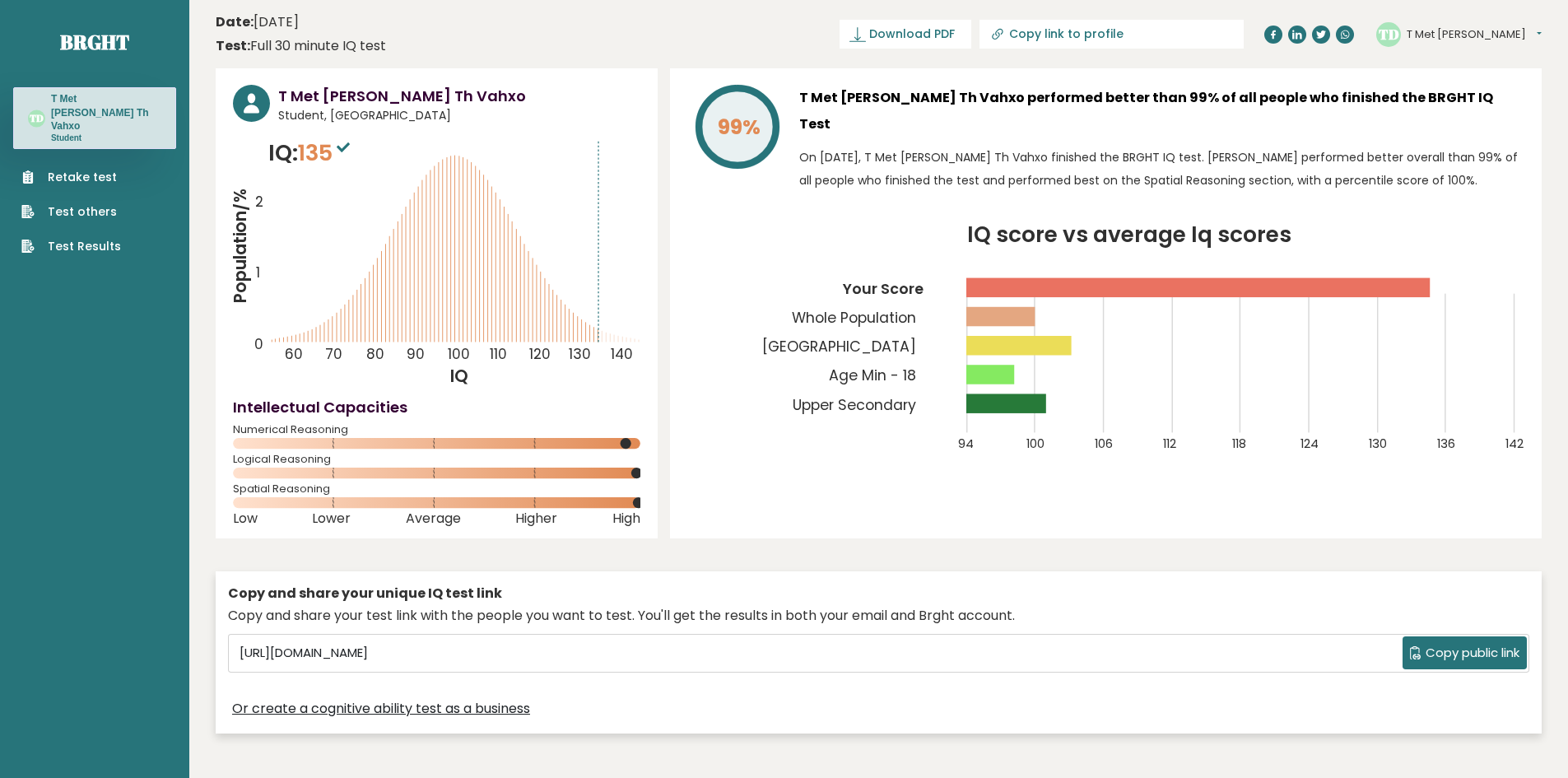
click at [870, 146] on p "On [DATE], T Met [PERSON_NAME] Th Vahxo finished the BRGHT IQ test. [PERSON_NAM…" at bounding box center [1162, 168] width 725 height 46
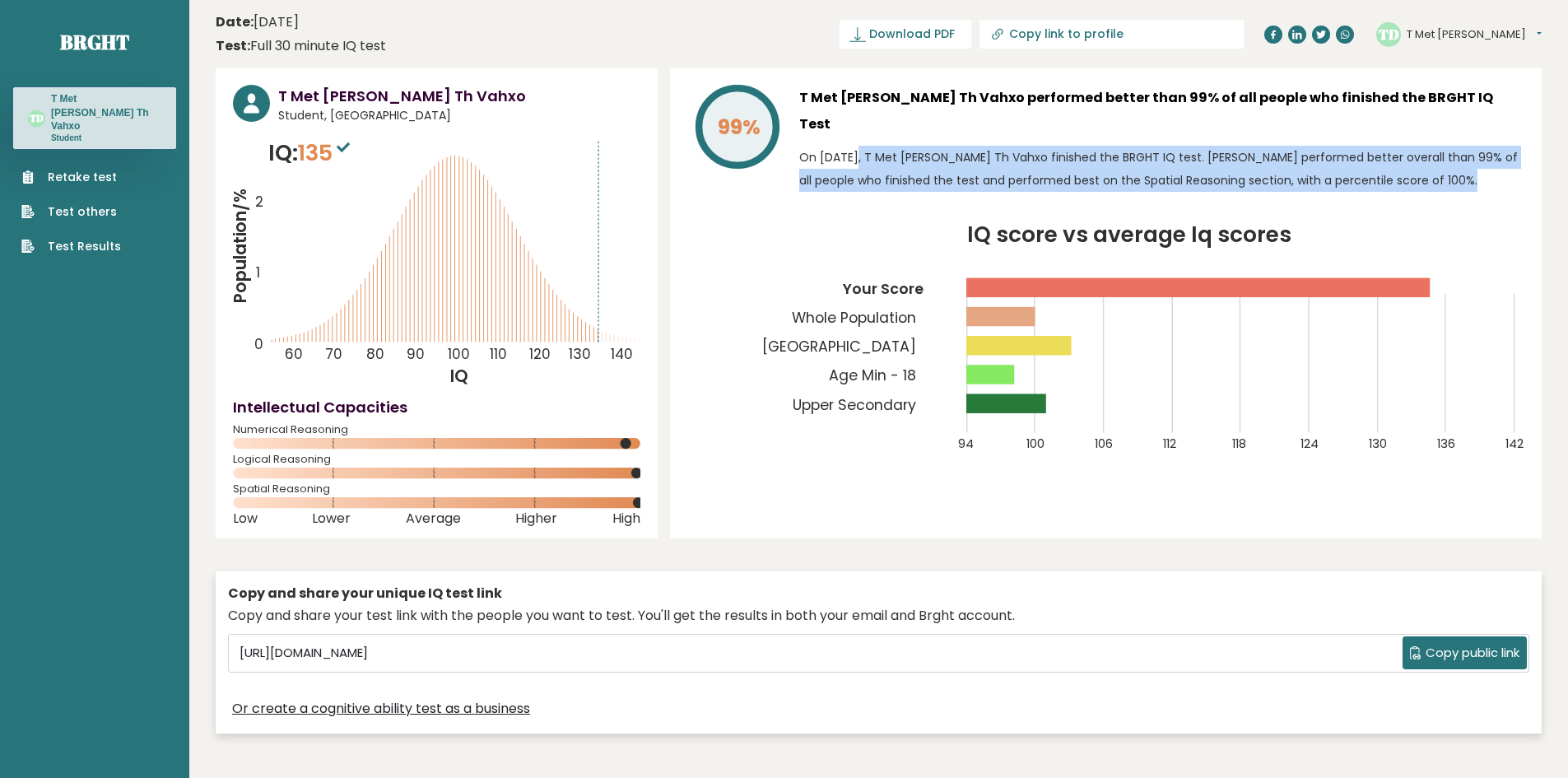
click at [870, 146] on p "On [DATE], T Met [PERSON_NAME] Th Vahxo finished the BRGHT IQ test. [PERSON_NAM…" at bounding box center [1162, 168] width 725 height 46
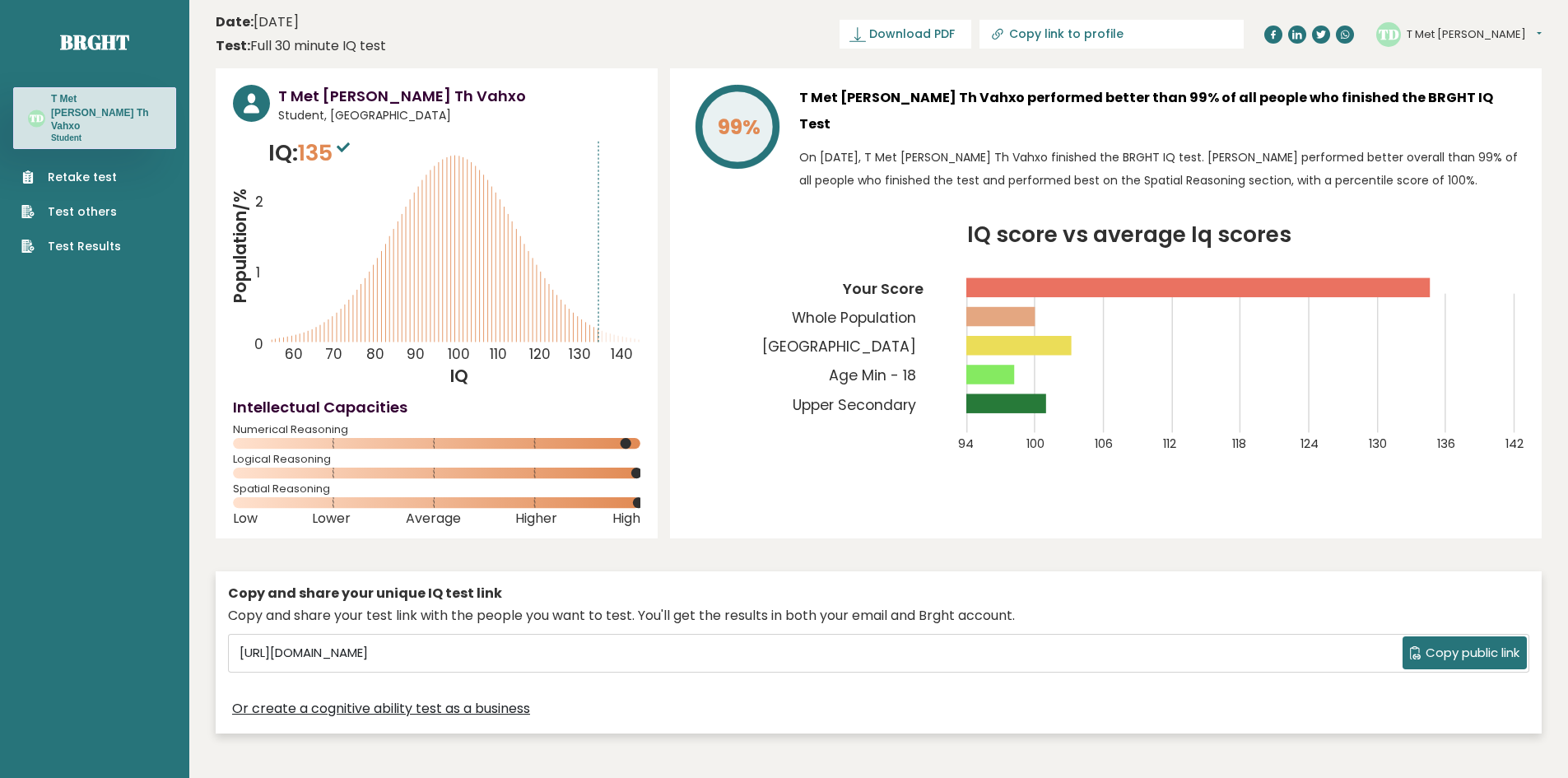
click at [880, 103] on h3 "T Met [PERSON_NAME] Th Vahxo performed better than 99% of all people who finish…" at bounding box center [1162, 111] width 725 height 53
click at [729, 241] on icon "IQ score vs average Iq scores 94 100 106 112 118 124 130 136 142 Your Score Who…" at bounding box center [1106, 348] width 837 height 247
click at [293, 43] on div "Test: Full 30 minute IQ test" at bounding box center [300, 46] width 170 height 20
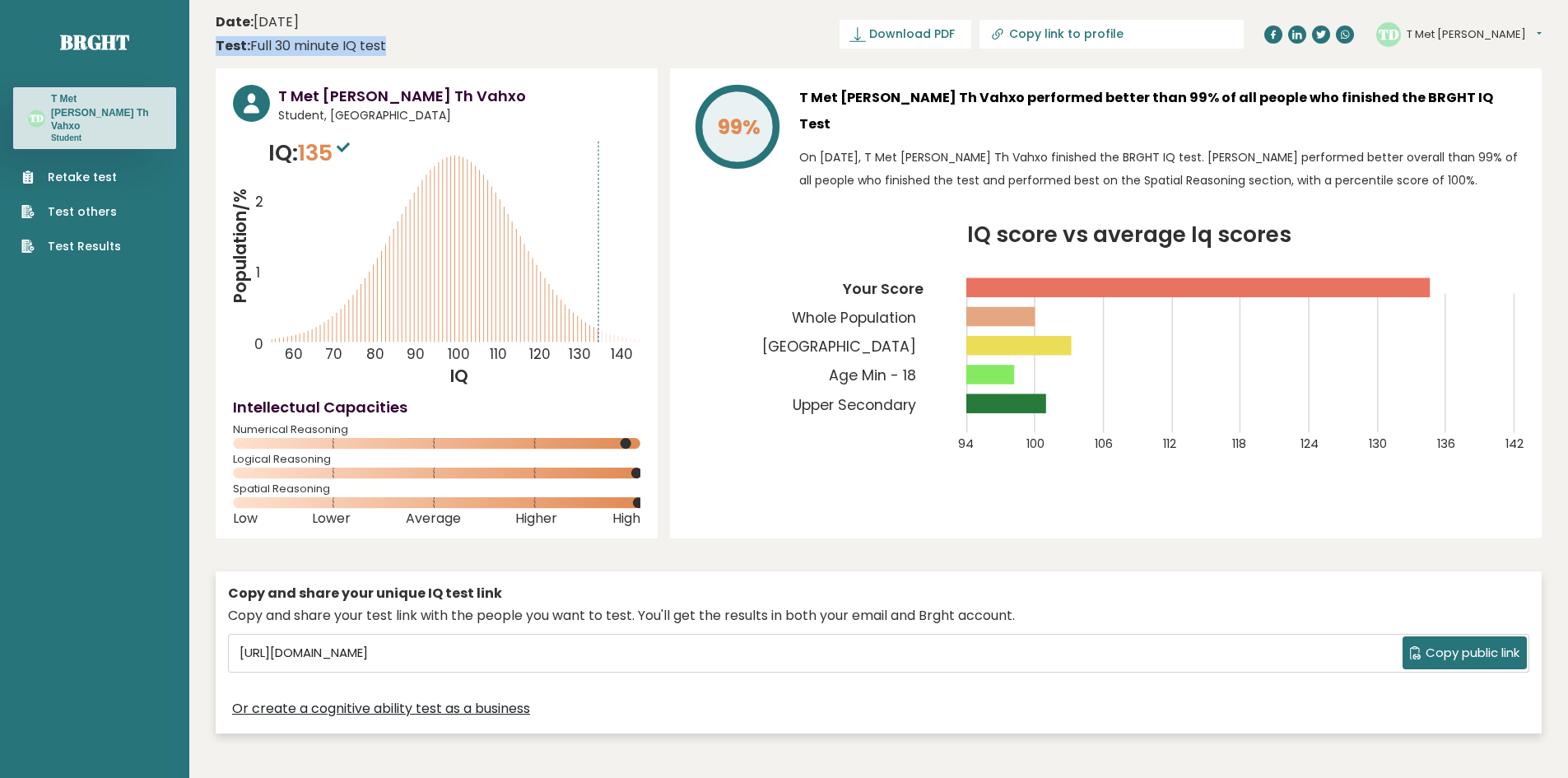
click at [293, 43] on div "Test: Full 30 minute IQ test" at bounding box center [300, 46] width 170 height 20
click at [283, 27] on time "Date: October 12, 2025" at bounding box center [257, 22] width 83 height 20
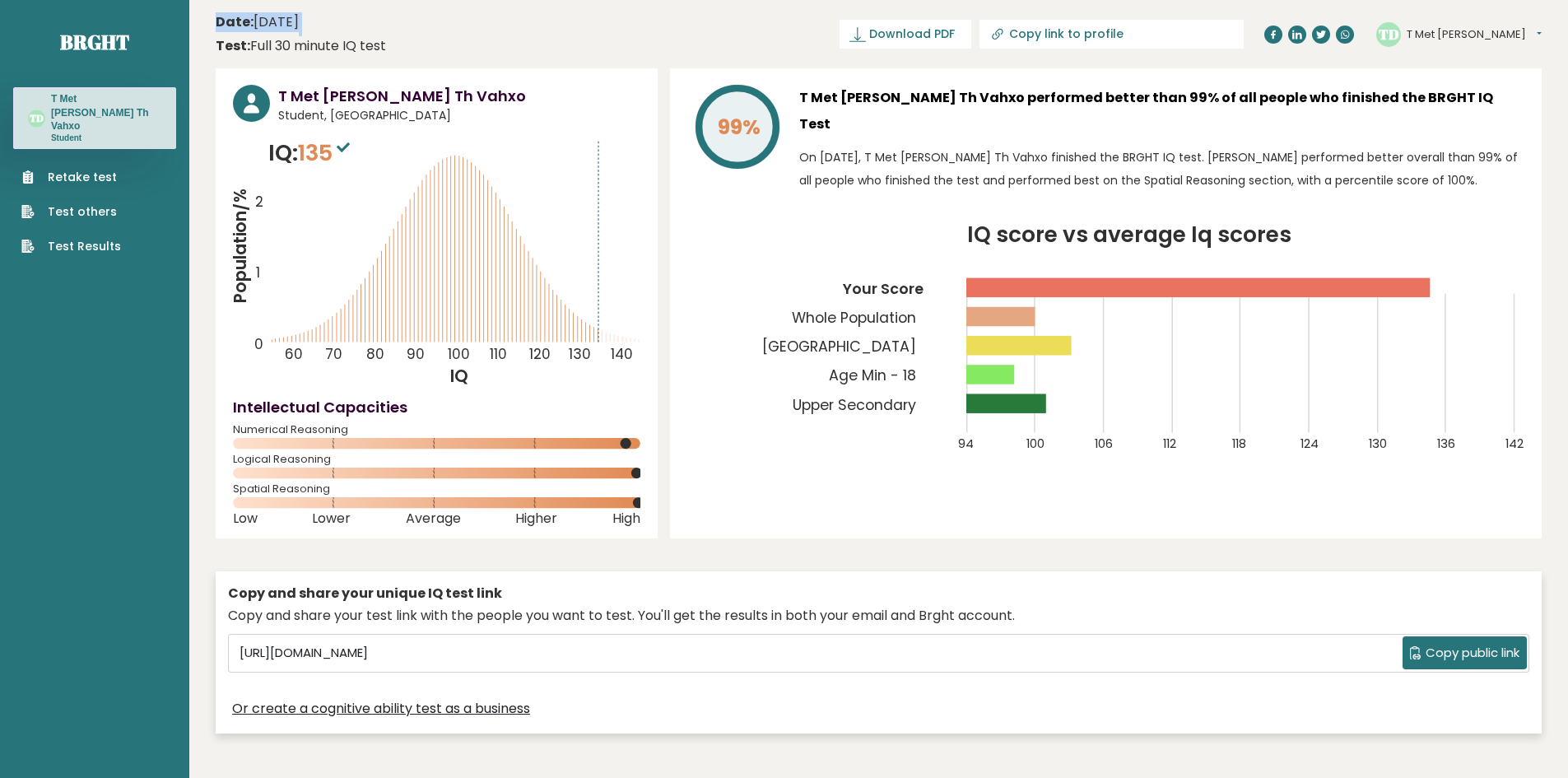
click at [283, 27] on time "Date: October 12, 2025" at bounding box center [257, 22] width 83 height 20
click at [300, 43] on div "Test: Full 30 minute IQ test" at bounding box center [300, 46] width 170 height 20
click at [297, 49] on div "Test: Full 30 minute IQ test" at bounding box center [300, 46] width 170 height 20
click at [872, 93] on h3 "T Met [PERSON_NAME] Th Vahxo performed better than 99% of all people who finish…" at bounding box center [1162, 111] width 725 height 53
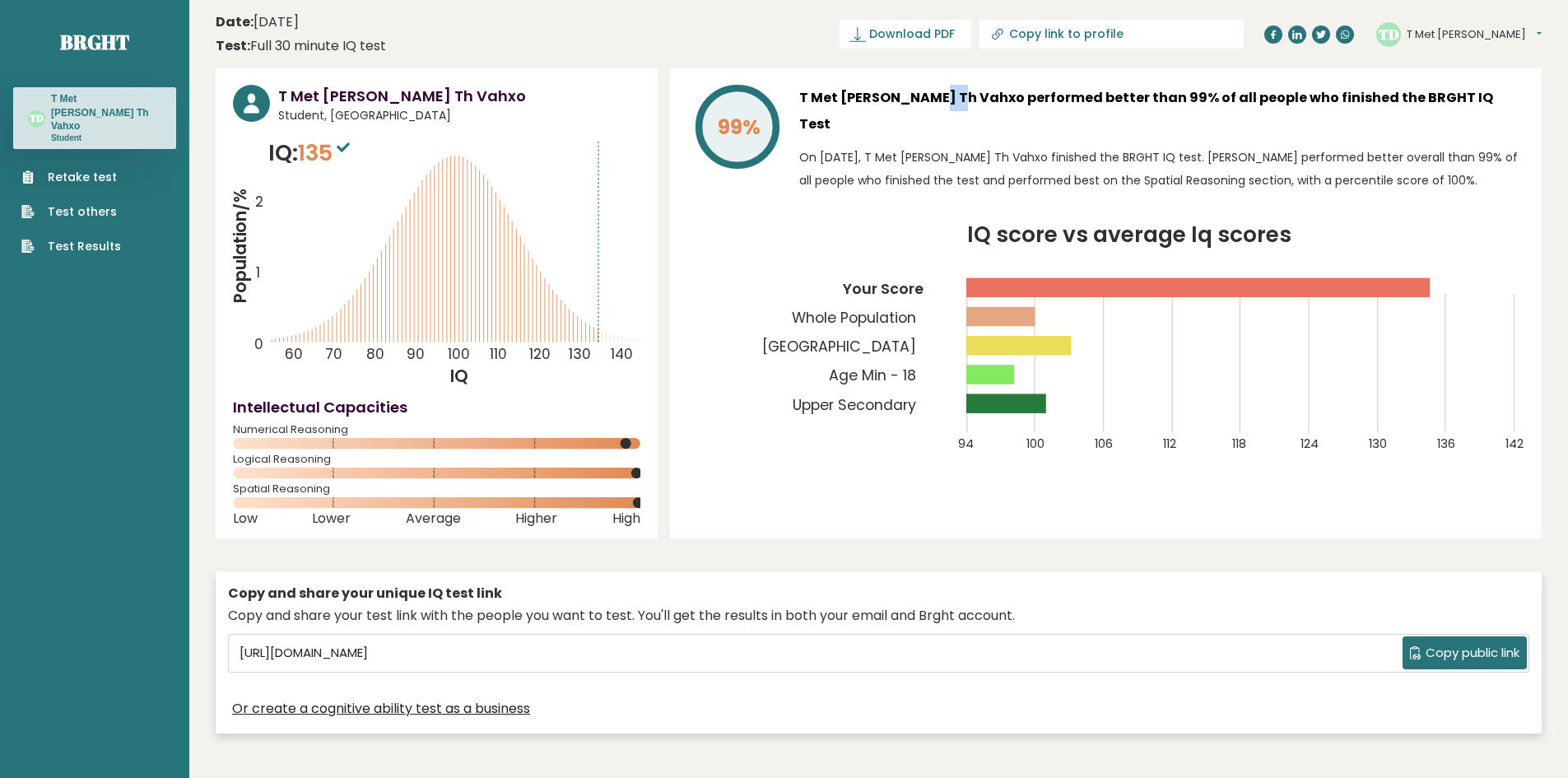
click at [872, 93] on h3 "T Met [PERSON_NAME] Th Vahxo performed better than 99% of all people who finish…" at bounding box center [1162, 111] width 725 height 53
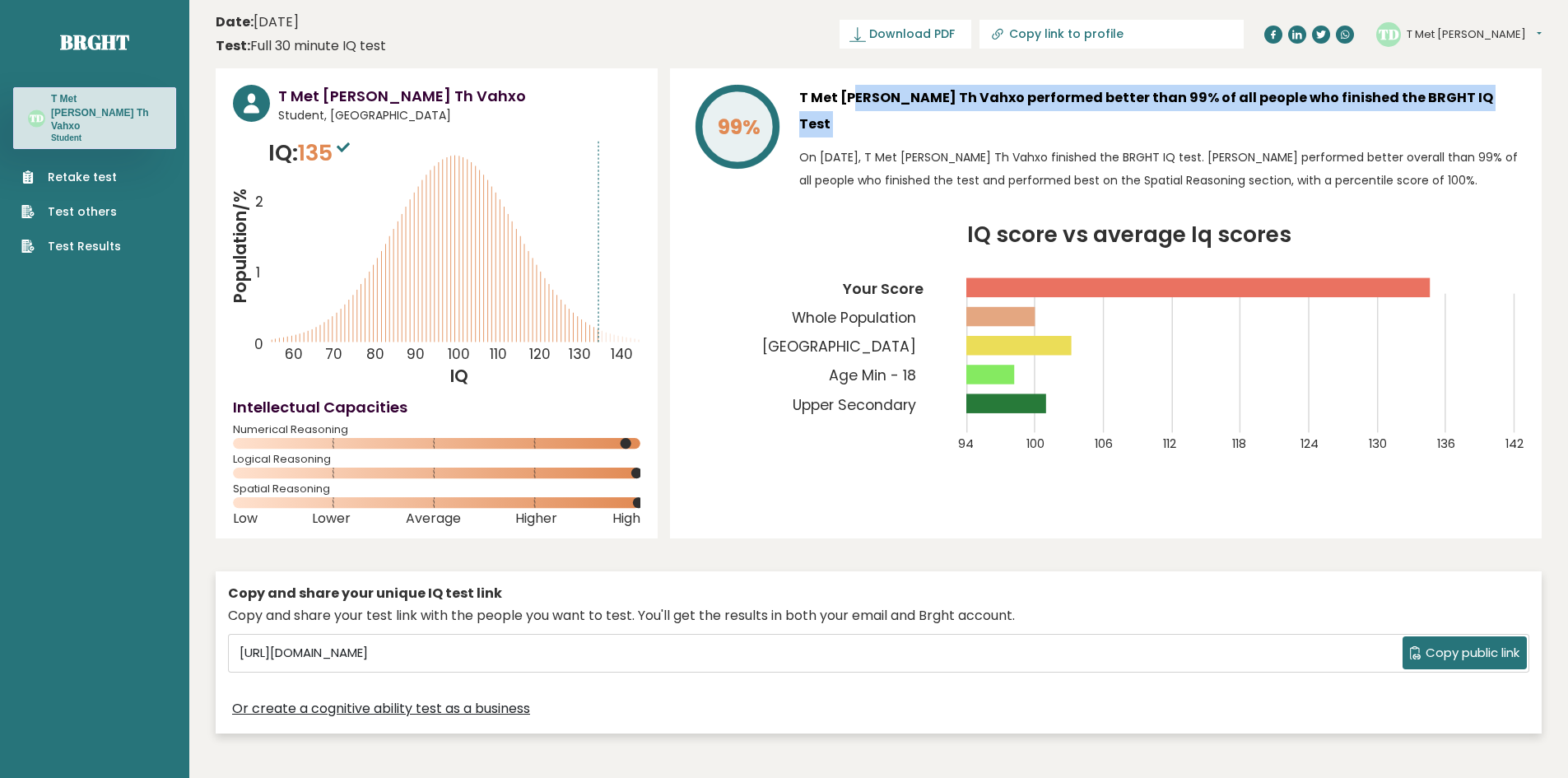
click at [872, 93] on h3 "T Met [PERSON_NAME] Th Vahxo performed better than 99% of all people who finish…" at bounding box center [1162, 111] width 725 height 53
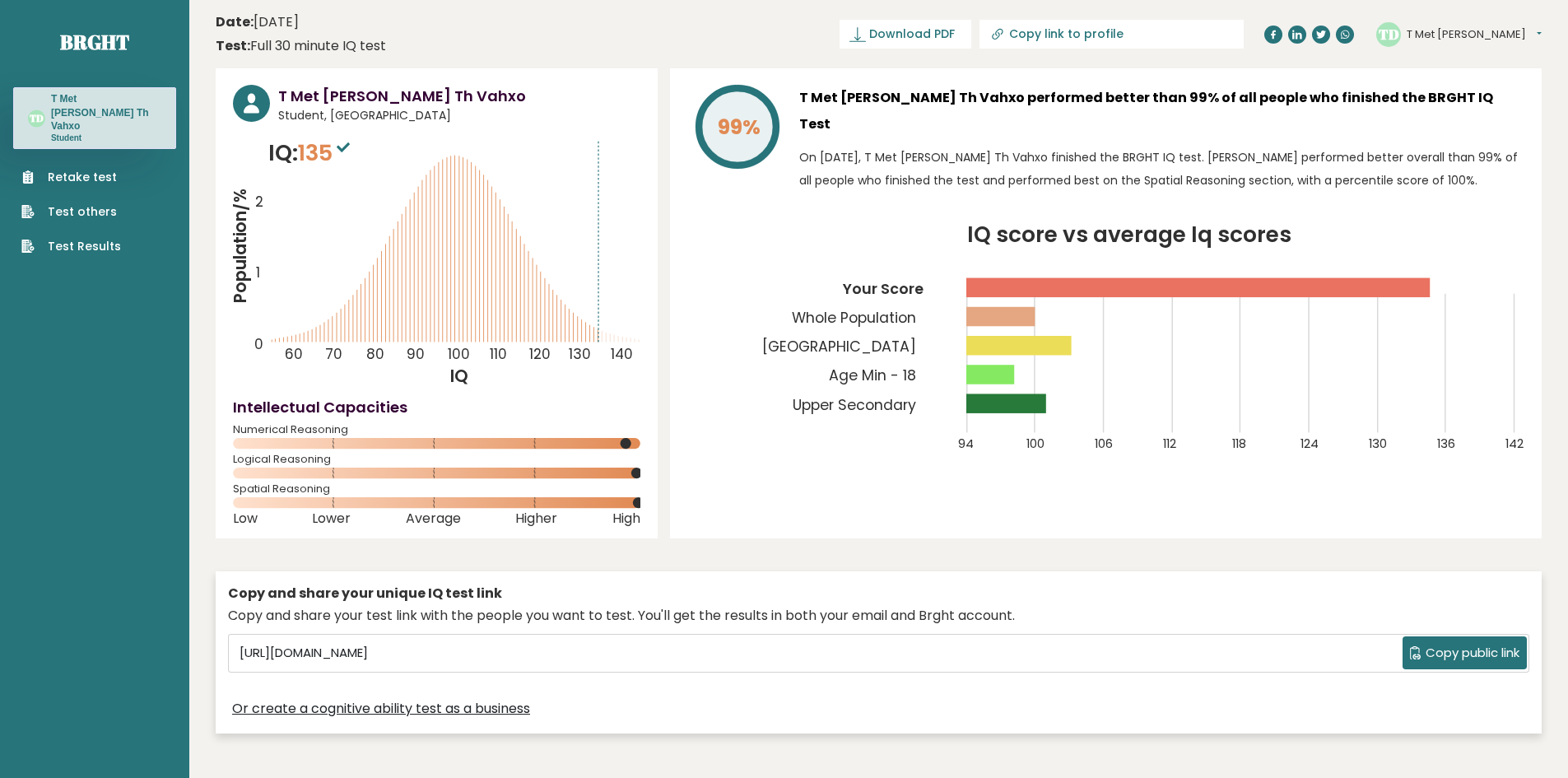
click at [910, 146] on p "On [DATE], T Met [PERSON_NAME] Th Vahxo finished the BRGHT IQ test. [PERSON_NAM…" at bounding box center [1162, 168] width 725 height 46
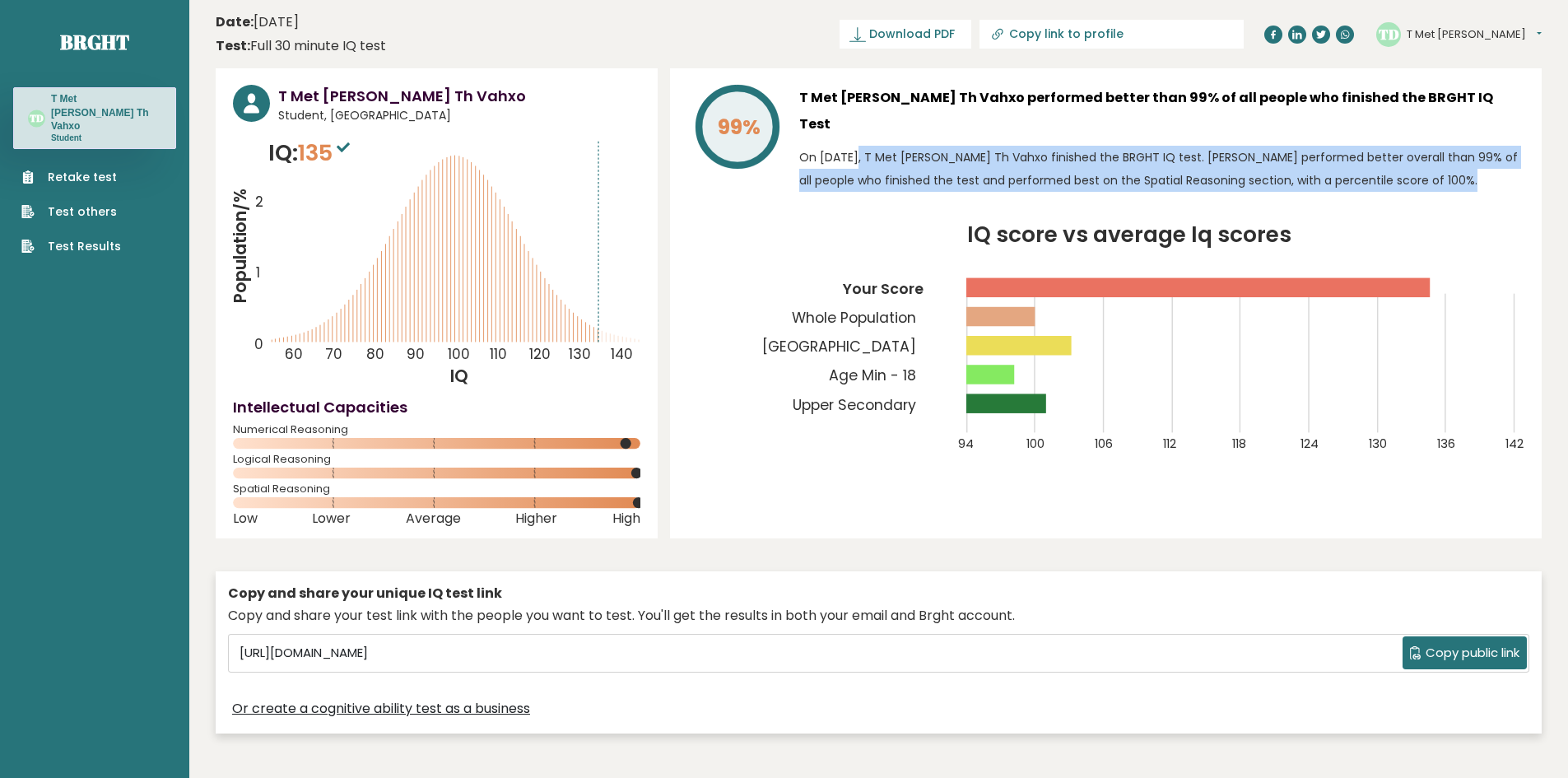
click at [910, 146] on p "On [DATE], T Met [PERSON_NAME] Th Vahxo finished the BRGHT IQ test. [PERSON_NAM…" at bounding box center [1162, 168] width 725 height 46
click at [888, 146] on p "On [DATE], T Met [PERSON_NAME] Th Vahxo finished the BRGHT IQ test. [PERSON_NAM…" at bounding box center [1162, 168] width 725 height 46
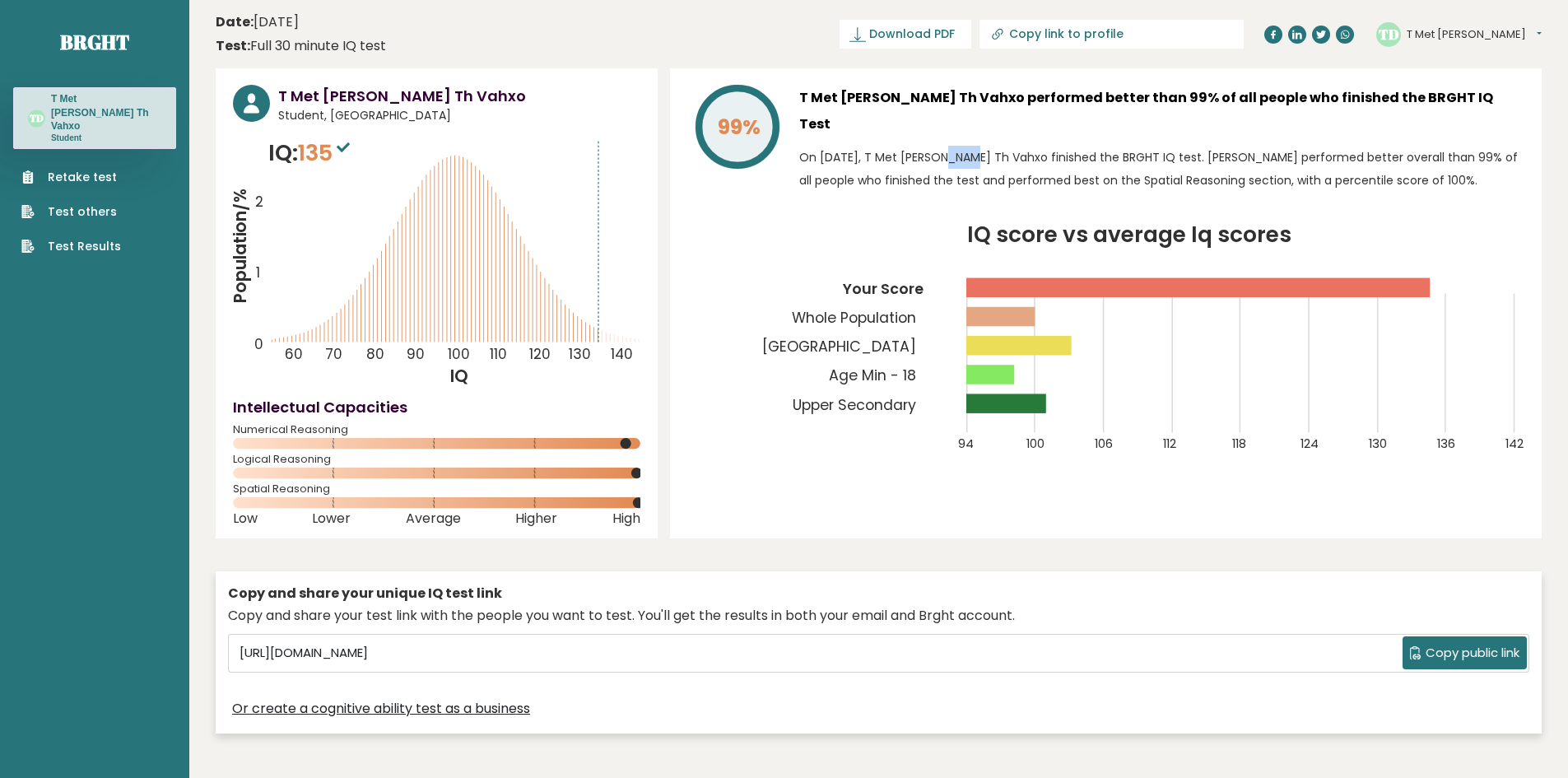
click at [888, 146] on p "On [DATE], T Met [PERSON_NAME] Th Vahxo finished the BRGHT IQ test. [PERSON_NAM…" at bounding box center [1162, 168] width 725 height 46
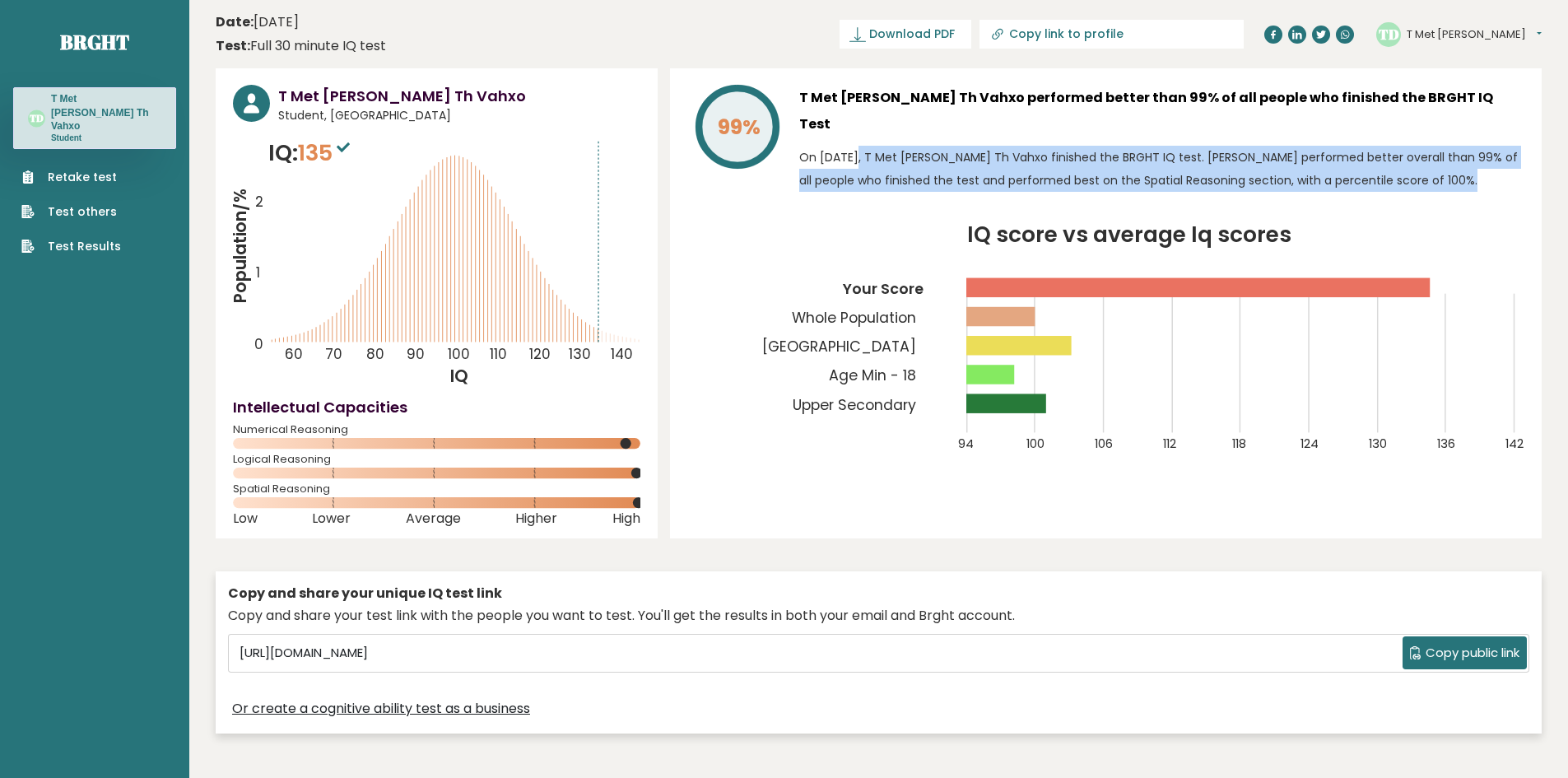
click at [888, 146] on p "On [DATE], T Met [PERSON_NAME] Th Vahxo finished the BRGHT IQ test. [PERSON_NAM…" at bounding box center [1162, 168] width 725 height 46
click at [875, 146] on p "On [DATE], T Met [PERSON_NAME] Th Vahxo finished the BRGHT IQ test. [PERSON_NAM…" at bounding box center [1162, 168] width 725 height 46
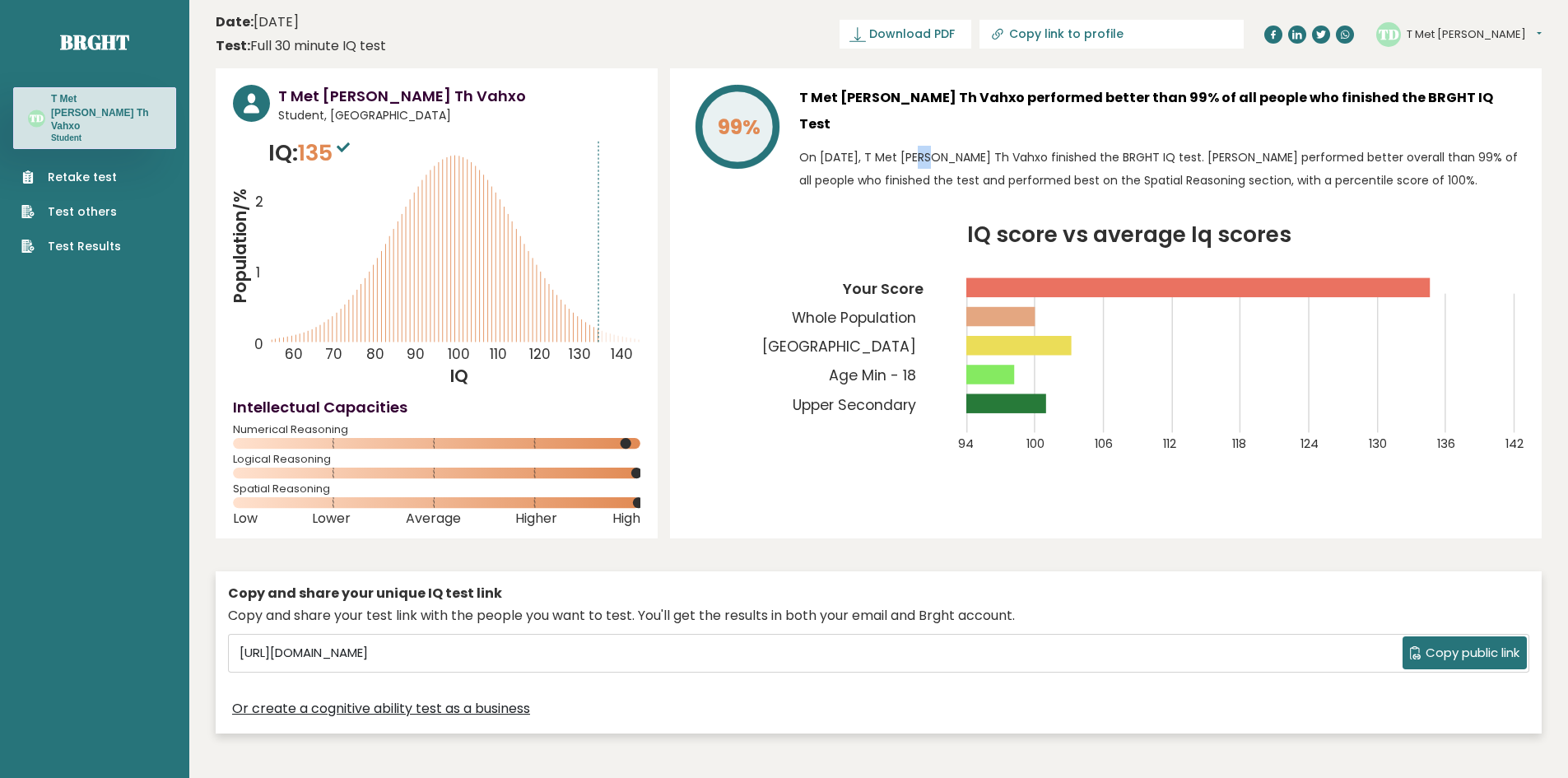
click at [875, 146] on p "On [DATE], T Met [PERSON_NAME] Th Vahxo finished the BRGHT IQ test. [PERSON_NAM…" at bounding box center [1162, 168] width 725 height 46
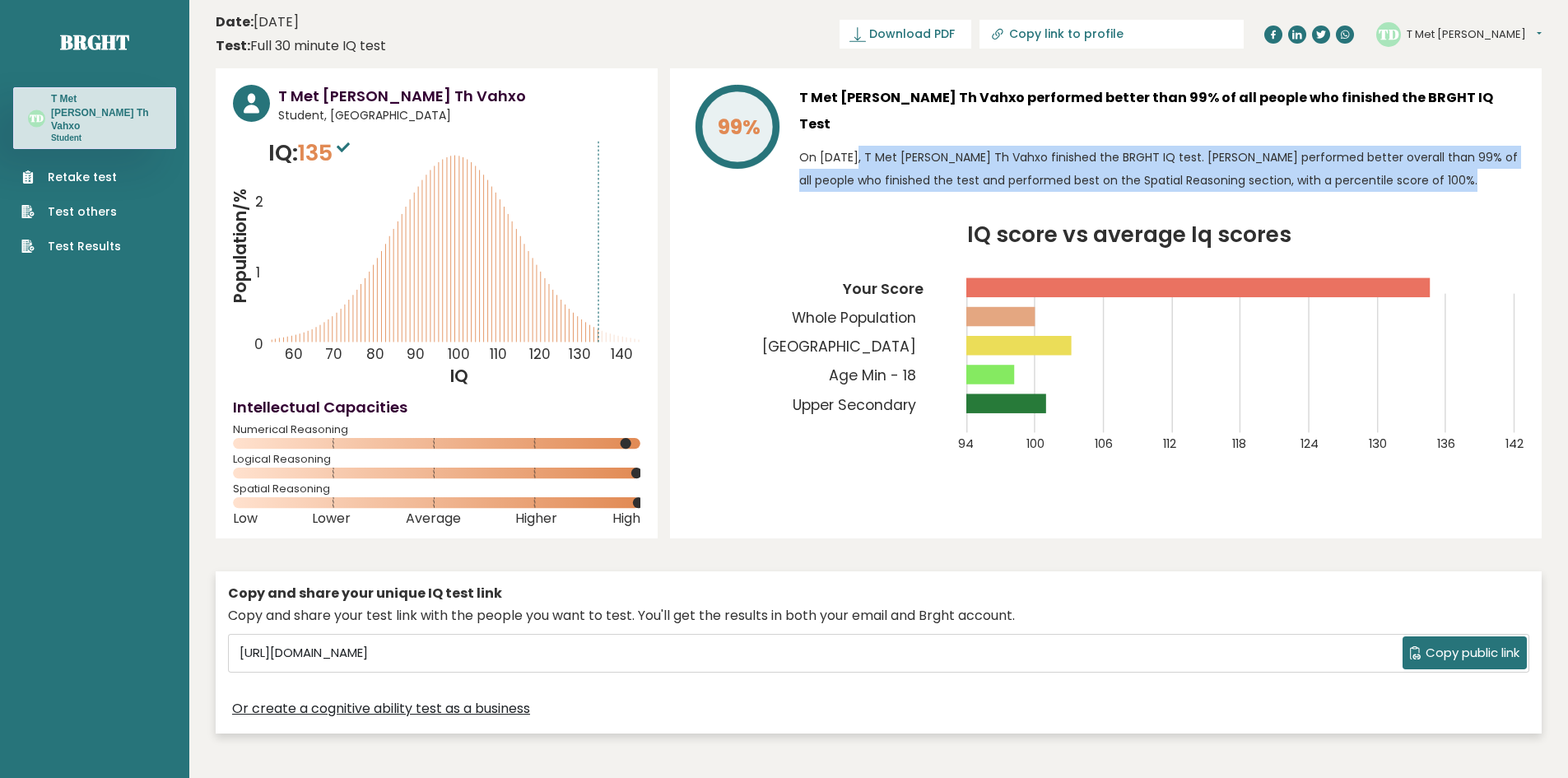
click at [875, 146] on p "On [DATE], T Met [PERSON_NAME] Th Vahxo finished the BRGHT IQ test. [PERSON_NAM…" at bounding box center [1162, 168] width 725 height 46
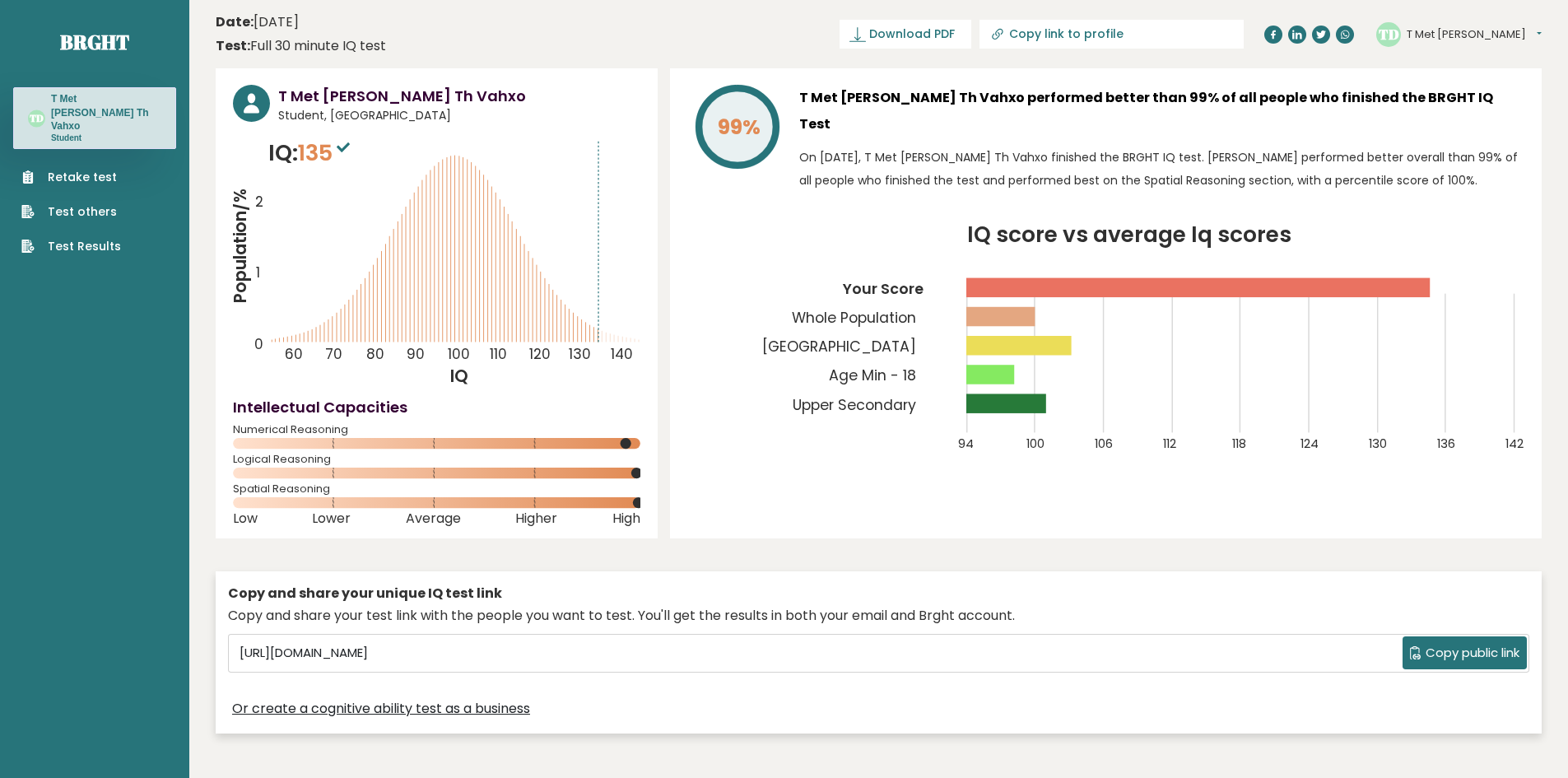
click at [875, 108] on h3 "T Met [PERSON_NAME] Th Vahxo performed better than 99% of all people who finish…" at bounding box center [1162, 111] width 725 height 53
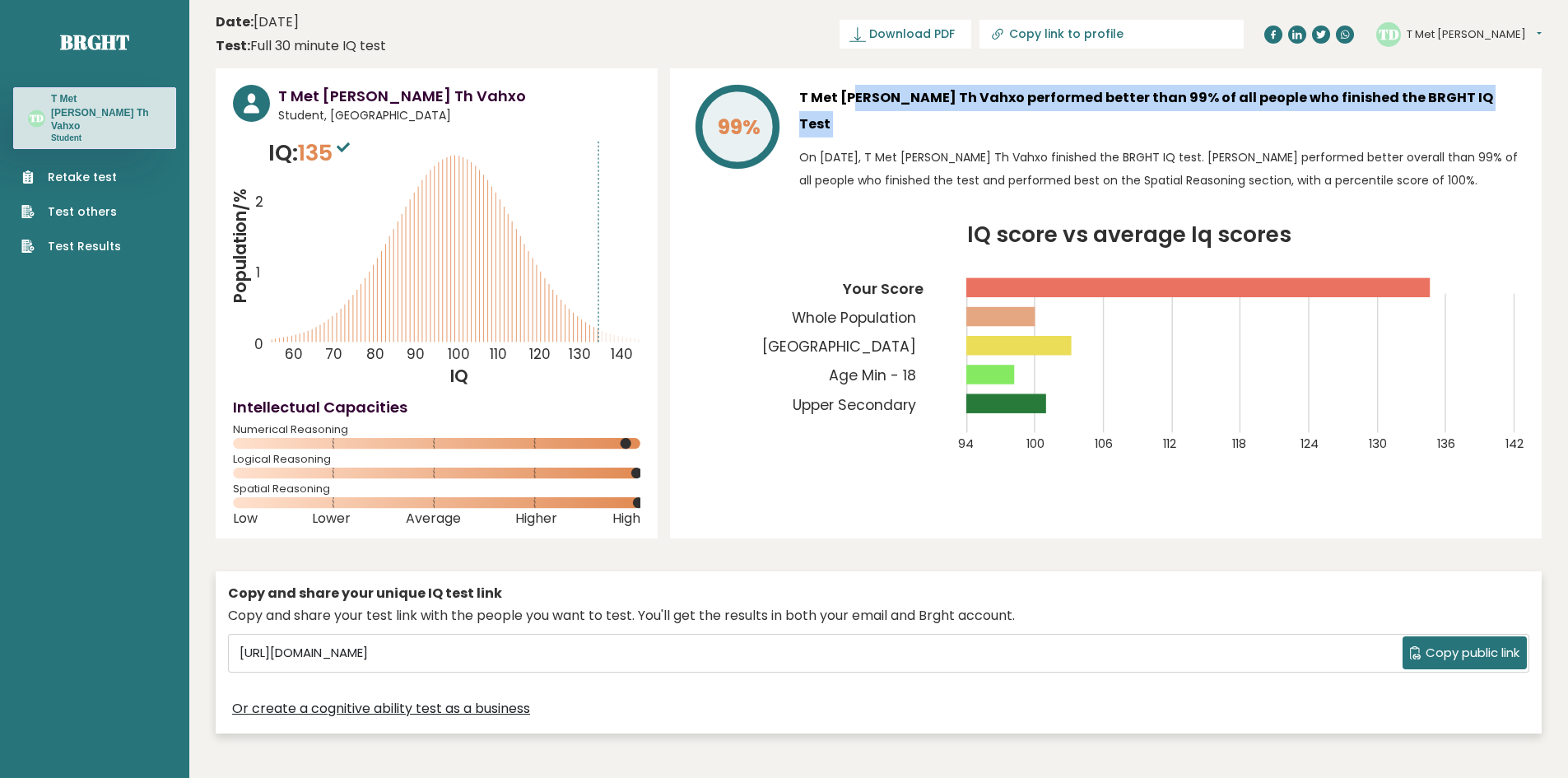
click at [875, 108] on h3 "T Met [PERSON_NAME] Th Vahxo performed better than 99% of all people who finish…" at bounding box center [1162, 111] width 725 height 53
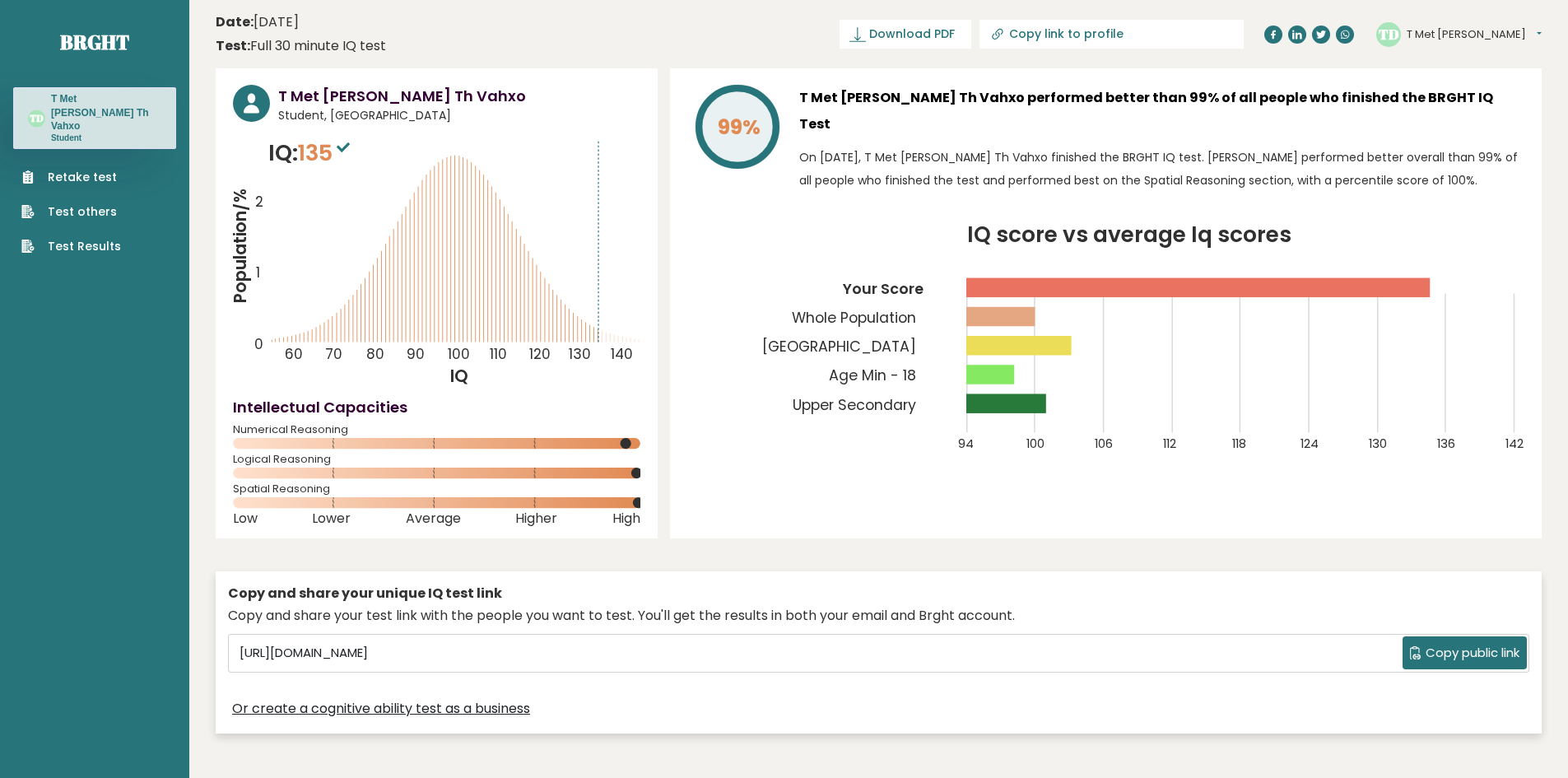
drag, startPoint x: 884, startPoint y: 142, endPoint x: 993, endPoint y: 88, distance: 121.6
click at [884, 146] on p "On [DATE], T Met [PERSON_NAME] Th Vahxo finished the BRGHT IQ test. [PERSON_NAM…" at bounding box center [1162, 168] width 725 height 46
click at [100, 101] on h3 "T Met [PERSON_NAME] Th Vahxo" at bounding box center [105, 112] width 110 height 40
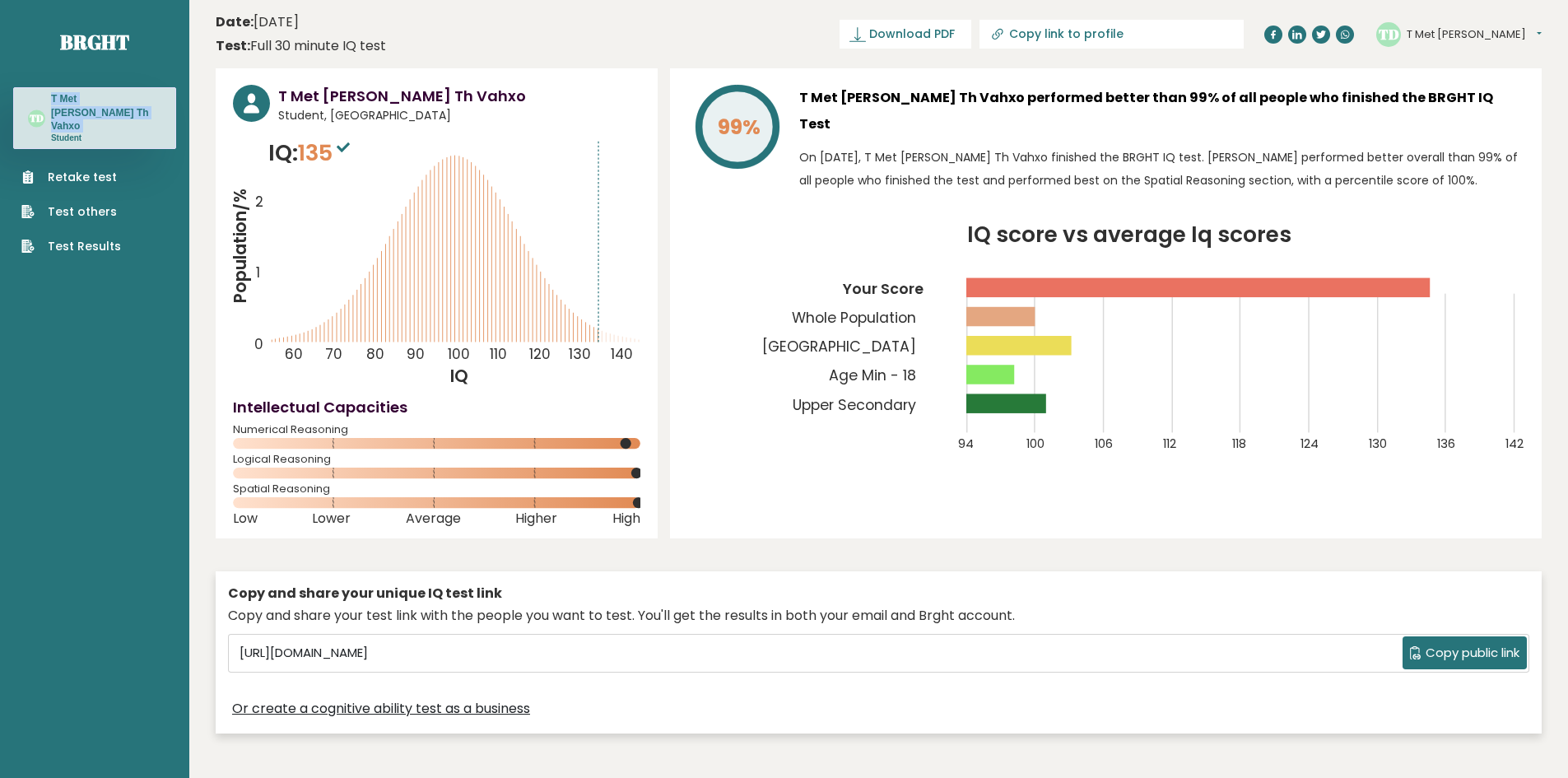
click at [100, 101] on h3 "T Met [PERSON_NAME] Th Vahxo" at bounding box center [105, 112] width 110 height 40
click at [86, 100] on h3 "T Met [PERSON_NAME] Th Vahxo" at bounding box center [105, 112] width 110 height 40
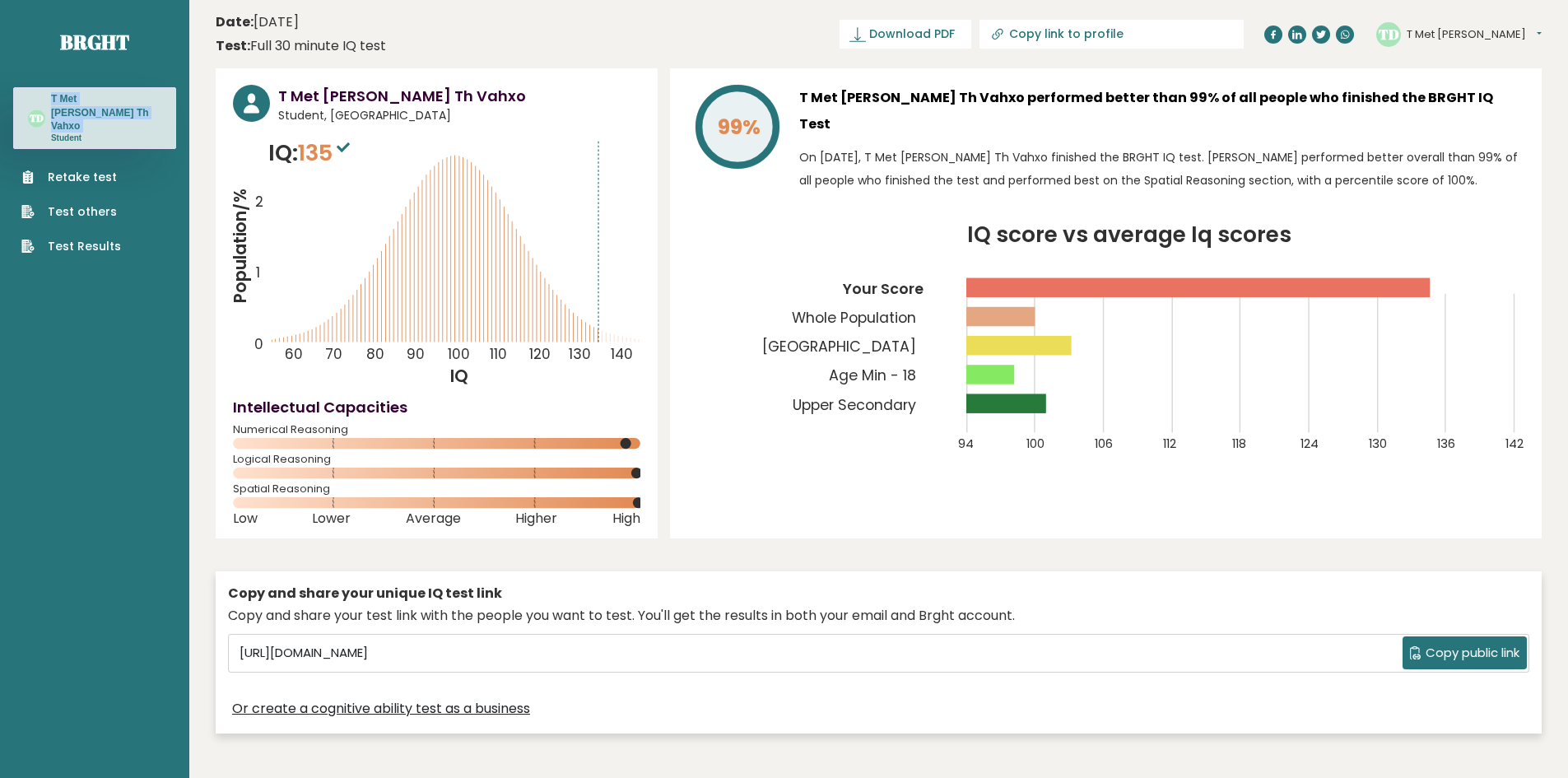
click at [80, 100] on h3 "T Met [PERSON_NAME] Th Vahxo" at bounding box center [105, 112] width 110 height 40
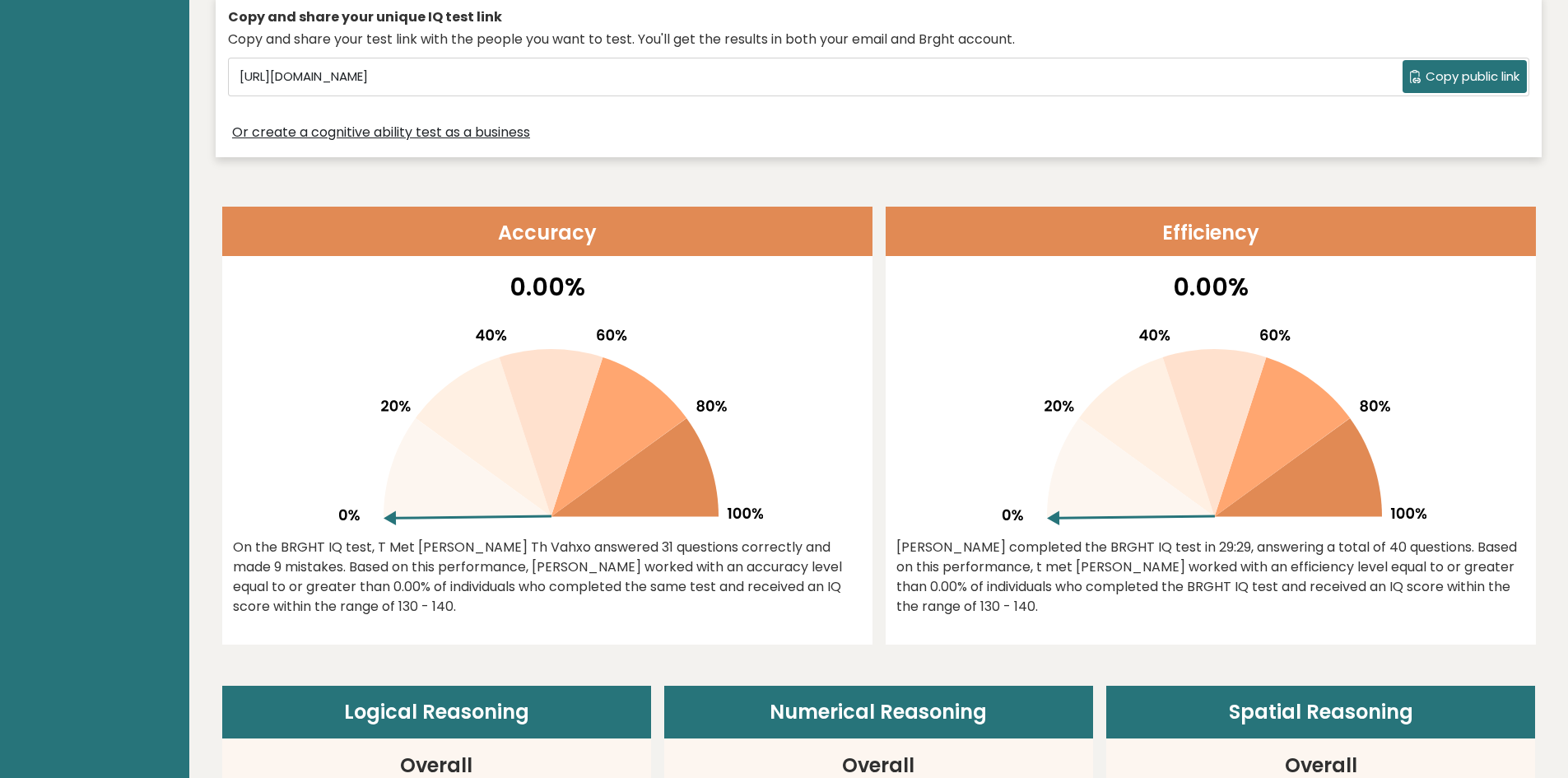
scroll to position [1152, 0]
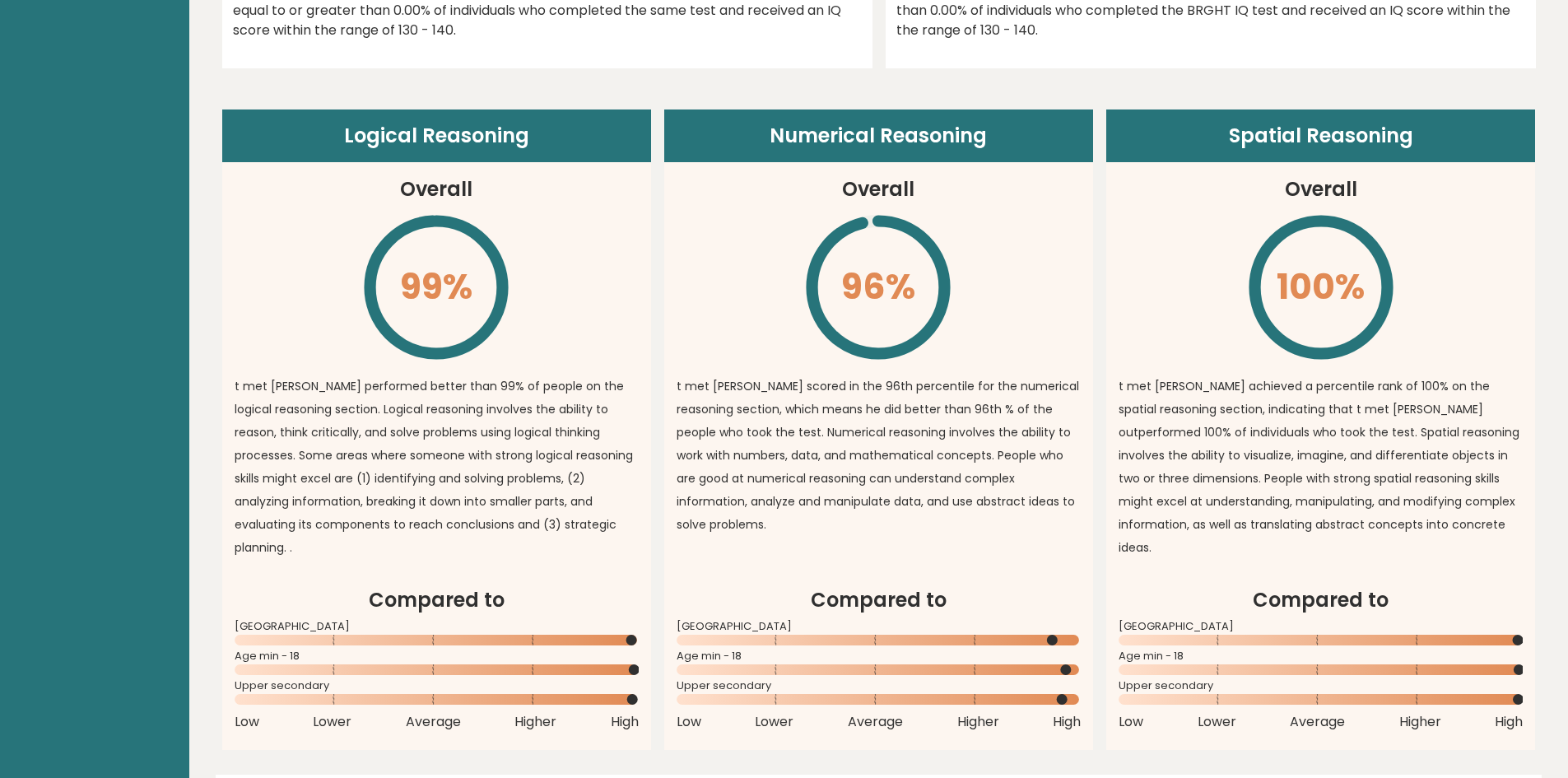
click at [890, 460] on p "t met [PERSON_NAME] scored in the 96th percentile for the numerical reasoning s…" at bounding box center [879, 455] width 404 height 162
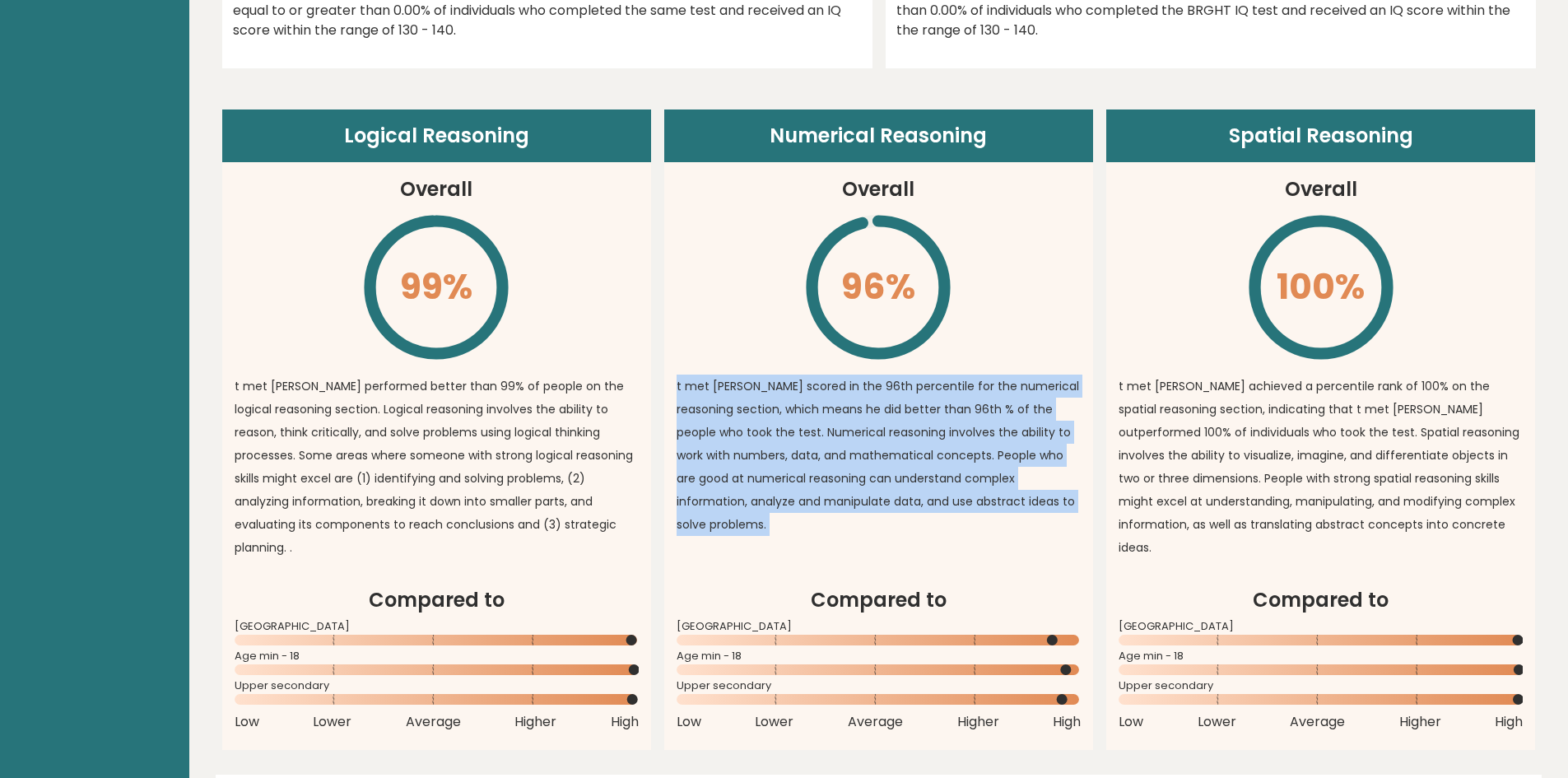
click at [890, 460] on p "t met [PERSON_NAME] scored in the 96th percentile for the numerical reasoning s…" at bounding box center [879, 455] width 404 height 162
click at [870, 458] on p "t met [PERSON_NAME] scored in the 96th percentile for the numerical reasoning s…" at bounding box center [879, 455] width 404 height 162
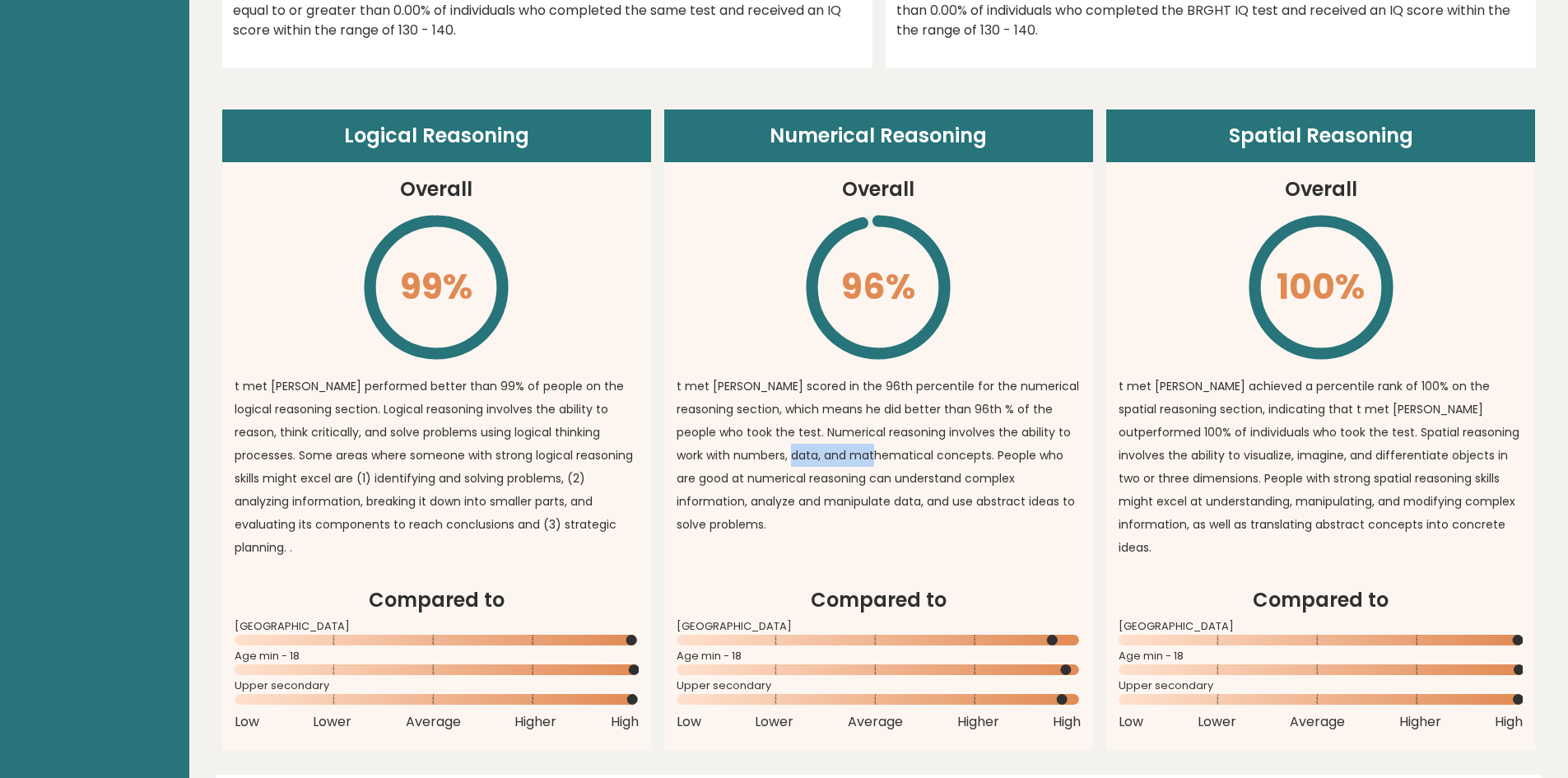
click at [870, 458] on p "t met [PERSON_NAME] scored in the 96th percentile for the numerical reasoning s…" at bounding box center [879, 455] width 404 height 162
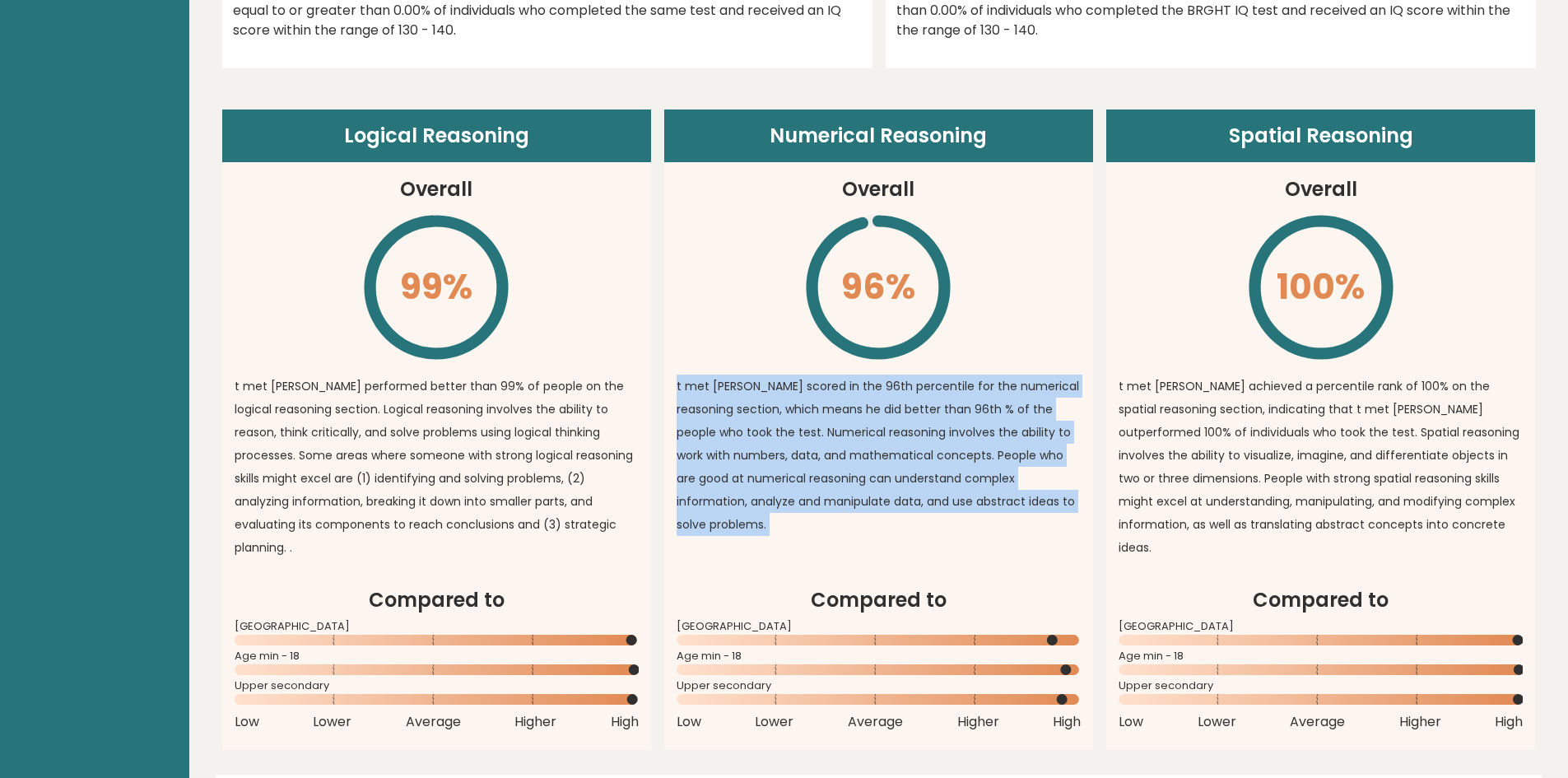
click at [870, 458] on p "t met [PERSON_NAME] scored in the 96th percentile for the numerical reasoning s…" at bounding box center [879, 455] width 404 height 162
click at [859, 456] on p "t met [PERSON_NAME] scored in the 96th percentile for the numerical reasoning s…" at bounding box center [879, 455] width 404 height 162
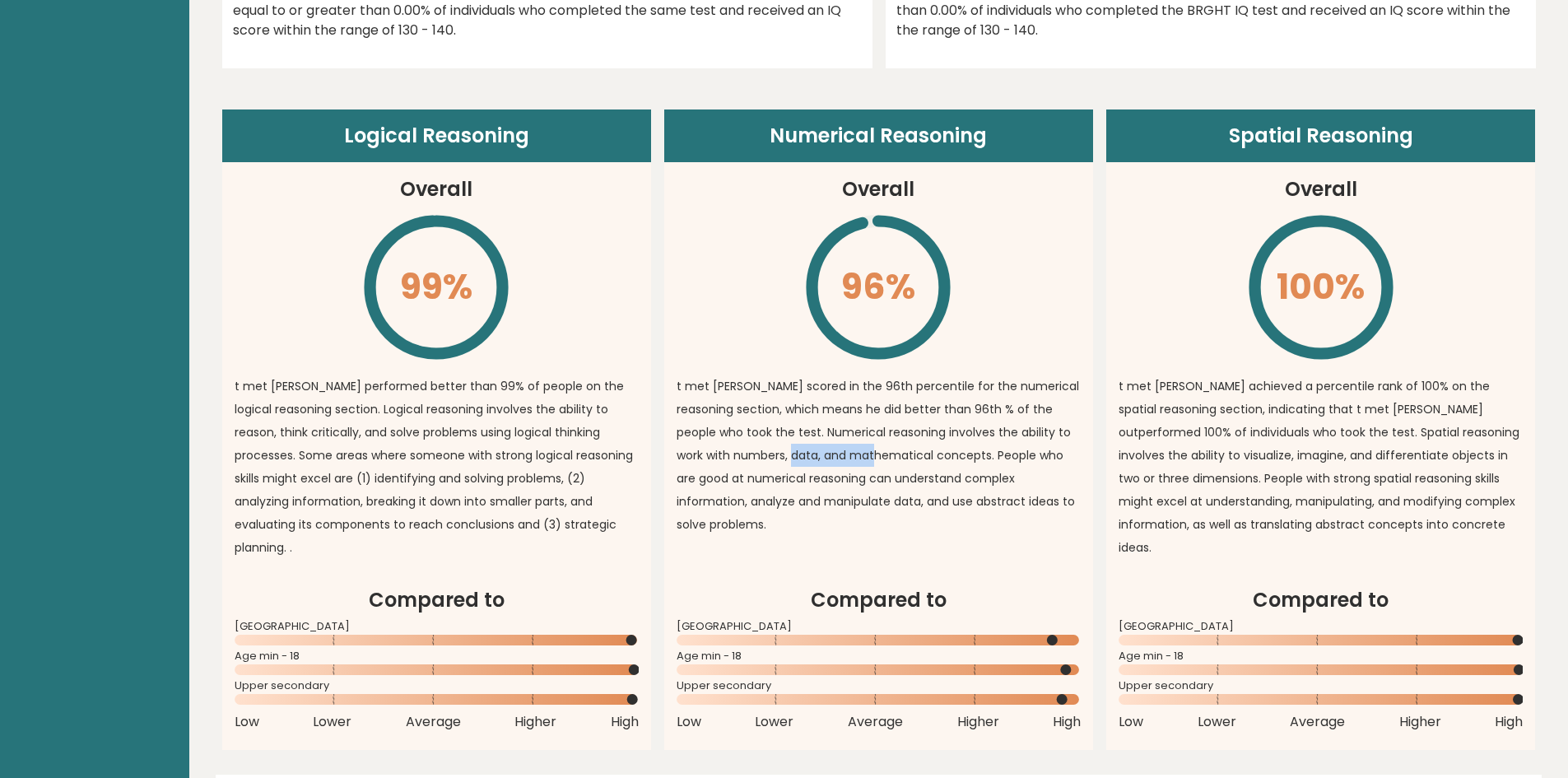
click at [859, 456] on p "t met [PERSON_NAME] scored in the 96th percentile for the numerical reasoning s…" at bounding box center [879, 455] width 404 height 162
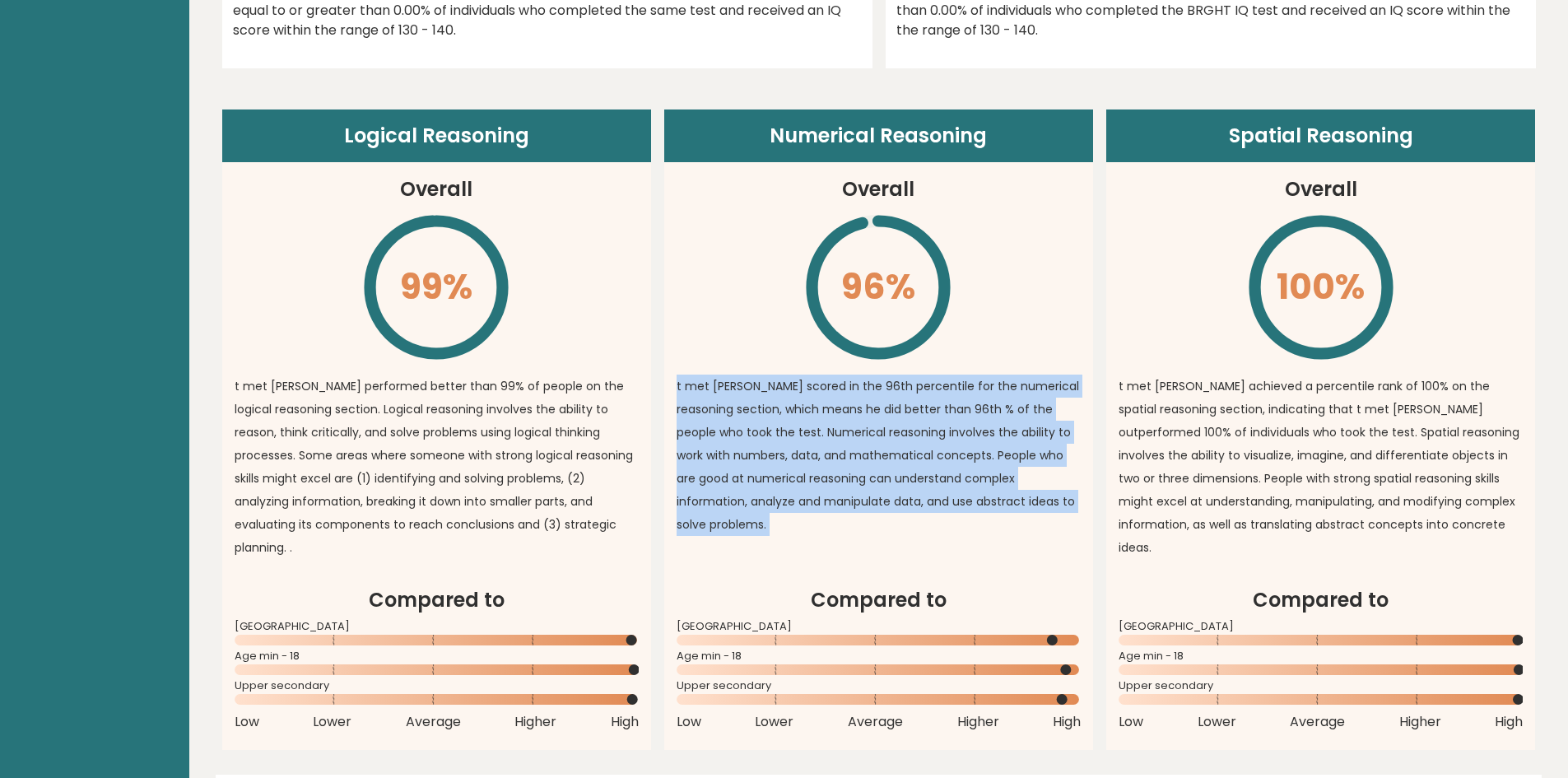
click at [859, 456] on p "t met [PERSON_NAME] scored in the 96th percentile for the numerical reasoning s…" at bounding box center [879, 455] width 404 height 162
click at [846, 453] on p "t met [PERSON_NAME] scored in the 96th percentile for the numerical reasoning s…" at bounding box center [879, 455] width 404 height 162
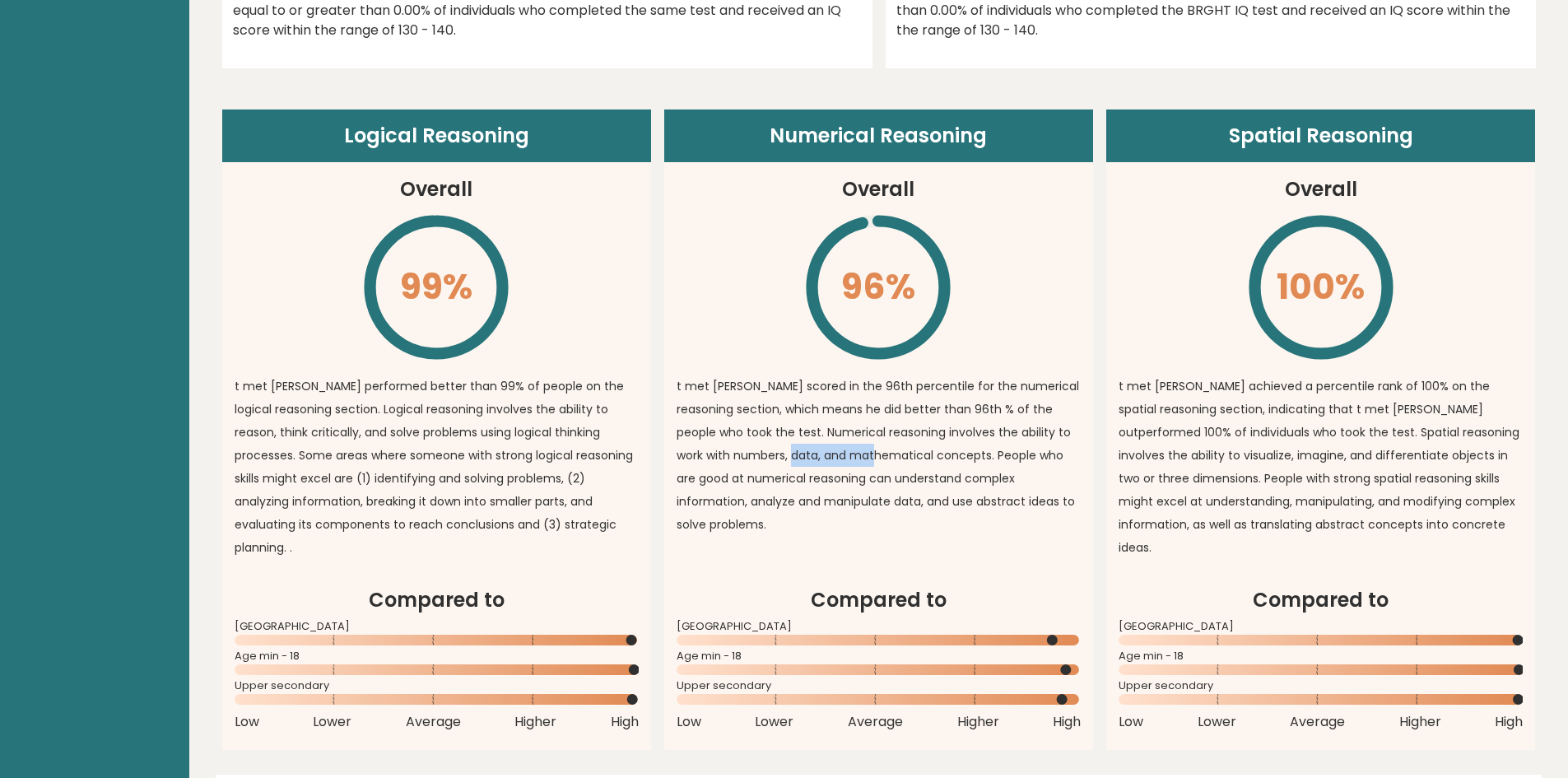
click at [846, 453] on p "t met [PERSON_NAME] scored in the 96th percentile for the numerical reasoning s…" at bounding box center [879, 455] width 404 height 162
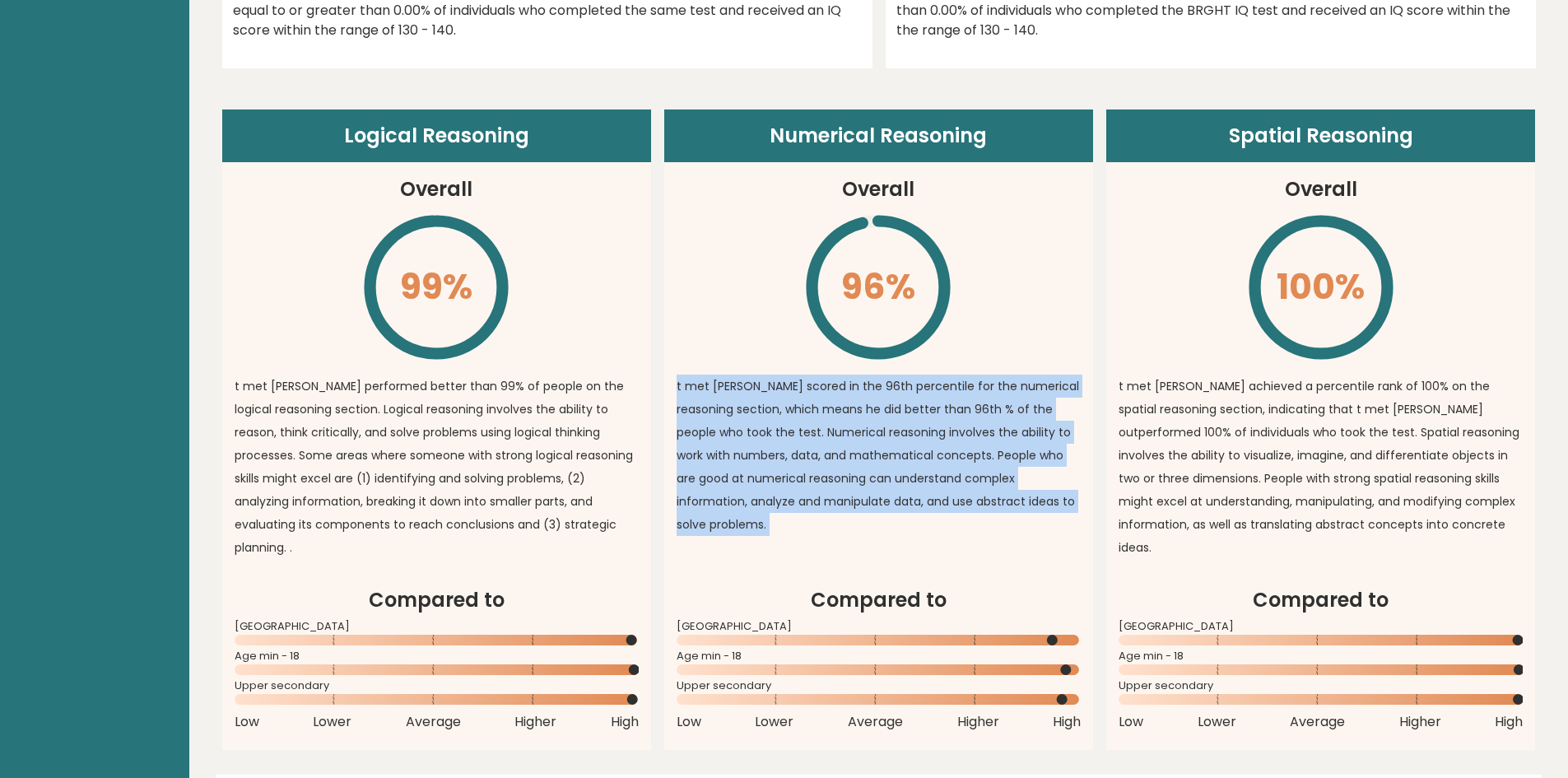
click at [846, 453] on p "t met [PERSON_NAME] scored in the 96th percentile for the numerical reasoning s…" at bounding box center [879, 455] width 404 height 162
drag, startPoint x: 846, startPoint y: 453, endPoint x: 823, endPoint y: 452, distance: 23.0
click at [844, 453] on p "t met [PERSON_NAME] scored in the 96th percentile for the numerical reasoning s…" at bounding box center [879, 455] width 404 height 162
click at [823, 452] on p "t met [PERSON_NAME] scored in the 96th percentile for the numerical reasoning s…" at bounding box center [879, 455] width 404 height 162
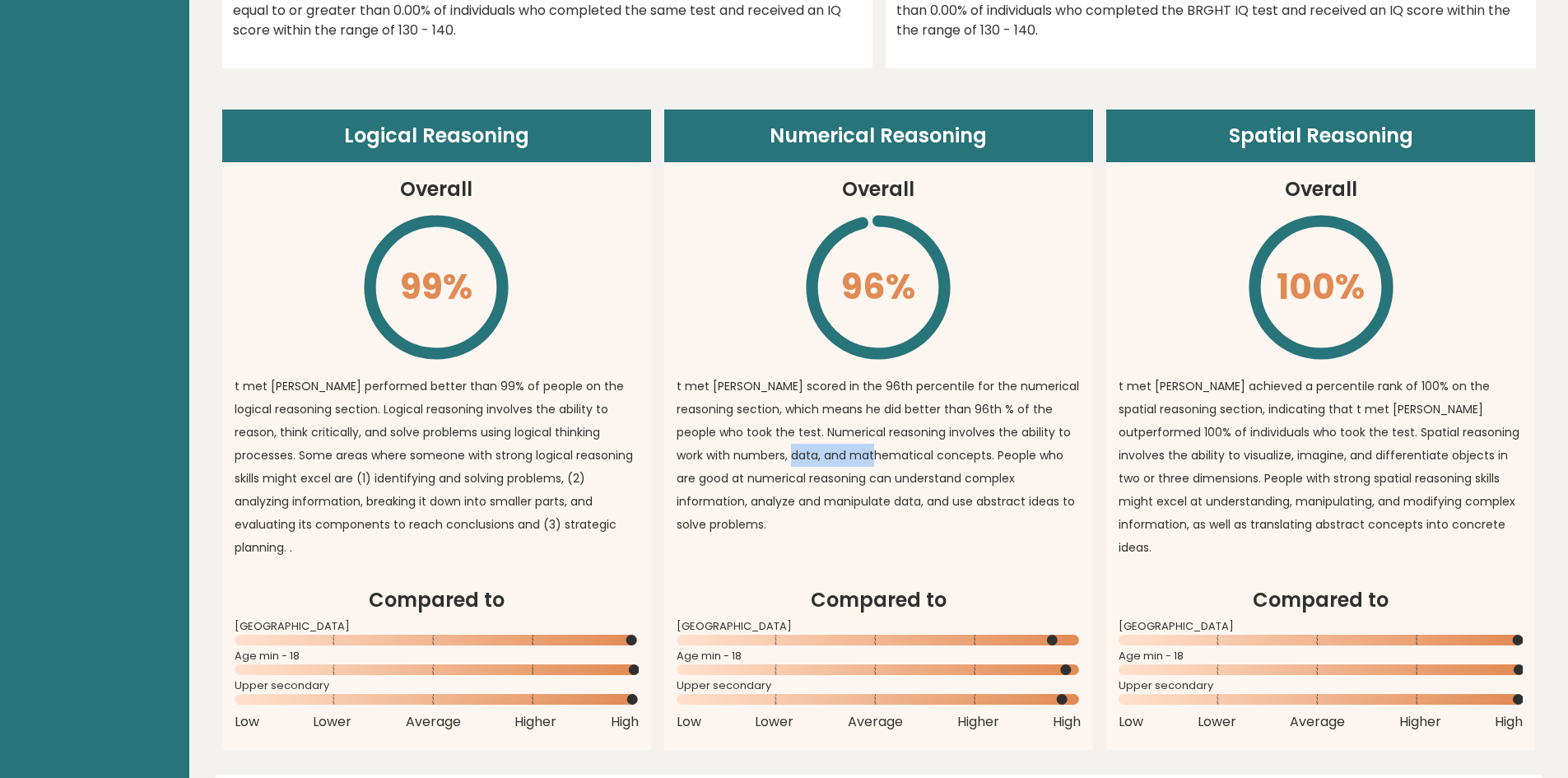
click at [823, 452] on p "t met [PERSON_NAME] scored in the 96th percentile for the numerical reasoning s…" at bounding box center [879, 455] width 404 height 162
click at [807, 451] on p "t met [PERSON_NAME] scored in the 96th percentile for the numerical reasoning s…" at bounding box center [879, 455] width 404 height 162
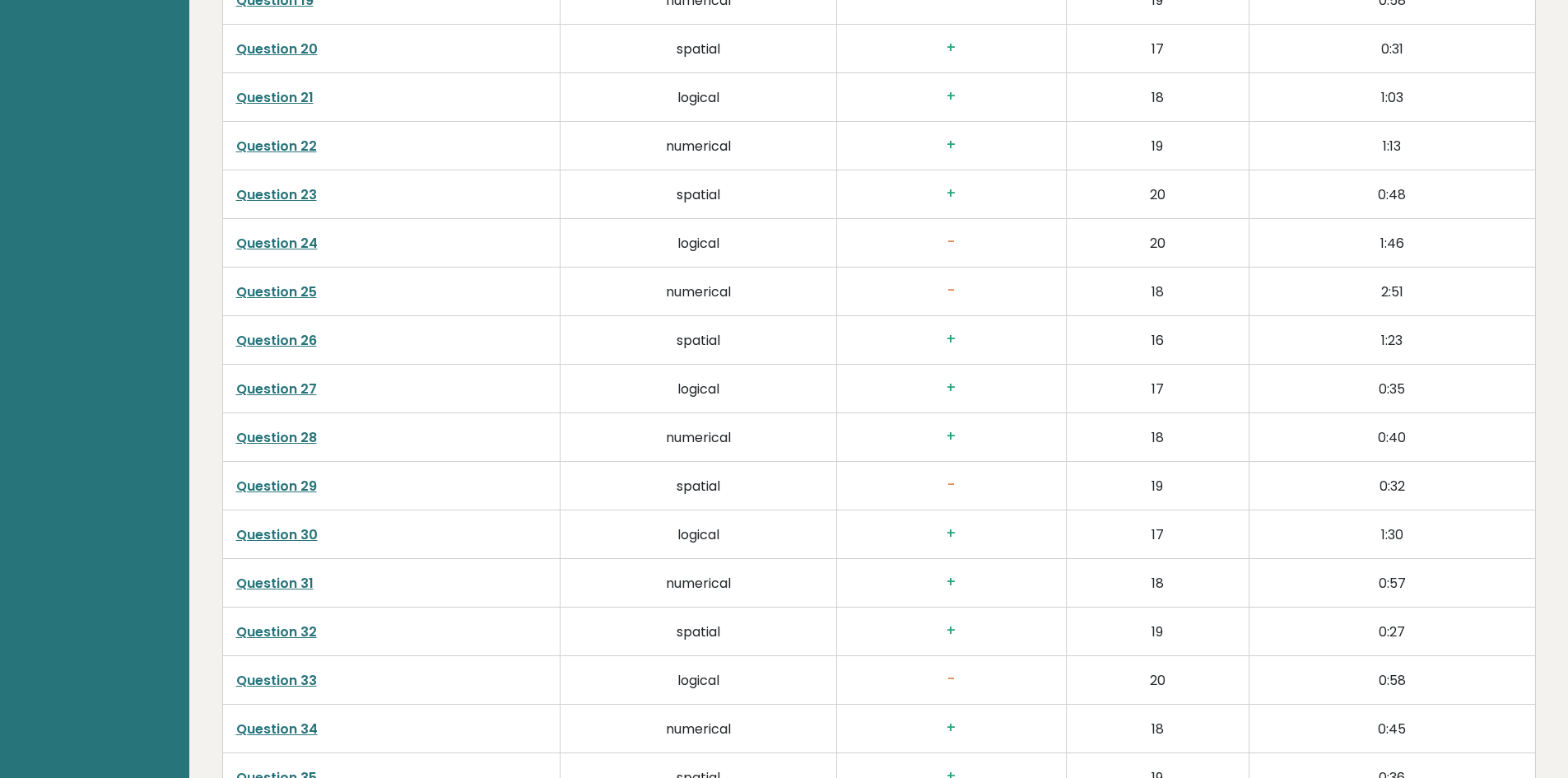
scroll to position [4180, 0]
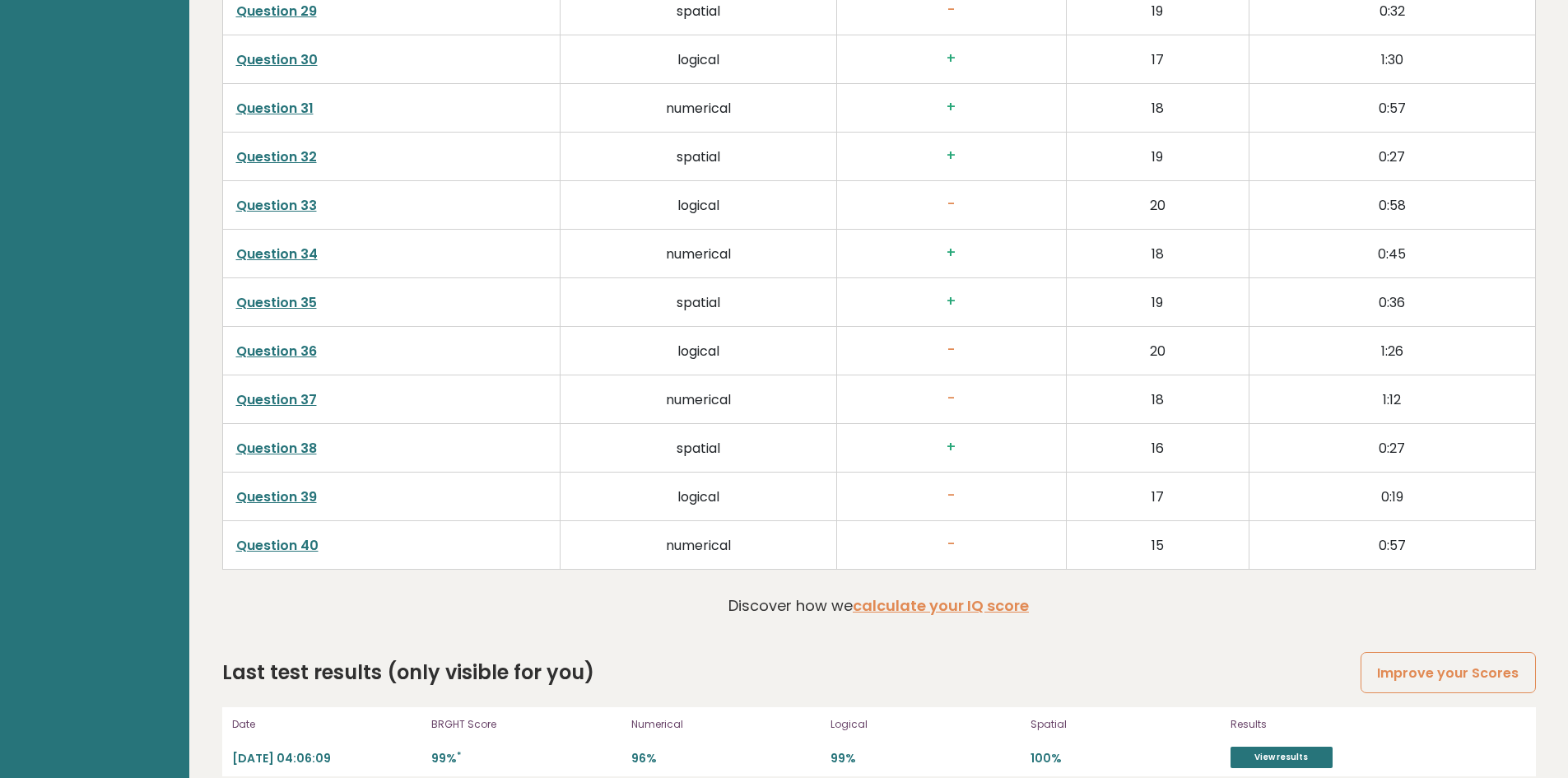
click at [946, 487] on h3 "-" at bounding box center [951, 496] width 202 height 17
click at [950, 487] on h3 "-" at bounding box center [951, 496] width 202 height 17
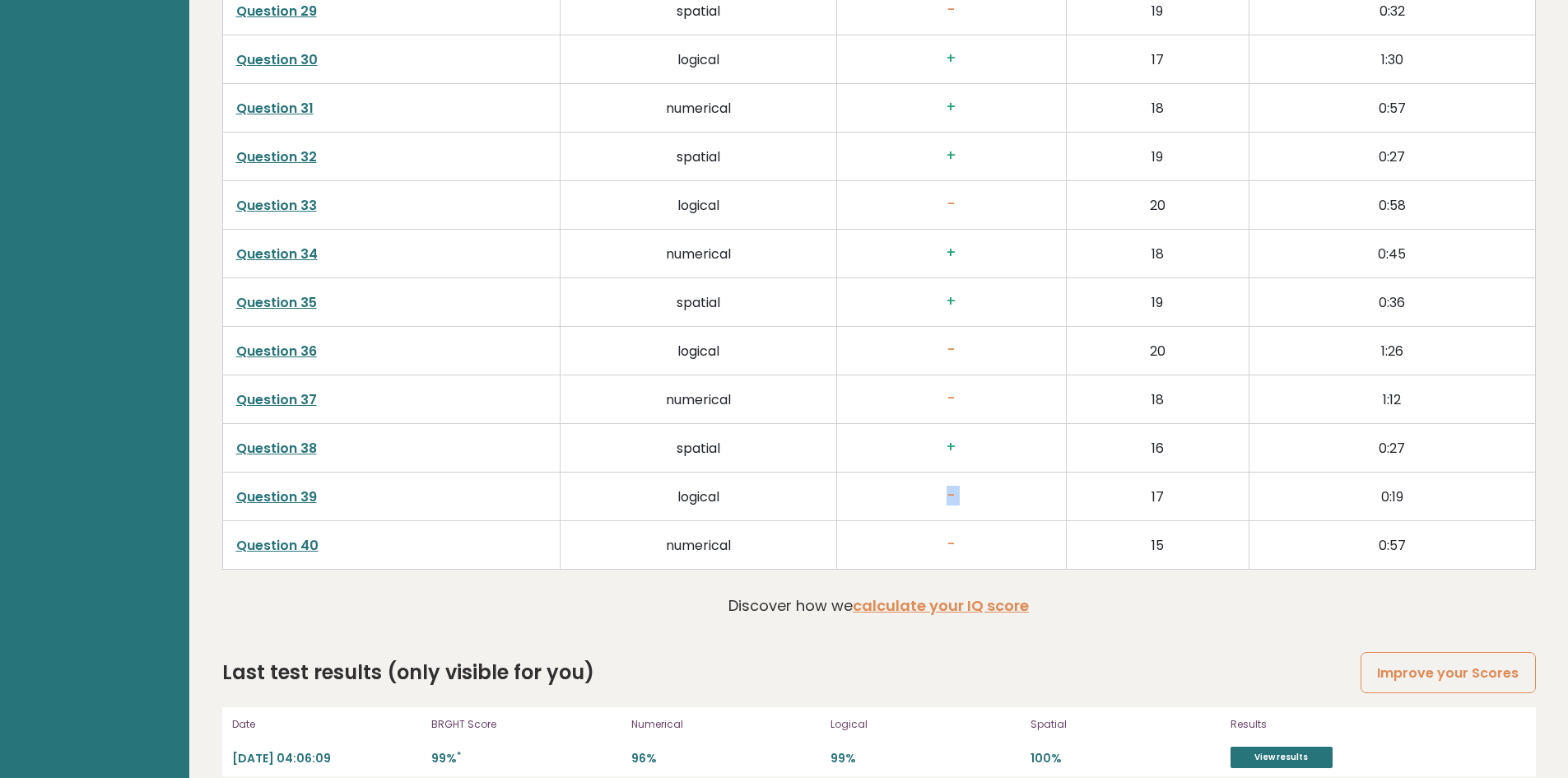
click at [946, 487] on h3 "-" at bounding box center [951, 496] width 202 height 17
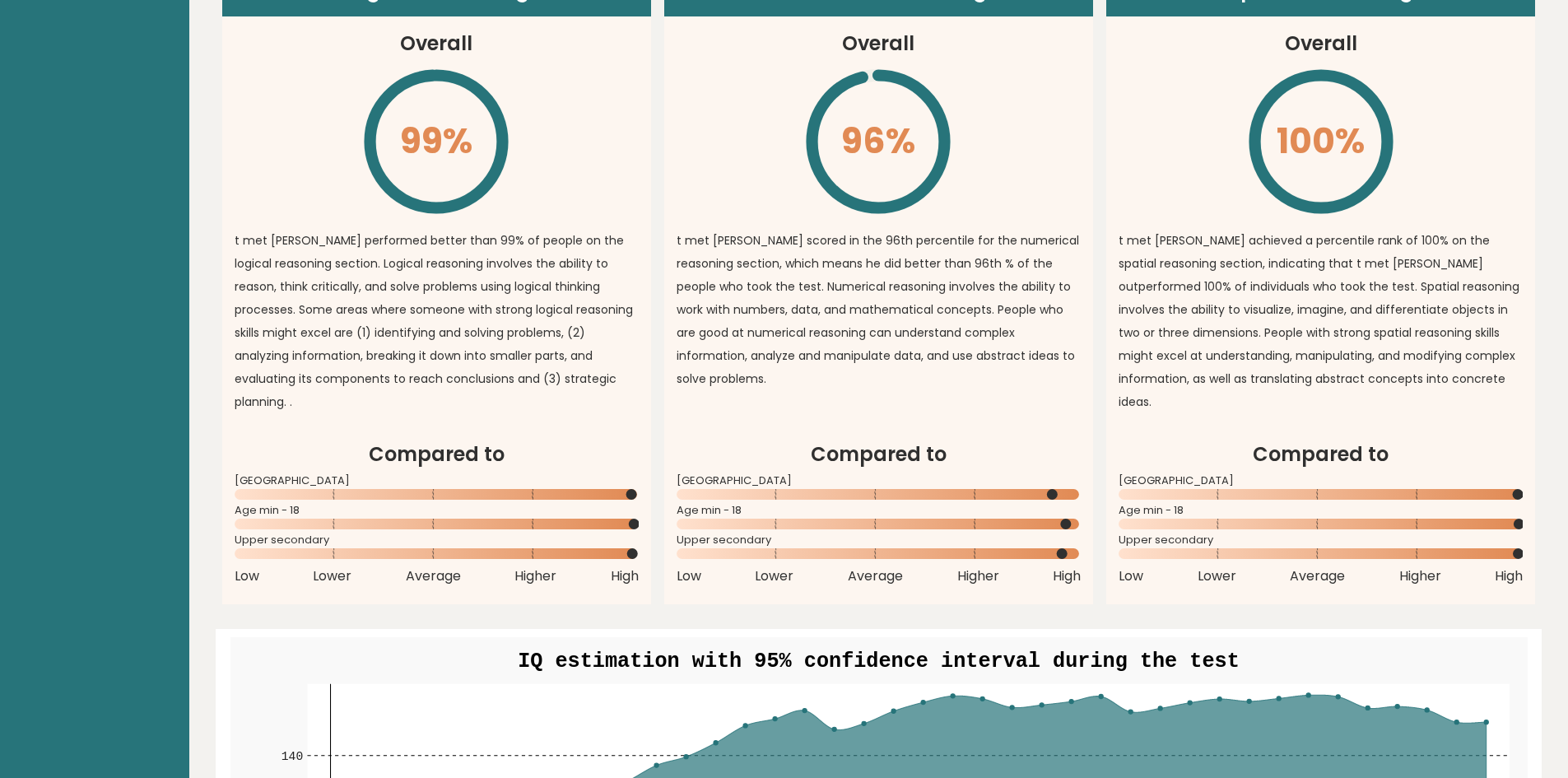
scroll to position [1216, 0]
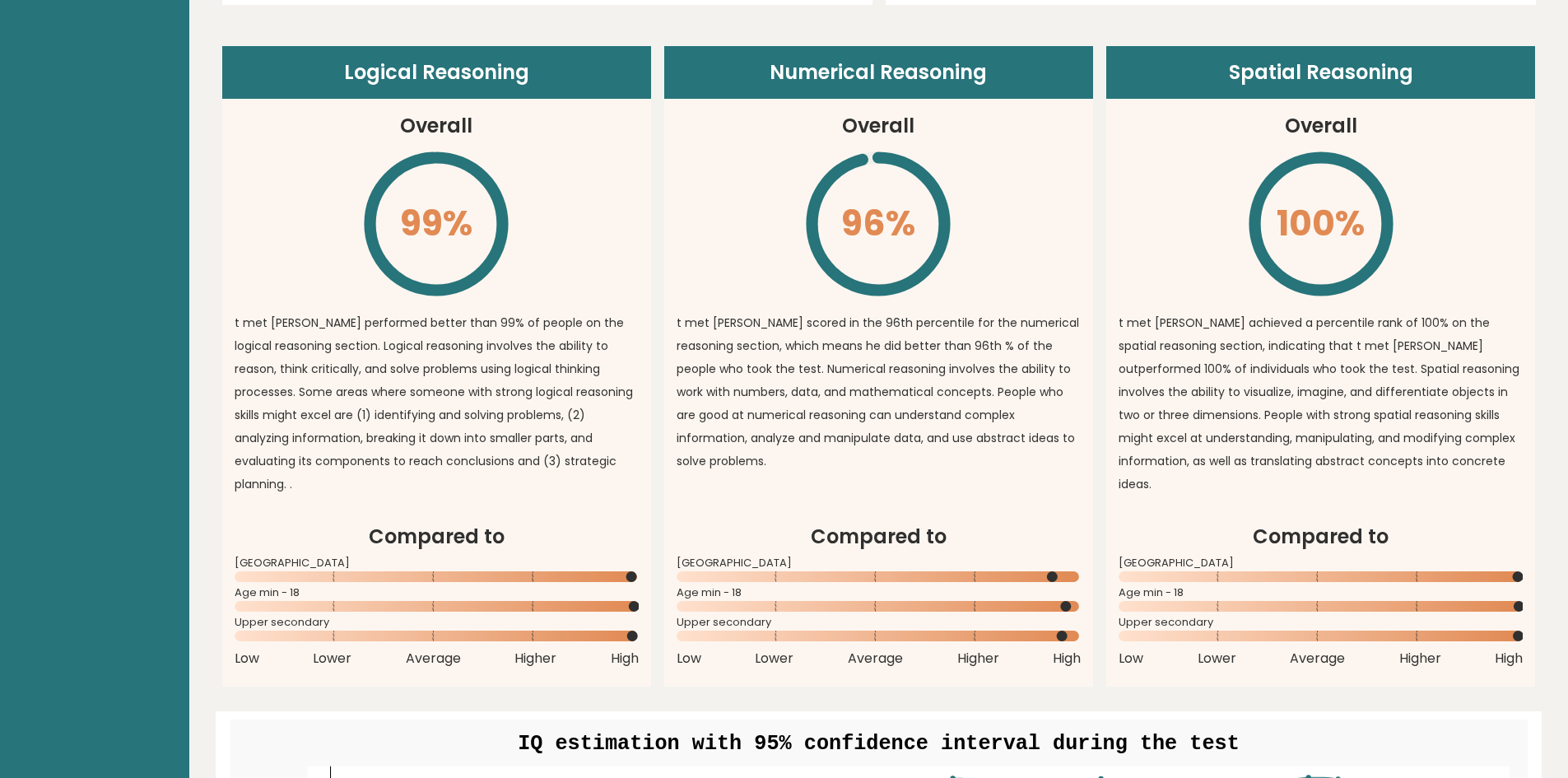
click at [889, 444] on p "t met [PERSON_NAME] scored in the 96th percentile for the numerical reasoning s…" at bounding box center [879, 392] width 404 height 162
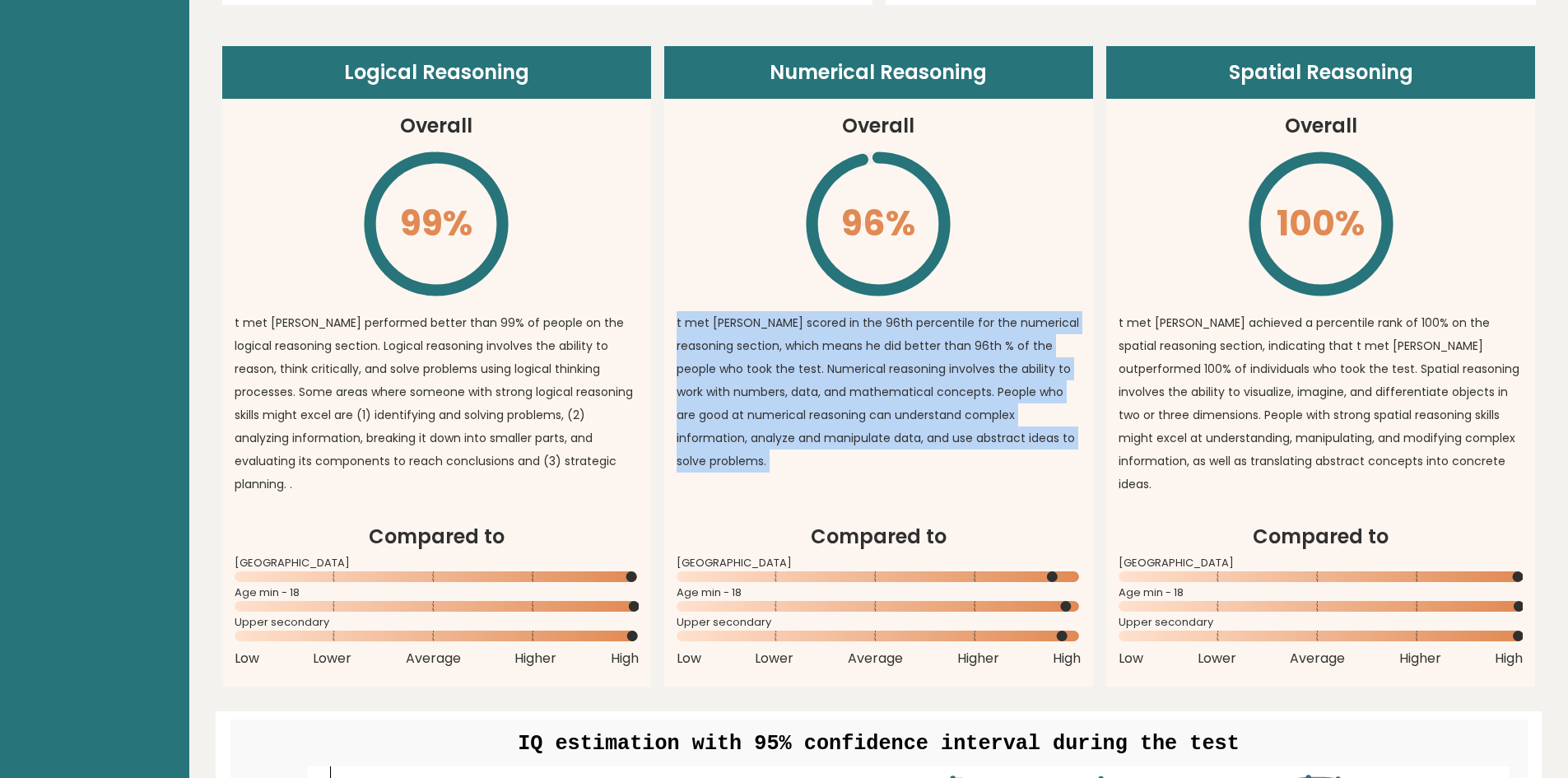
click at [889, 444] on p "t met [PERSON_NAME] scored in the 96th percentile for the numerical reasoning s…" at bounding box center [879, 392] width 404 height 162
click at [879, 444] on p "t met [PERSON_NAME] scored in the 96th percentile for the numerical reasoning s…" at bounding box center [879, 392] width 404 height 162
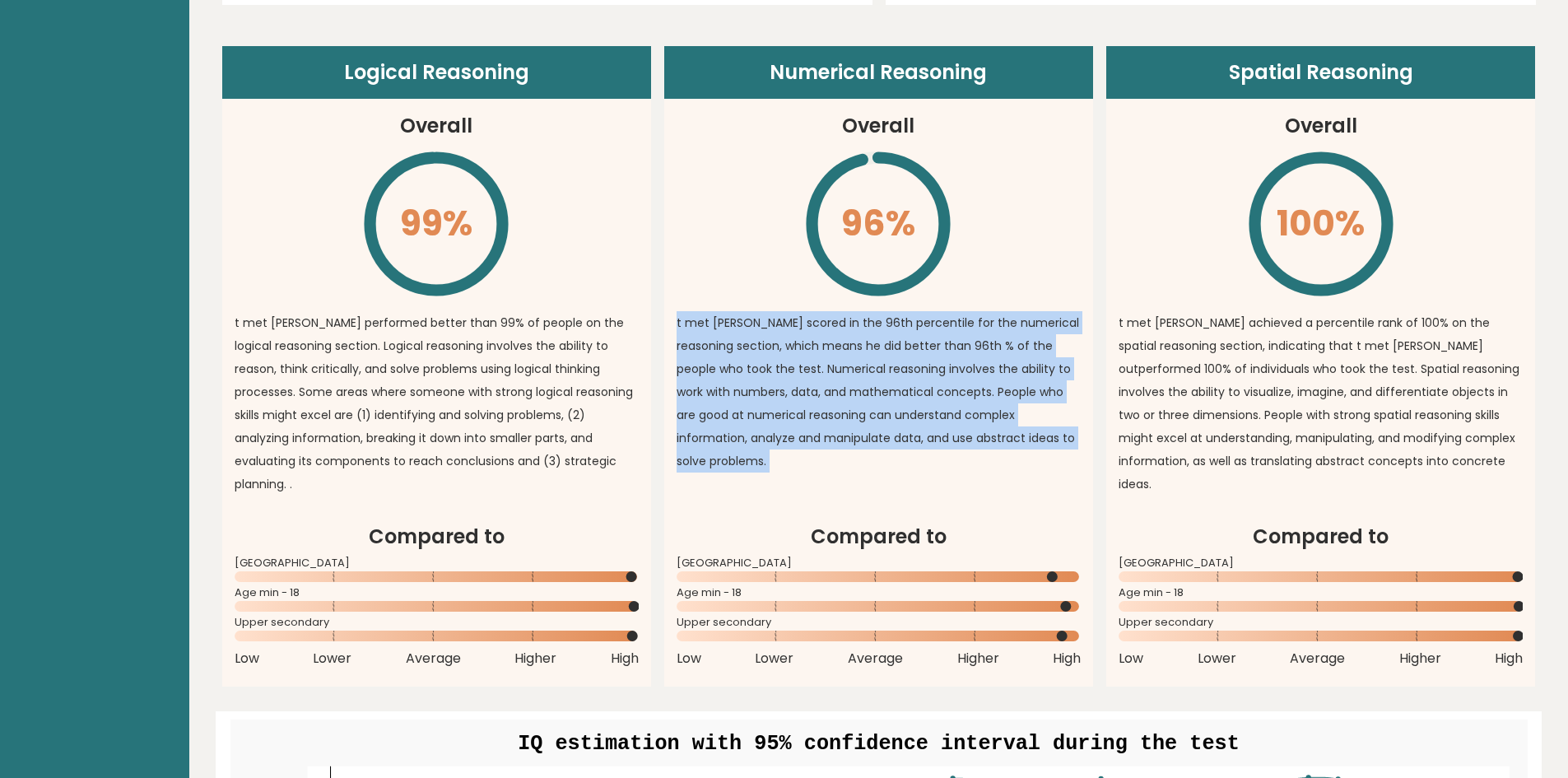
click at [853, 436] on p "t met [PERSON_NAME] scored in the 96th percentile for the numerical reasoning s…" at bounding box center [879, 392] width 404 height 162
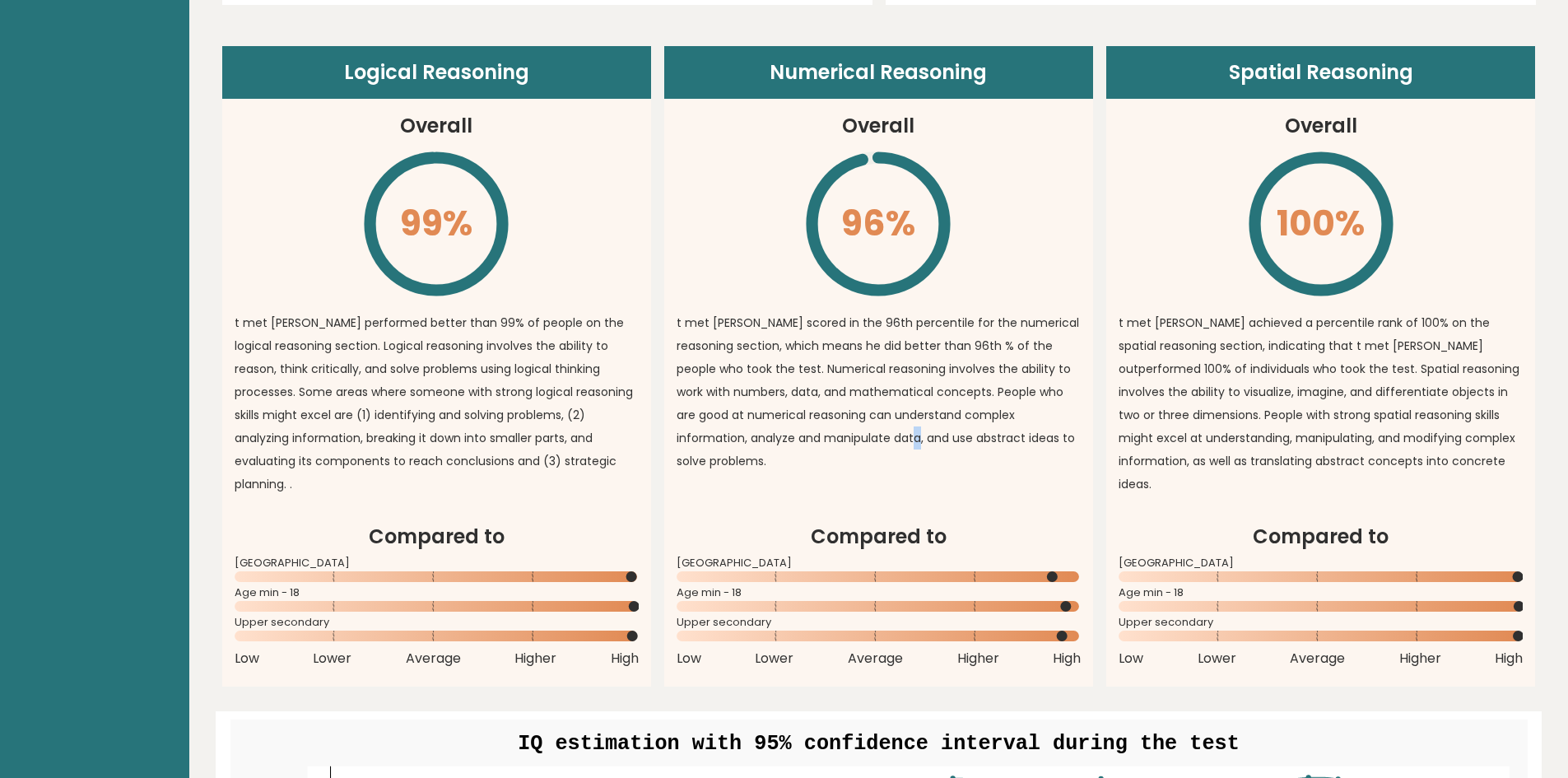
click at [853, 436] on p "t met [PERSON_NAME] scored in the 96th percentile for the numerical reasoning s…" at bounding box center [879, 392] width 404 height 162
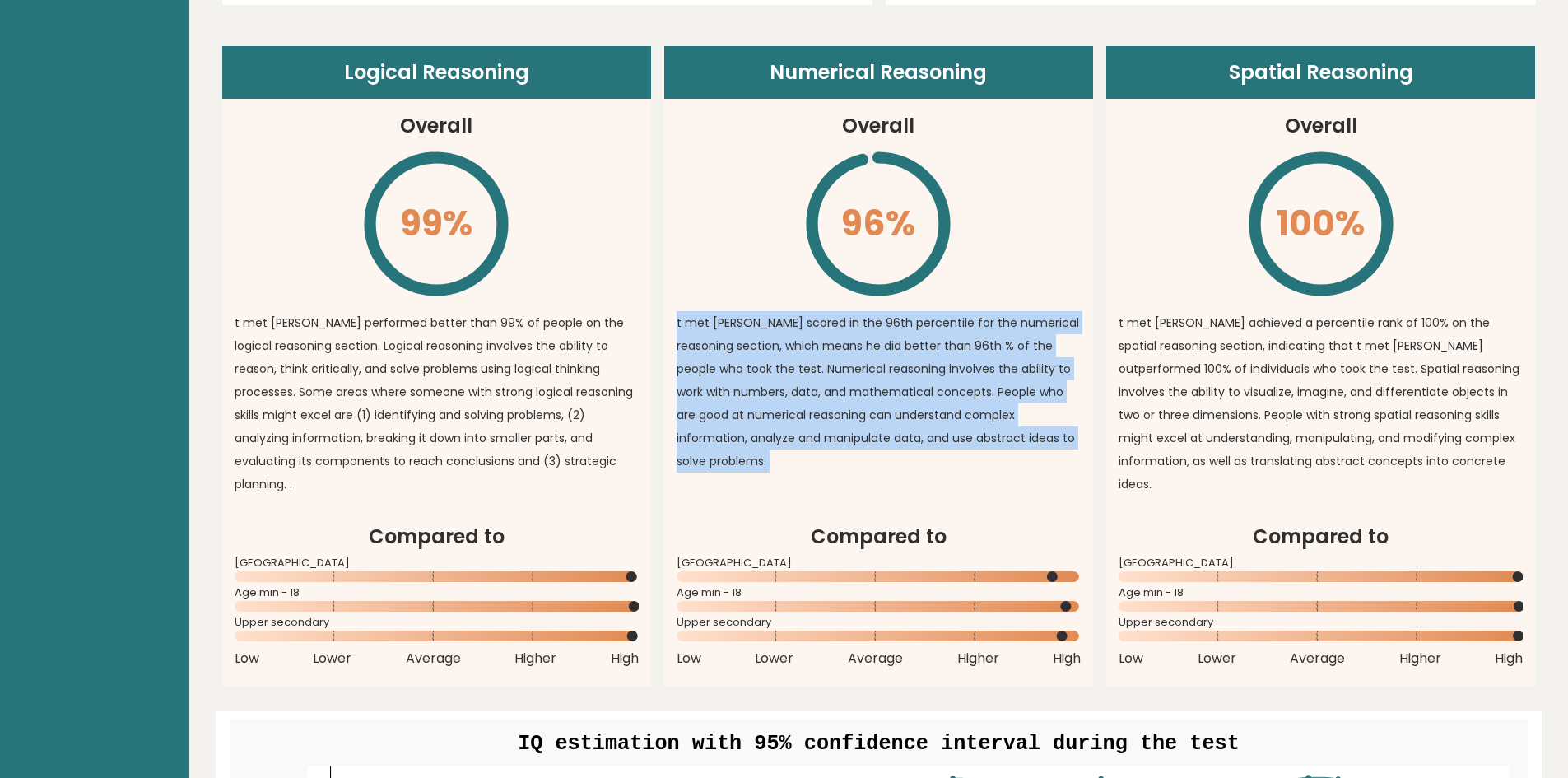
click at [853, 436] on p "t met [PERSON_NAME] scored in the 96th percentile for the numerical reasoning s…" at bounding box center [879, 392] width 404 height 162
click at [819, 423] on p "t met [PERSON_NAME] scored in the 96th percentile for the numerical reasoning s…" at bounding box center [879, 392] width 404 height 162
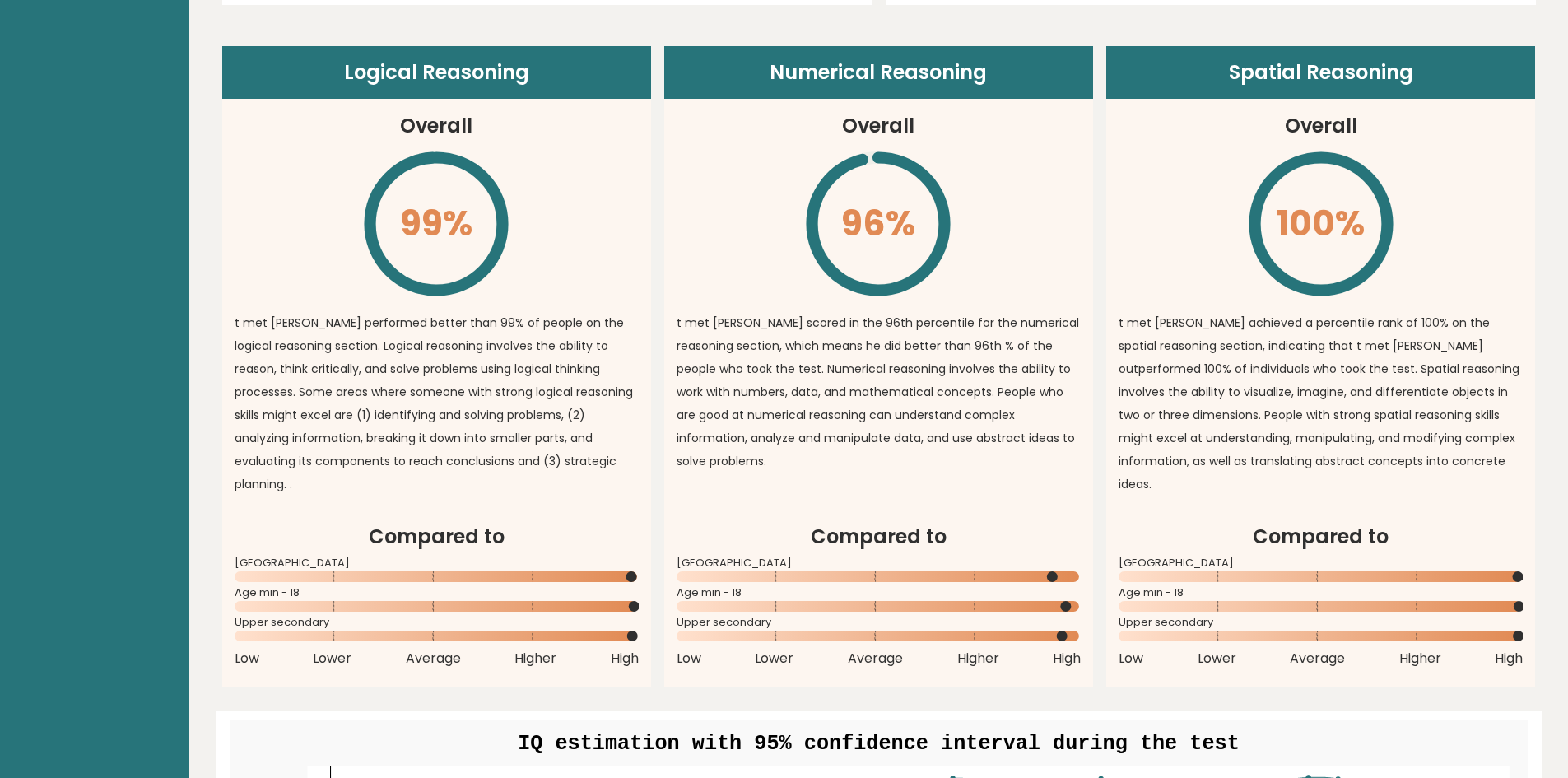
click at [860, 425] on p "t met [PERSON_NAME] scored in the 96th percentile for the numerical reasoning s…" at bounding box center [879, 392] width 404 height 162
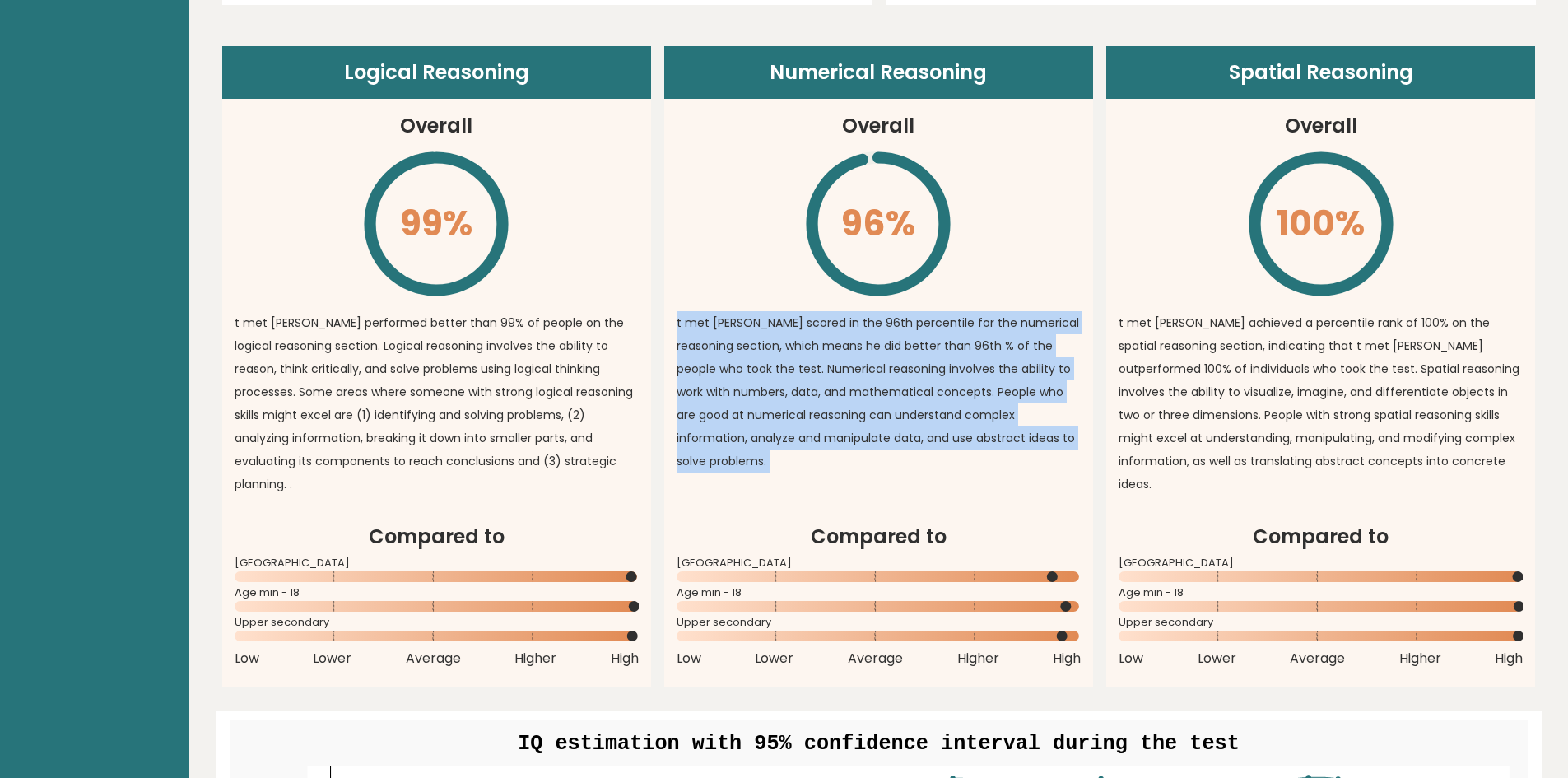
click at [860, 425] on p "t met [PERSON_NAME] scored in the 96th percentile for the numerical reasoning s…" at bounding box center [879, 392] width 404 height 162
click at [847, 427] on p "t met [PERSON_NAME] scored in the 96th percentile for the numerical reasoning s…" at bounding box center [879, 392] width 404 height 162
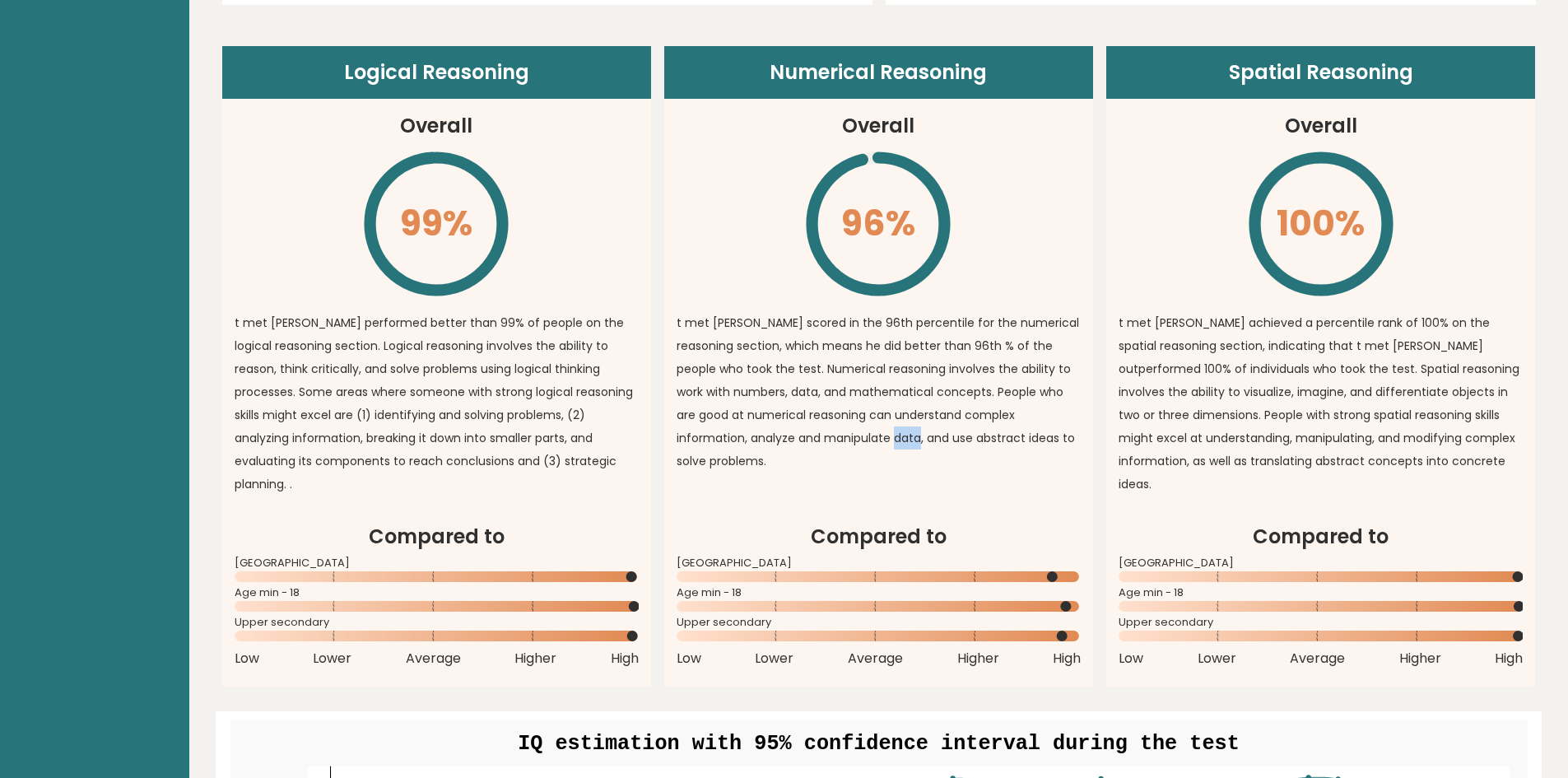
click at [847, 427] on p "t met [PERSON_NAME] scored in the 96th percentile for the numerical reasoning s…" at bounding box center [879, 392] width 404 height 162
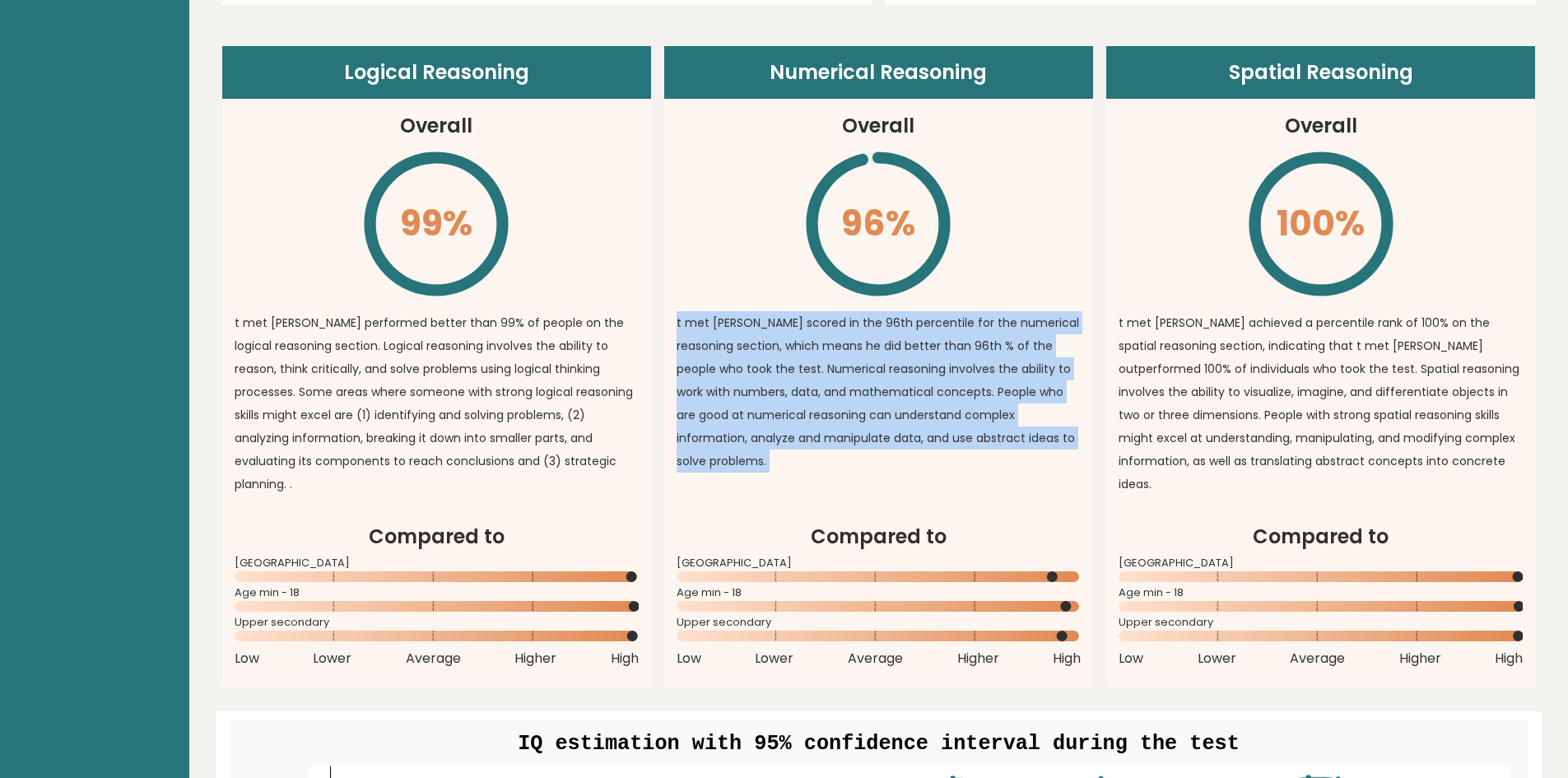
click at [847, 427] on p "t met [PERSON_NAME] scored in the 96th percentile for the numerical reasoning s…" at bounding box center [879, 392] width 404 height 162
click at [830, 425] on p "t met [PERSON_NAME] scored in the 96th percentile for the numerical reasoning s…" at bounding box center [879, 392] width 404 height 162
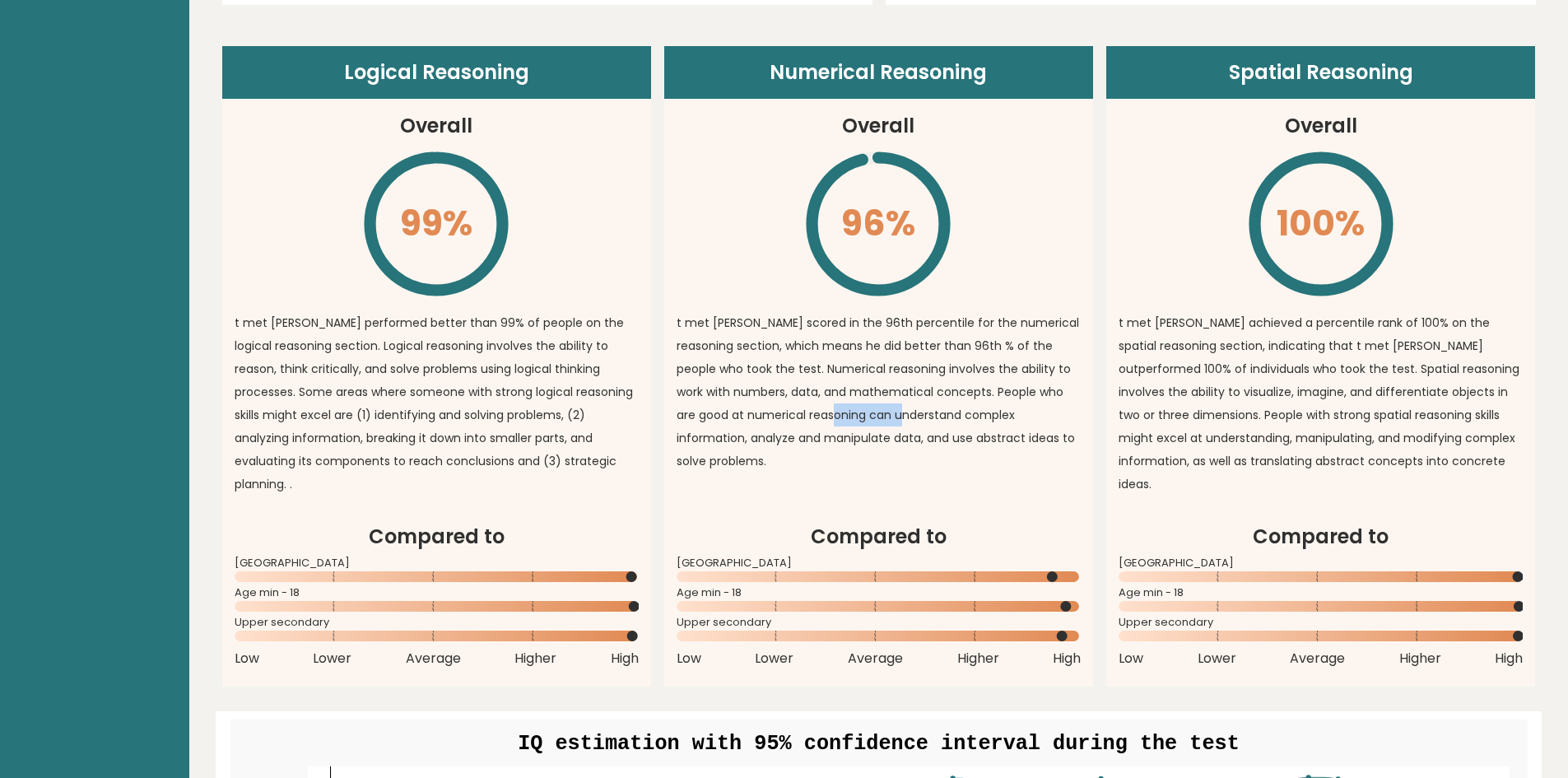
click at [830, 425] on p "t met [PERSON_NAME] scored in the 96th percentile for the numerical reasoning s…" at bounding box center [879, 392] width 404 height 162
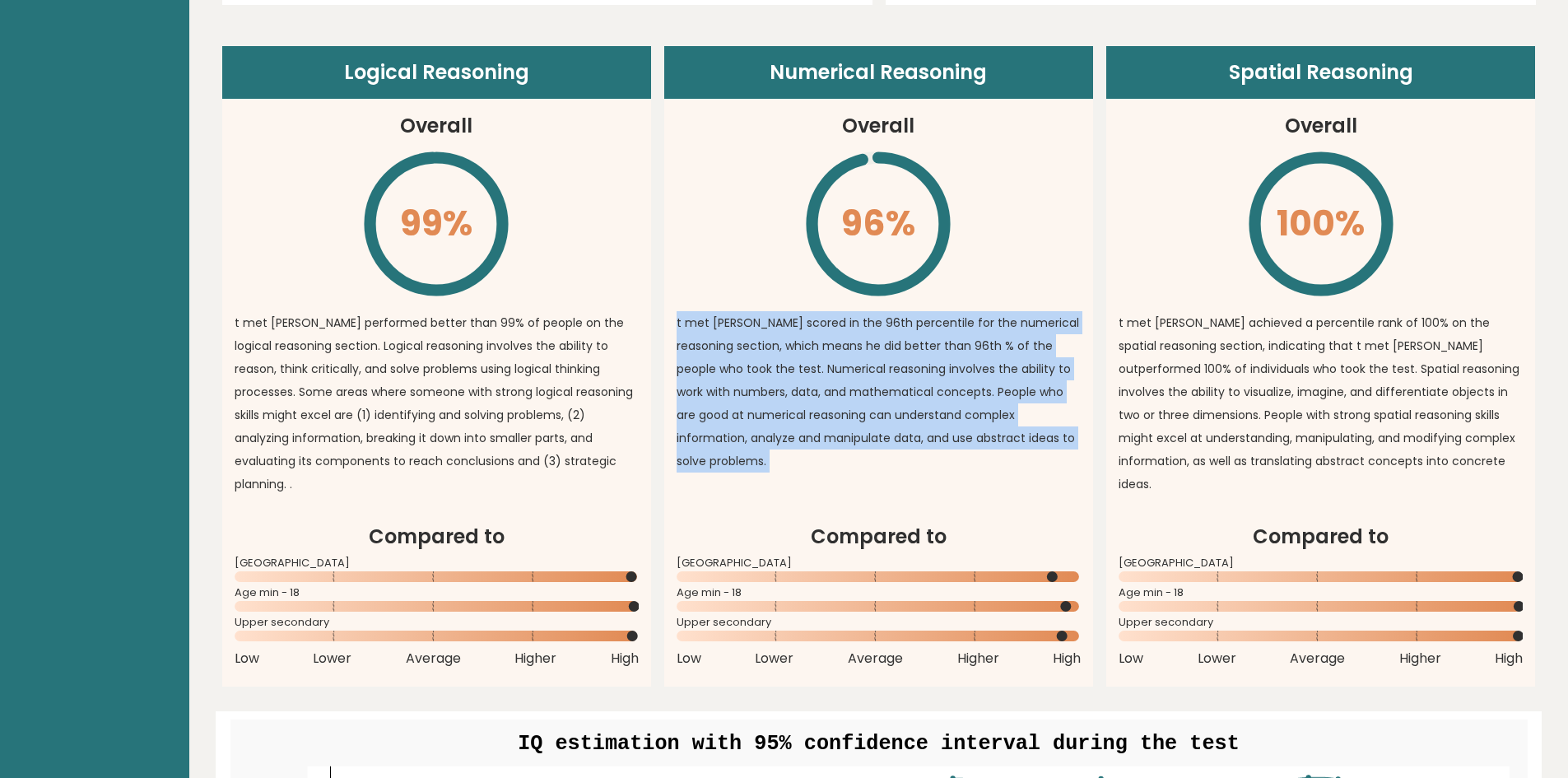
click at [830, 425] on p "t met [PERSON_NAME] scored in the 96th percentile for the numerical reasoning s…" at bounding box center [879, 392] width 404 height 162
click at [822, 425] on p "t met [PERSON_NAME] scored in the 96th percentile for the numerical reasoning s…" at bounding box center [879, 392] width 404 height 162
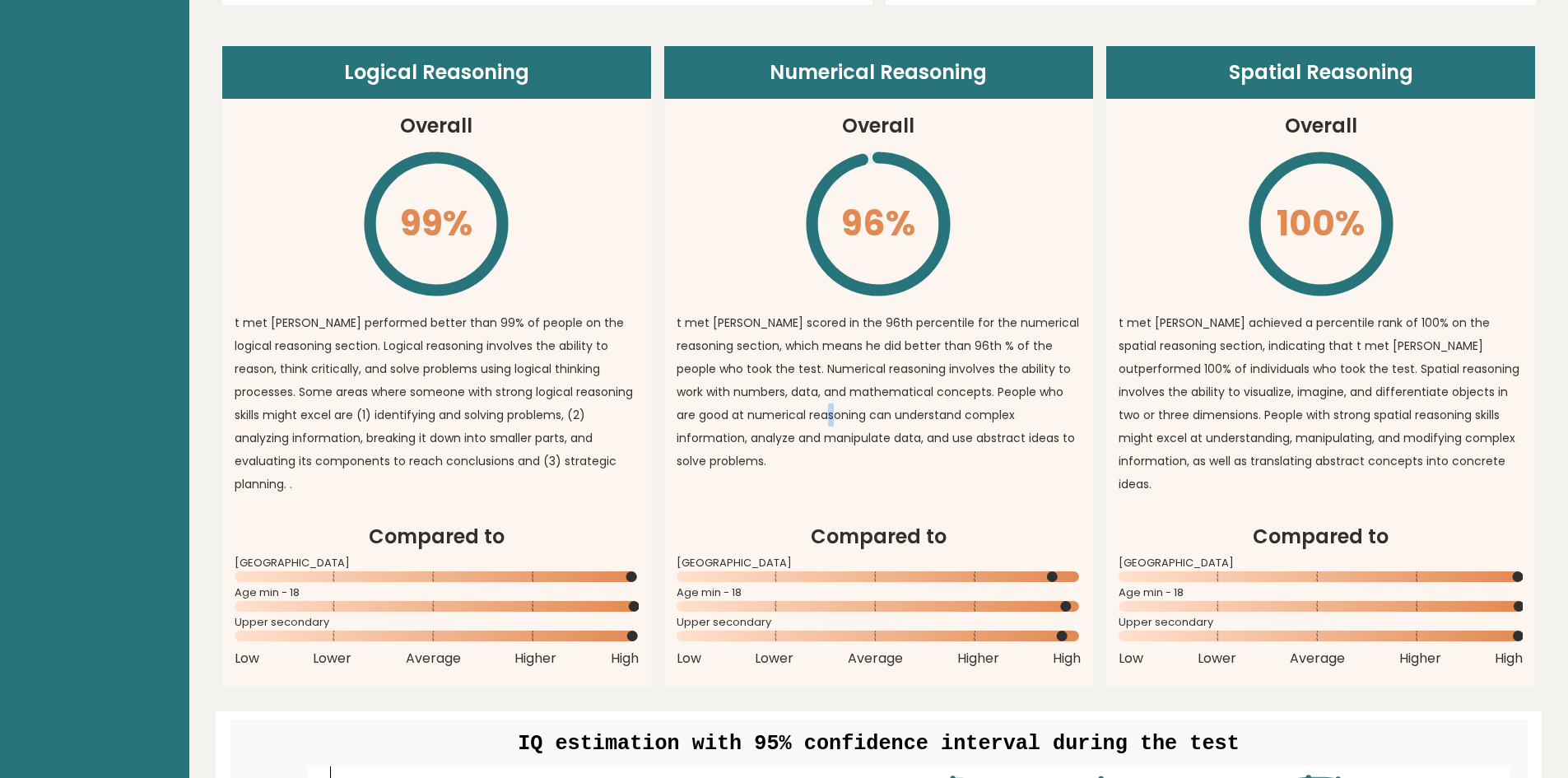
click at [822, 425] on p "t met [PERSON_NAME] scored in the 96th percentile for the numerical reasoning s…" at bounding box center [879, 392] width 404 height 162
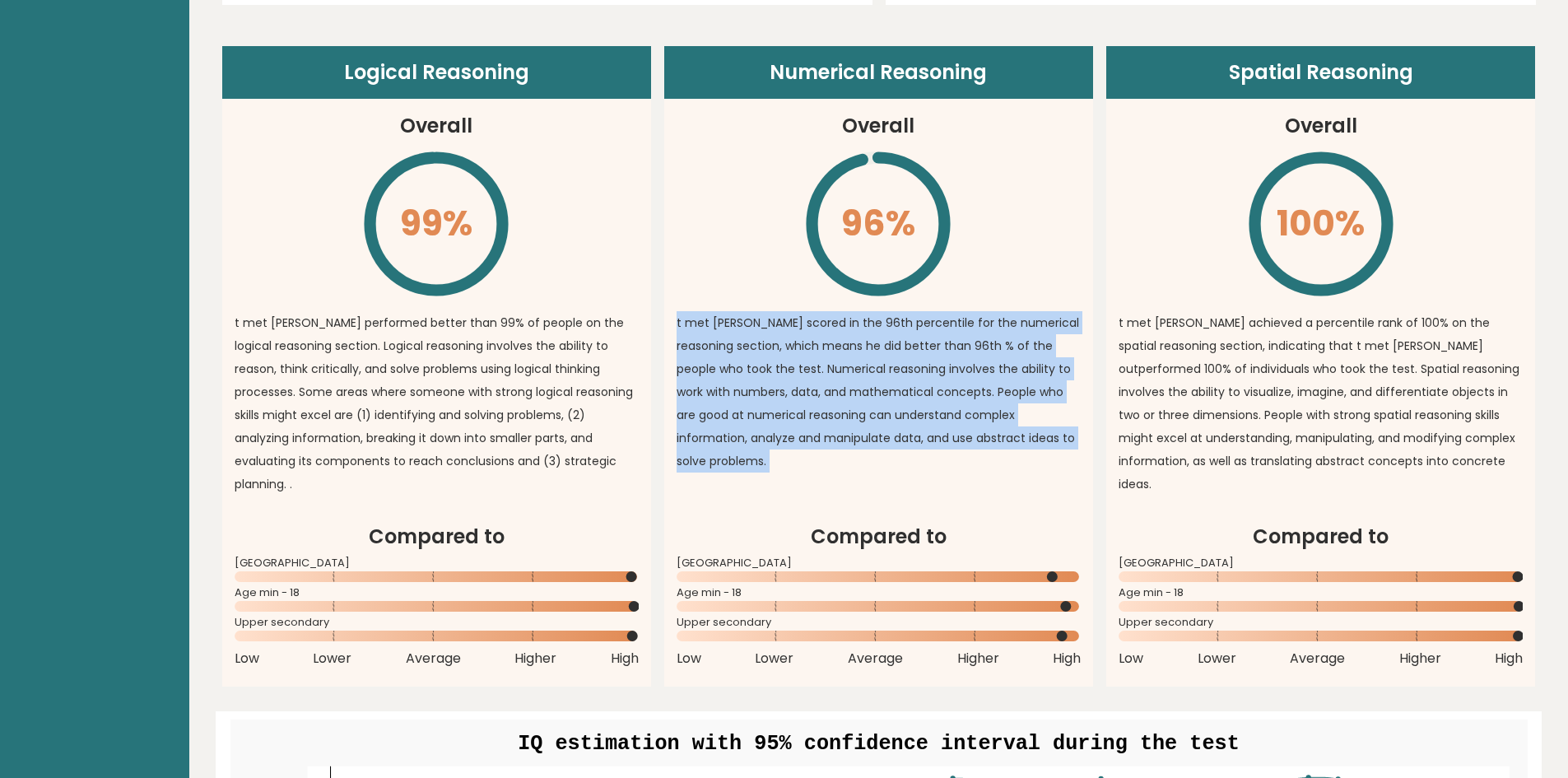
click at [822, 425] on p "t met [PERSON_NAME] scored in the 96th percentile for the numerical reasoning s…" at bounding box center [879, 392] width 404 height 162
click at [815, 425] on p "t met [PERSON_NAME] scored in the 96th percentile for the numerical reasoning s…" at bounding box center [879, 392] width 404 height 162
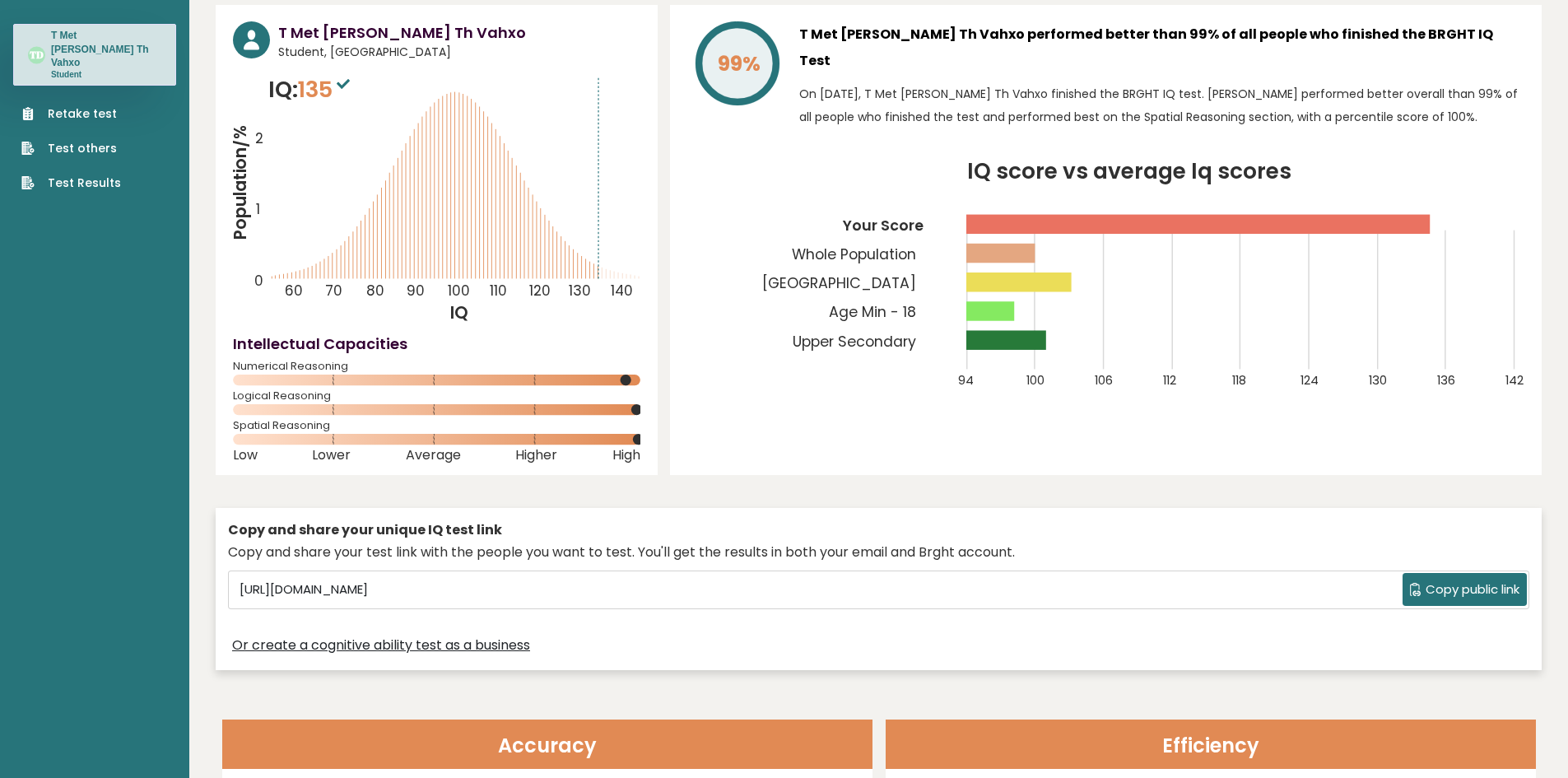
scroll to position [0, 0]
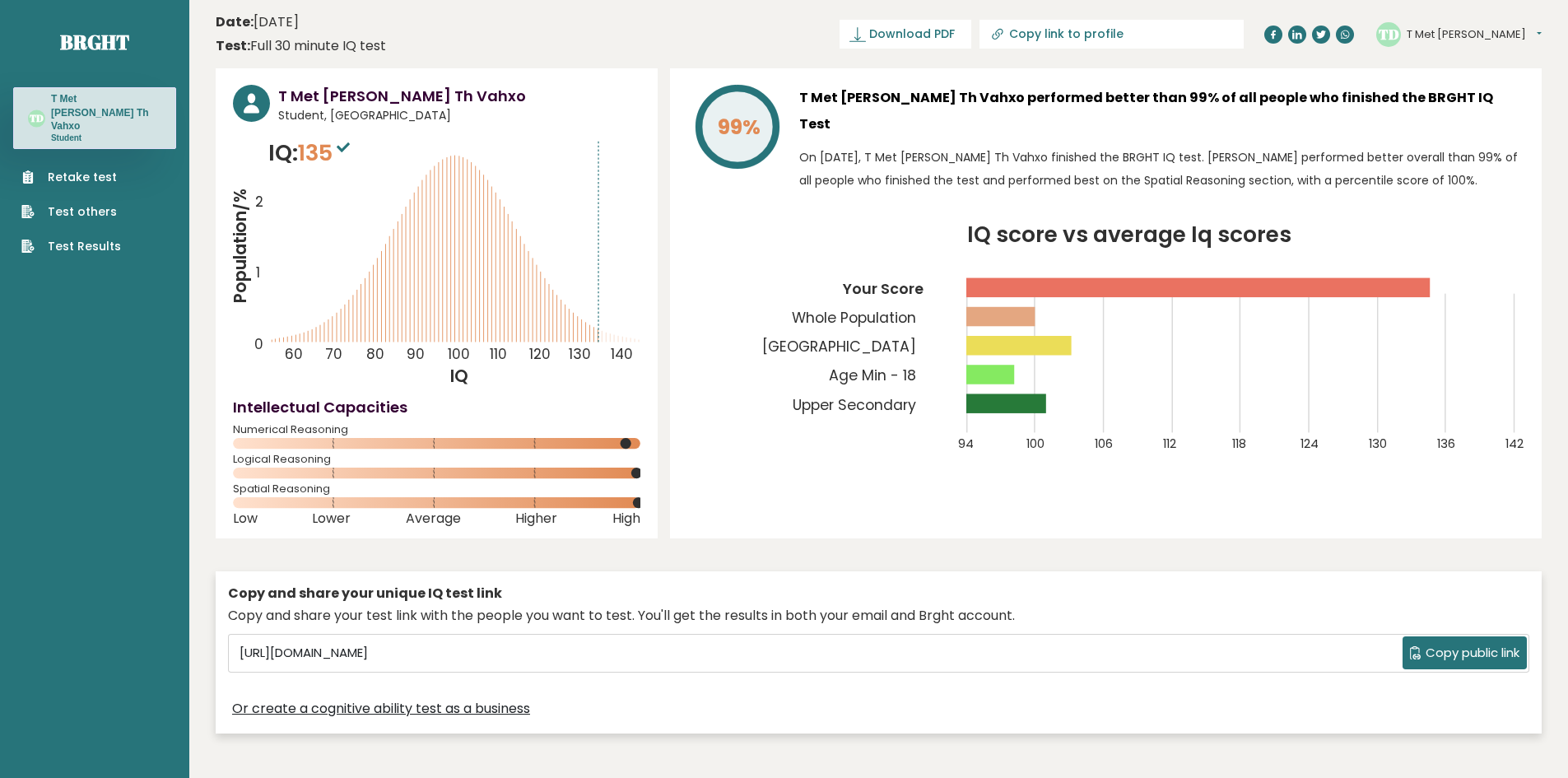
click at [321, 149] on span "135" at bounding box center [326, 152] width 56 height 30
click at [310, 149] on span "135" at bounding box center [326, 152] width 56 height 30
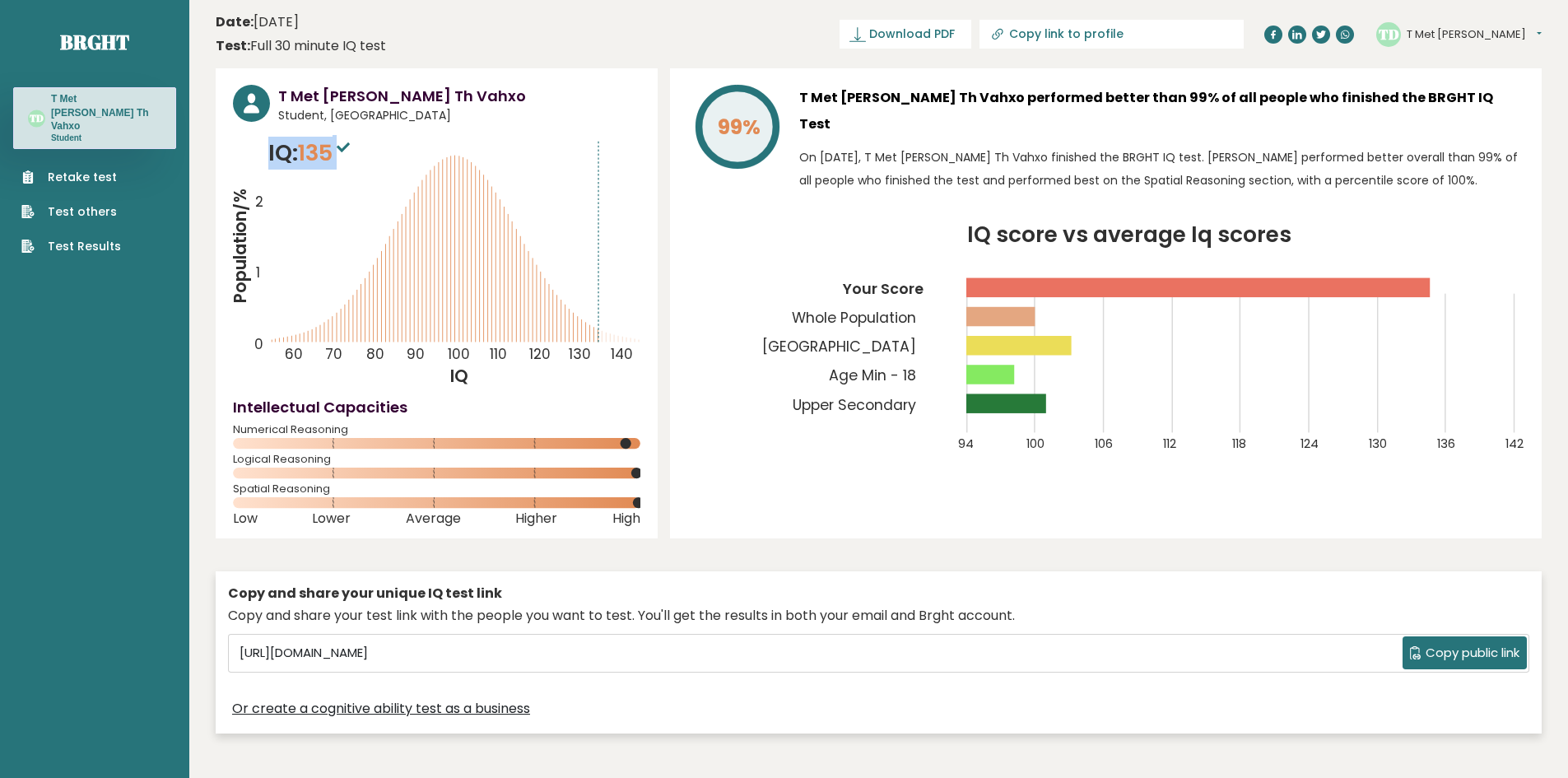
click at [310, 149] on span "135" at bounding box center [326, 152] width 56 height 30
click at [305, 149] on span "135" at bounding box center [326, 152] width 56 height 30
click at [300, 149] on p "IQ: 135" at bounding box center [310, 152] width 86 height 33
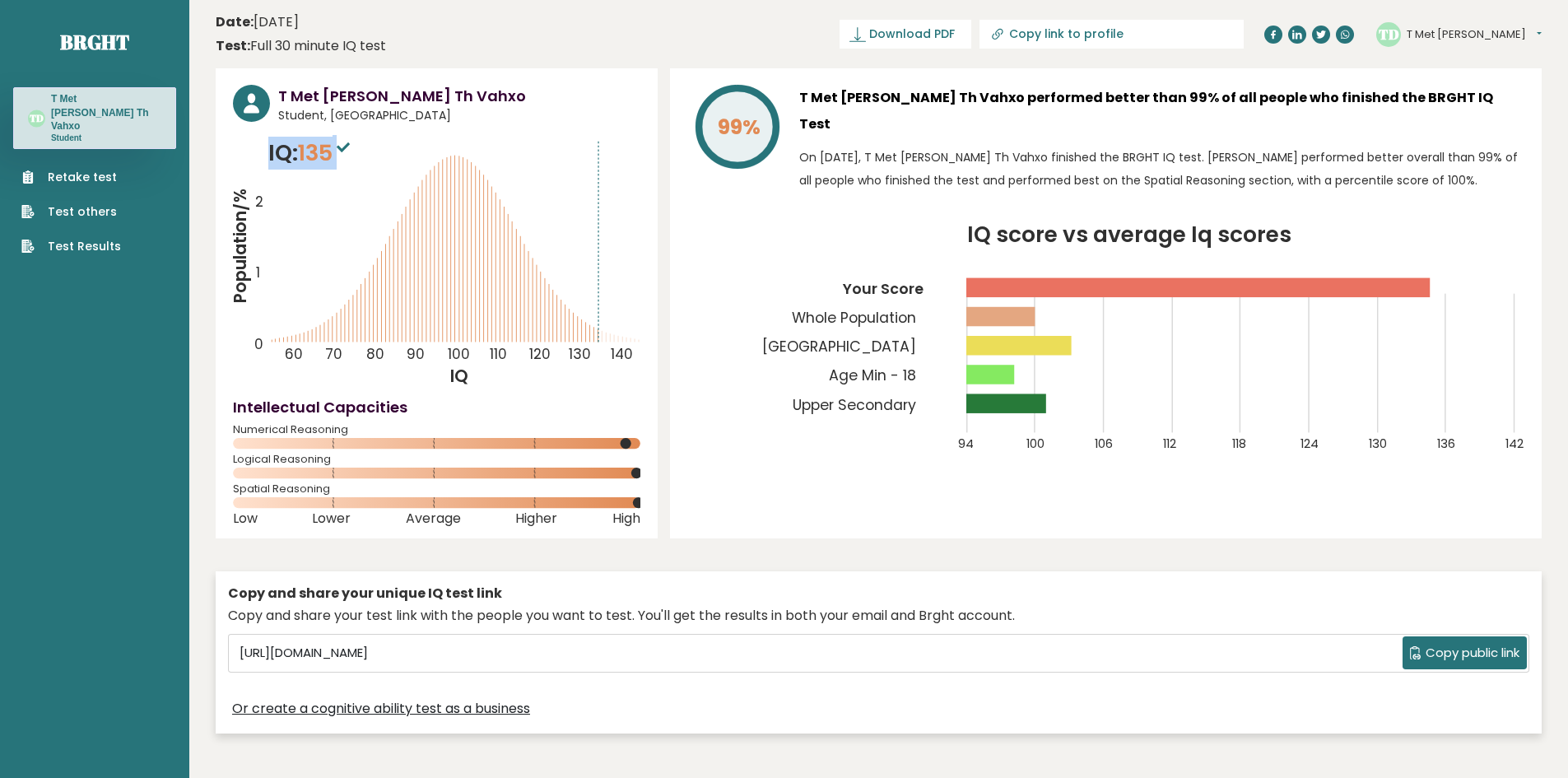
click at [300, 149] on p "IQ: 135" at bounding box center [310, 152] width 86 height 33
click at [293, 149] on p "IQ: 135" at bounding box center [310, 152] width 86 height 33
click at [300, 149] on p "IQ: 135" at bounding box center [310, 152] width 86 height 33
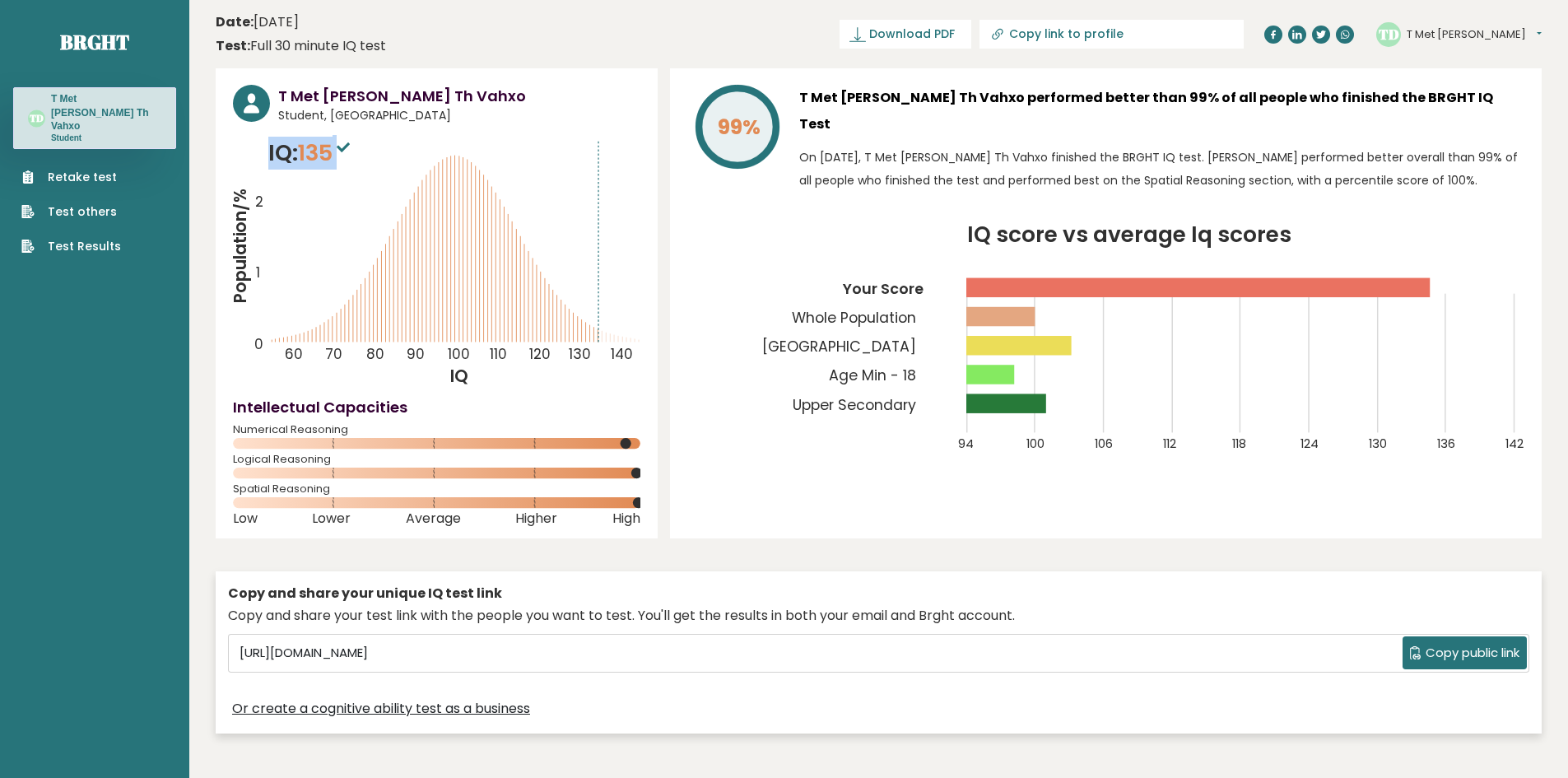
click at [300, 149] on p "IQ: 135" at bounding box center [310, 152] width 86 height 33
click at [331, 149] on span "135" at bounding box center [326, 152] width 56 height 30
